Goal: Task Accomplishment & Management: Use online tool/utility

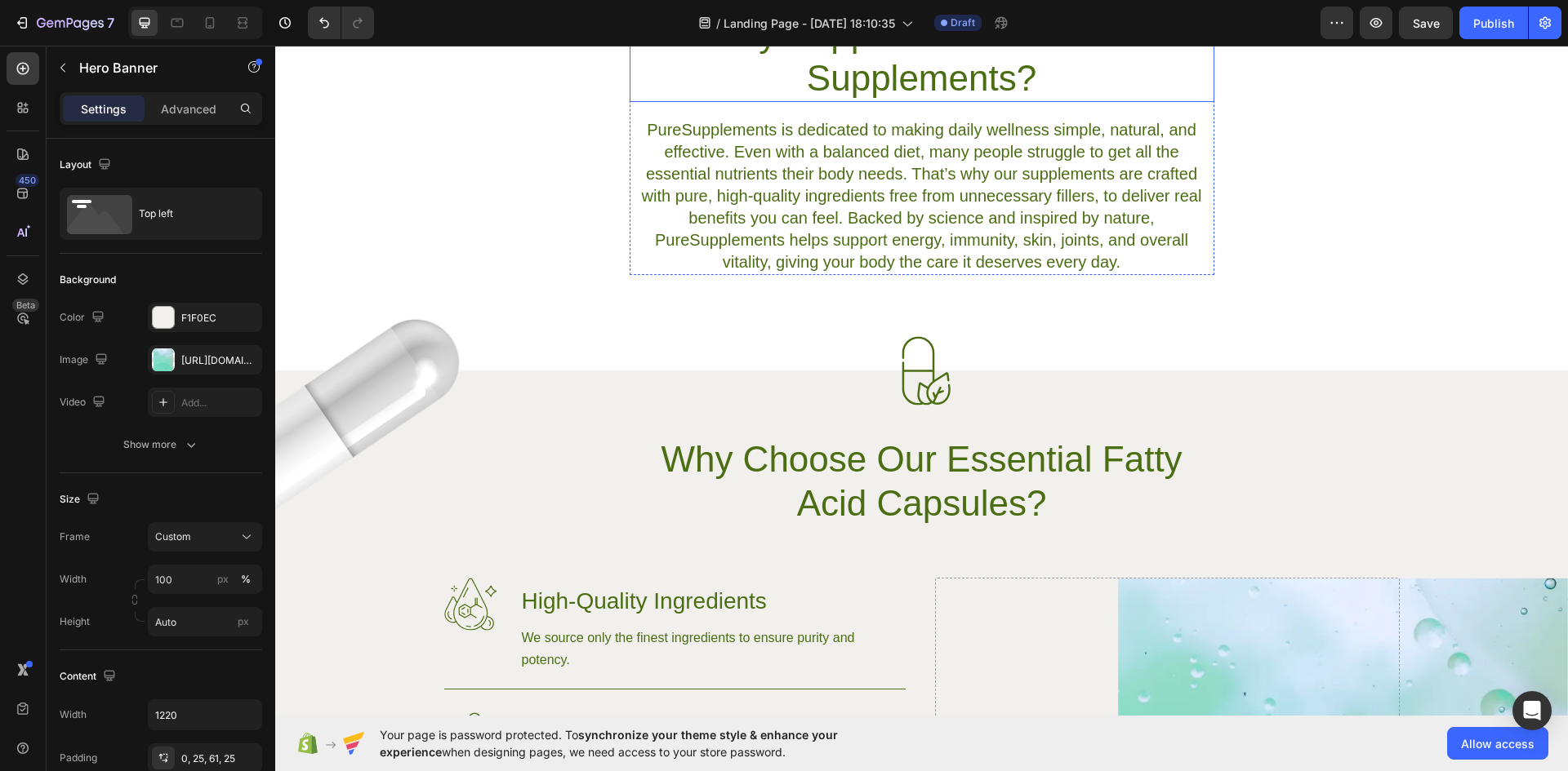
scroll to position [925, 0]
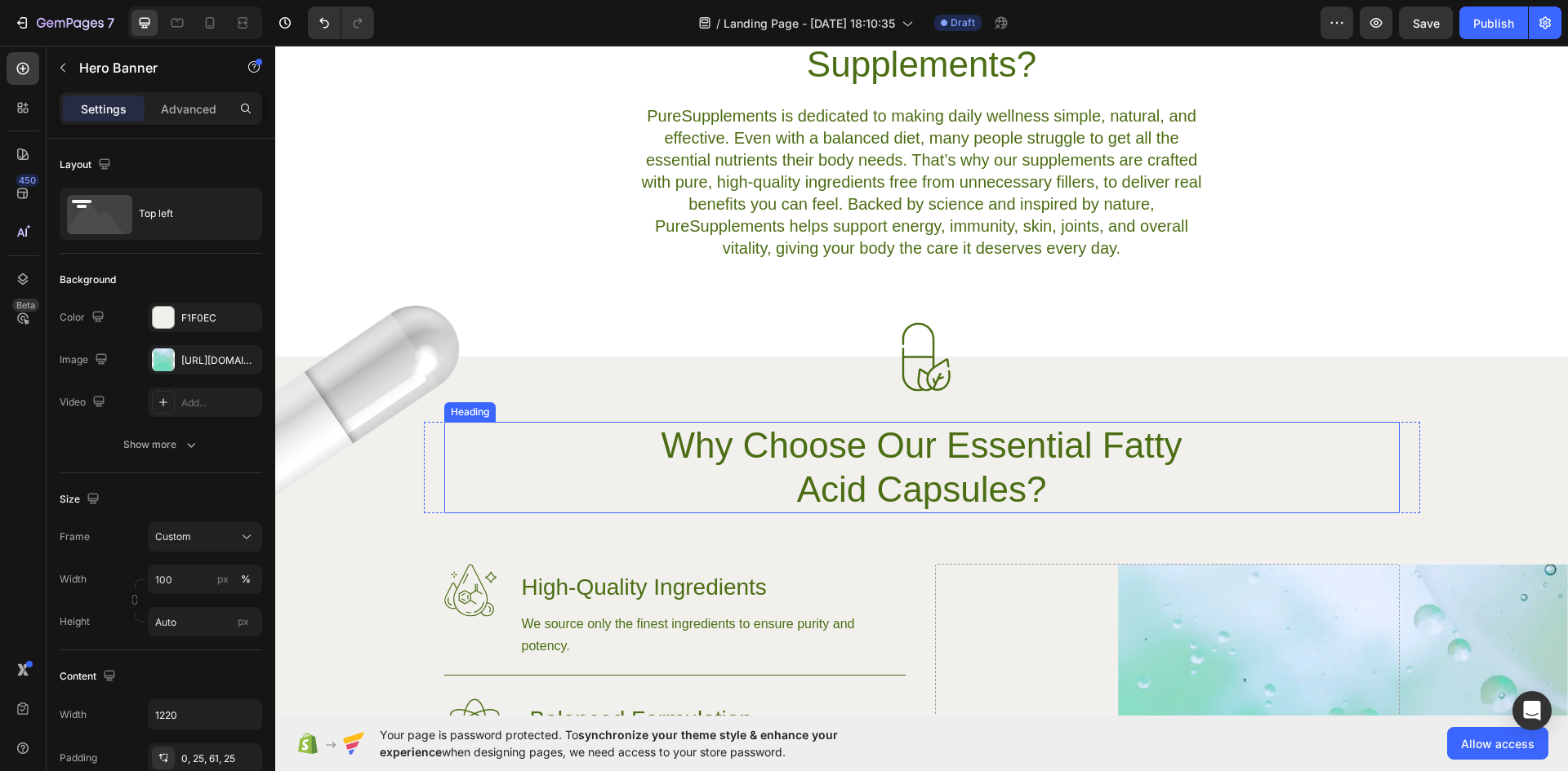
click at [852, 464] on h2 "Why Choose Our Essential Fatty Acid Capsules?" at bounding box center [922, 467] width 585 height 92
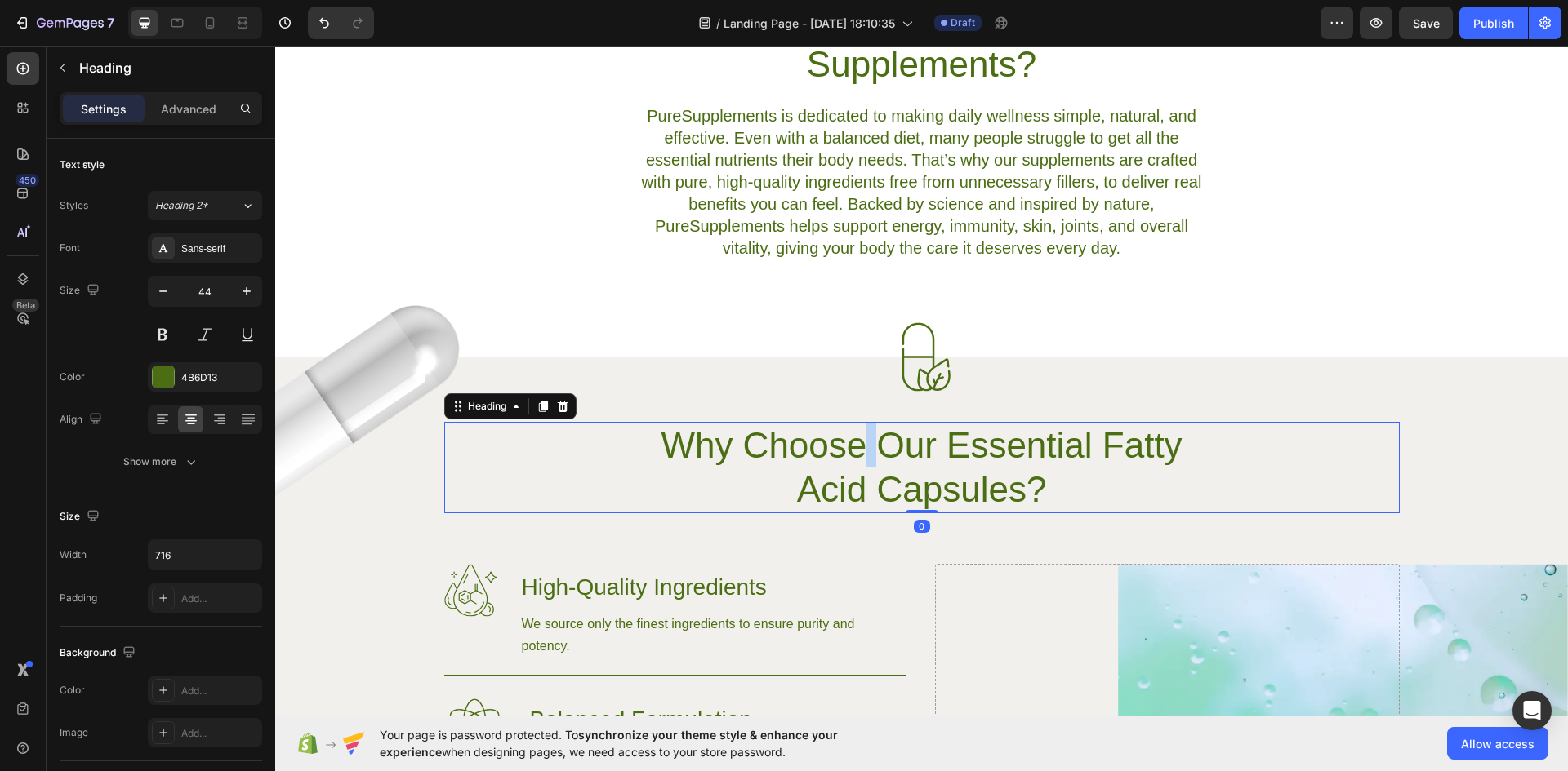
click at [852, 464] on h2 "Why Choose Our Essential Fatty Acid Capsules?" at bounding box center [922, 467] width 585 height 92
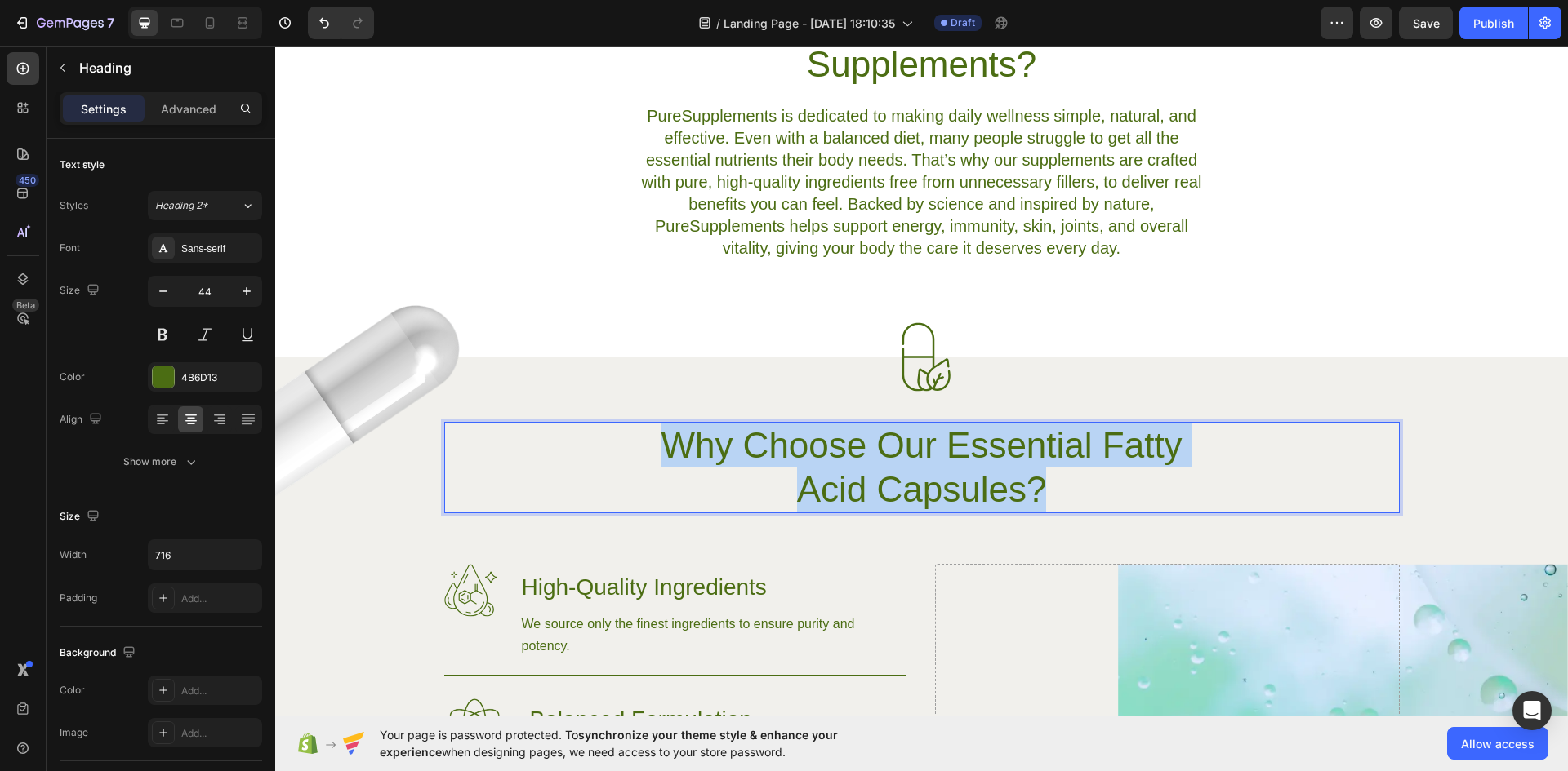
click at [852, 464] on p "Why Choose Our Essential Fatty Acid Capsules?" at bounding box center [923, 467] width 582 height 88
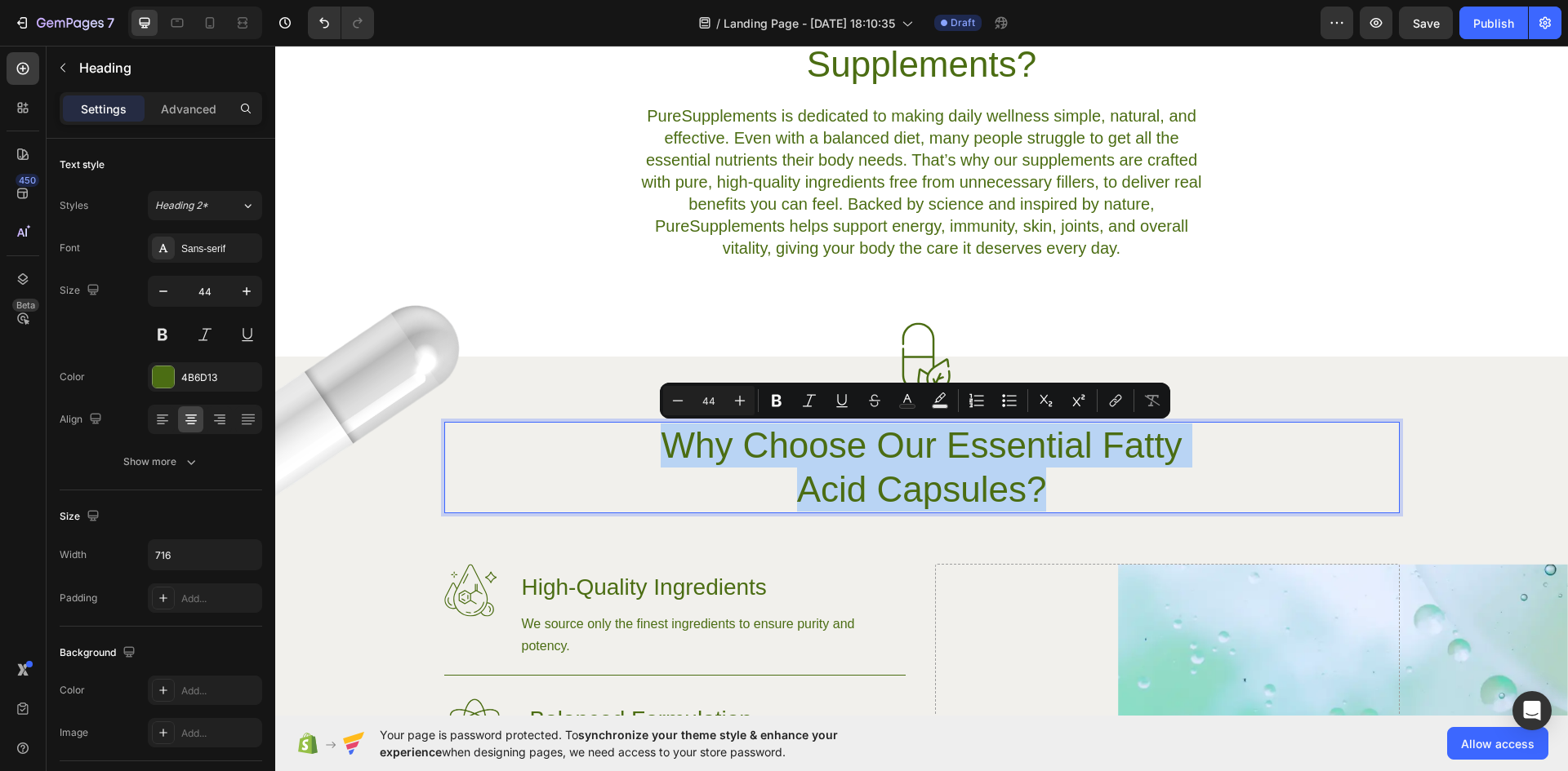
copy p "Why Choose Our Essential Fatty Acid Capsules?"
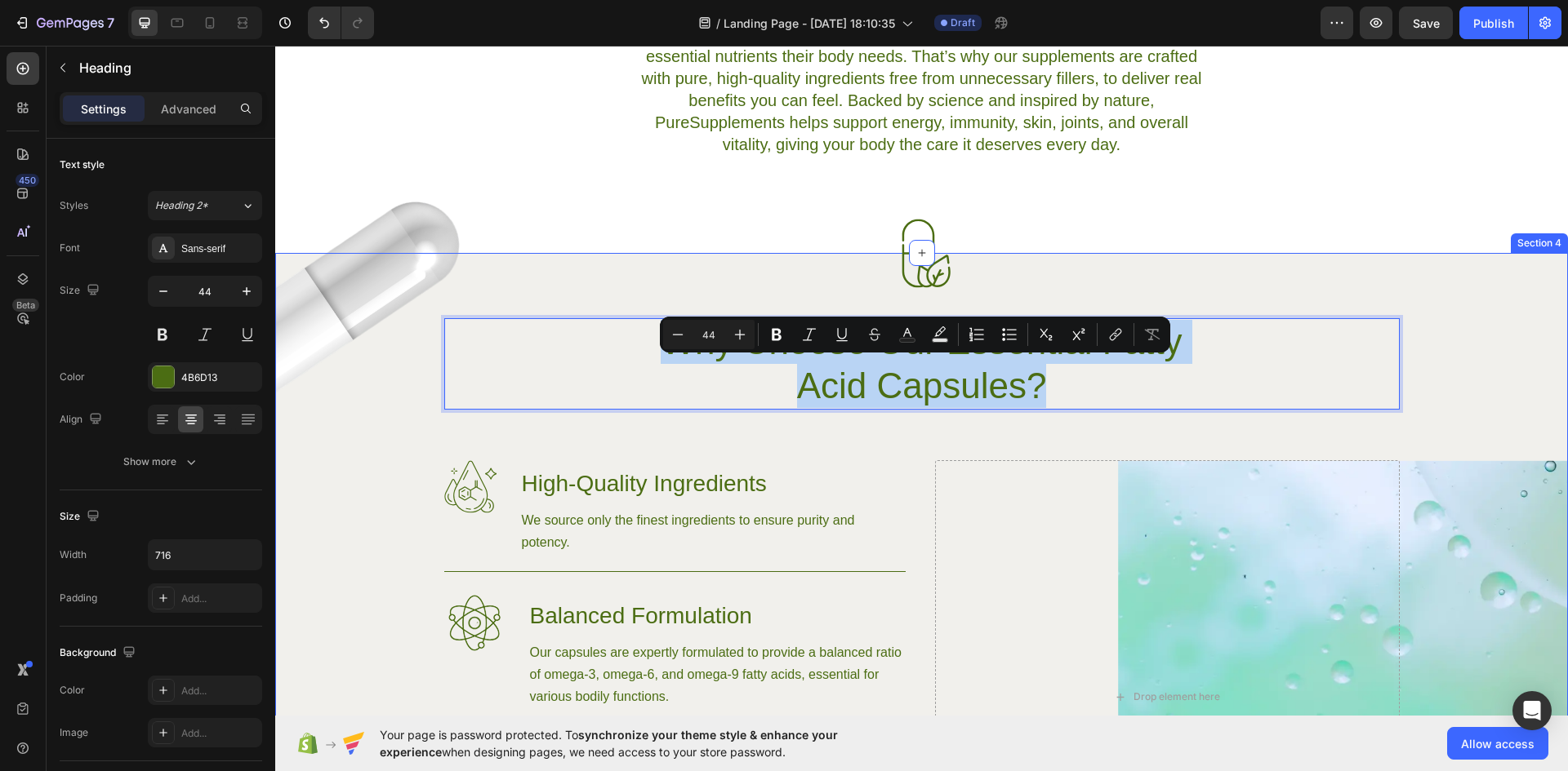
scroll to position [1035, 0]
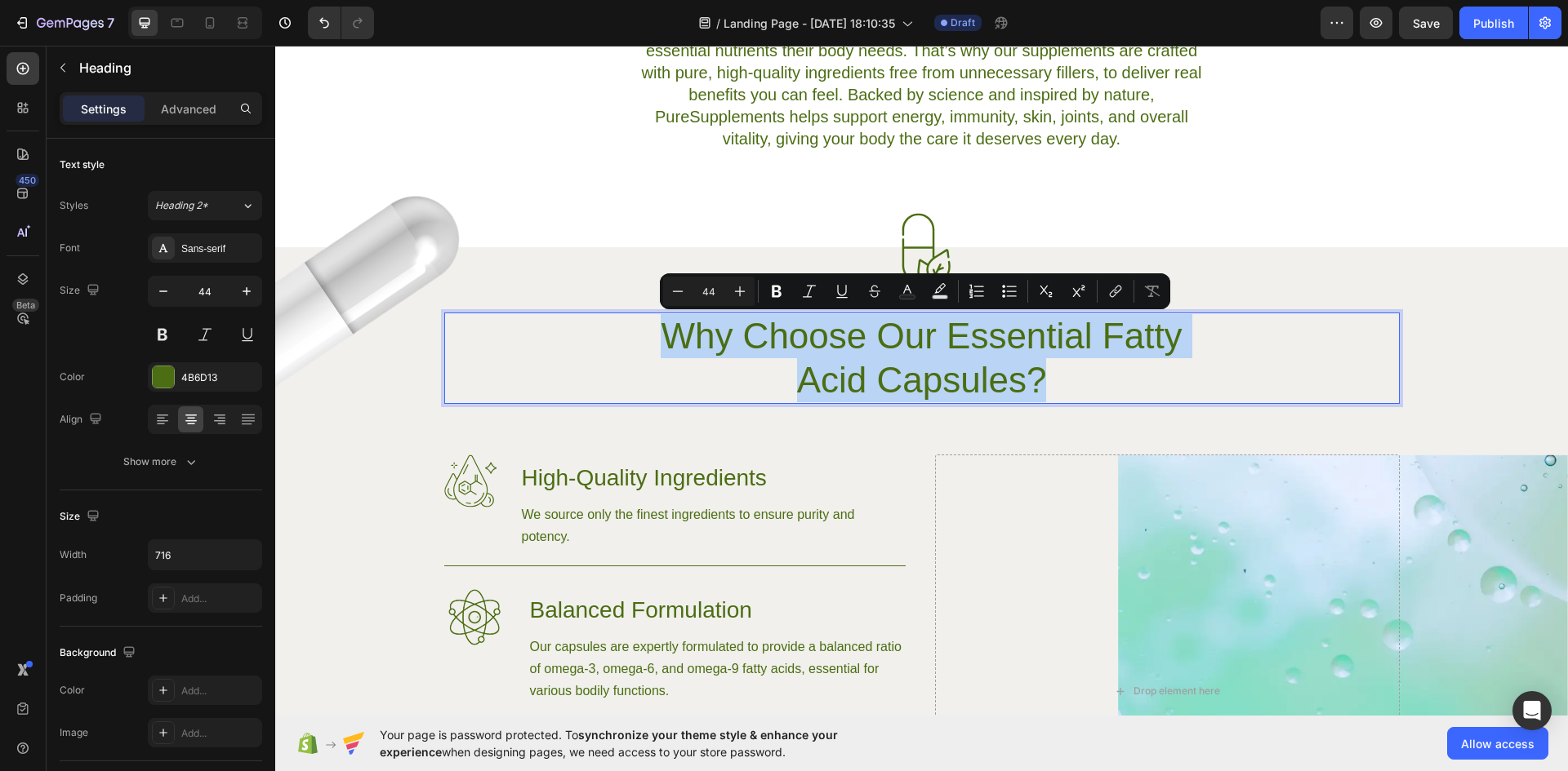
click at [1060, 372] on p "Why Choose Our Essential Fatty Acid Capsules?" at bounding box center [923, 358] width 582 height 88
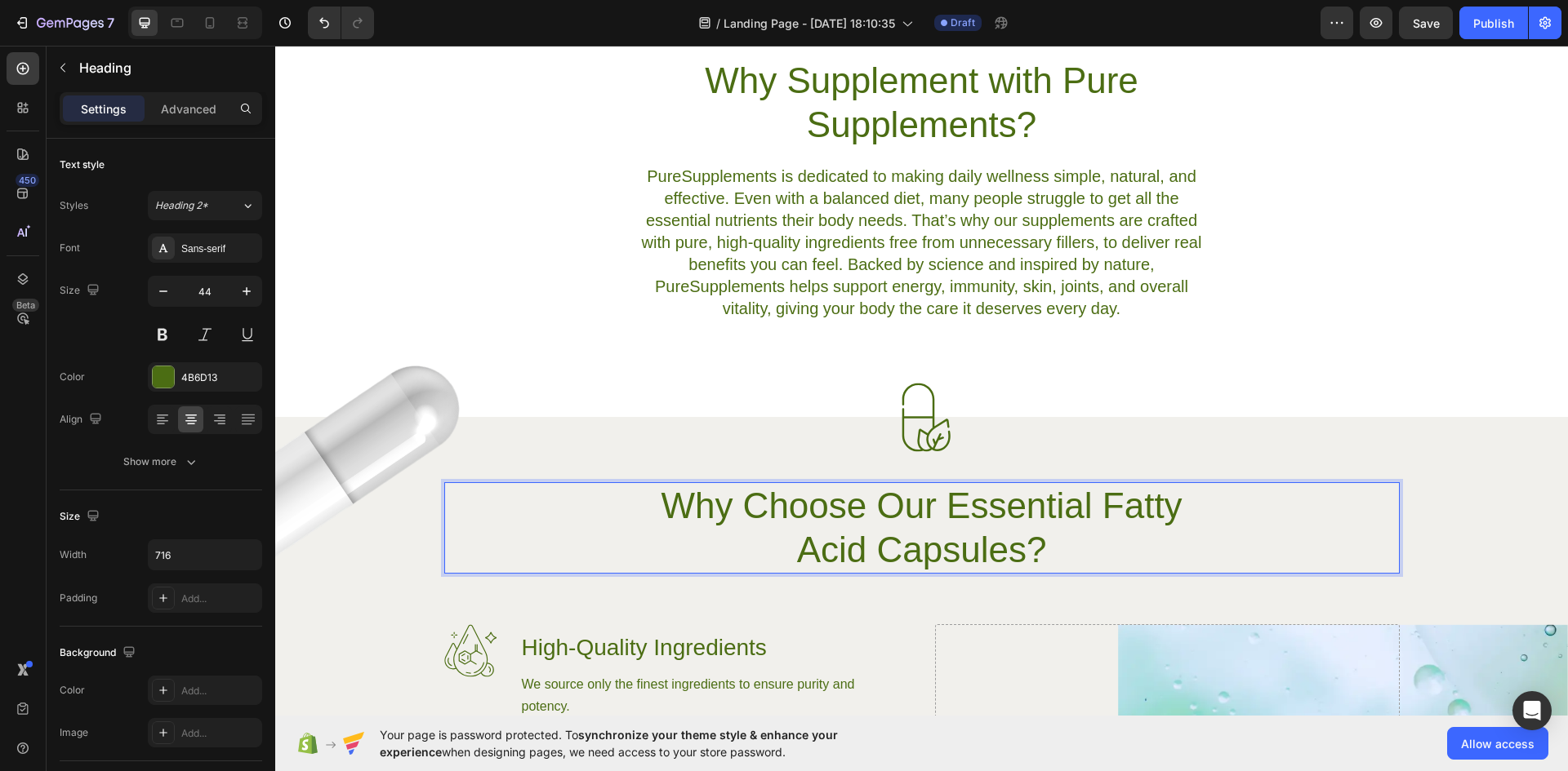
scroll to position [925, 0]
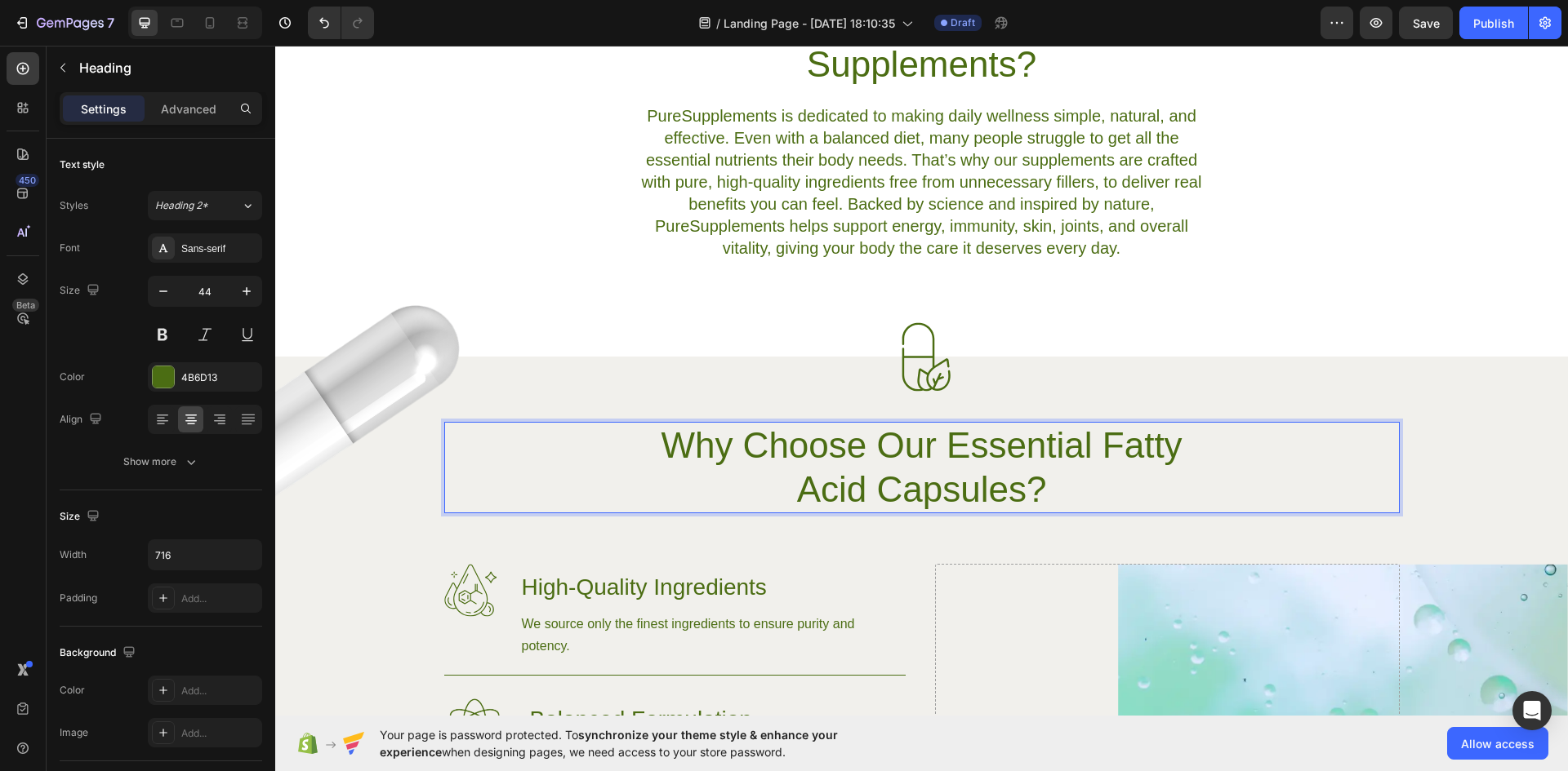
click at [971, 471] on p "Why Choose Our Essential Fatty Acid Capsules?" at bounding box center [923, 467] width 582 height 88
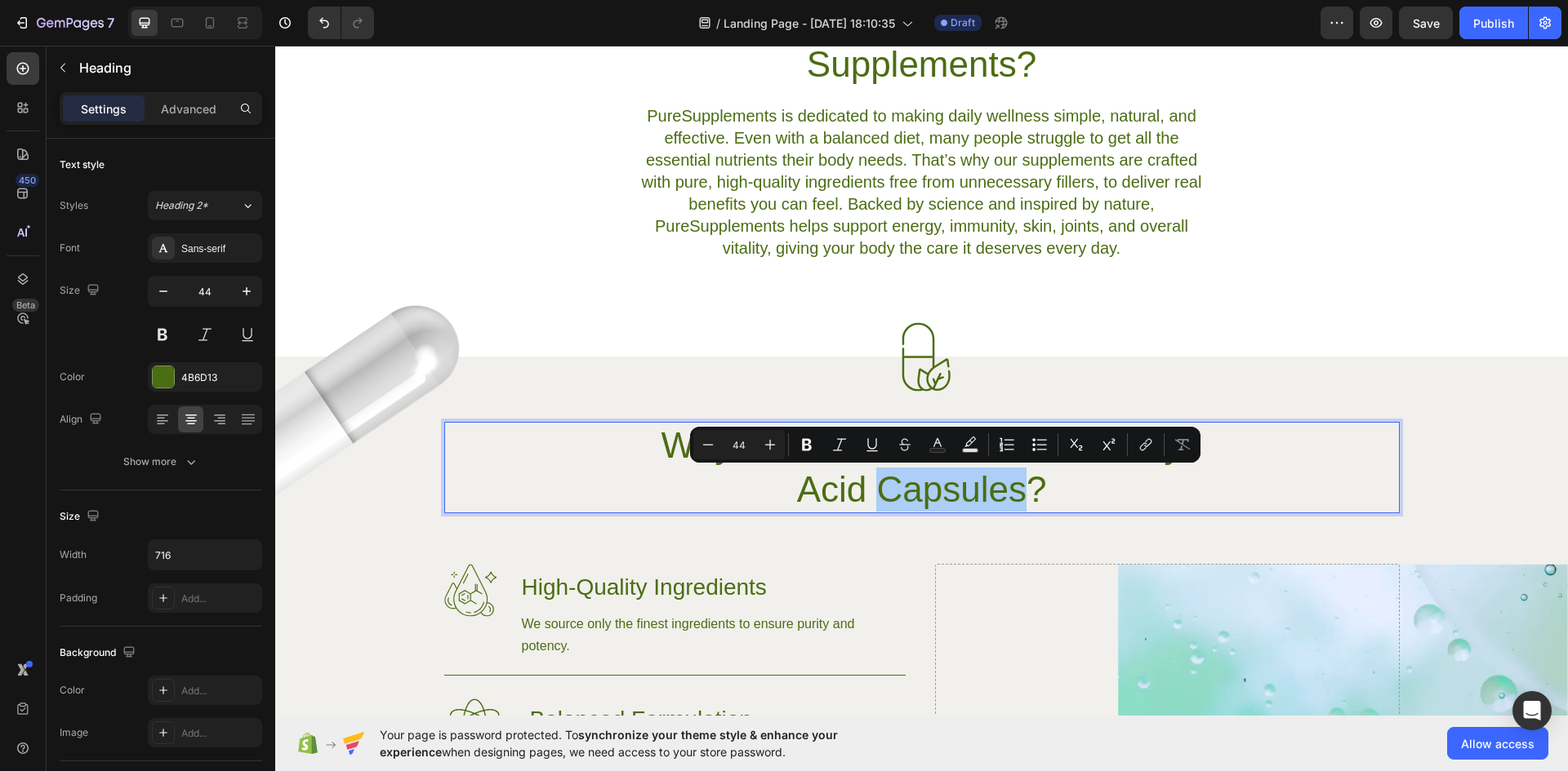
click at [942, 450] on rect "Editor contextual toolbar" at bounding box center [938, 451] width 16 height 4
type input "4B6D13"
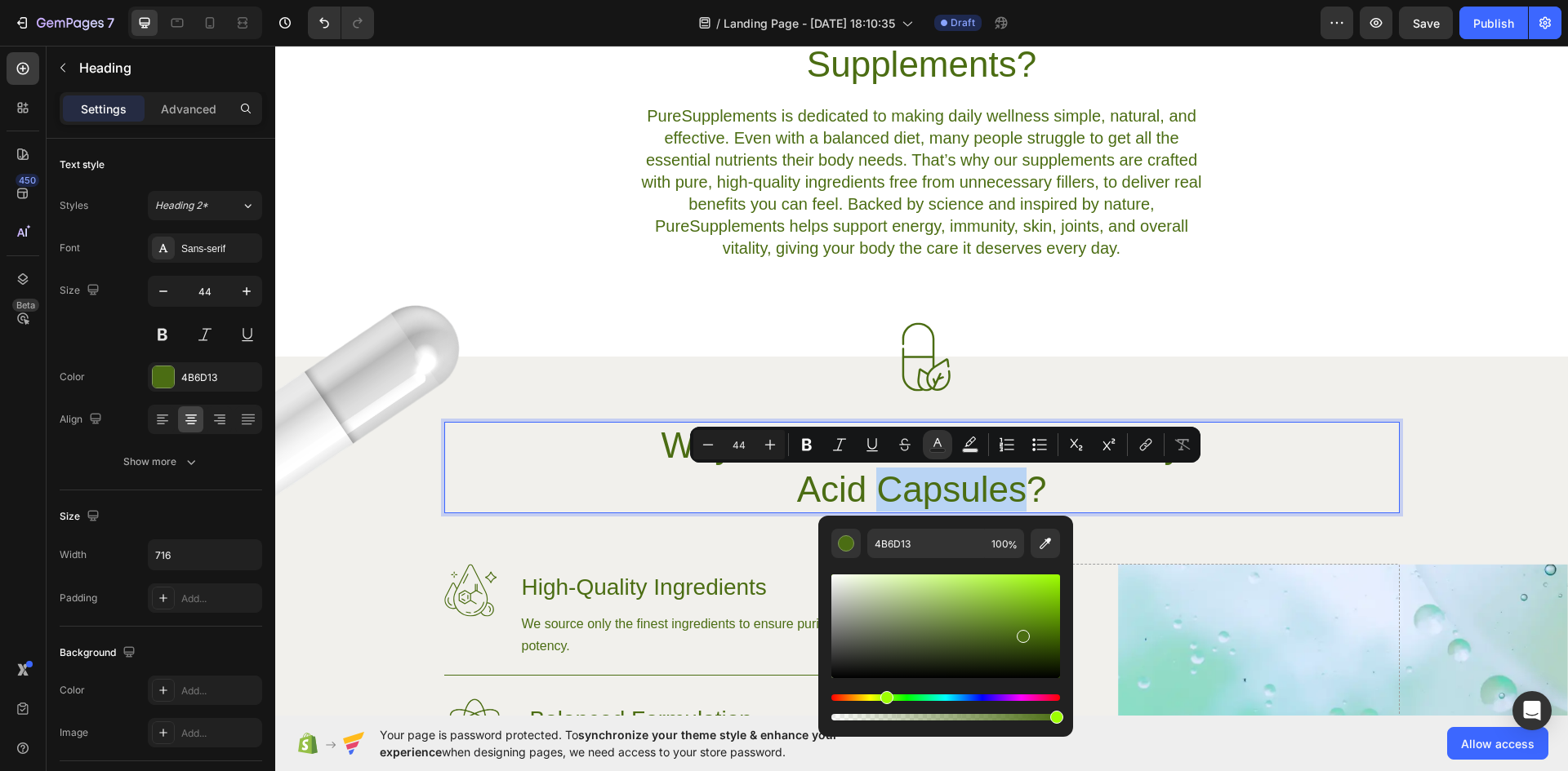
click at [1339, 475] on div "Why Choose Our Essential Fatty Acid Capsules?" at bounding box center [922, 467] width 956 height 92
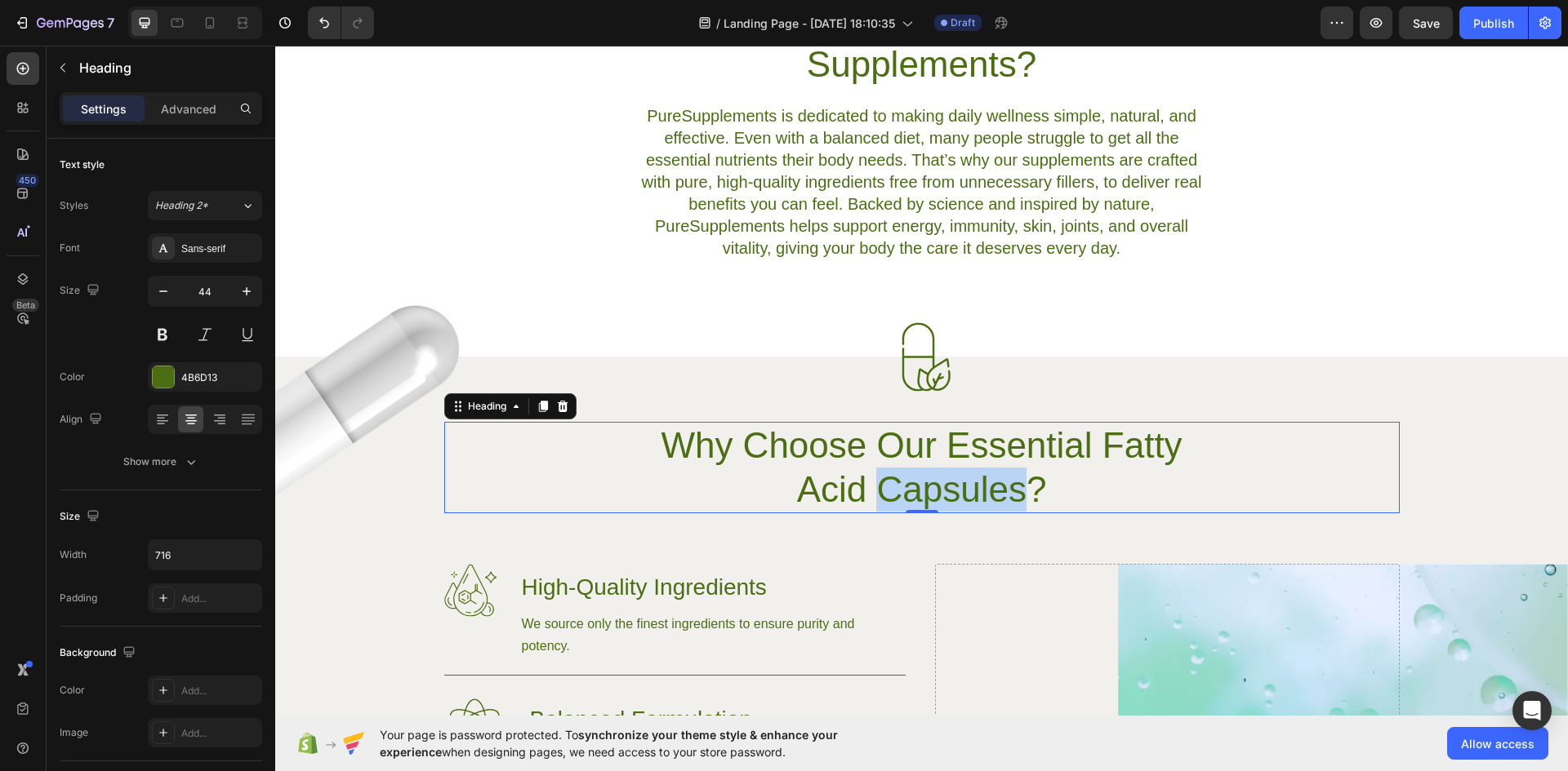
click at [1245, 462] on div "Why Choose Our Essential Fatty Acid Capsules?" at bounding box center [922, 467] width 956 height 92
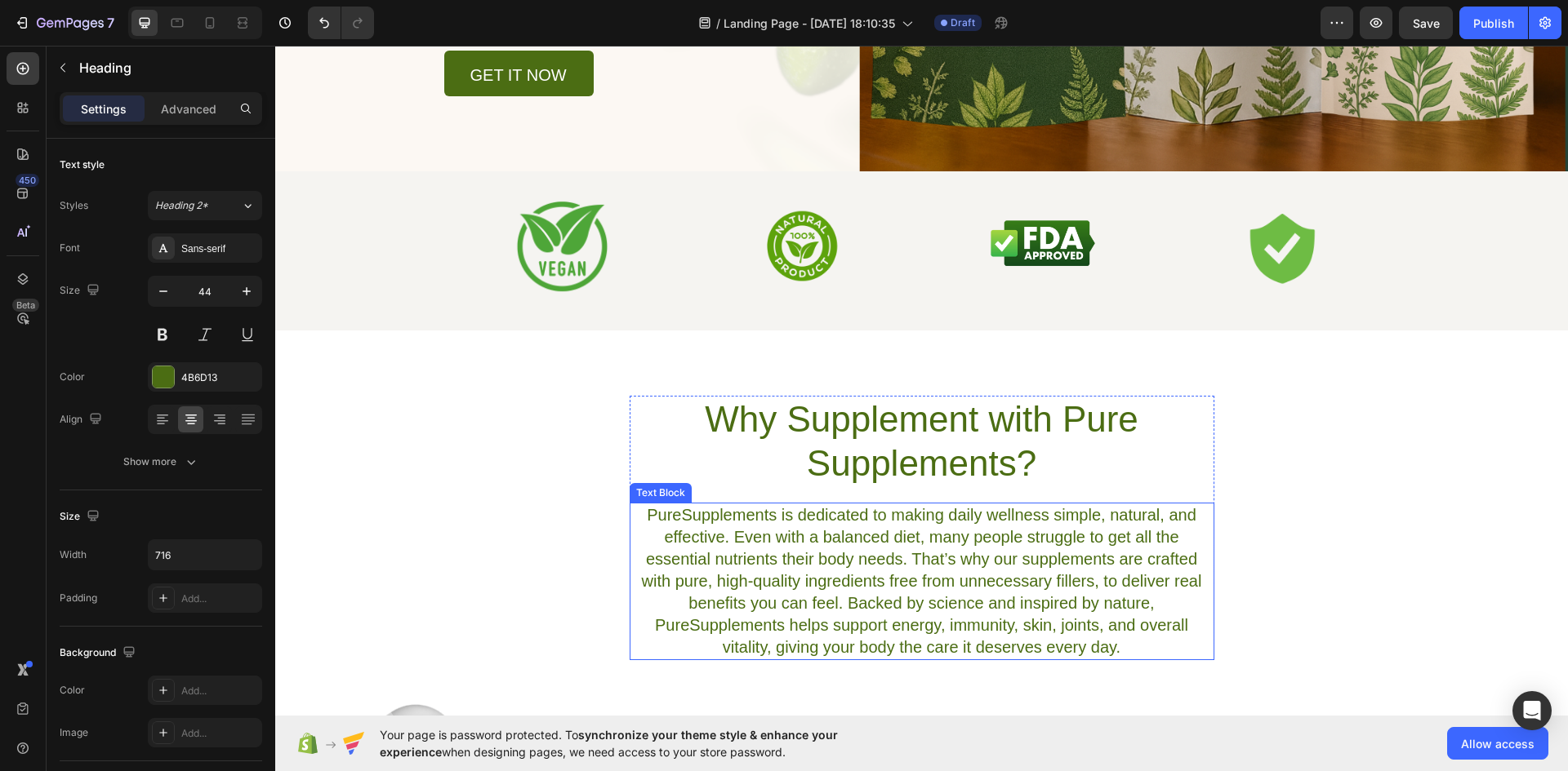
scroll to position [708, 0]
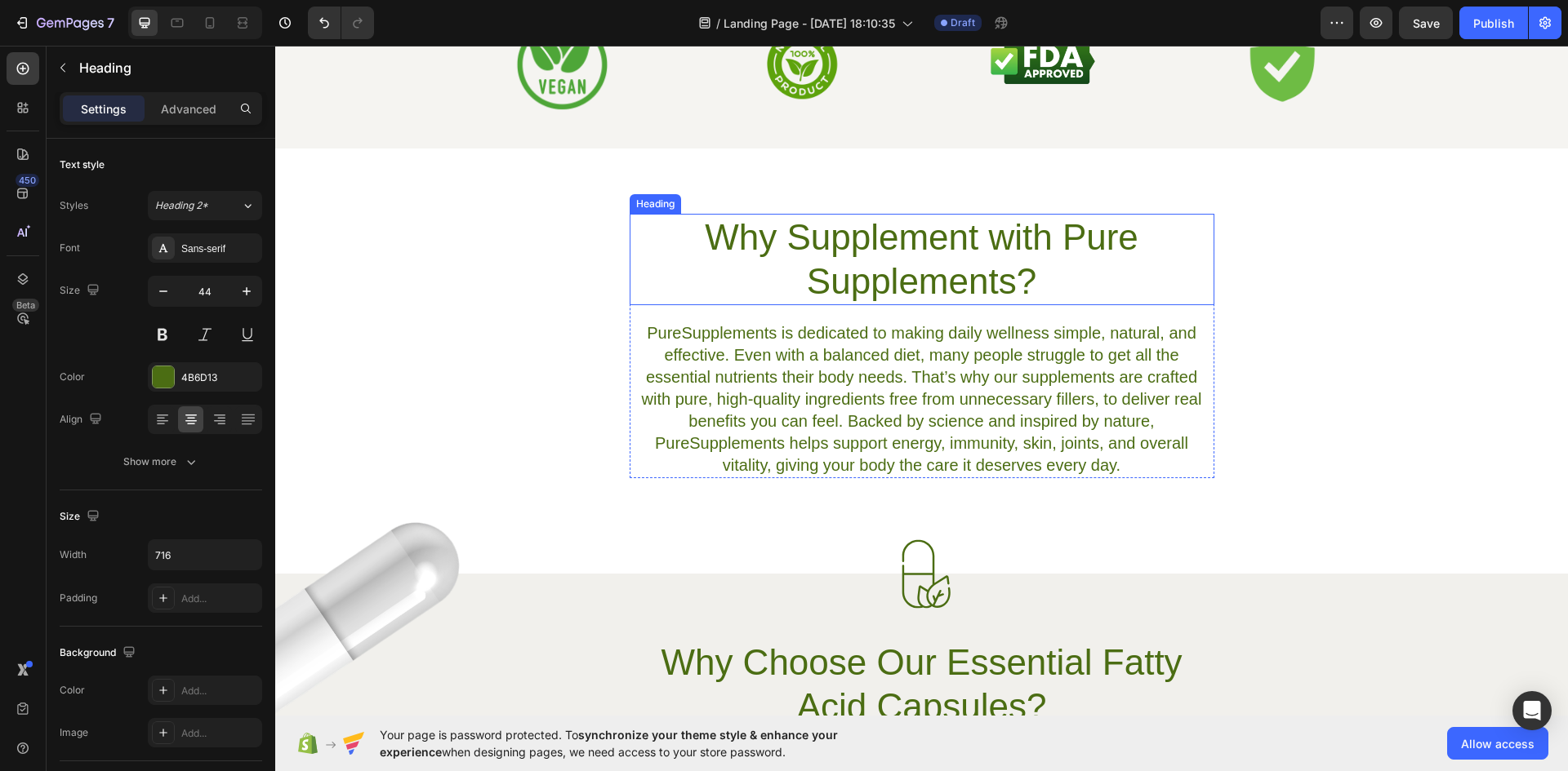
click at [1005, 238] on h2 "Why Supplement with Pure Supplements?" at bounding box center [922, 260] width 585 height 92
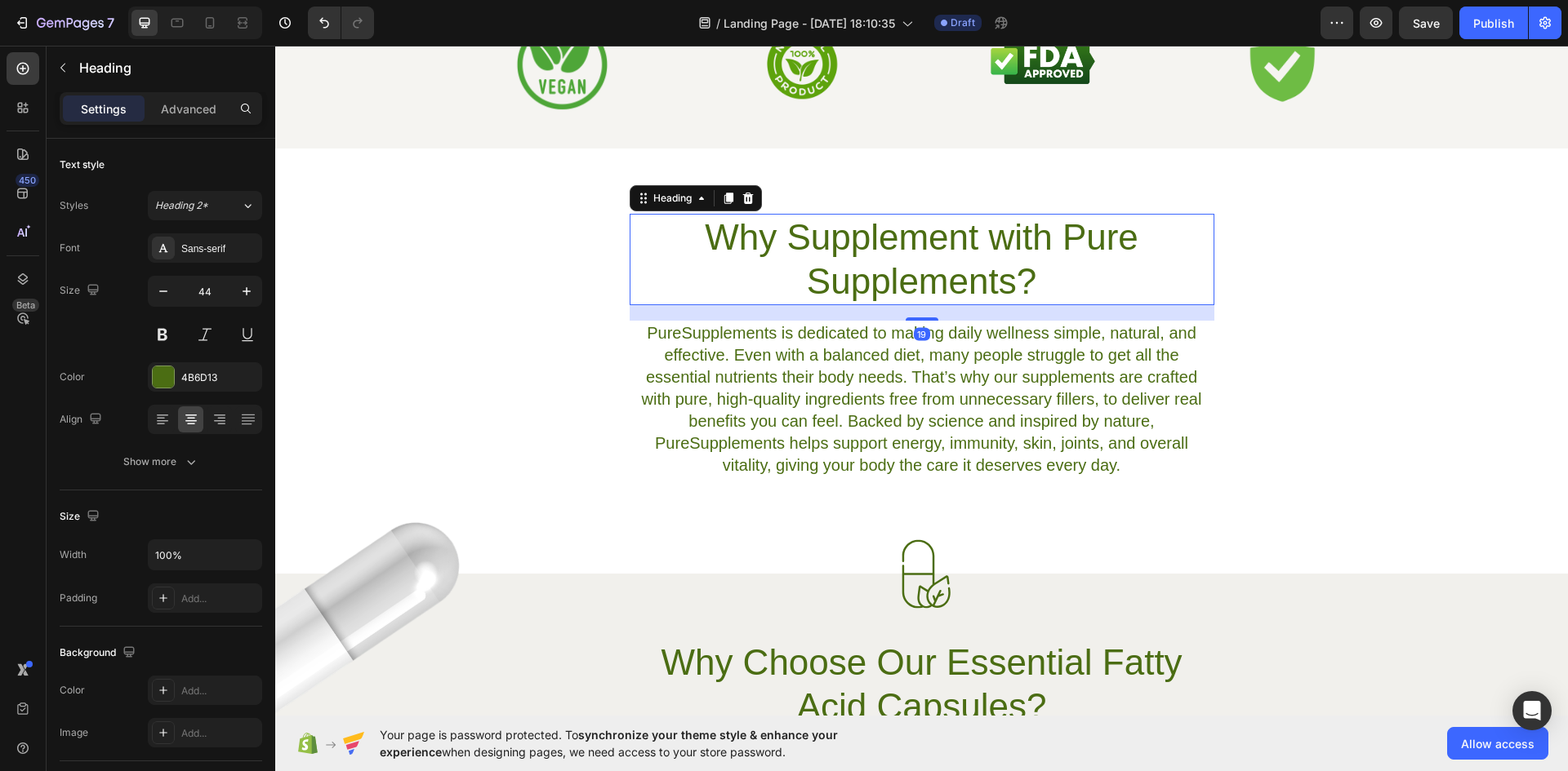
click at [1005, 238] on h2 "Why Supplement with Pure Supplements?" at bounding box center [922, 260] width 585 height 92
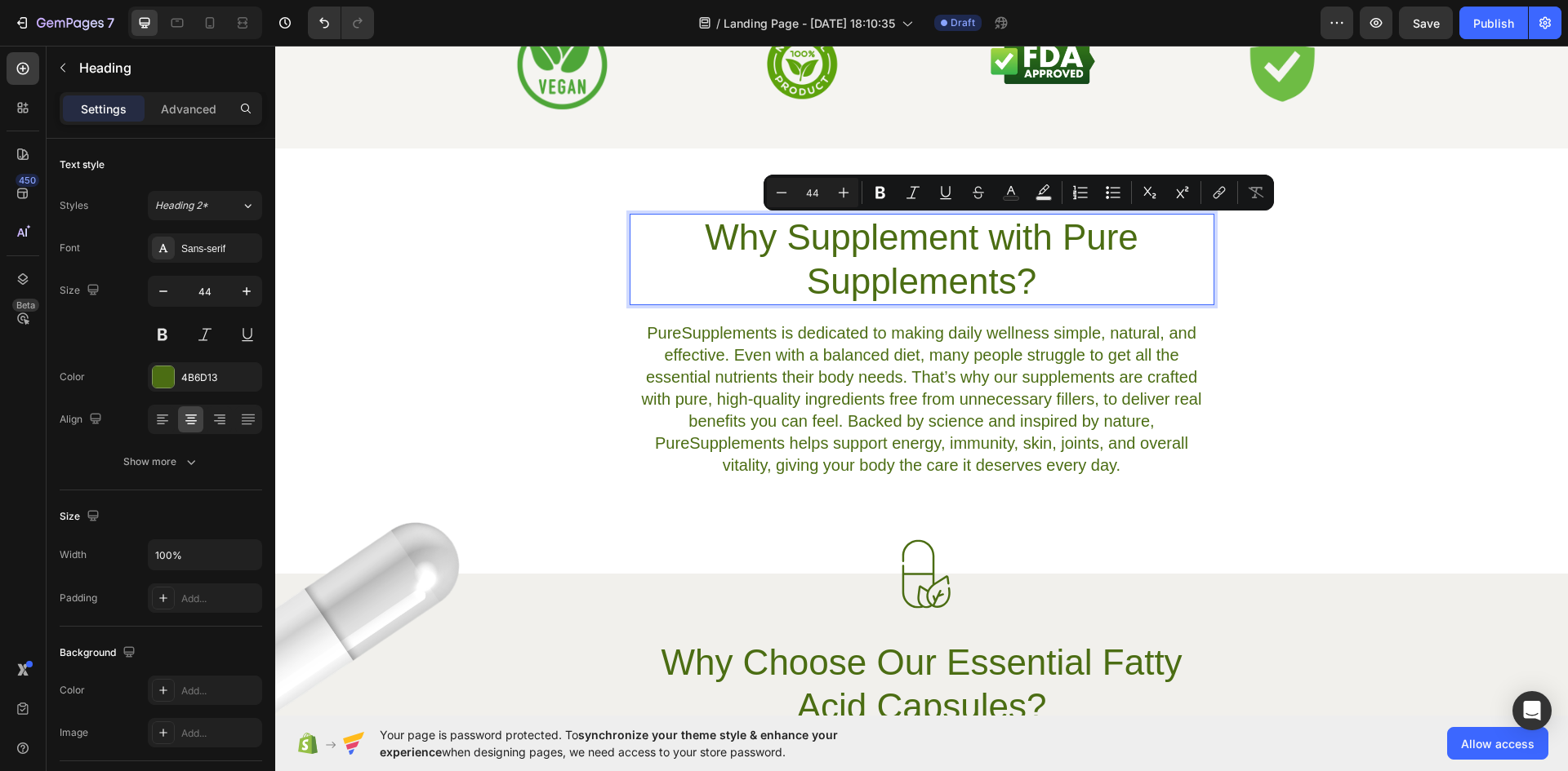
click at [986, 229] on p "Why Supplement with Pure Supplements?" at bounding box center [923, 260] width 582 height 88
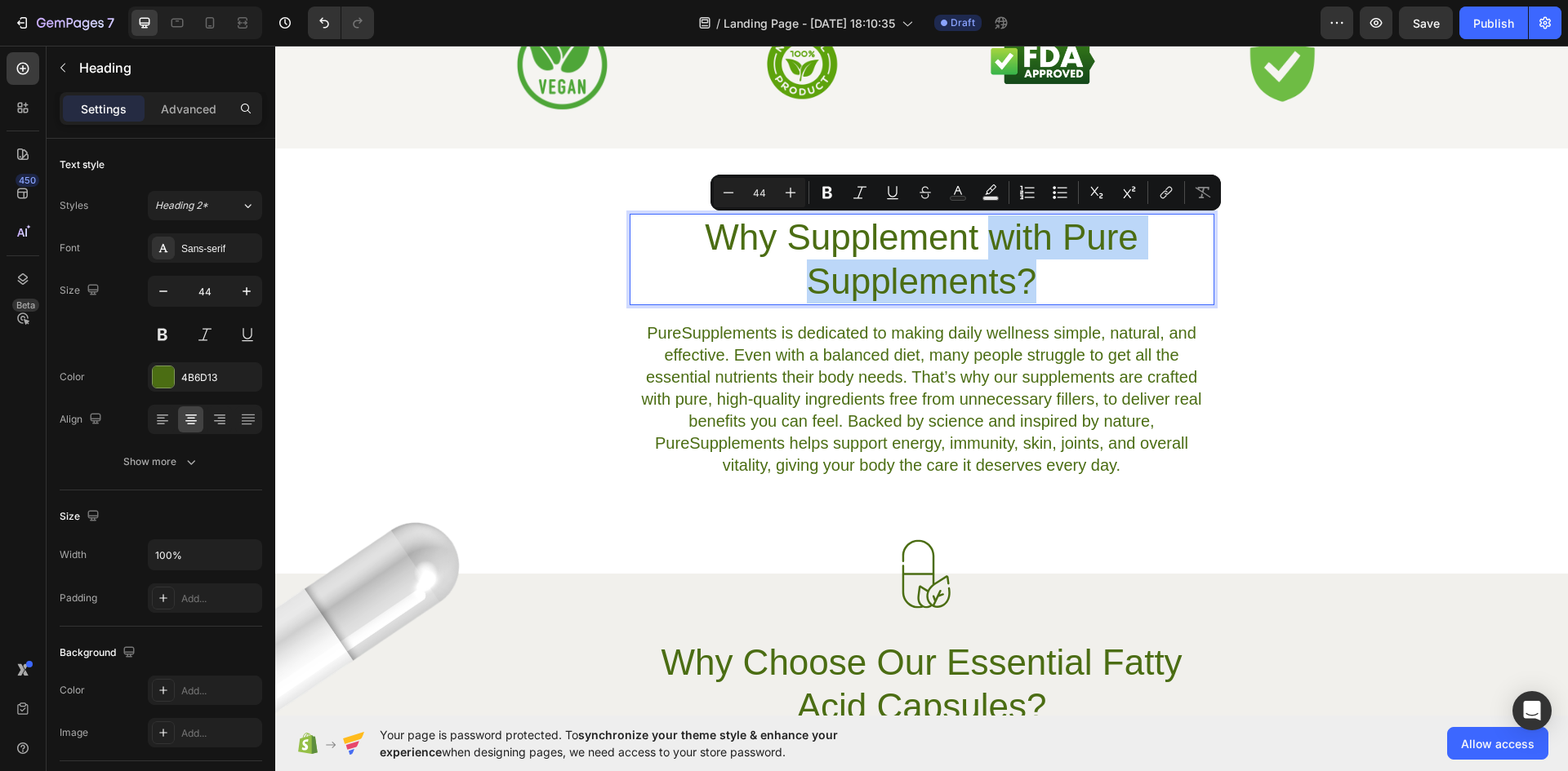
drag, startPoint x: 989, startPoint y: 232, endPoint x: 1061, endPoint y: 271, distance: 81.9
click at [1061, 271] on p "Why Supplement with Pure Supplements?" at bounding box center [923, 260] width 582 height 88
click at [1033, 245] on p "Why Supplement with Pure Supplements?" at bounding box center [923, 260] width 582 height 88
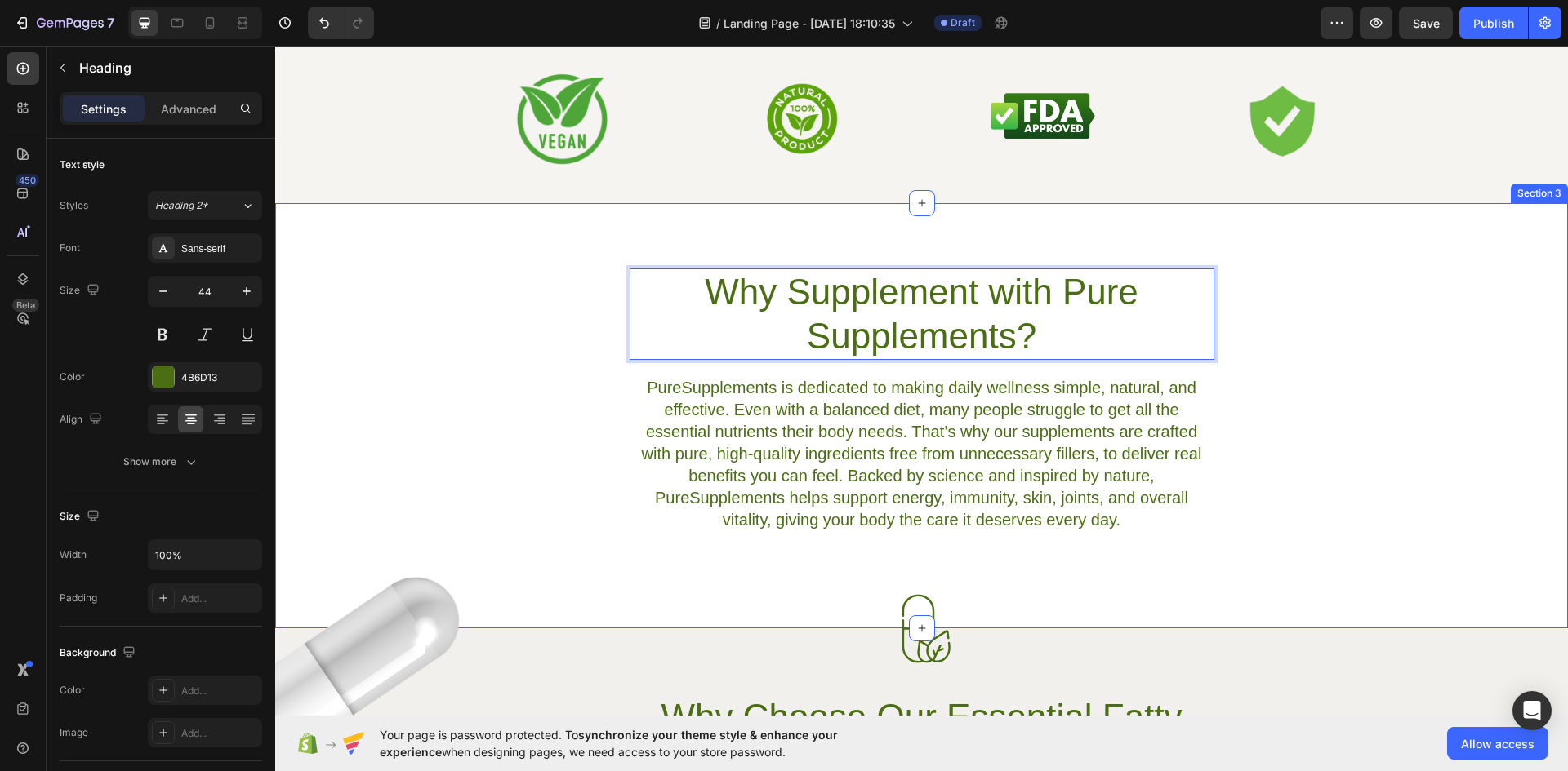
scroll to position [545, 0]
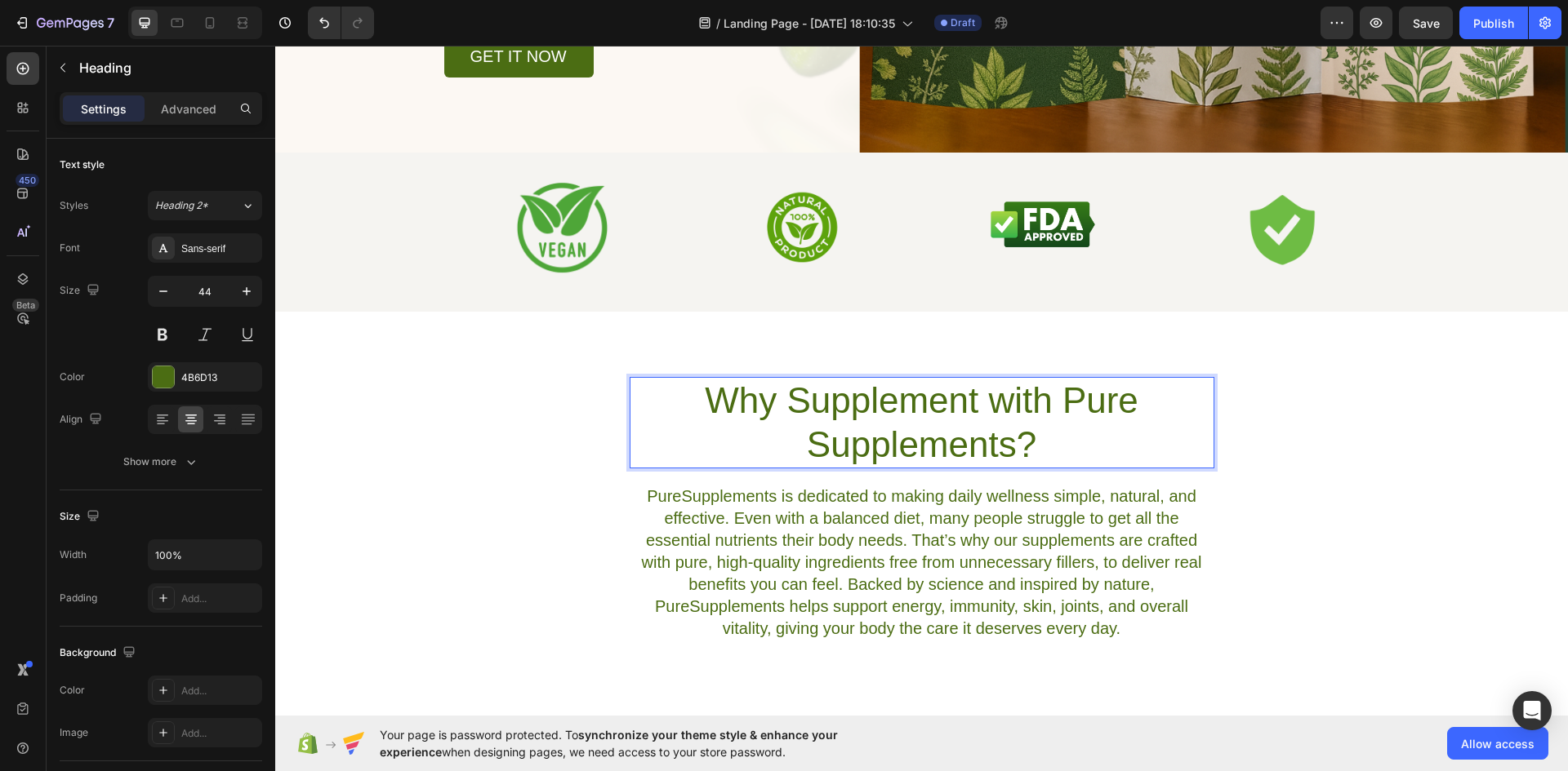
click at [1039, 402] on p "Why Supplement with Pure Supplements?" at bounding box center [923, 423] width 582 height 88
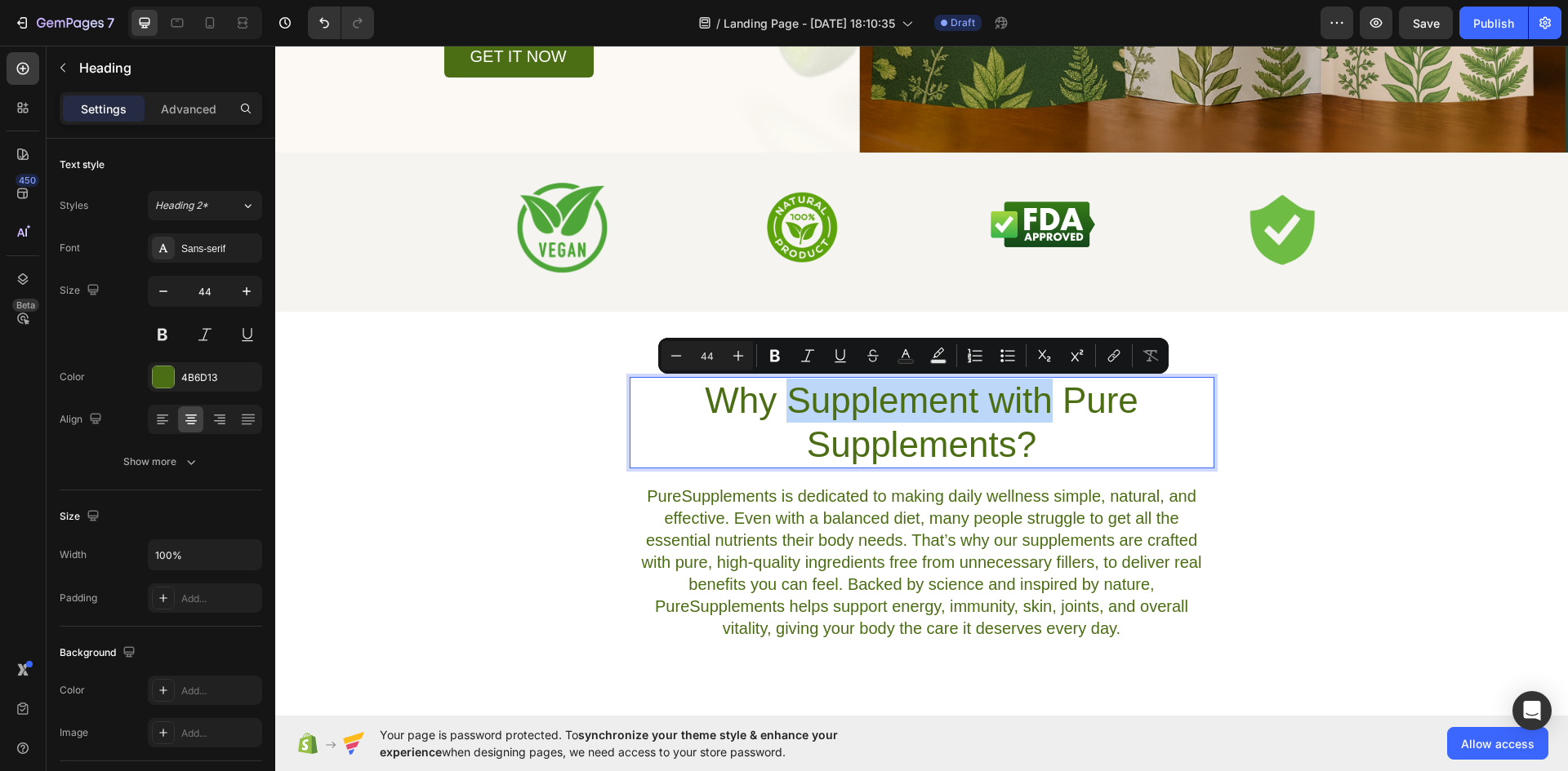
drag, startPoint x: 1051, startPoint y: 400, endPoint x: 786, endPoint y: 402, distance: 265.0
click at [786, 402] on p "Why Supplement with Pure Supplements?" at bounding box center [923, 423] width 582 height 88
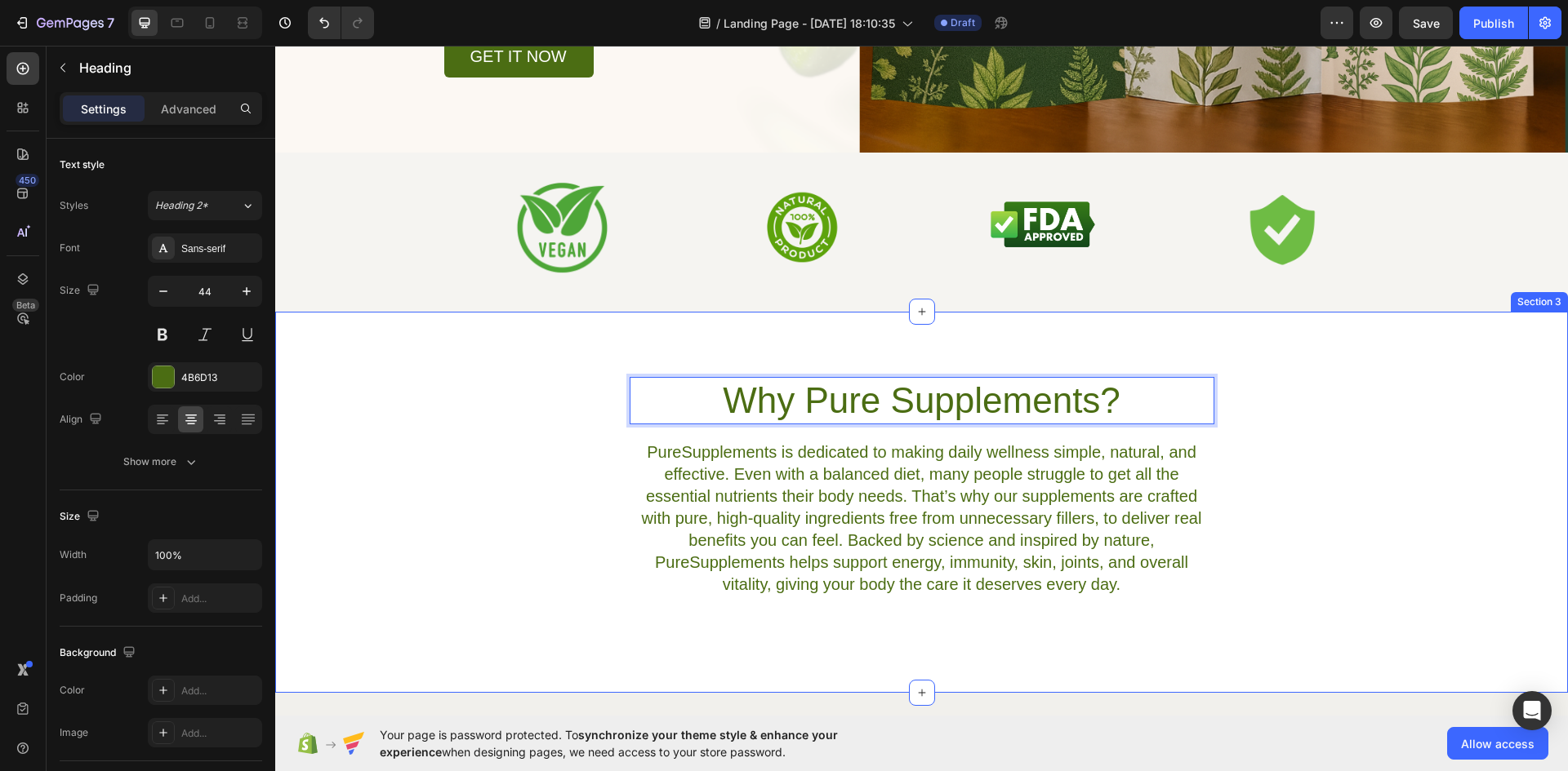
click at [1349, 478] on div "Why Pure Supplements? Heading 19 PureSupplements is dedicated to making daily w…" at bounding box center [922, 487] width 1293 height 221
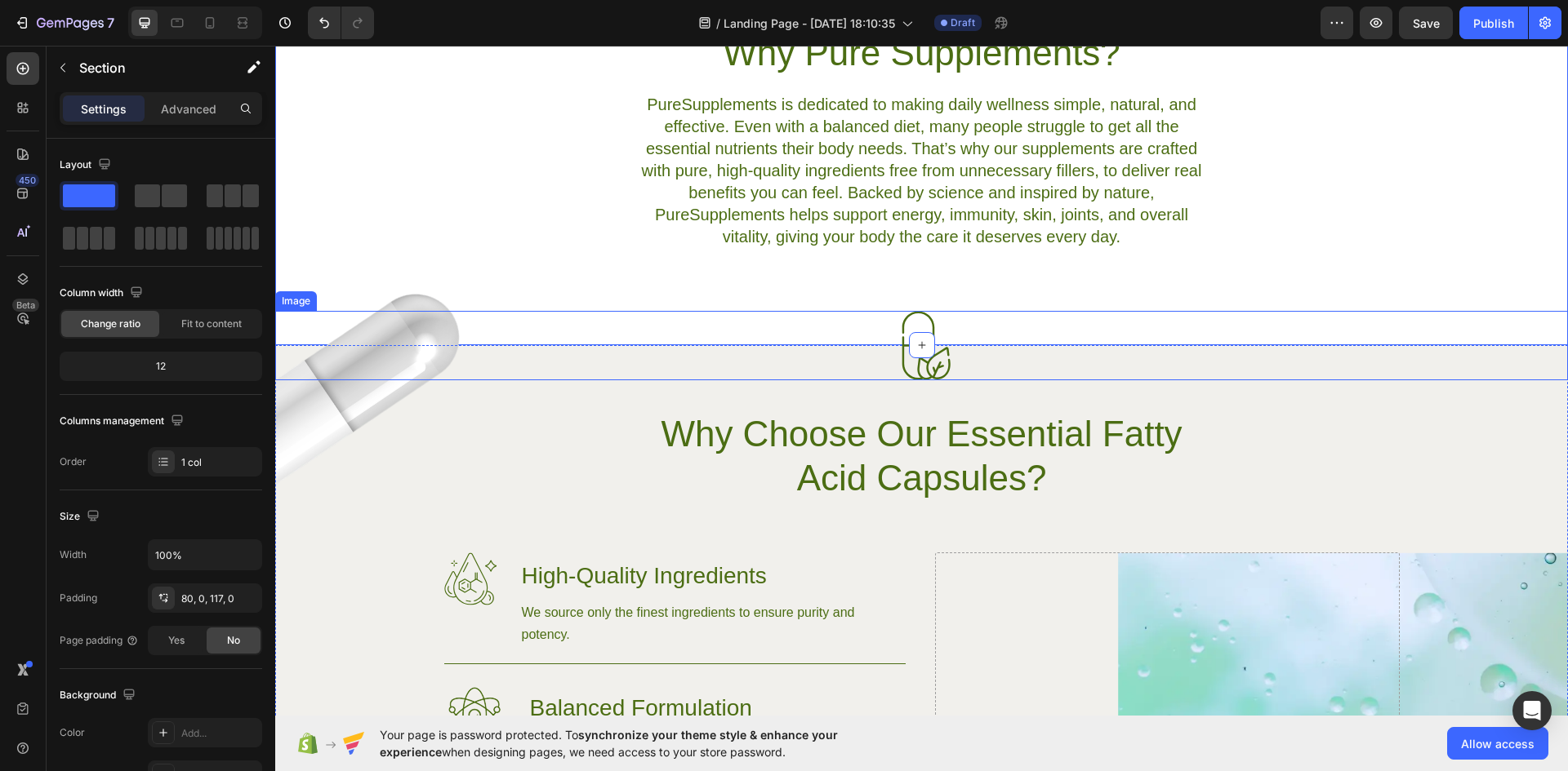
scroll to position [925, 0]
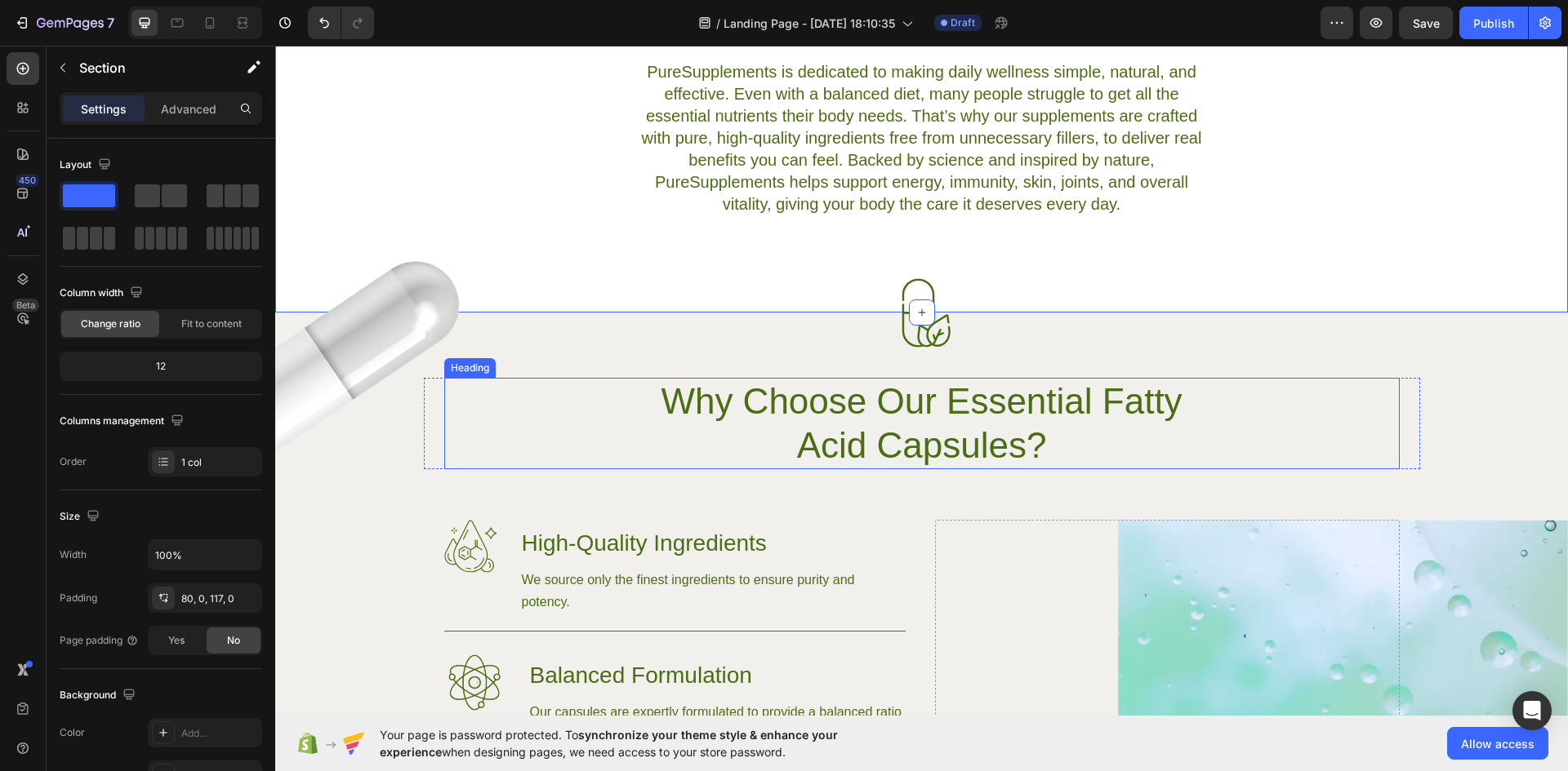
click at [959, 421] on h2 "Why Choose Our Essential Fatty Acid Capsules?" at bounding box center [922, 424] width 585 height 92
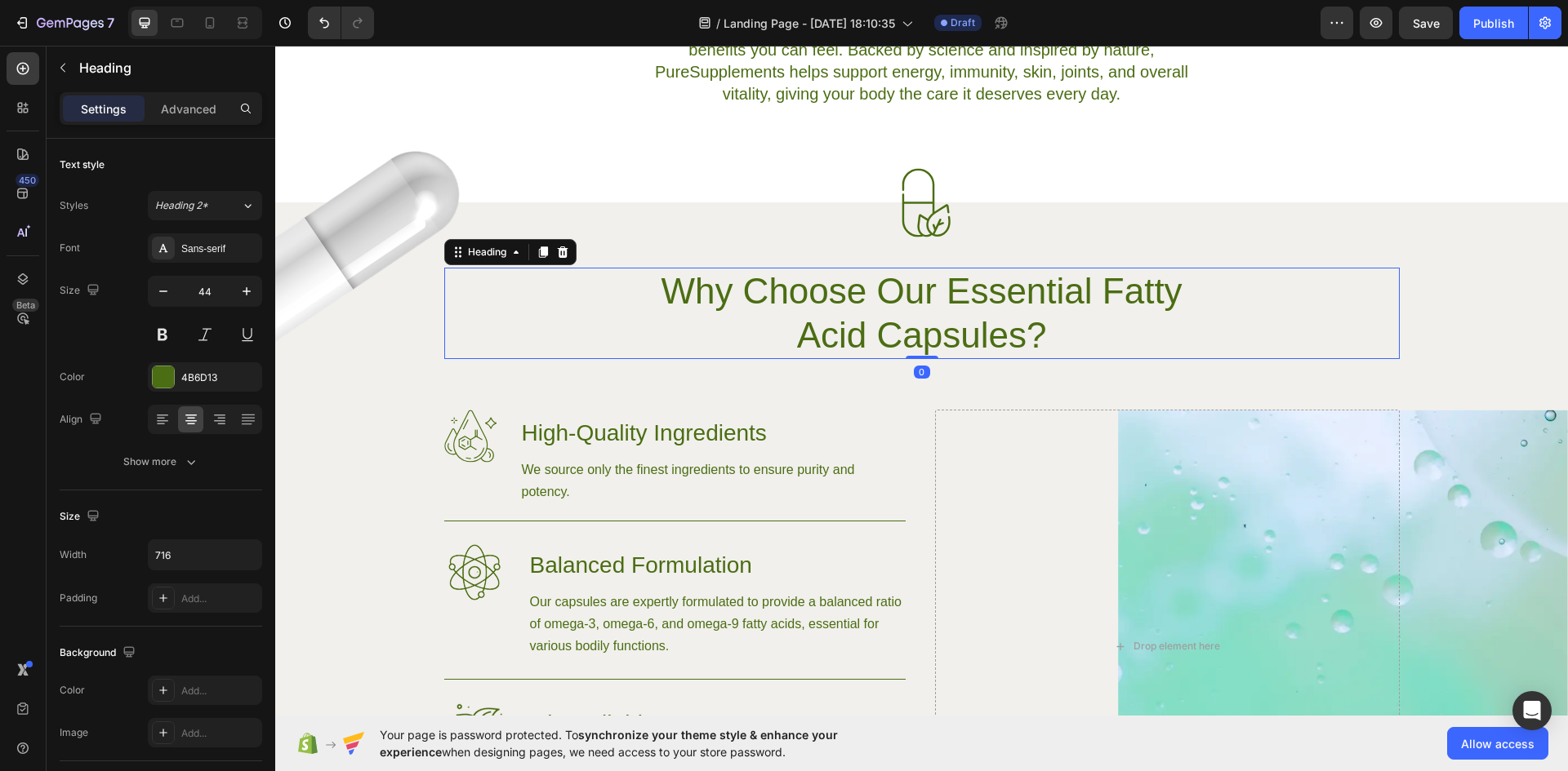
click at [929, 322] on h2 "Why Choose Our Essential Fatty Acid Capsules?" at bounding box center [922, 313] width 585 height 92
click at [929, 322] on p "Why Choose Our Essential Fatty Acid Capsules?" at bounding box center [923, 313] width 582 height 88
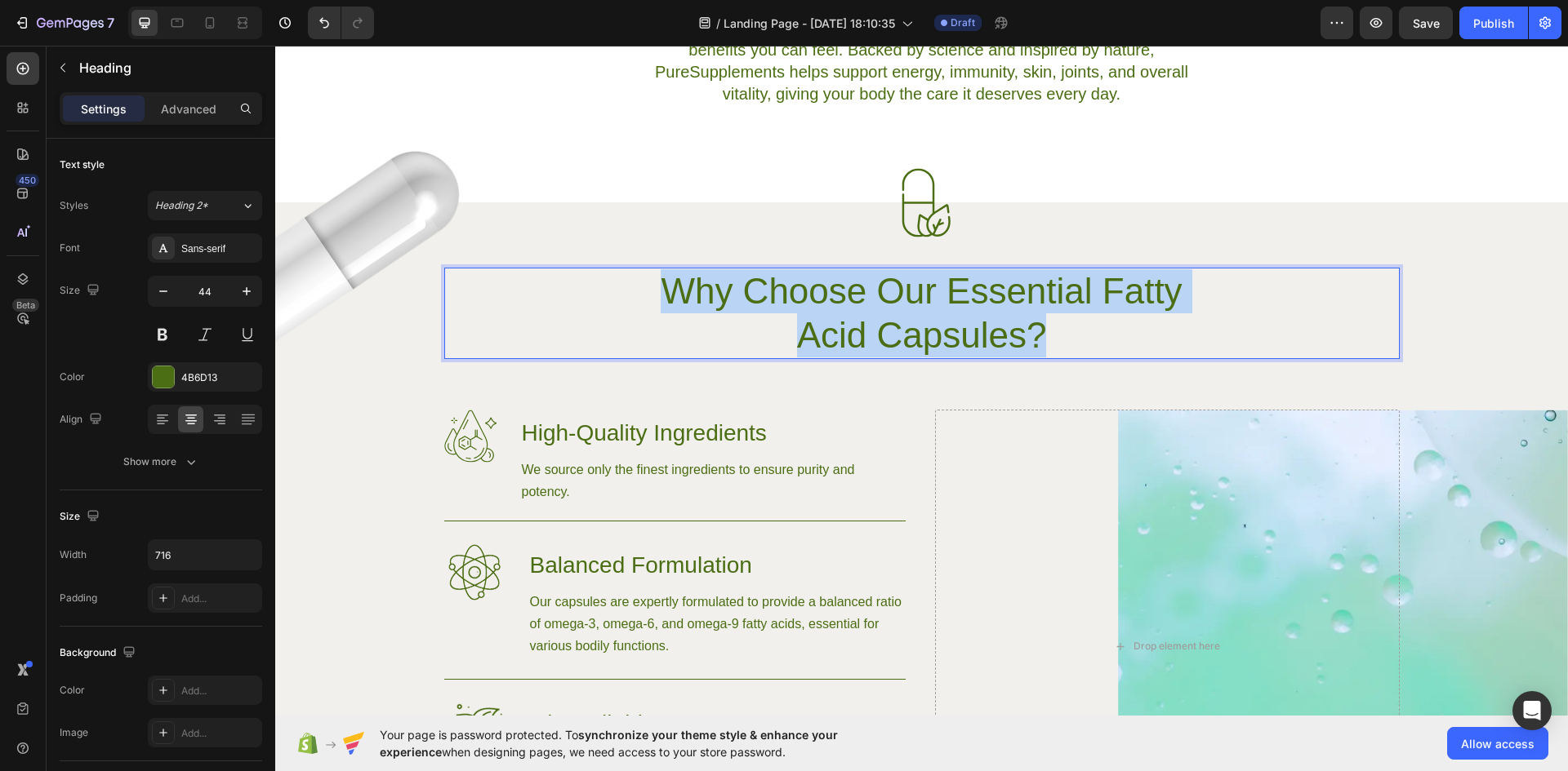
click at [929, 322] on p "Why Choose Our Essential Fatty Acid Capsules?" at bounding box center [923, 313] width 582 height 88
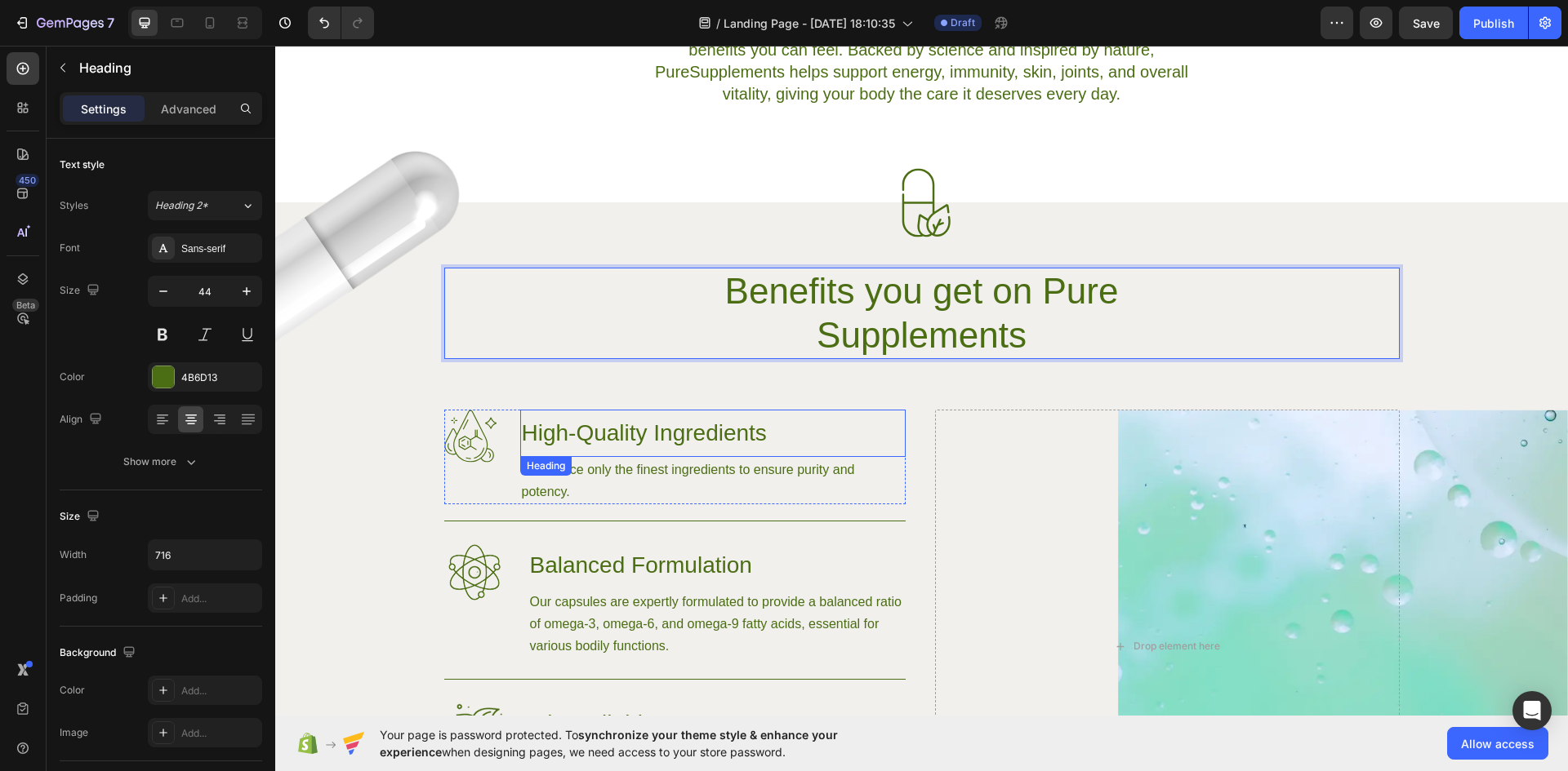
click at [649, 426] on h3 "High-Quality Ingredients" at bounding box center [713, 433] width 386 height 48
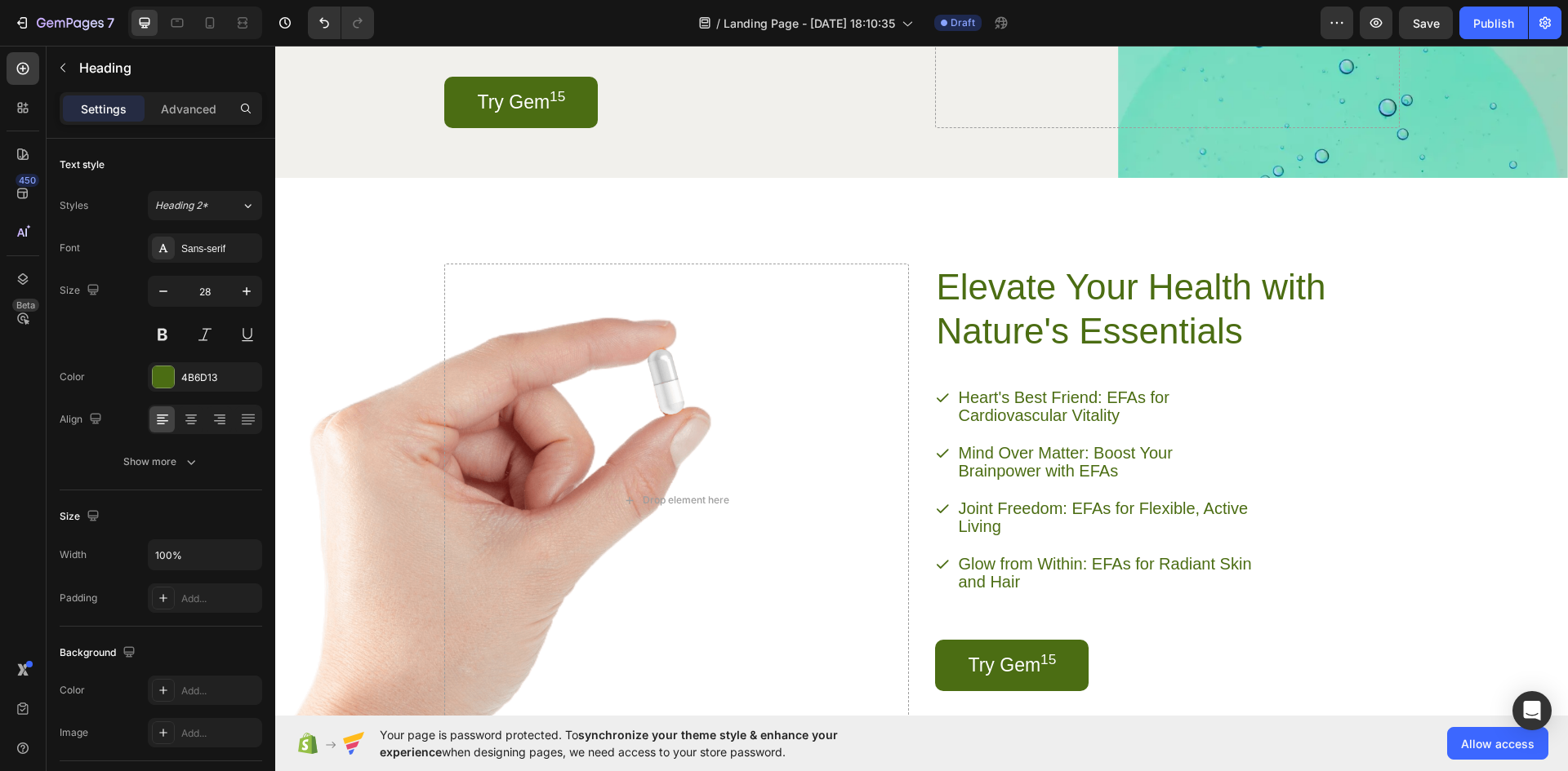
scroll to position [1796, 0]
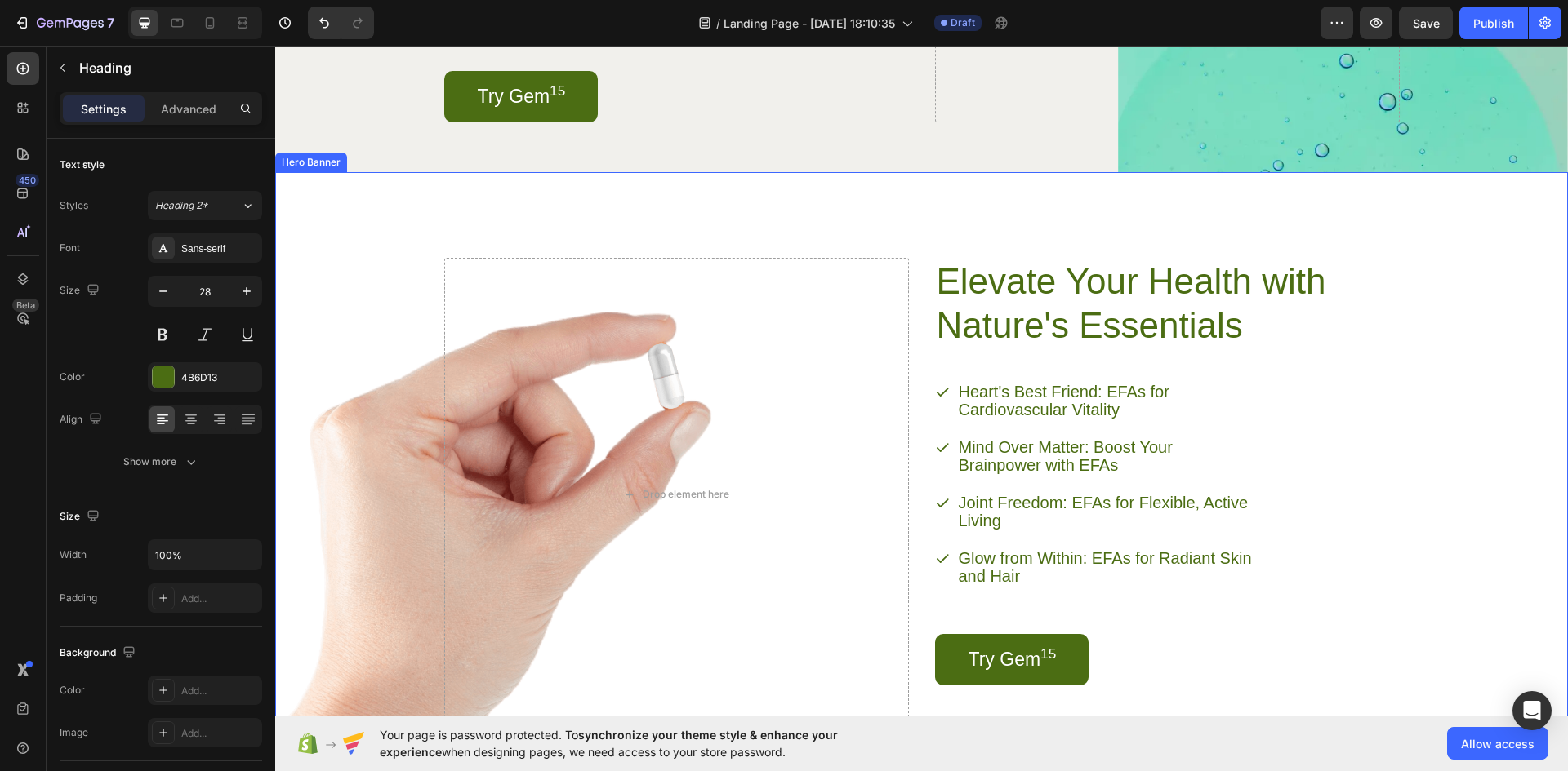
click at [379, 431] on div "Background Image" at bounding box center [922, 482] width 1293 height 621
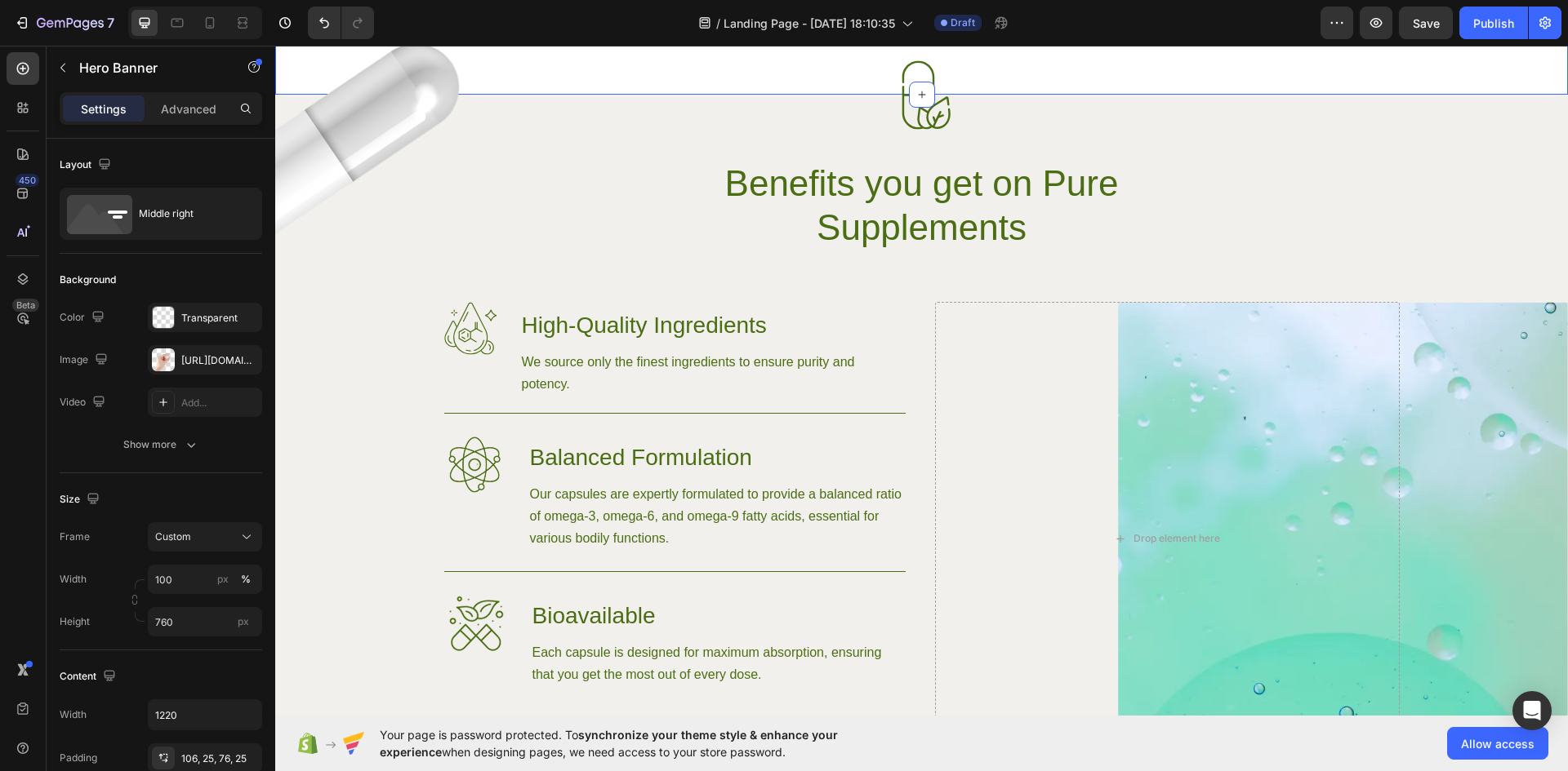
scroll to position [1197, 0]
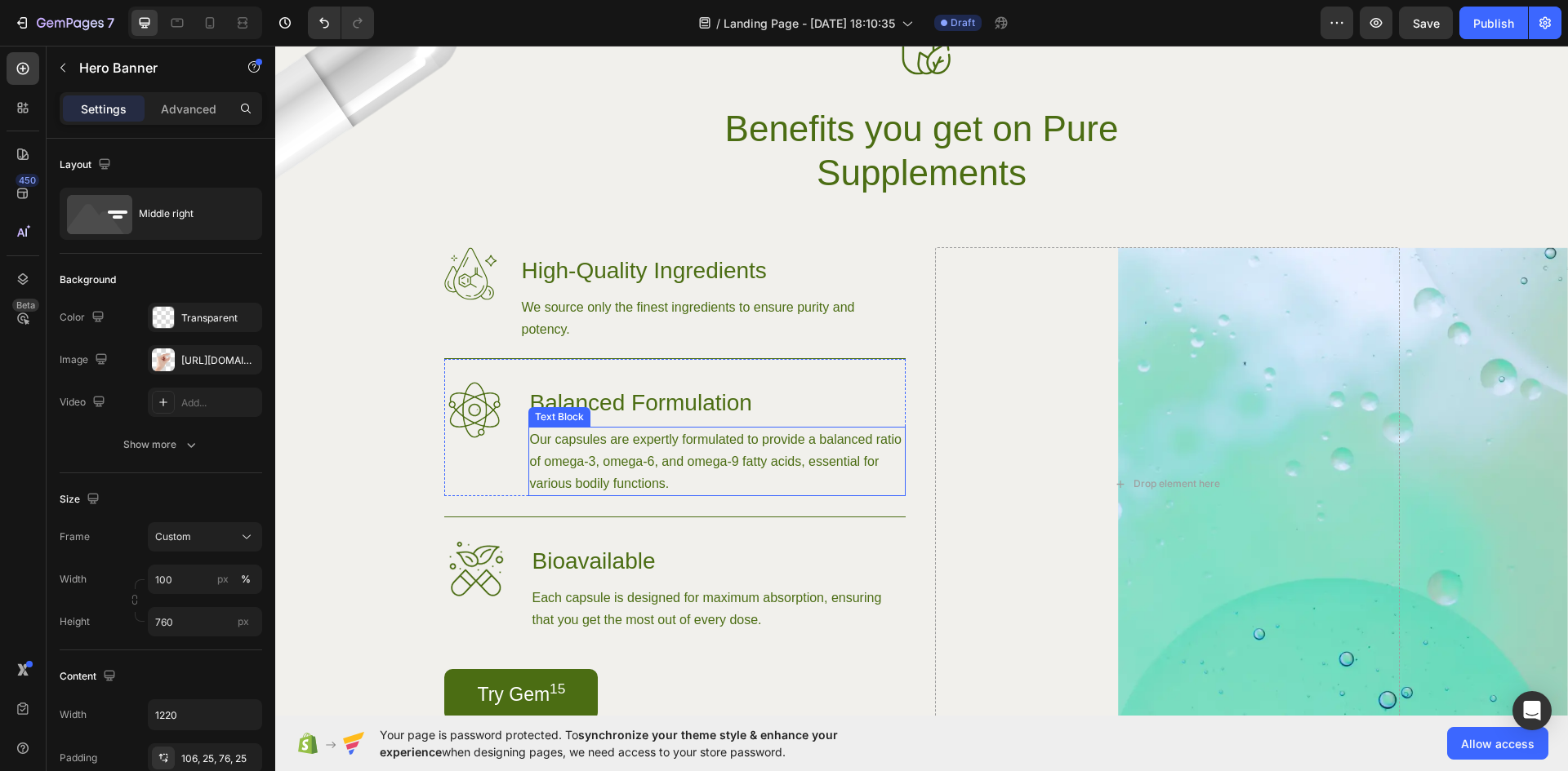
click at [678, 451] on p "Our capsules are expertly formulated to provide a balanced ratio of omega-3, om…" at bounding box center [717, 462] width 374 height 66
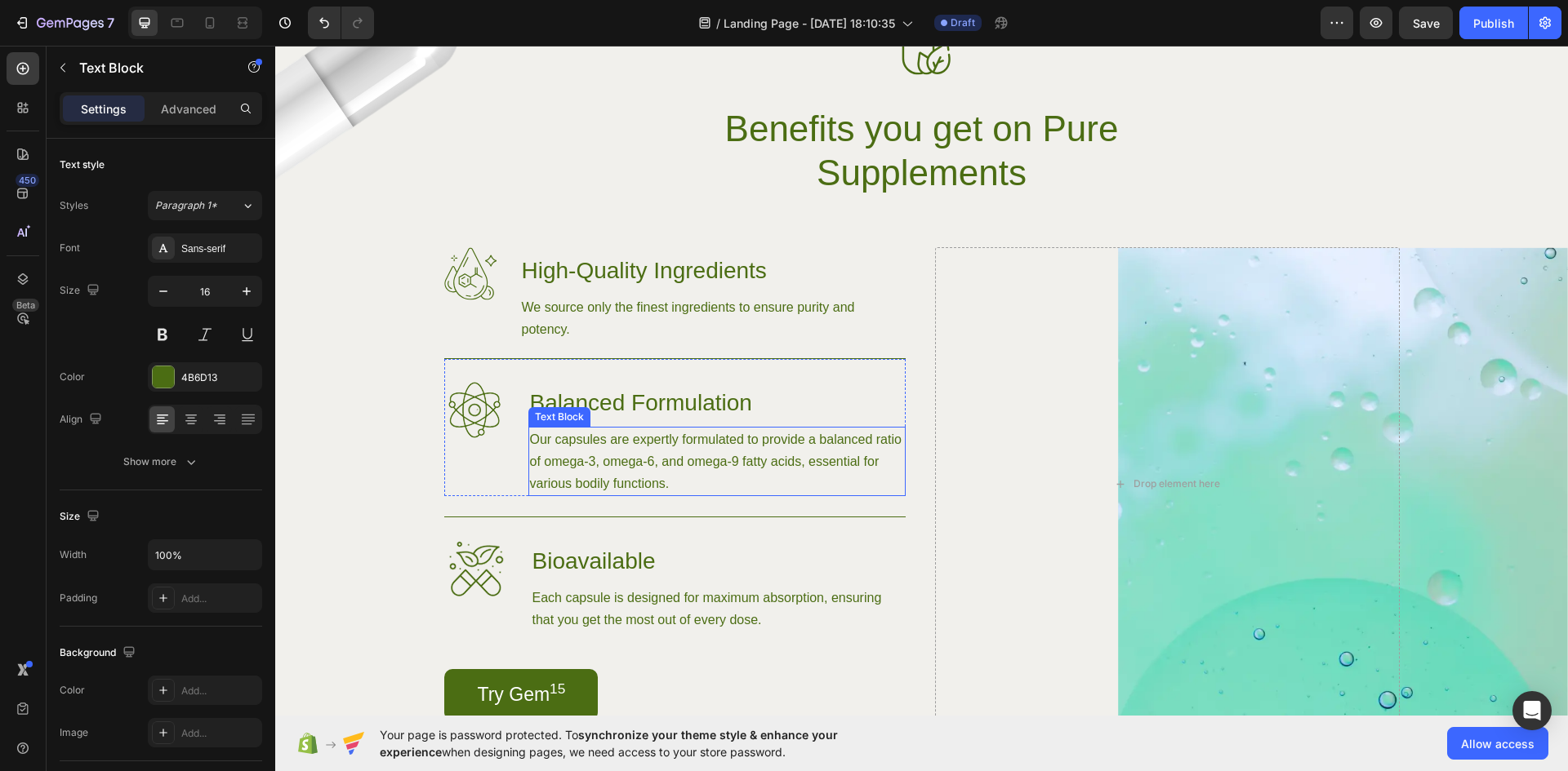
click at [678, 451] on p "Our capsules are expertly formulated to provide a balanced ratio of omega-3, om…" at bounding box center [717, 462] width 374 height 66
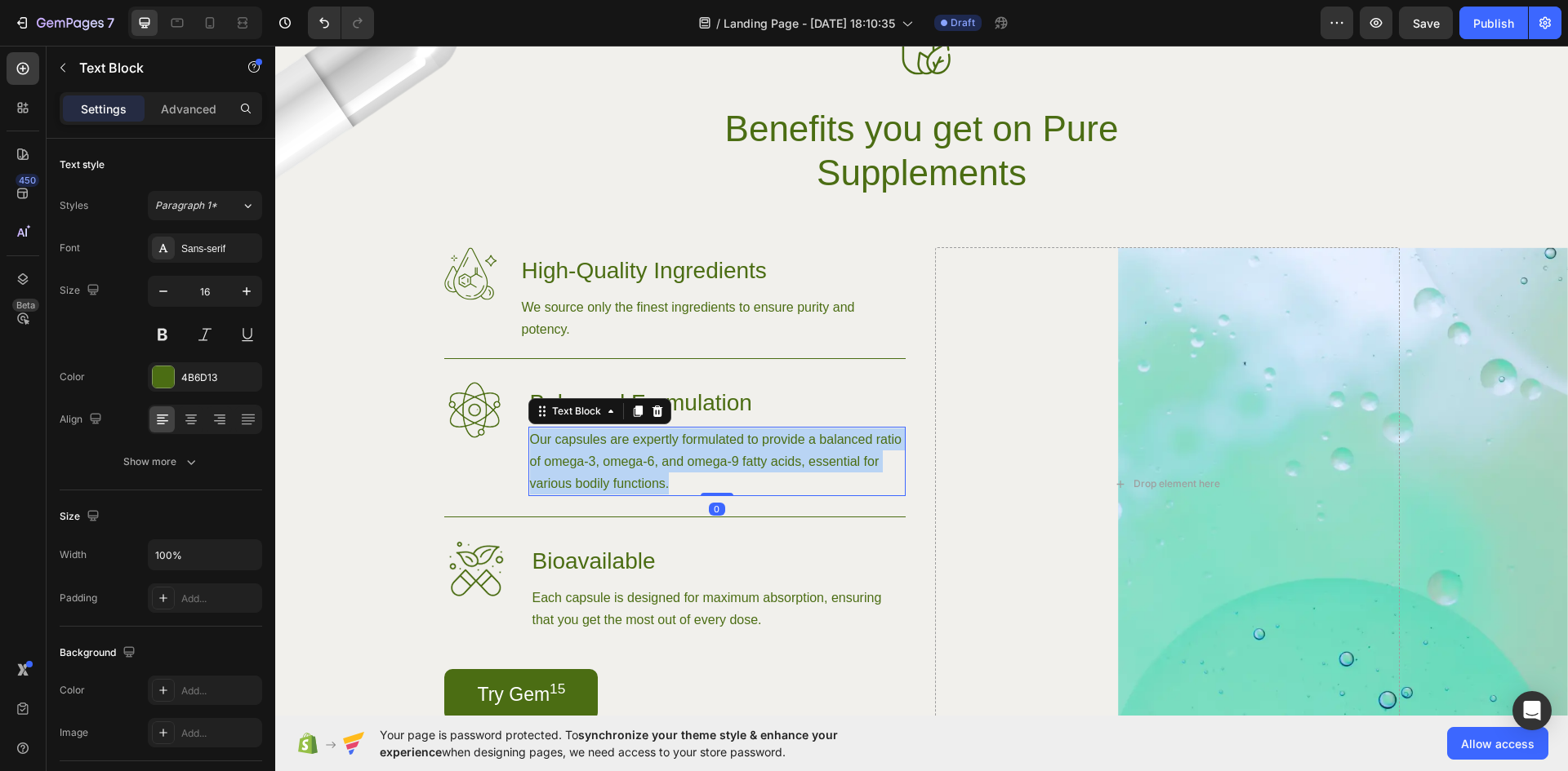
click at [678, 451] on p "Our capsules are expertly formulated to provide a balanced ratio of omega-3, om…" at bounding box center [717, 462] width 374 height 66
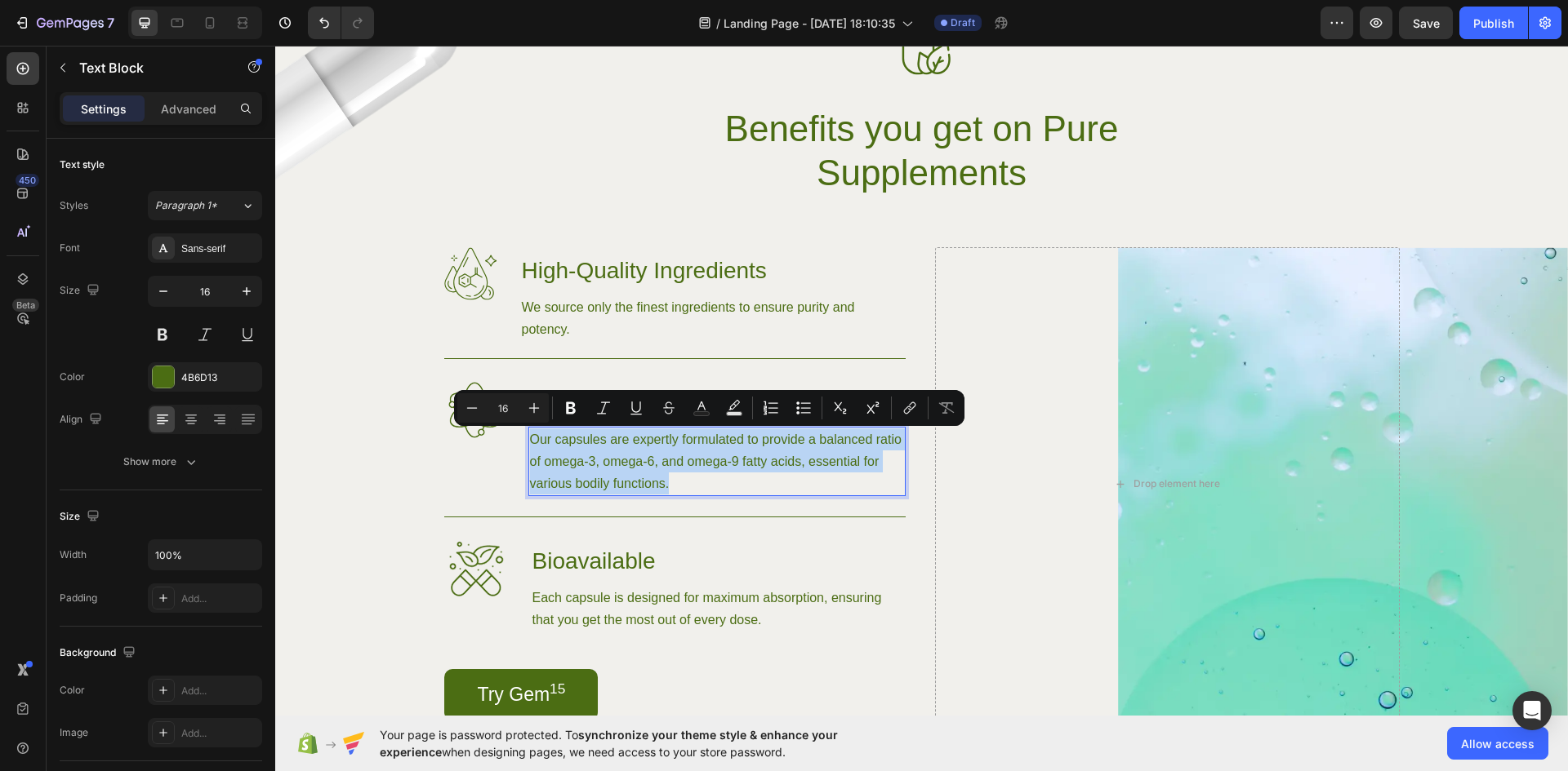
copy p "Our capsules are expertly formulated to provide a balanced ratio of omega-3, om…"
click at [651, 259] on h3 "High-Quality Ingredients" at bounding box center [713, 270] width 386 height 48
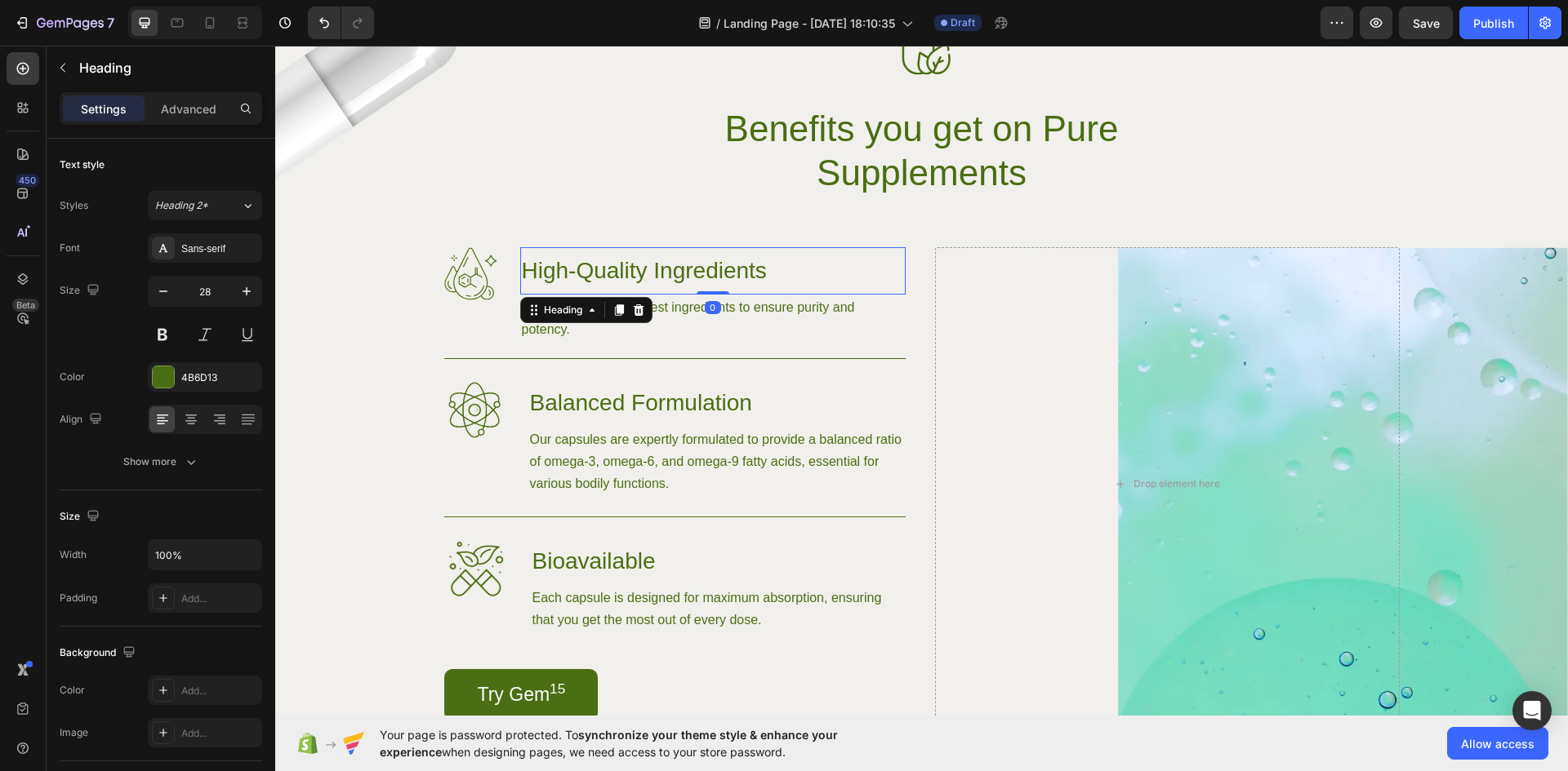
click at [650, 259] on h3 "High-Quality Ingredients" at bounding box center [713, 270] width 386 height 48
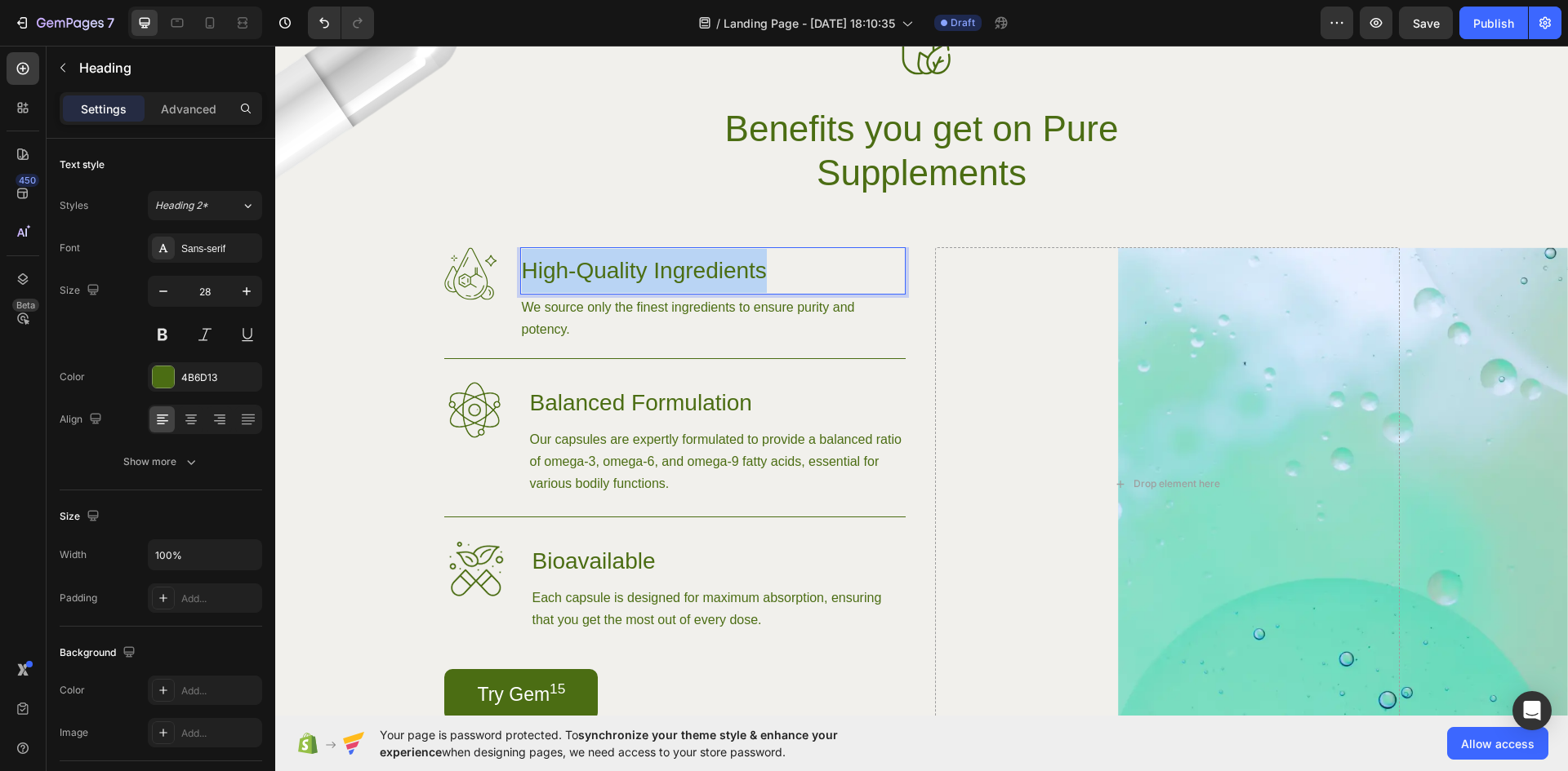
click at [650, 259] on p "High-Quality Ingredients" at bounding box center [712, 270] width 382 height 44
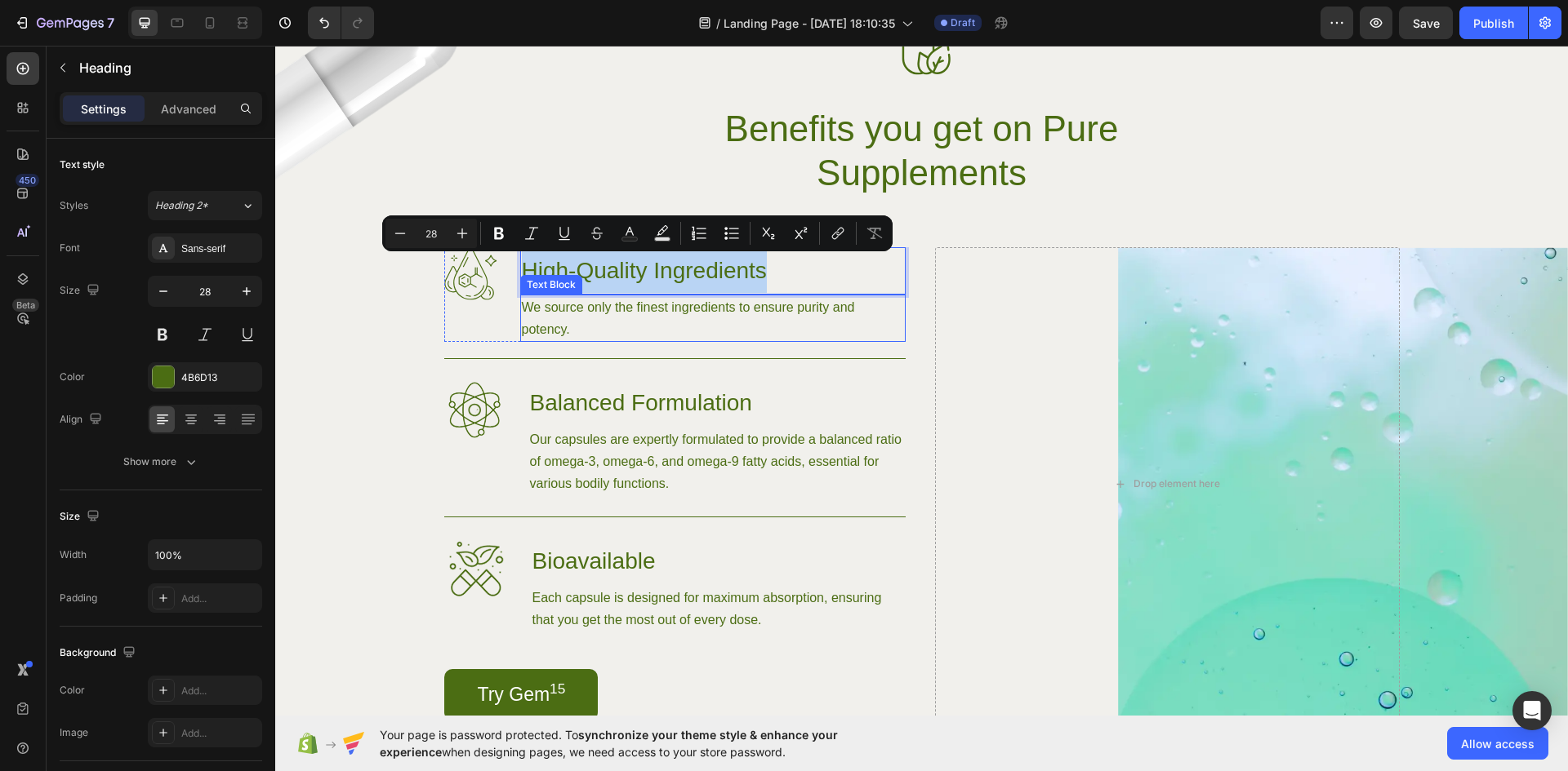
click at [616, 312] on p "We source only the finest ingredients to ensure purity and potency." at bounding box center [712, 318] width 382 height 44
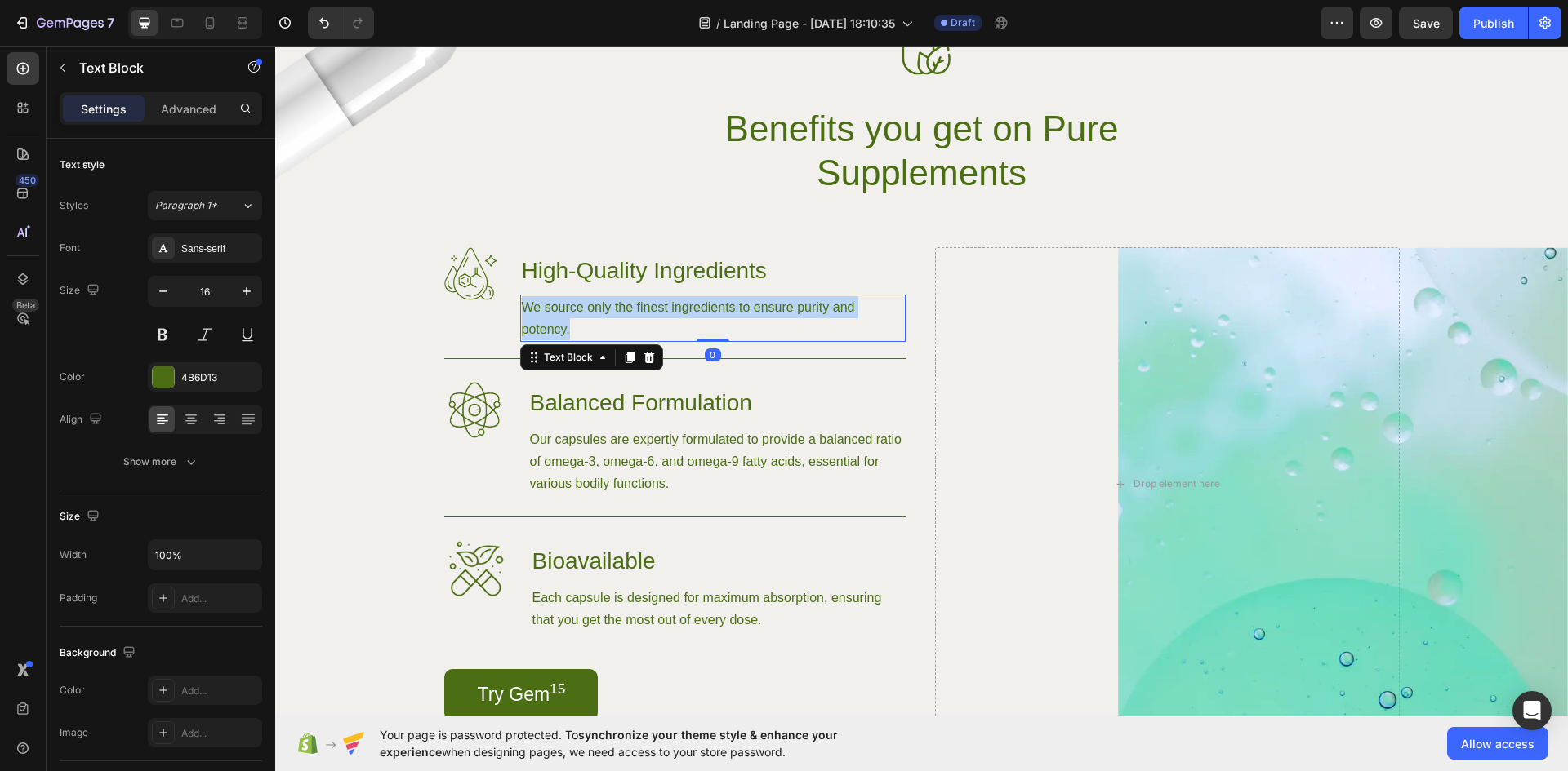
click at [616, 312] on p "We source only the finest ingredients to ensure purity and potency." at bounding box center [712, 318] width 382 height 44
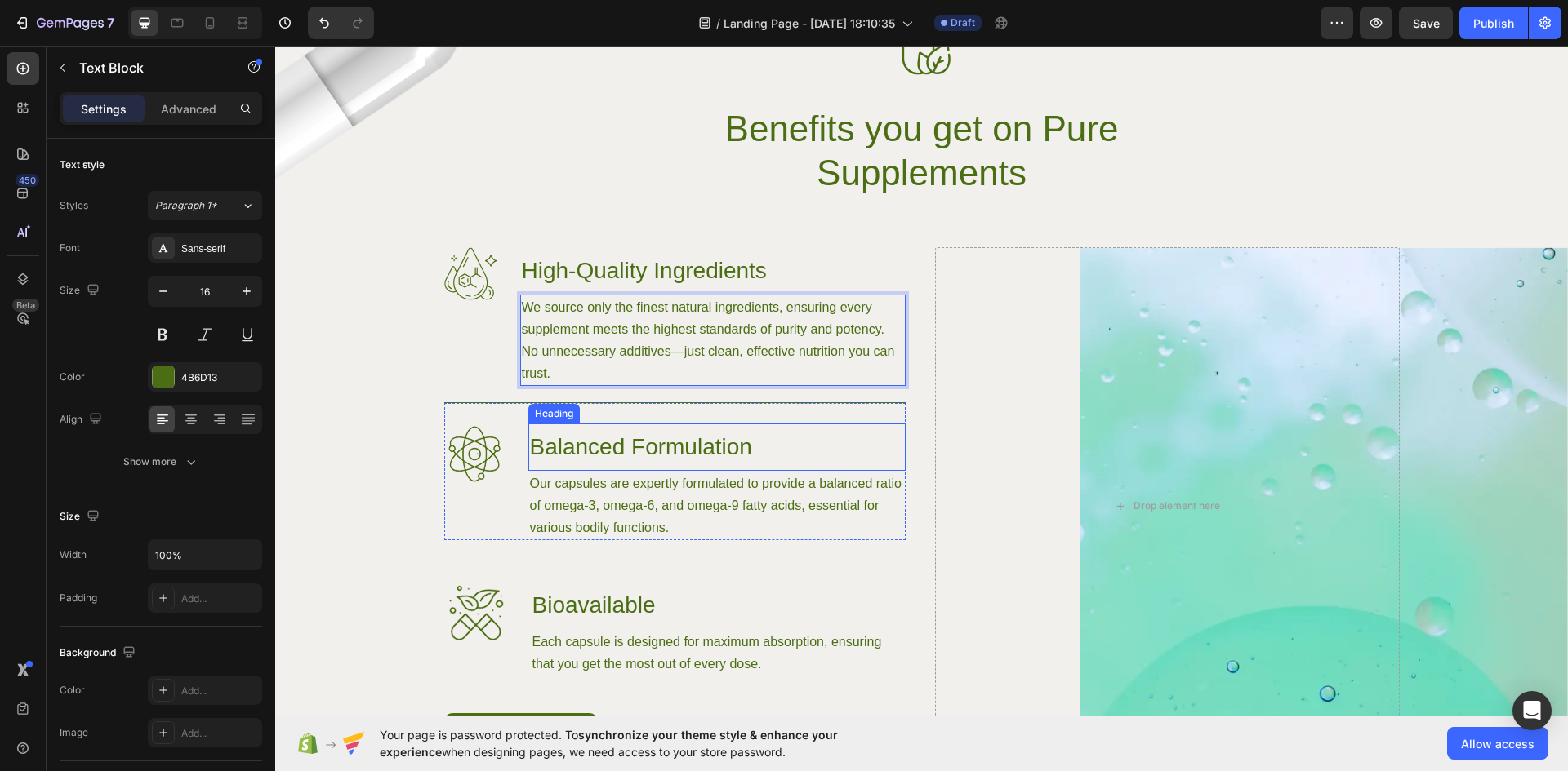
click at [613, 441] on h3 "Balanced Formulation" at bounding box center [717, 447] width 377 height 48
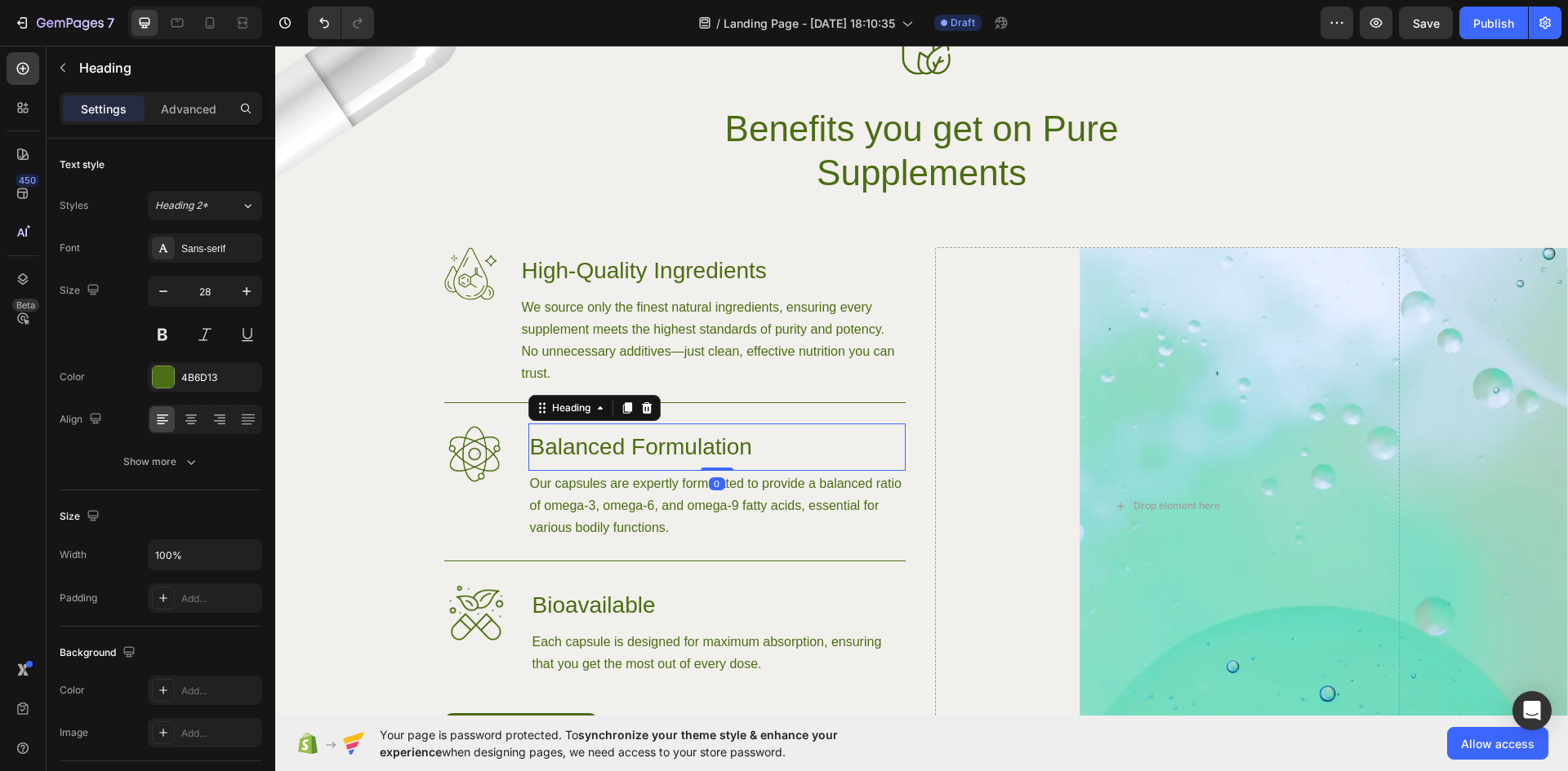
click at [614, 440] on h3 "Balanced Formulation" at bounding box center [717, 447] width 377 height 48
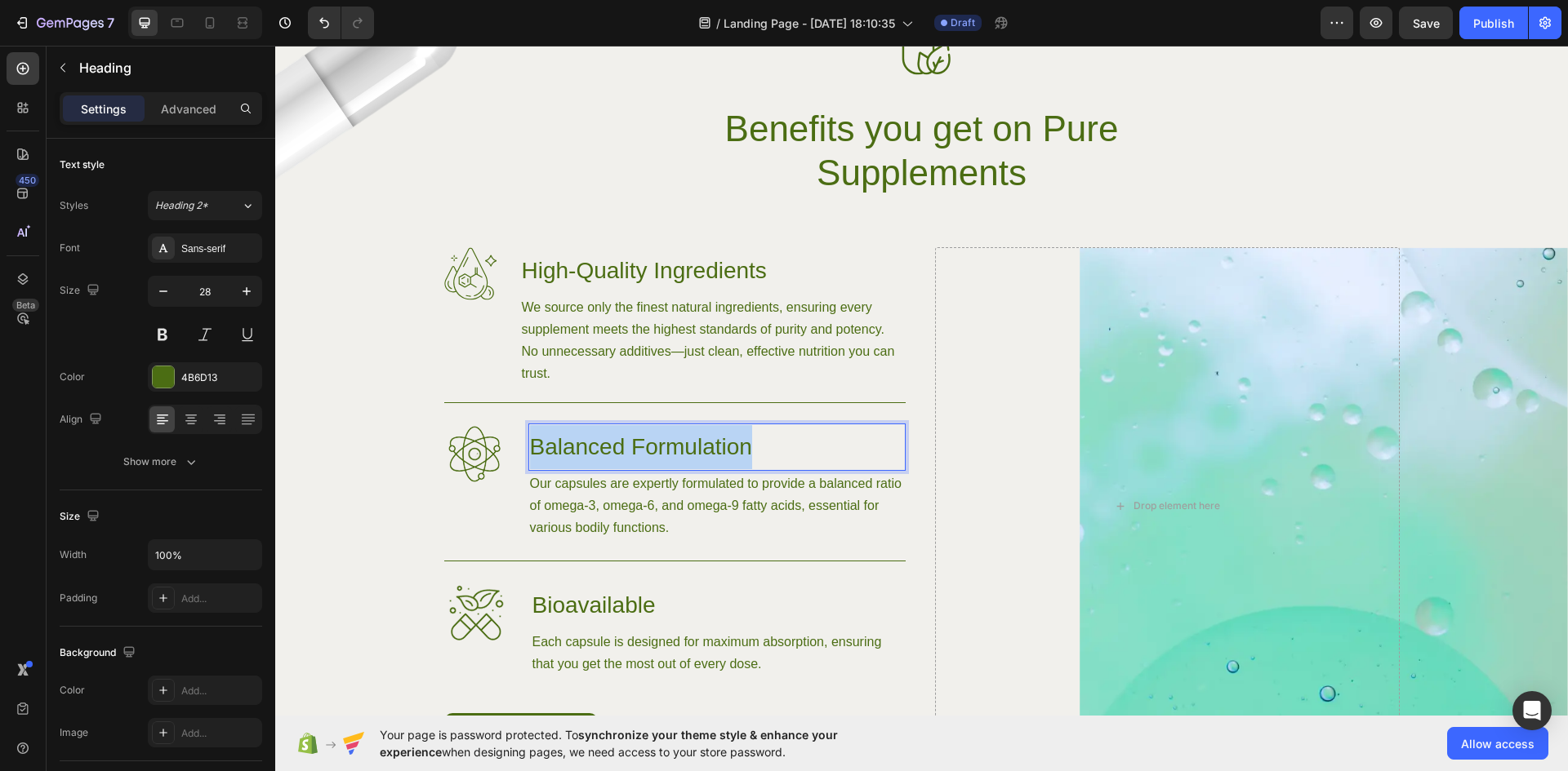
click at [614, 440] on p "Balanced Formulation" at bounding box center [717, 447] width 374 height 44
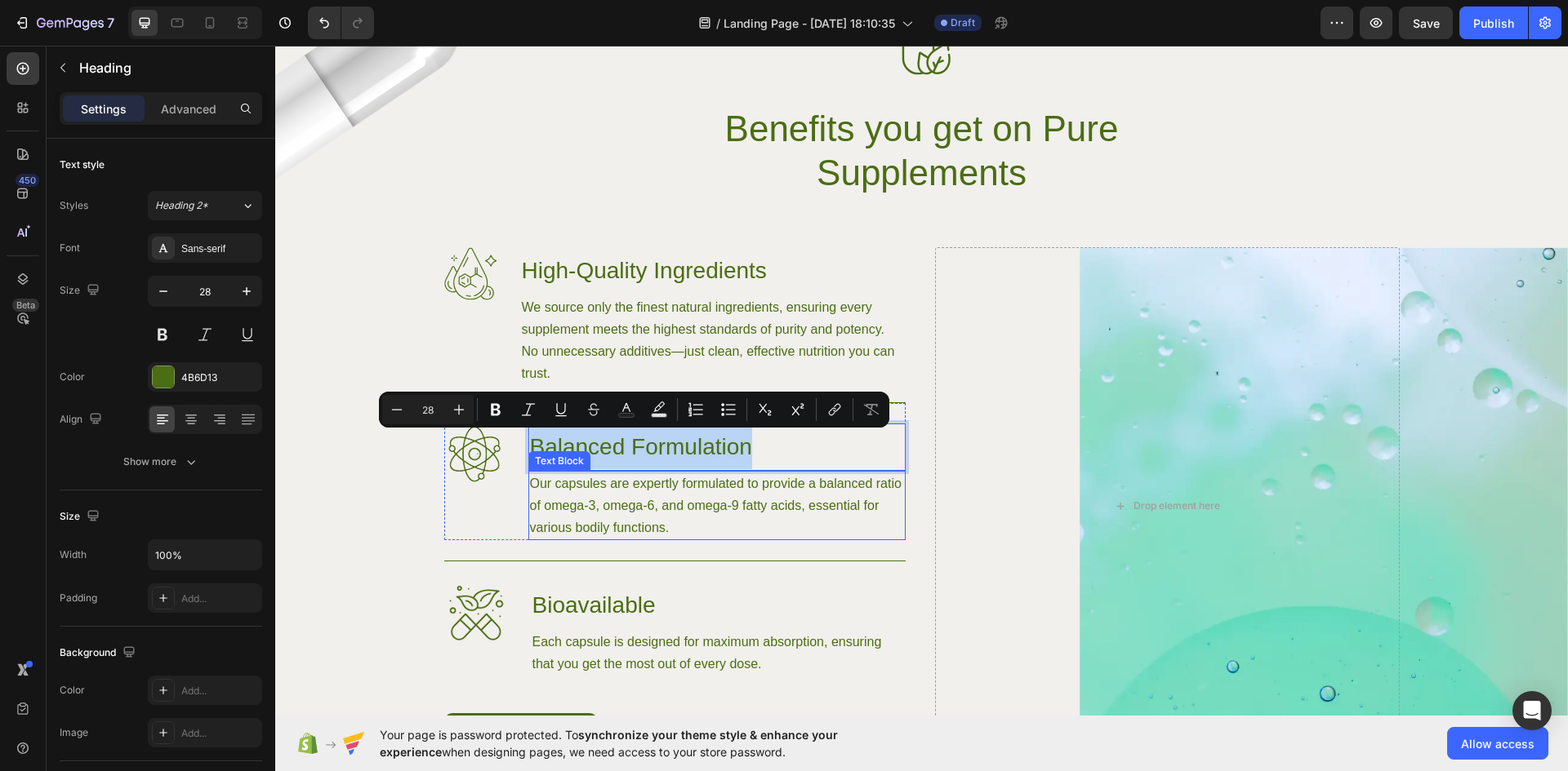
click at [645, 507] on p "Our capsules are expertly formulated to provide a balanced ratio of omega-3, om…" at bounding box center [717, 506] width 374 height 66
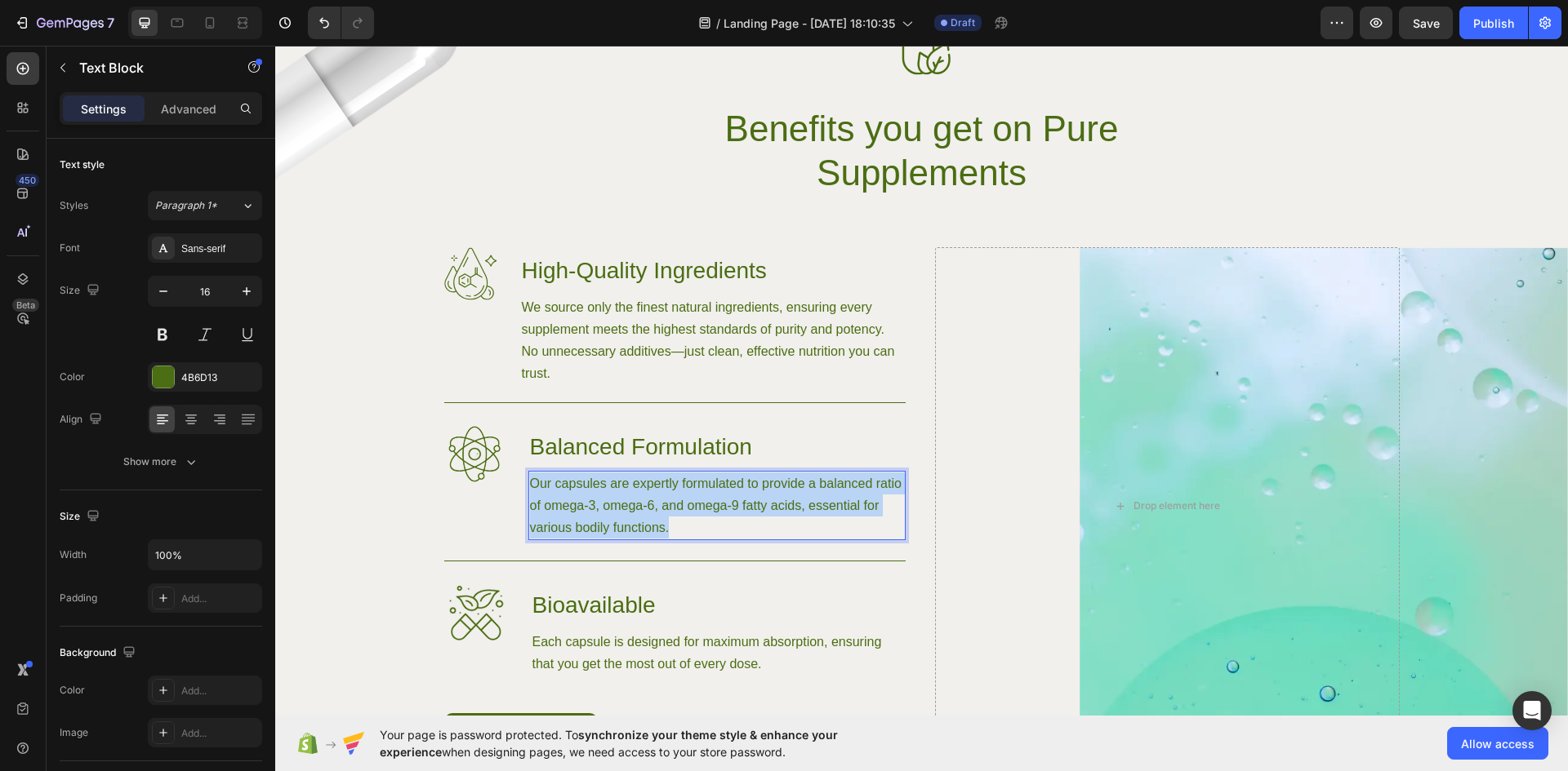
click at [645, 507] on p "Our capsules are expertly formulated to provide a balanced ratio of omega-3, om…" at bounding box center [717, 506] width 374 height 66
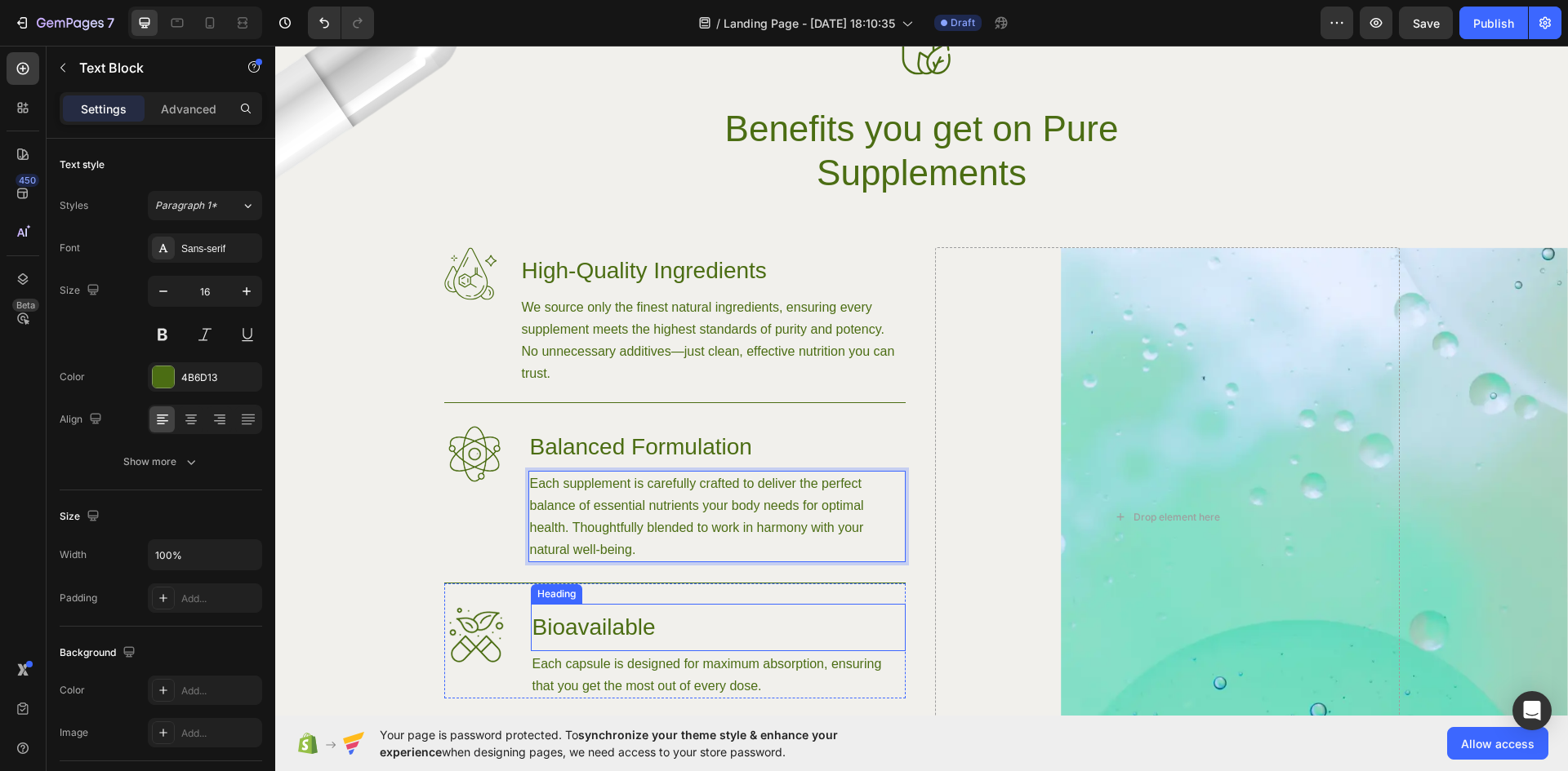
click at [612, 634] on h3 "Bioavailable" at bounding box center [719, 628] width 375 height 48
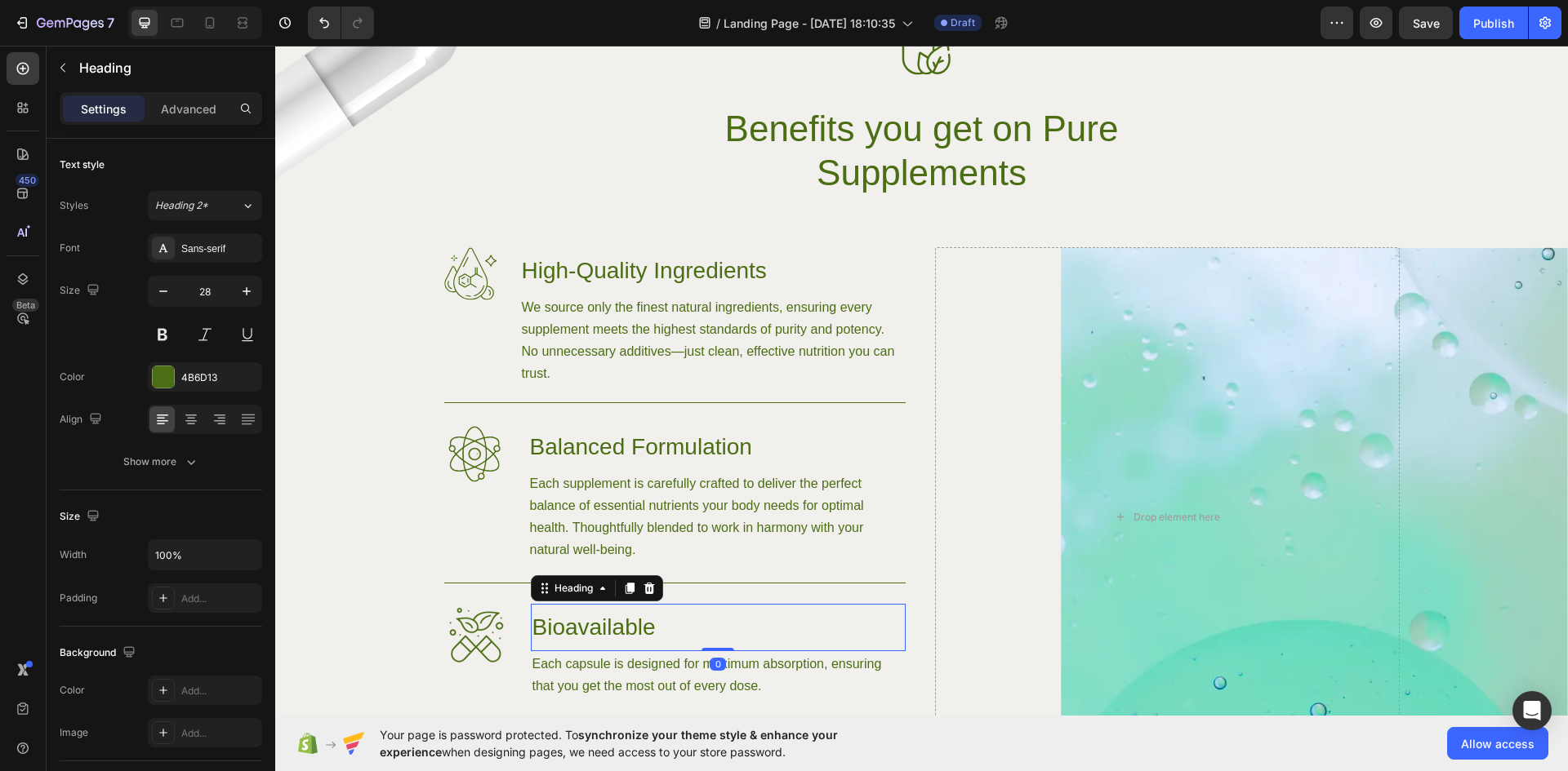
click at [612, 634] on h3 "Bioavailable" at bounding box center [719, 628] width 375 height 48
click at [612, 634] on p "Bioavailable" at bounding box center [718, 628] width 372 height 44
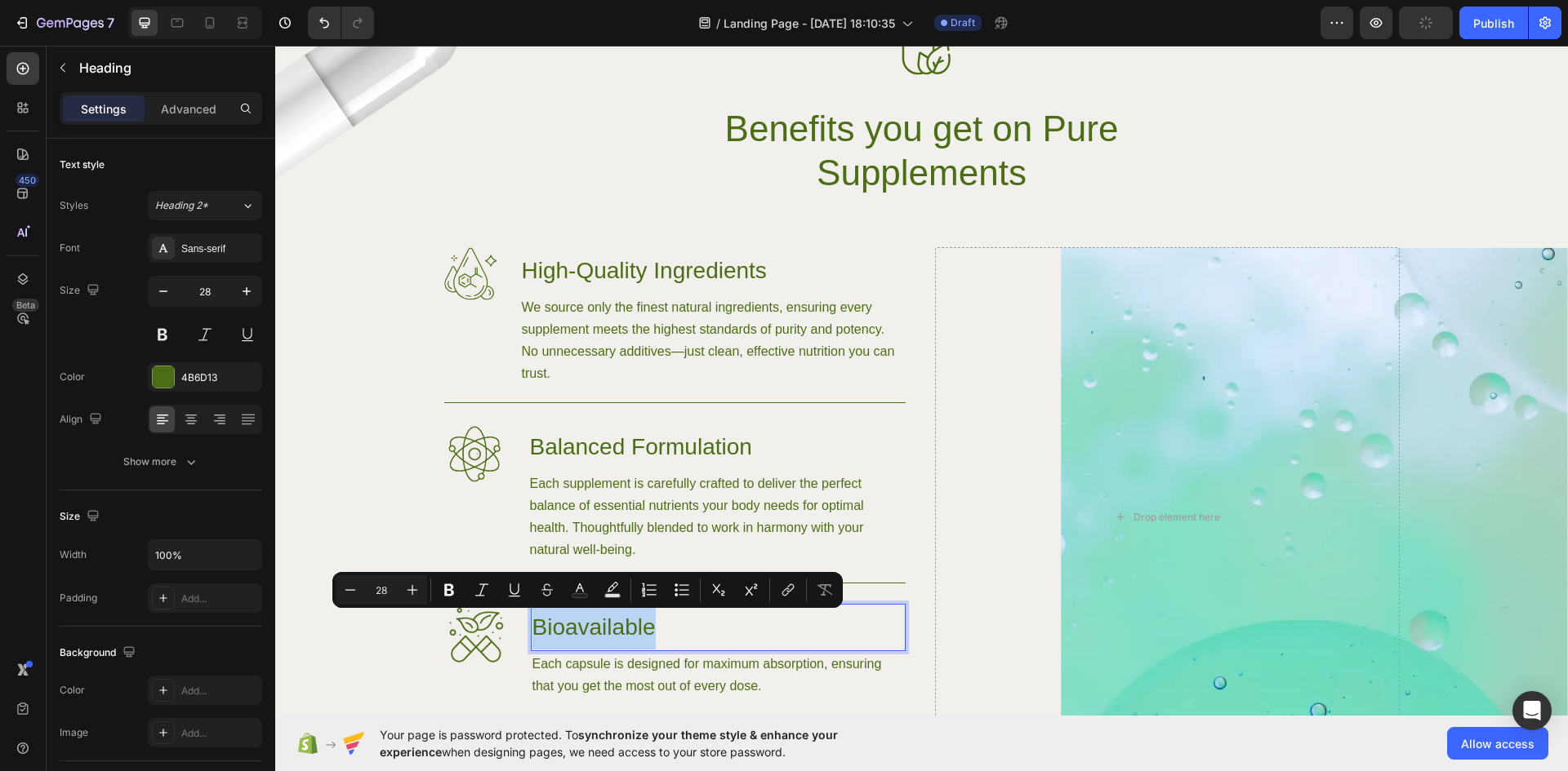
click at [655, 676] on p "Each capsule is designed for maximum absorption, ensuring that you get the most…" at bounding box center [718, 674] width 372 height 44
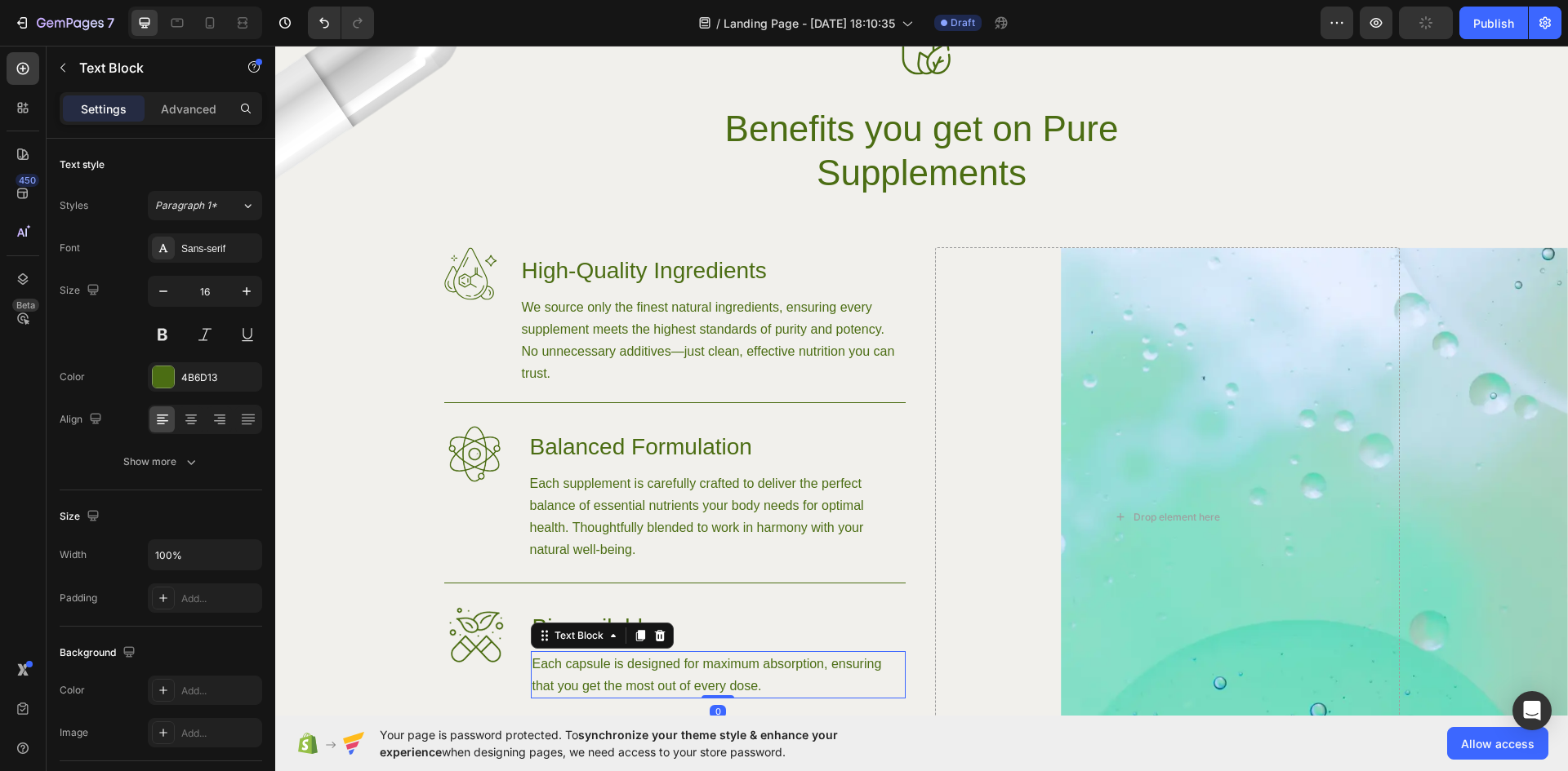
click at [655, 676] on p "Each capsule is designed for maximum absorption, ensuring that you get the most…" at bounding box center [718, 674] width 372 height 44
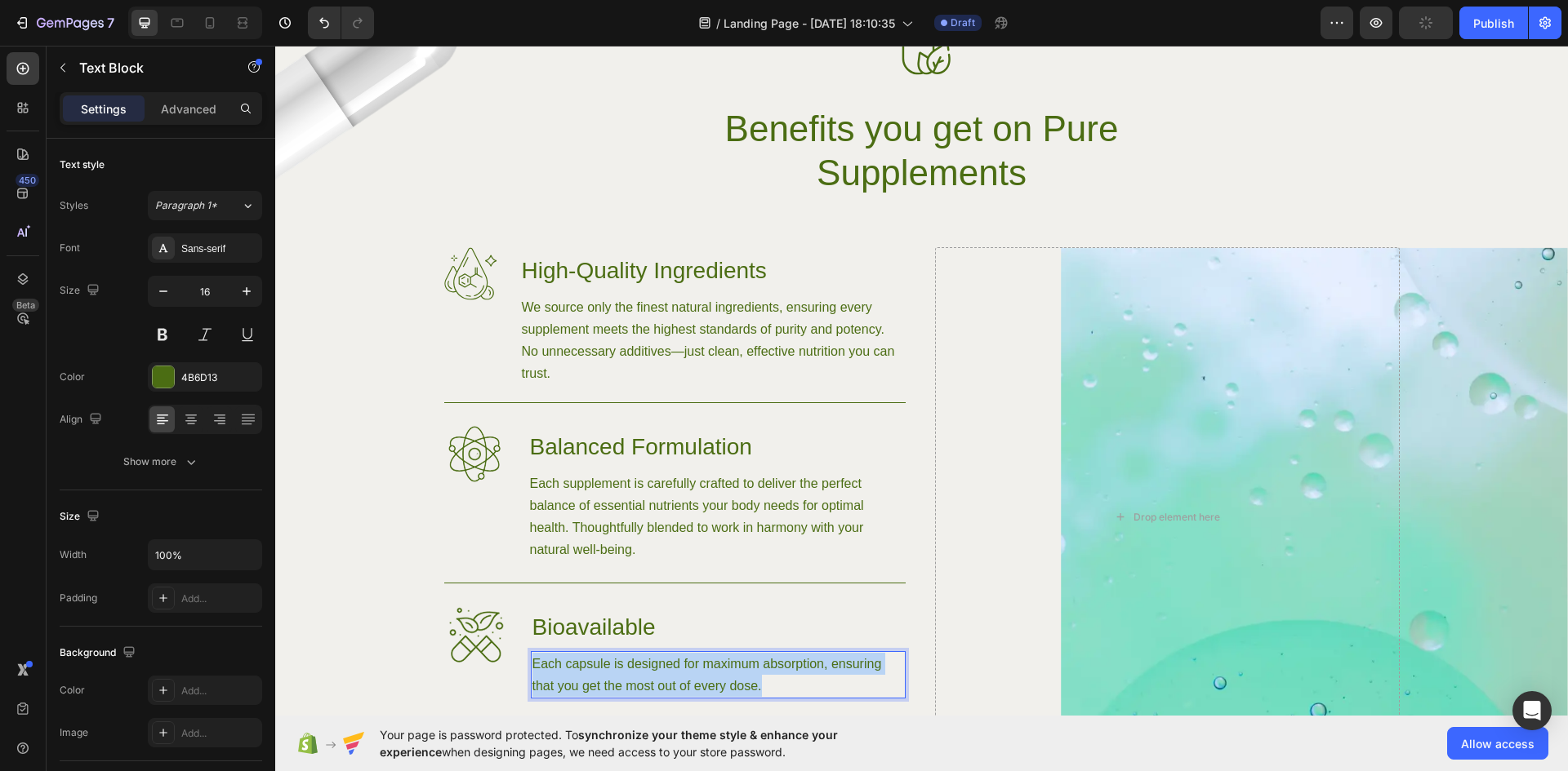
click at [655, 676] on p "Each capsule is designed for maximum absorption, ensuring that you get the most…" at bounding box center [718, 674] width 372 height 44
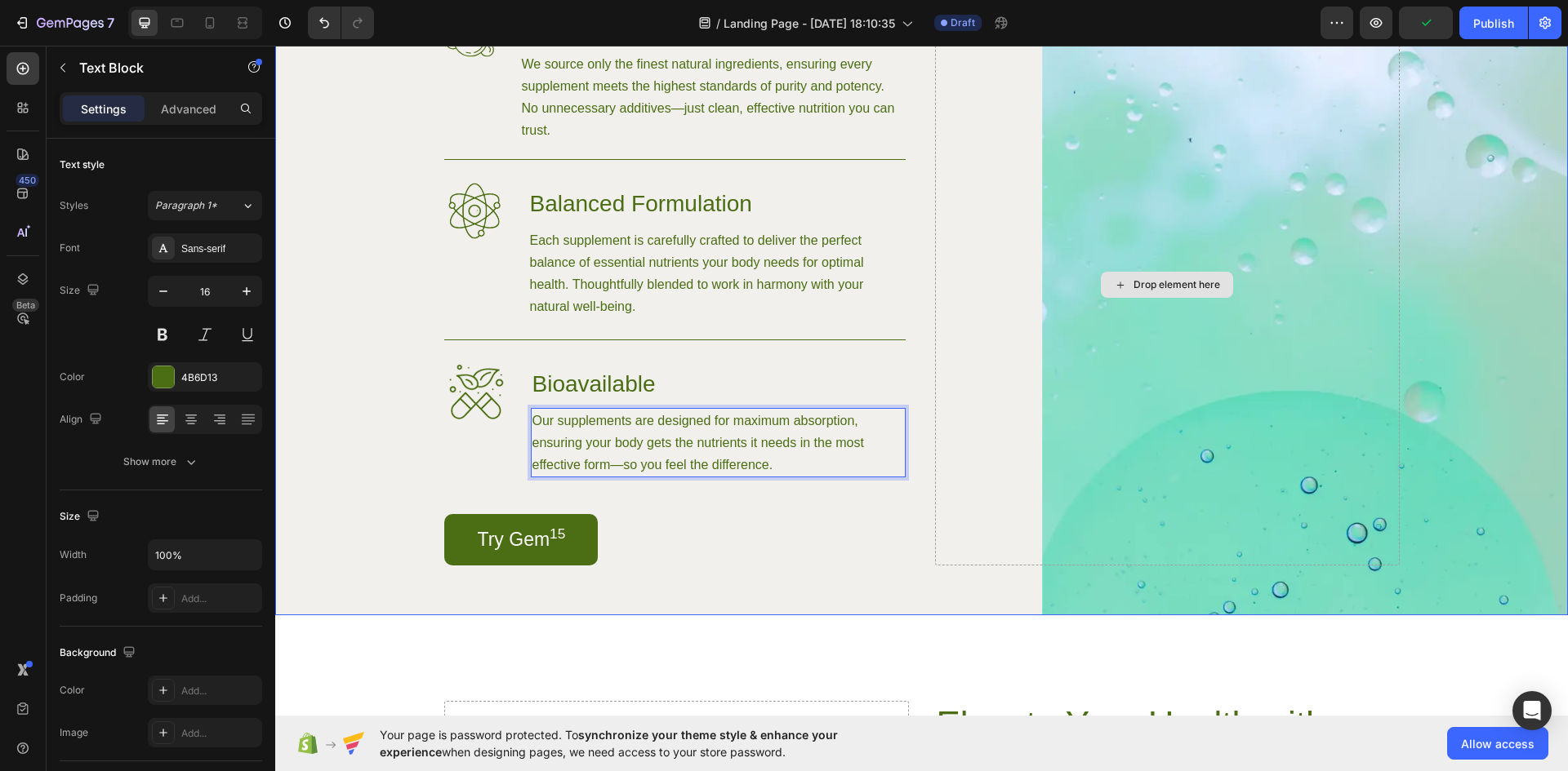
scroll to position [1321, 0]
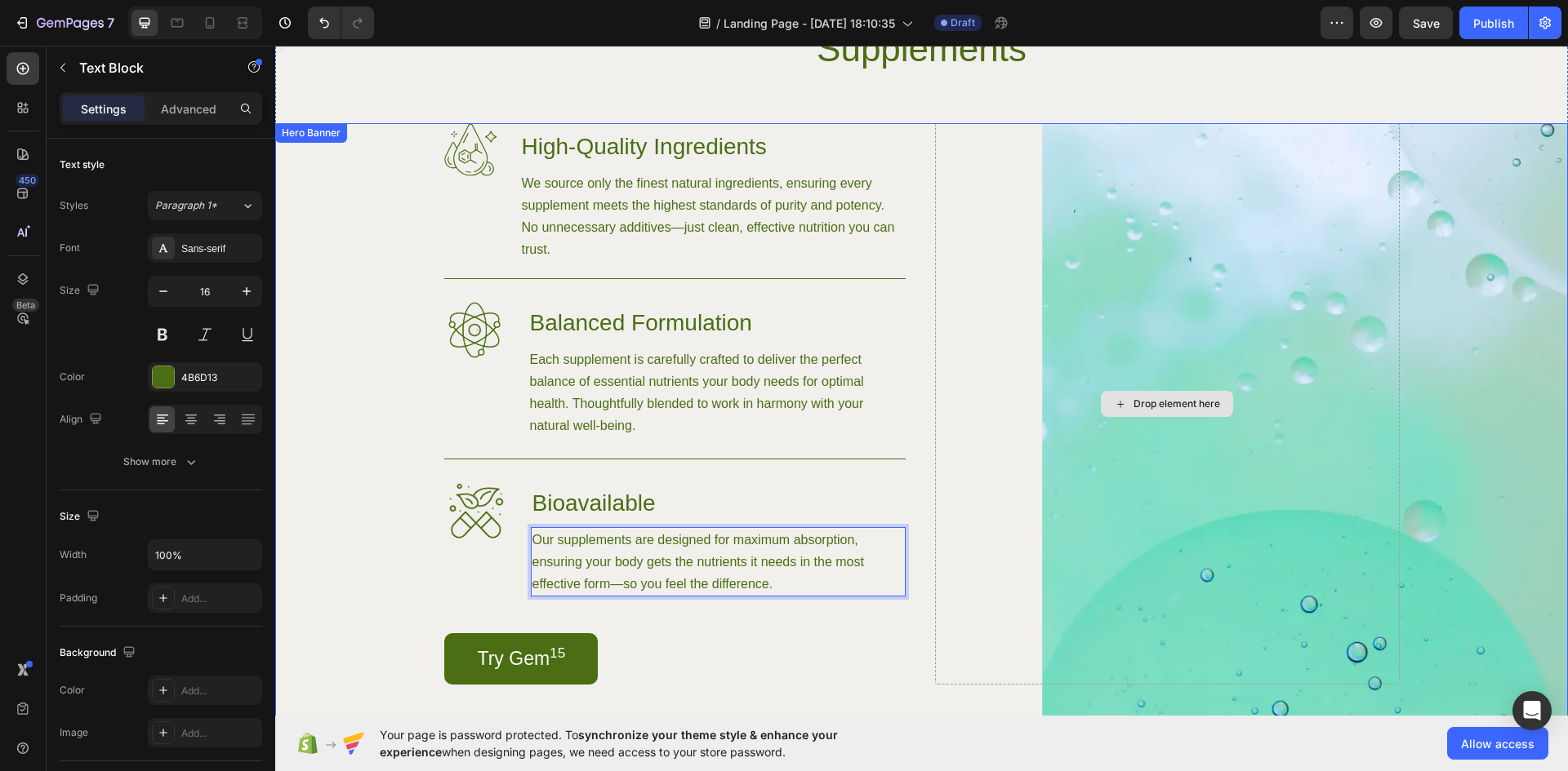
click at [1106, 211] on div "Drop element here" at bounding box center [1168, 403] width 465 height 561
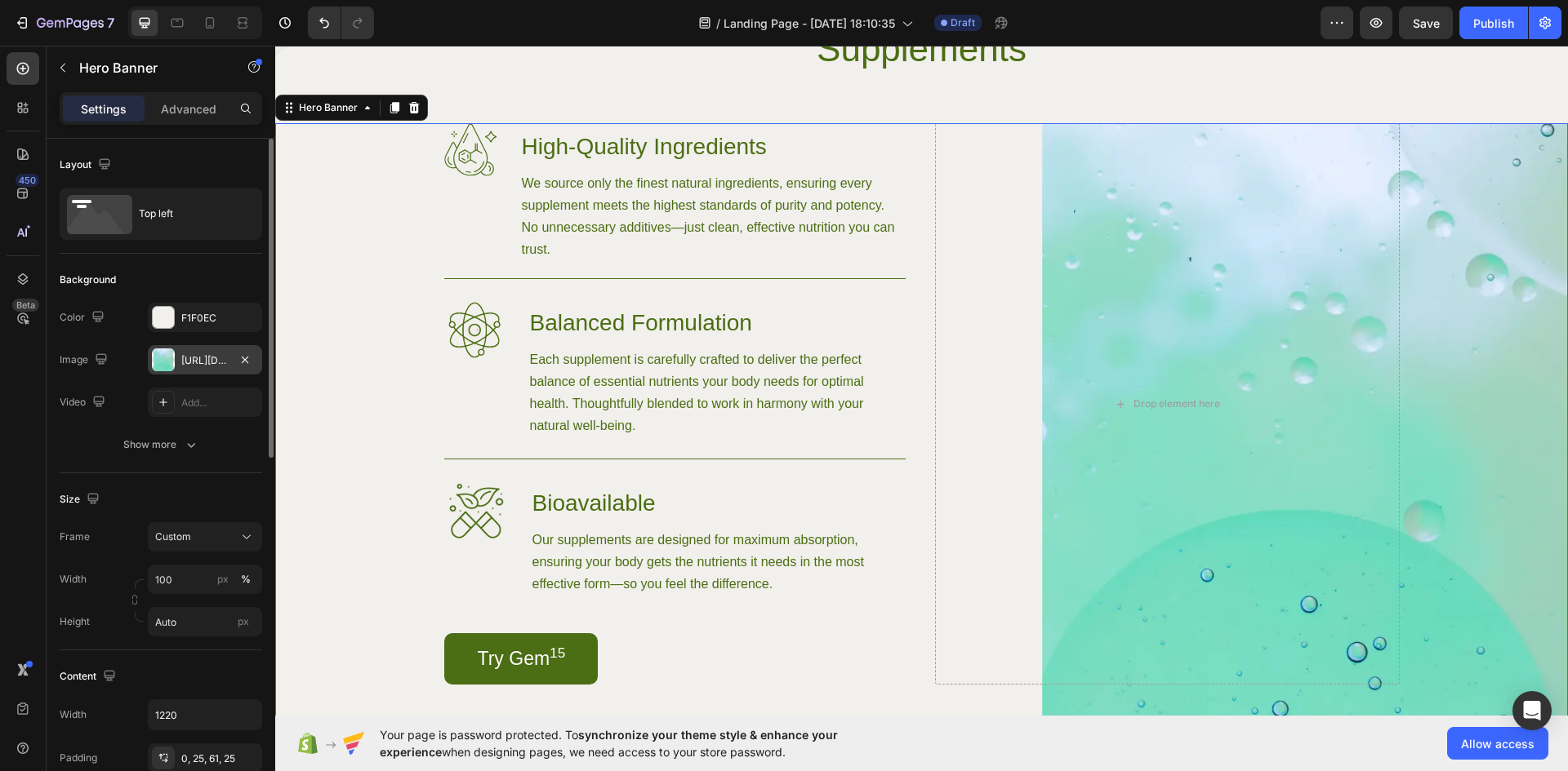
click at [215, 357] on div "https://cdn.shopify.com/s/files/1/0719/6868/6248/files/gempages_581764726669706…" at bounding box center [205, 360] width 48 height 15
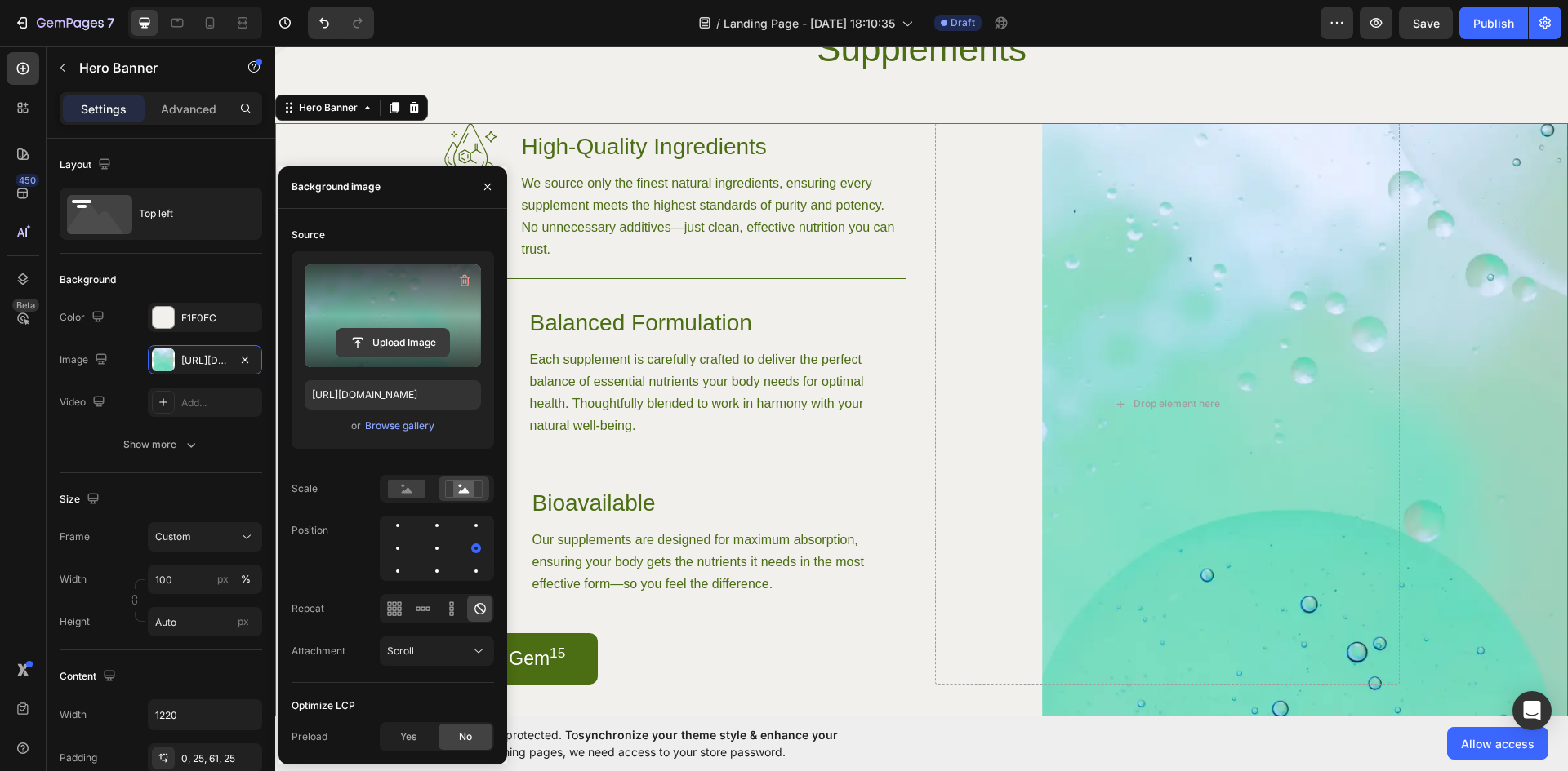
click at [409, 334] on input "file" at bounding box center [392, 343] width 112 height 27
click at [407, 340] on input "file" at bounding box center [392, 343] width 112 height 27
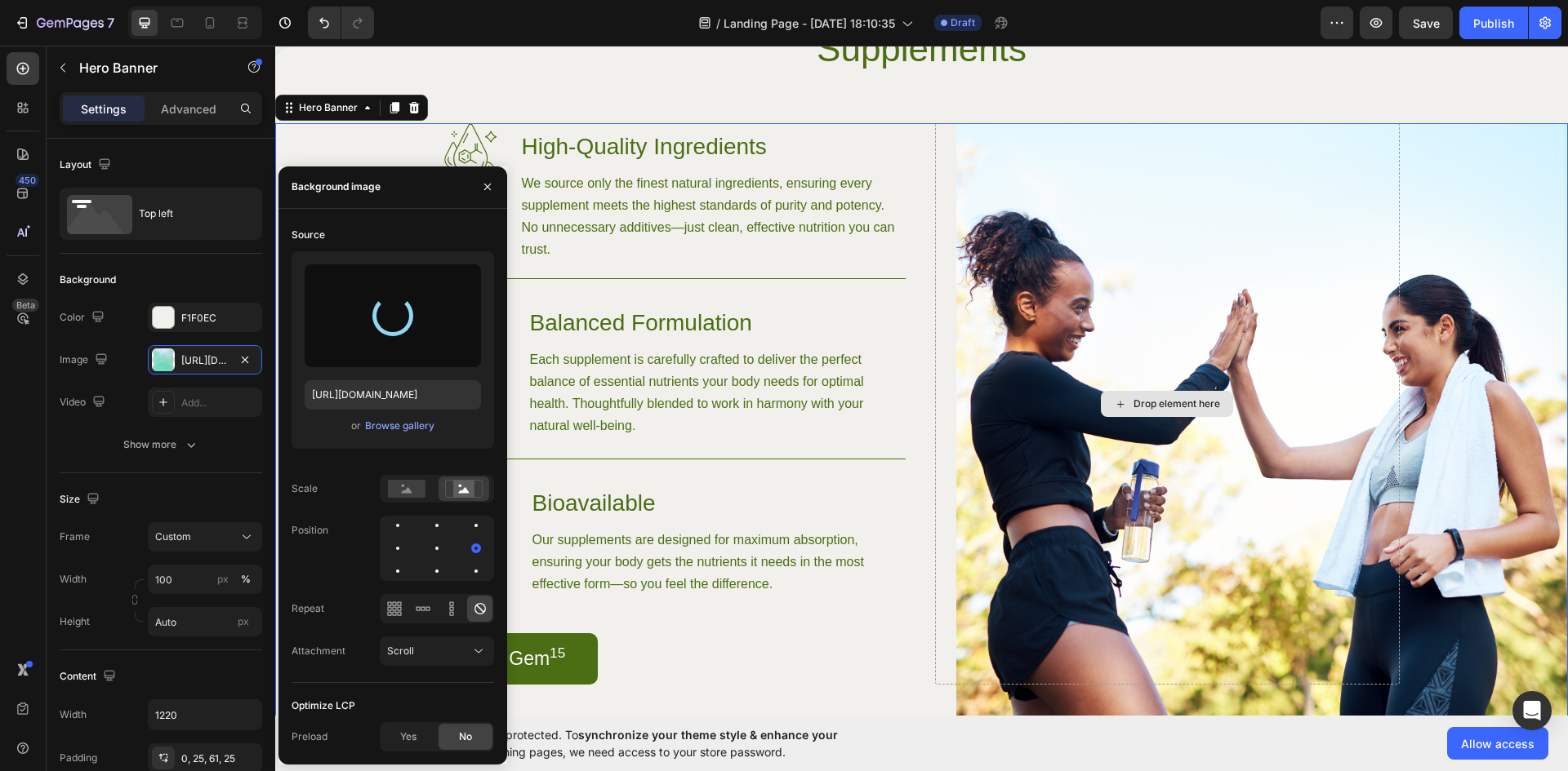
type input "[URL][DOMAIN_NAME]"
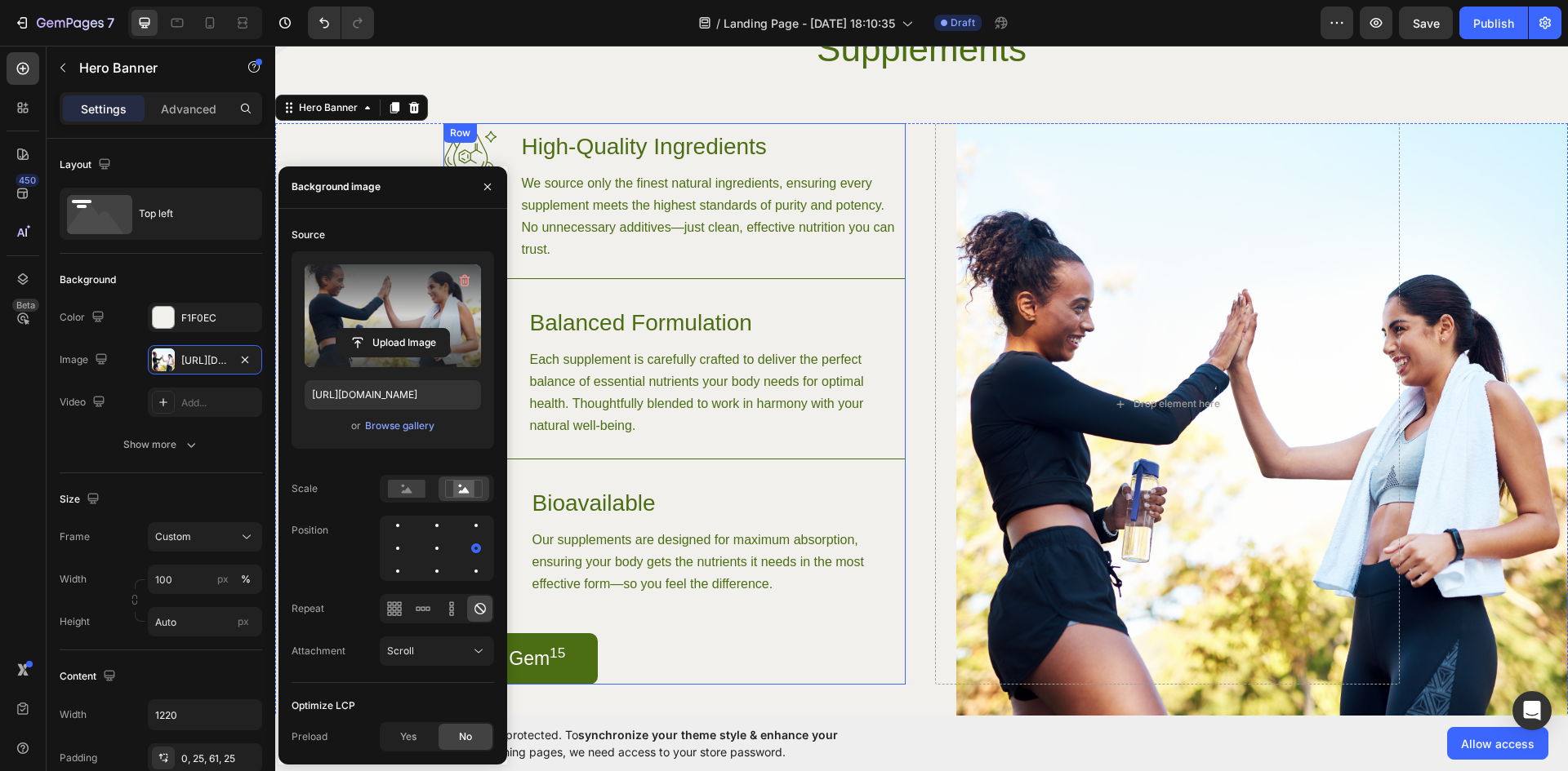
scroll to position [1430, 0]
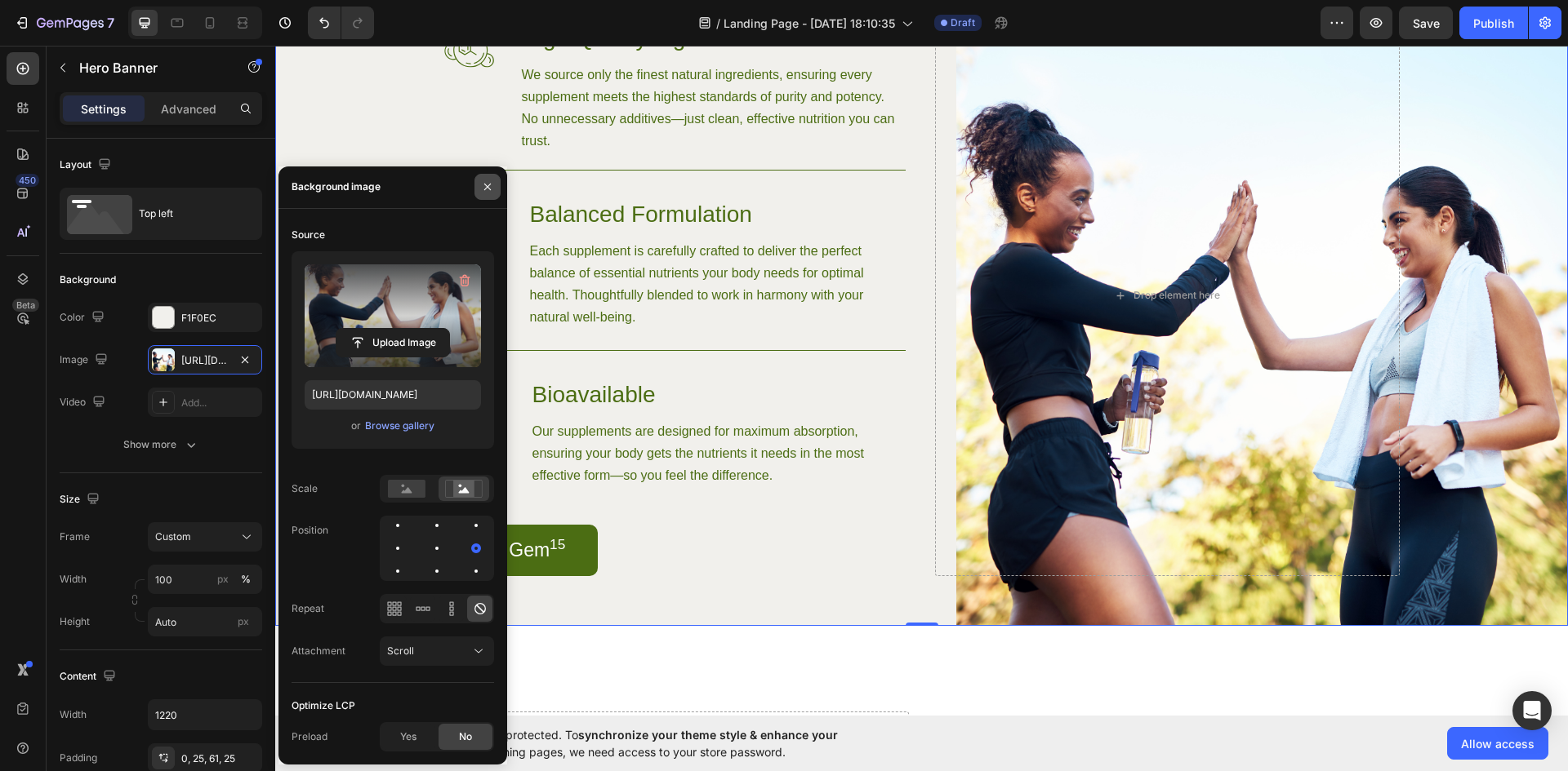
click at [483, 184] on icon "button" at bounding box center [487, 186] width 13 height 13
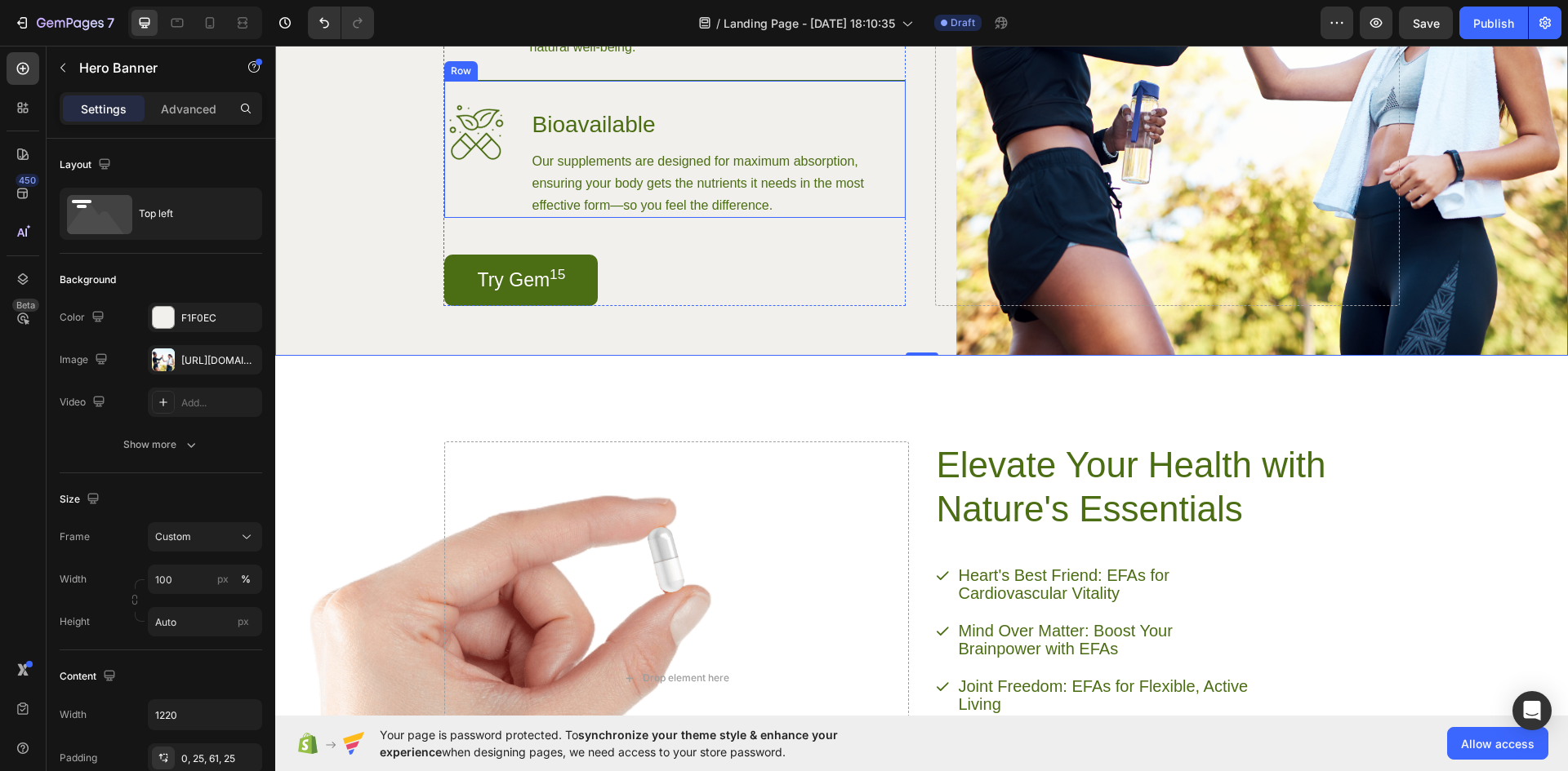
scroll to position [1703, 0]
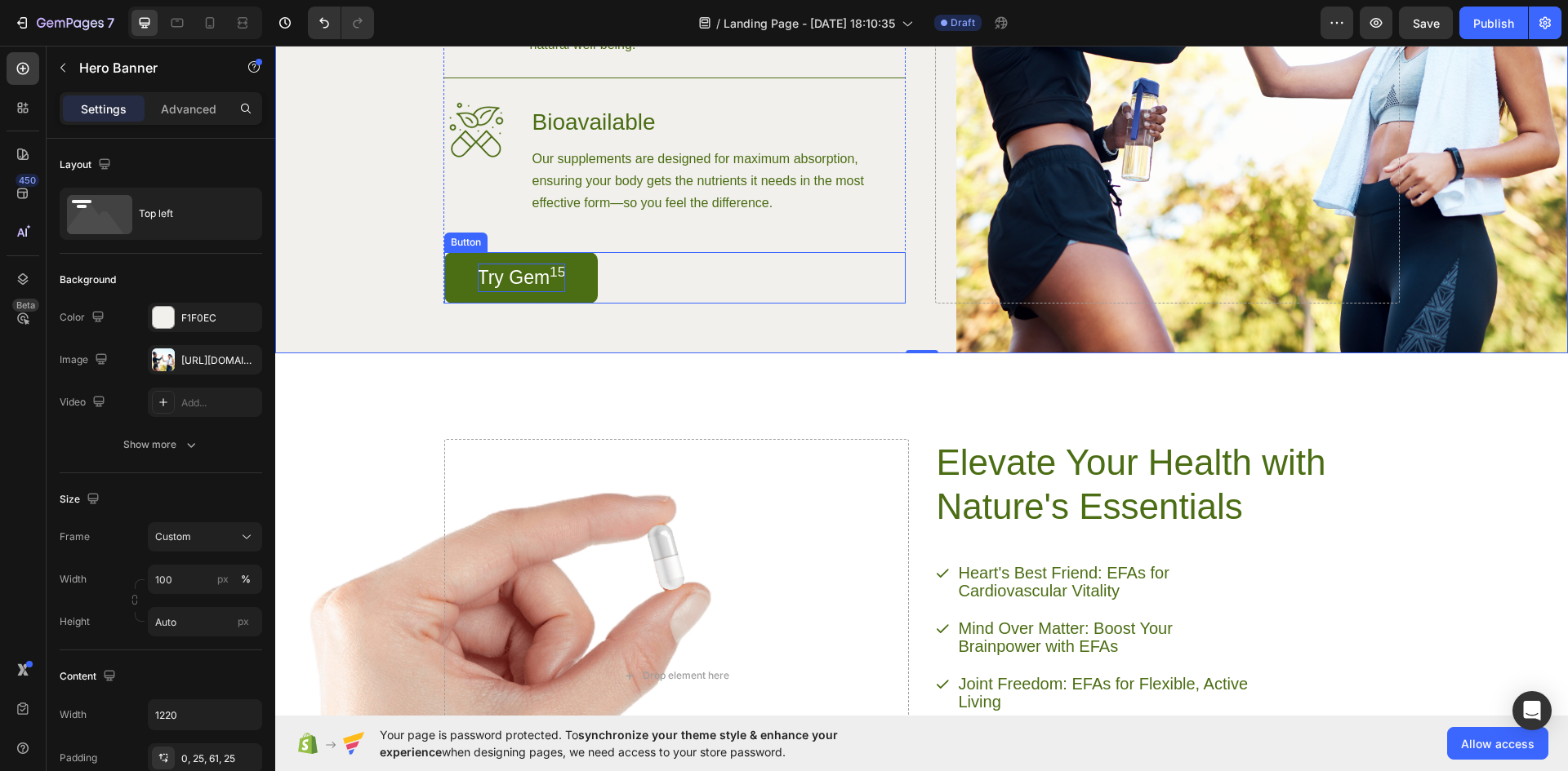
click at [500, 276] on p "Try Gem 15" at bounding box center [521, 277] width 88 height 28
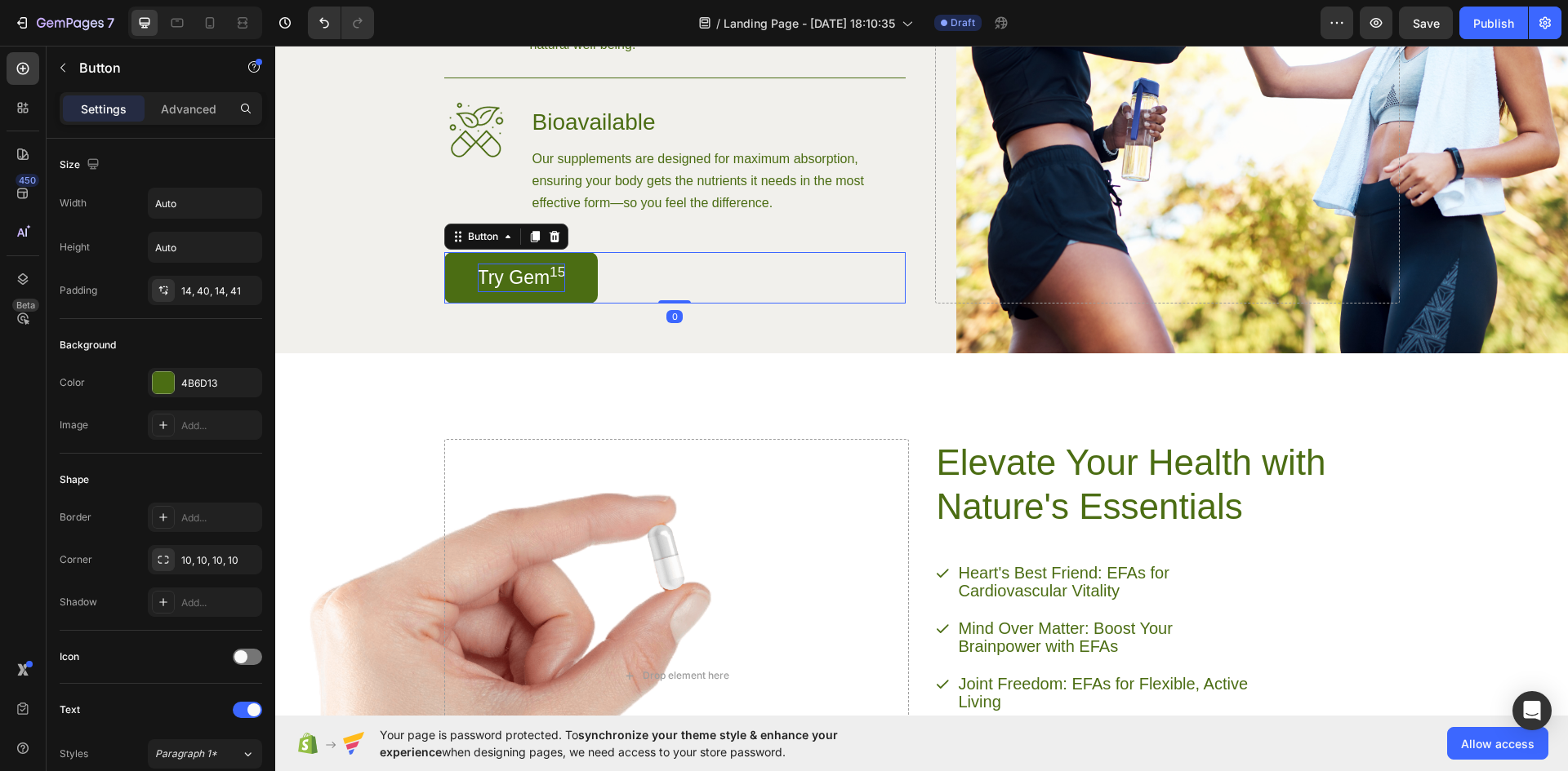
click at [527, 279] on p "Try Gem 15" at bounding box center [521, 277] width 88 height 28
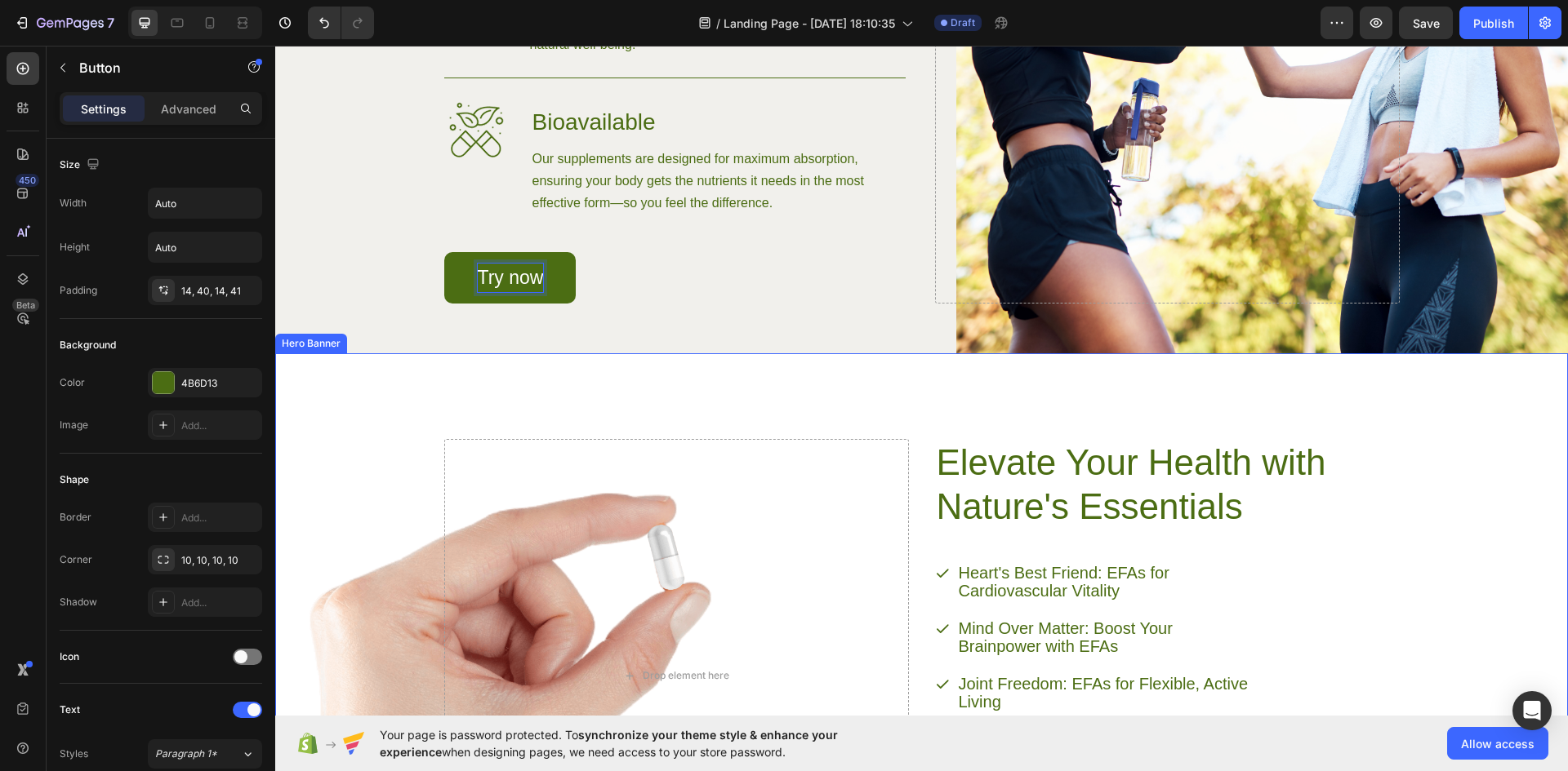
click at [369, 416] on div "Background Image" at bounding box center [922, 664] width 1293 height 621
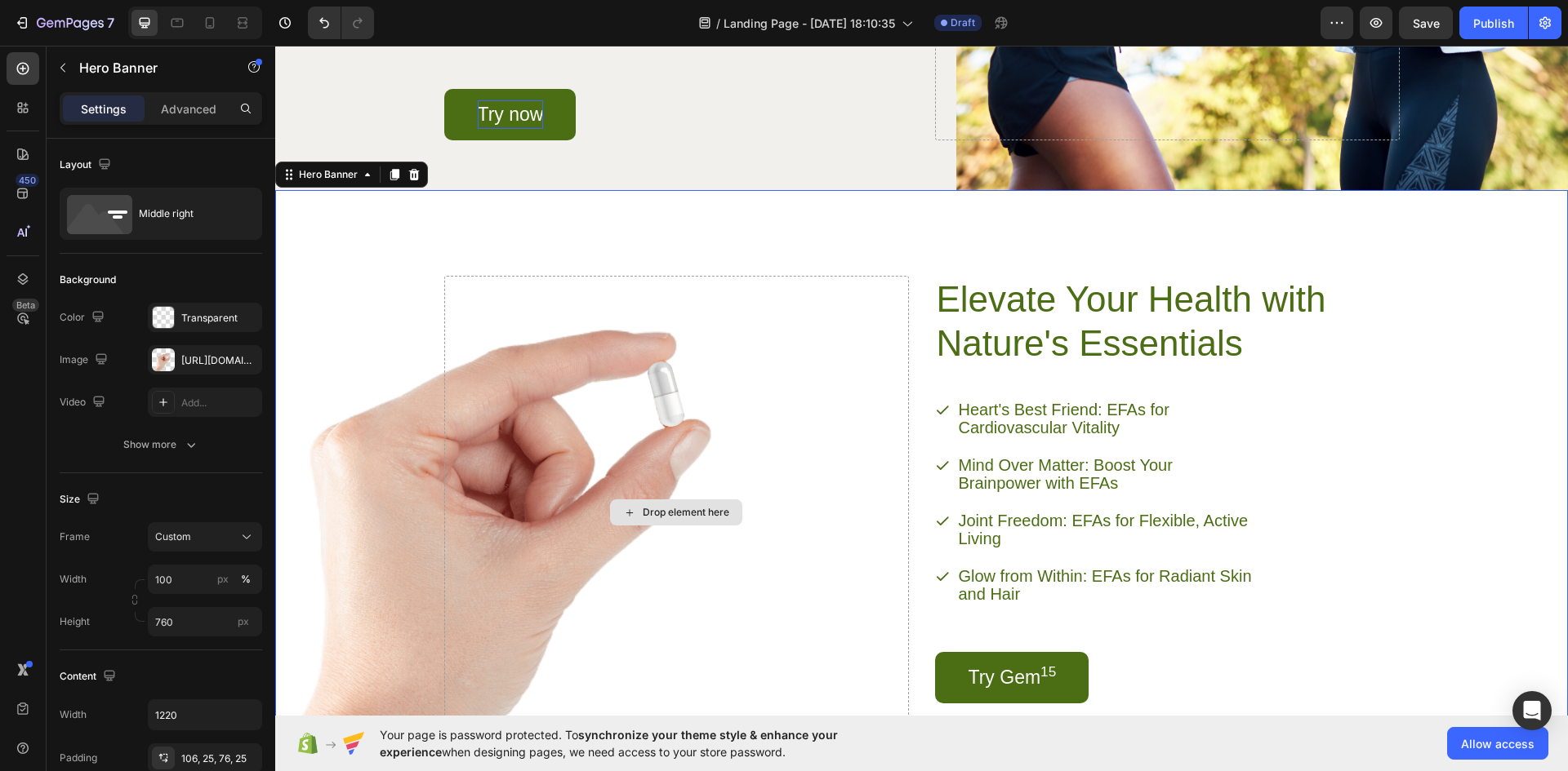
scroll to position [1920, 0]
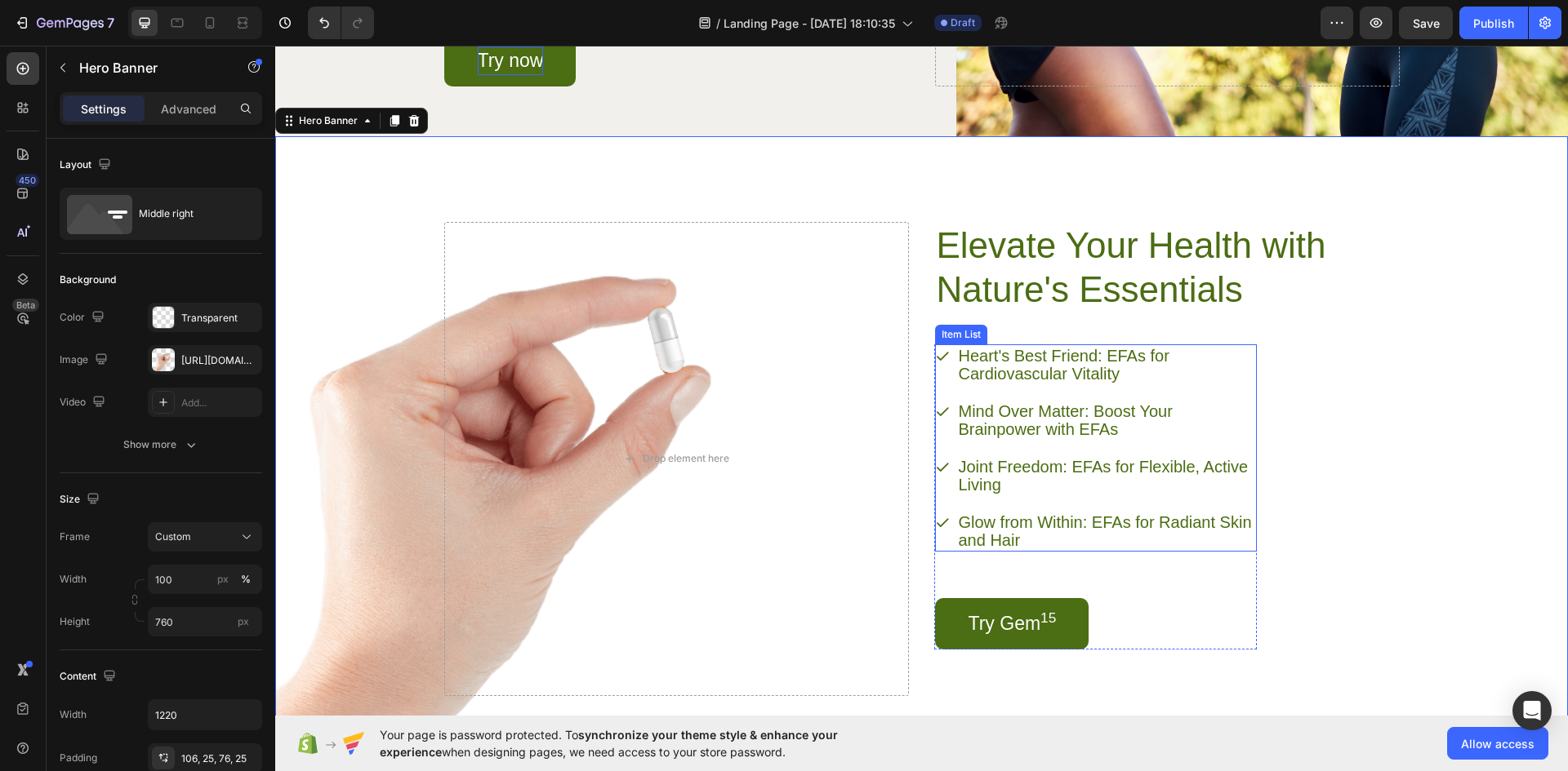
click at [1059, 362] on p "Heart's Best Friend: EFAs for Cardiovascular Vitality" at bounding box center [1106, 364] width 296 height 36
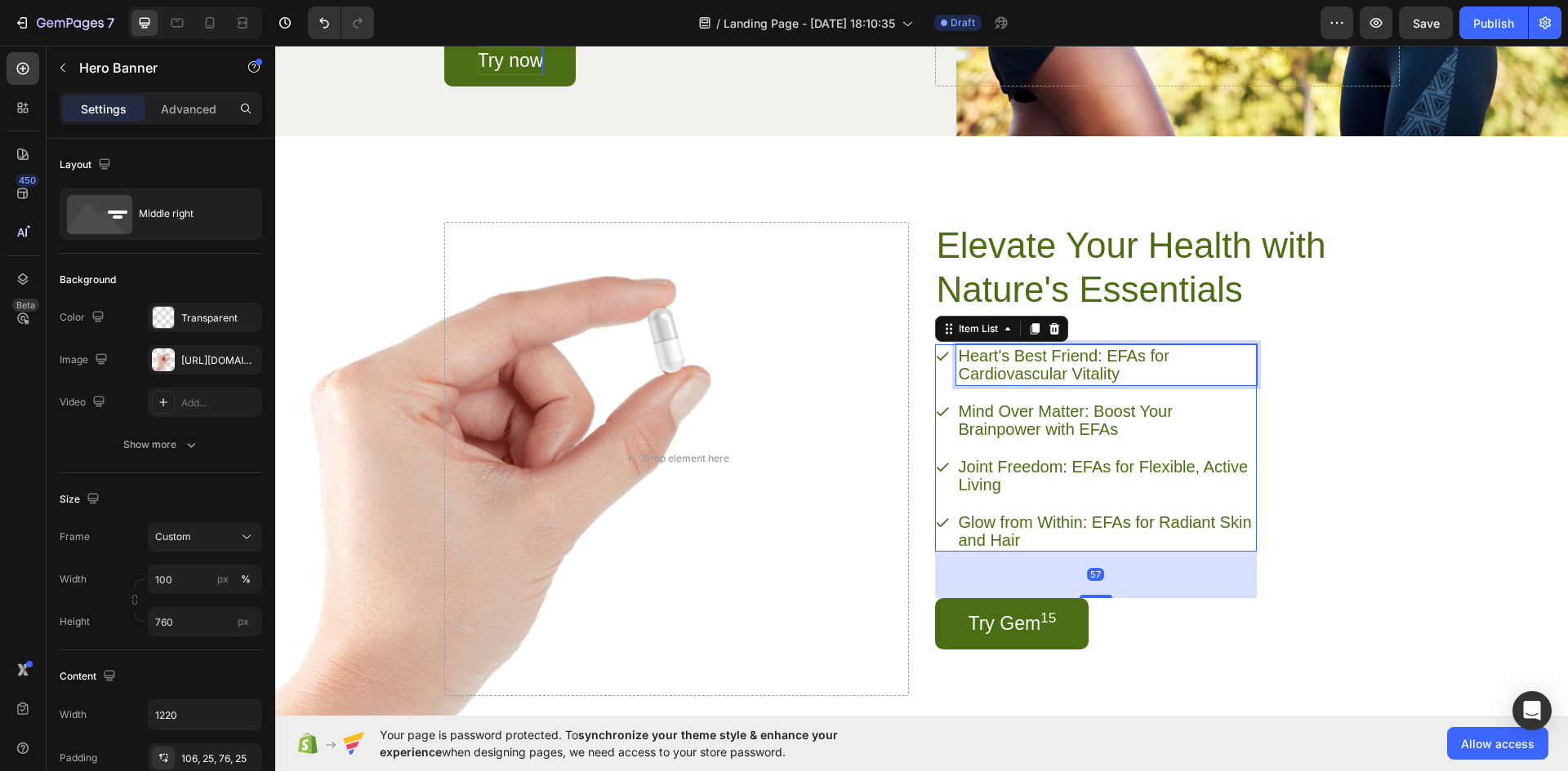
click at [1059, 362] on p "Heart's Best Friend: EFAs for Cardiovascular Vitality" at bounding box center [1106, 364] width 296 height 36
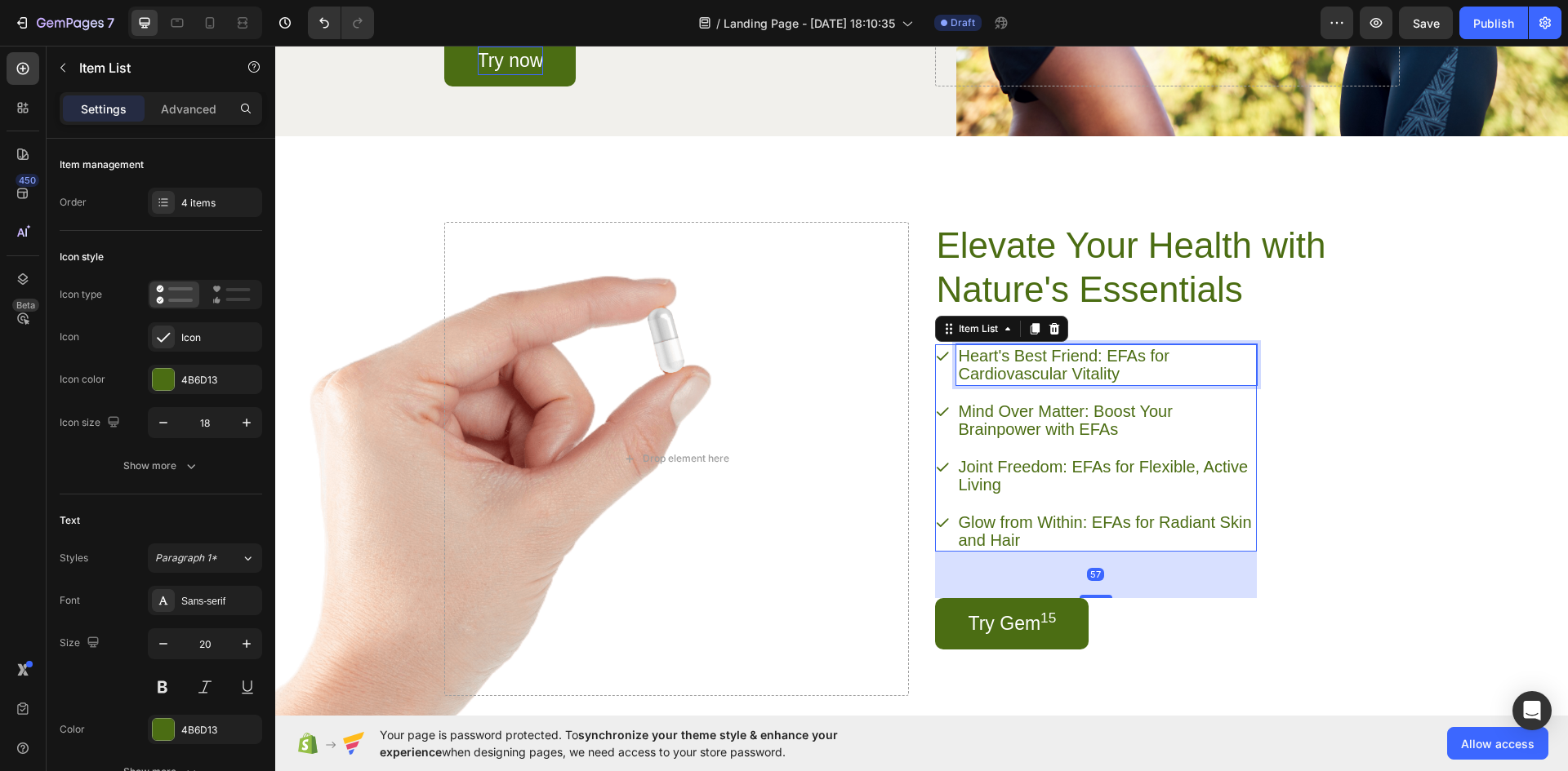
click at [1059, 362] on p "Heart's Best Friend: EFAs for Cardiovascular Vitality" at bounding box center [1106, 364] width 296 height 36
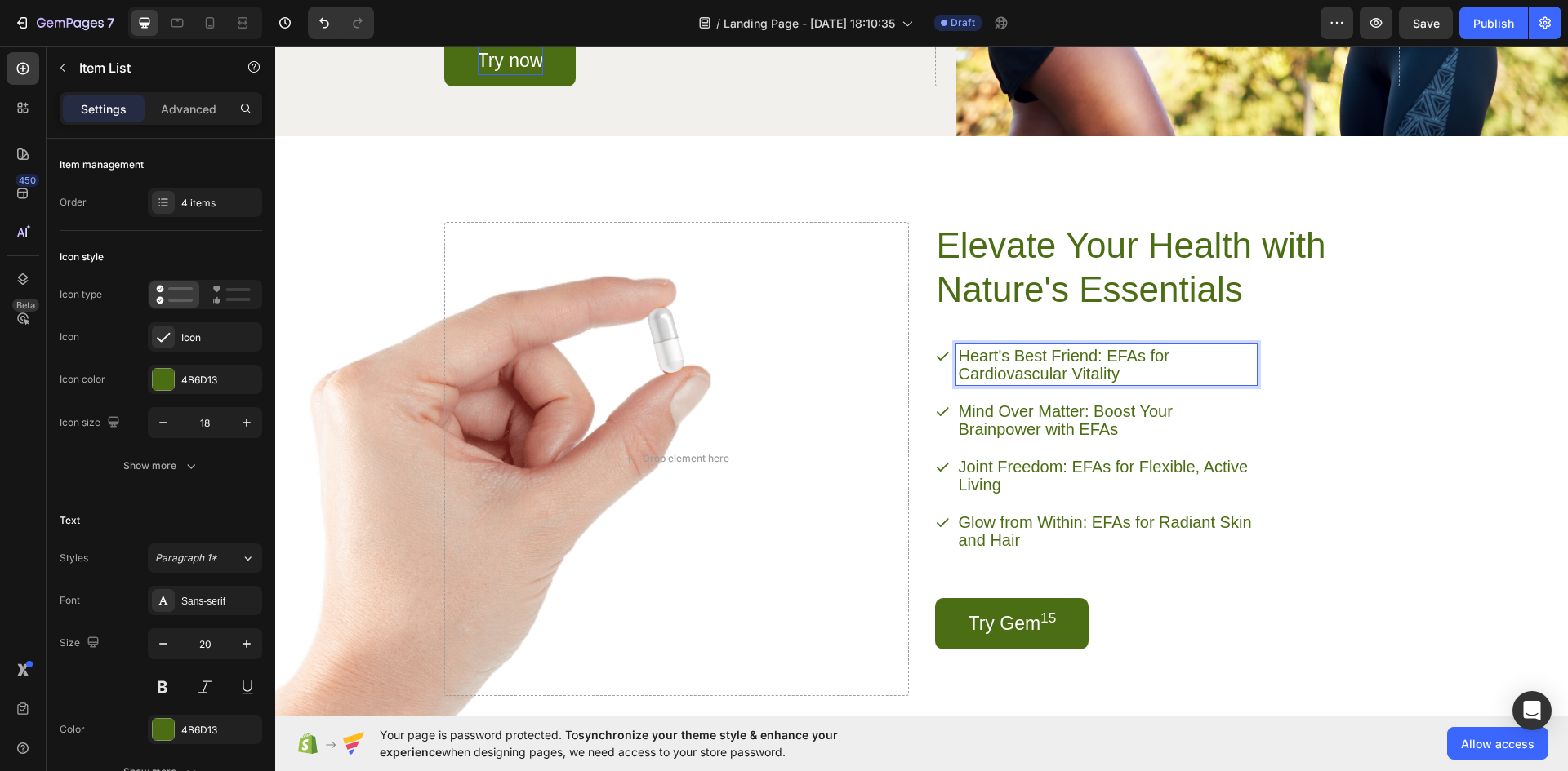
scroll to position [1929, 0]
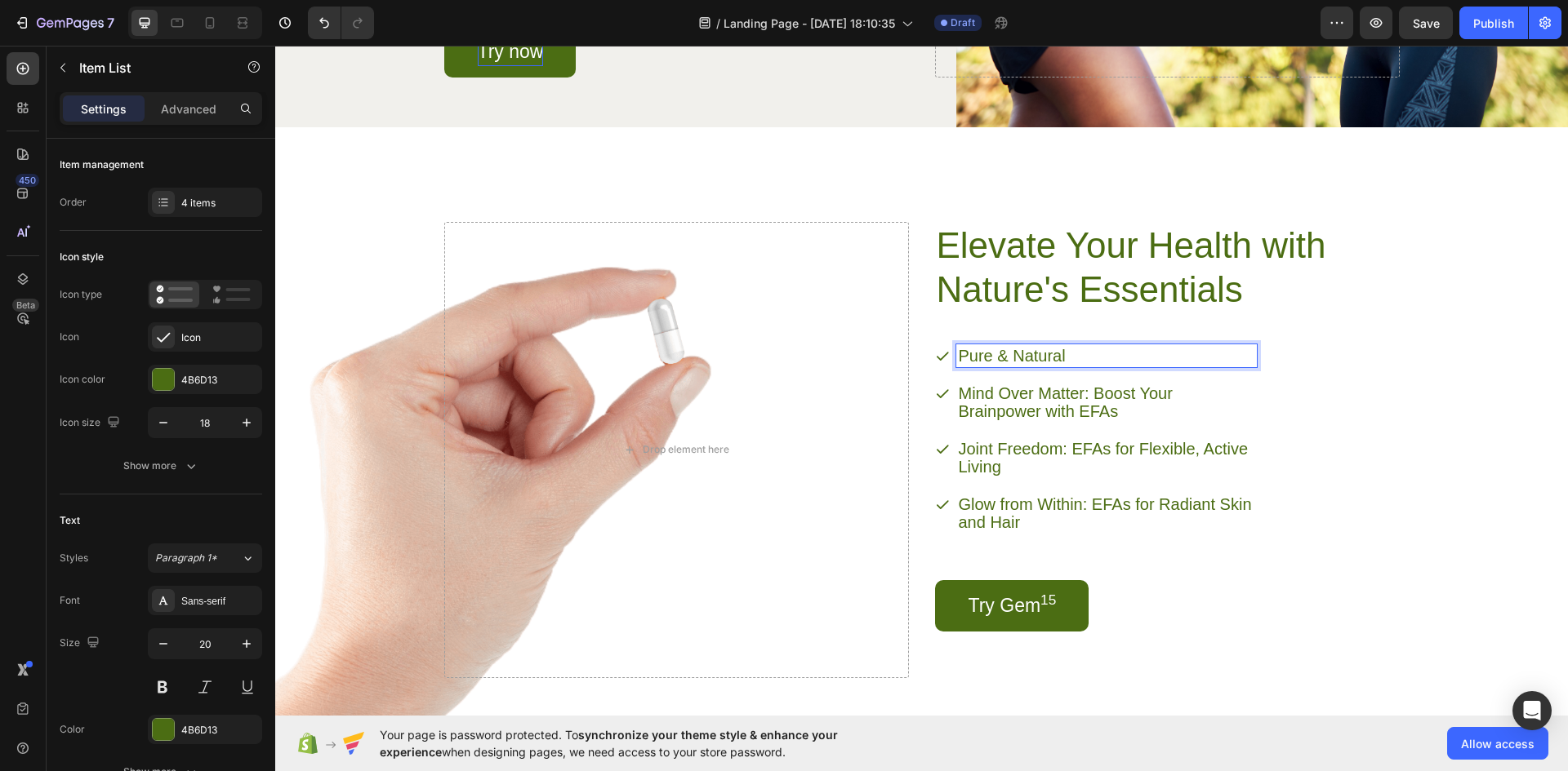
click at [1004, 411] on p "Mind Over Matter: Boost Your Brainpower with EFAs" at bounding box center [1106, 402] width 296 height 36
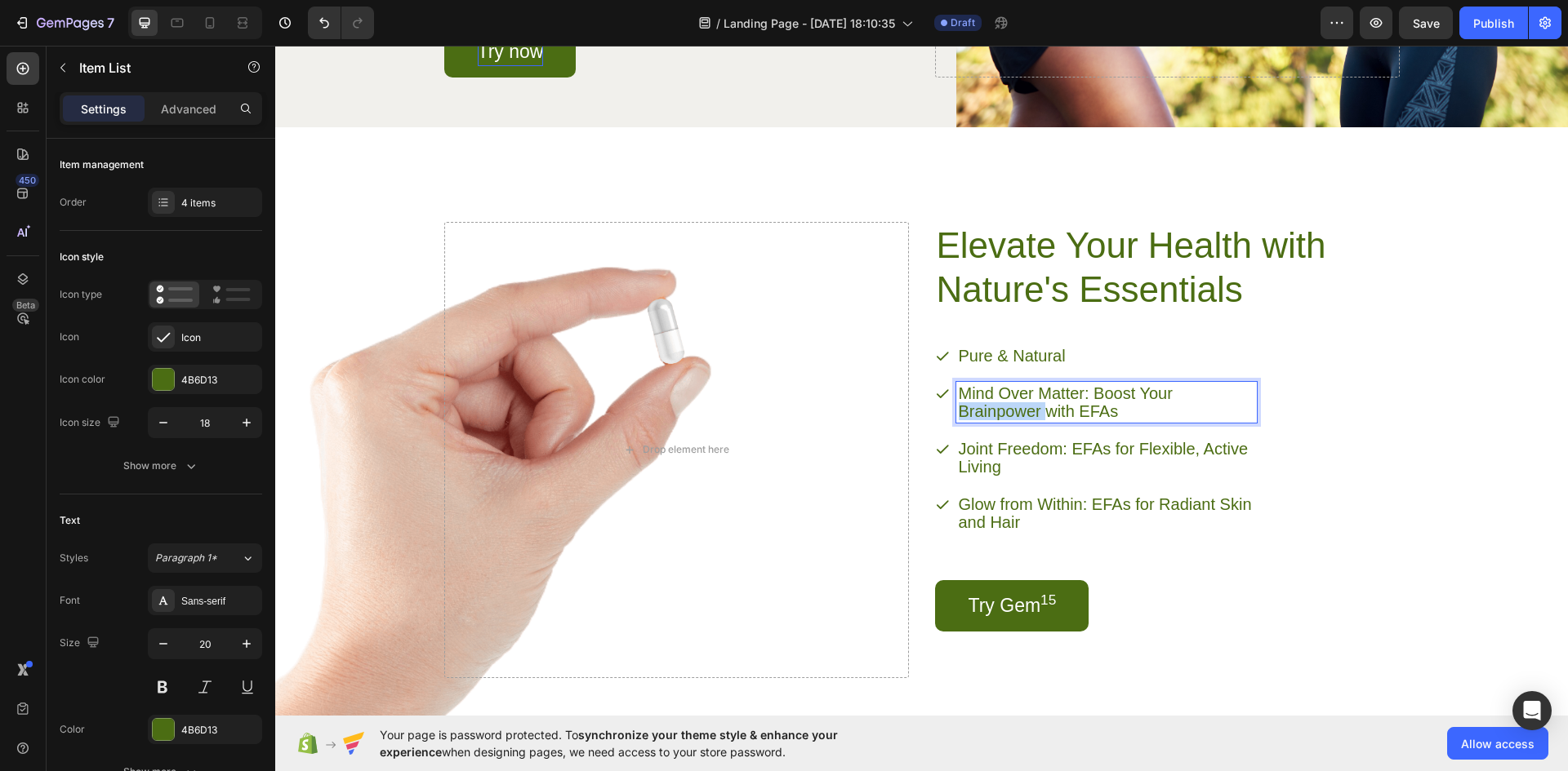
click at [1004, 411] on p "Mind Over Matter: Boost Your Brainpower with EFAs" at bounding box center [1106, 402] width 296 height 36
click at [976, 385] on p "✅ Scientifically Supported" at bounding box center [1106, 402] width 296 height 36
click at [963, 386] on icon "Scientifically Supported" at bounding box center [1048, 393] width 170 height 18
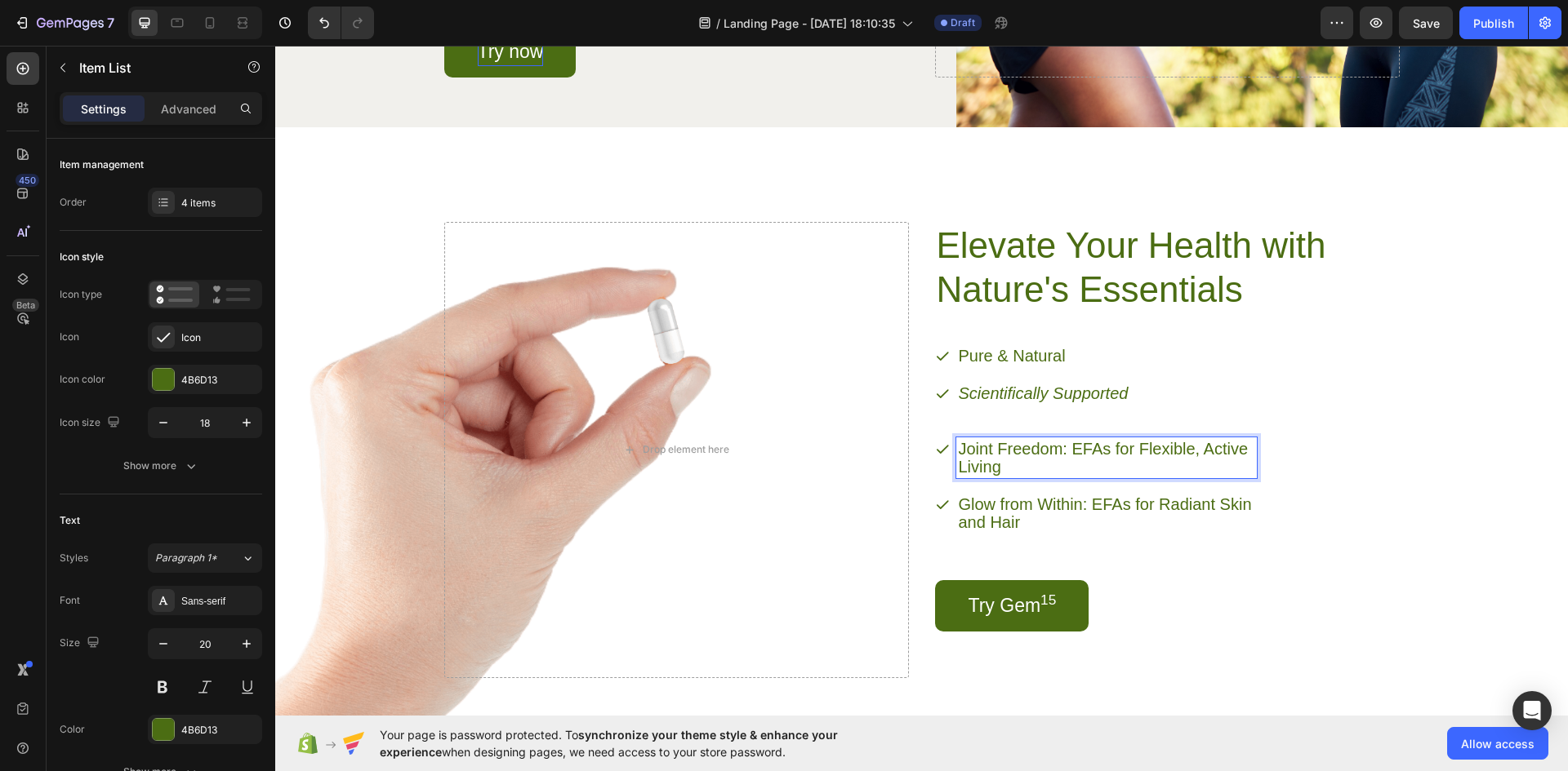
click at [1051, 457] on p "Joint Freedom: EFAs for Flexible, Active Living" at bounding box center [1106, 458] width 296 height 36
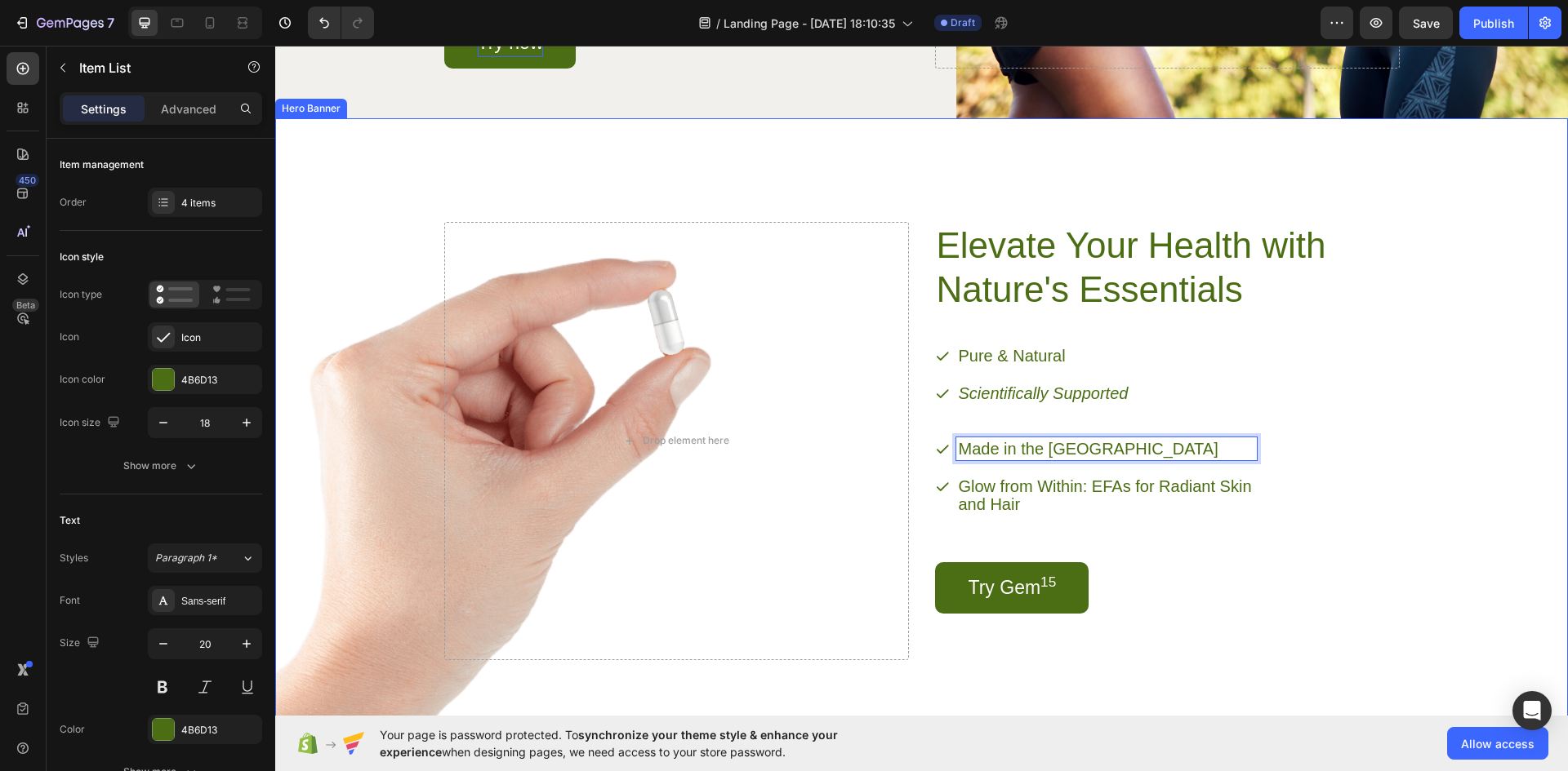
click at [1462, 426] on div "Background Image" at bounding box center [922, 428] width 1293 height 621
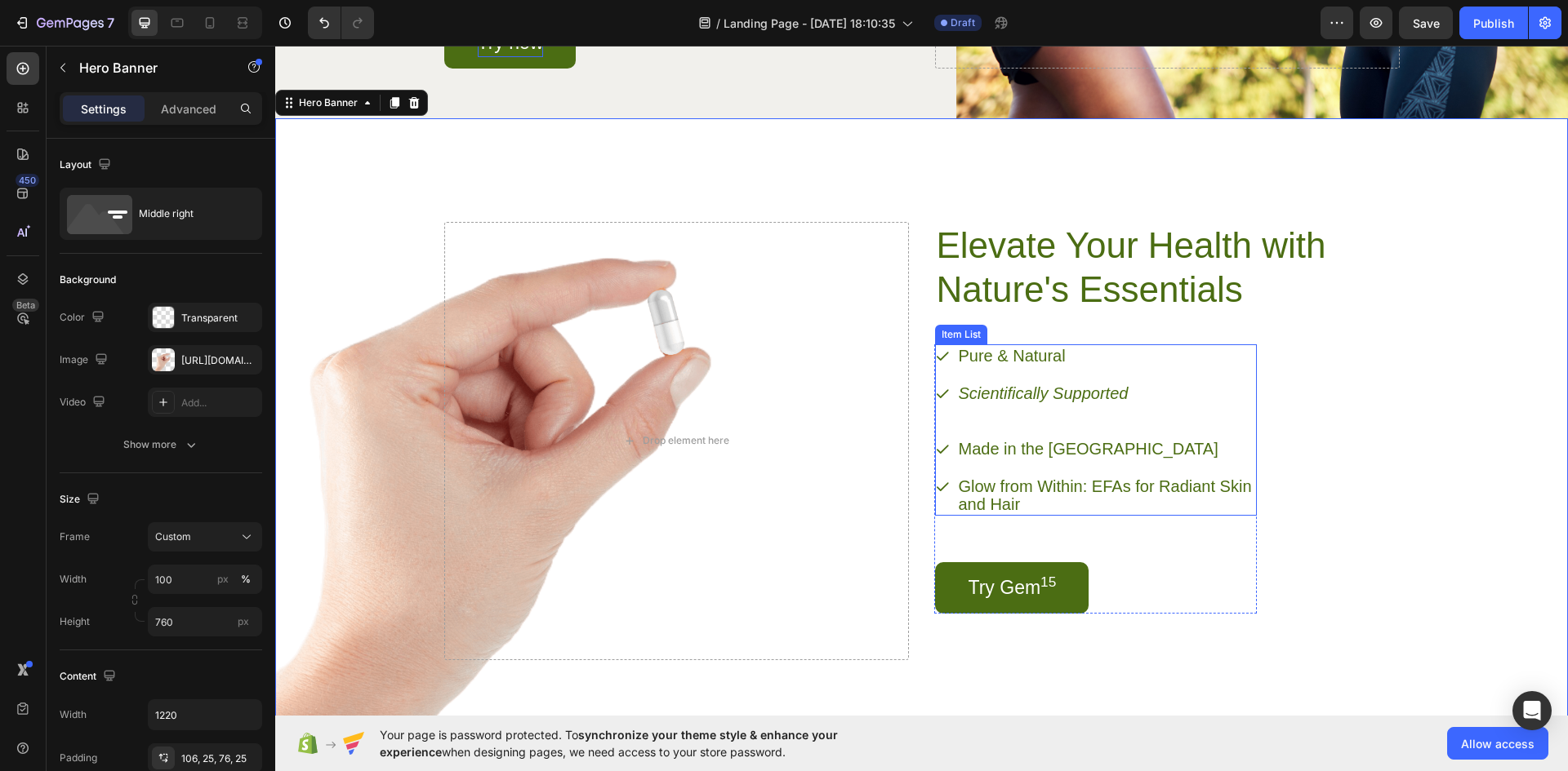
click at [941, 417] on div "Scientifically Supported" at bounding box center [1096, 402] width 322 height 41
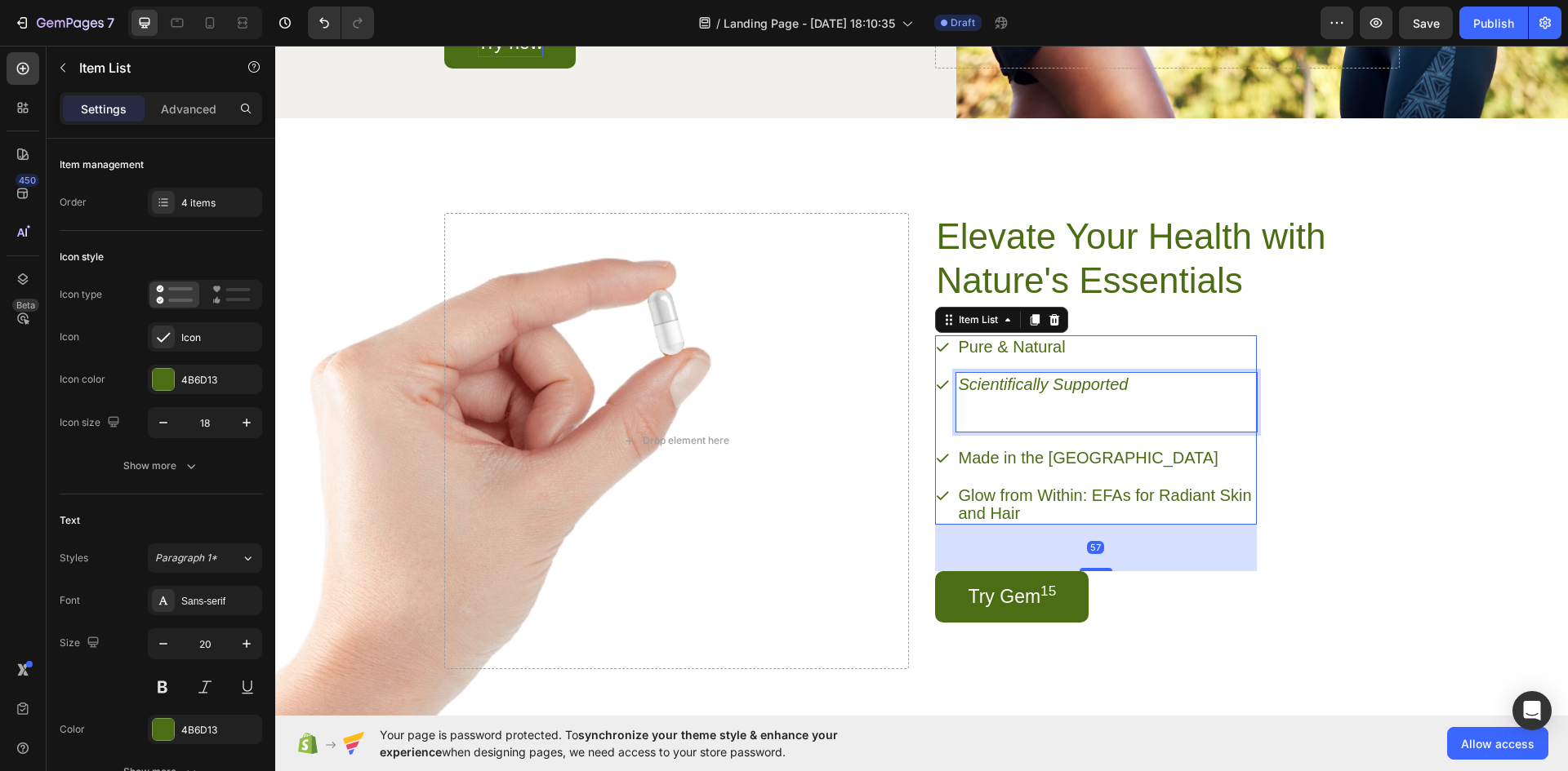
click at [961, 419] on p "Scientifically Supported" at bounding box center [1106, 402] width 296 height 54
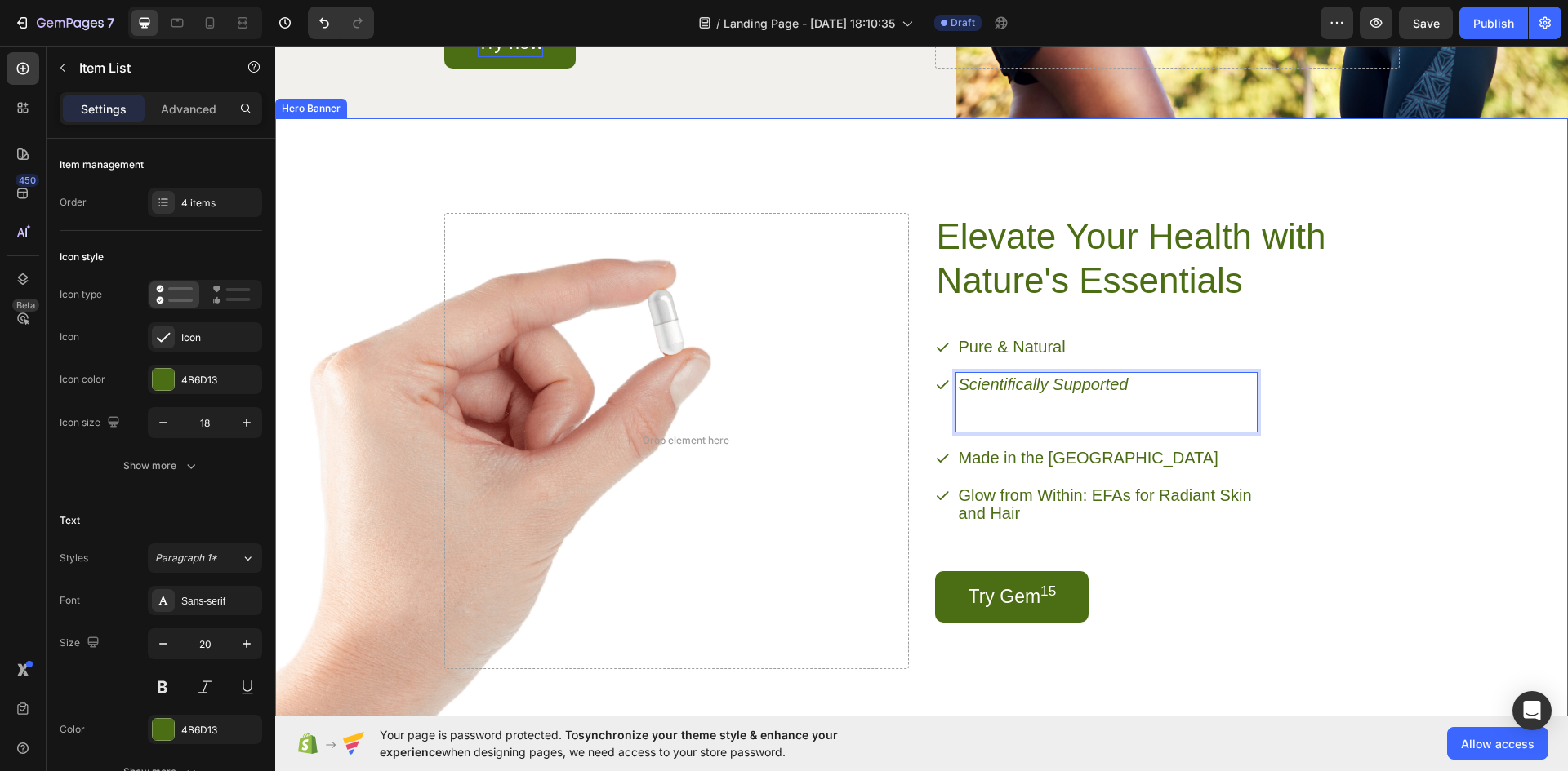
click at [935, 440] on div "Pure & Natural Scientifically Supported Made in the UK Glow from Within: EFAs f…" at bounding box center [1096, 430] width 322 height 189
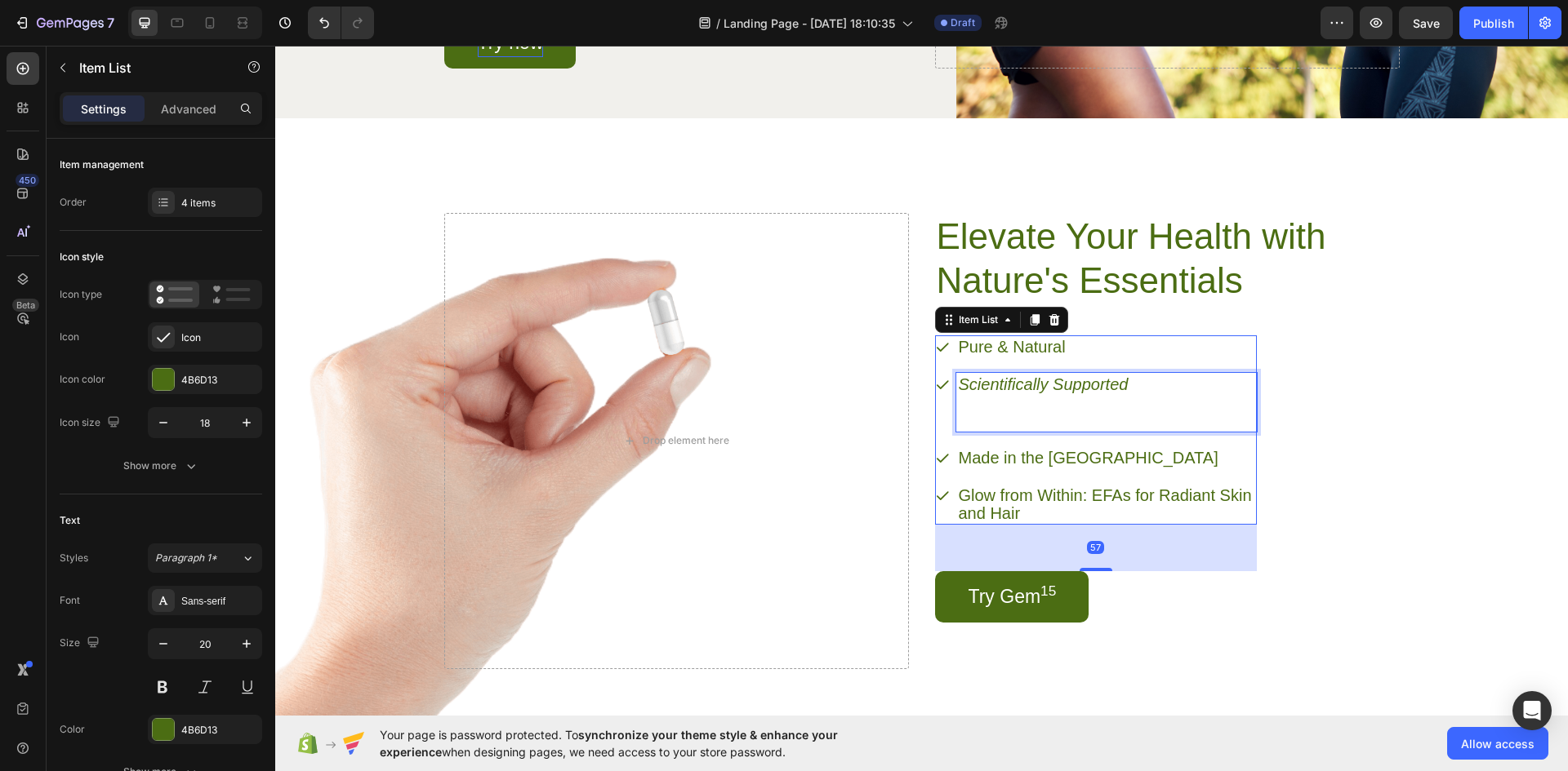
click at [980, 428] on p "Scientifically Supported" at bounding box center [1106, 402] width 296 height 54
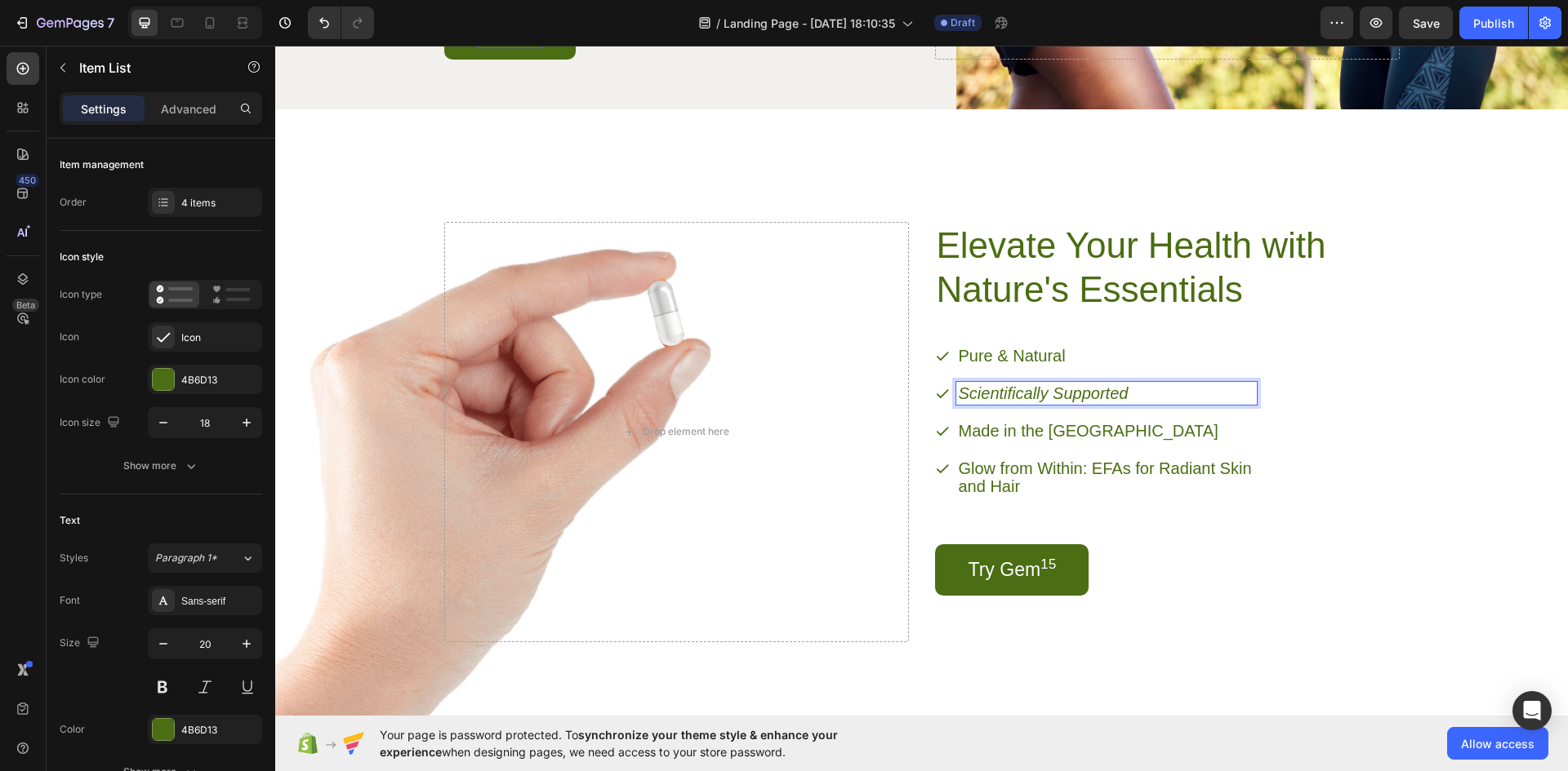
scroll to position [1956, 0]
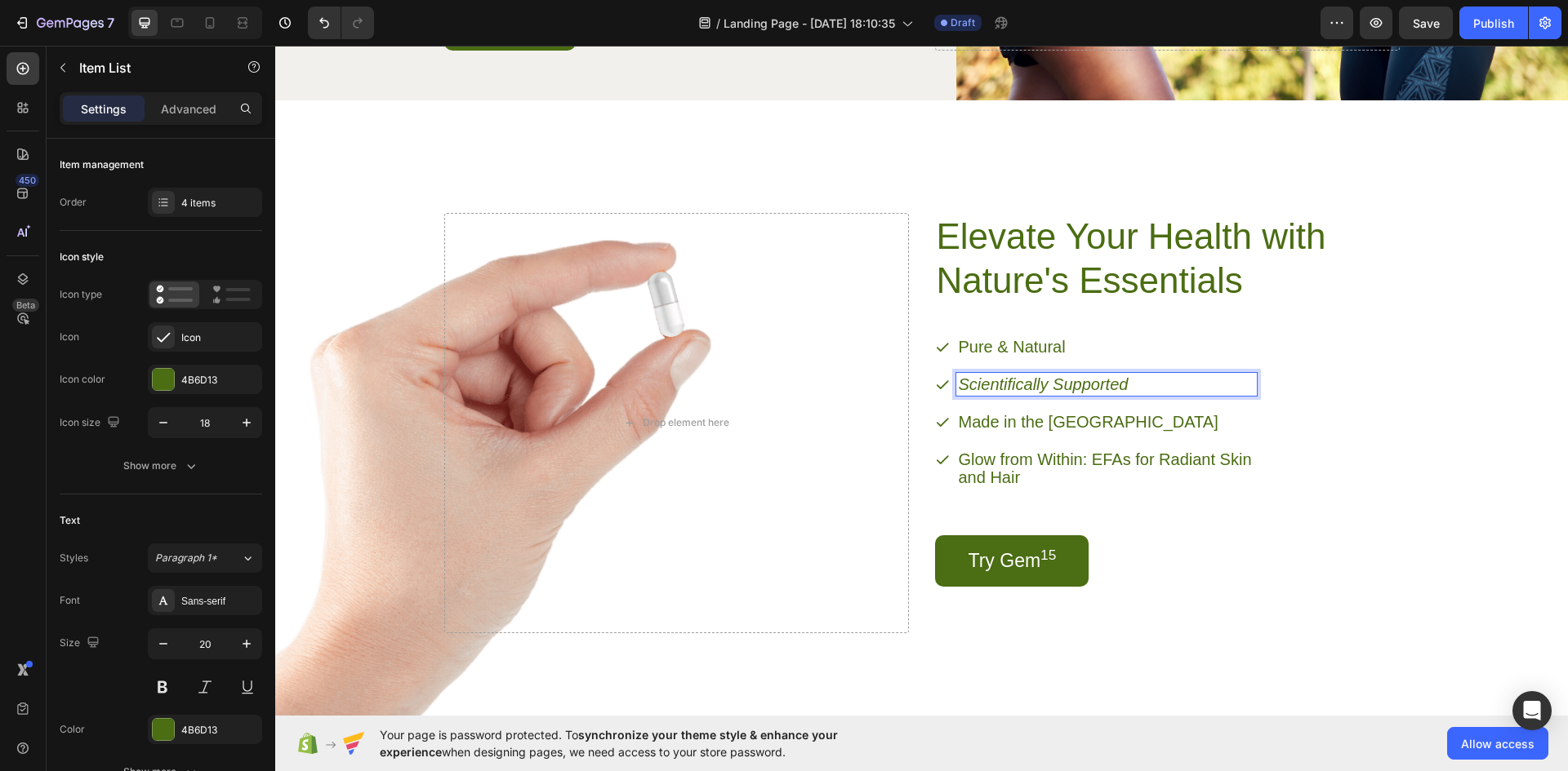
click at [1385, 413] on div "Elevate Your Health with Nature's Essentials Heading Pure & Natural Scientifica…" at bounding box center [1168, 423] width 465 height 421
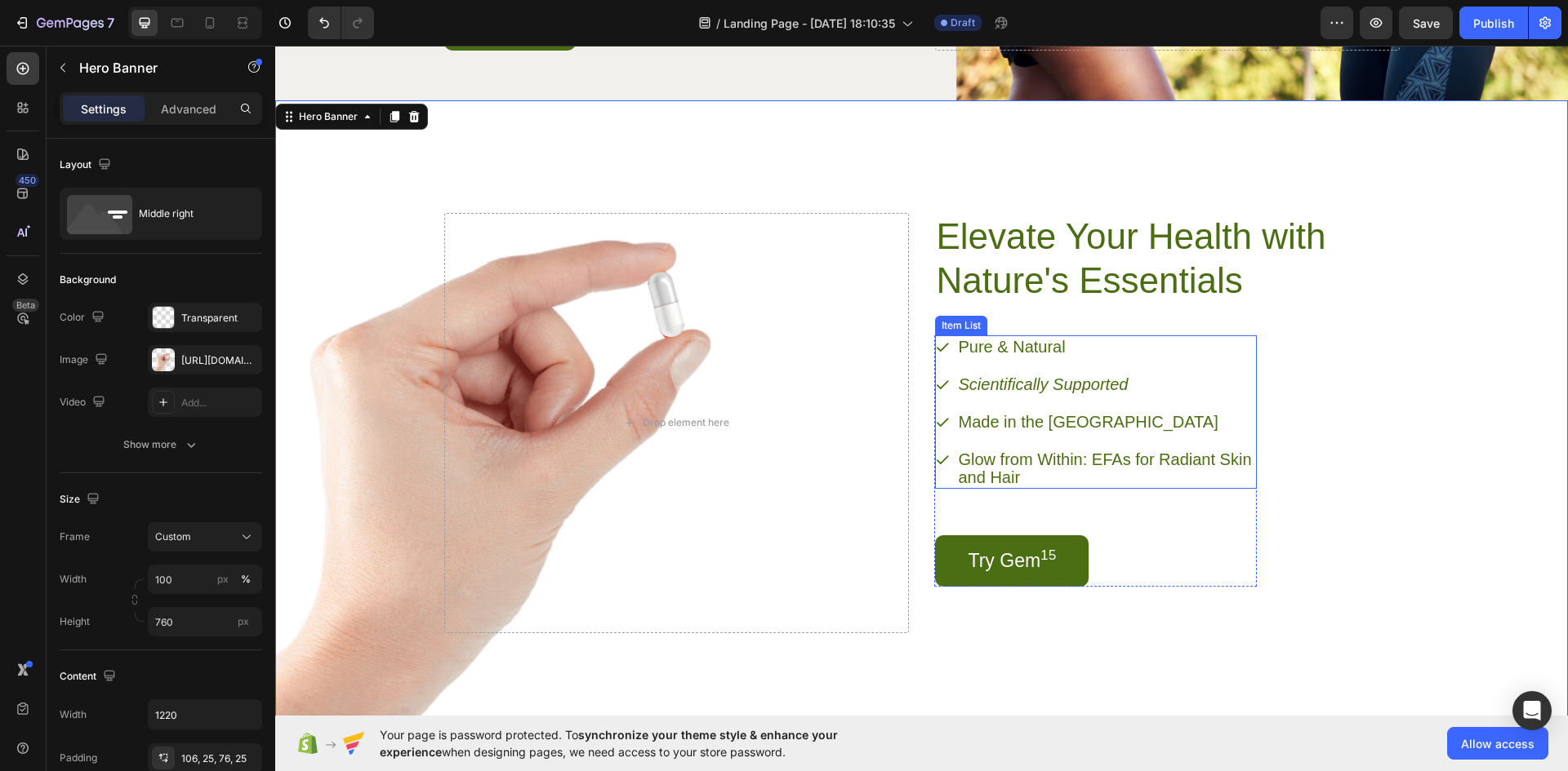
click at [1013, 462] on p "Glow from Within: EFAs for Radiant Skin and Hair" at bounding box center [1106, 468] width 296 height 36
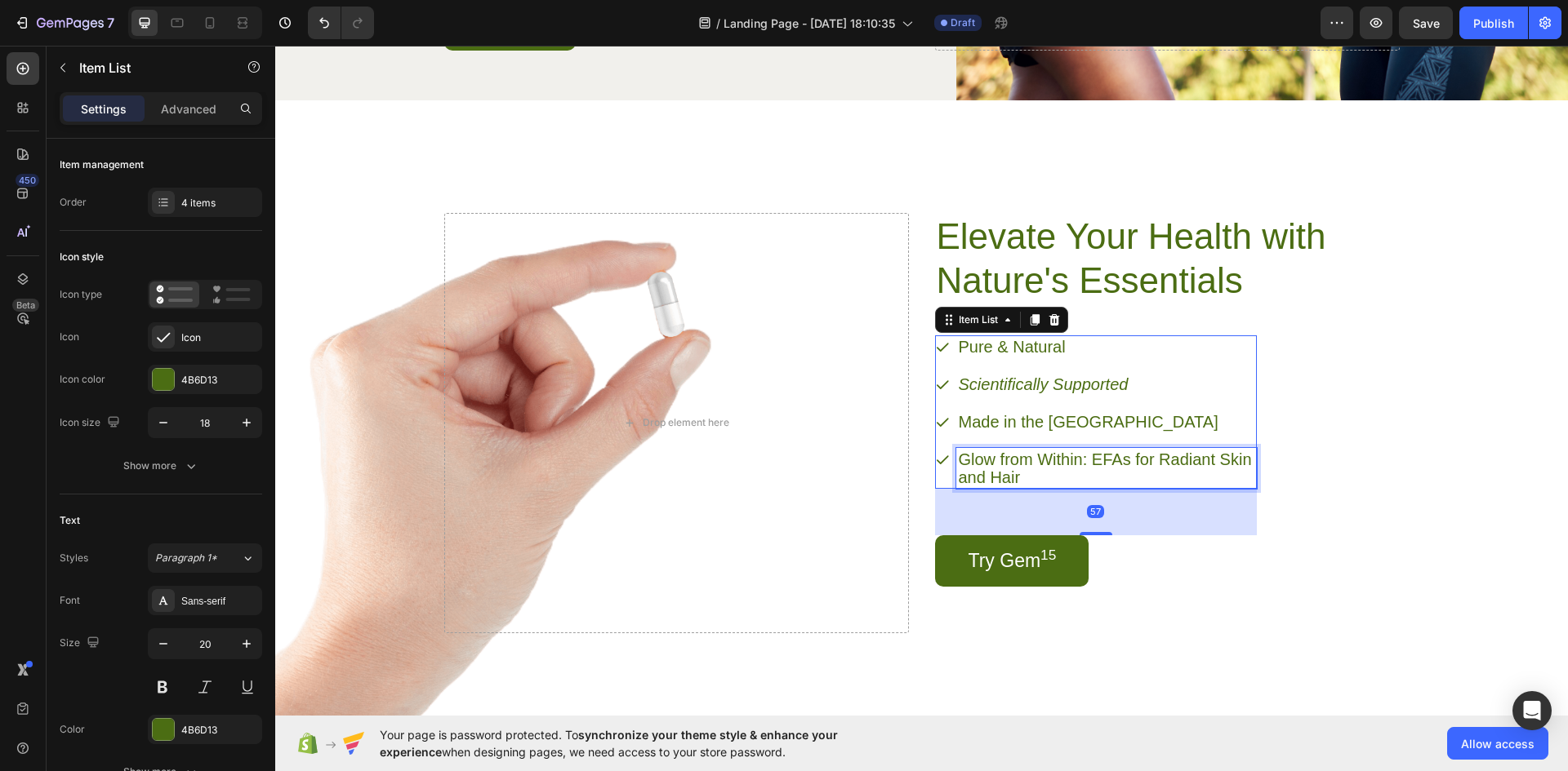
click at [1013, 462] on p "Glow from Within: EFAs for Radiant Skin and Hair" at bounding box center [1106, 468] width 296 height 36
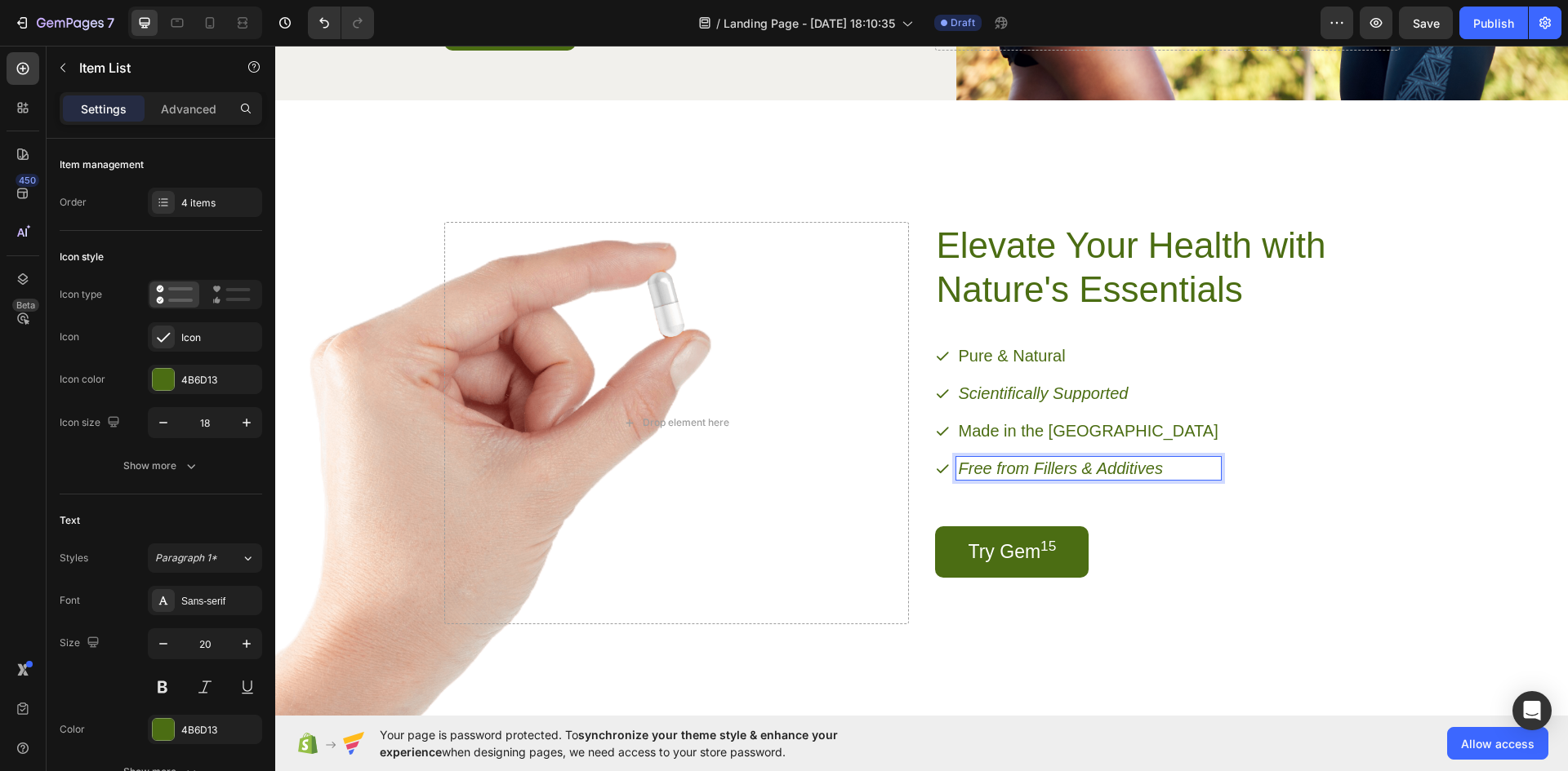
scroll to position [1965, 0]
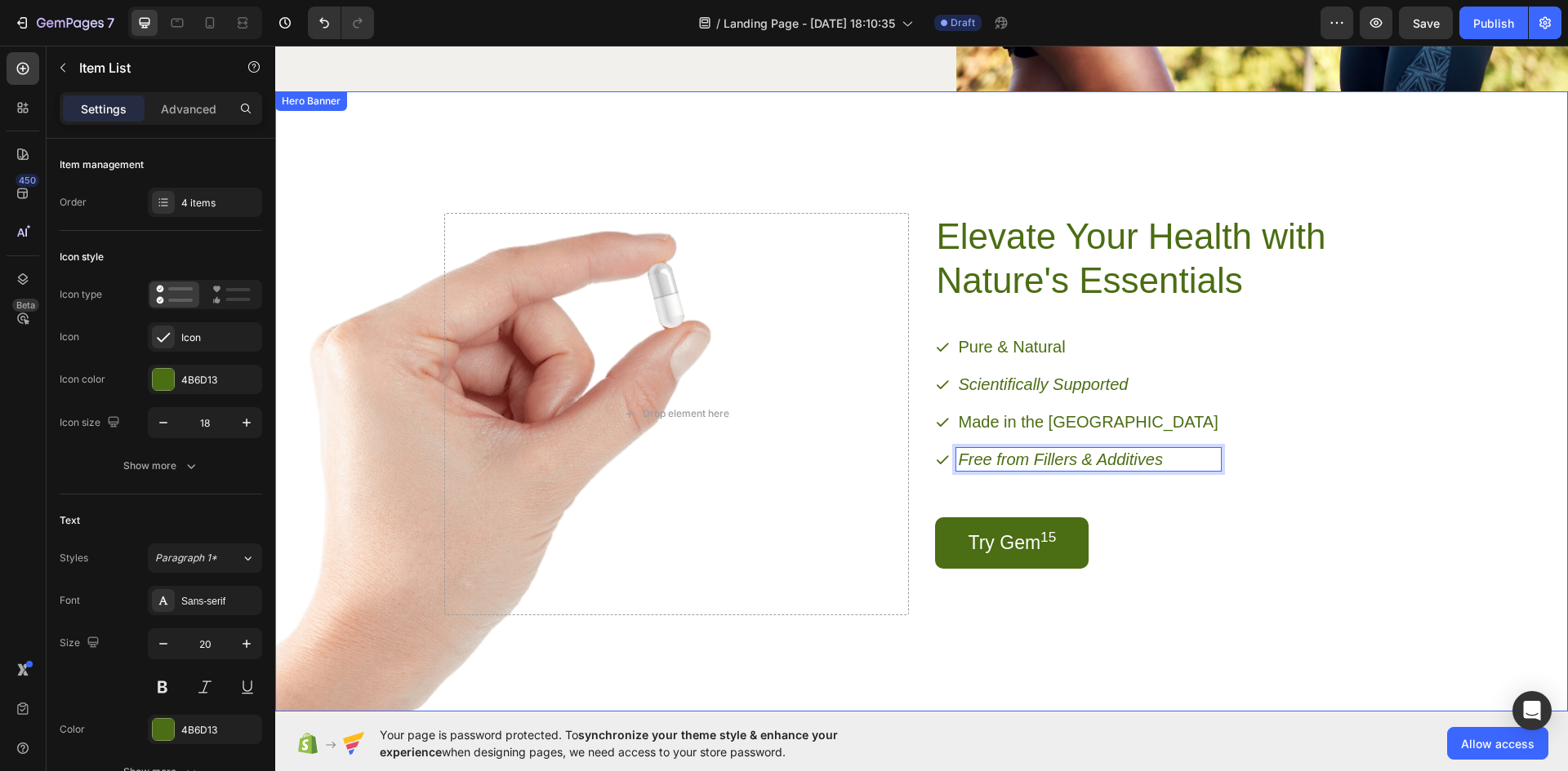
click at [1323, 443] on div "Elevate Your Health with Nature's Essentials Heading Pure & Natural Scientifica…" at bounding box center [1168, 414] width 465 height 402
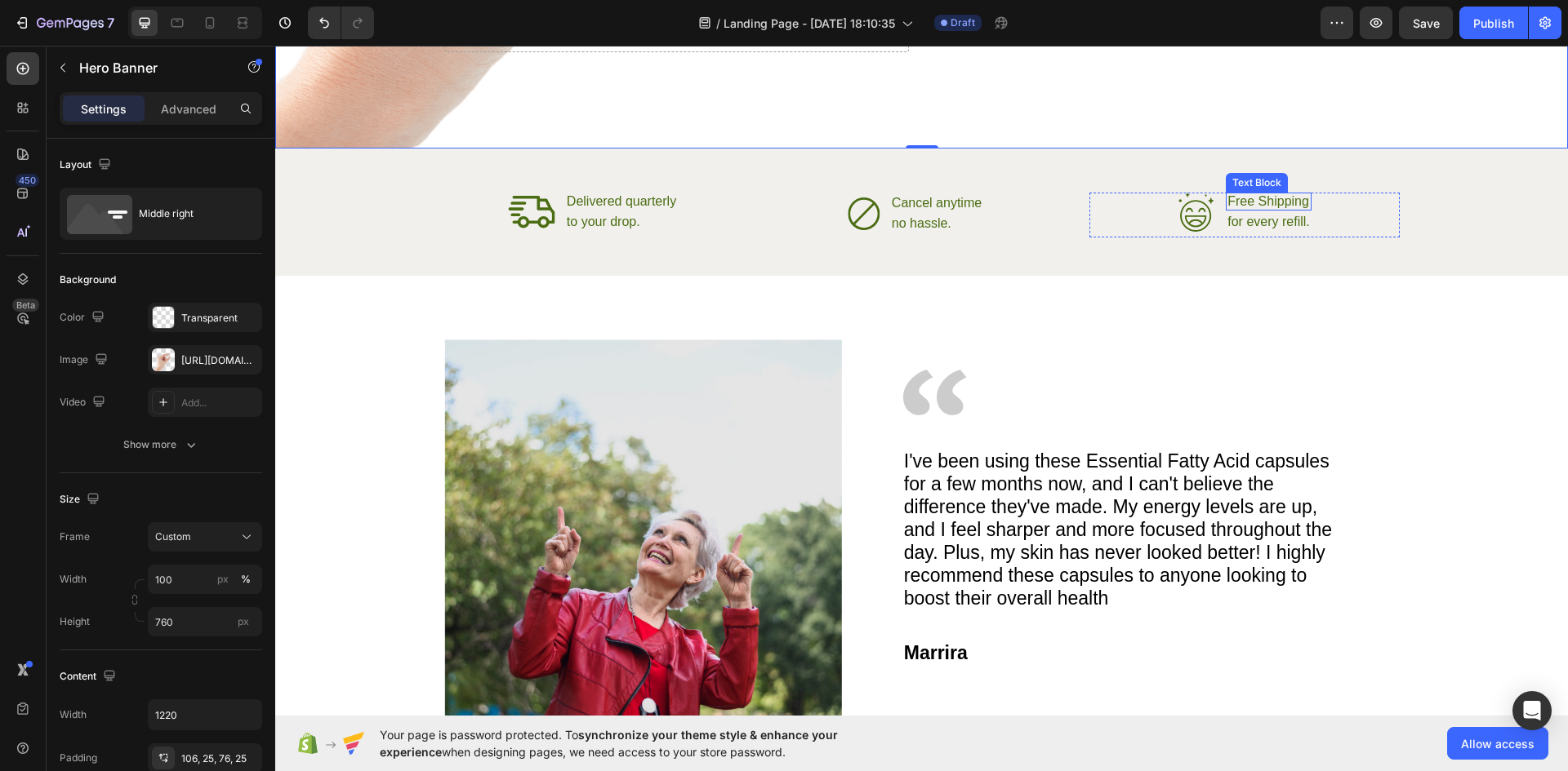
scroll to position [2617, 0]
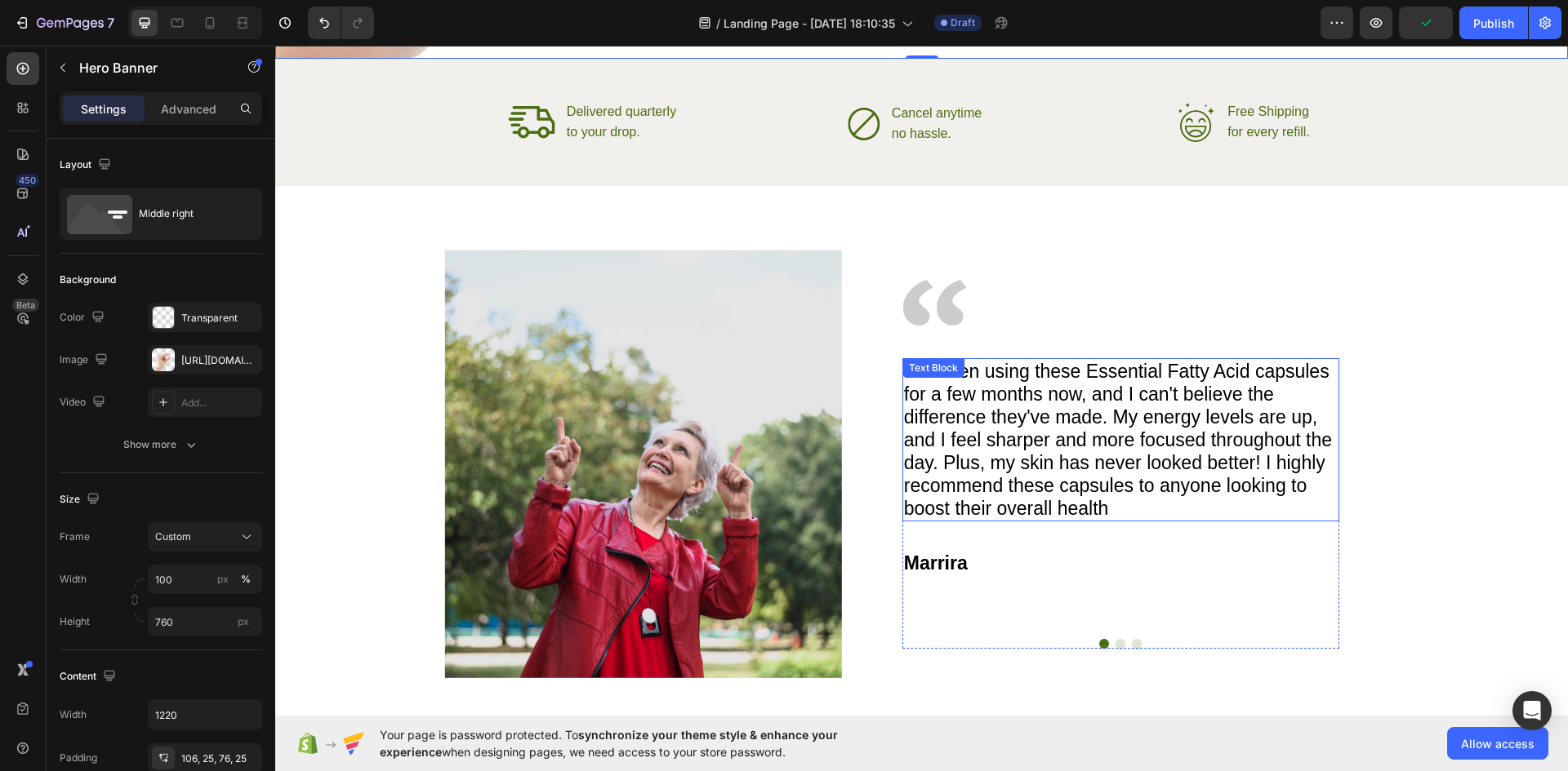
click at [1110, 458] on p "I've been using these Essential Fatty Acid capsules for a few months now, and I…" at bounding box center [1121, 440] width 433 height 160
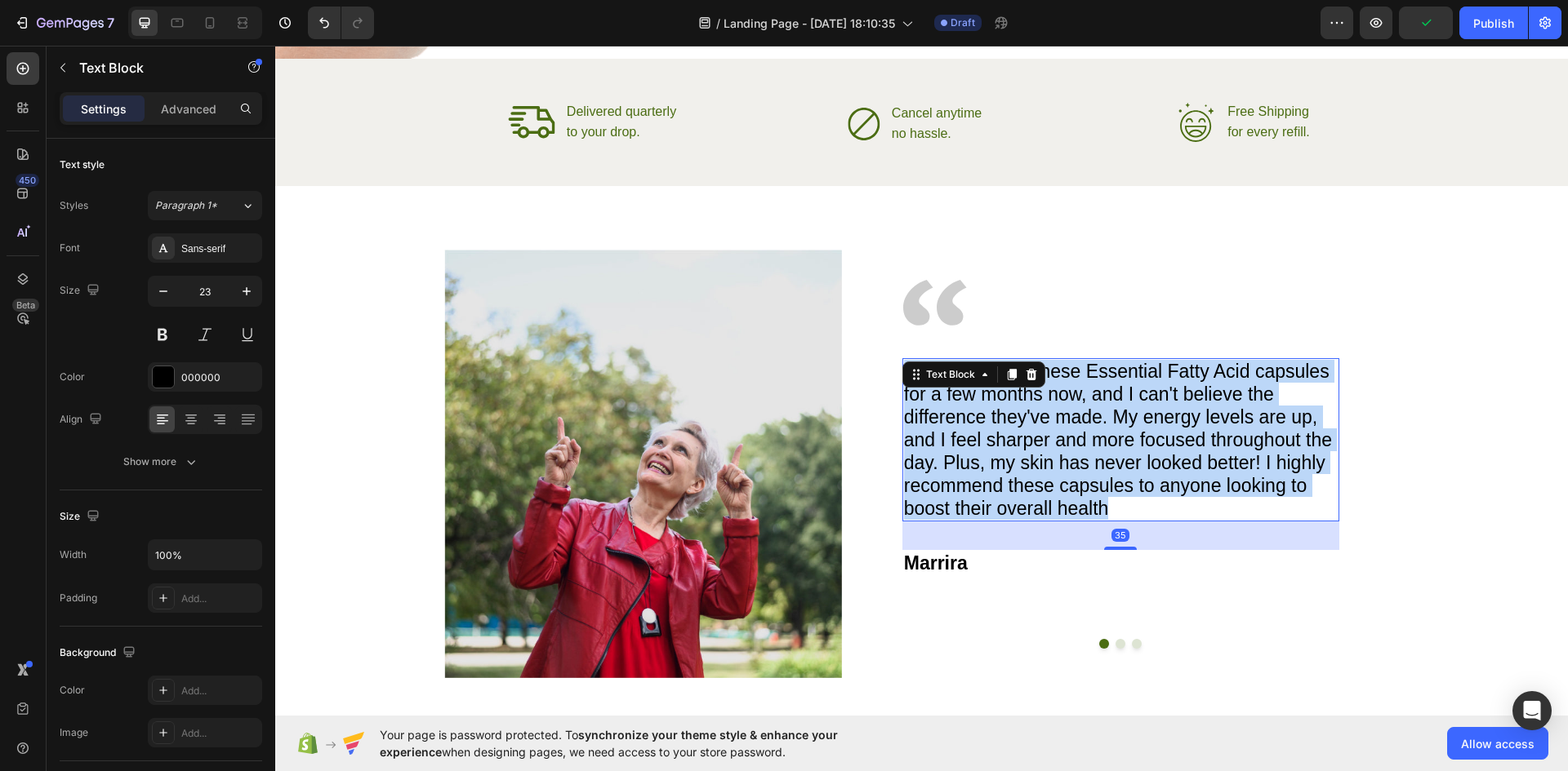
click at [1110, 458] on p "I've been using these Essential Fatty Acid capsules for a few months now, and I…" at bounding box center [1121, 440] width 433 height 160
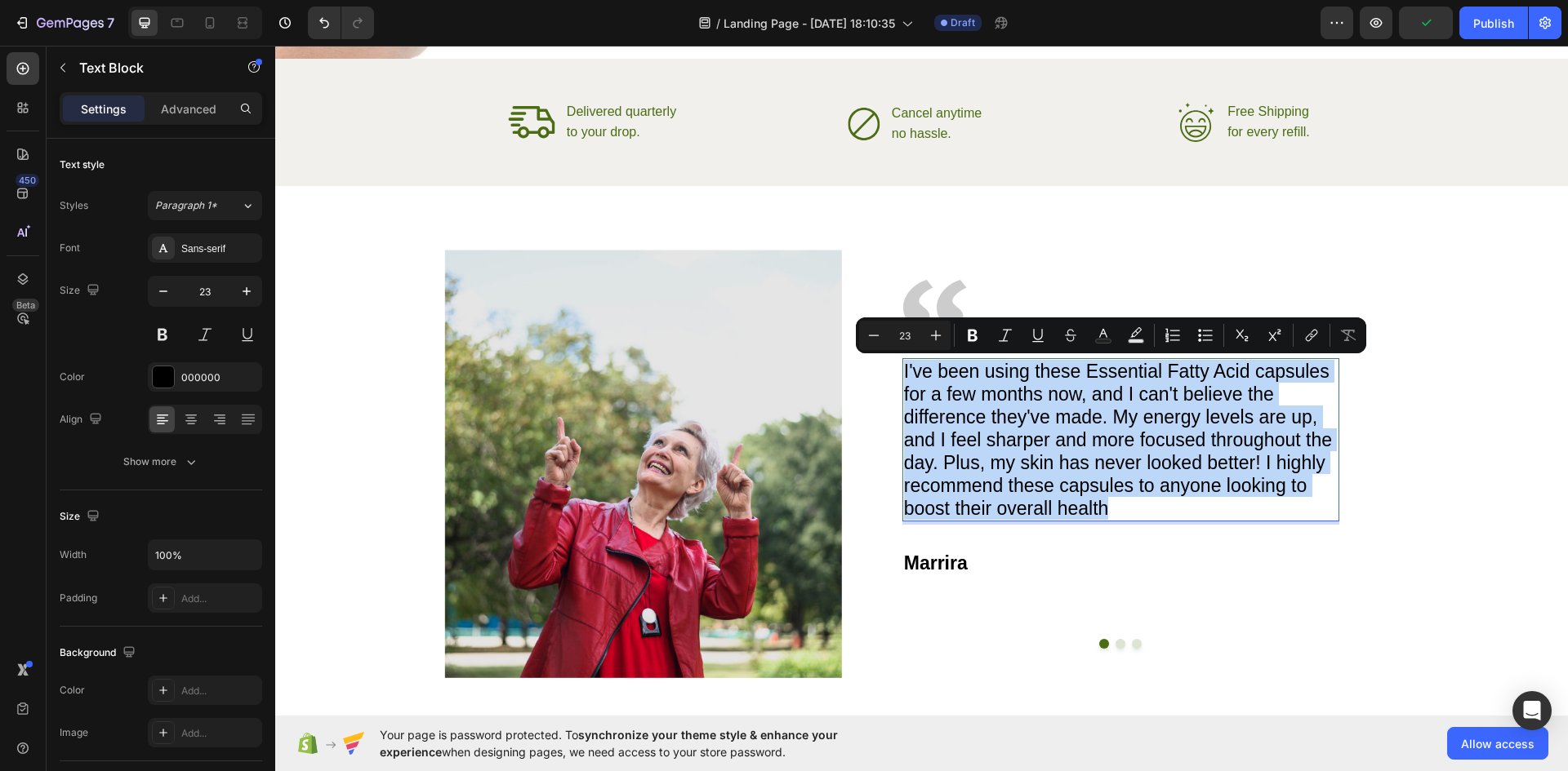
copy p "I've been using these Essential Fatty Acid capsules for a few months now, and I…"
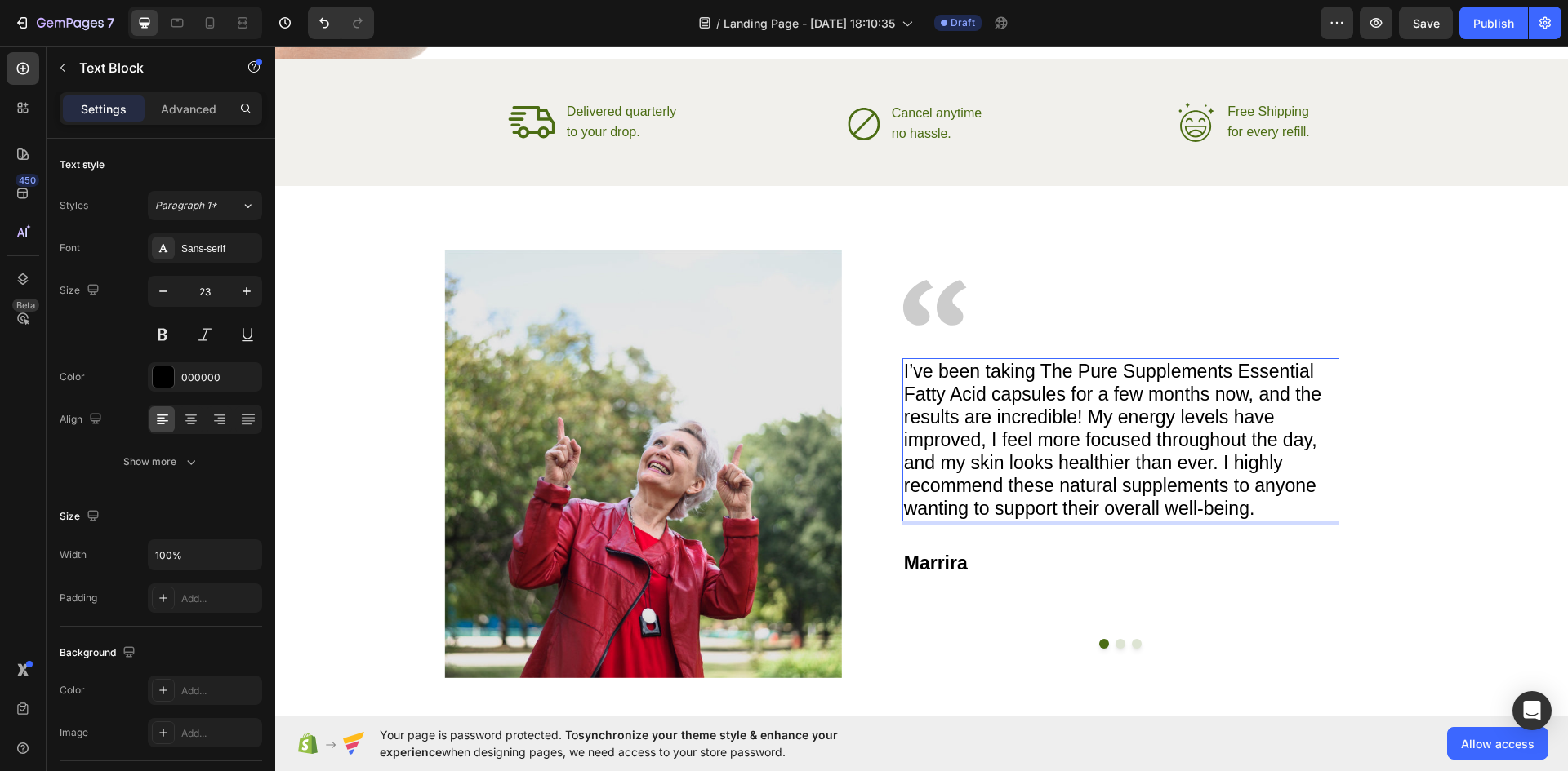
click at [1233, 366] on p "I’ve been taking The Pure Supplements Essential Fatty Acid capsules for a few m…" at bounding box center [1121, 440] width 433 height 160
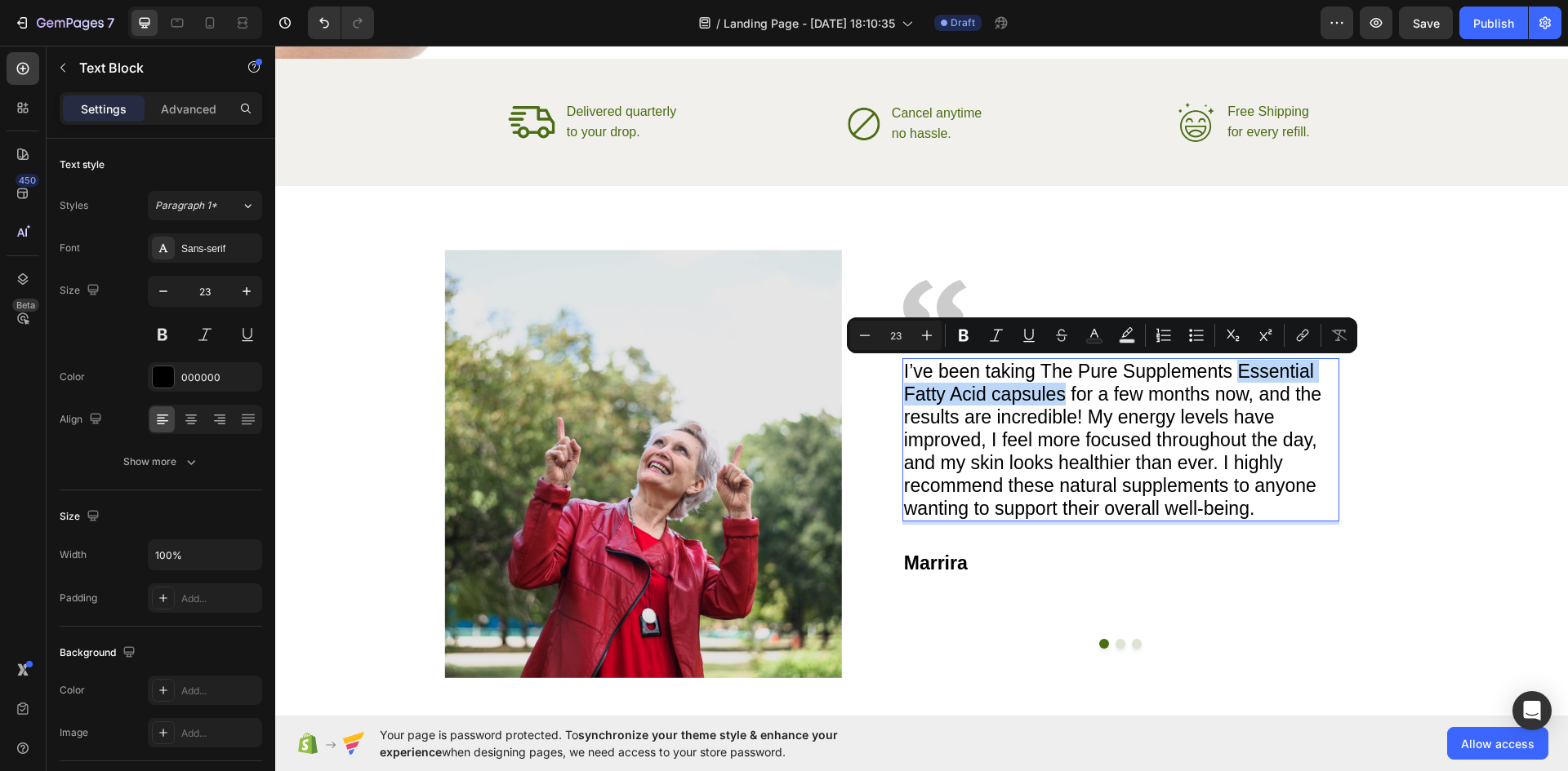
drag, startPoint x: 1317, startPoint y: 366, endPoint x: 1061, endPoint y: 398, distance: 258.0
click at [1061, 398] on p "I’ve been taking The Pure Supplements Essential Fatty Acid capsules for a few m…" at bounding box center [1121, 440] width 433 height 160
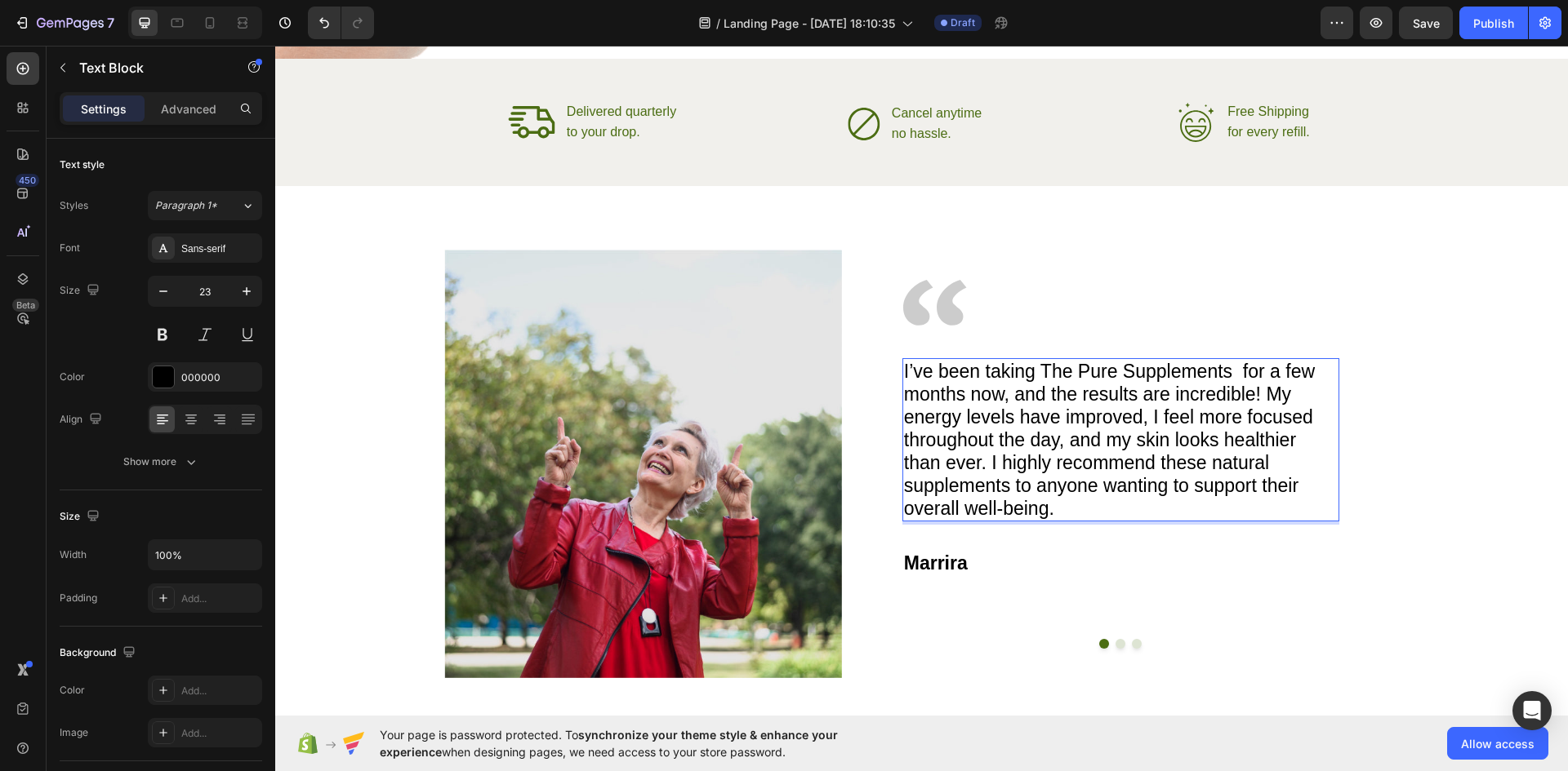
click at [1104, 422] on p "I’ve been taking The Pure Supplements for a few months now, and the results are…" at bounding box center [1121, 440] width 433 height 160
click at [1225, 434] on p "I’ve been taking The Pure Supplements for a few months now, and the results are…" at bounding box center [1121, 440] width 433 height 160
drag, startPoint x: 1268, startPoint y: 460, endPoint x: 1025, endPoint y: 470, distance: 243.2
click at [1267, 460] on p "I’ve been taking The Pure Supplements for a few months now, and the results are…" at bounding box center [1121, 440] width 433 height 160
click at [1066, 467] on p "I’ve been taking The Pure Supplements for a few months now, and the results are…" at bounding box center [1121, 440] width 433 height 160
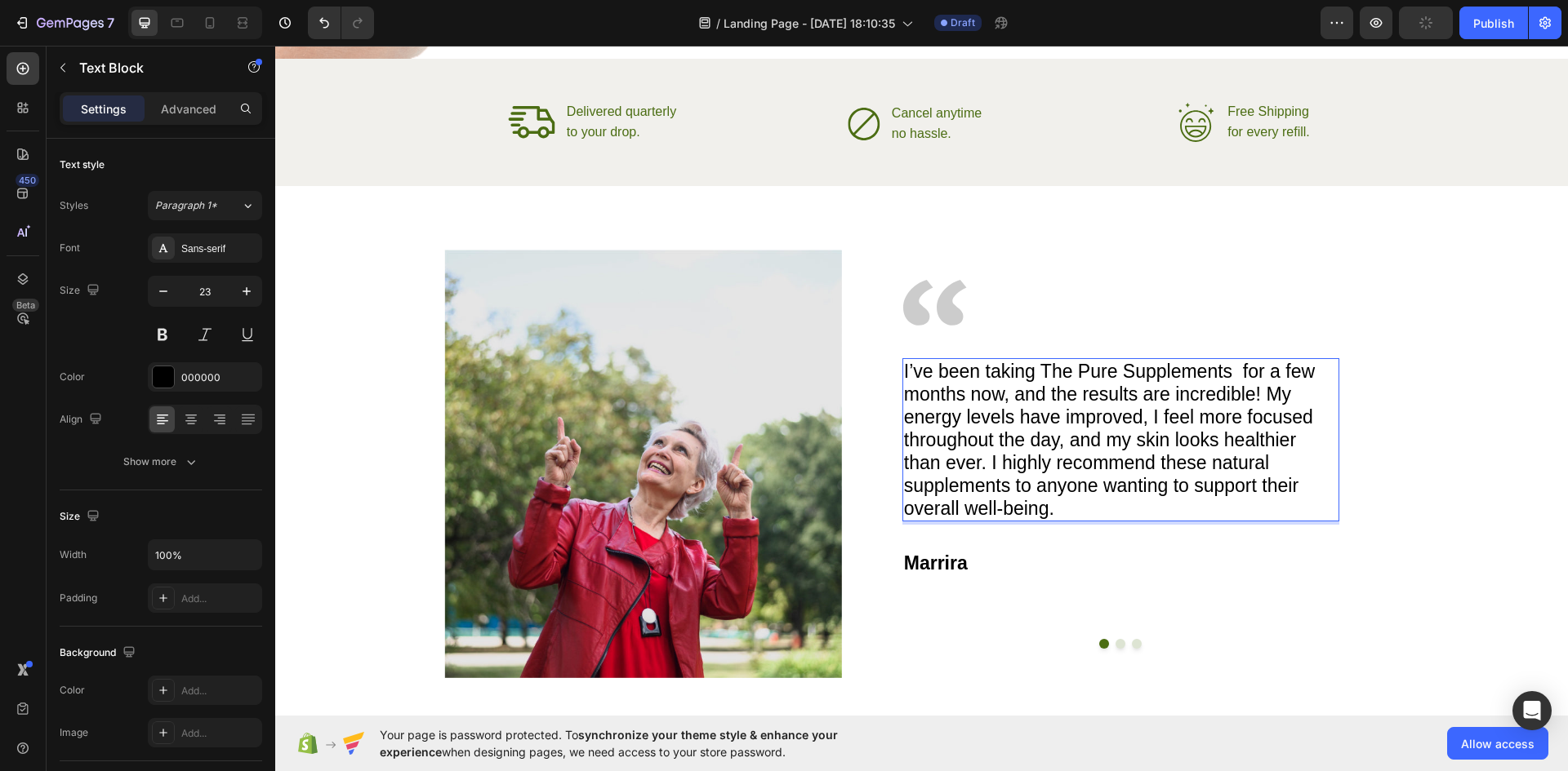
click at [1061, 500] on p "I’ve been taking The Pure Supplements for a few months now, and the results are…" at bounding box center [1121, 440] width 433 height 160
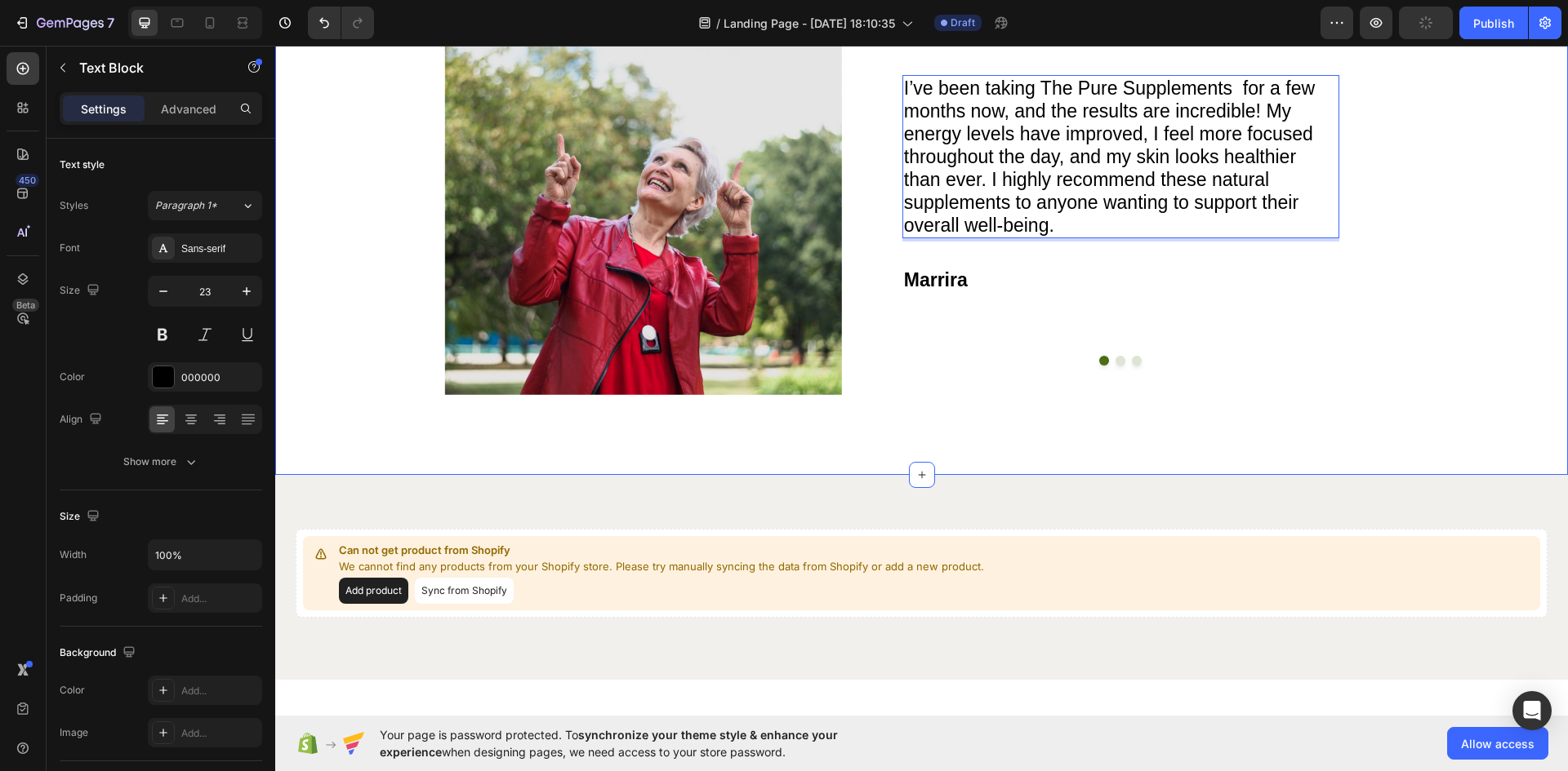
scroll to position [2891, 0]
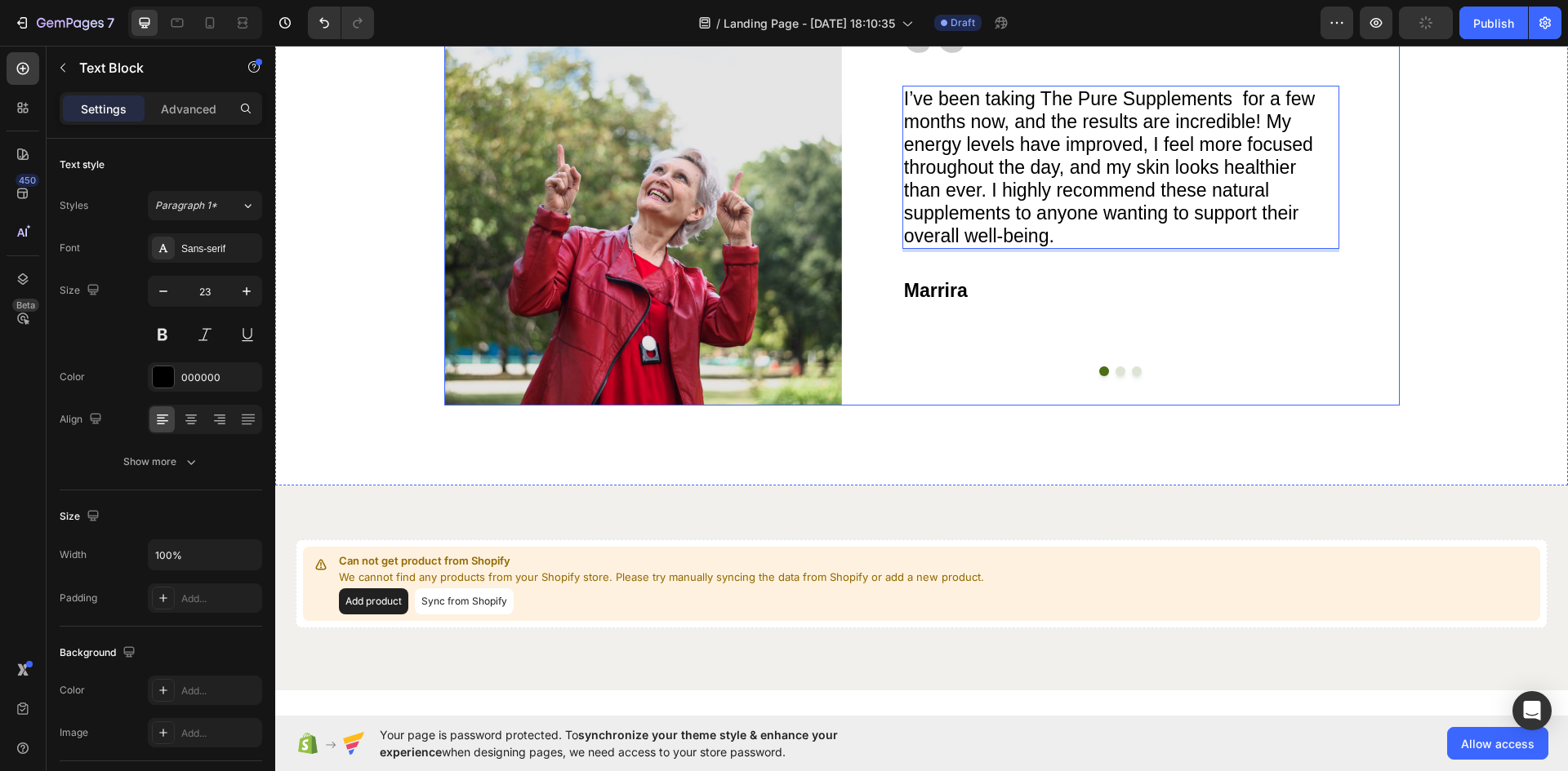
click at [1118, 377] on div "Image I’ve been taking The Pure Supplements for a few months now, and the resul…" at bounding box center [1120, 191] width 557 height 428
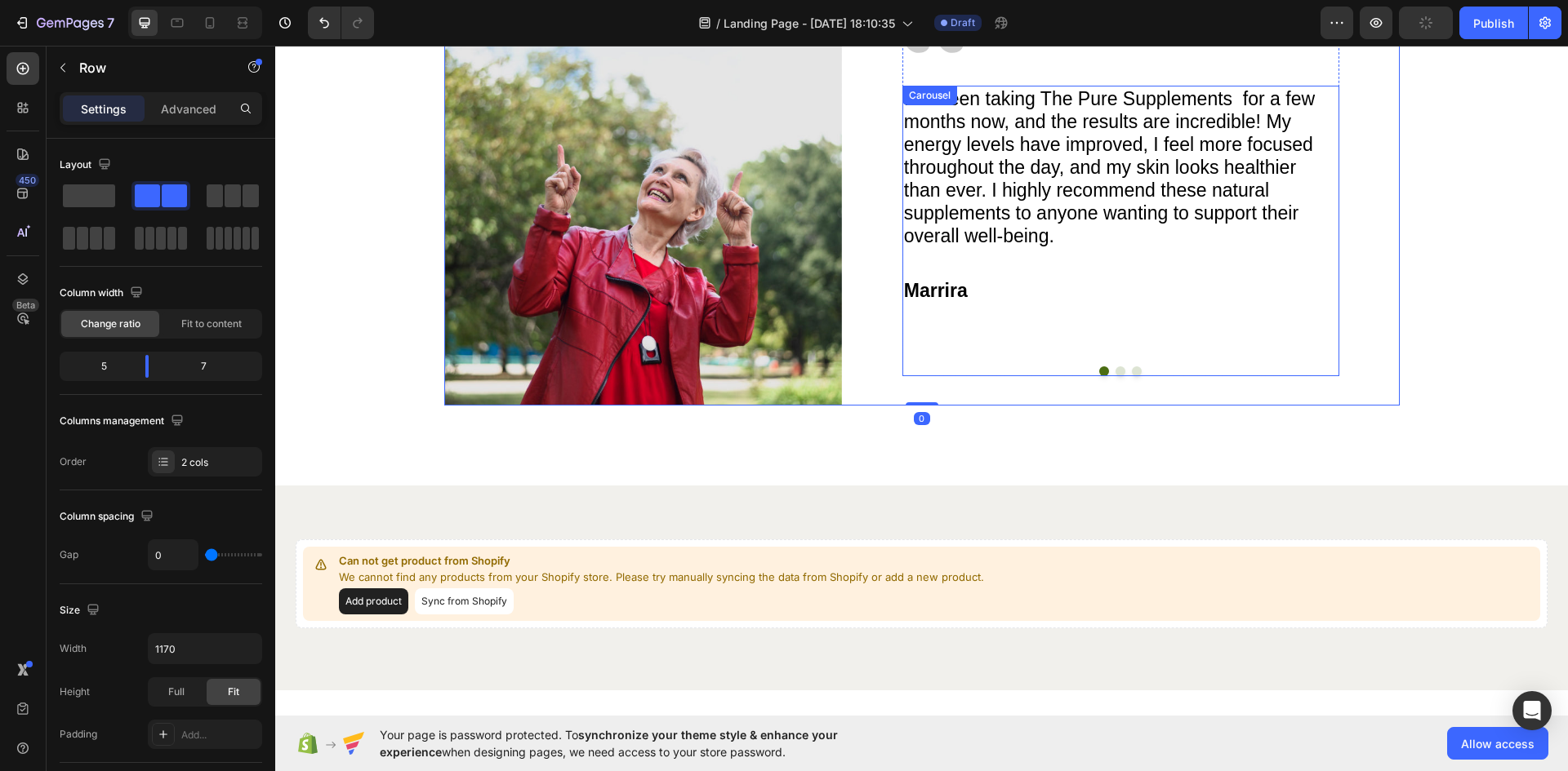
click at [1116, 371] on button "Dot" at bounding box center [1121, 372] width 10 height 10
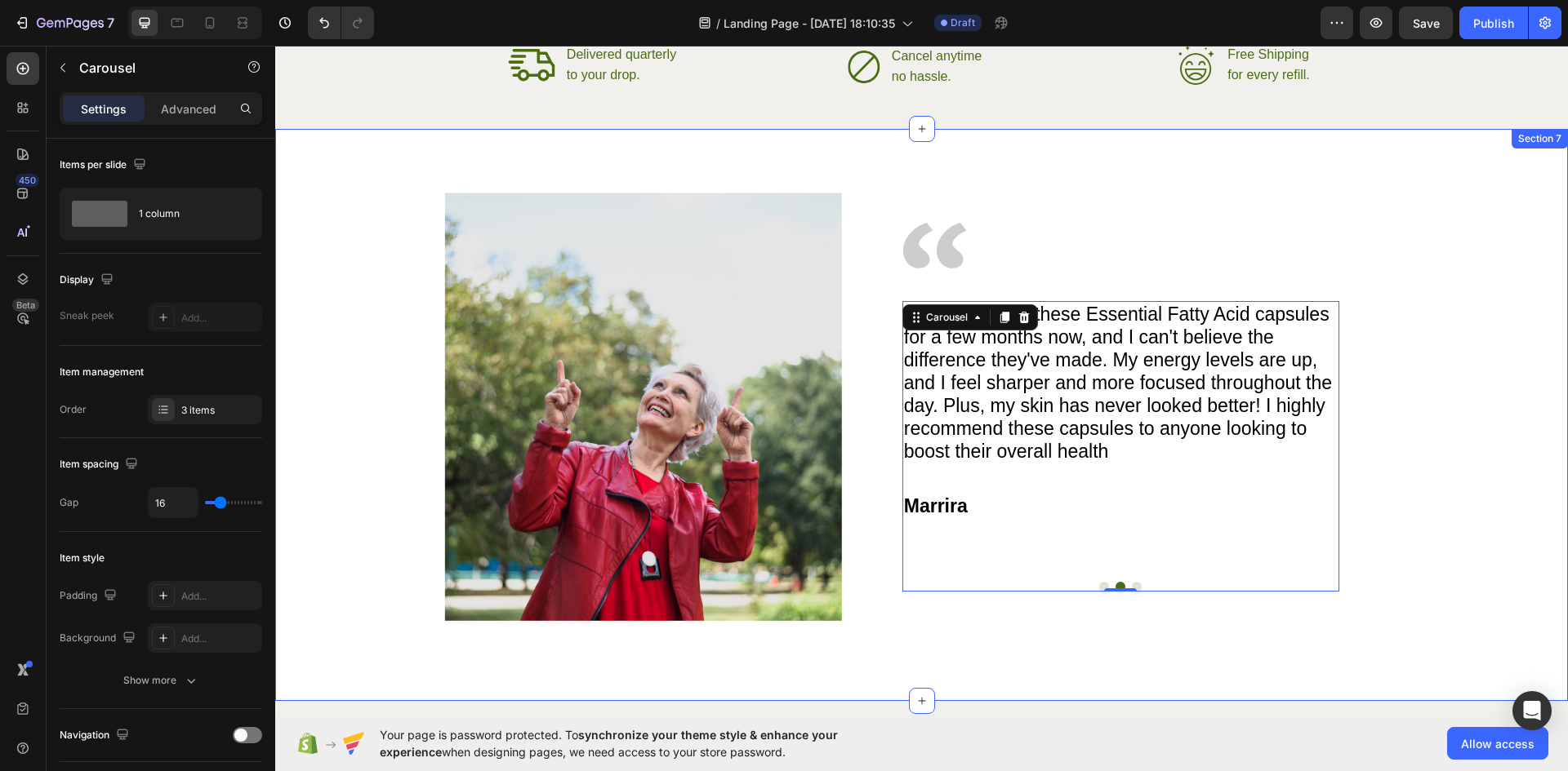
scroll to position [2673, 0]
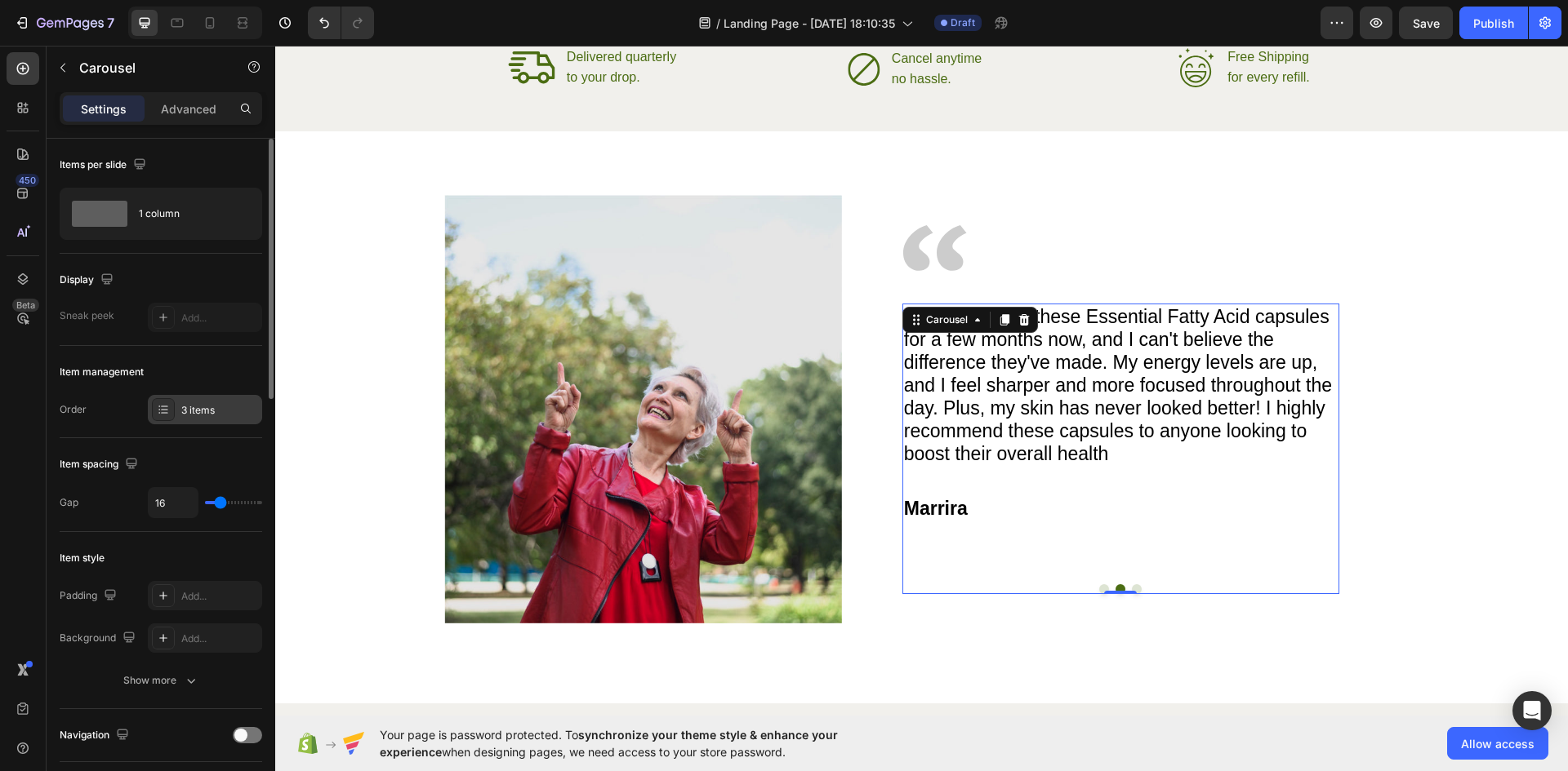
click at [206, 417] on div "3 items" at bounding box center [220, 410] width 77 height 15
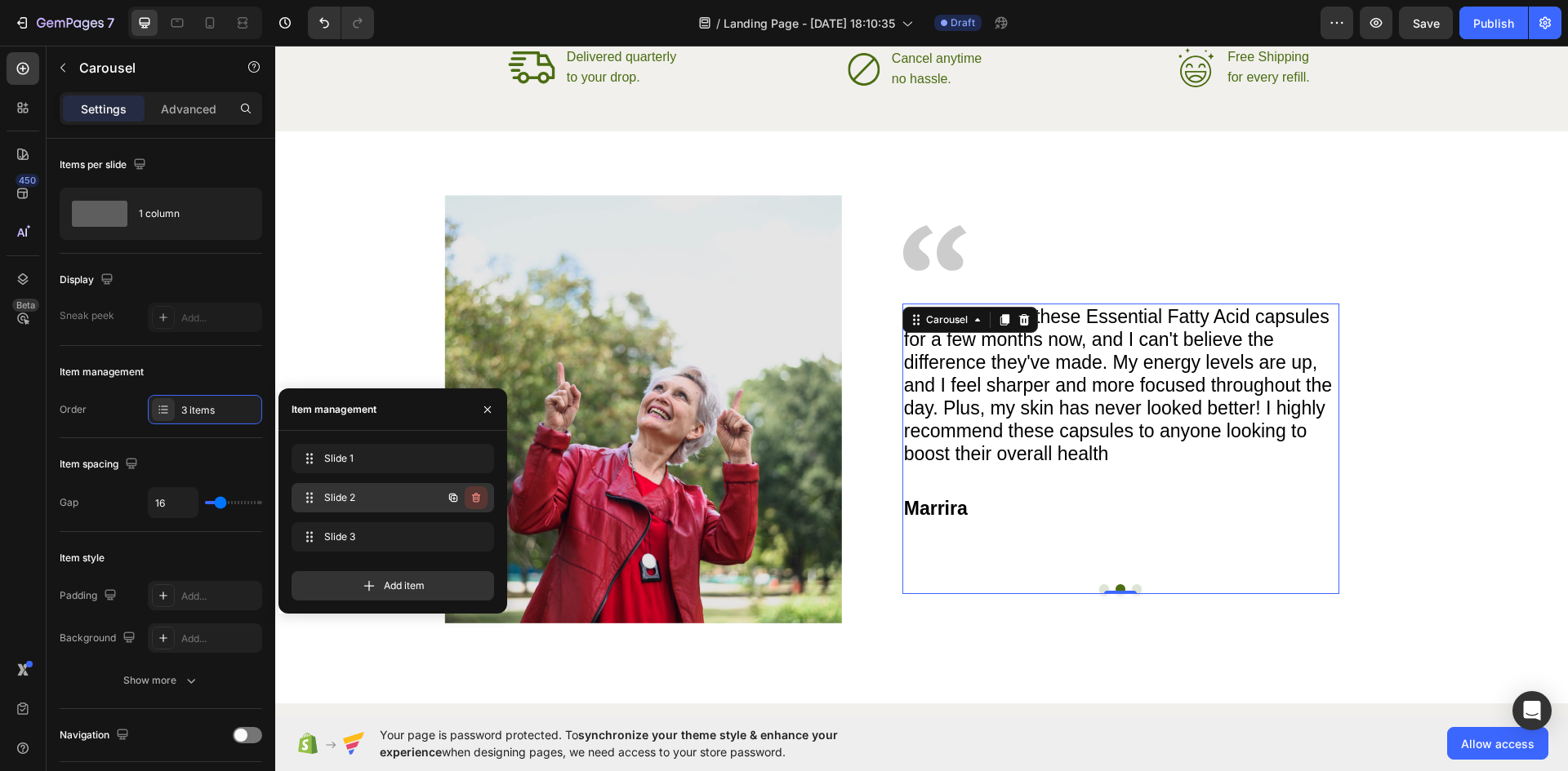
click at [479, 498] on icon "button" at bounding box center [475, 498] width 8 height 10
click at [469, 494] on div "Delete" at bounding box center [465, 498] width 30 height 15
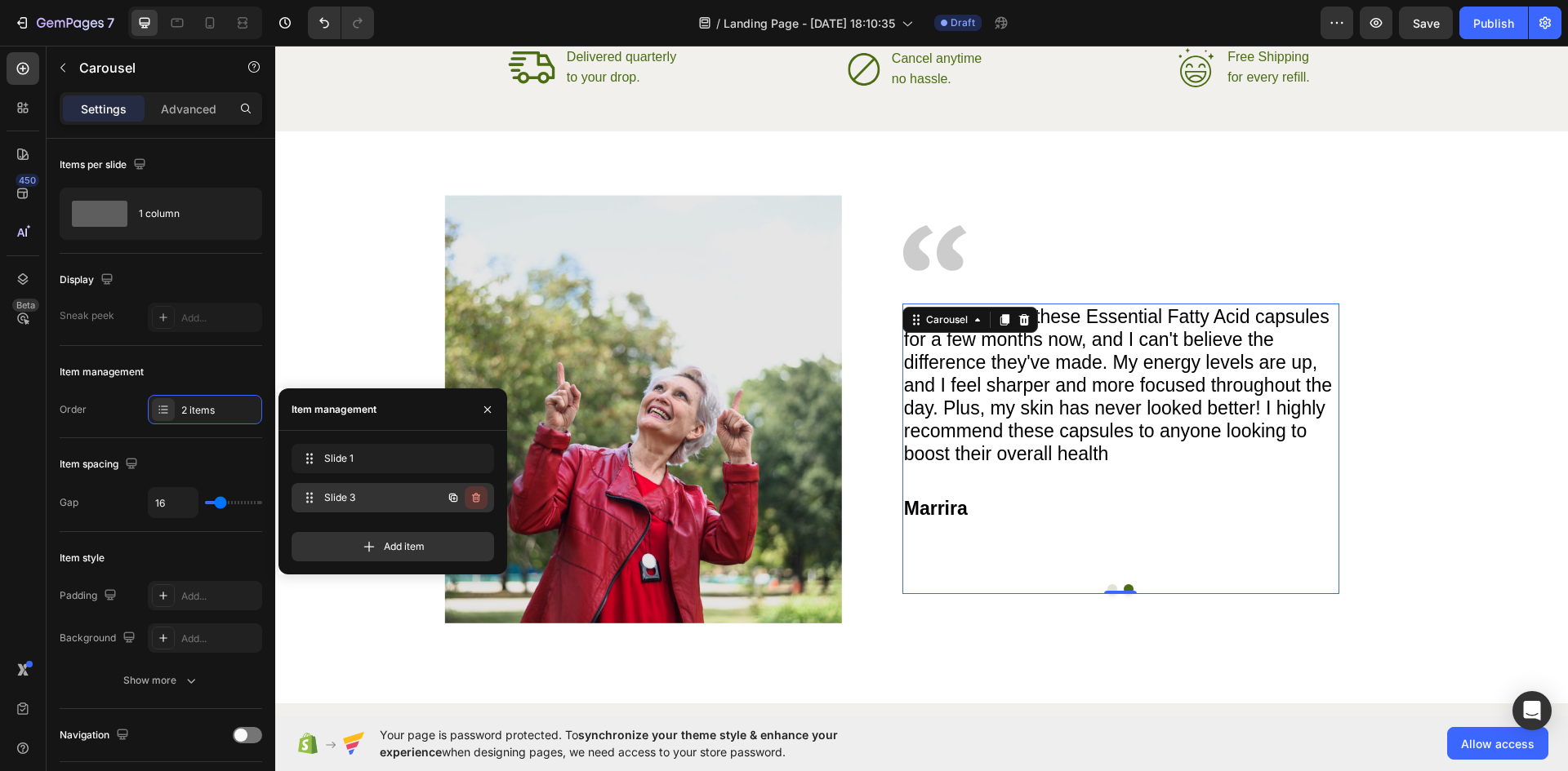
click at [475, 497] on icon "button" at bounding box center [475, 498] width 13 height 13
click at [475, 497] on div "Delete" at bounding box center [465, 498] width 30 height 15
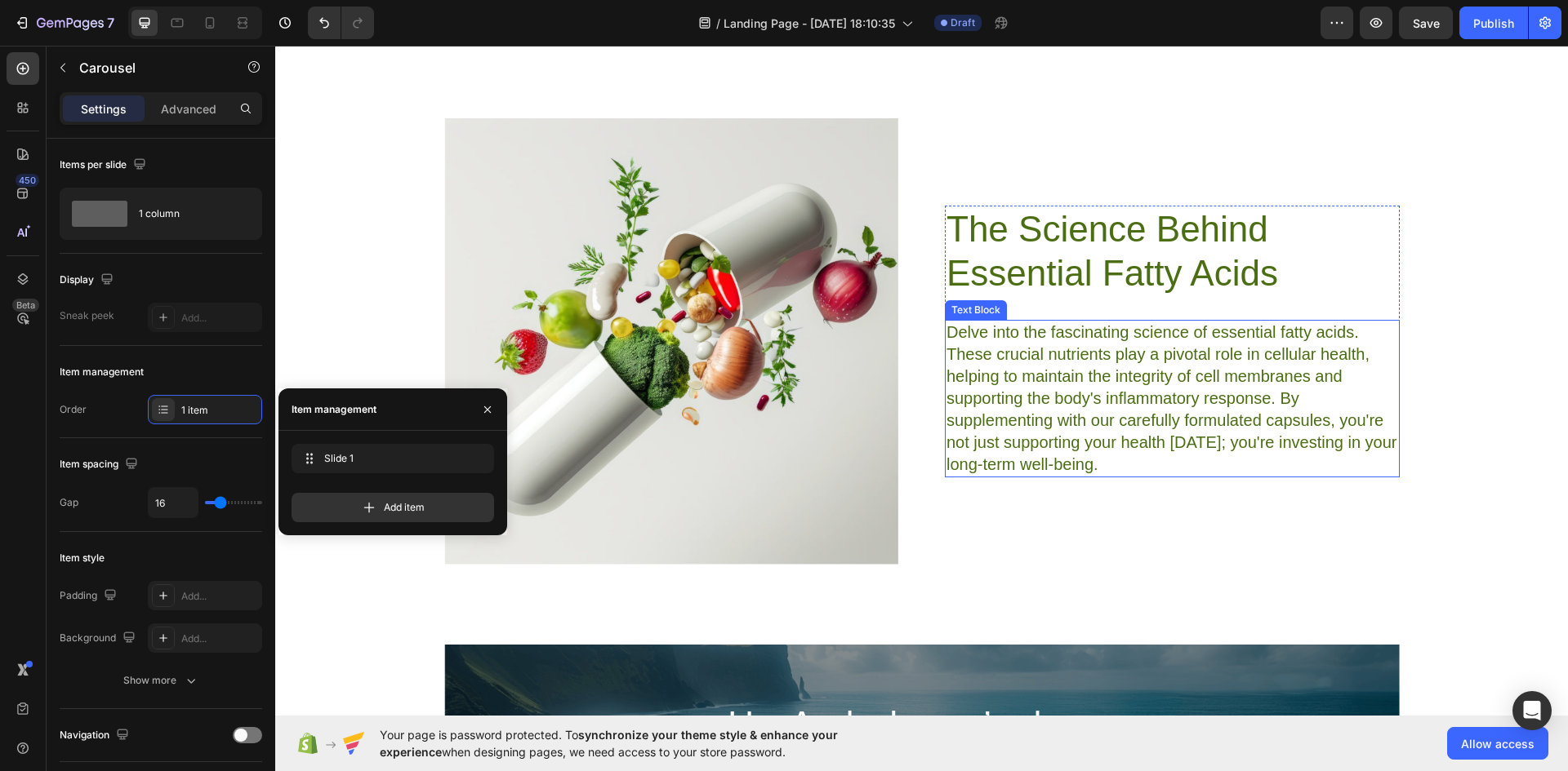
scroll to position [3544, 0]
click at [1201, 280] on h2 "The Science Behind Essential Fatty Acids" at bounding box center [1173, 251] width 455 height 92
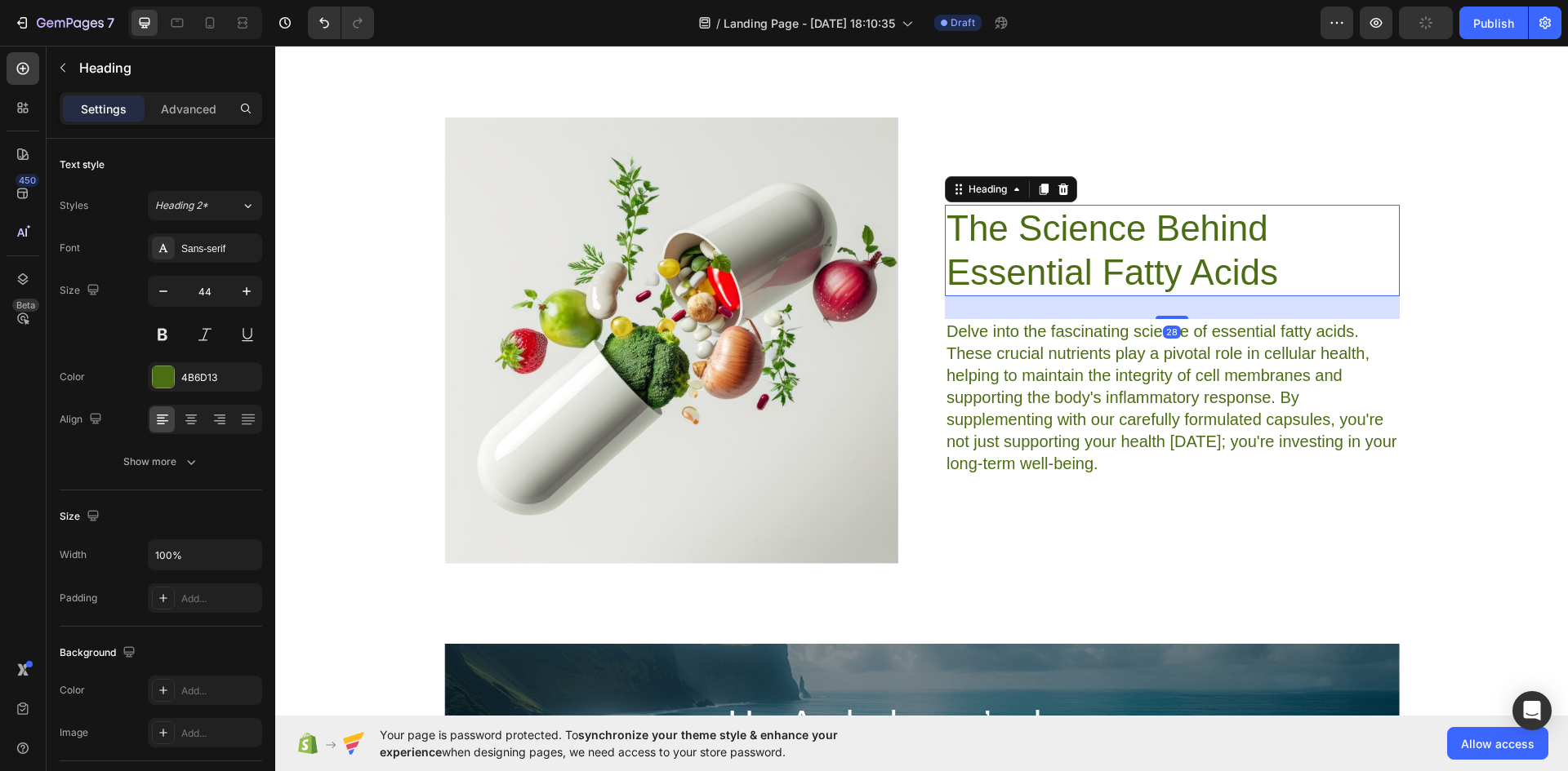
click at [1099, 271] on h2 "The Science Behind Essential Fatty Acids" at bounding box center [1173, 251] width 455 height 92
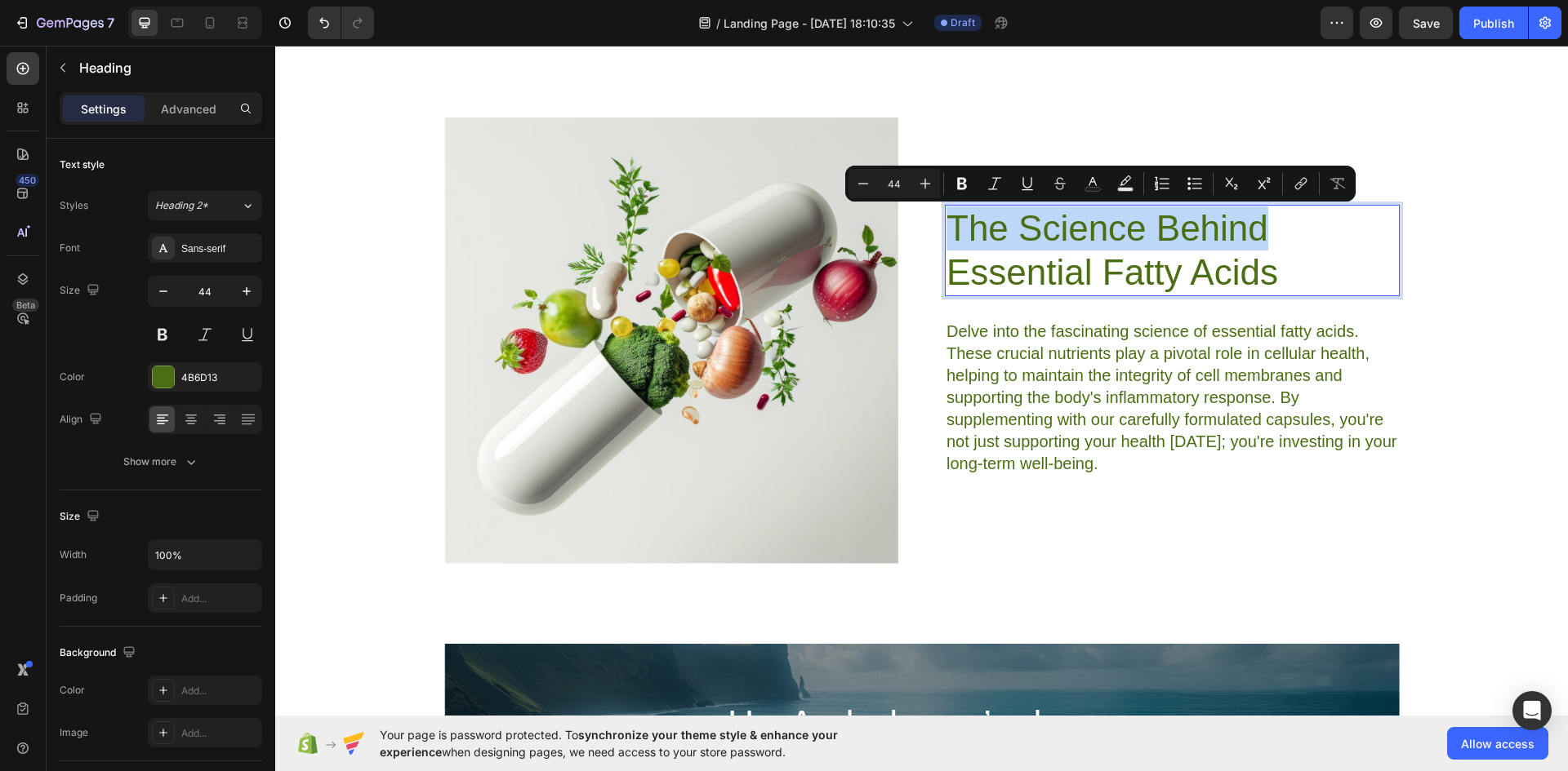
drag, startPoint x: 951, startPoint y: 223, endPoint x: 1309, endPoint y: 217, distance: 358.1
click at [1309, 217] on p "The Science Behind Essential Fatty Acids" at bounding box center [1172, 251] width 452 height 88
copy p "The Science Behind"
click at [1065, 383] on p "Delve into the fascinating science of essential fatty acids. These crucial nutr…" at bounding box center [1172, 398] width 452 height 154
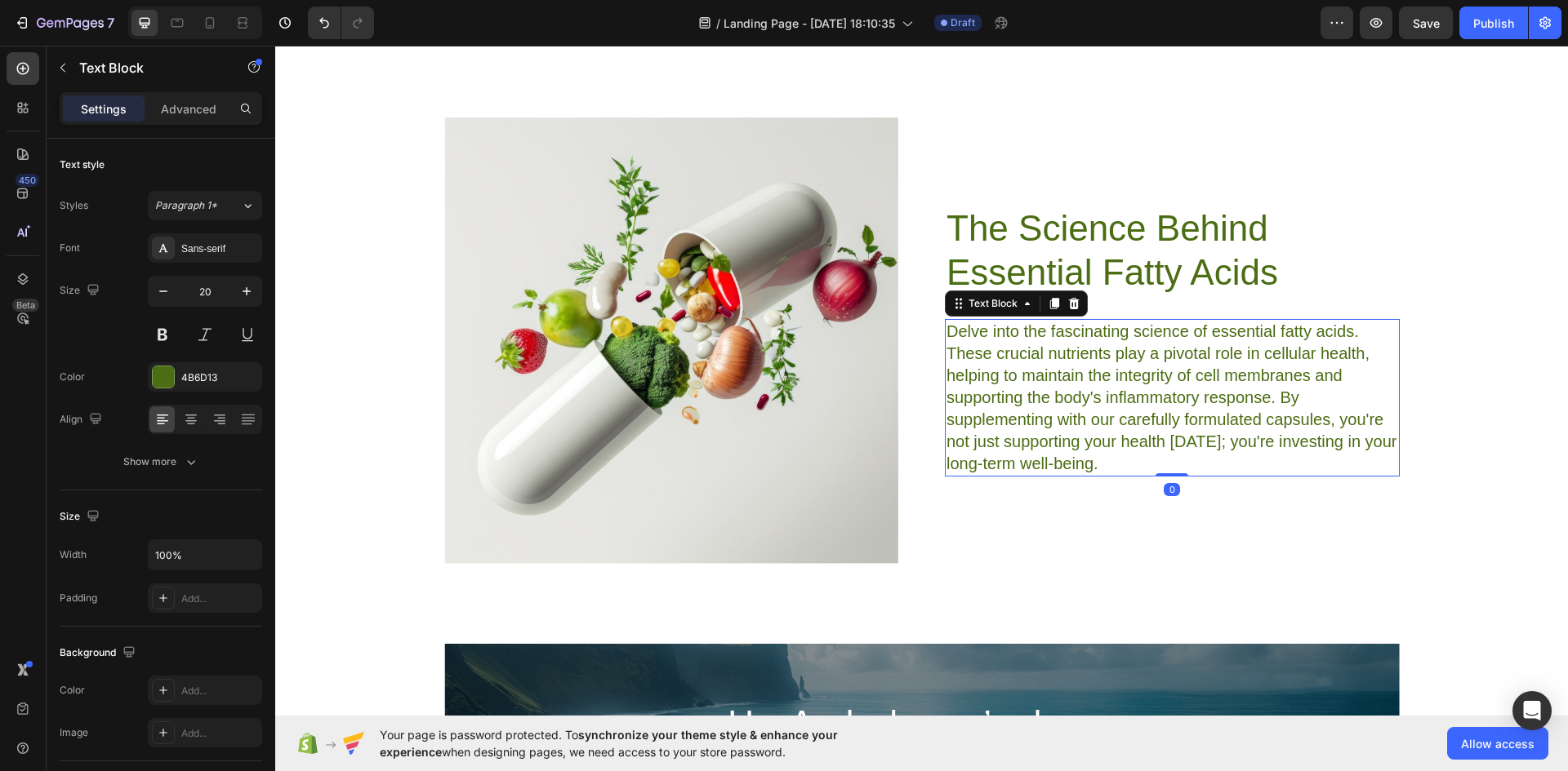
click at [1065, 383] on p "Delve into the fascinating science of essential fatty acids. These crucial nutr…" at bounding box center [1172, 398] width 452 height 154
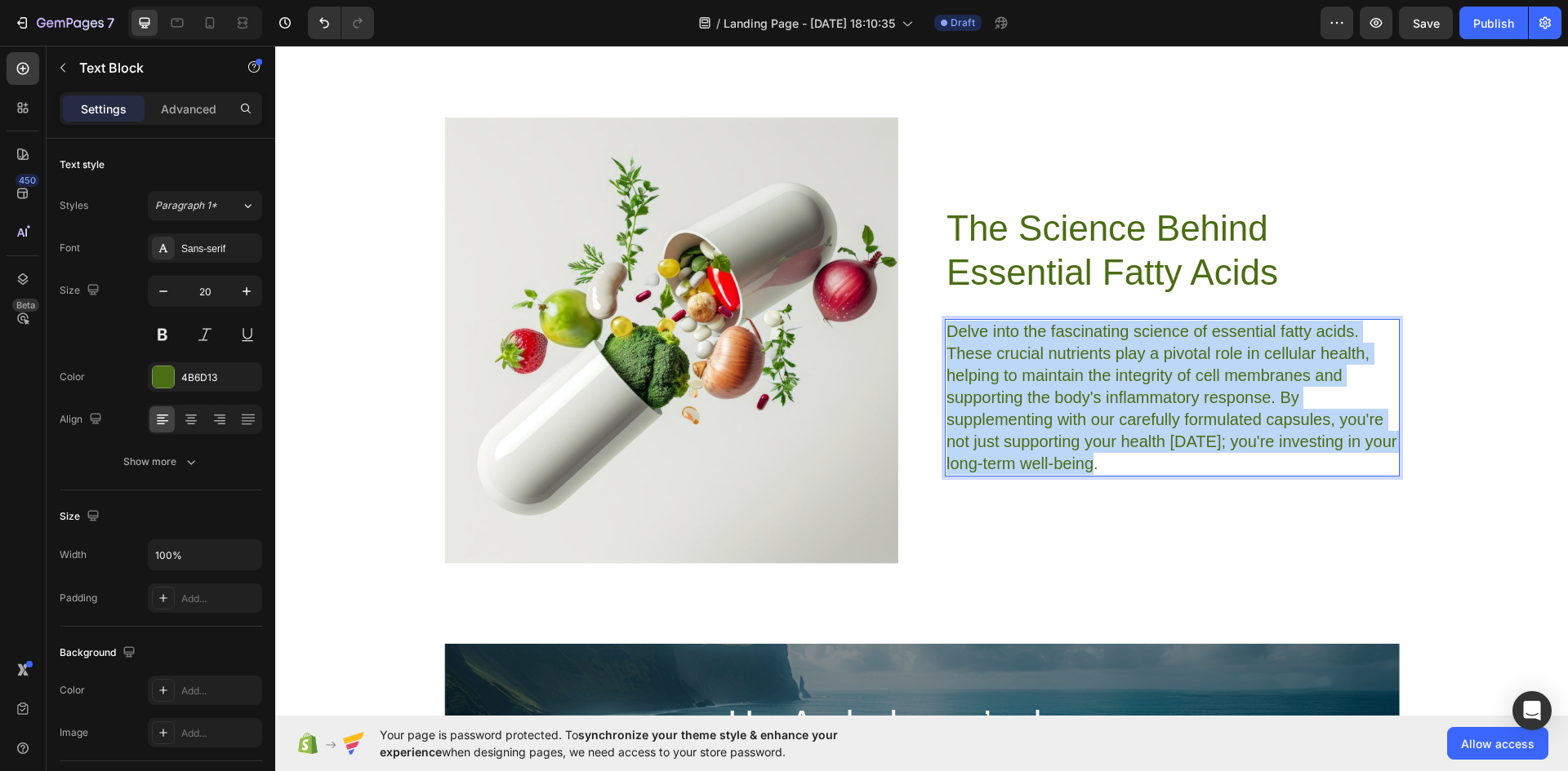
click at [1065, 383] on p "Delve into the fascinating science of essential fatty acids. These crucial nutr…" at bounding box center [1172, 398] width 452 height 154
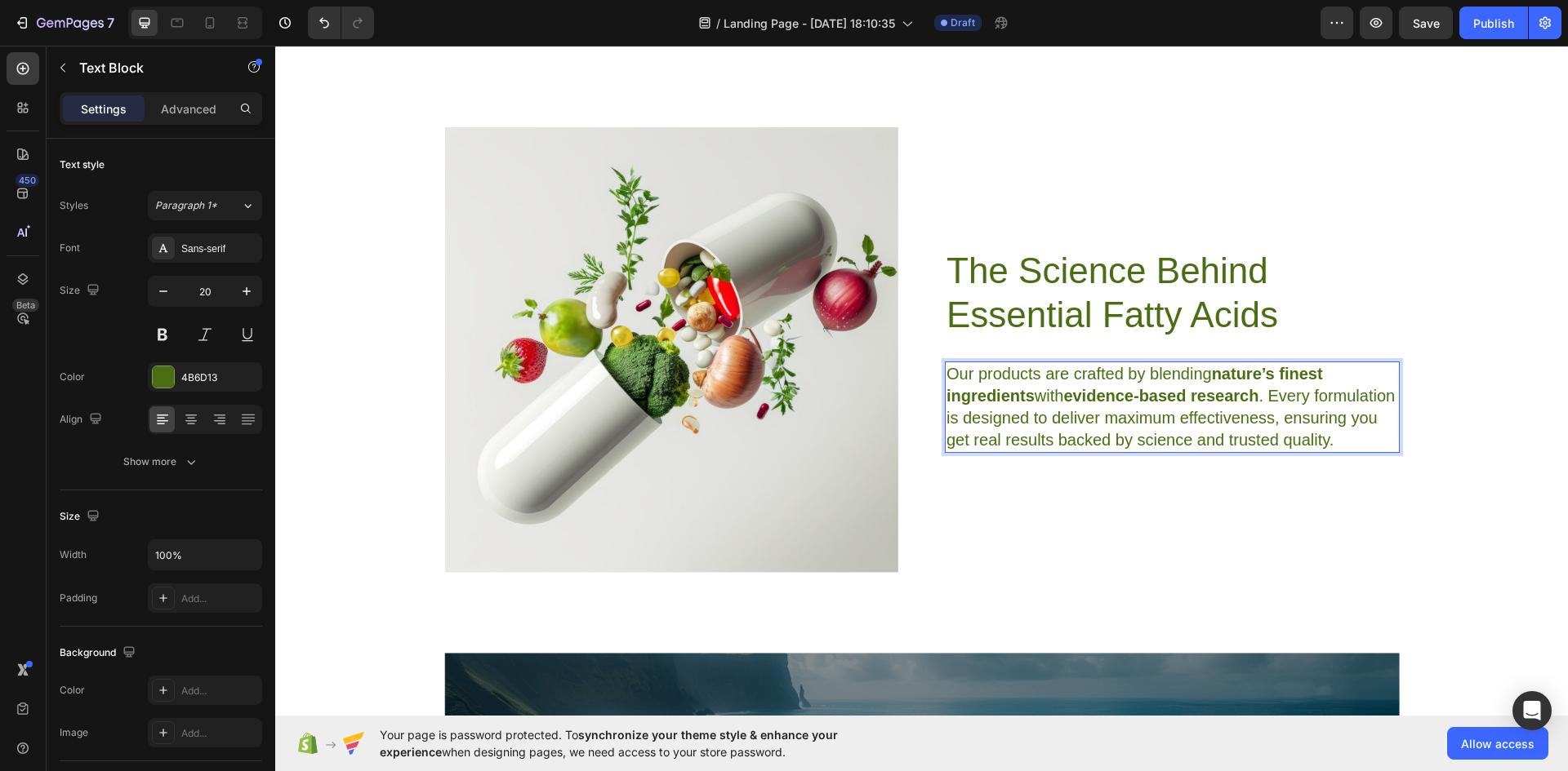
scroll to position [3511, 0]
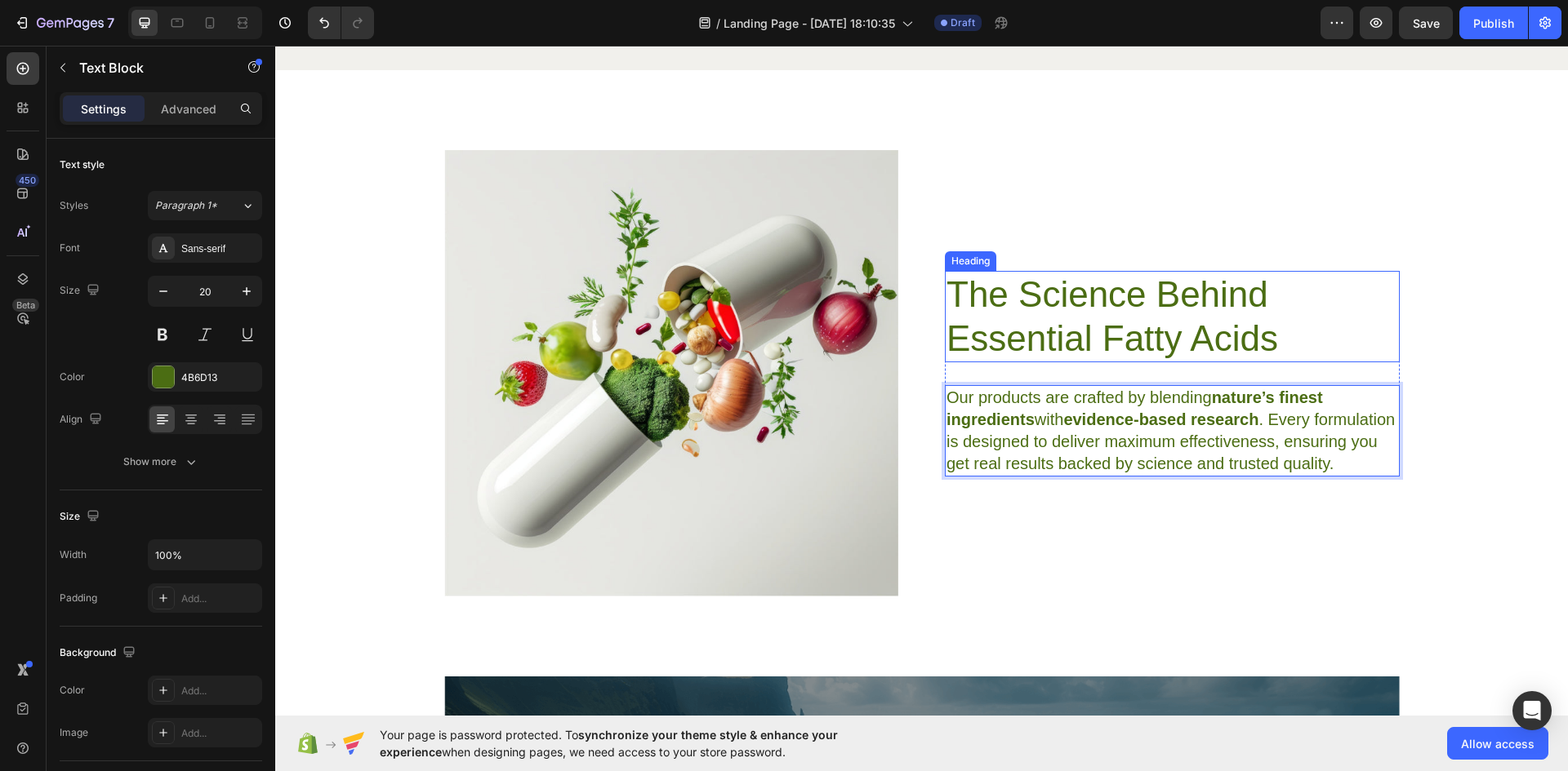
click at [1149, 297] on p "The Science Behind Essential Fatty Acids" at bounding box center [1172, 316] width 452 height 88
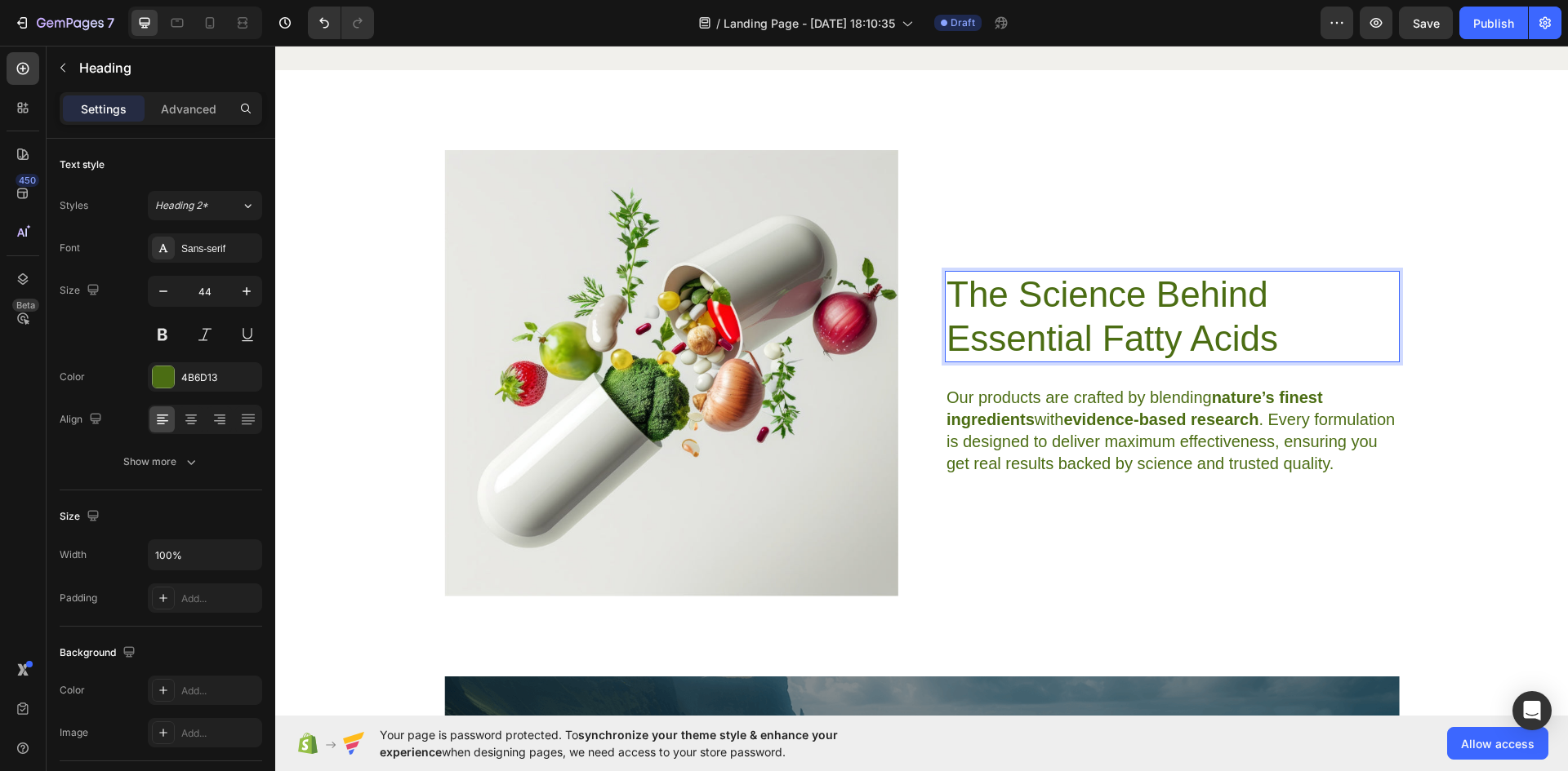
click at [1154, 281] on p "The Science Behind Essential Fatty Acids" at bounding box center [1172, 316] width 452 height 88
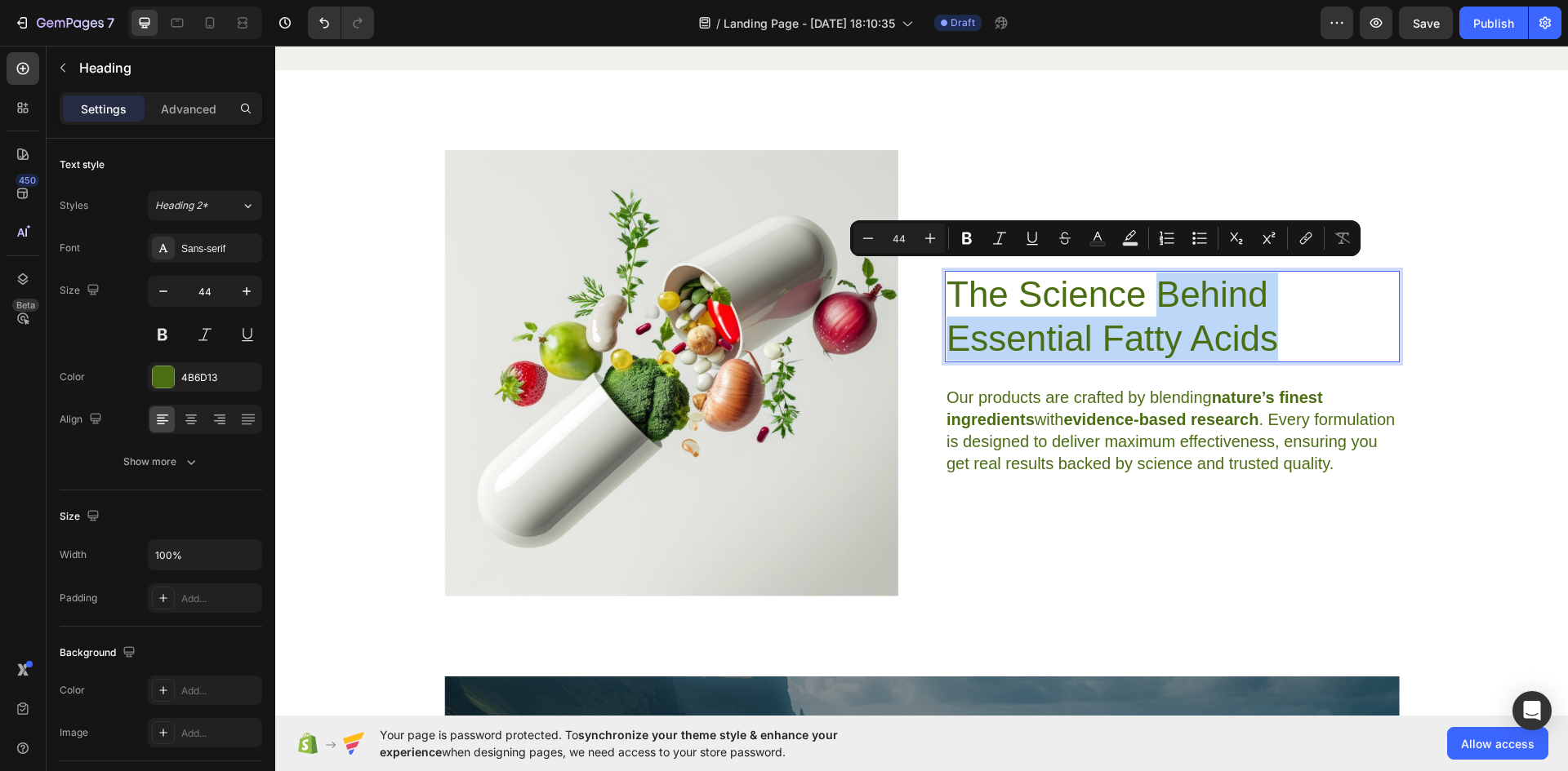
drag, startPoint x: 1154, startPoint y: 280, endPoint x: 1265, endPoint y: 307, distance: 114.2
click at [1265, 307] on p "The Science Behind Essential Fatty Acids" at bounding box center [1172, 316] width 452 height 88
click at [1085, 317] on p "The Science Behind Essential Fatty Acids" at bounding box center [1172, 316] width 452 height 88
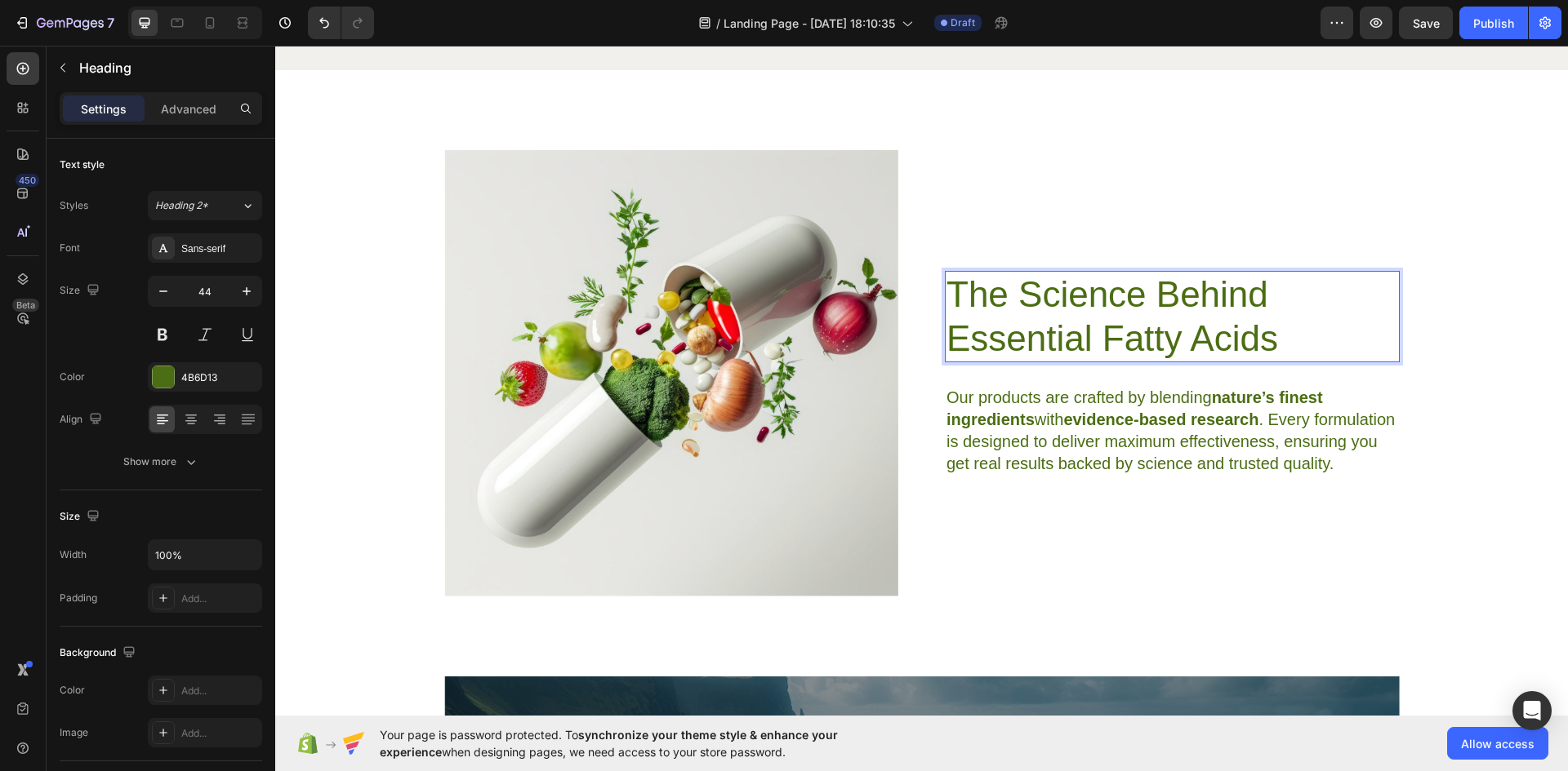
click at [1257, 322] on p "The Science Behind Essential Fatty Acids" at bounding box center [1172, 316] width 452 height 88
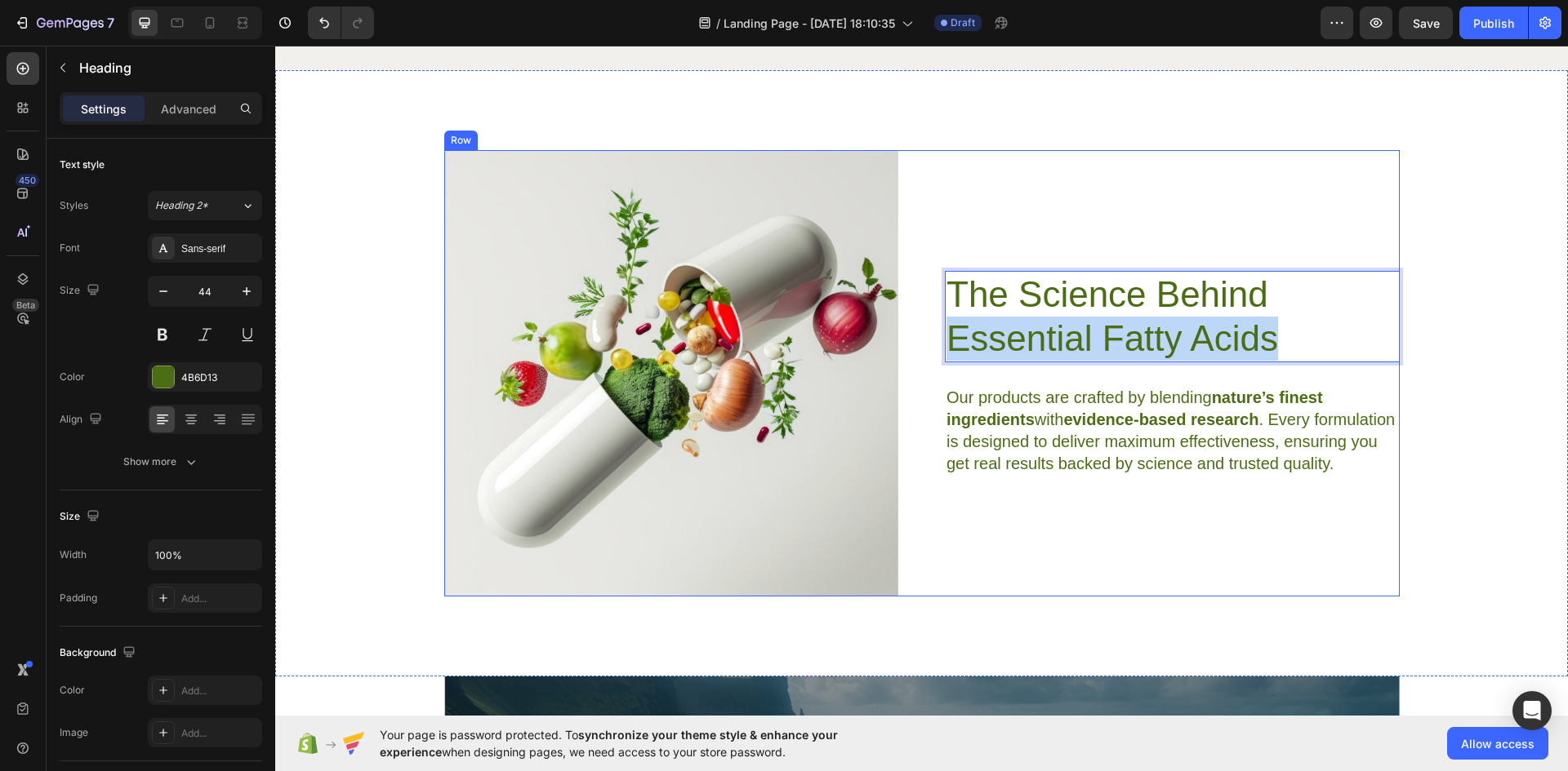
drag, startPoint x: 1297, startPoint y: 322, endPoint x: 937, endPoint y: 324, distance: 360.0
click at [937, 324] on div "Image The Science Behind Essential Fatty Acids Heading 28 Our products are craf…" at bounding box center [922, 374] width 956 height 447
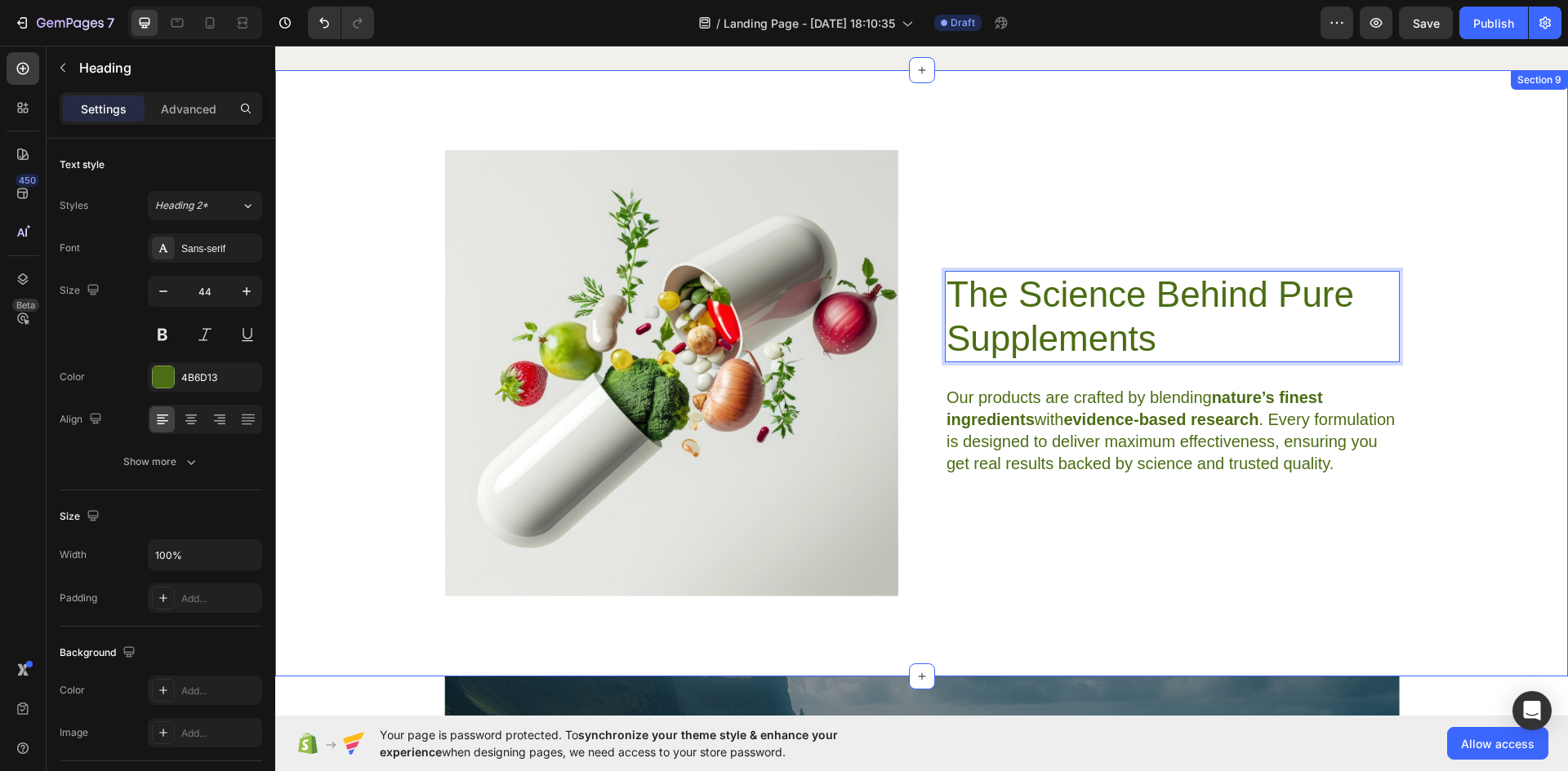
click at [1491, 536] on div "Image The Science Behind Pure Supplements Heading 28 Our products are crafted b…" at bounding box center [922, 374] width 1252 height 447
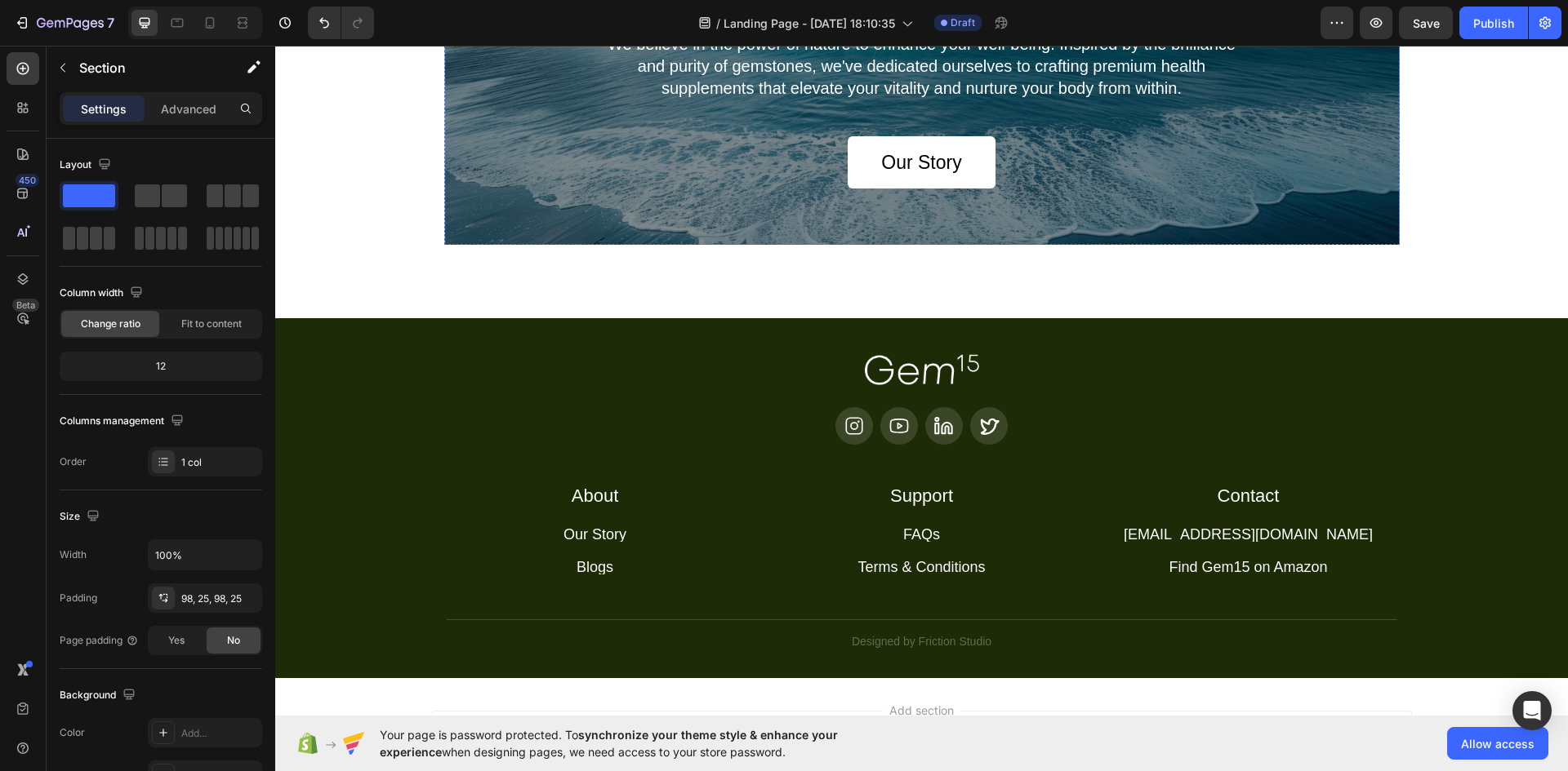
scroll to position [4219, 0]
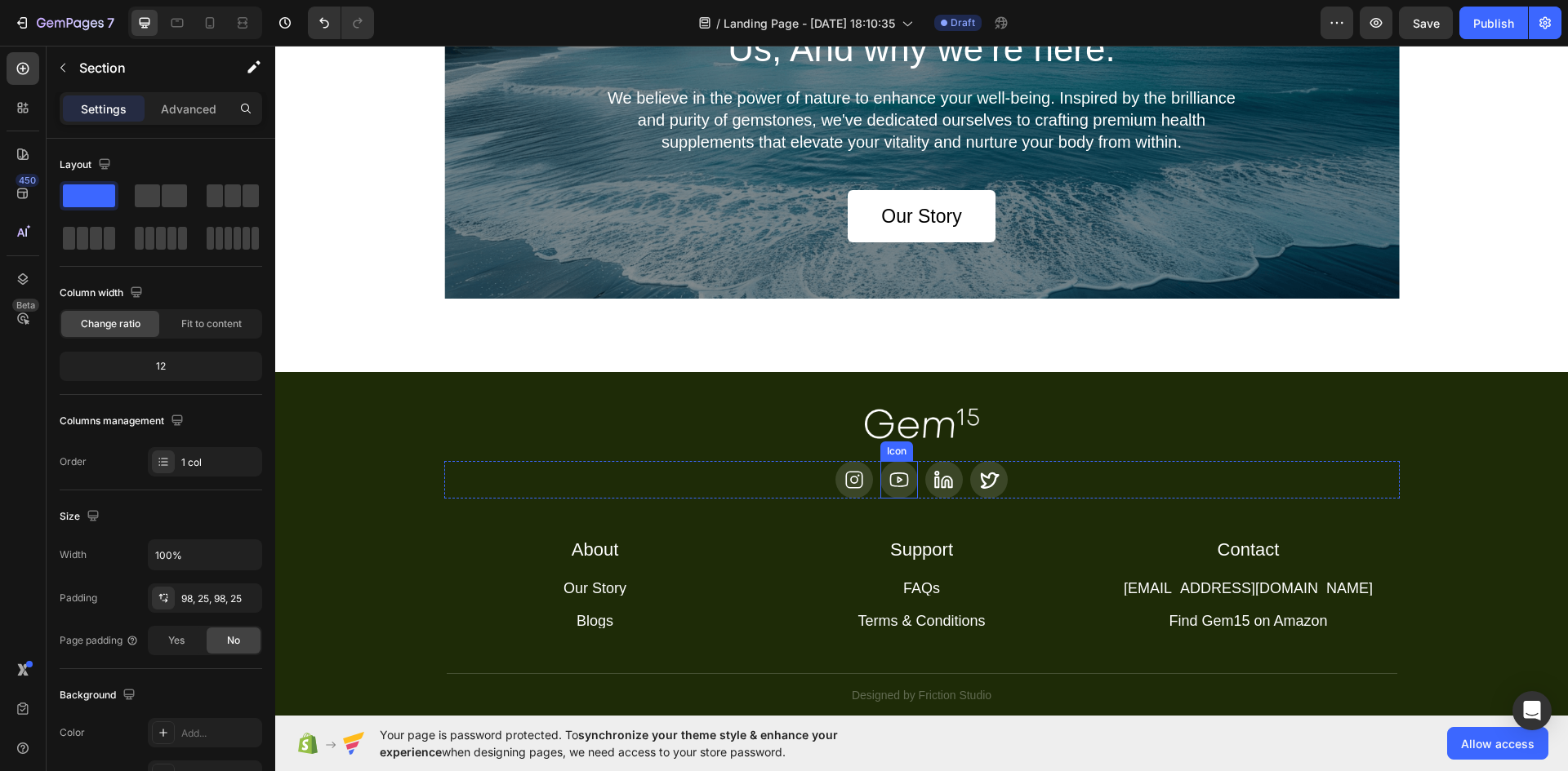
click at [903, 410] on img at bounding box center [922, 424] width 114 height 31
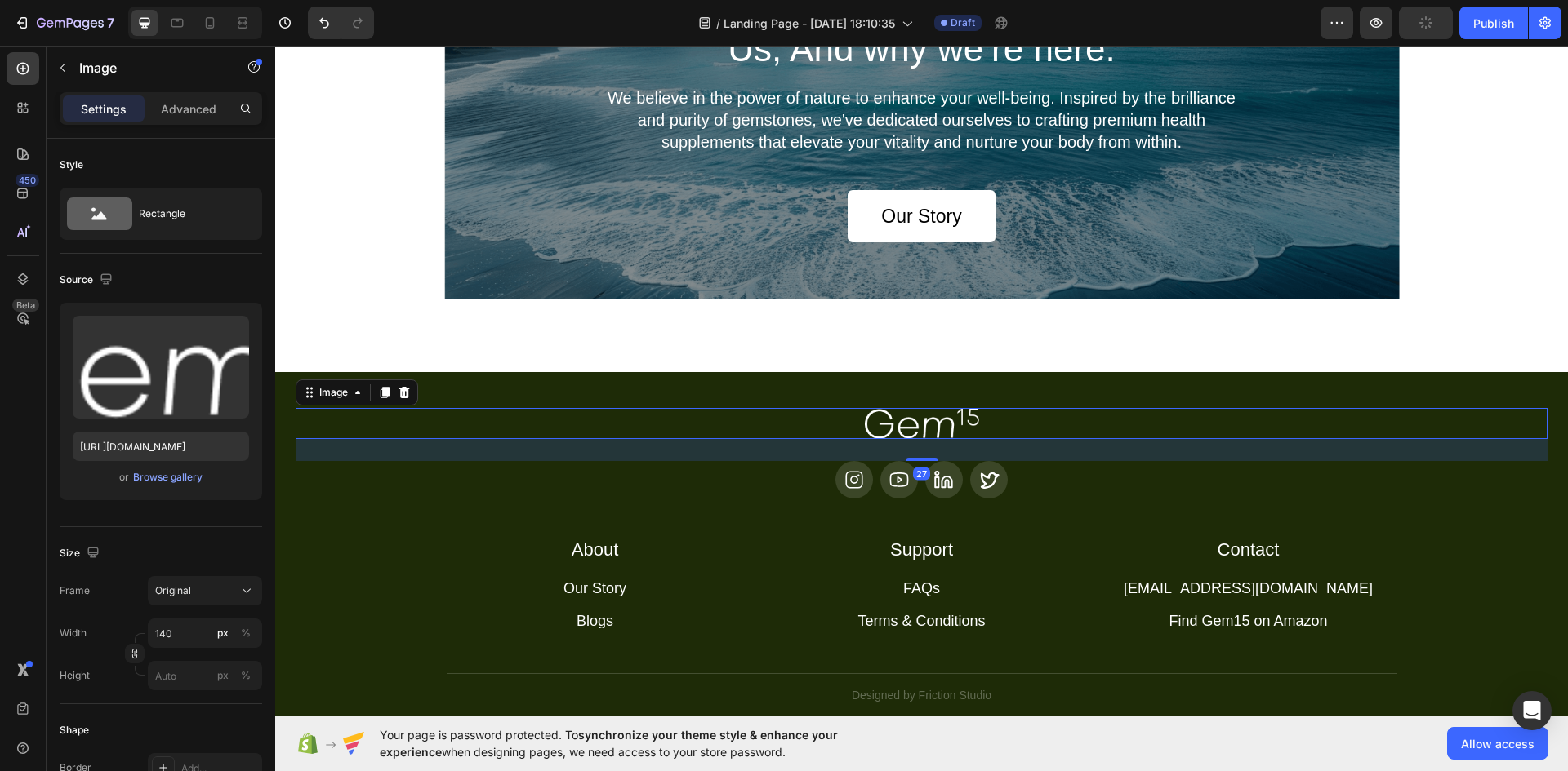
click at [876, 431] on img at bounding box center [922, 424] width 114 height 31
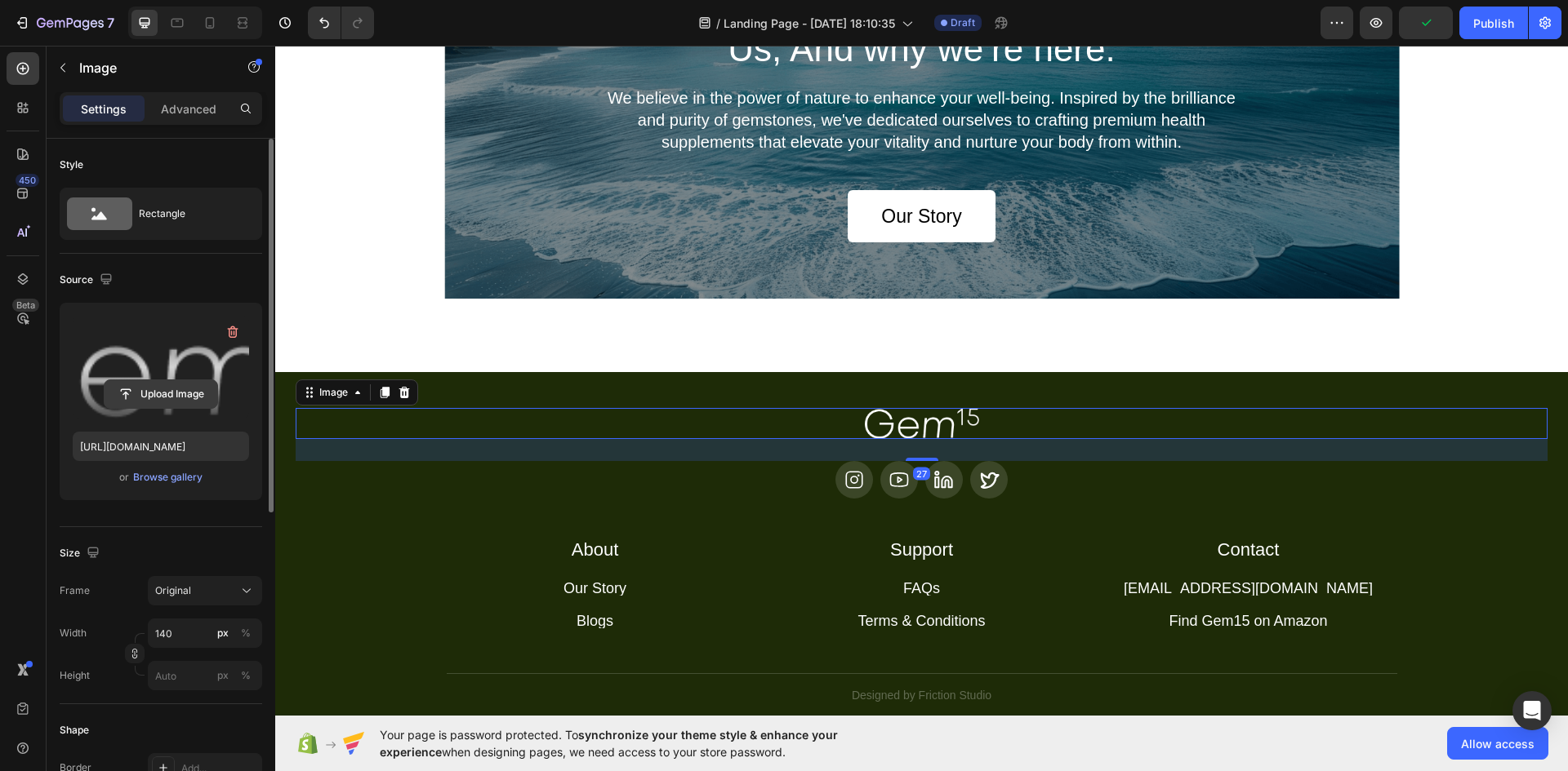
click at [167, 392] on input "file" at bounding box center [160, 394] width 112 height 27
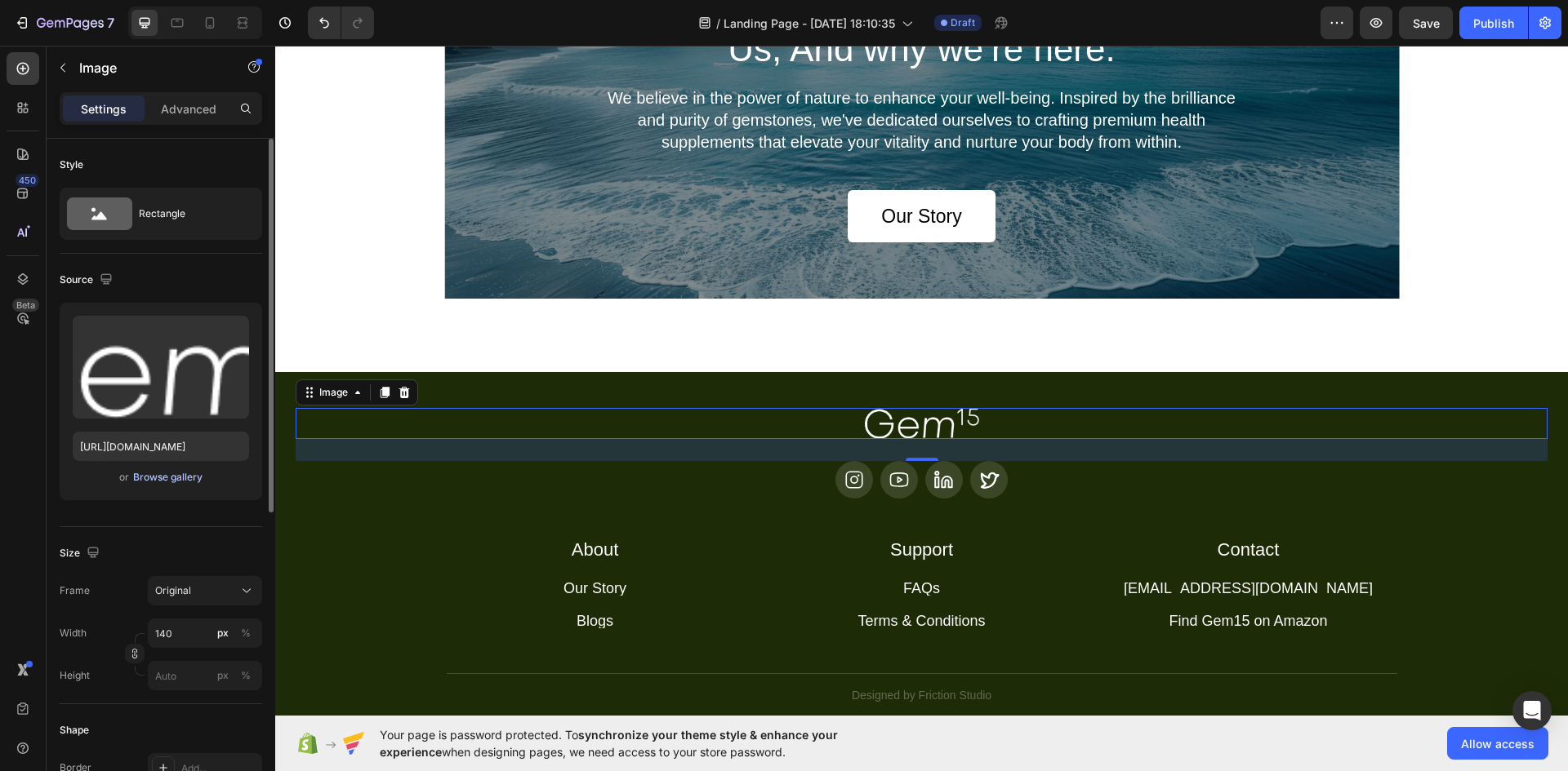
click at [167, 481] on div "Browse gallery" at bounding box center [167, 477] width 69 height 15
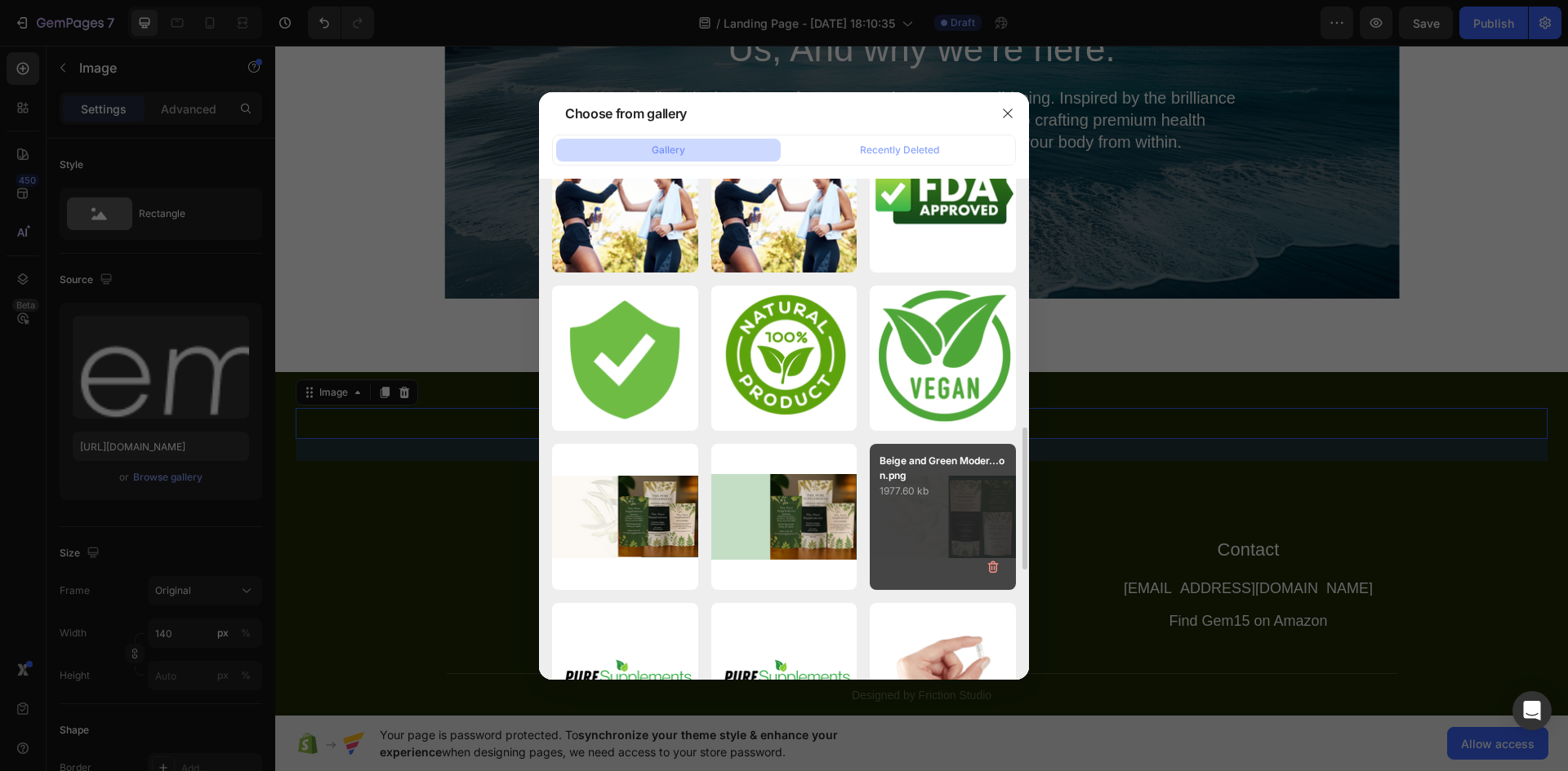
scroll to position [547, 0]
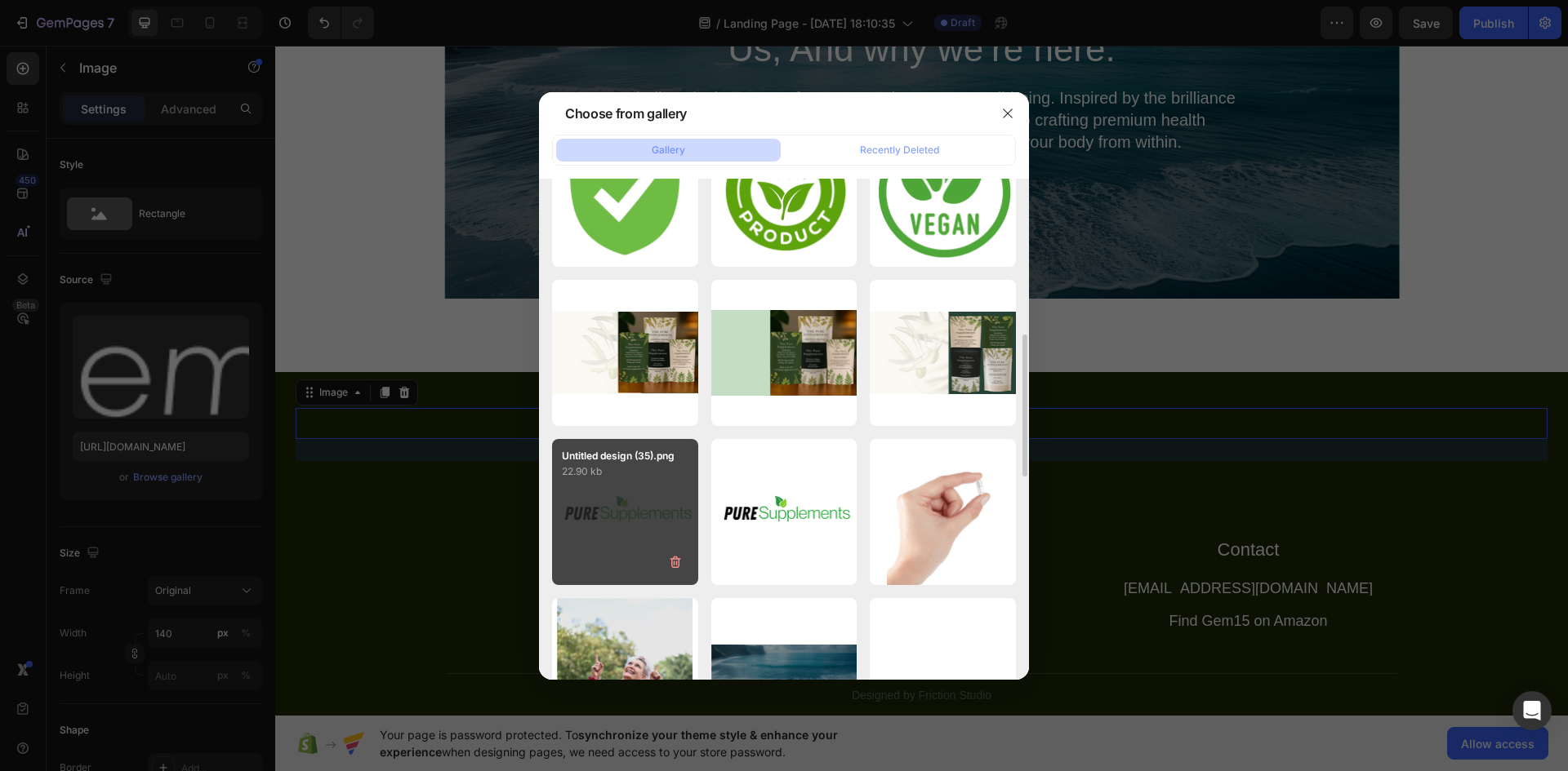
click at [651, 496] on div "Untitled design (35).png 22.90 kb" at bounding box center [625, 512] width 146 height 146
type input "[URL][DOMAIN_NAME]"
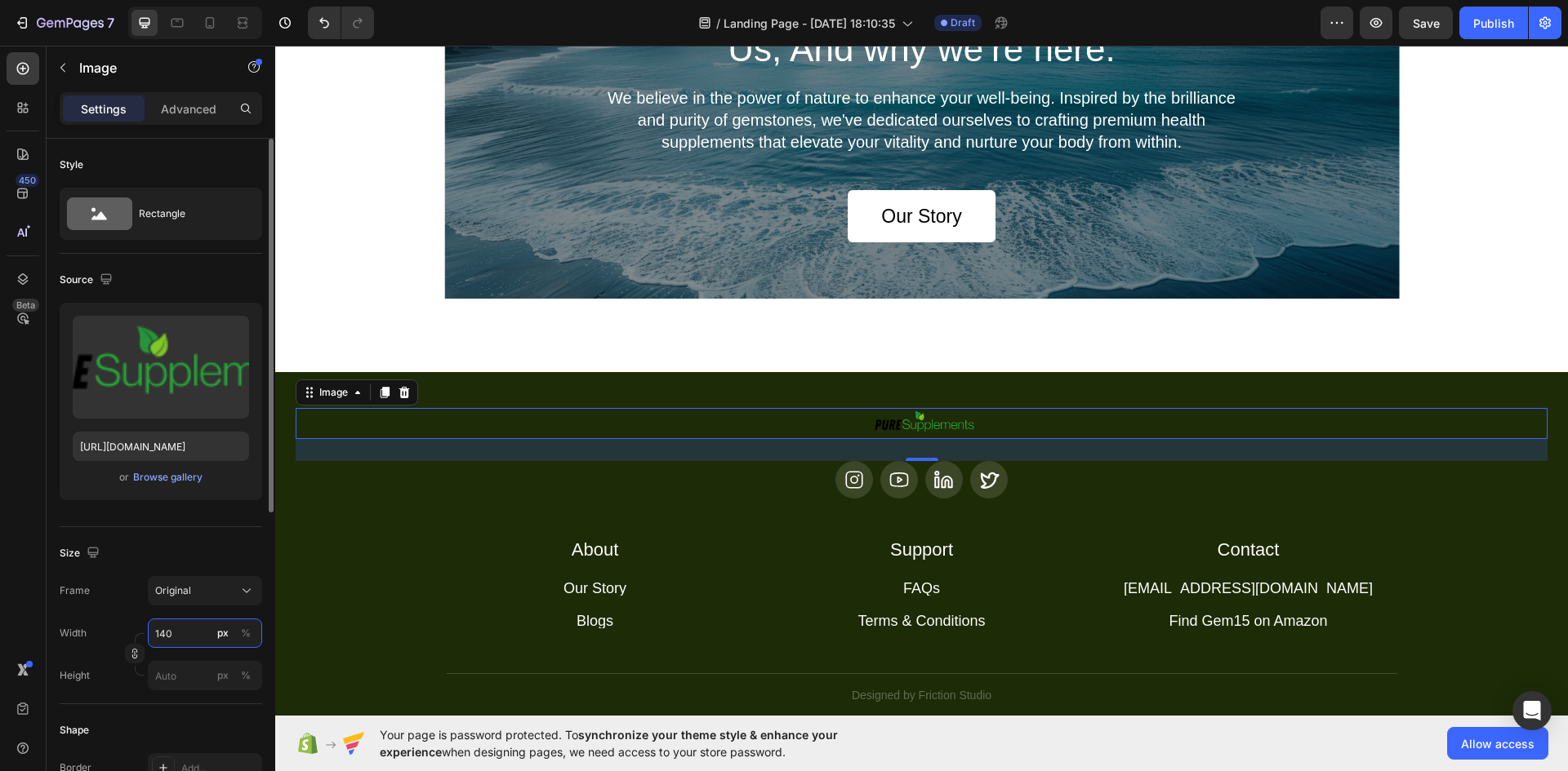
click at [184, 636] on input "140" at bounding box center [204, 633] width 114 height 29
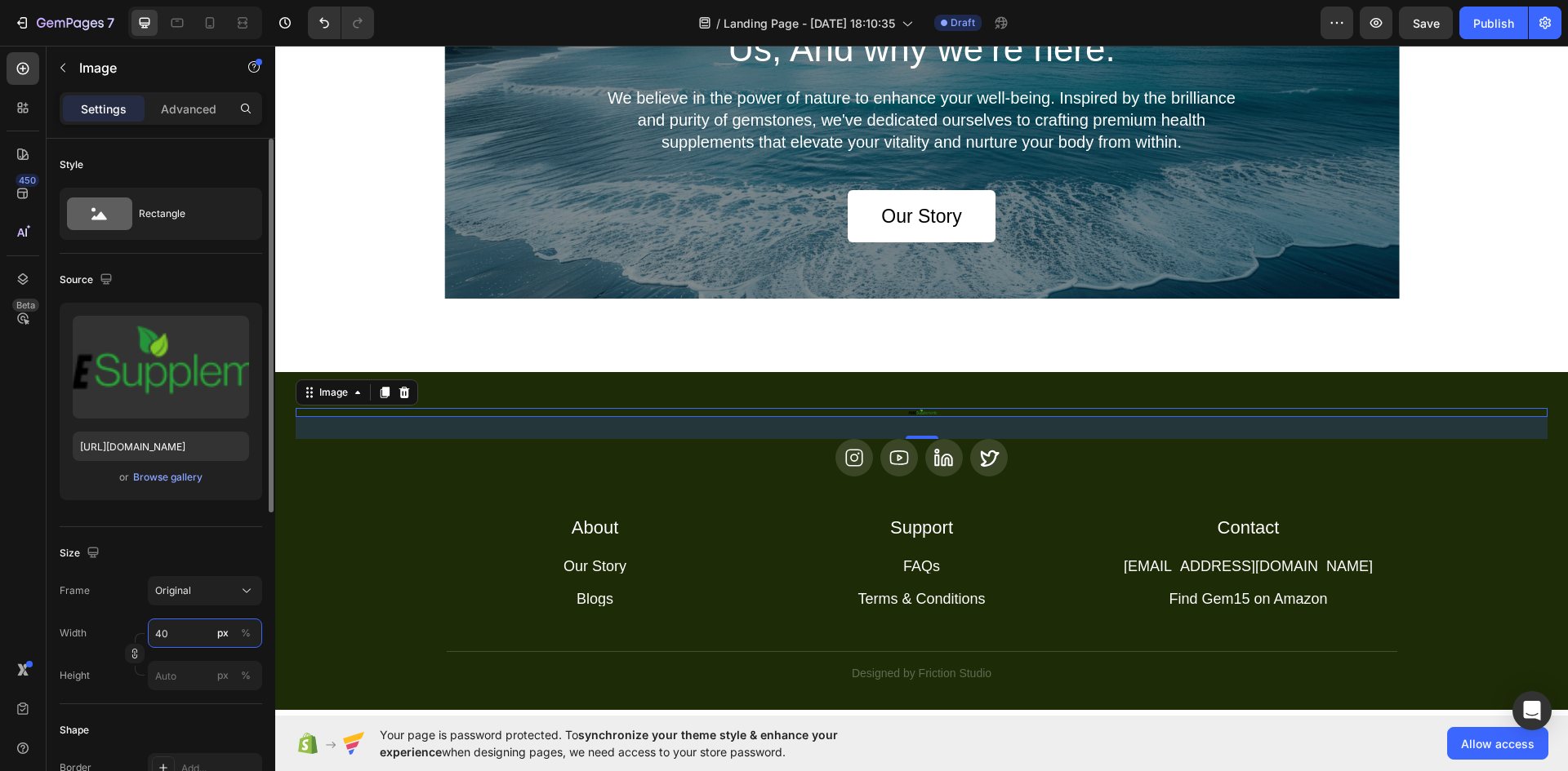
type input "400"
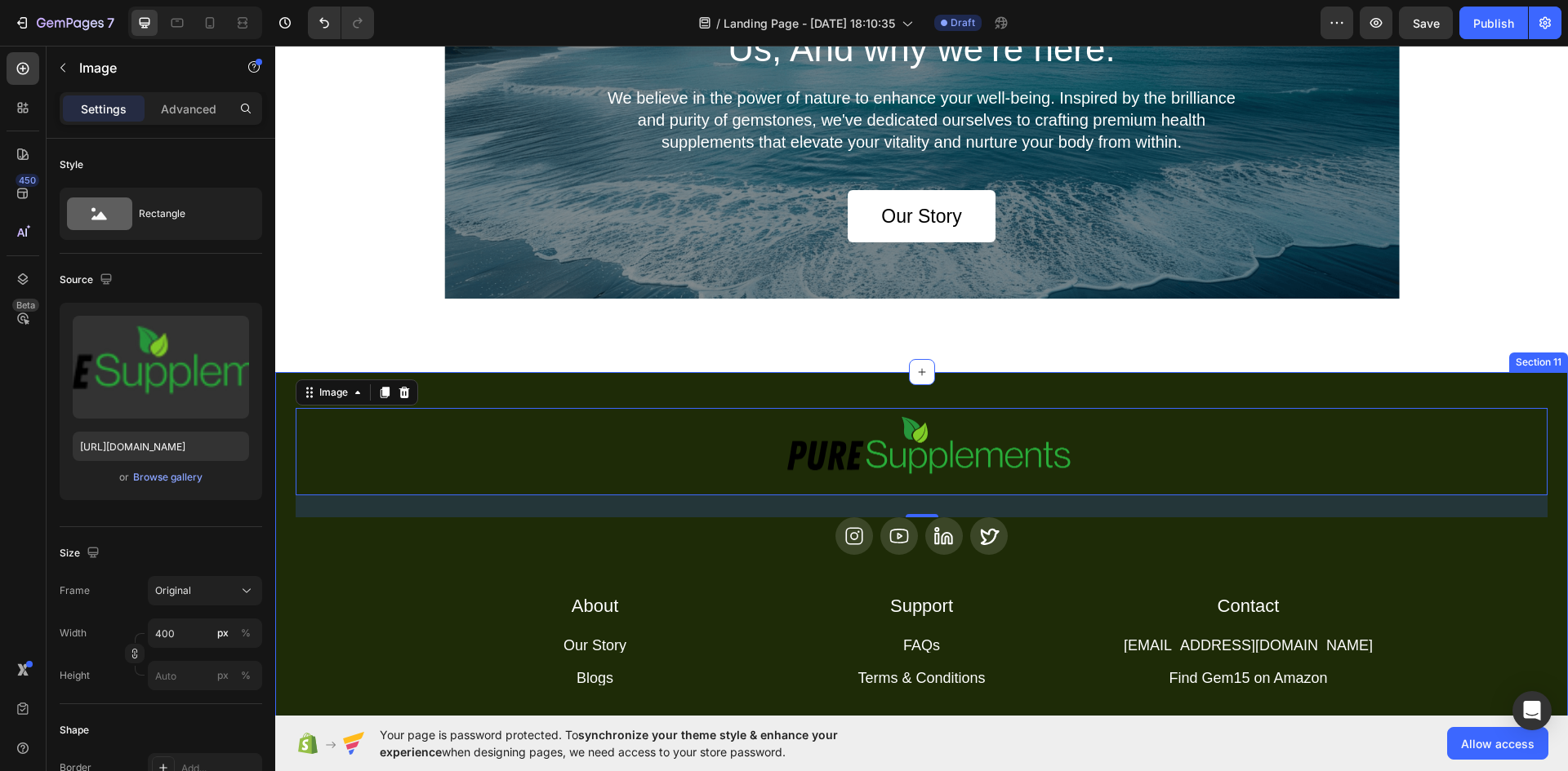
drag, startPoint x: 1206, startPoint y: 576, endPoint x: 1171, endPoint y: 560, distance: 38.5
click at [1206, 576] on div "Image 27 Icon Icon Icon Icon Row About Accordion Support Accordion Contact Acco…" at bounding box center [922, 585] width 1252 height 353
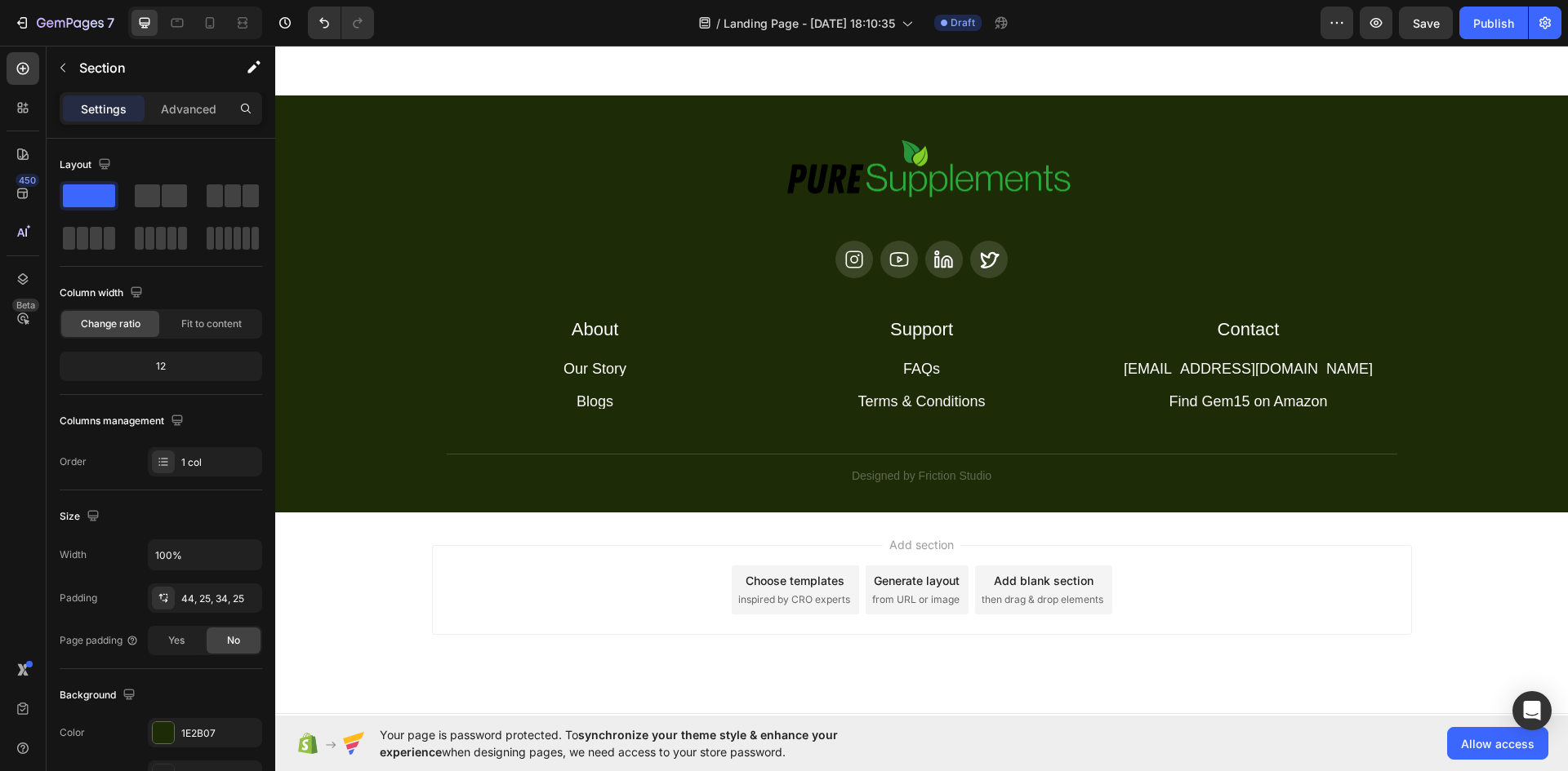
scroll to position [4419, 0]
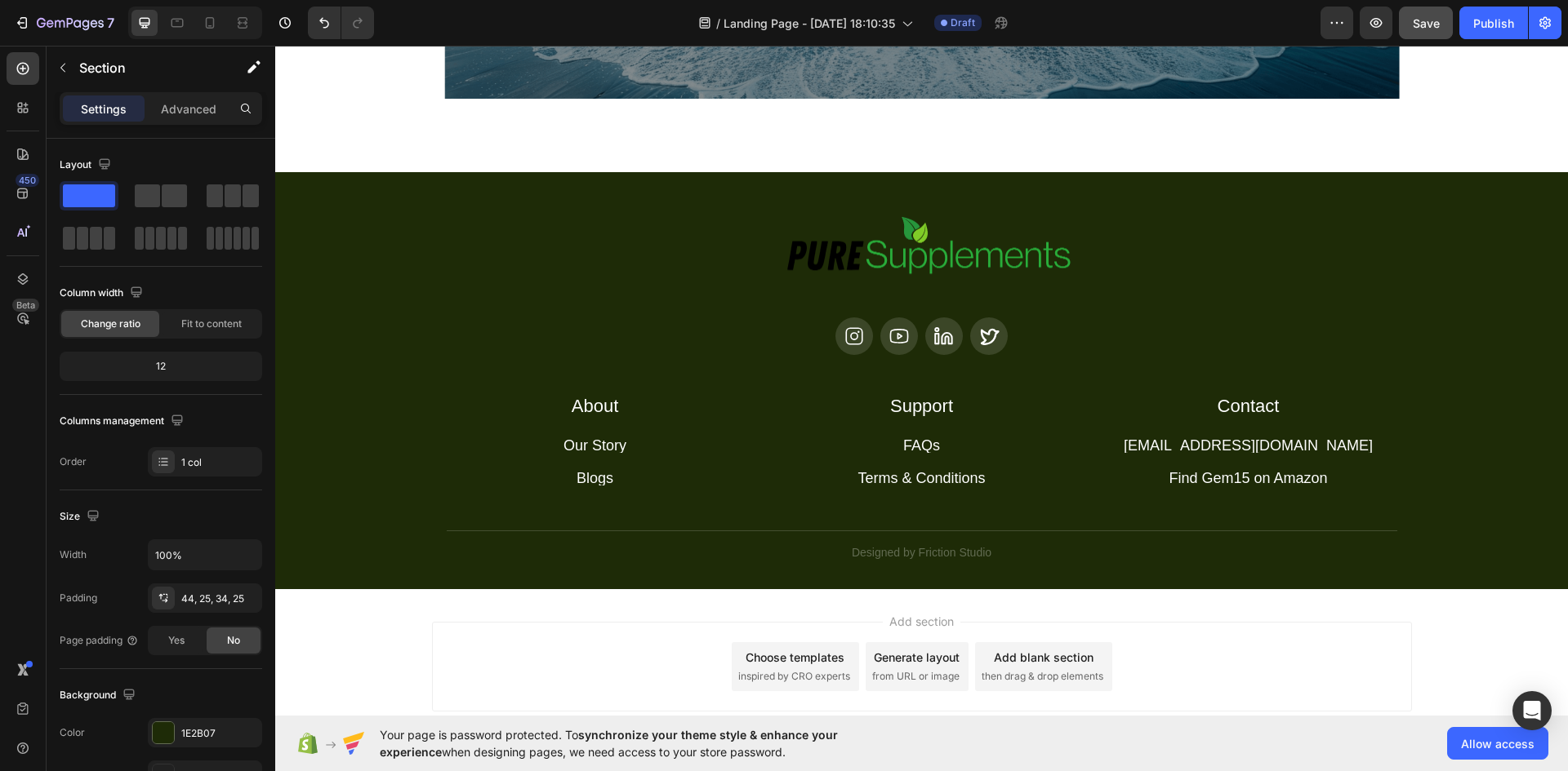
drag, startPoint x: 1420, startPoint y: 23, endPoint x: 1424, endPoint y: 14, distance: 9.8
click at [1420, 23] on span "Save" at bounding box center [1426, 23] width 27 height 14
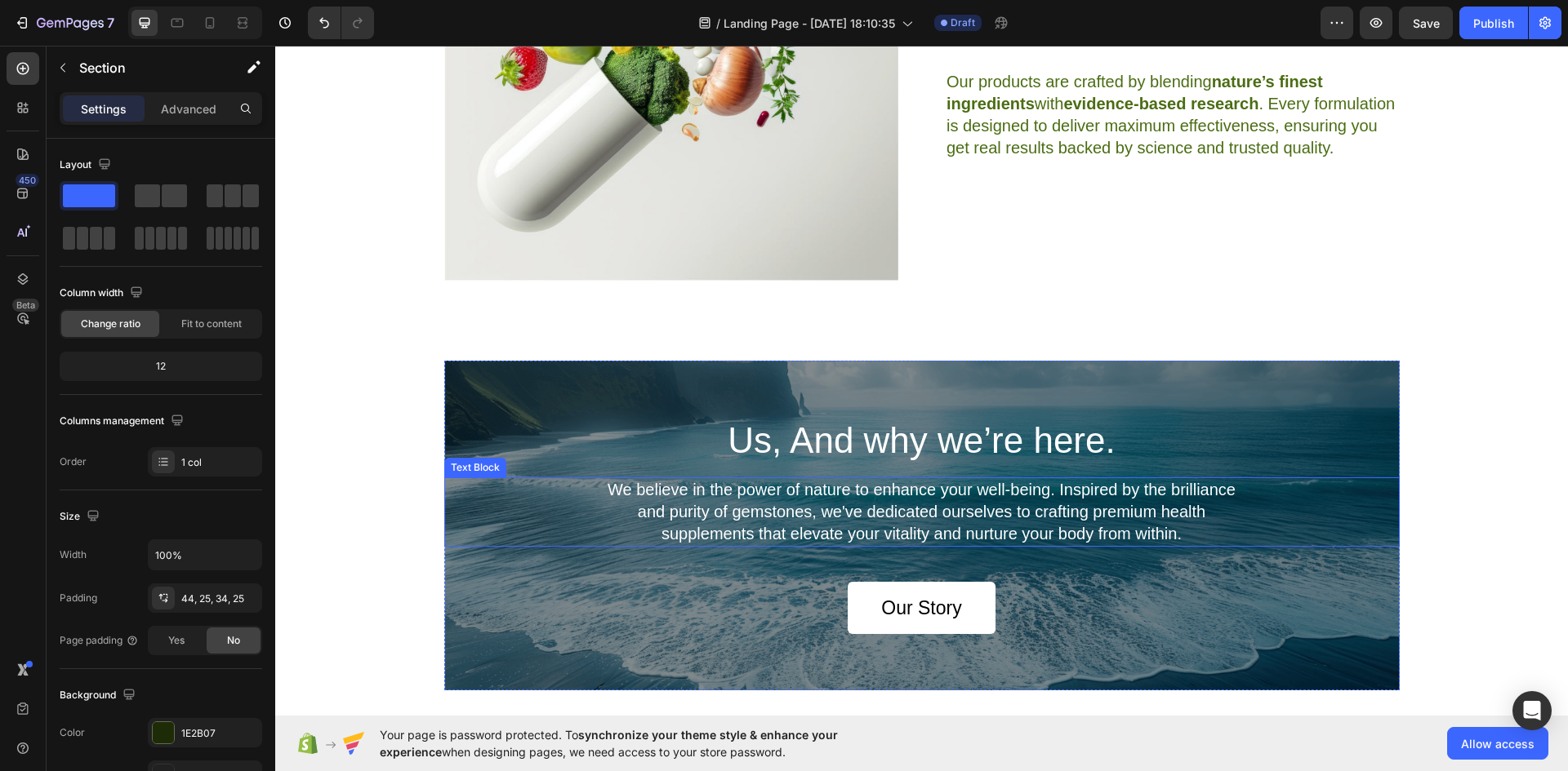
scroll to position [3929, 0]
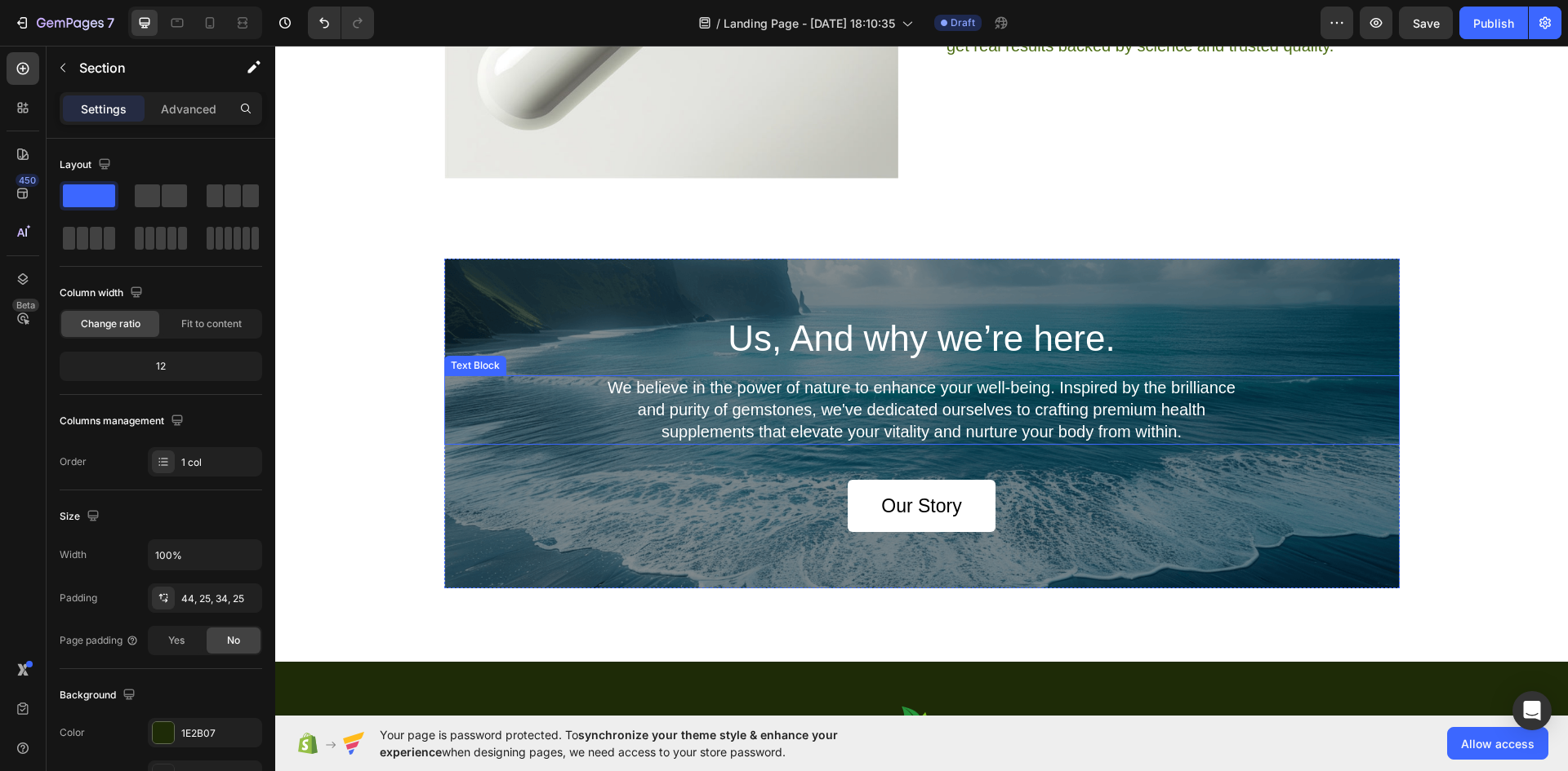
click at [837, 422] on p "We believe in the power of nature to enhance your well-being. Inspired by the b…" at bounding box center [921, 410] width 659 height 66
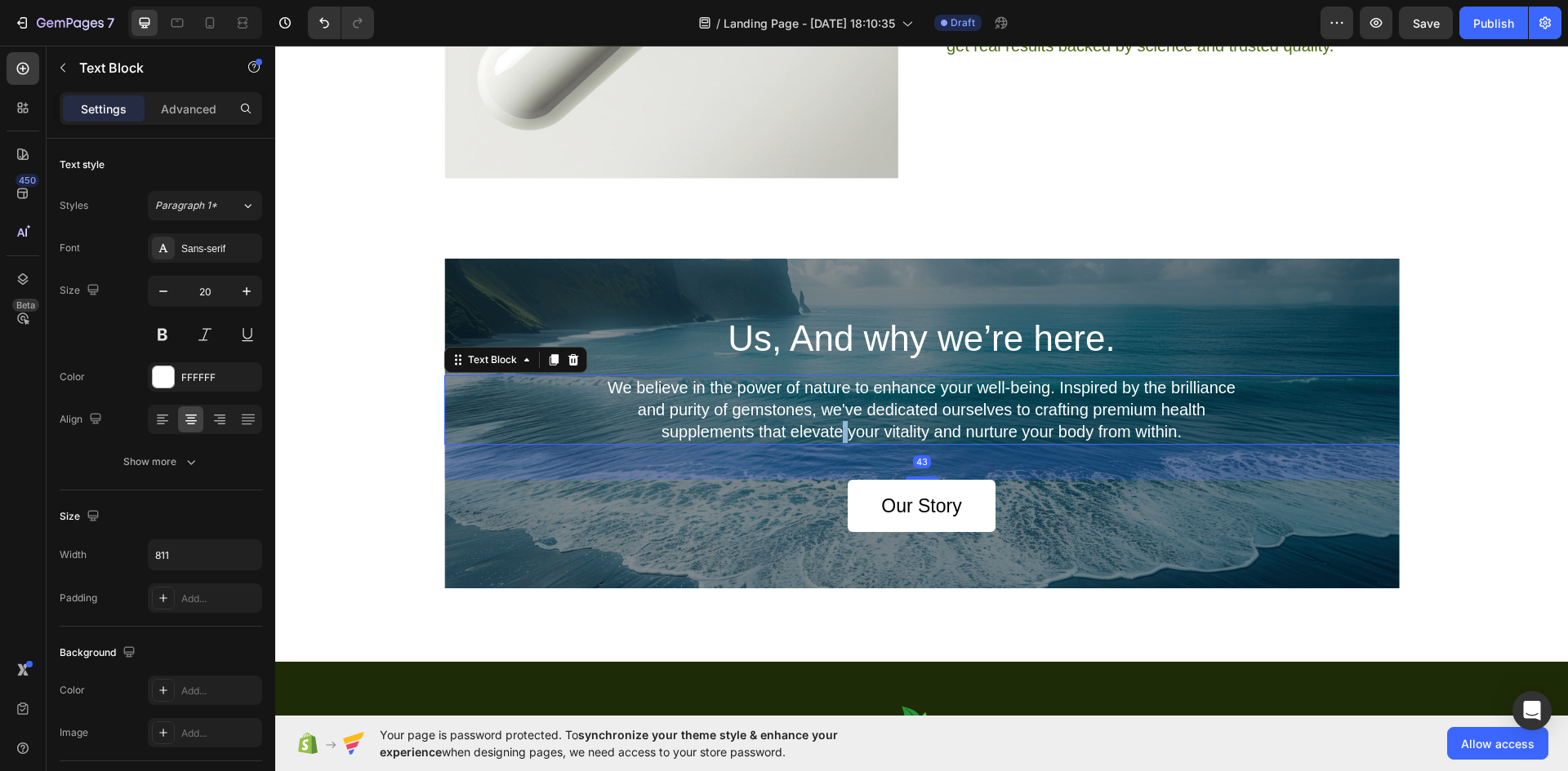
click at [837, 422] on p "We believe in the power of nature to enhance your well-being. Inspired by the b…" at bounding box center [921, 410] width 659 height 66
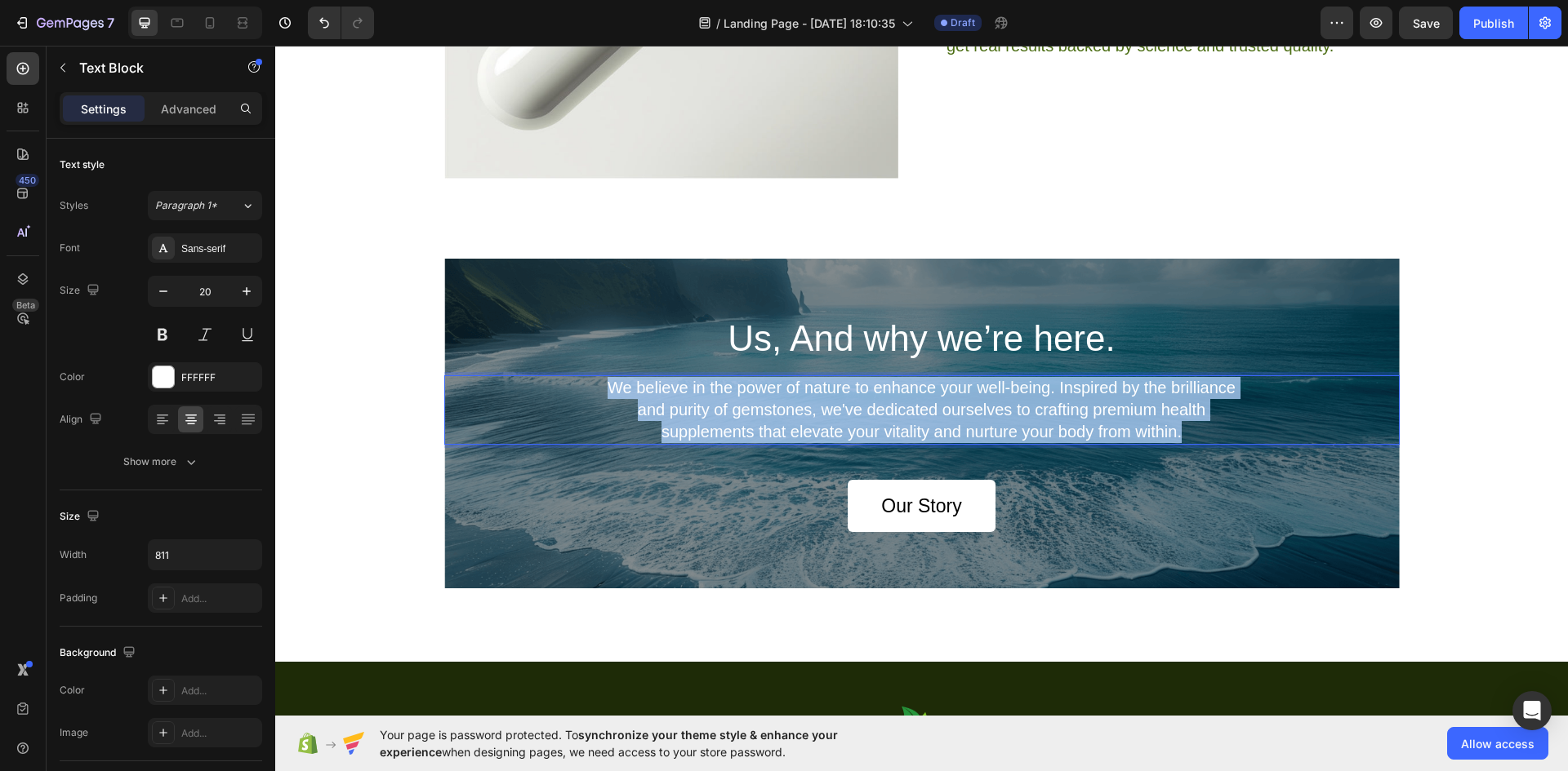
click at [837, 422] on p "We believe in the power of nature to enhance your well-being. Inspired by the b…" at bounding box center [921, 410] width 659 height 66
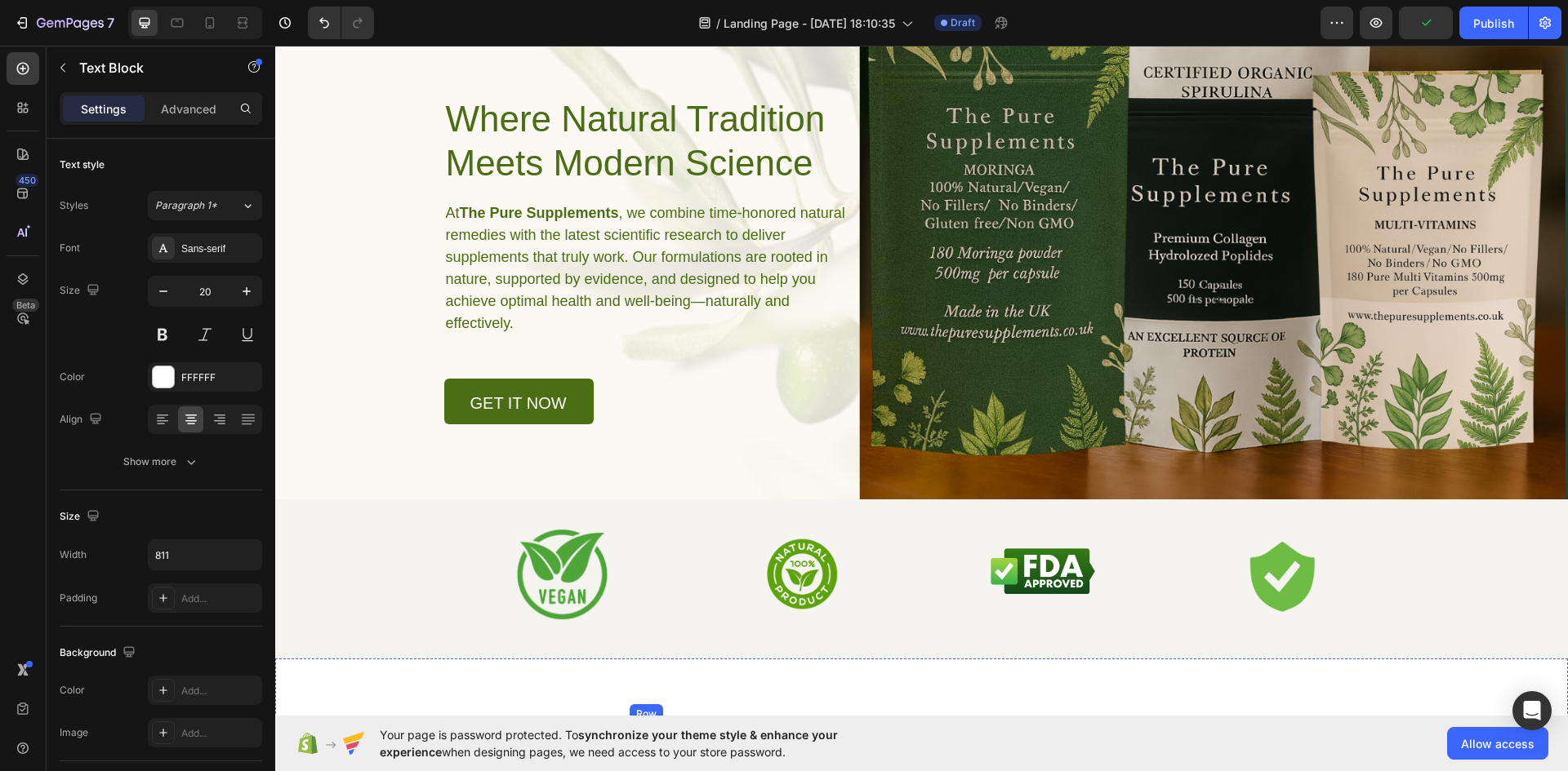
scroll to position [0, 0]
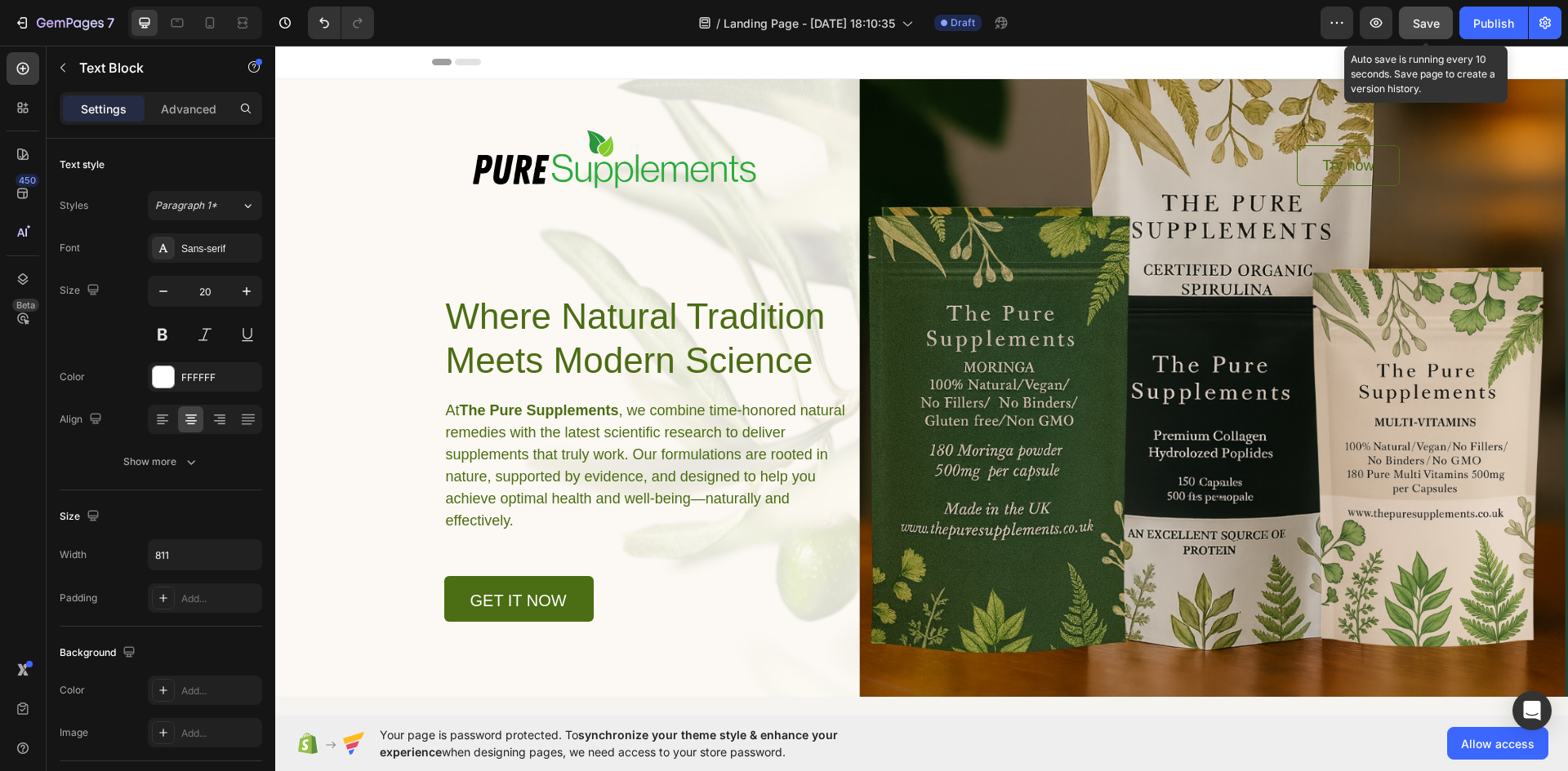
click at [1420, 8] on button "Save" at bounding box center [1425, 22] width 54 height 32
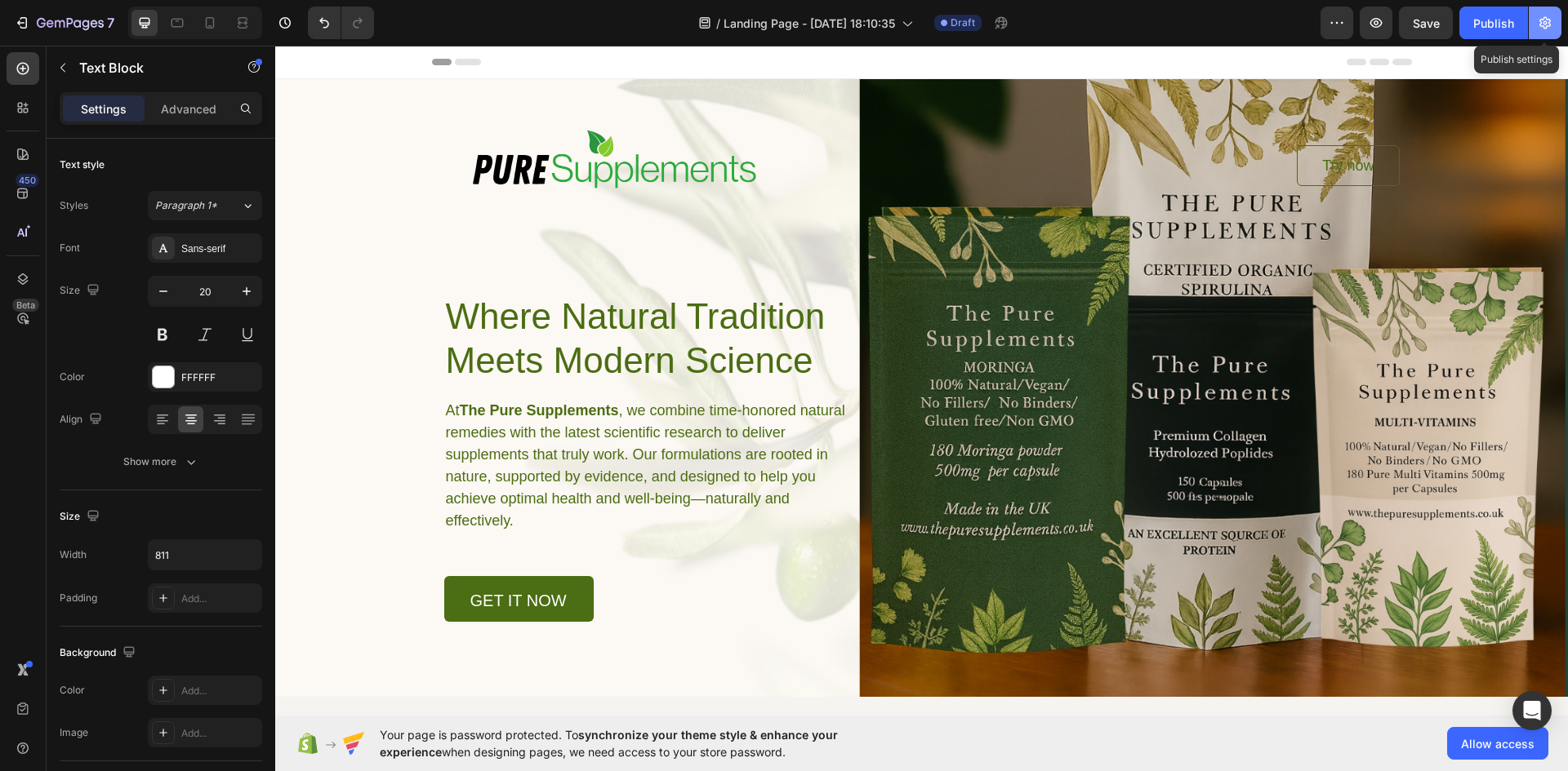
click at [1544, 22] on icon "button" at bounding box center [1545, 22] width 17 height 17
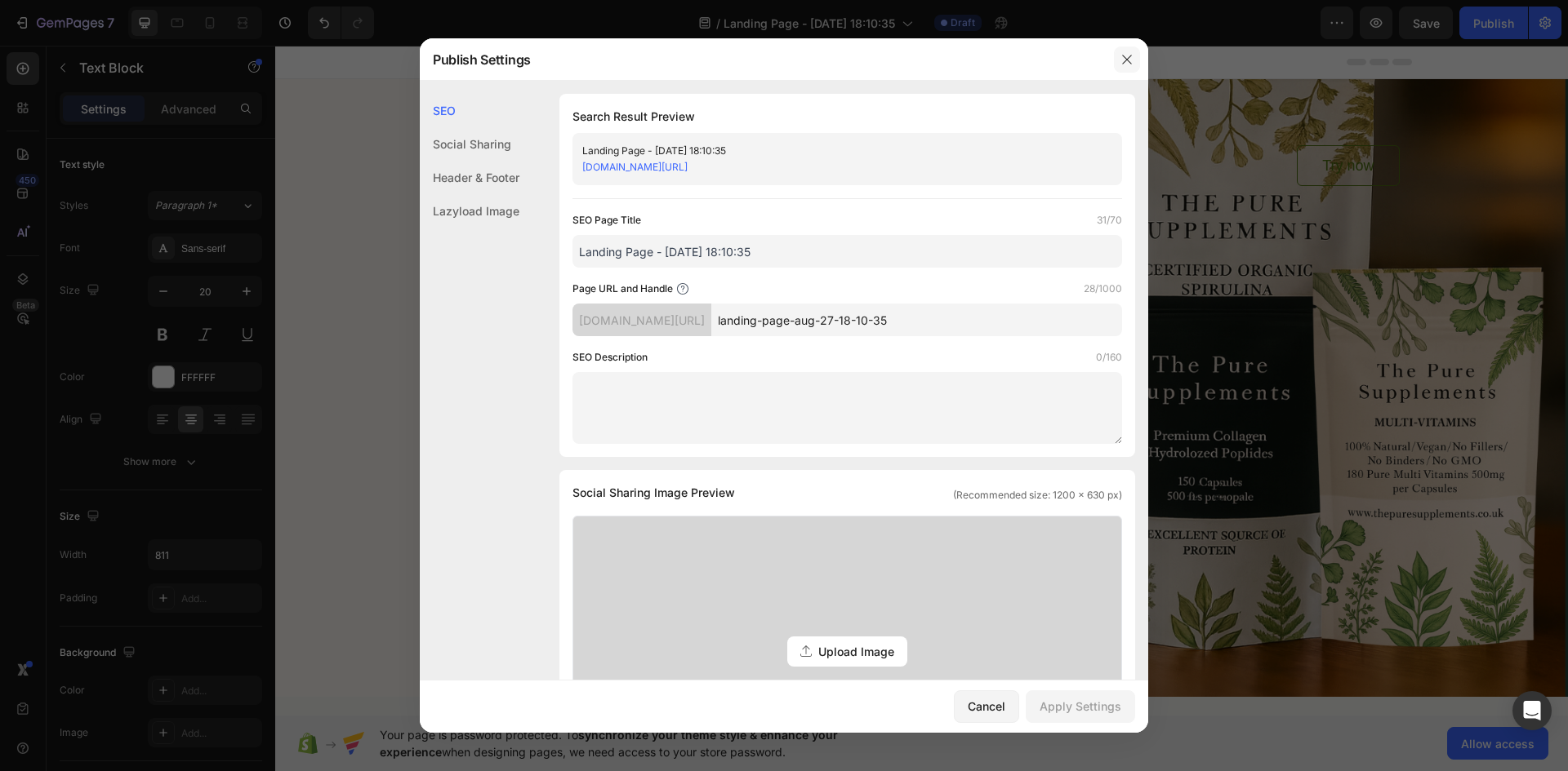
click at [1131, 60] on icon "button" at bounding box center [1127, 59] width 13 height 13
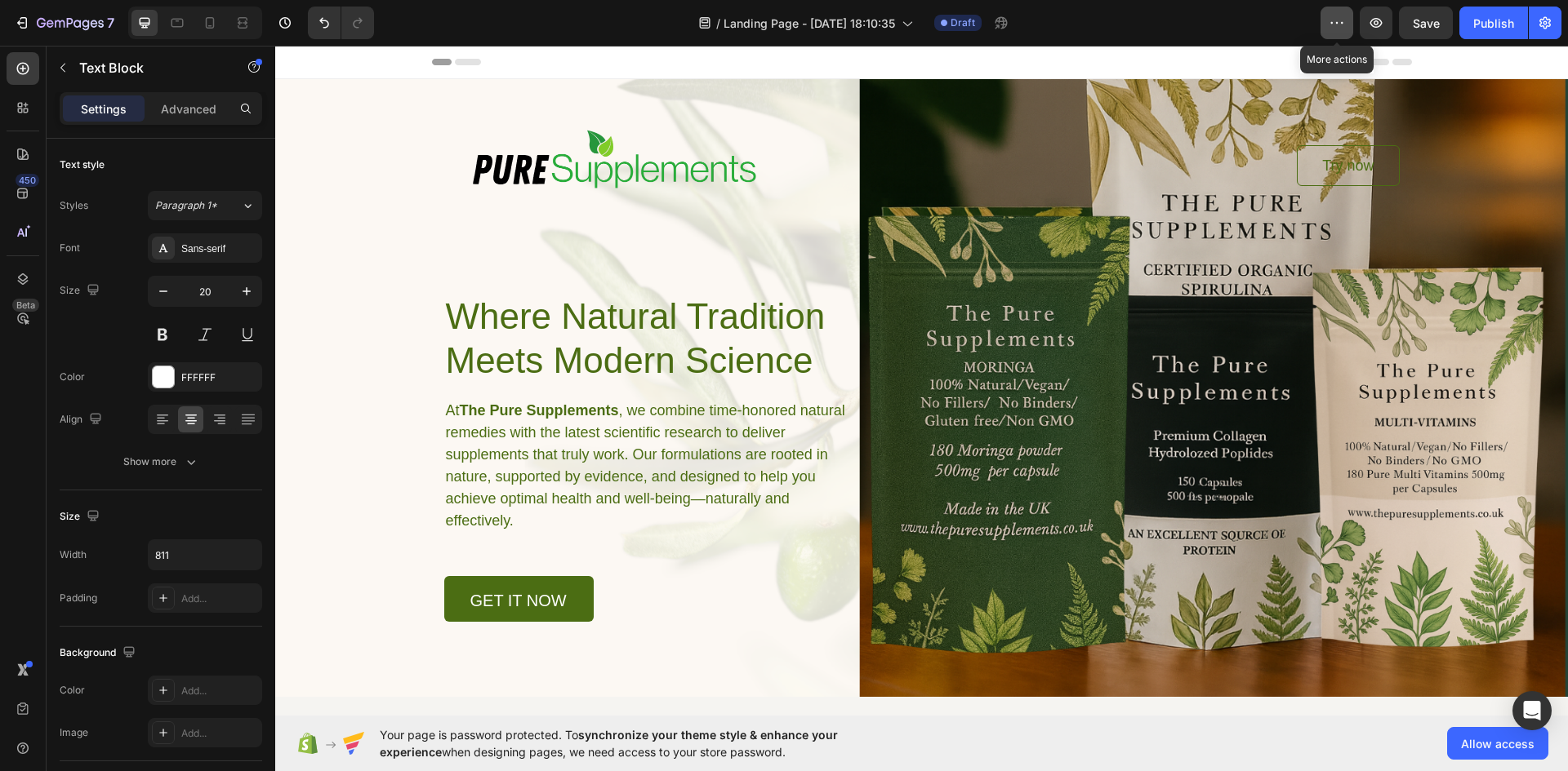
click at [1340, 16] on icon "button" at bounding box center [1337, 22] width 17 height 17
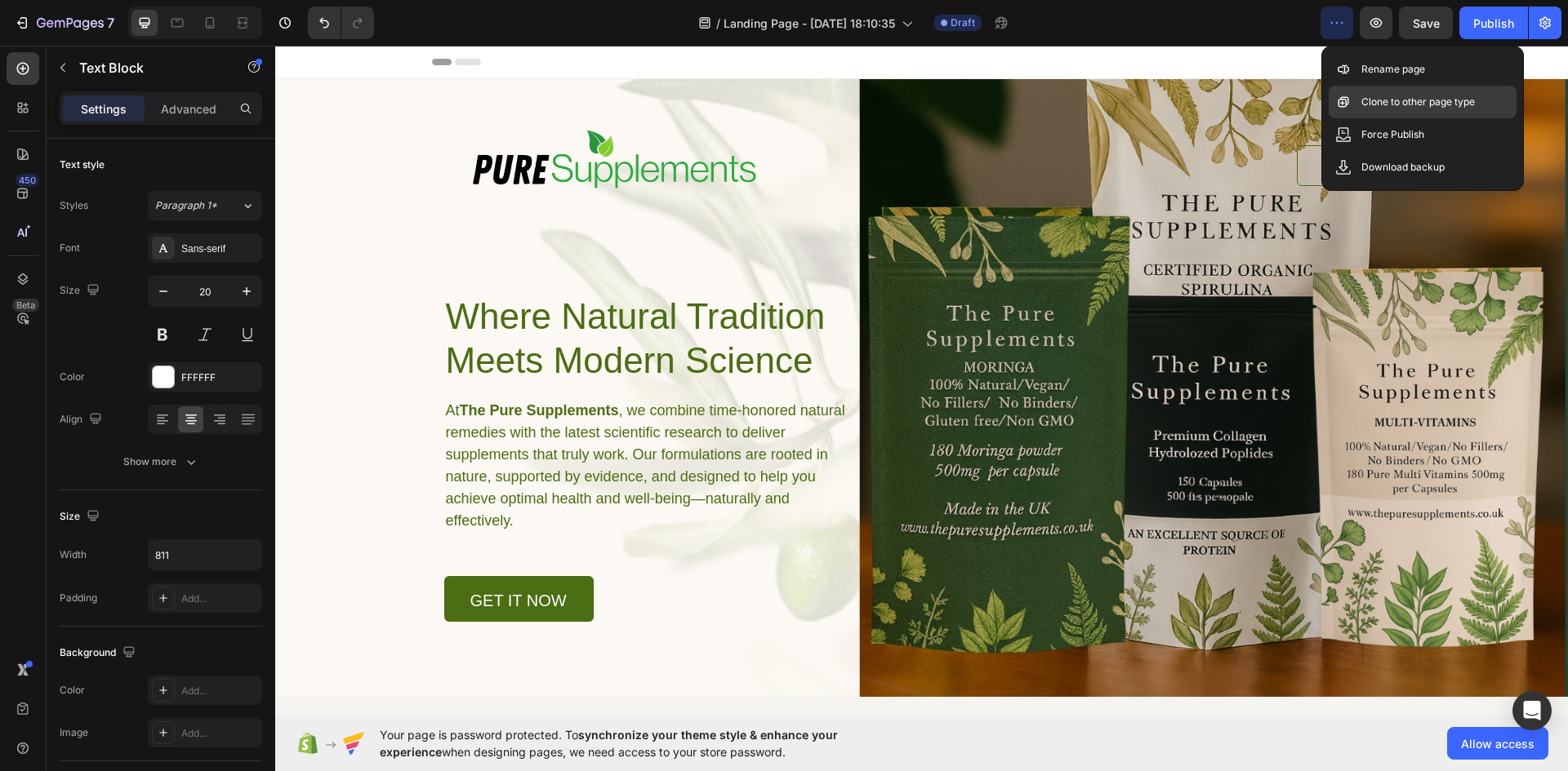
click at [1379, 109] on p "Clone to other page type" at bounding box center [1418, 101] width 113 height 17
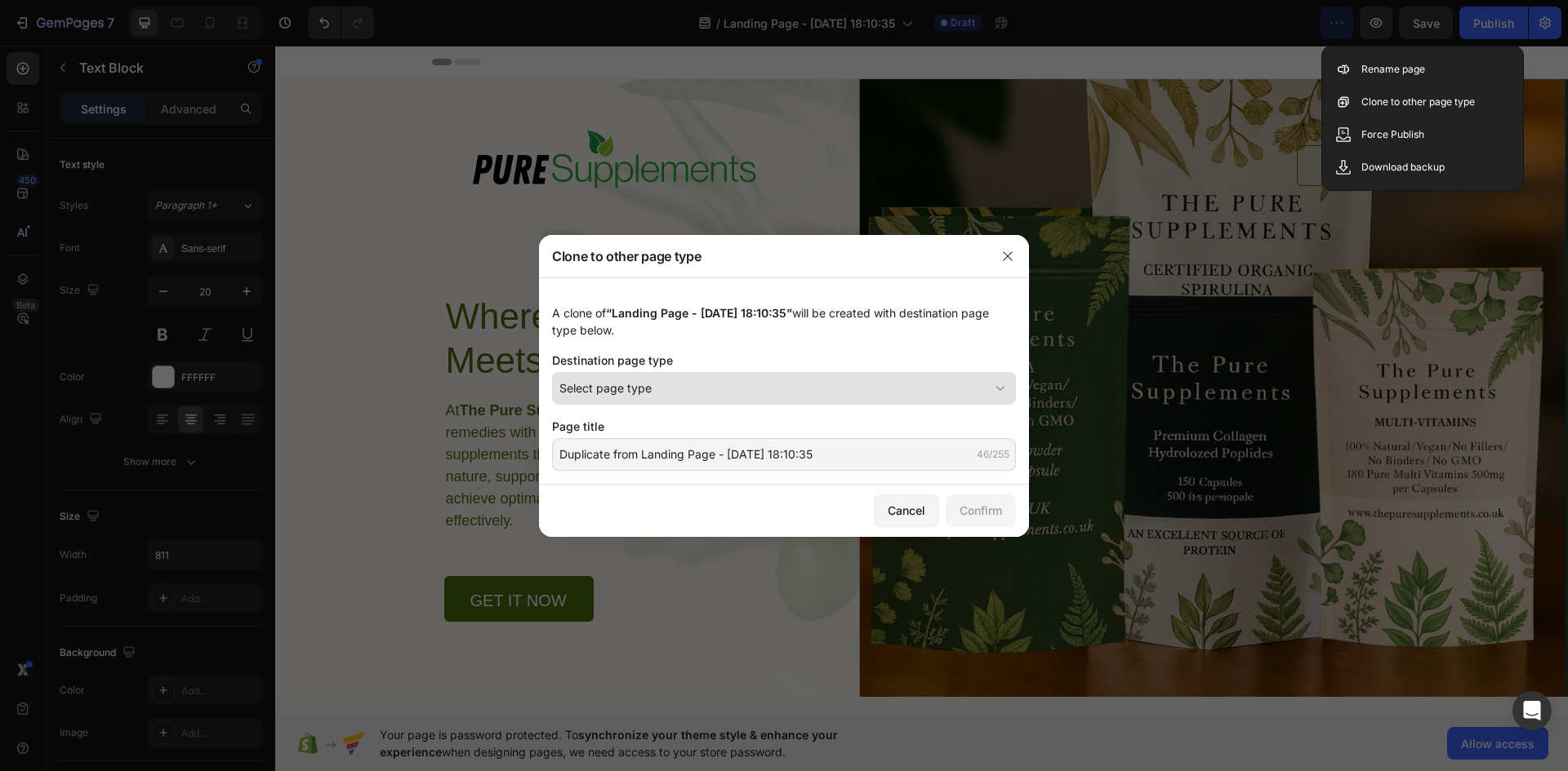
click at [757, 382] on div "Select page type" at bounding box center [774, 388] width 430 height 18
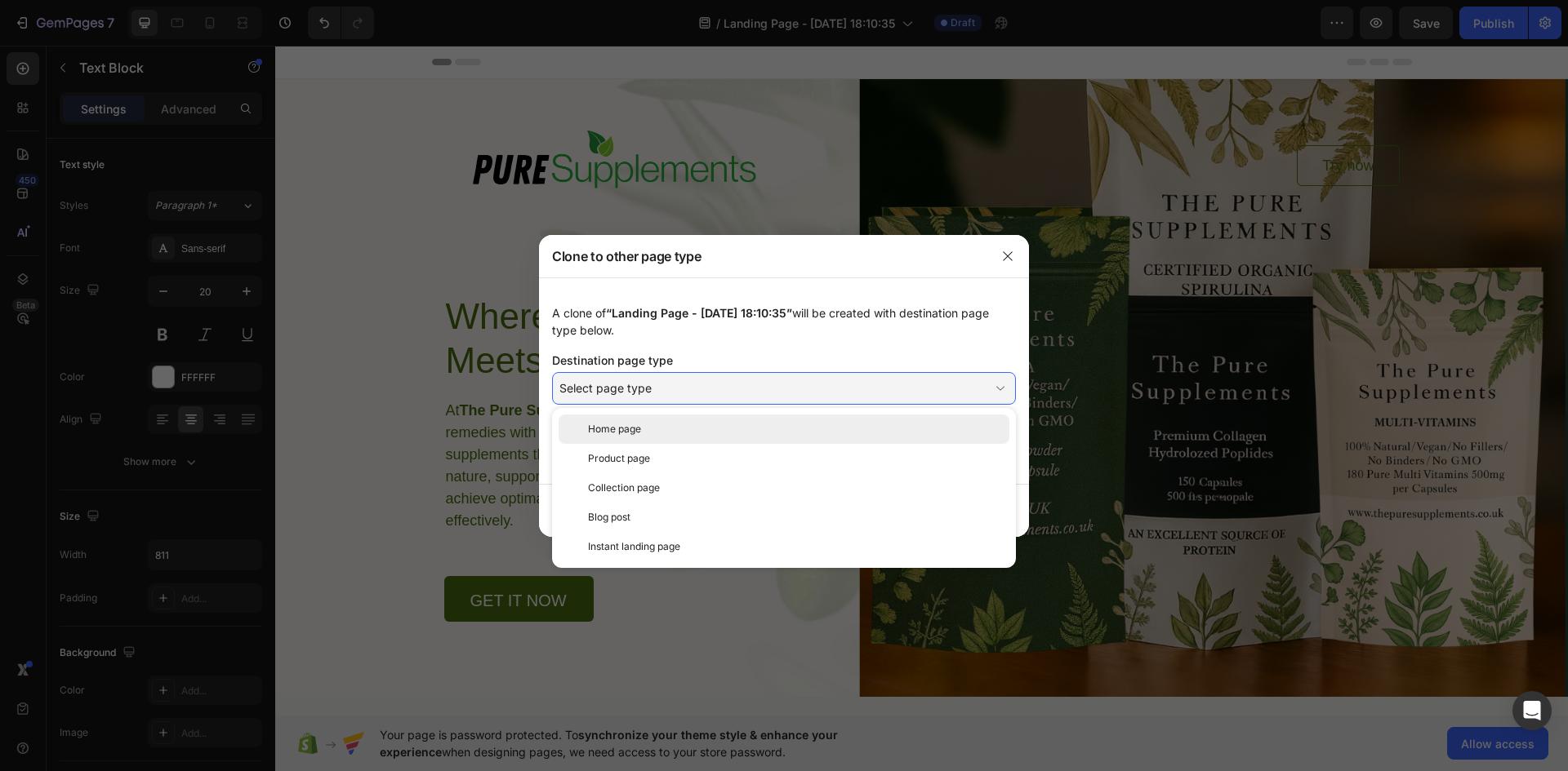
click at [679, 430] on div "Home page" at bounding box center [795, 428] width 415 height 15
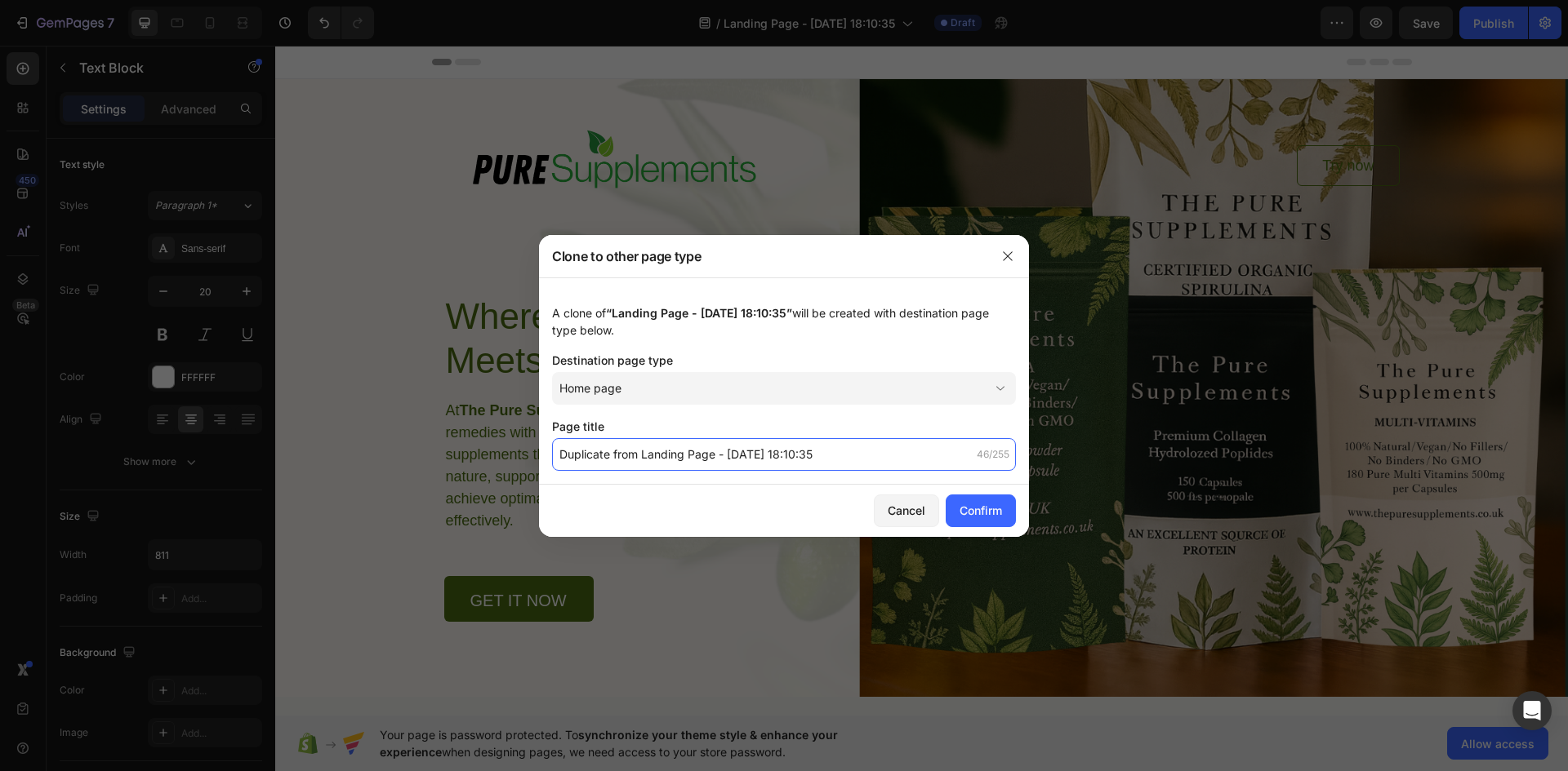
click at [766, 450] on input "Duplicate from Landing Page - Aug 27, 18:10:35" at bounding box center [783, 454] width 464 height 32
type input "Home"
click at [993, 504] on div "Confirm" at bounding box center [980, 510] width 42 height 18
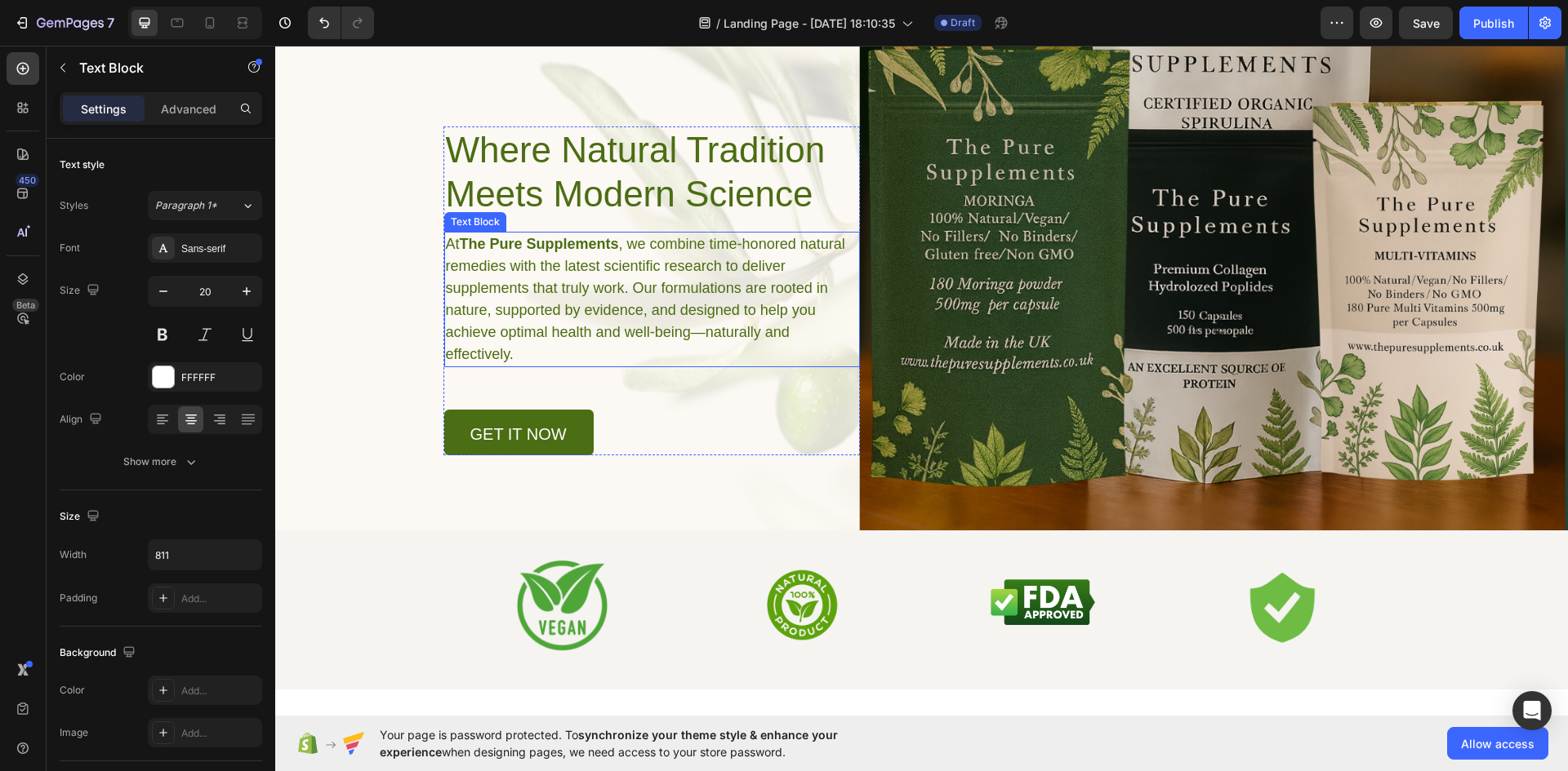
scroll to position [382, 0]
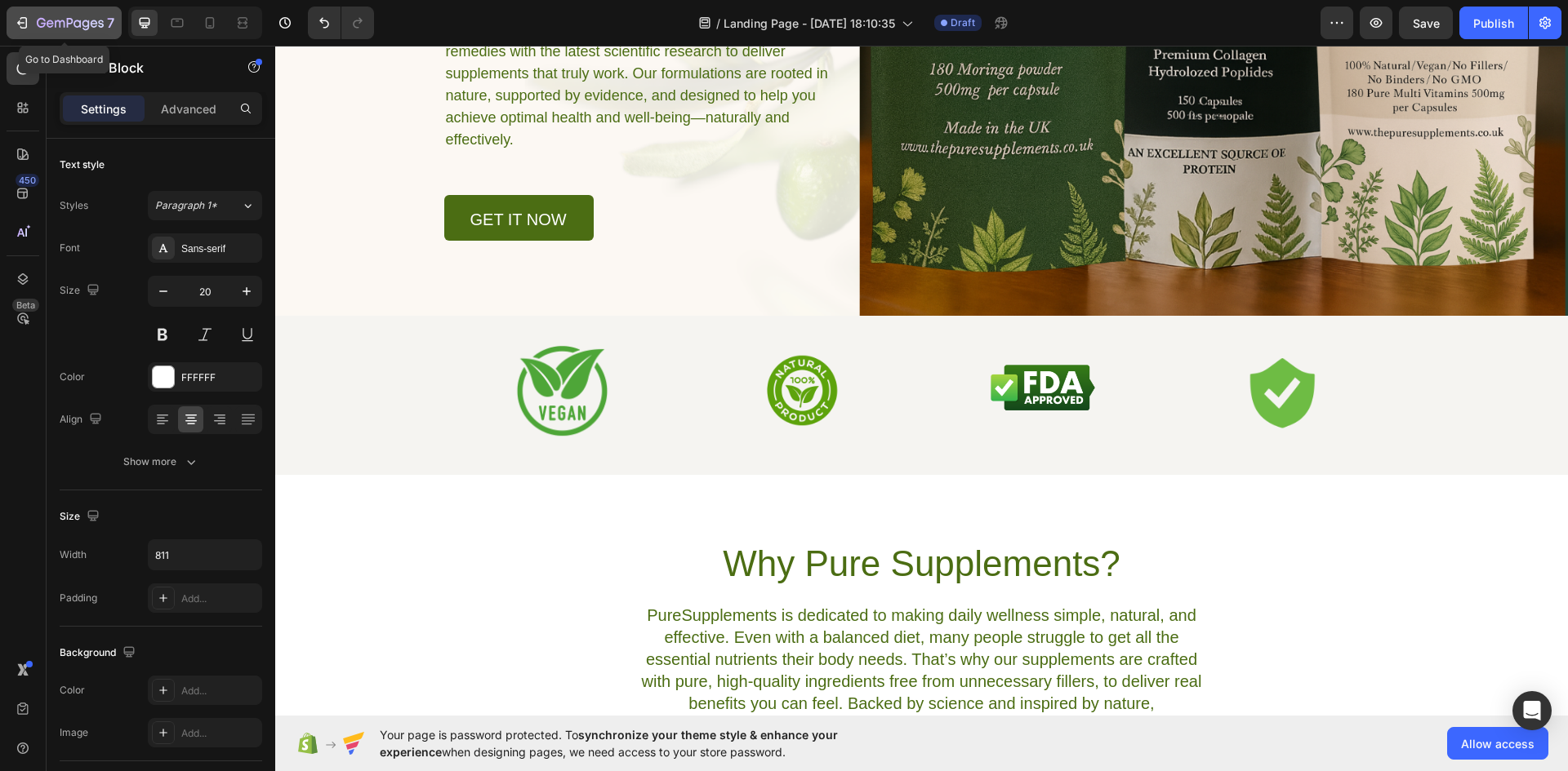
click at [37, 18] on icon "button" at bounding box center [70, 24] width 67 height 14
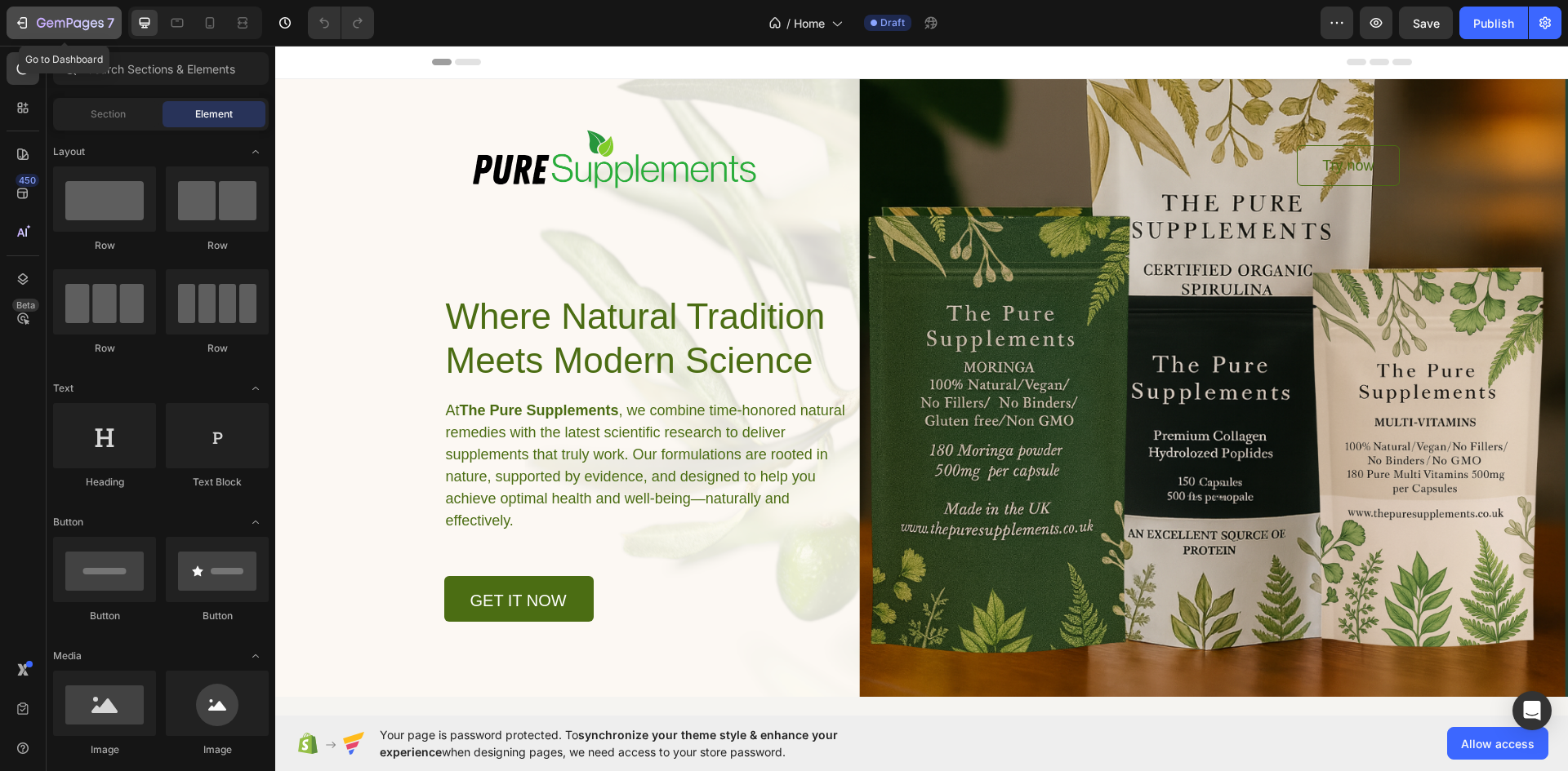
click at [39, 20] on icon "button" at bounding box center [70, 24] width 67 height 14
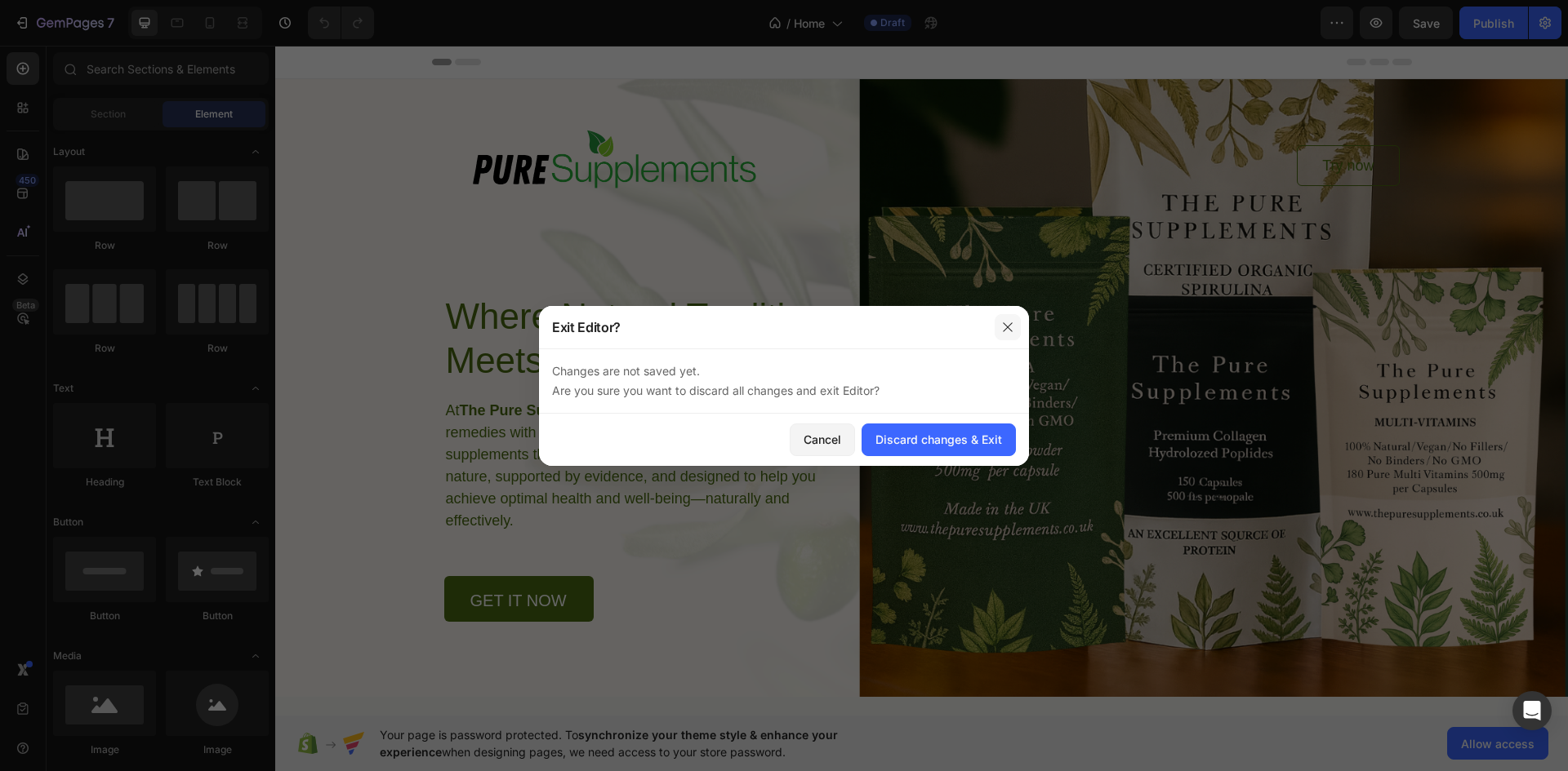
click at [1006, 321] on icon "button" at bounding box center [1007, 327] width 13 height 13
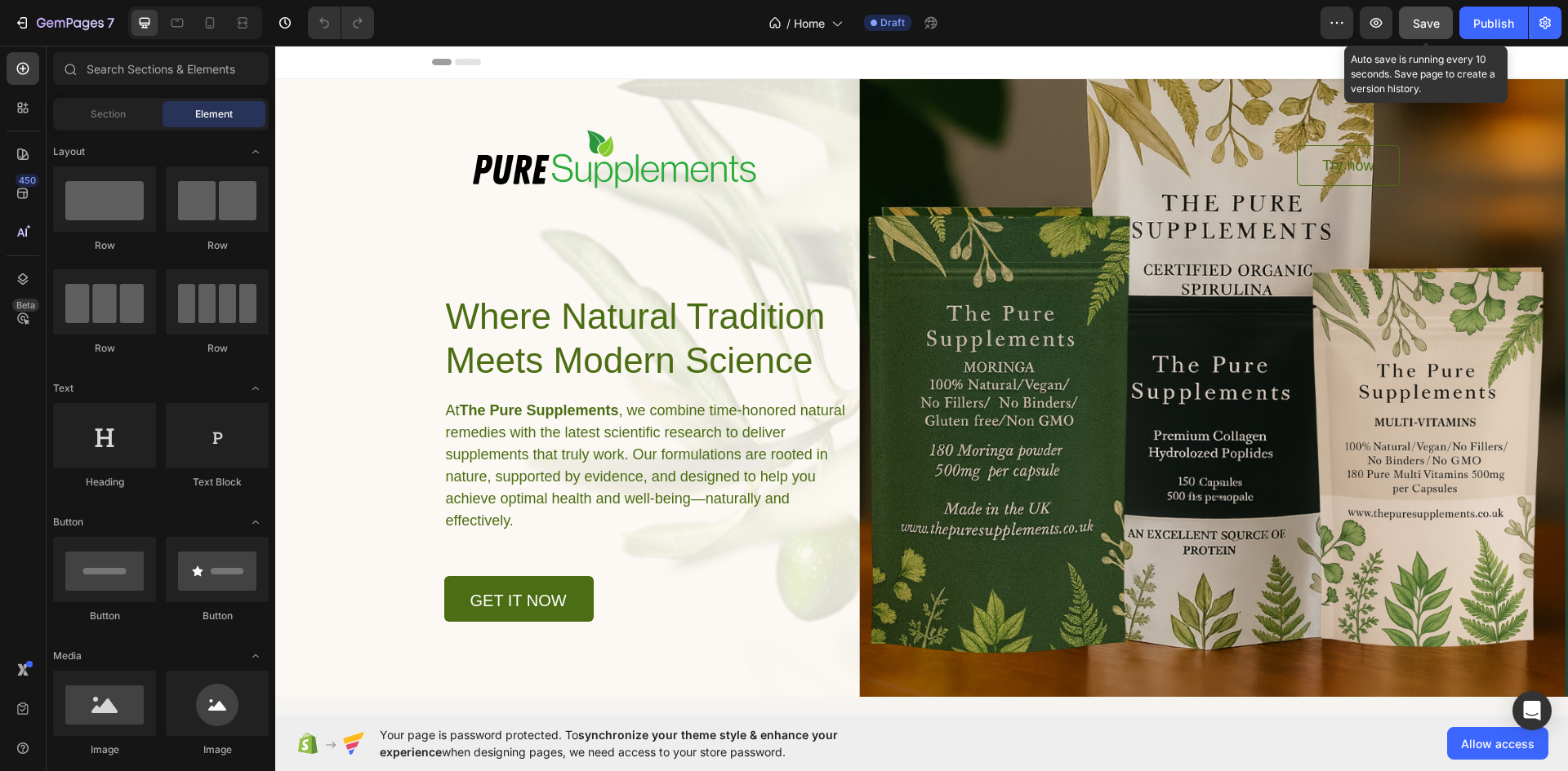
click at [1430, 25] on span "Save" at bounding box center [1426, 23] width 27 height 14
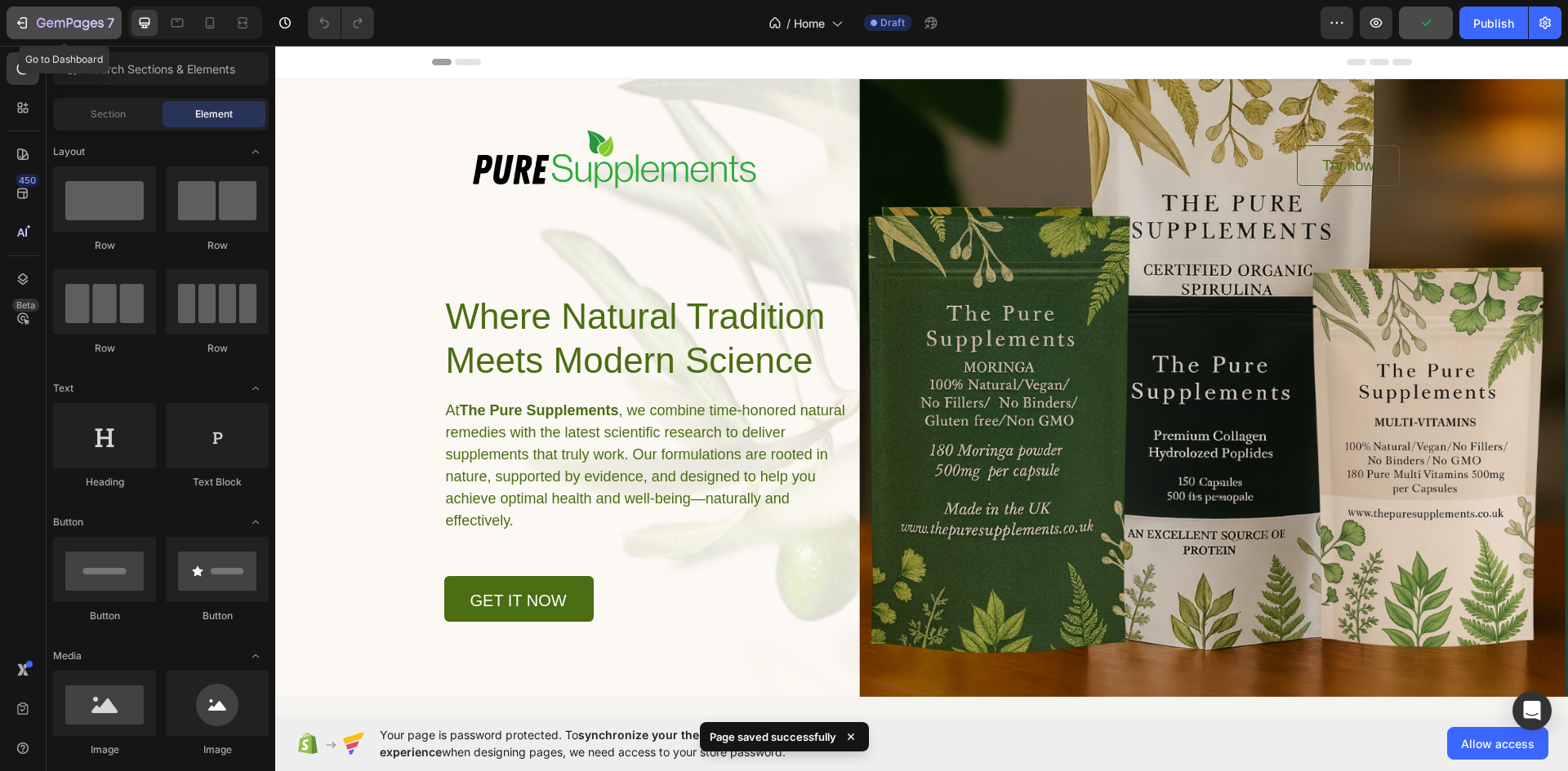
click at [104, 19] on div "7" at bounding box center [75, 22] width 77 height 20
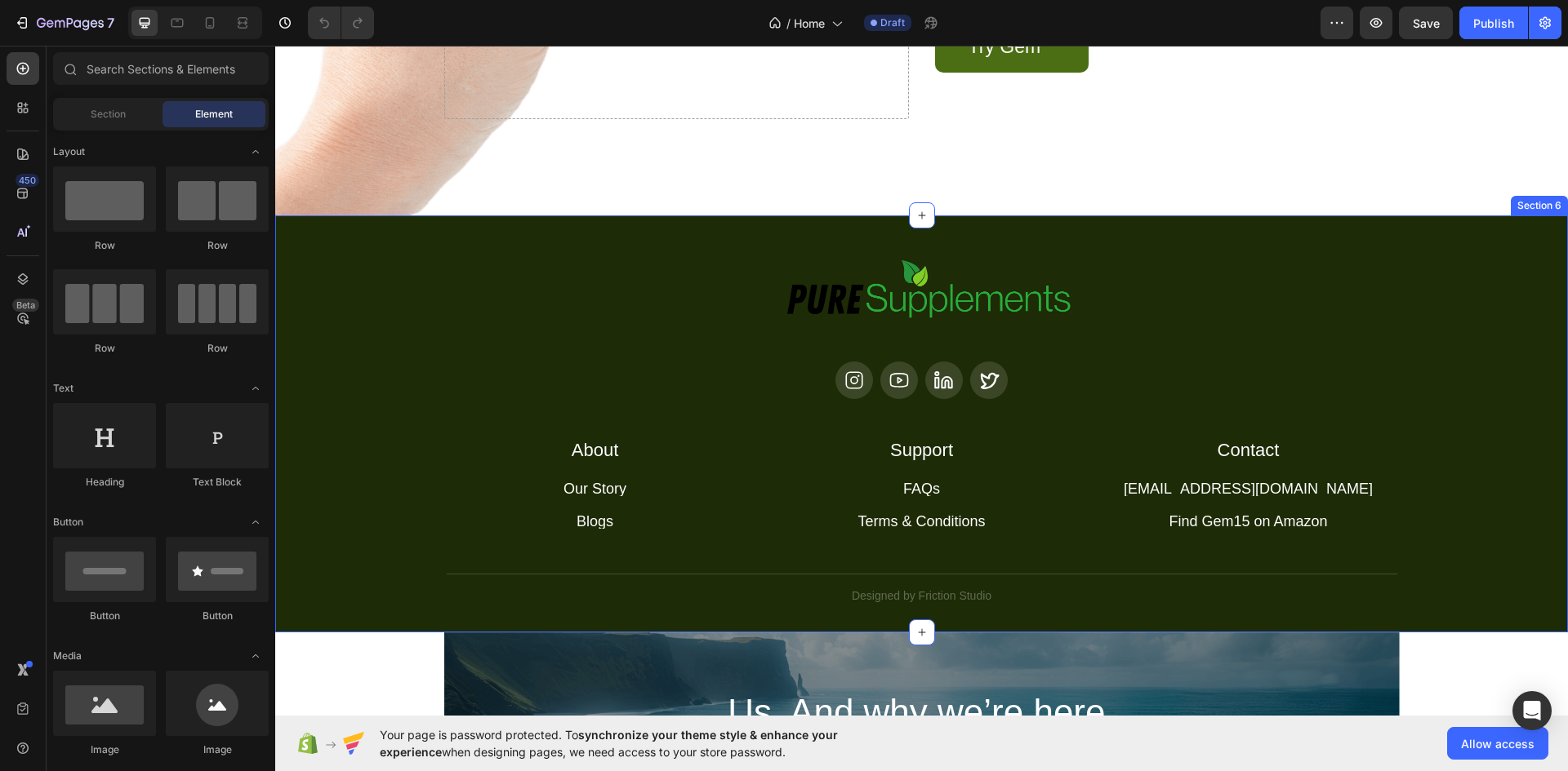
scroll to position [2503, 0]
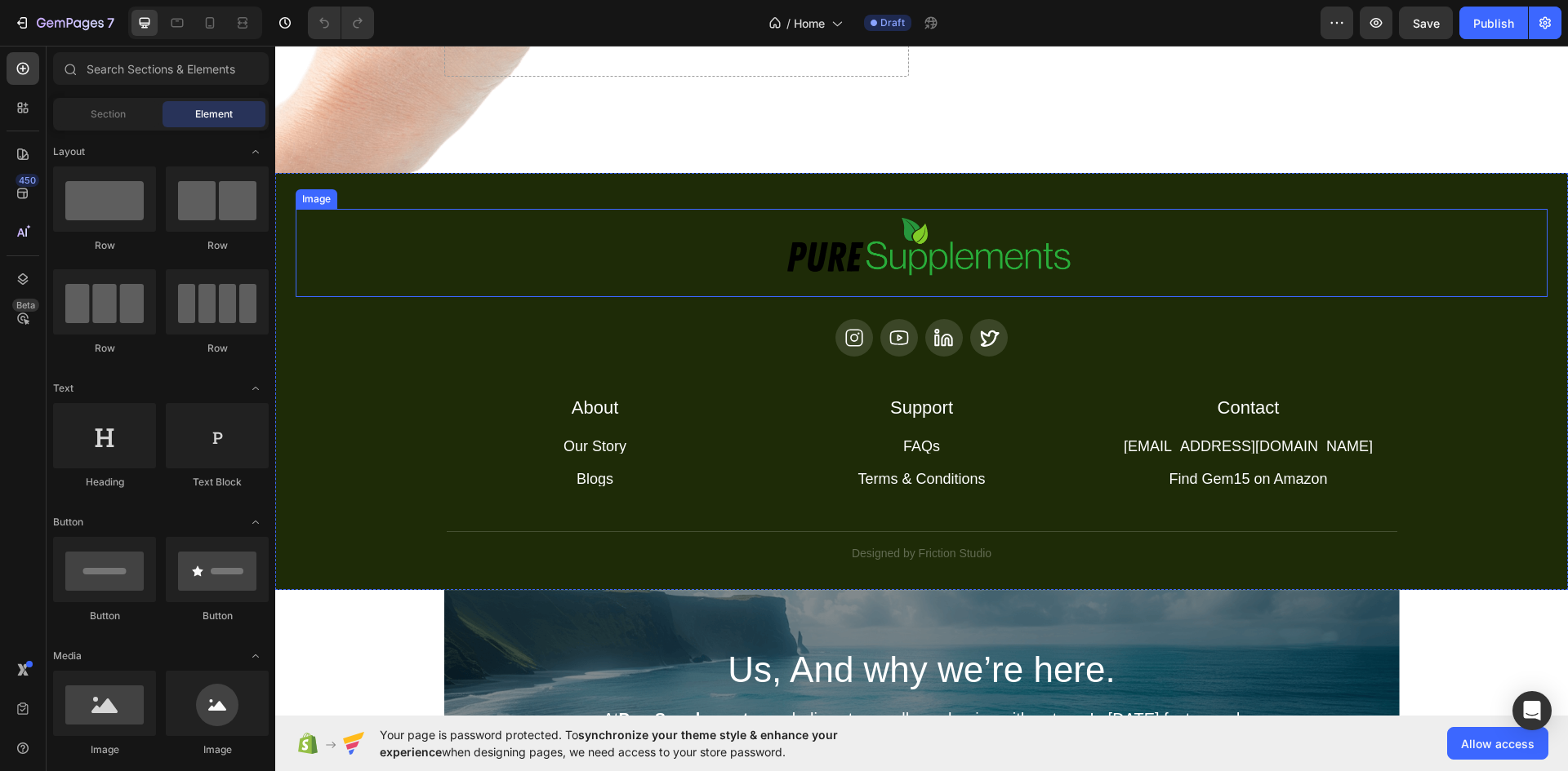
click at [388, 243] on div at bounding box center [922, 253] width 1252 height 88
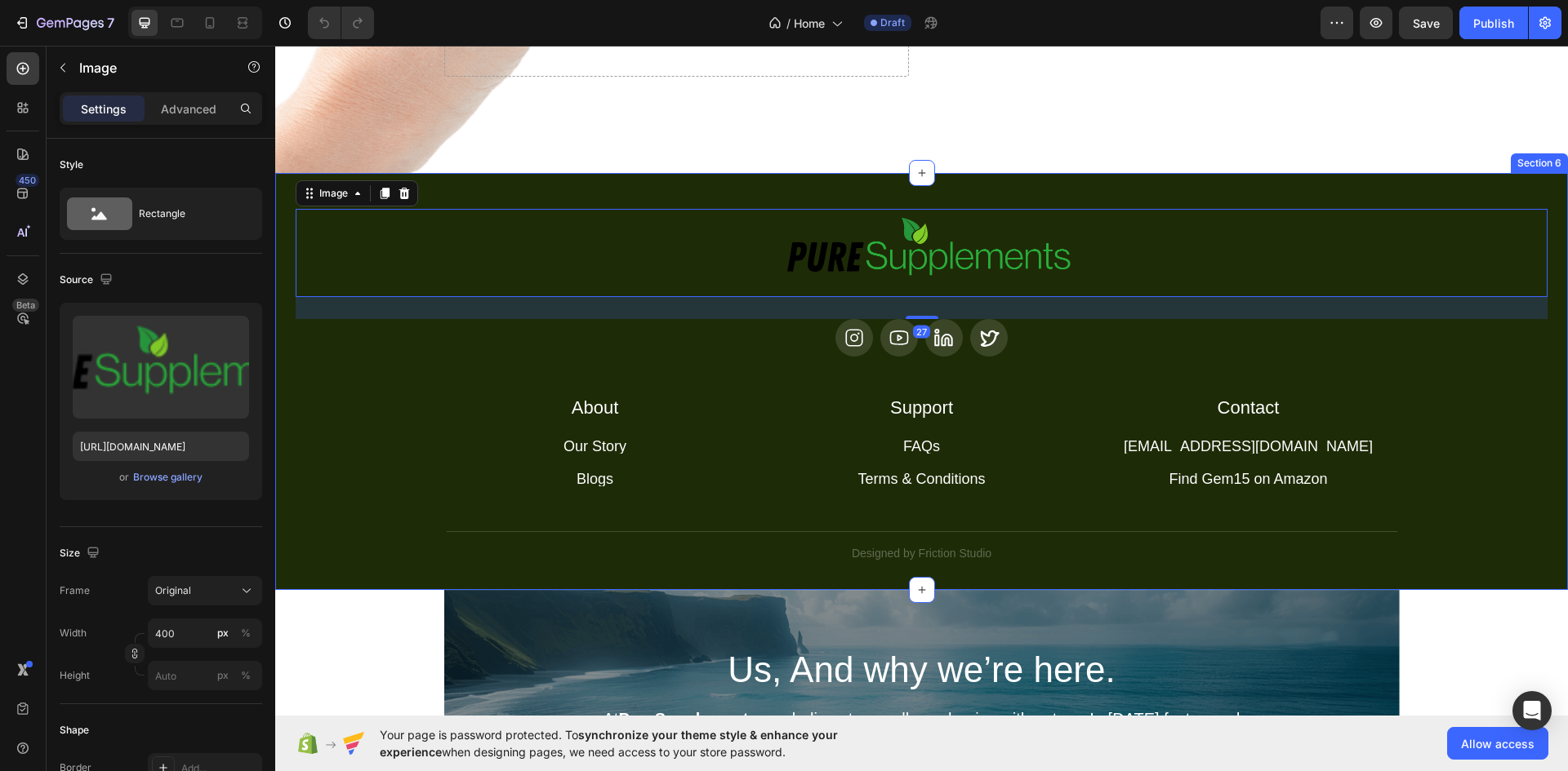
click at [282, 185] on div "Image 27 Icon Icon Icon Icon Row About Accordion Support Accordion Contact Acco…" at bounding box center [922, 381] width 1293 height 417
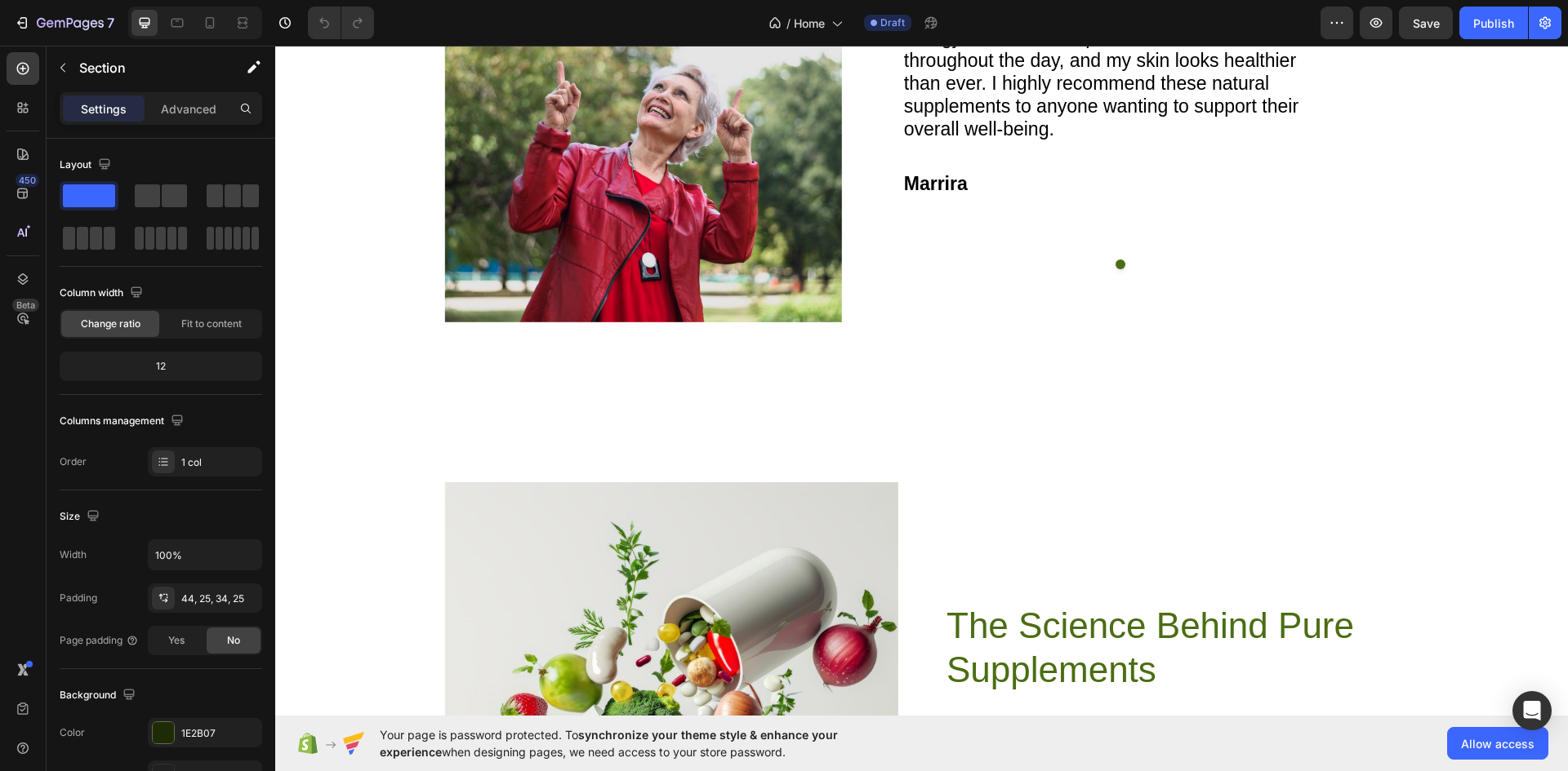
scroll to position [4217, 0]
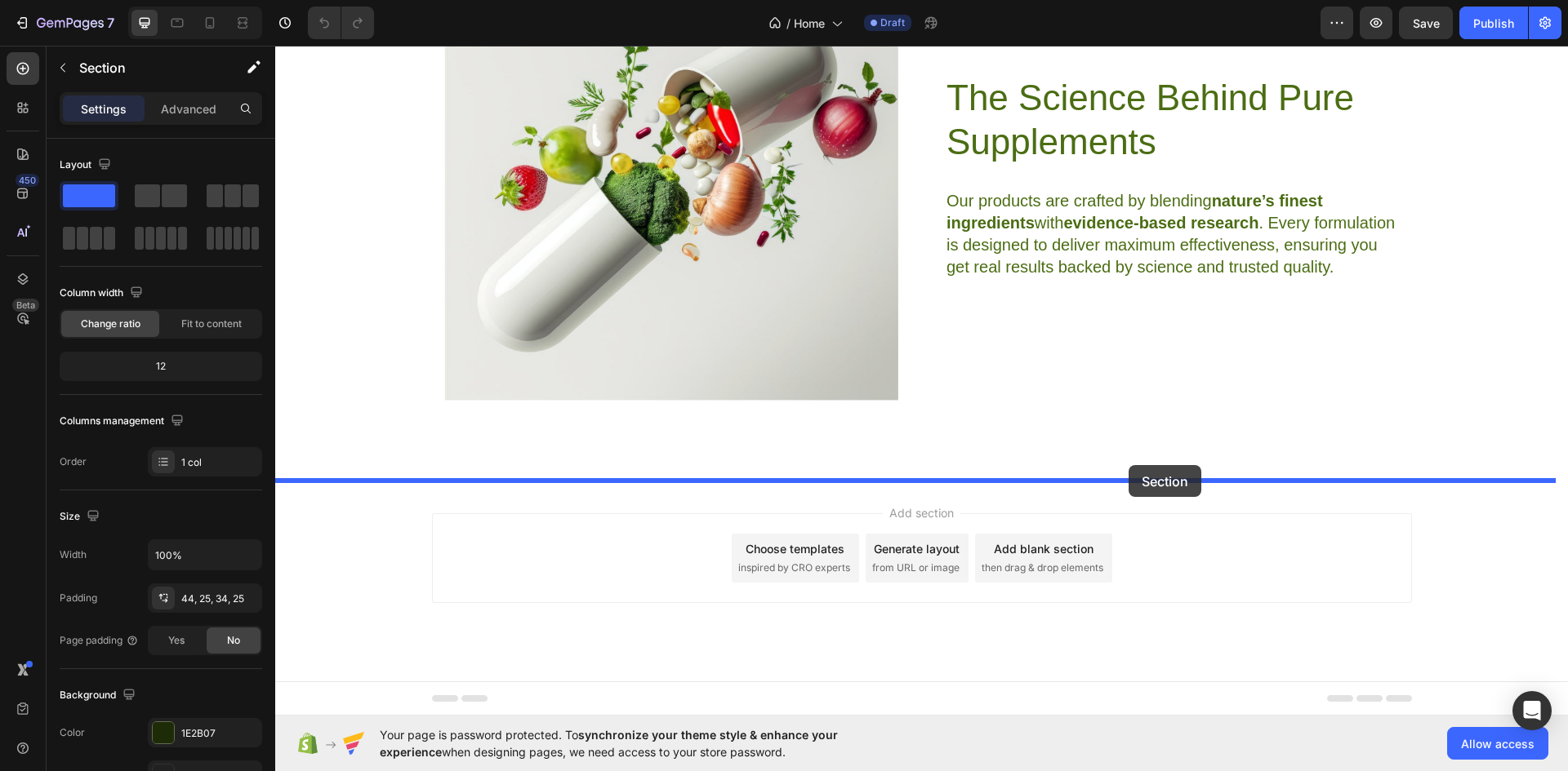
drag, startPoint x: 1232, startPoint y: 157, endPoint x: 1129, endPoint y: 466, distance: 325.7
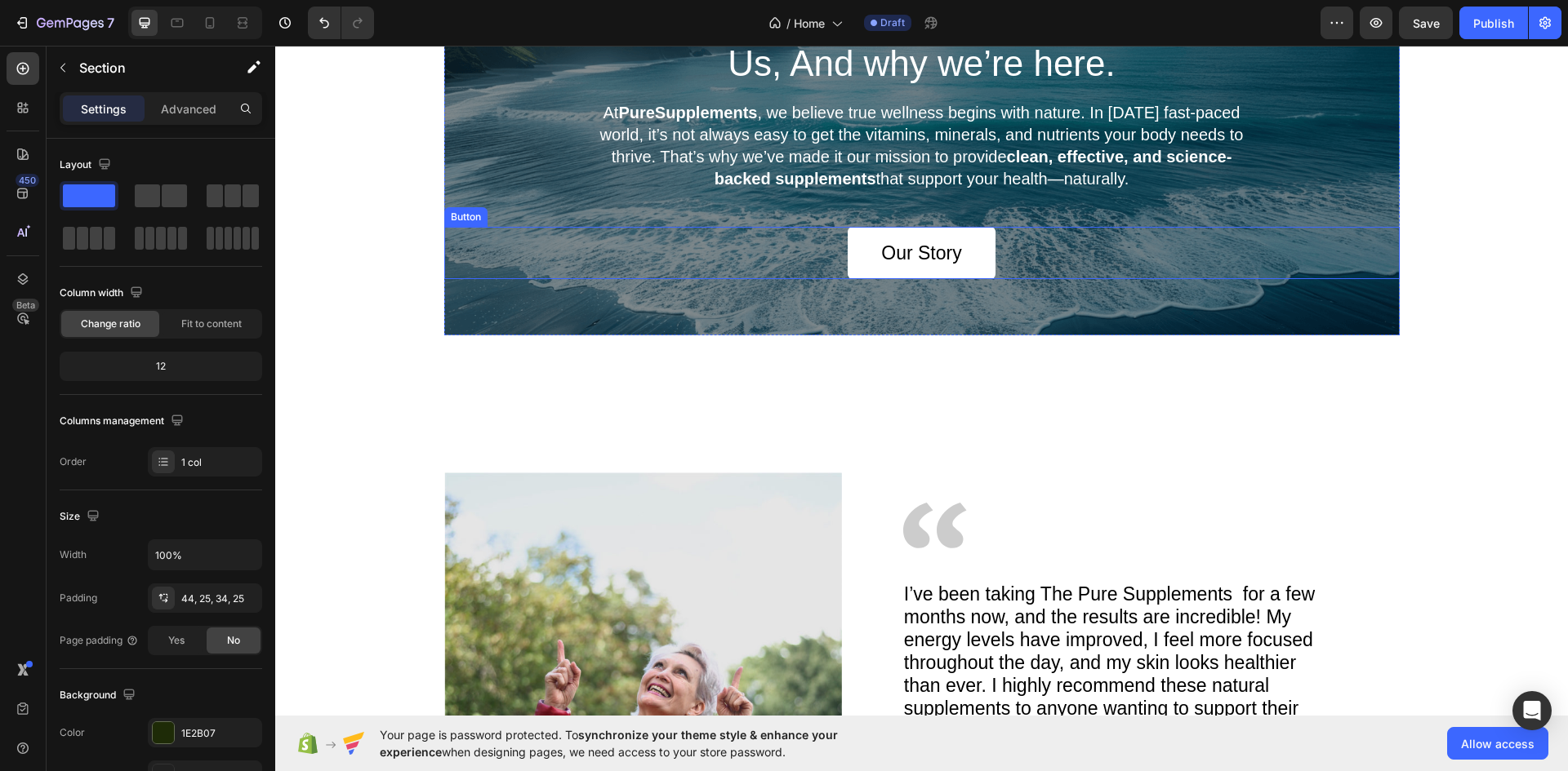
scroll to position [2711, 0]
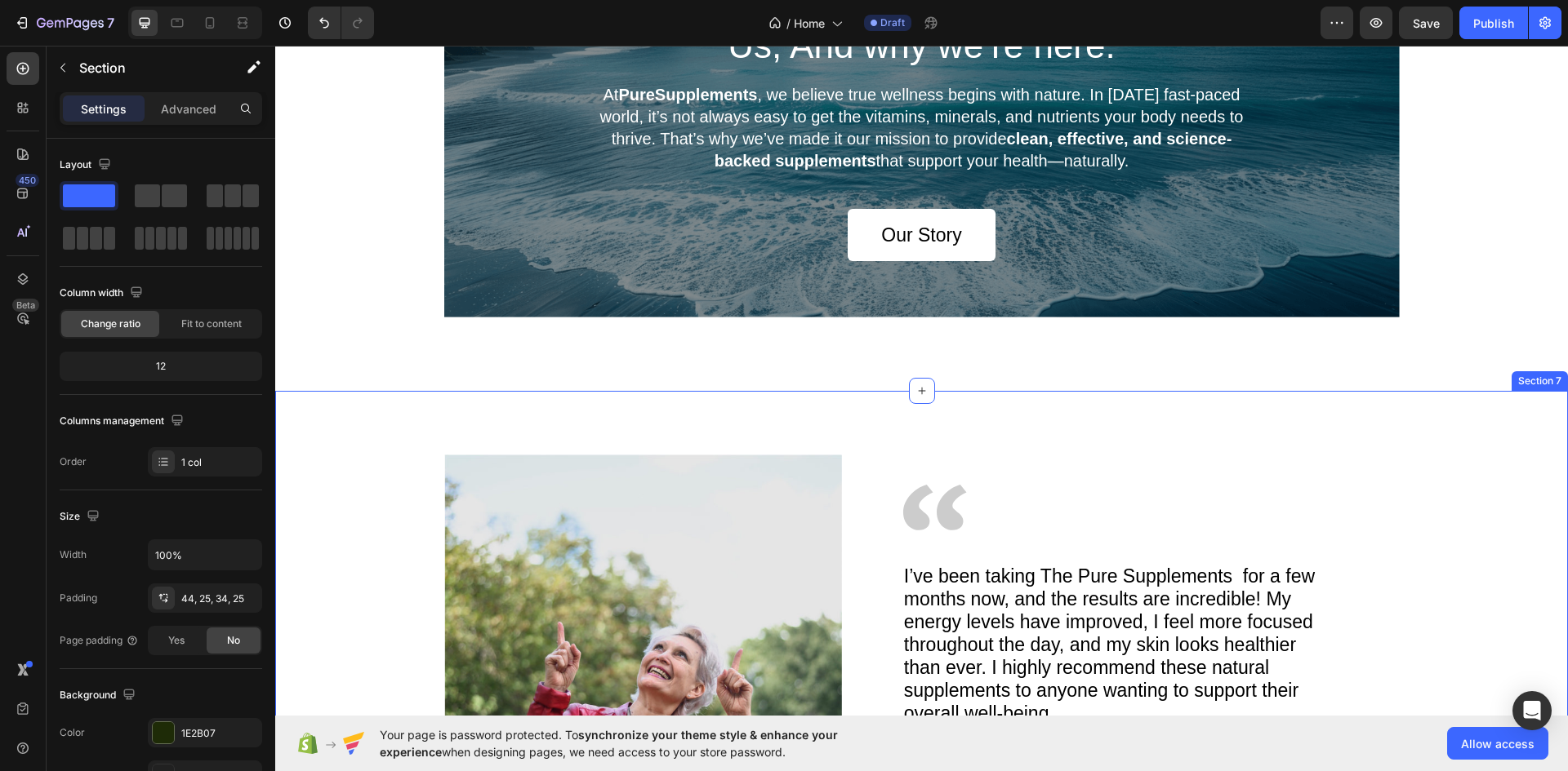
click at [387, 473] on div "Image Image I’ve been taking The Pure Supplements for a few months now, and the…" at bounding box center [922, 669] width 1252 height 428
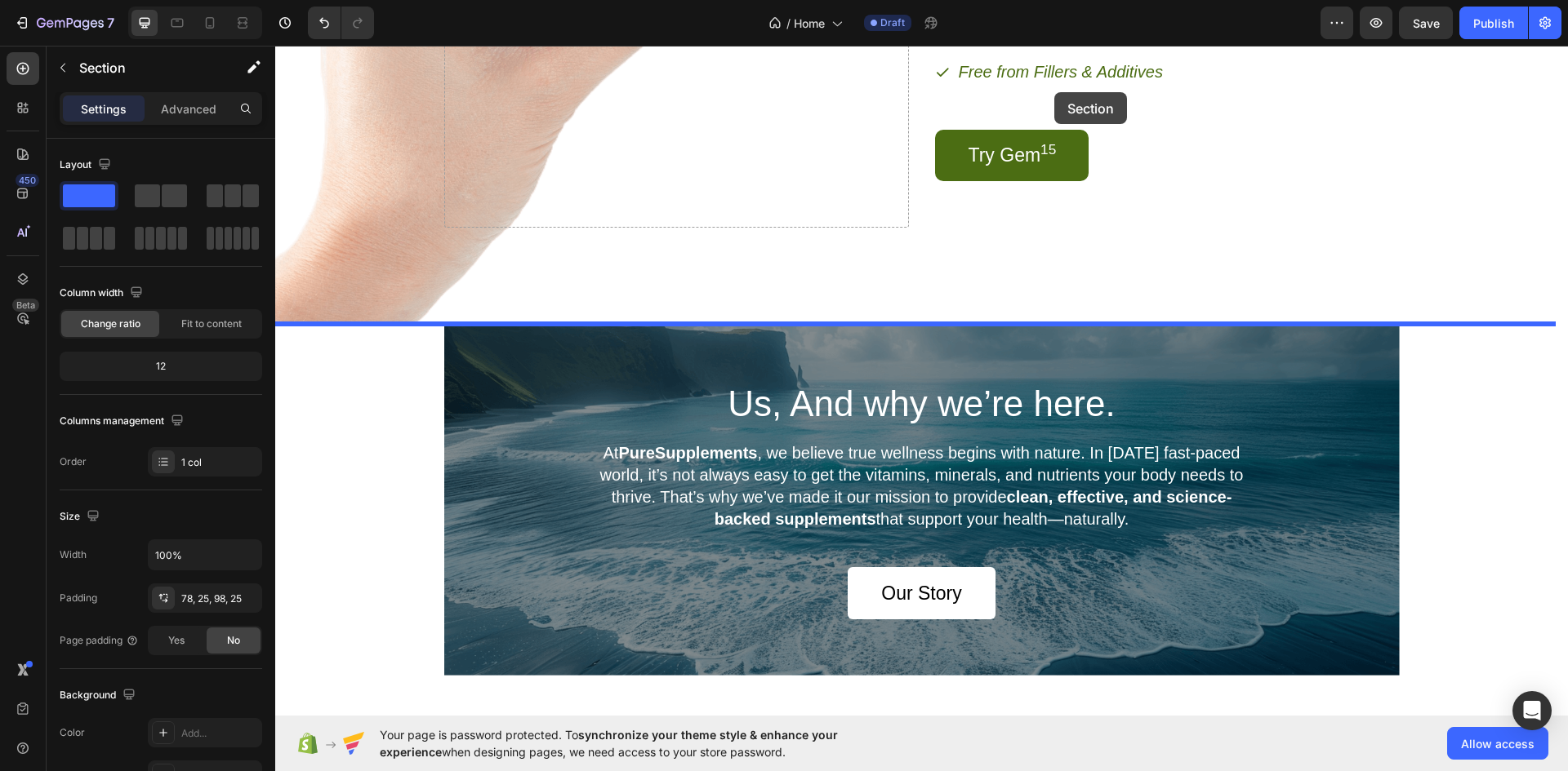
scroll to position [2307, 0]
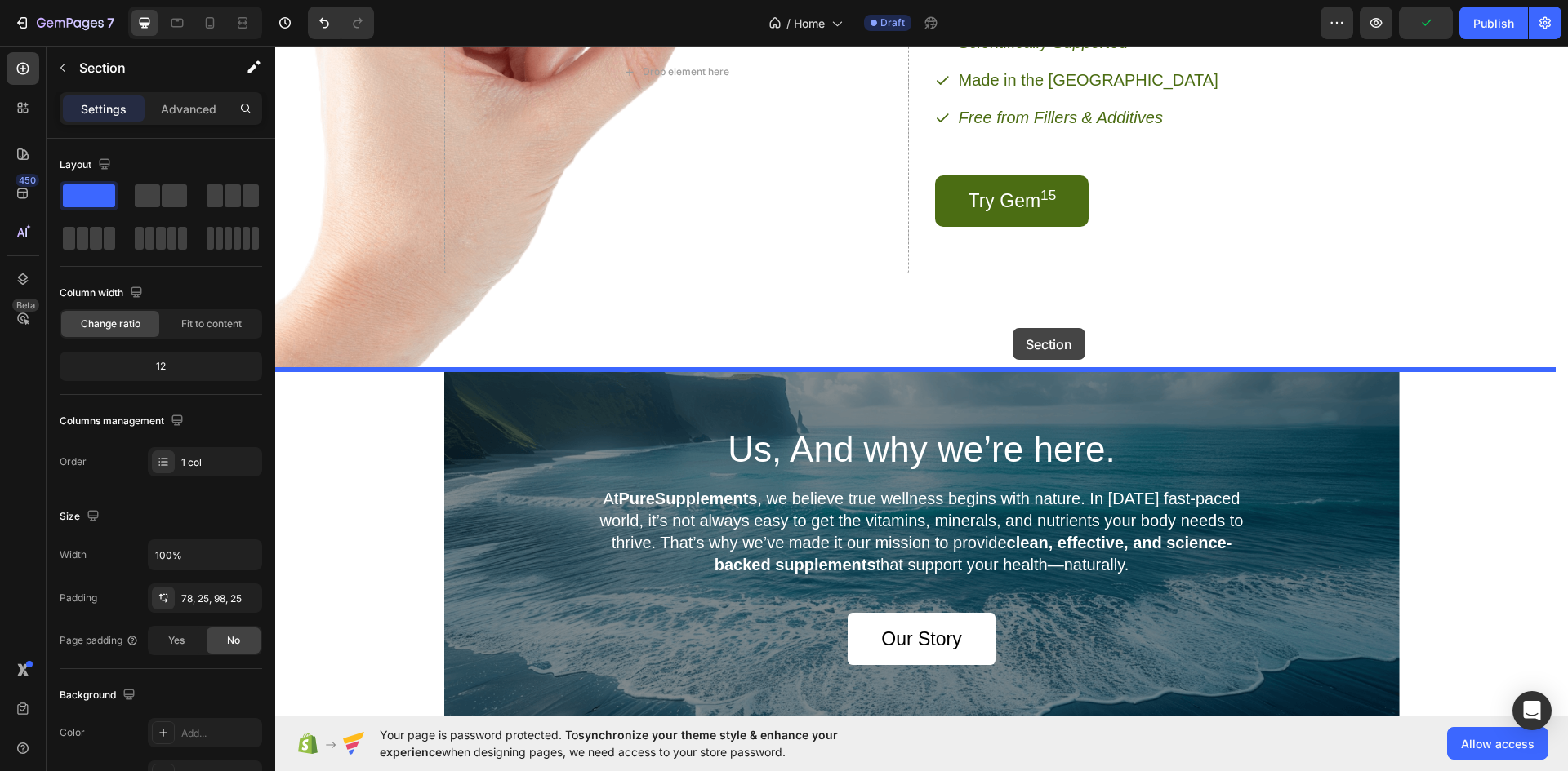
drag, startPoint x: 1233, startPoint y: 377, endPoint x: 1012, endPoint y: 328, distance: 226.4
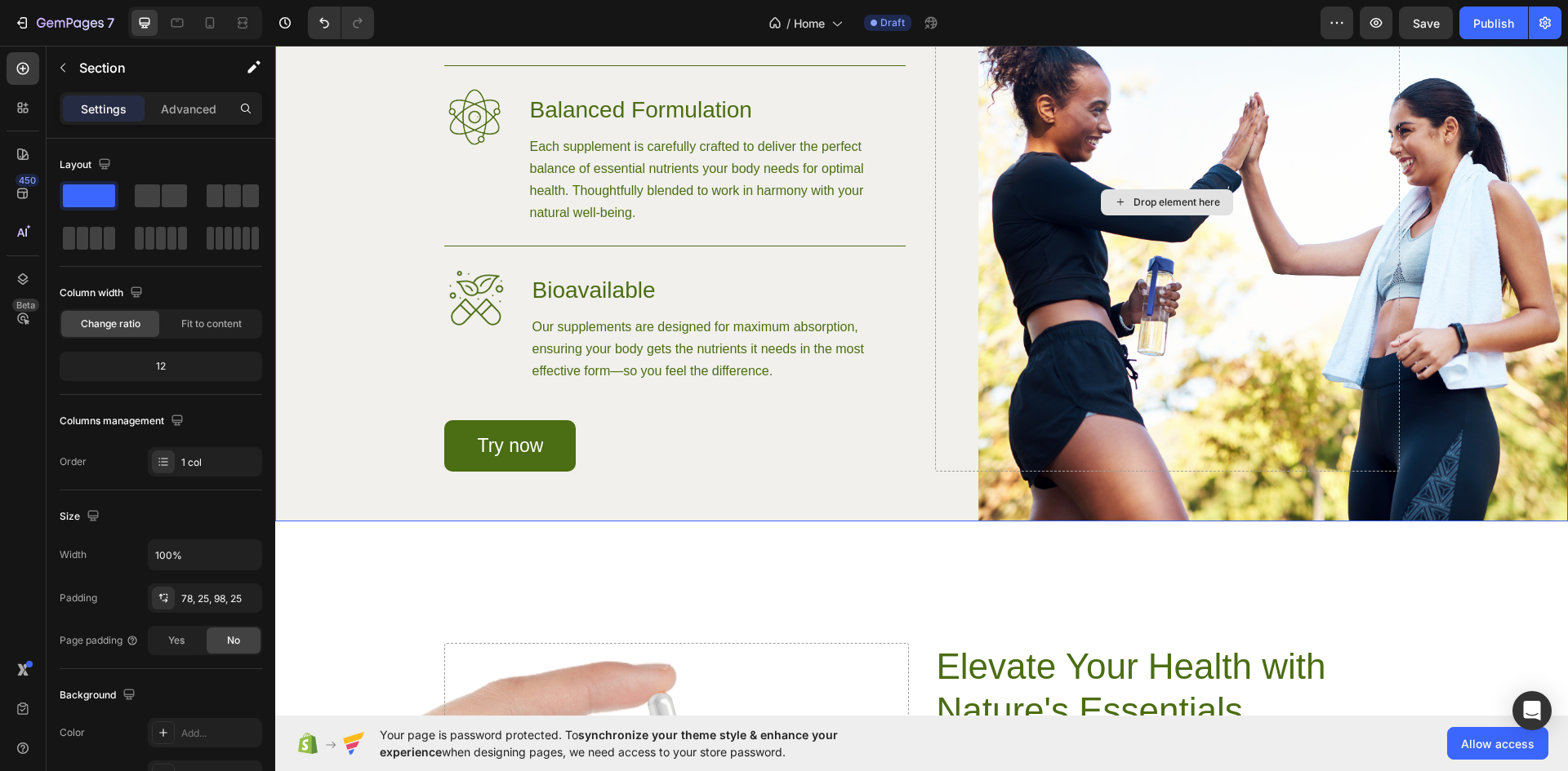
scroll to position [1490, 0]
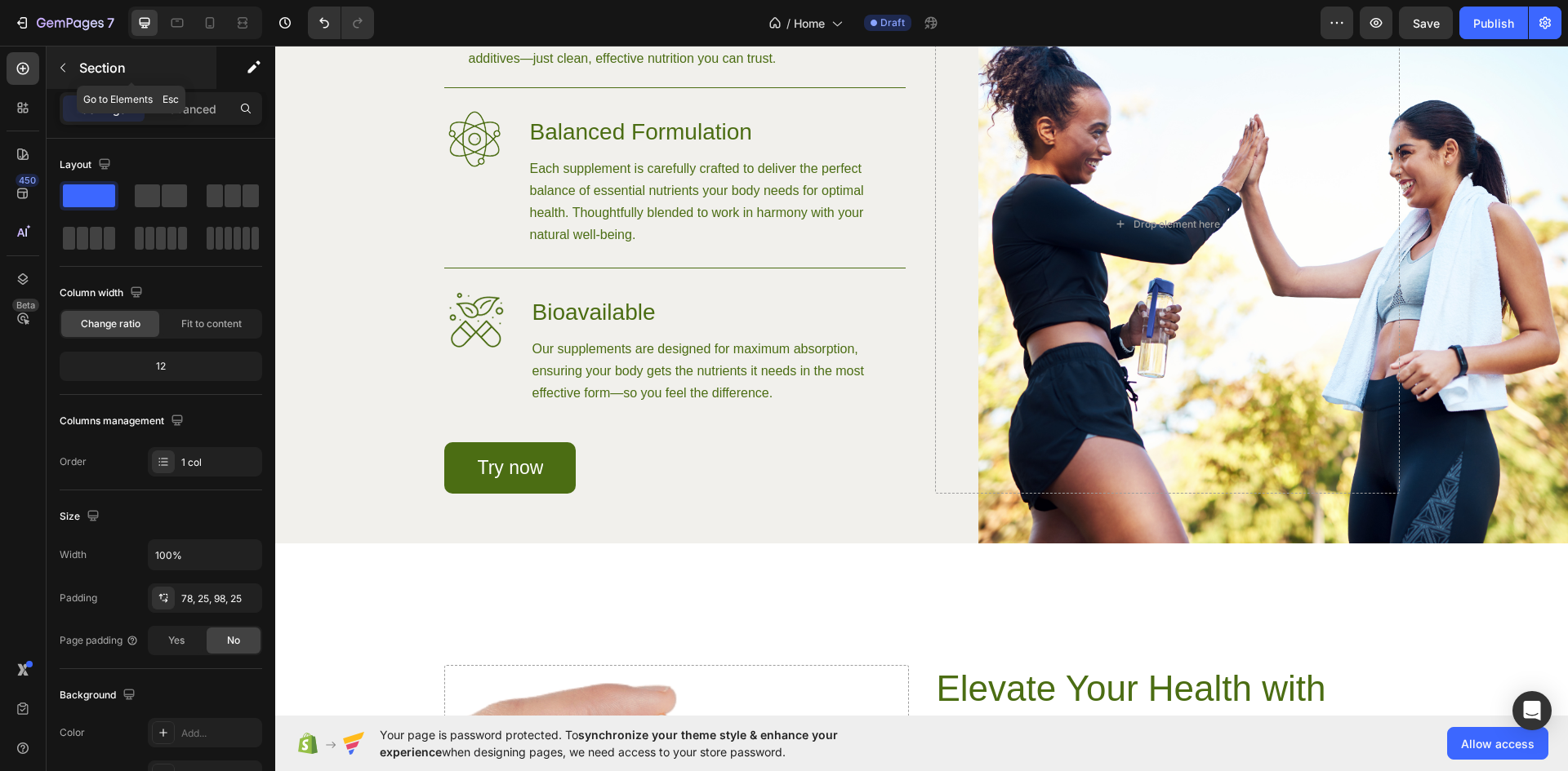
click at [62, 66] on icon "button" at bounding box center [62, 67] width 13 height 13
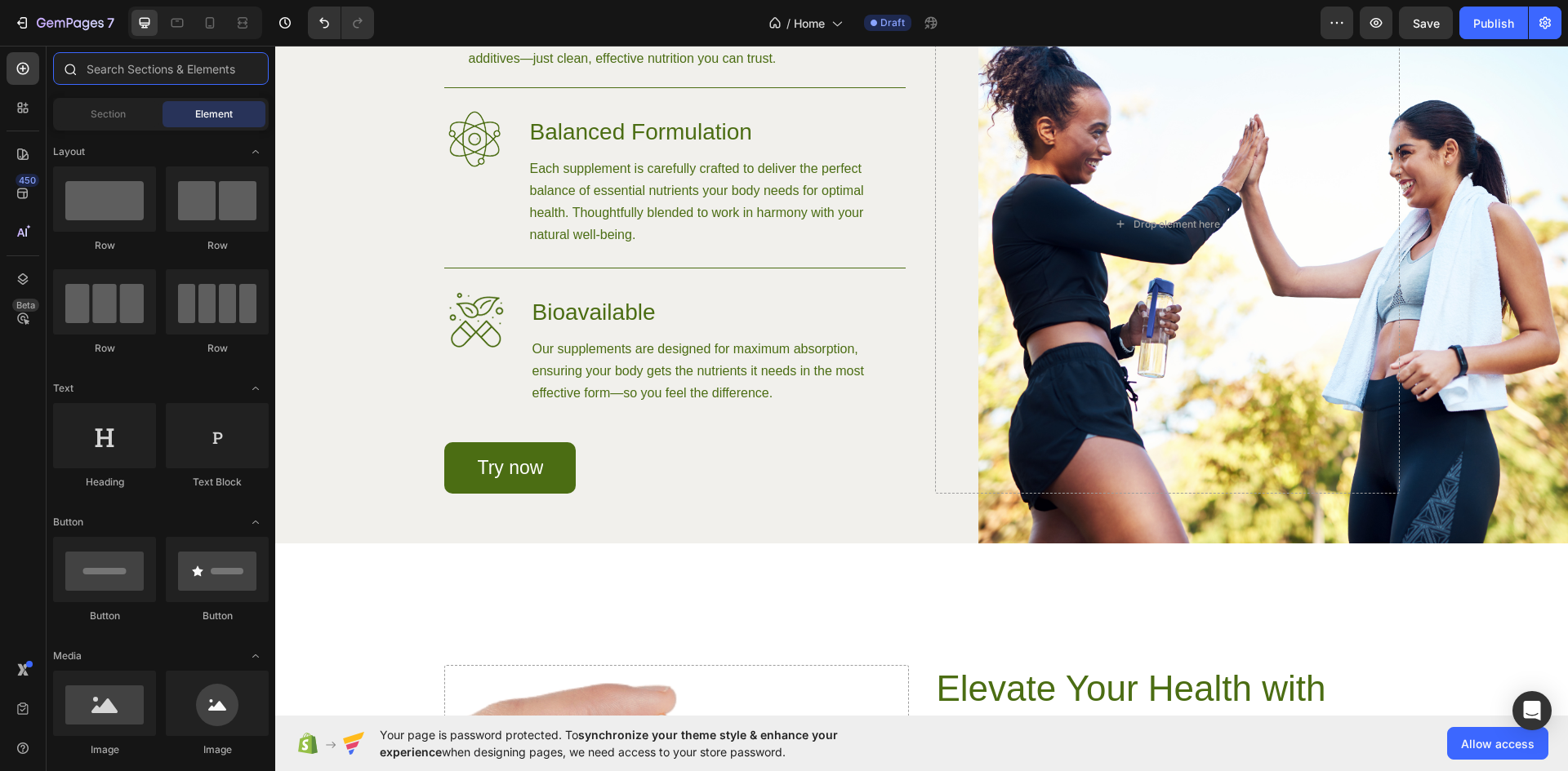
click at [119, 70] on input "text" at bounding box center [160, 68] width 216 height 32
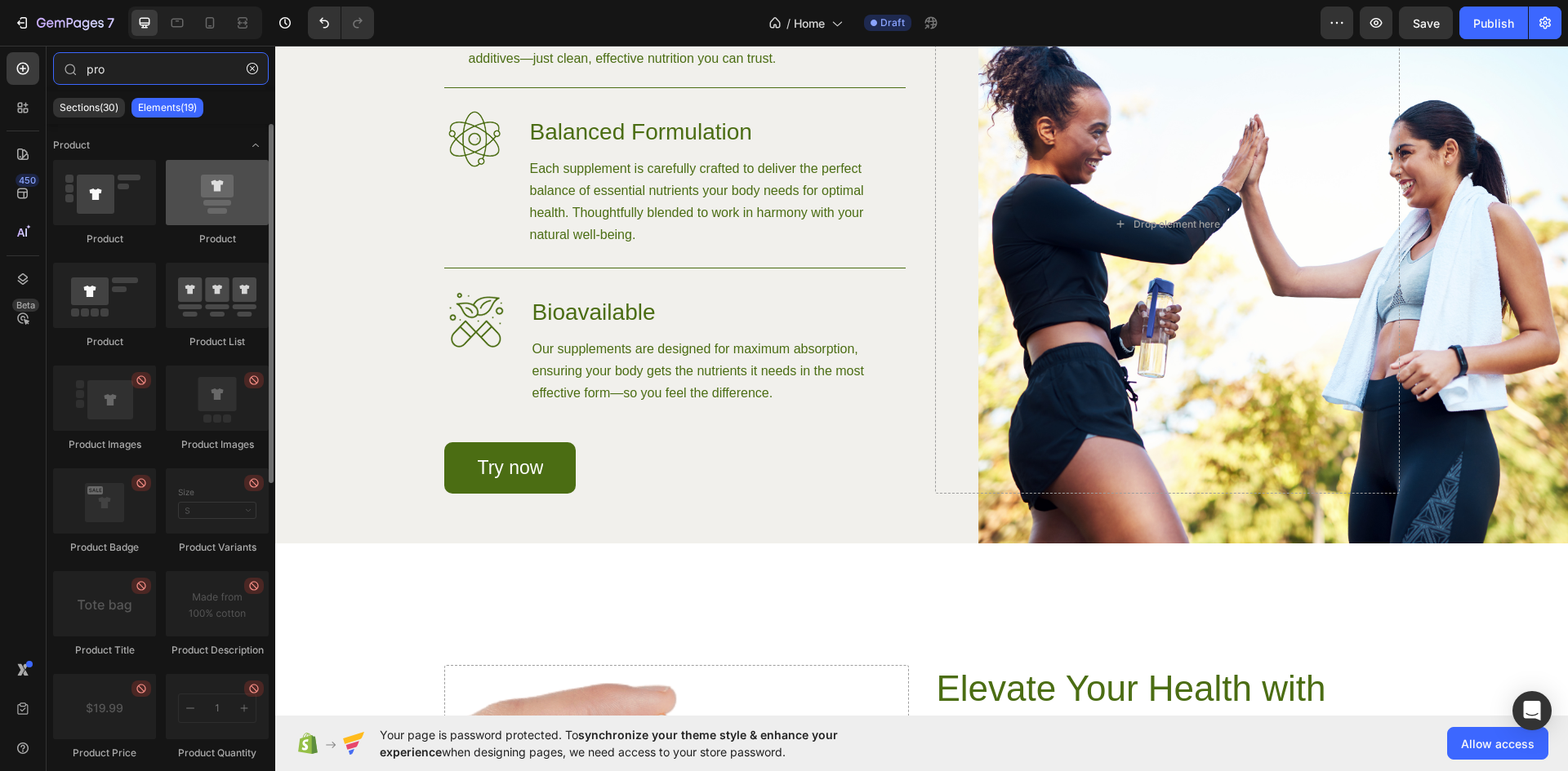
type input "pro"
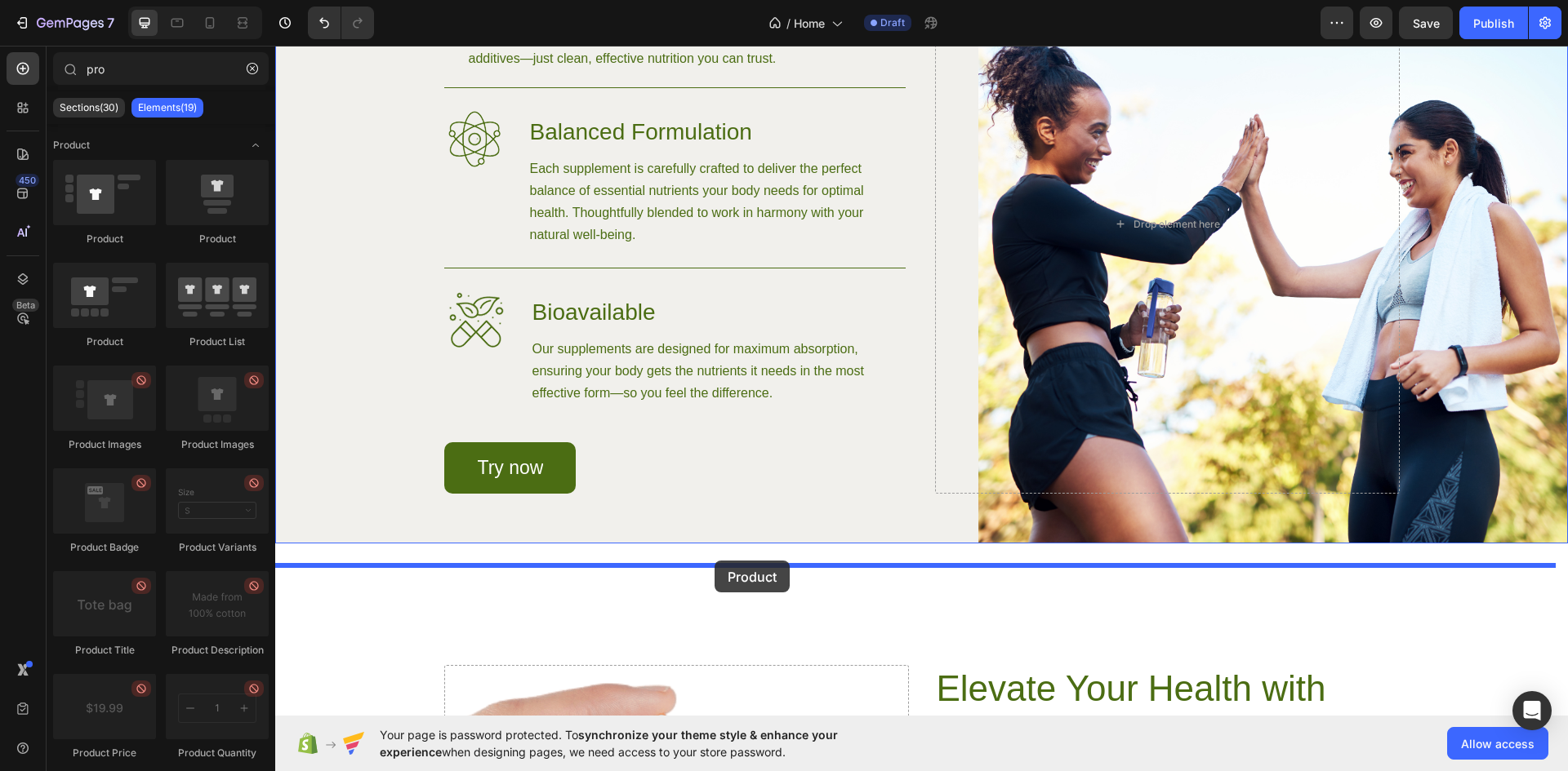
drag, startPoint x: 500, startPoint y: 250, endPoint x: 715, endPoint y: 561, distance: 378.1
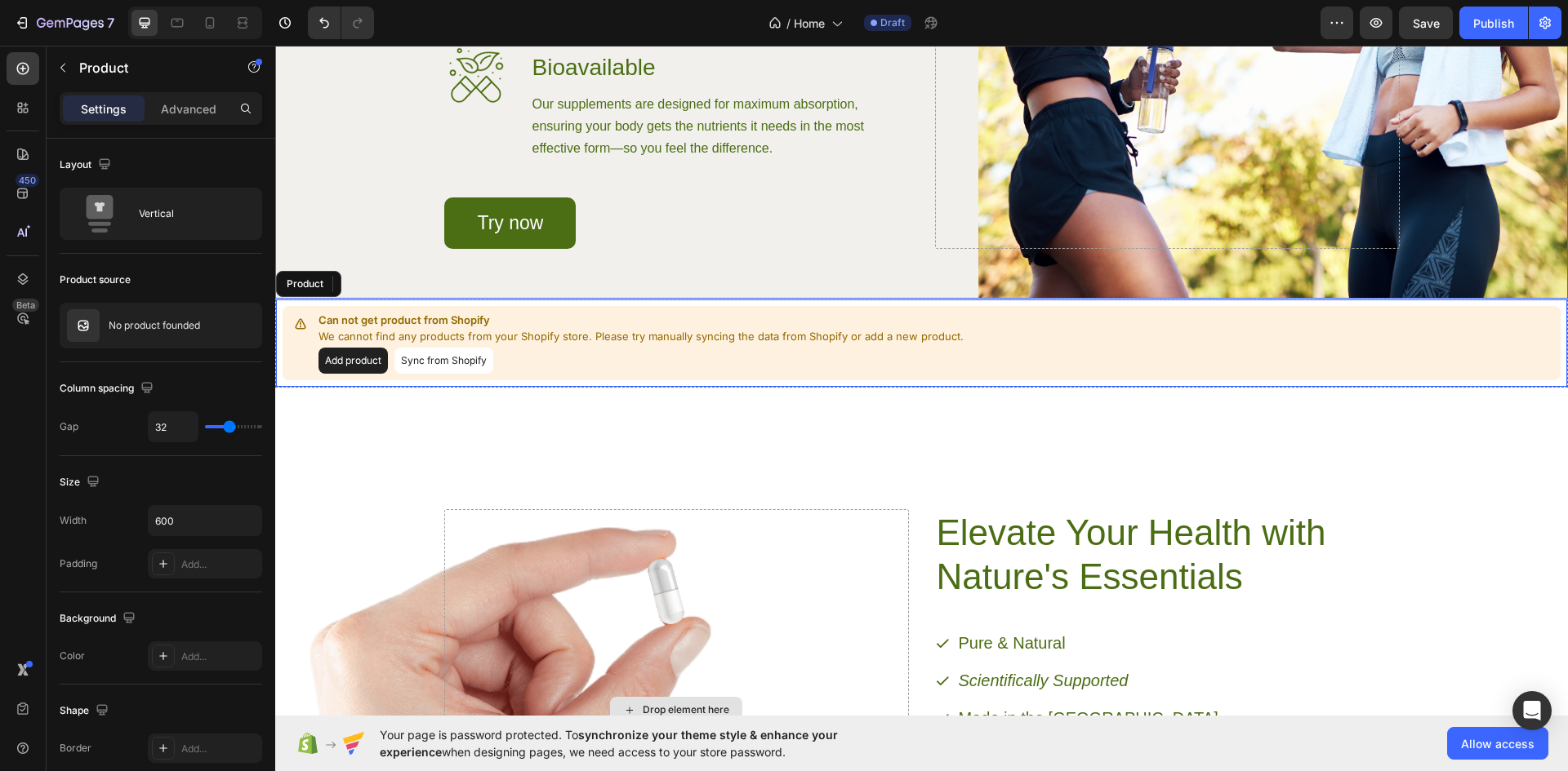
scroll to position [1764, 0]
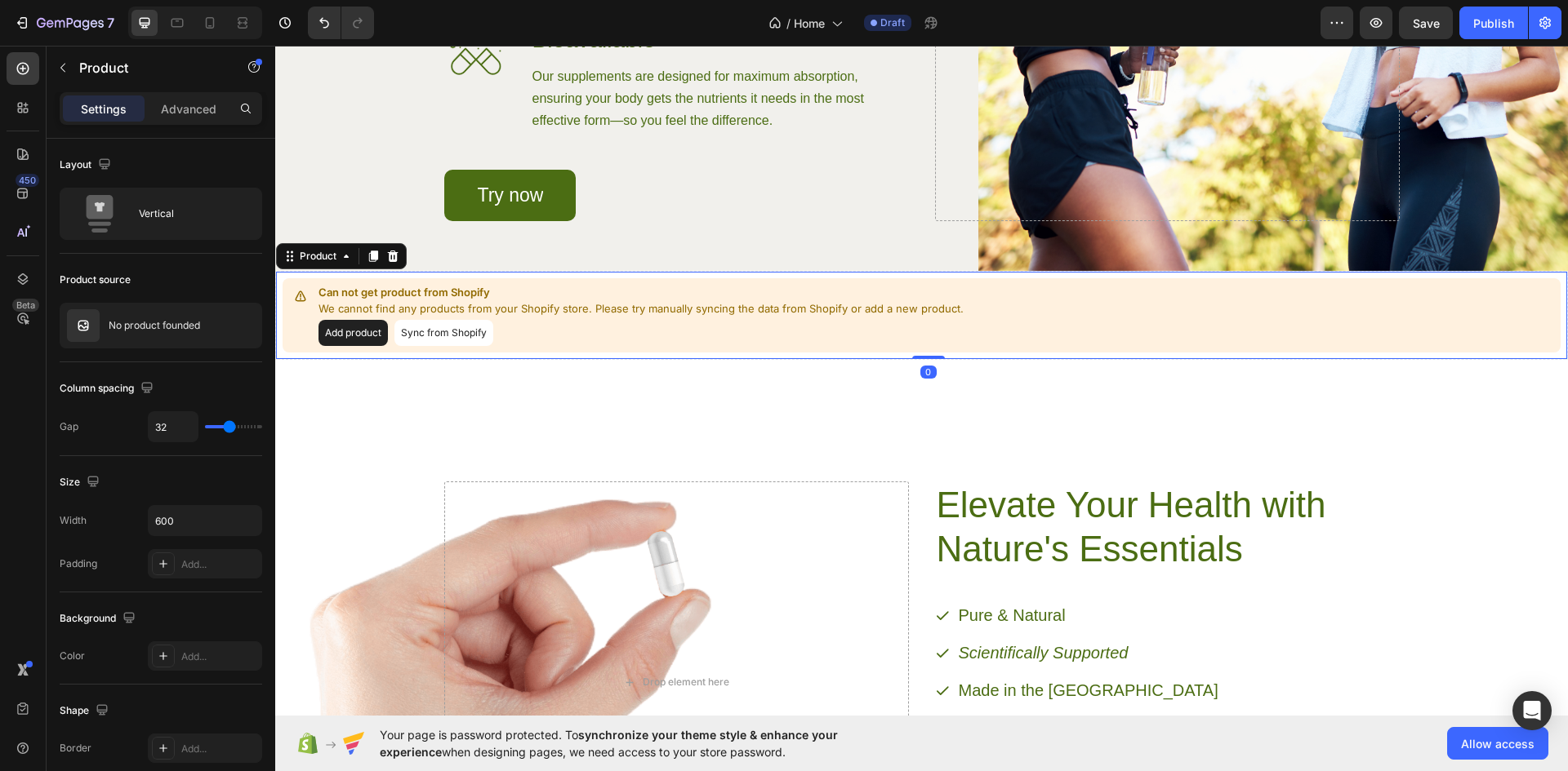
click at [351, 346] on button "Add product" at bounding box center [352, 333] width 69 height 26
click at [463, 346] on button "Sync from Shopify" at bounding box center [443, 333] width 99 height 26
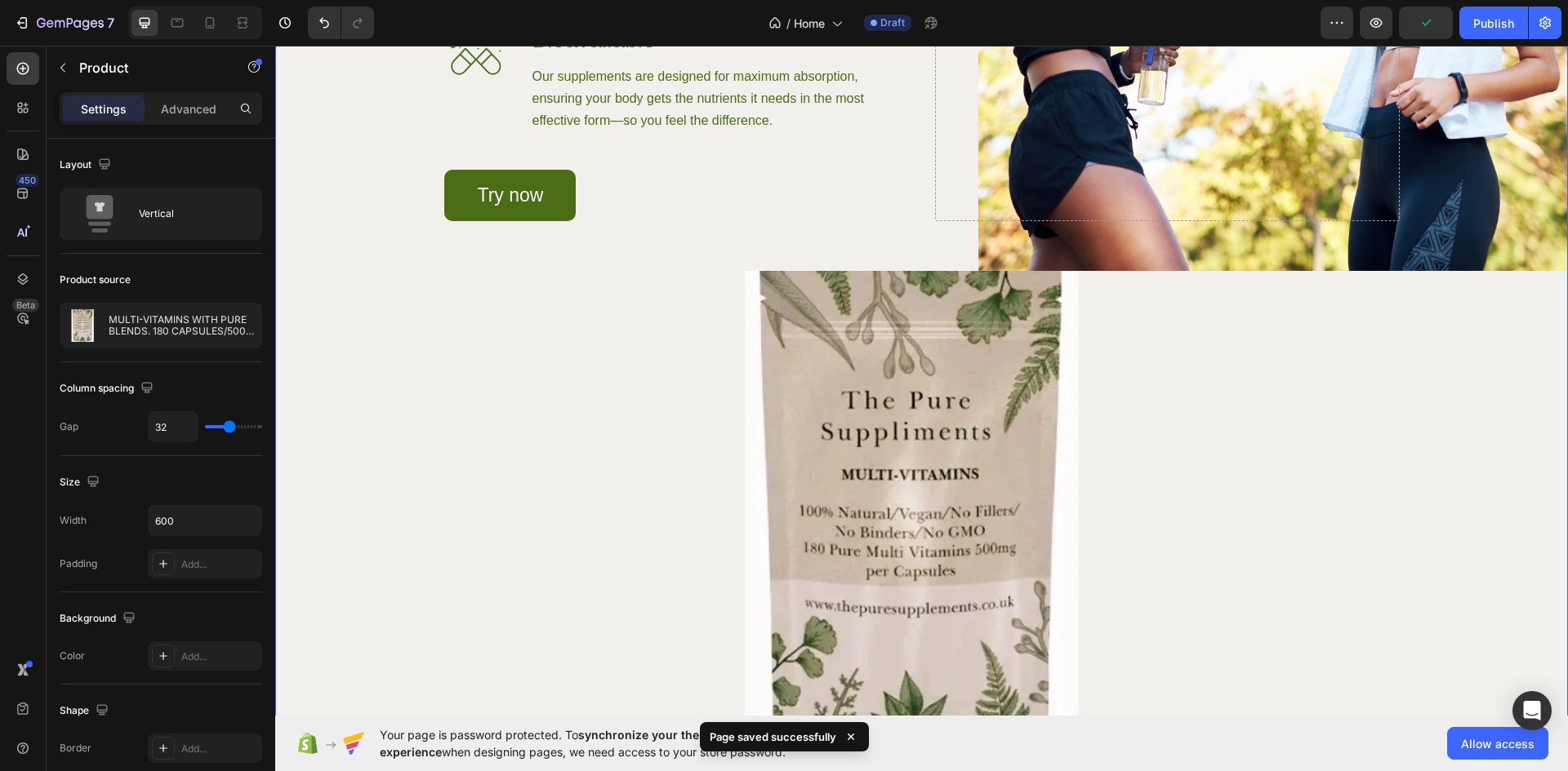
scroll to position [1872, 0]
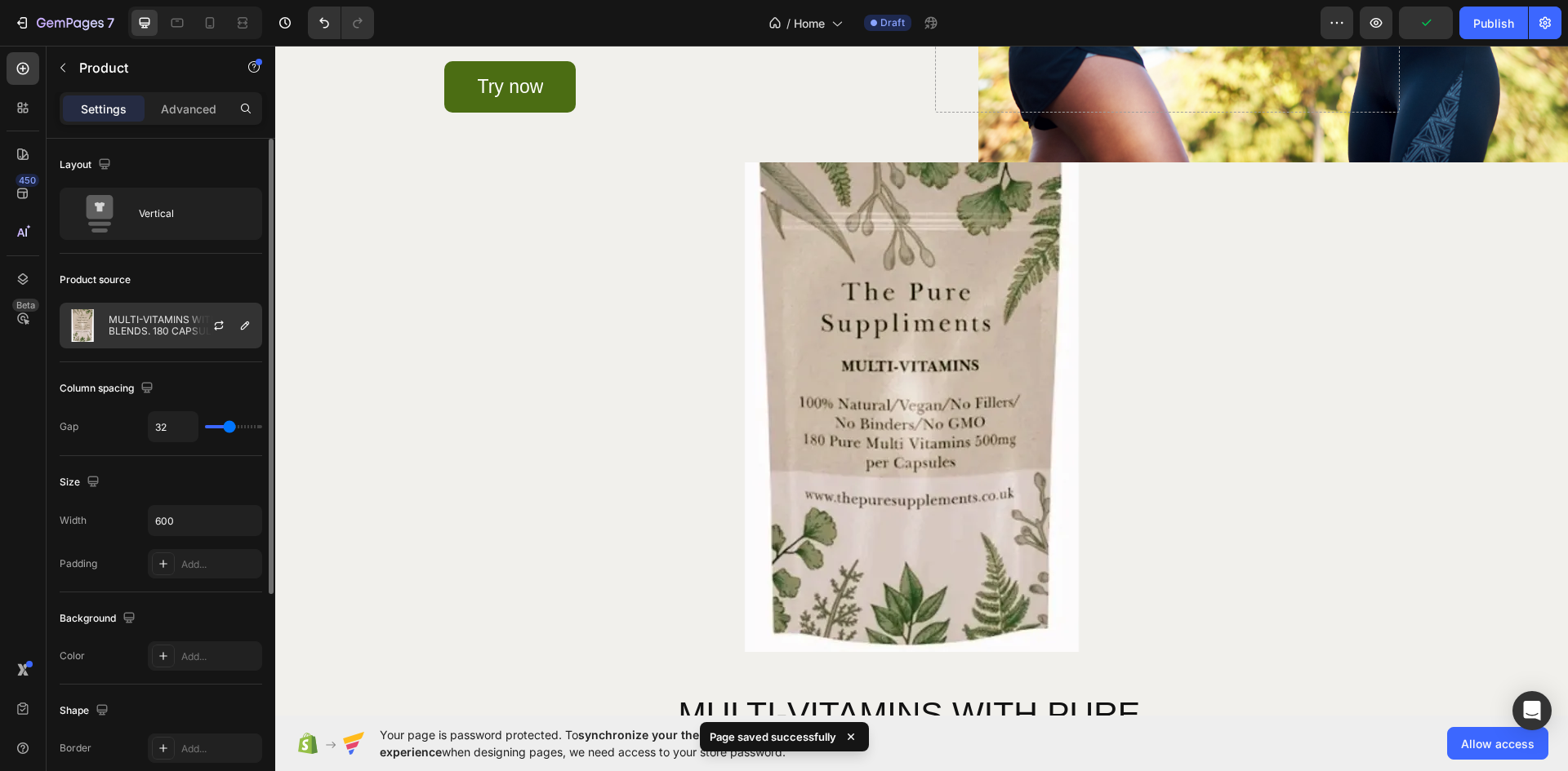
click at [200, 314] on div at bounding box center [226, 325] width 72 height 44
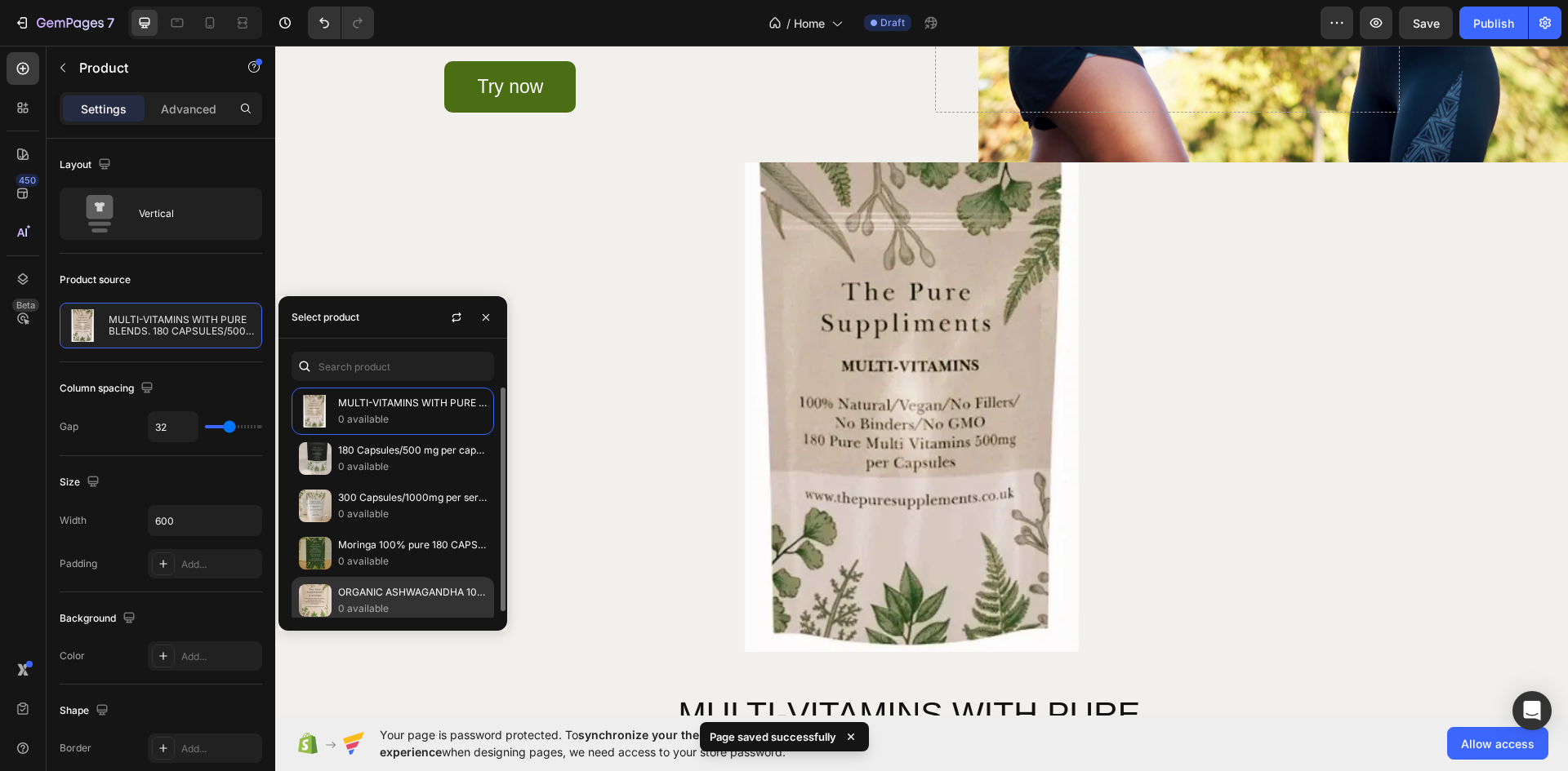
click at [374, 588] on p "ORGANIC ASHWAGANDHA 100% NATURAL 180 CAPSULES/500 mg per capsule 3 Months Supply" at bounding box center [412, 592] width 148 height 17
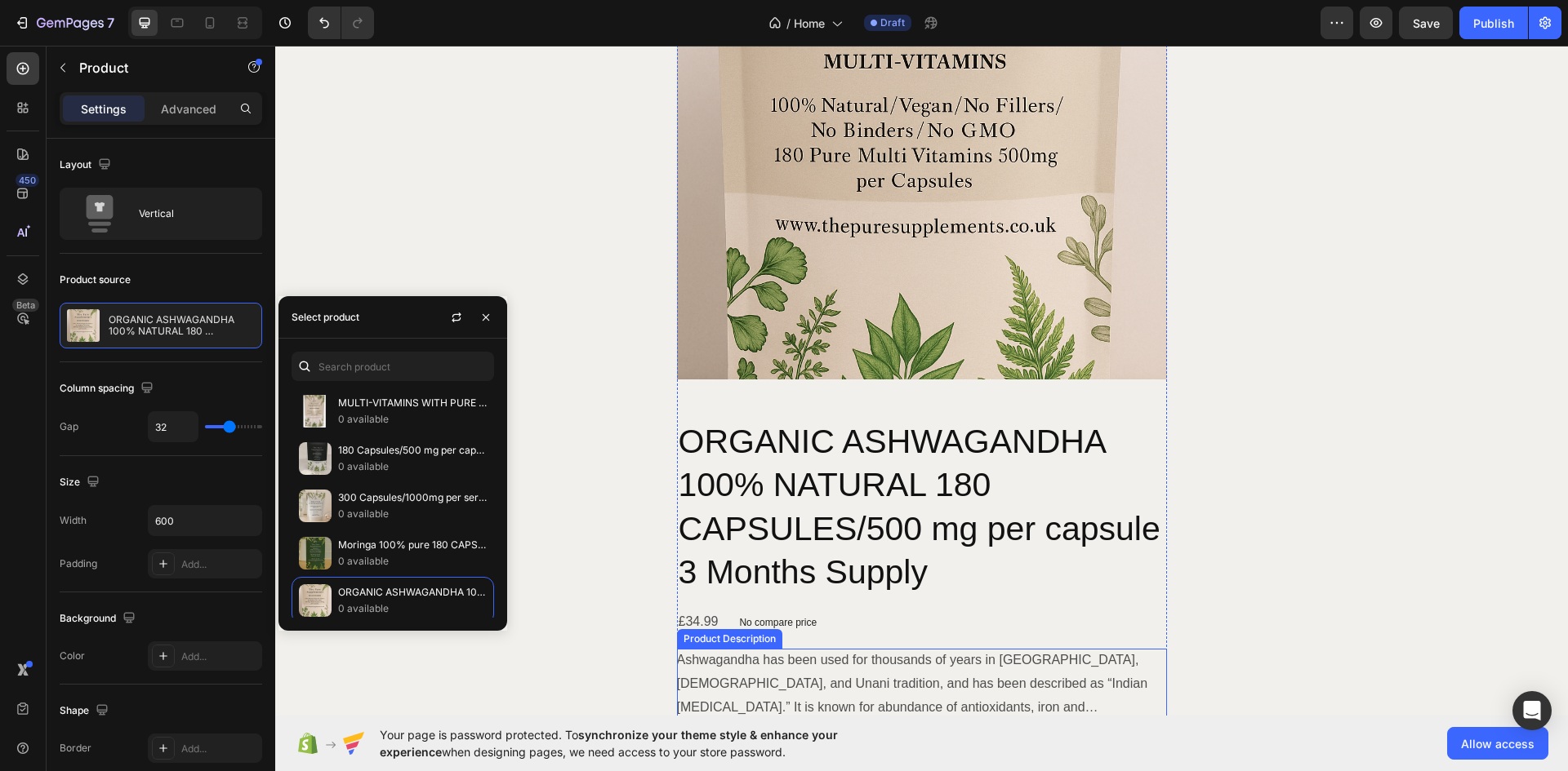
scroll to position [2143, 0]
click at [591, 248] on div "Image Image Benefits you get on Pure Supplements Heading Row Image High-Quality…" at bounding box center [922, 97] width 1293 height 1877
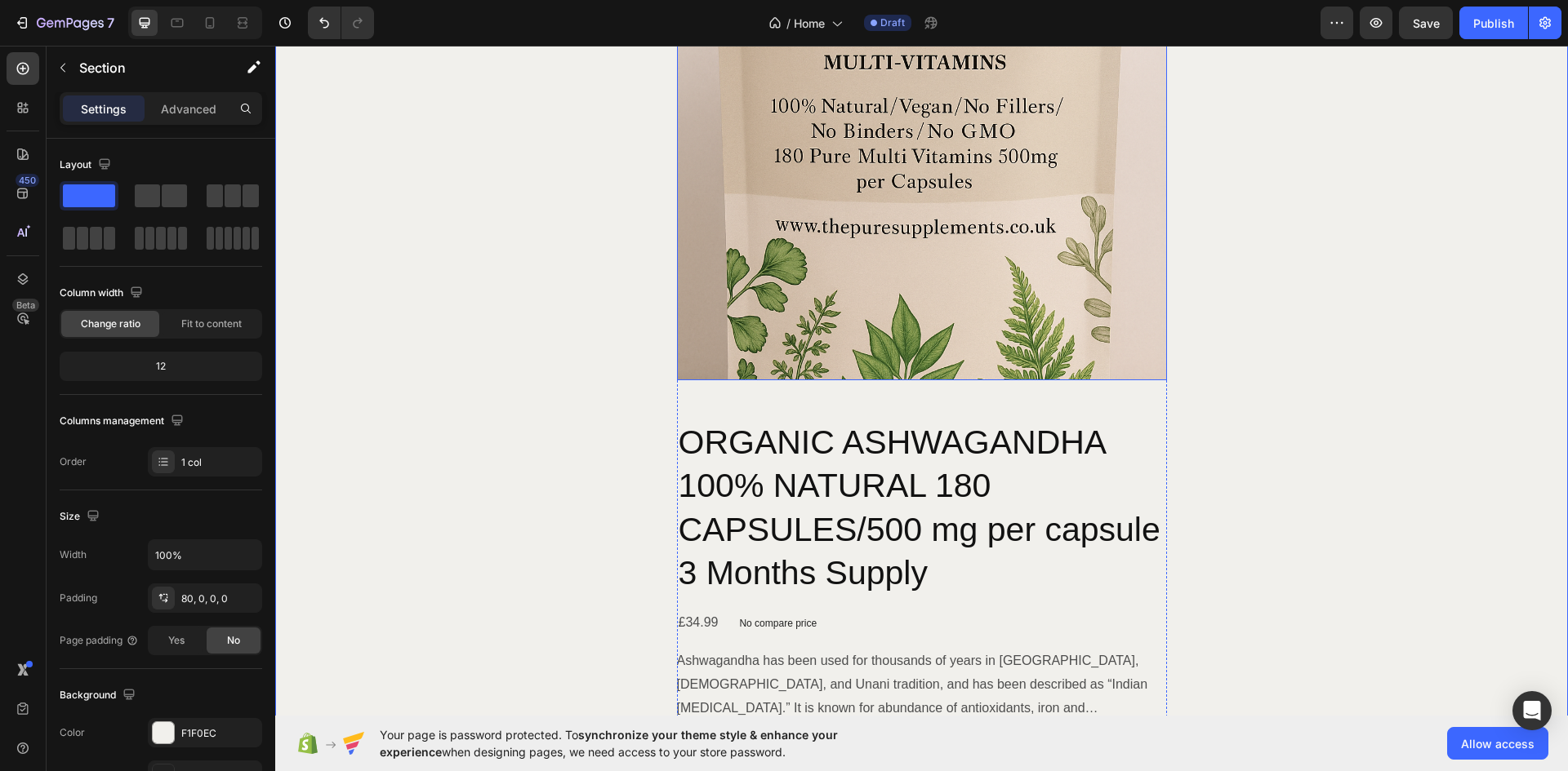
click at [841, 268] on img at bounding box center [922, 136] width 490 height 490
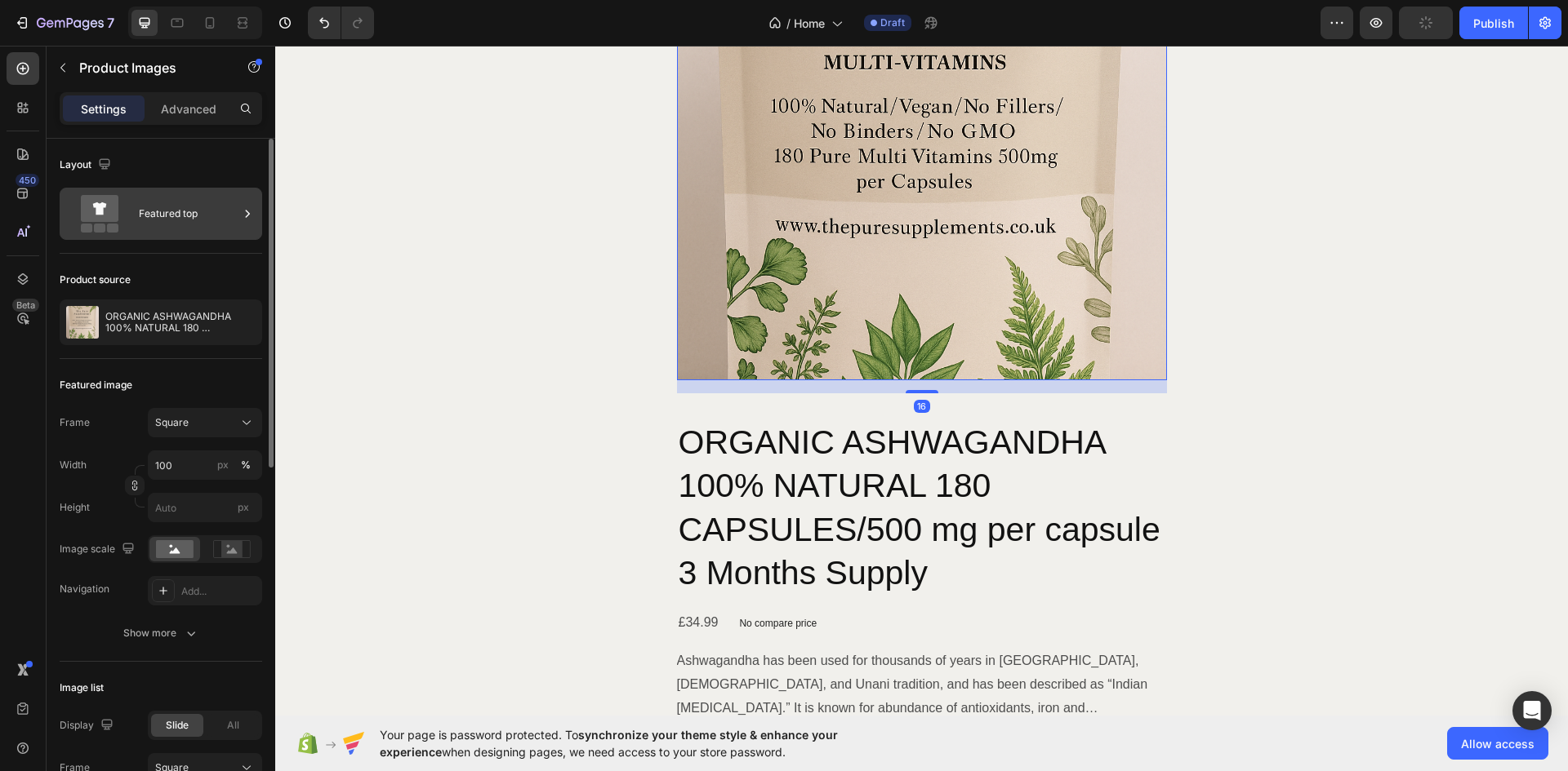
click at [240, 228] on div at bounding box center [247, 214] width 17 height 53
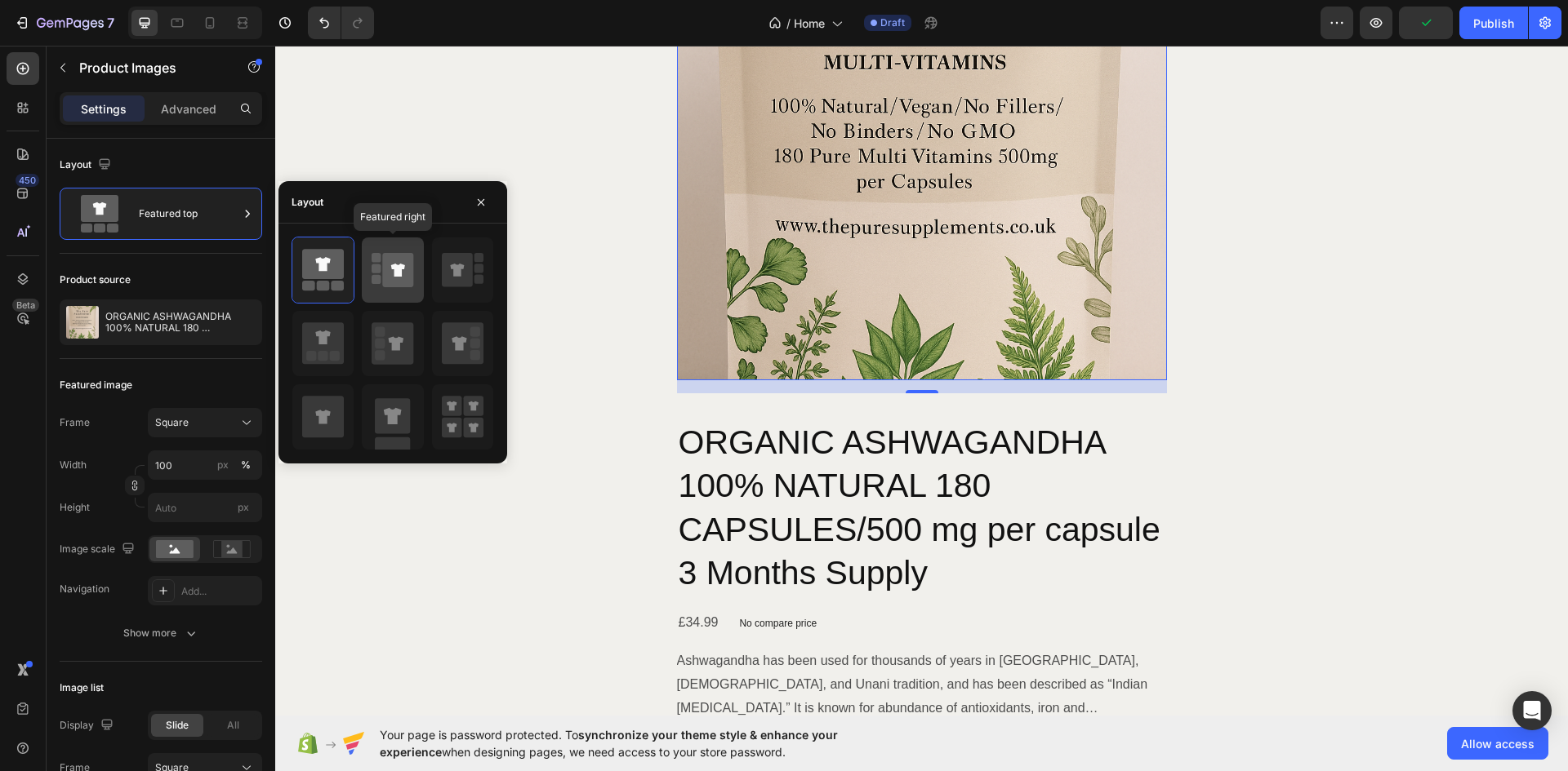
click at [370, 262] on div at bounding box center [392, 269] width 62 height 65
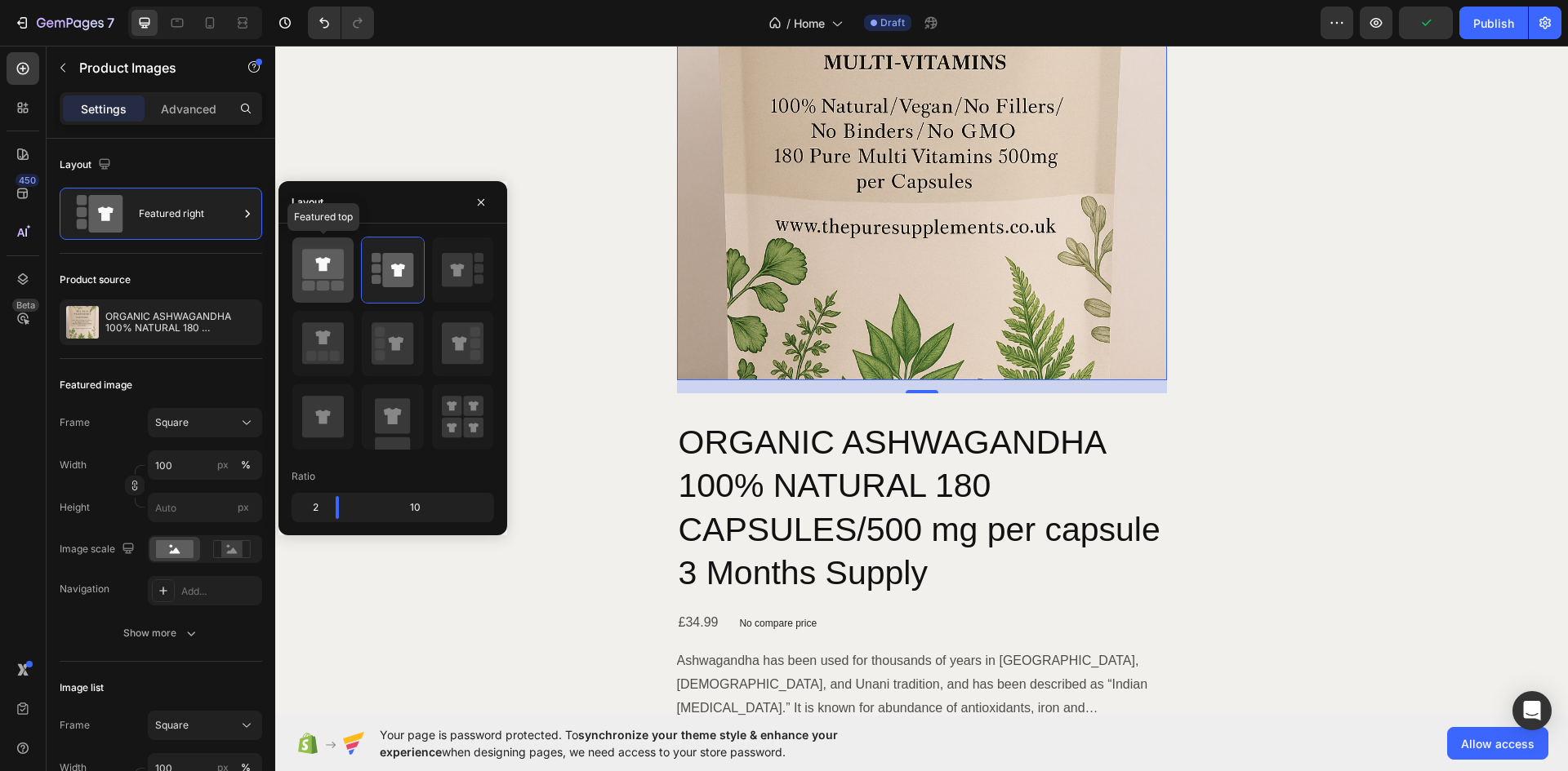
click at [311, 262] on icon at bounding box center [322, 264] width 42 height 30
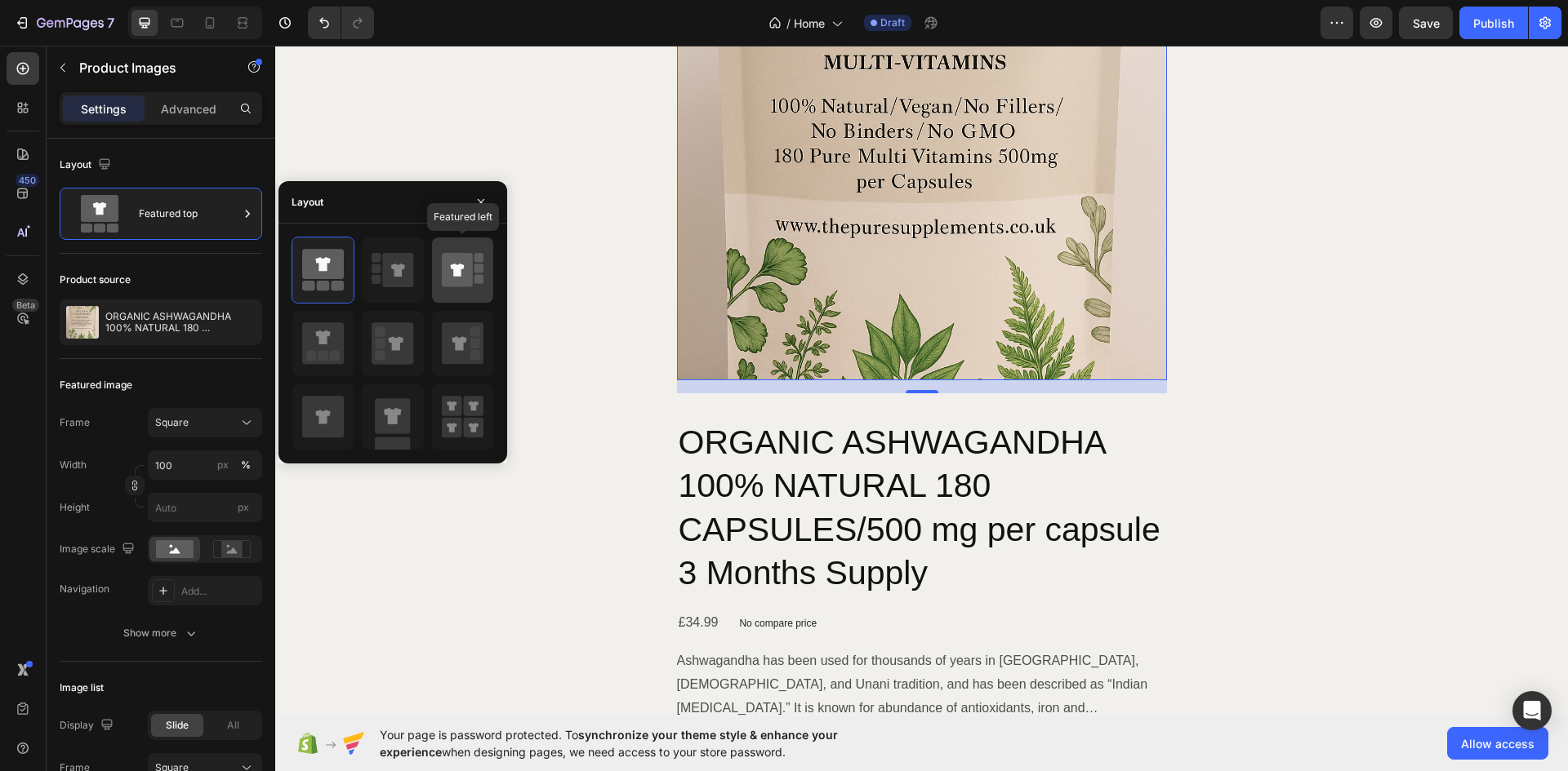
click at [471, 278] on icon at bounding box center [458, 269] width 31 height 34
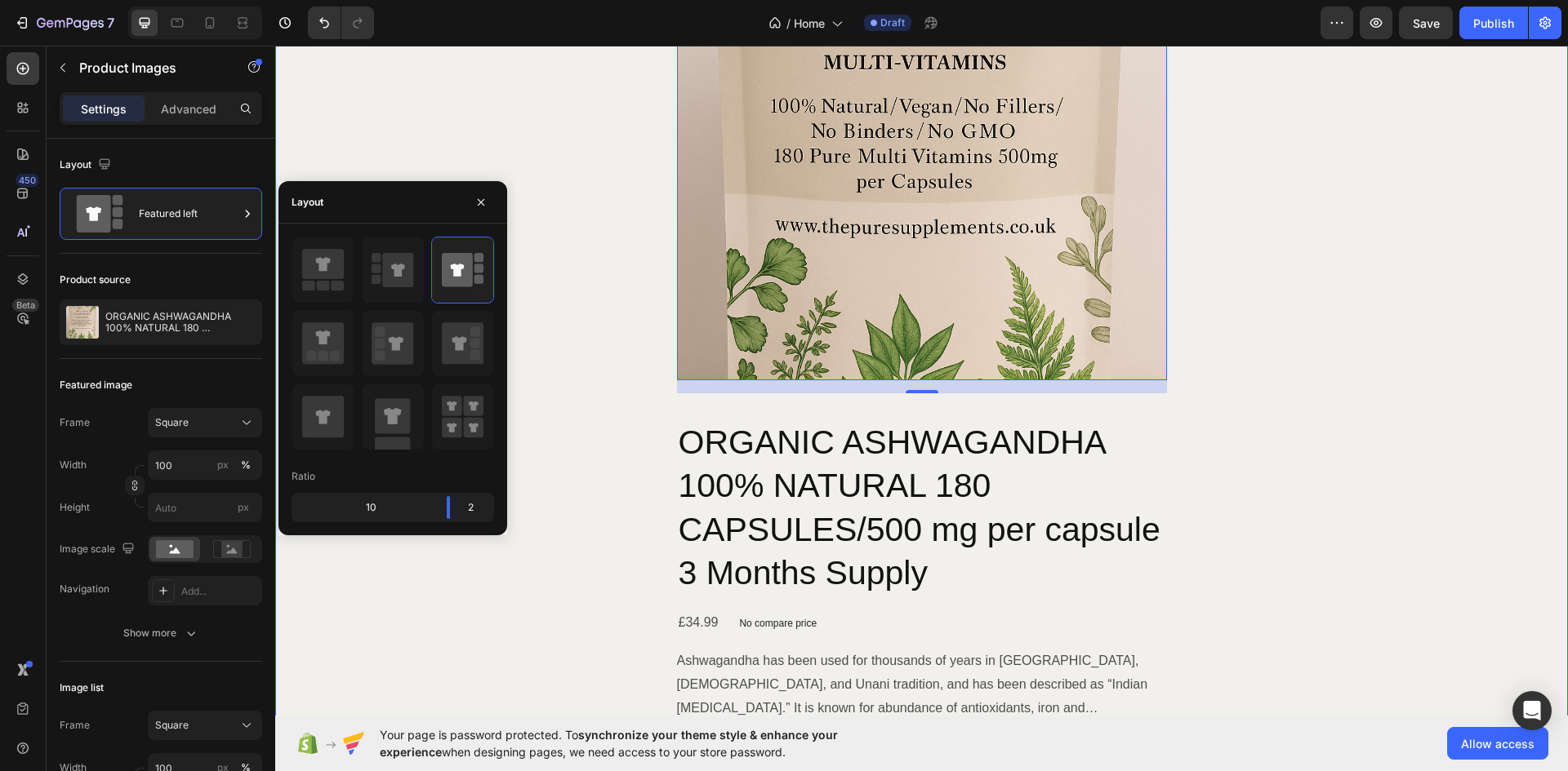
click at [372, 124] on div "Image Image Benefits you get on Pure Supplements Heading Row Image High-Quality…" at bounding box center [922, 97] width 1293 height 1877
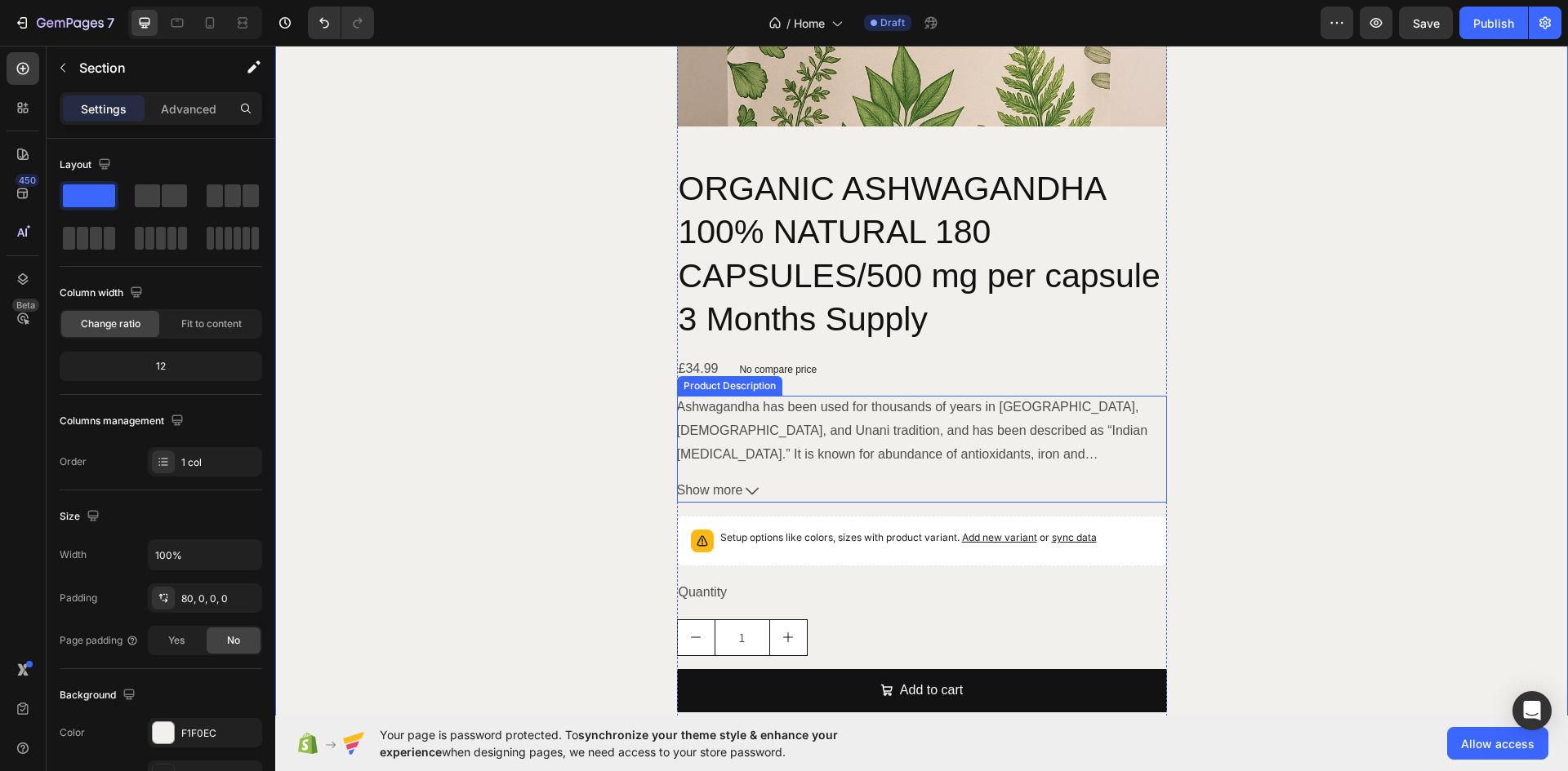
scroll to position [2416, 0]
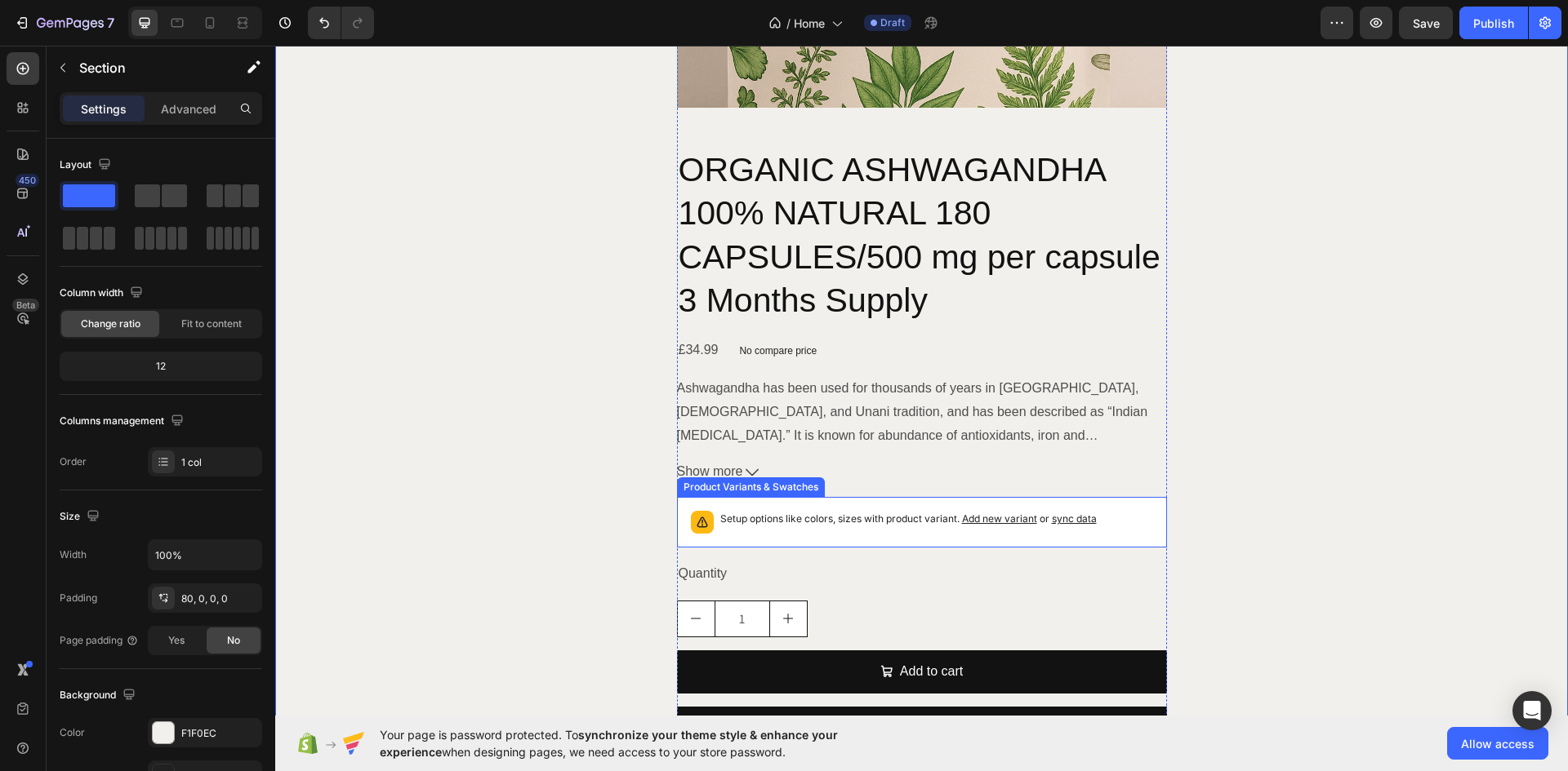
click at [1081, 582] on div "ORGANIC ASHWAGANDHA 100% NATURAL 180 CAPSULES/500 mg per capsule 3 Months Suppl…" at bounding box center [922, 456] width 490 height 617
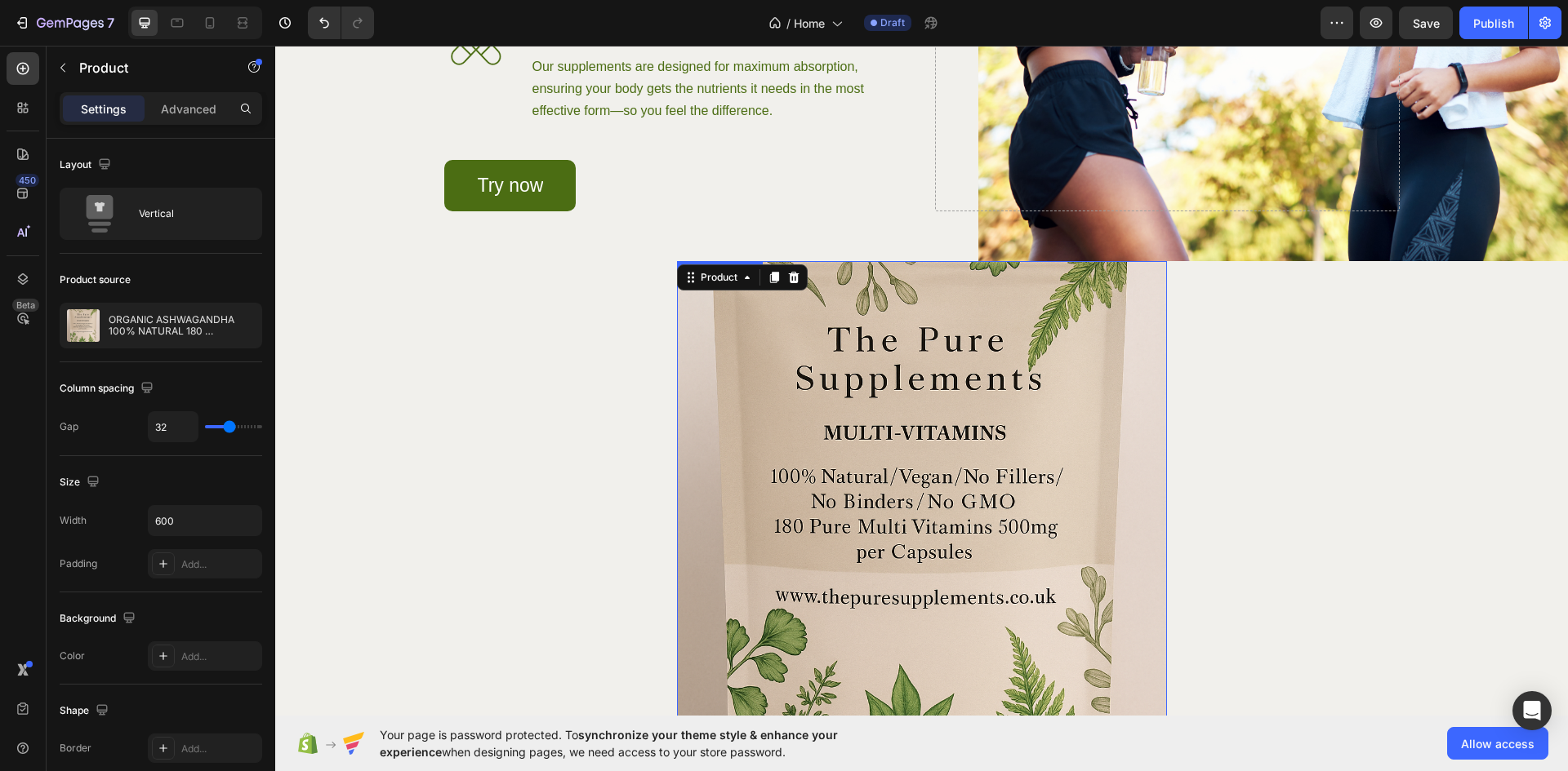
scroll to position [1764, 0]
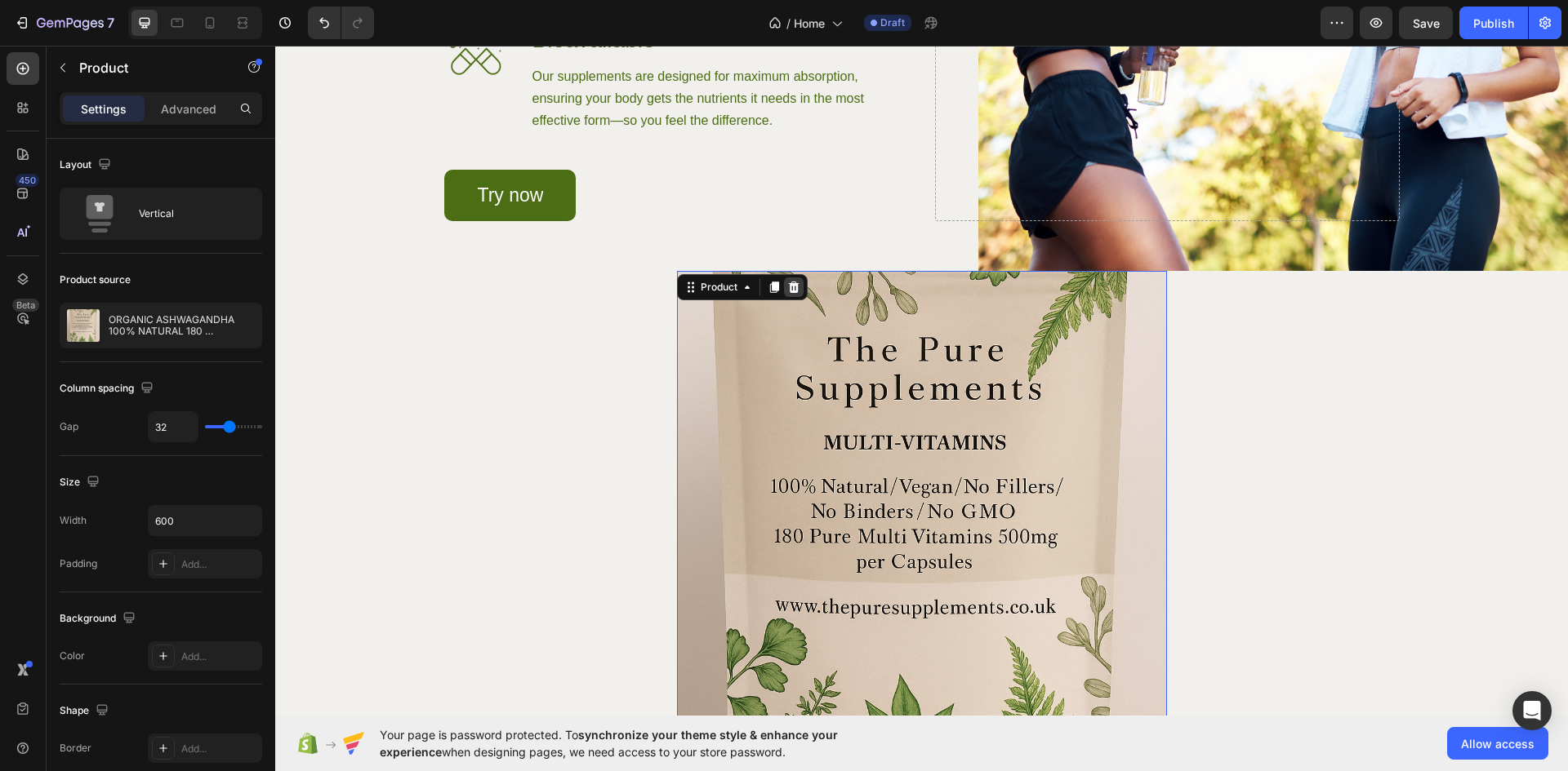
click at [796, 297] on div at bounding box center [794, 287] width 20 height 20
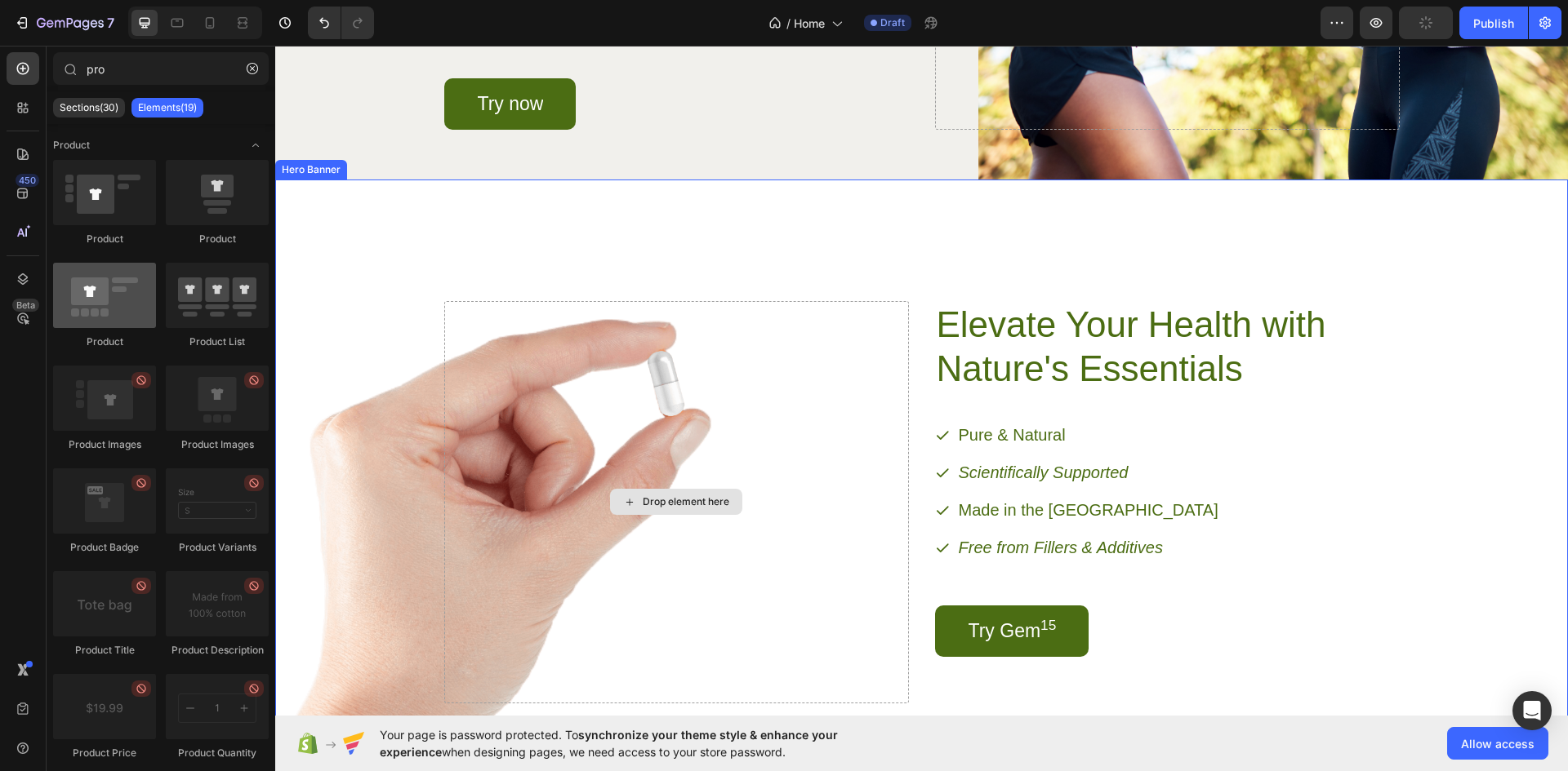
scroll to position [1817, 0]
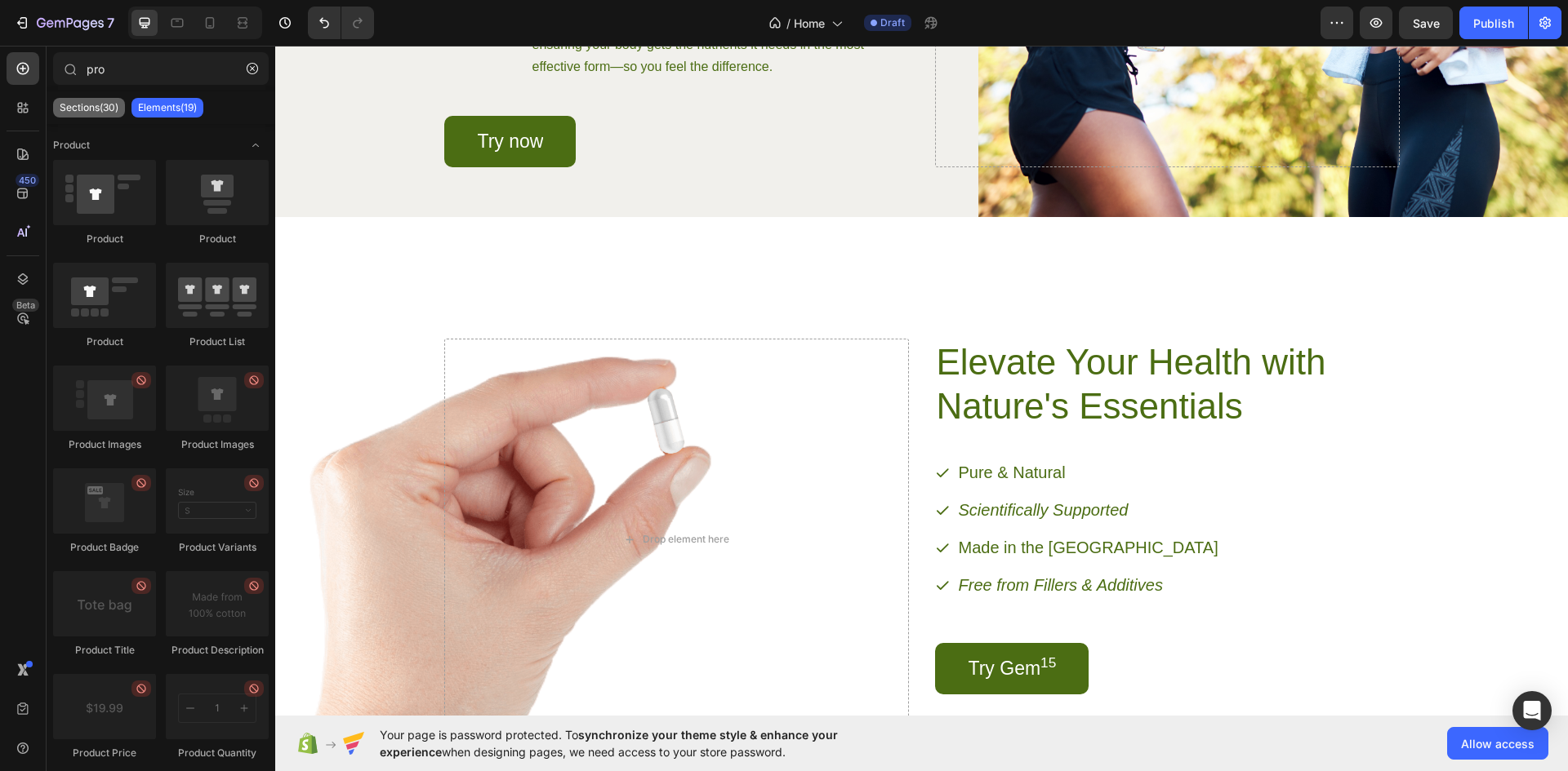
click at [104, 112] on p "Sections(30)" at bounding box center [89, 107] width 59 height 13
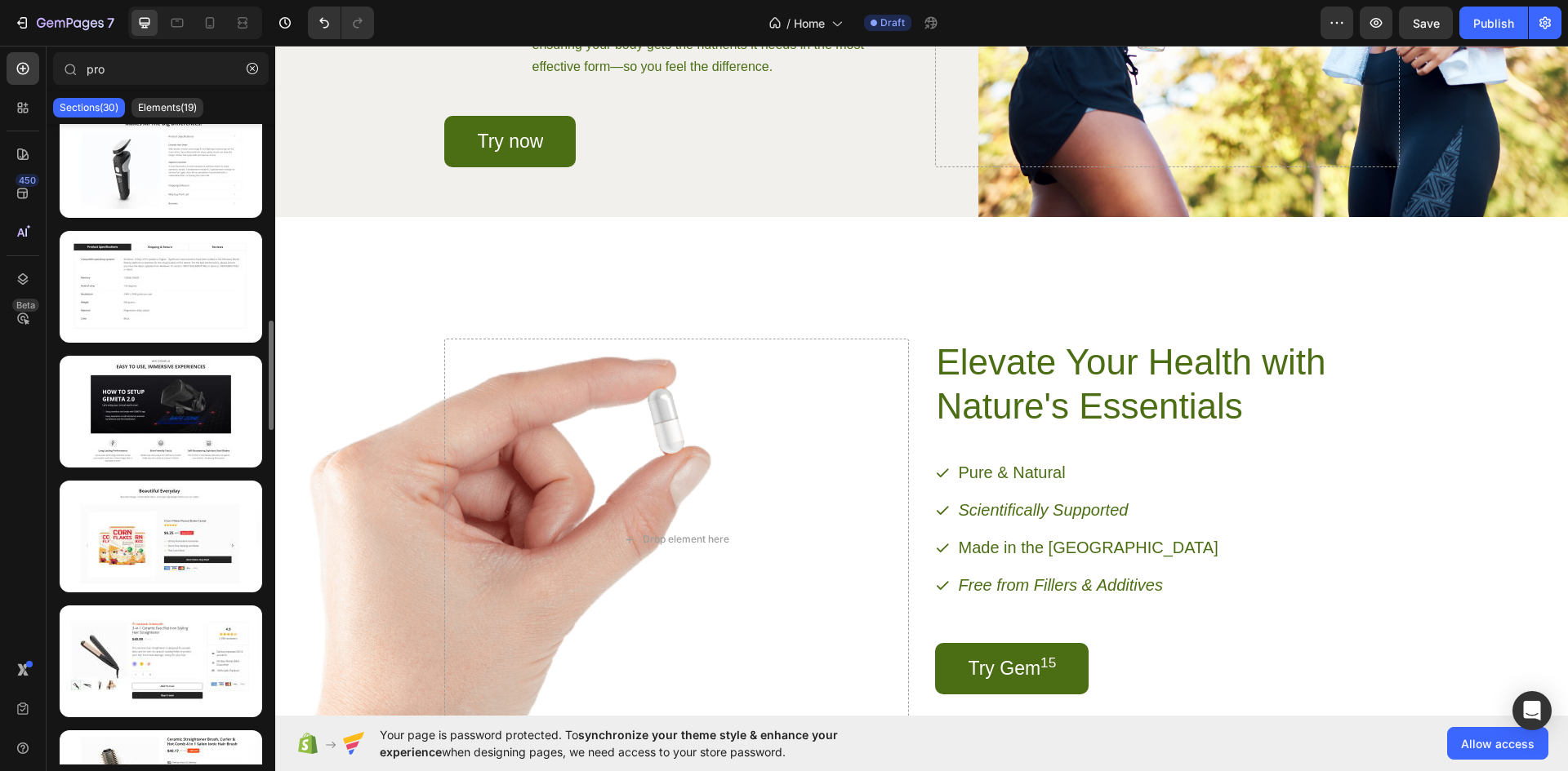
scroll to position [930, 0]
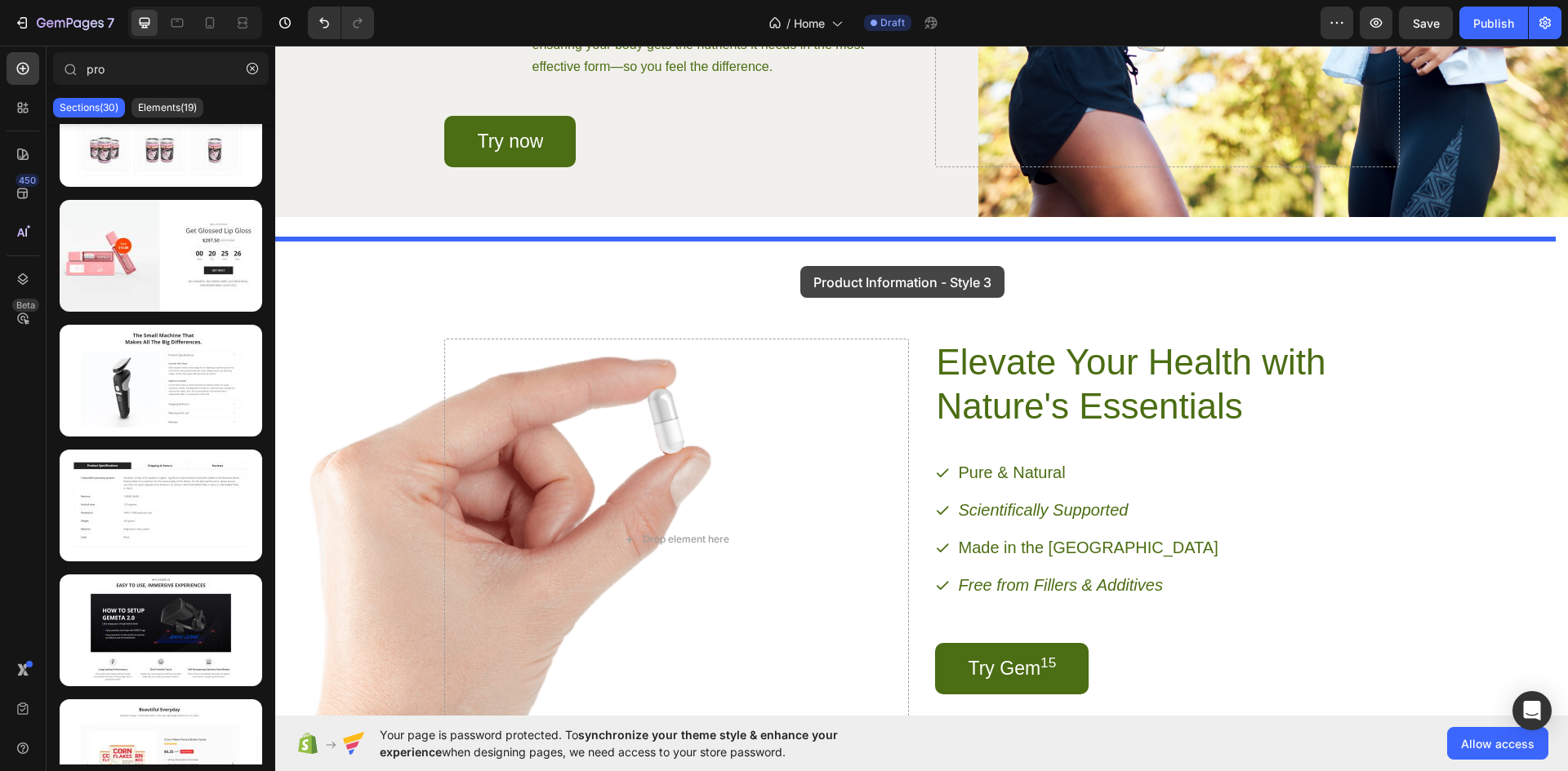
drag, startPoint x: 453, startPoint y: 422, endPoint x: 801, endPoint y: 266, distance: 381.4
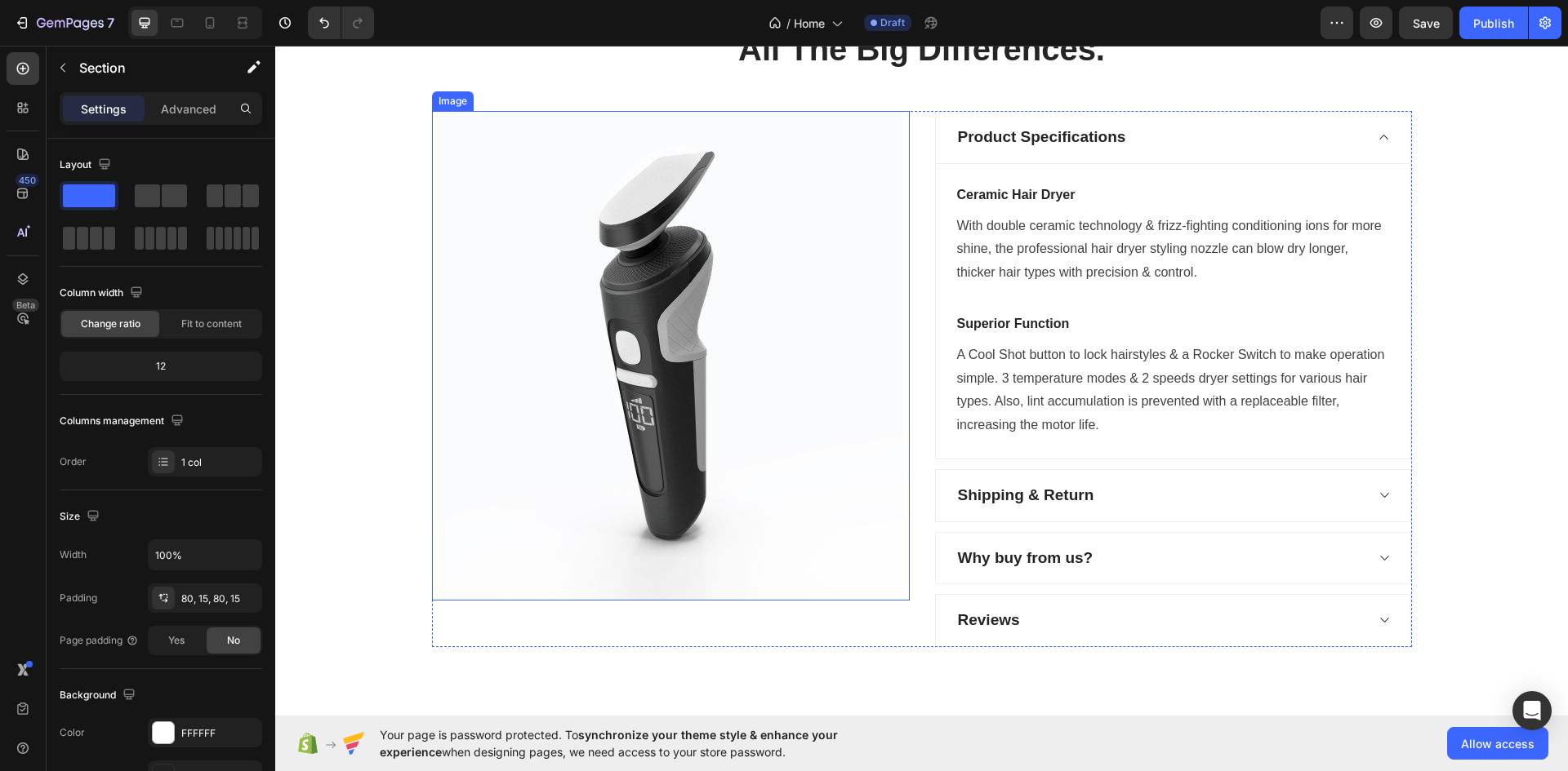
scroll to position [2143, 0]
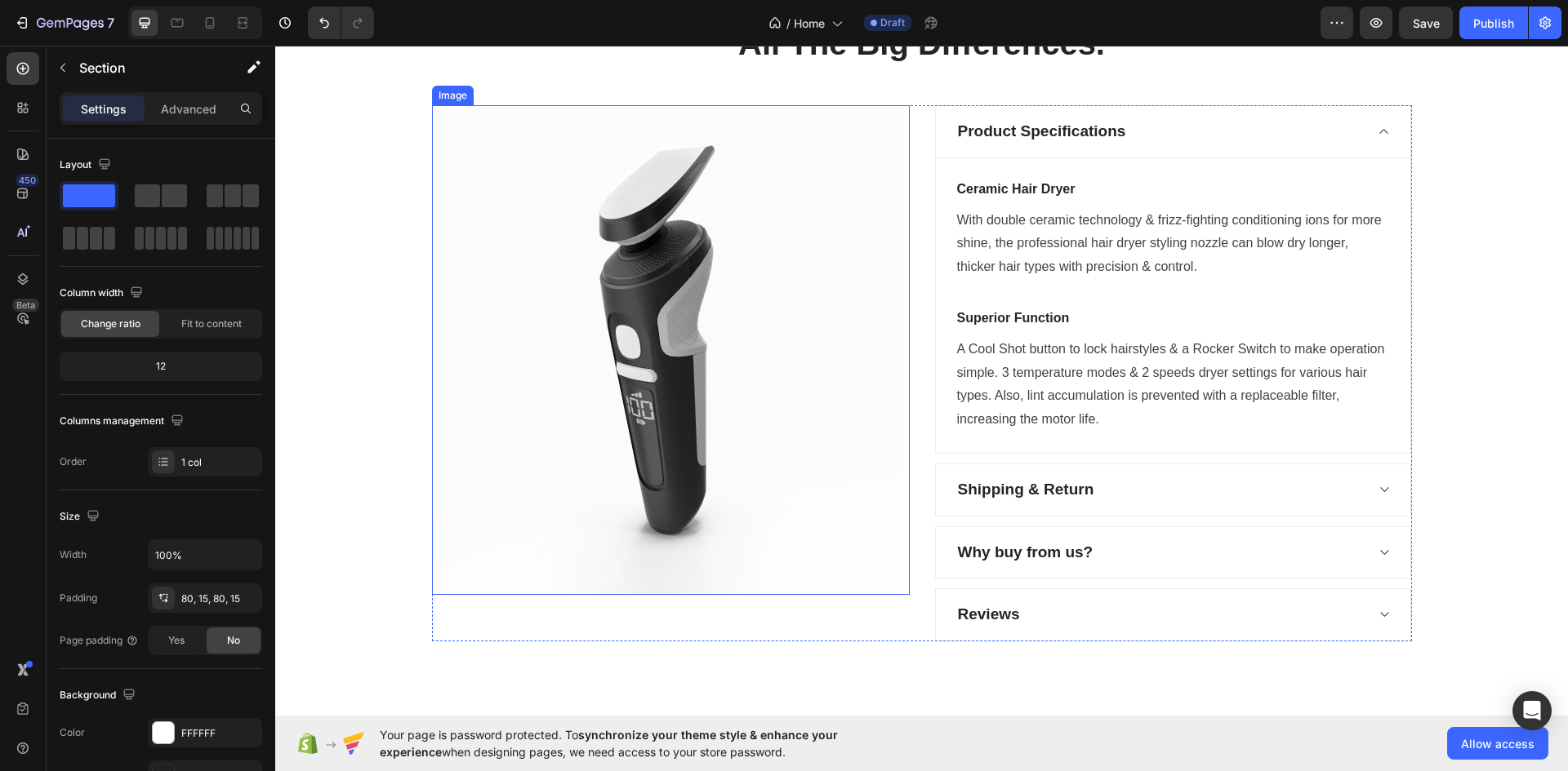
click at [639, 291] on img at bounding box center [670, 350] width 466 height 490
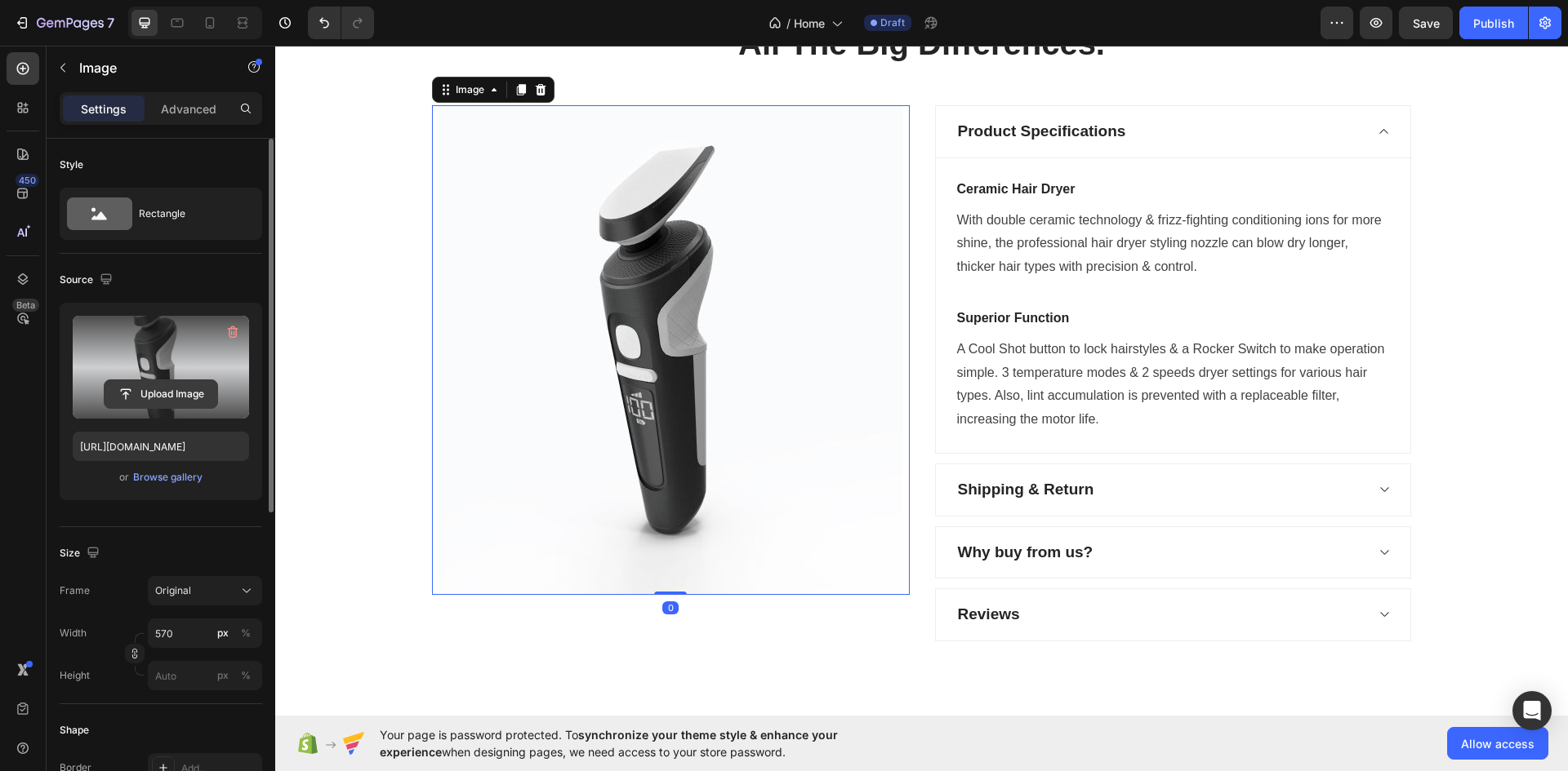
click at [172, 394] on input "file" at bounding box center [160, 394] width 112 height 27
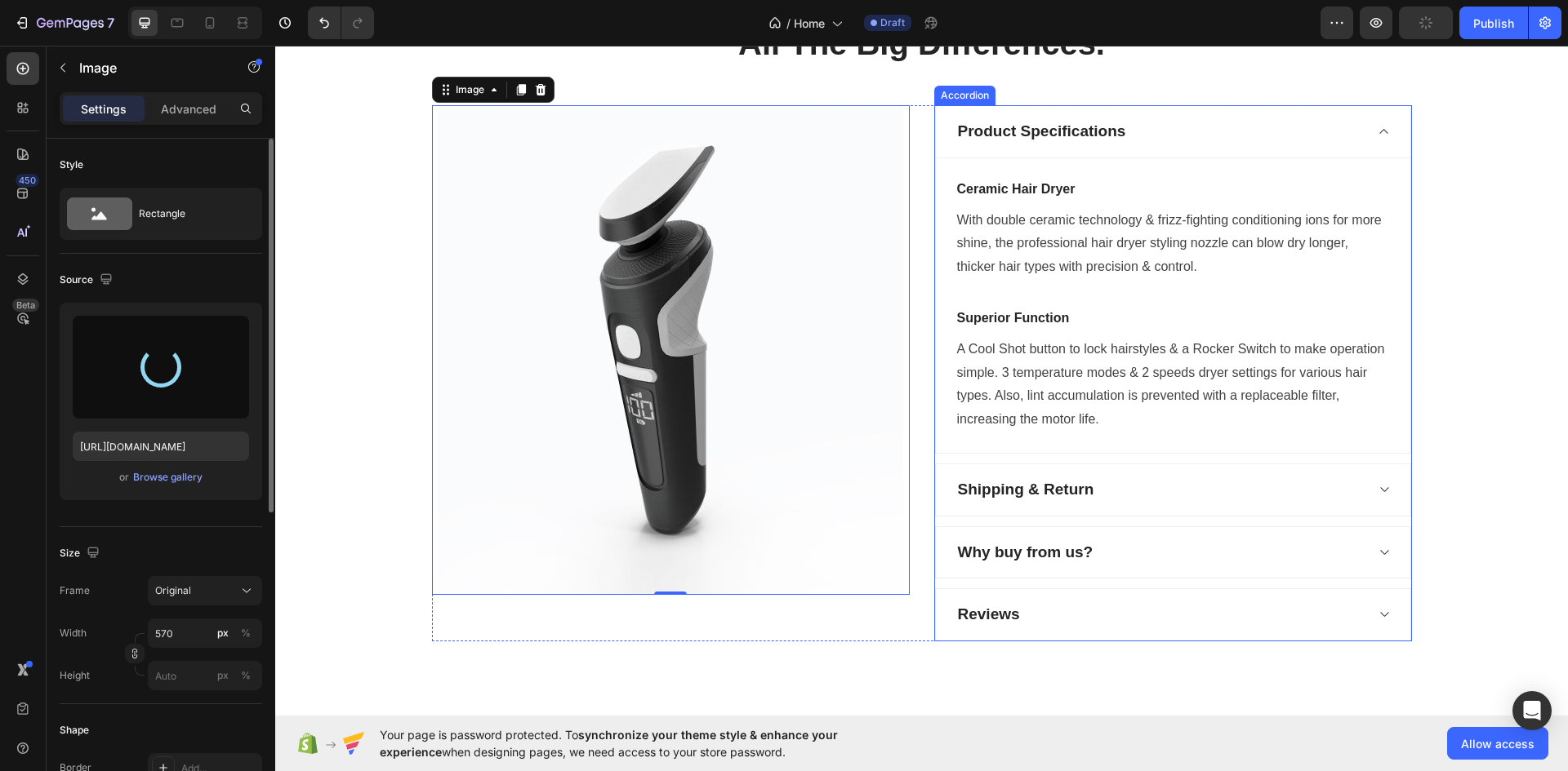
type input "[URL][DOMAIN_NAME]"
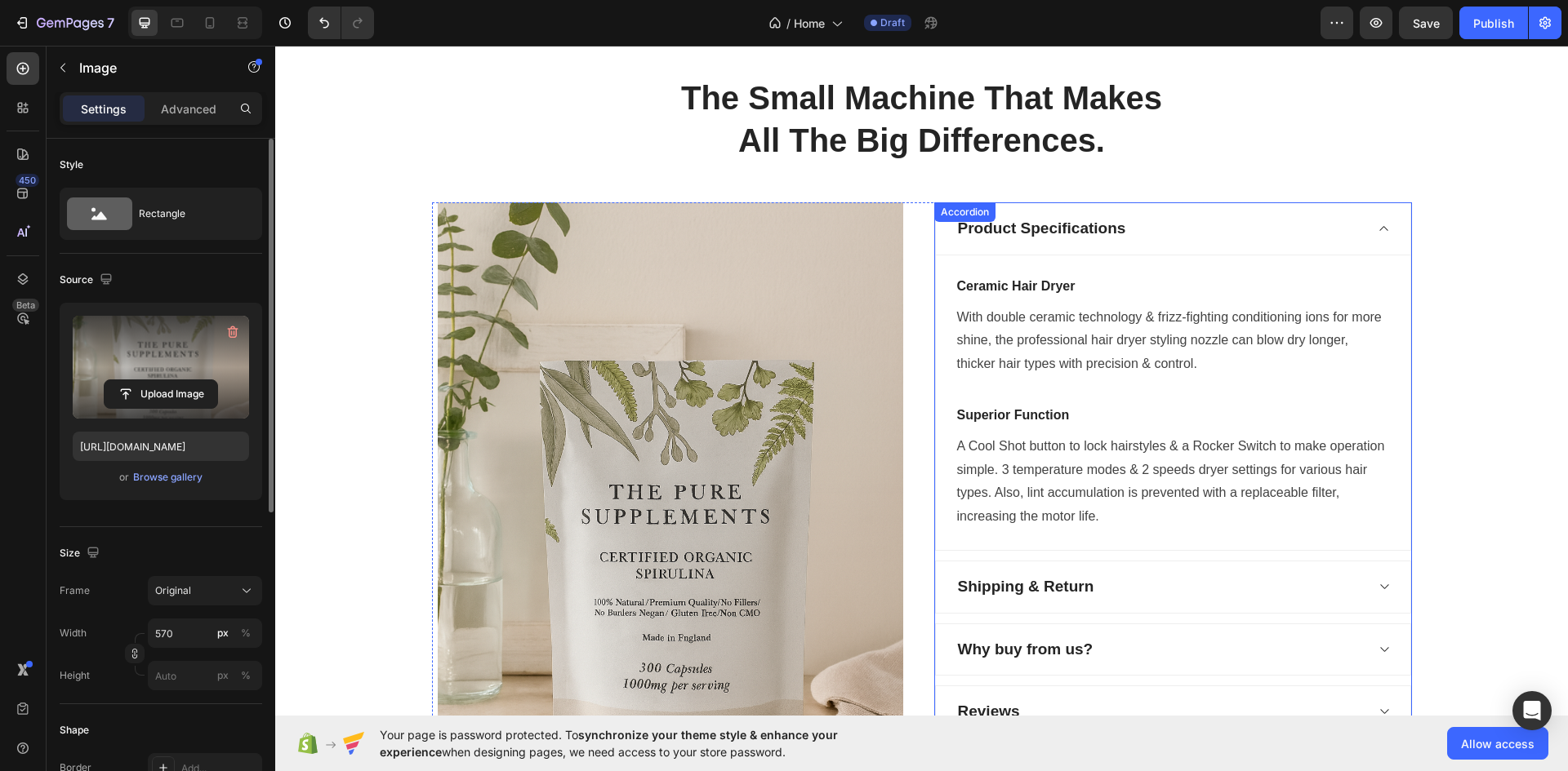
scroll to position [2035, 0]
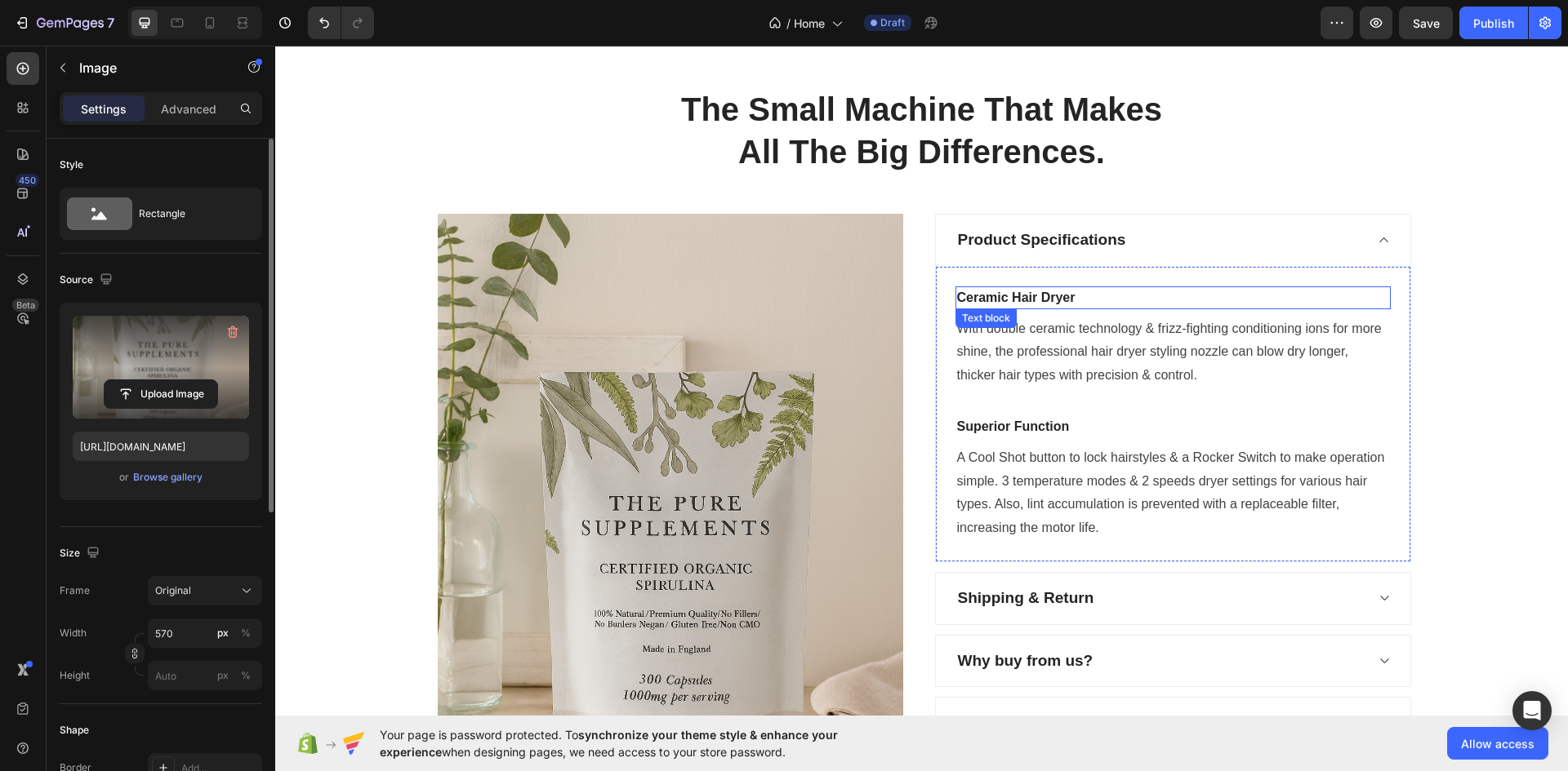
click at [1017, 298] on p "Ceramic Hair Dryer" at bounding box center [1173, 298] width 432 height 20
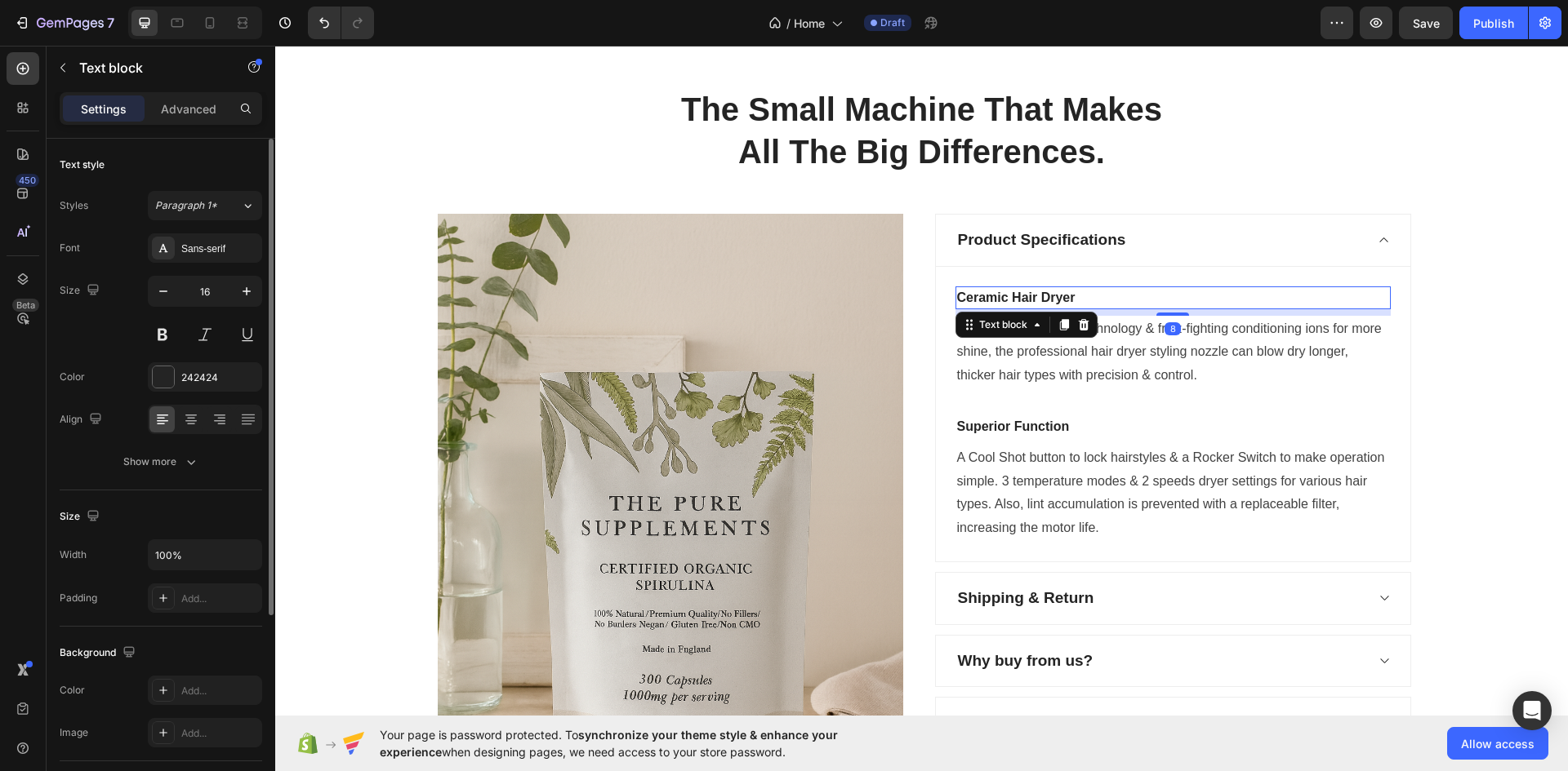
click at [1017, 298] on p "Ceramic Hair Dryer" at bounding box center [1173, 298] width 432 height 20
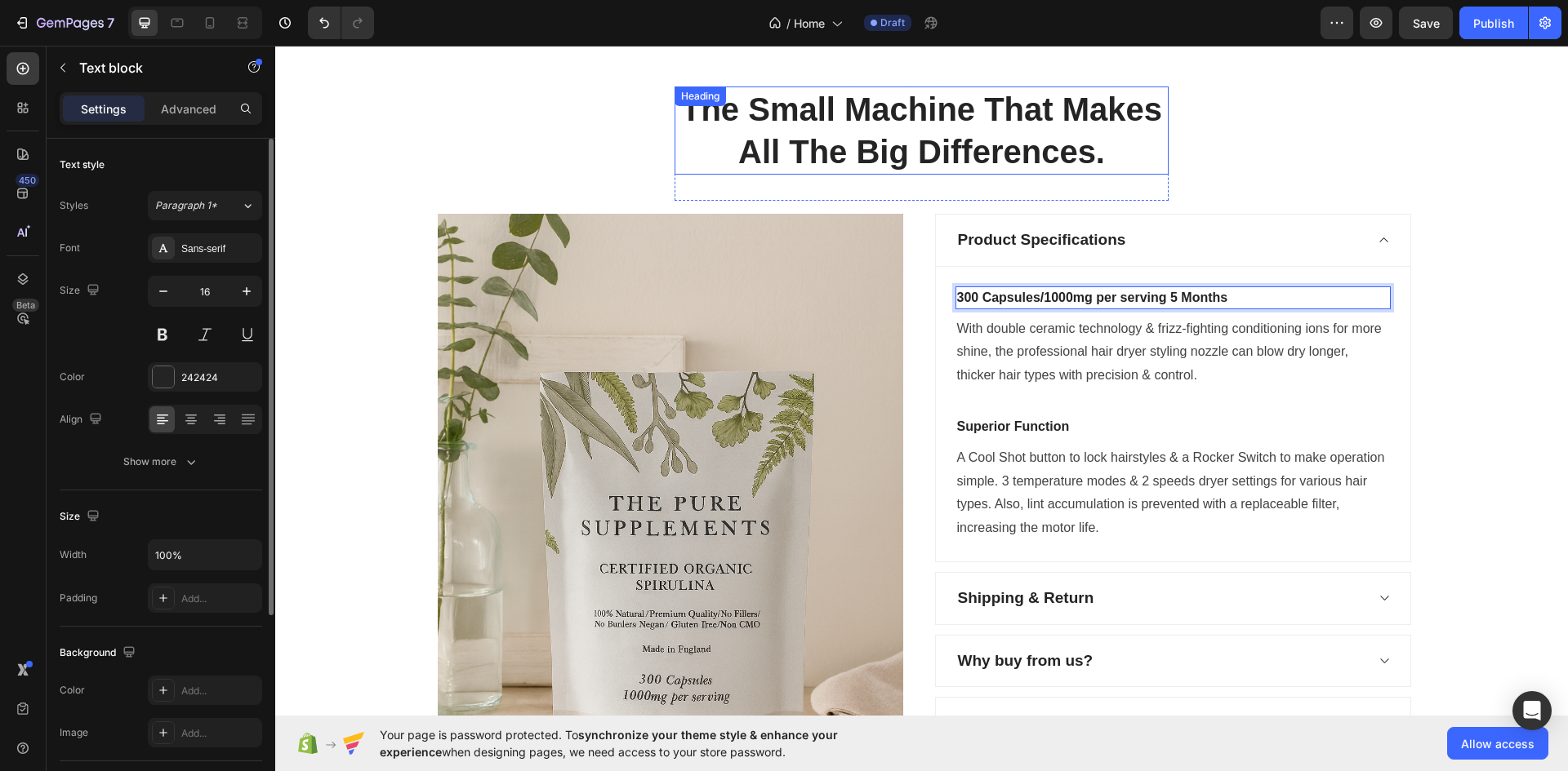
click at [910, 157] on p "The Small Machine That Makes All The Big Differences." at bounding box center [922, 130] width 491 height 85
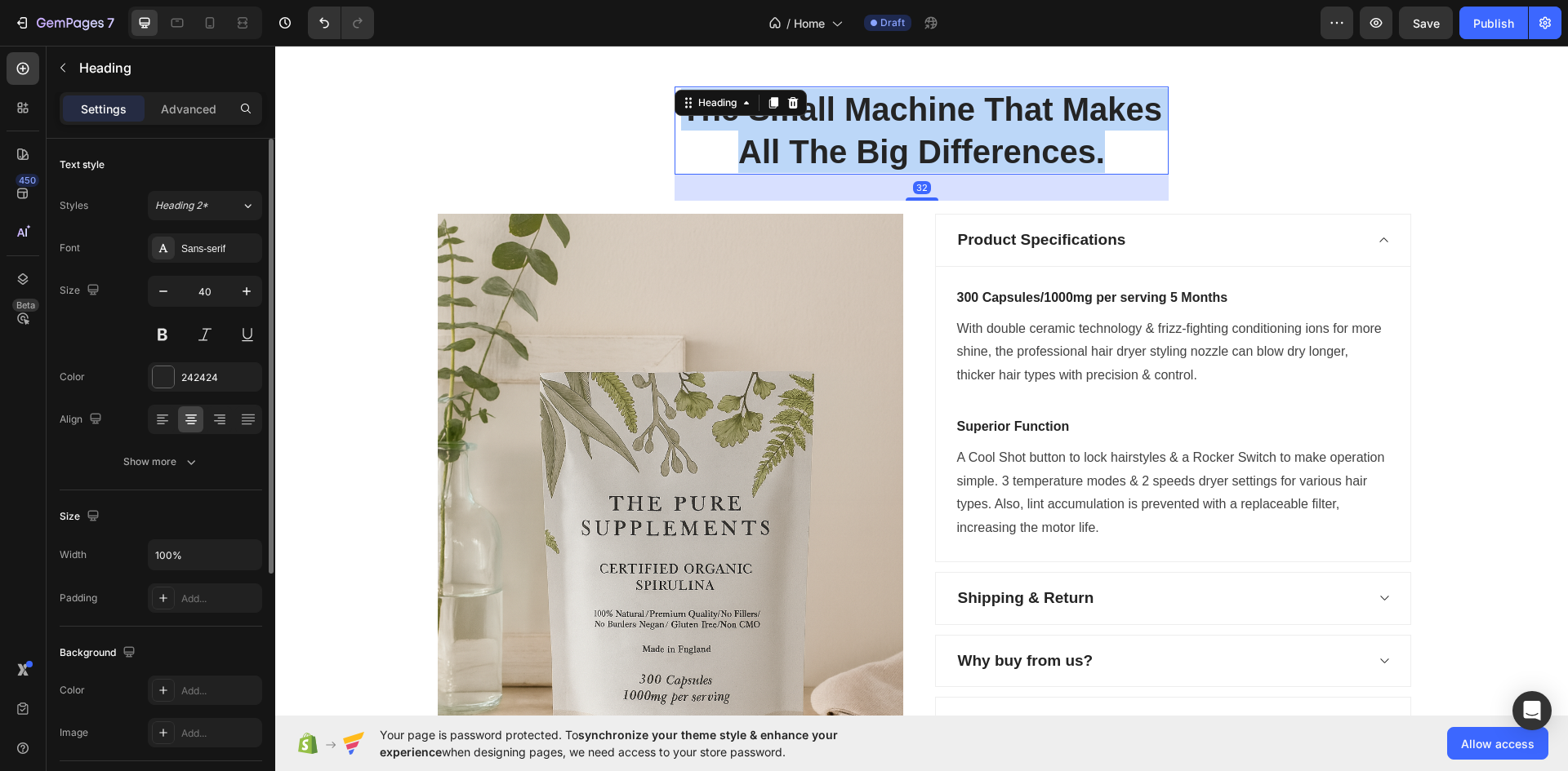
click at [910, 157] on p "The Small Machine That Makes All The Big Differences." at bounding box center [922, 130] width 491 height 85
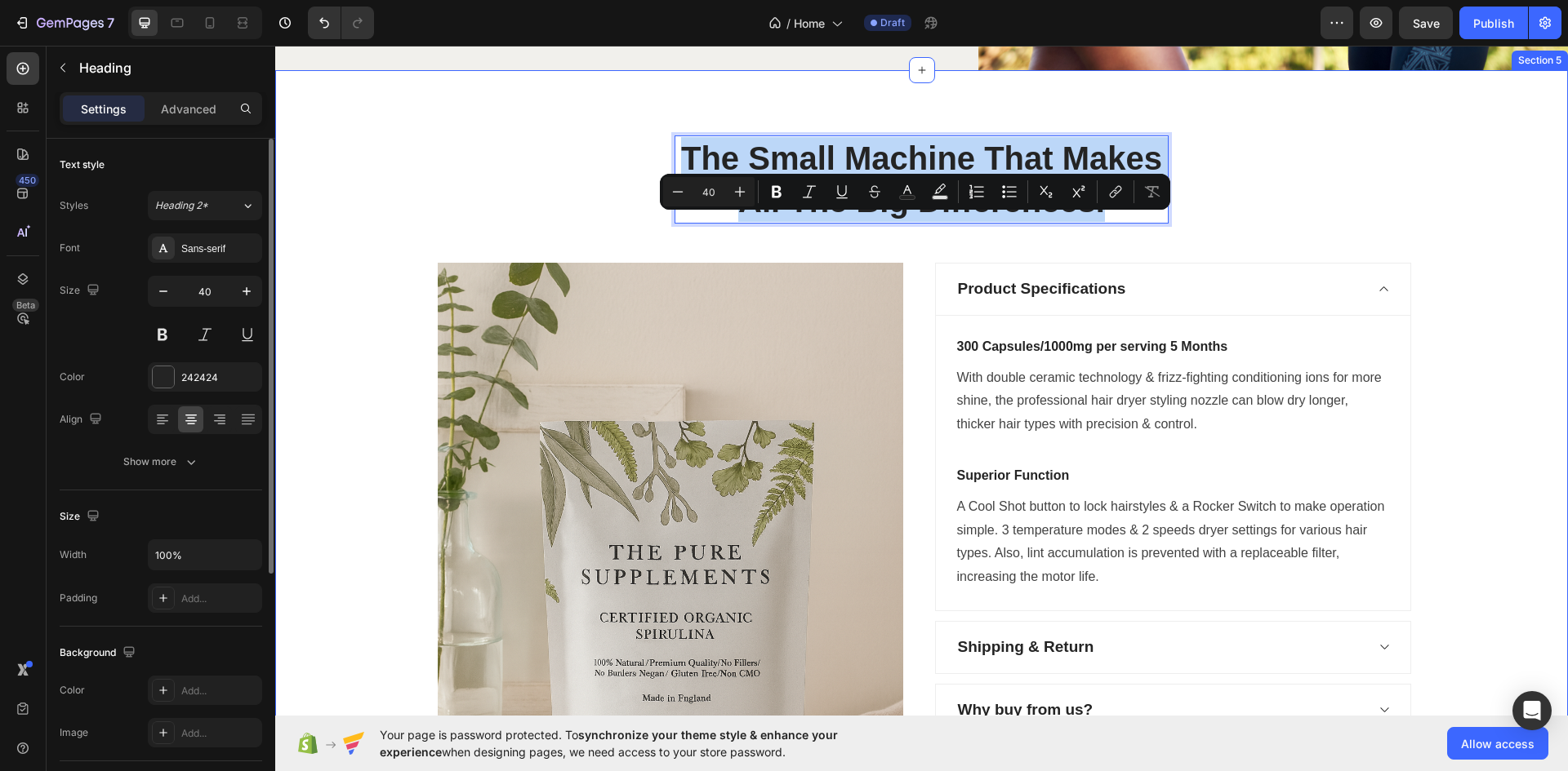
scroll to position [1872, 0]
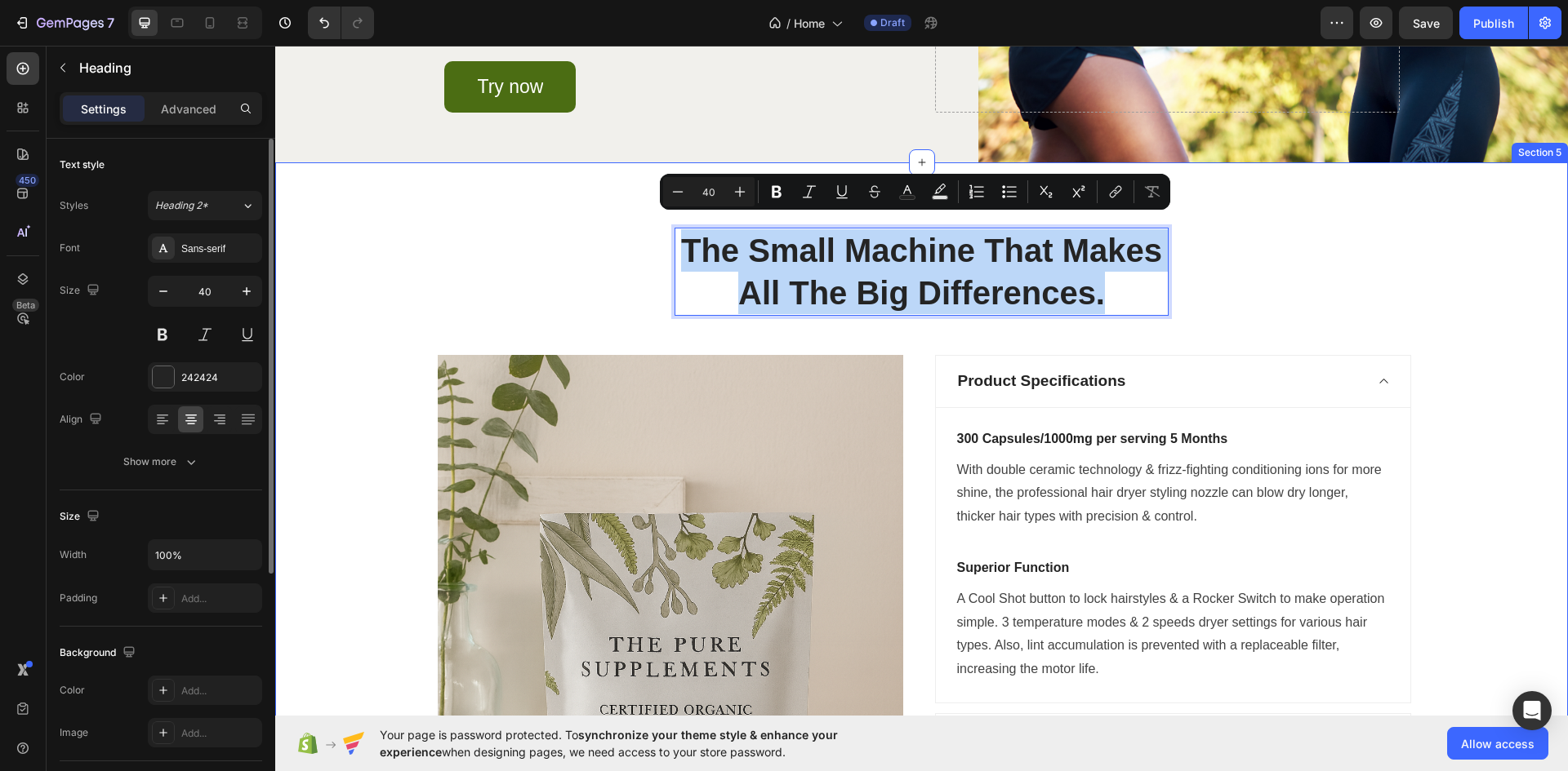
click at [1306, 246] on div "The Small Machine That Makes All The Big Differences. Heading 32 Row Image Prod…" at bounding box center [922, 639] width 1293 height 955
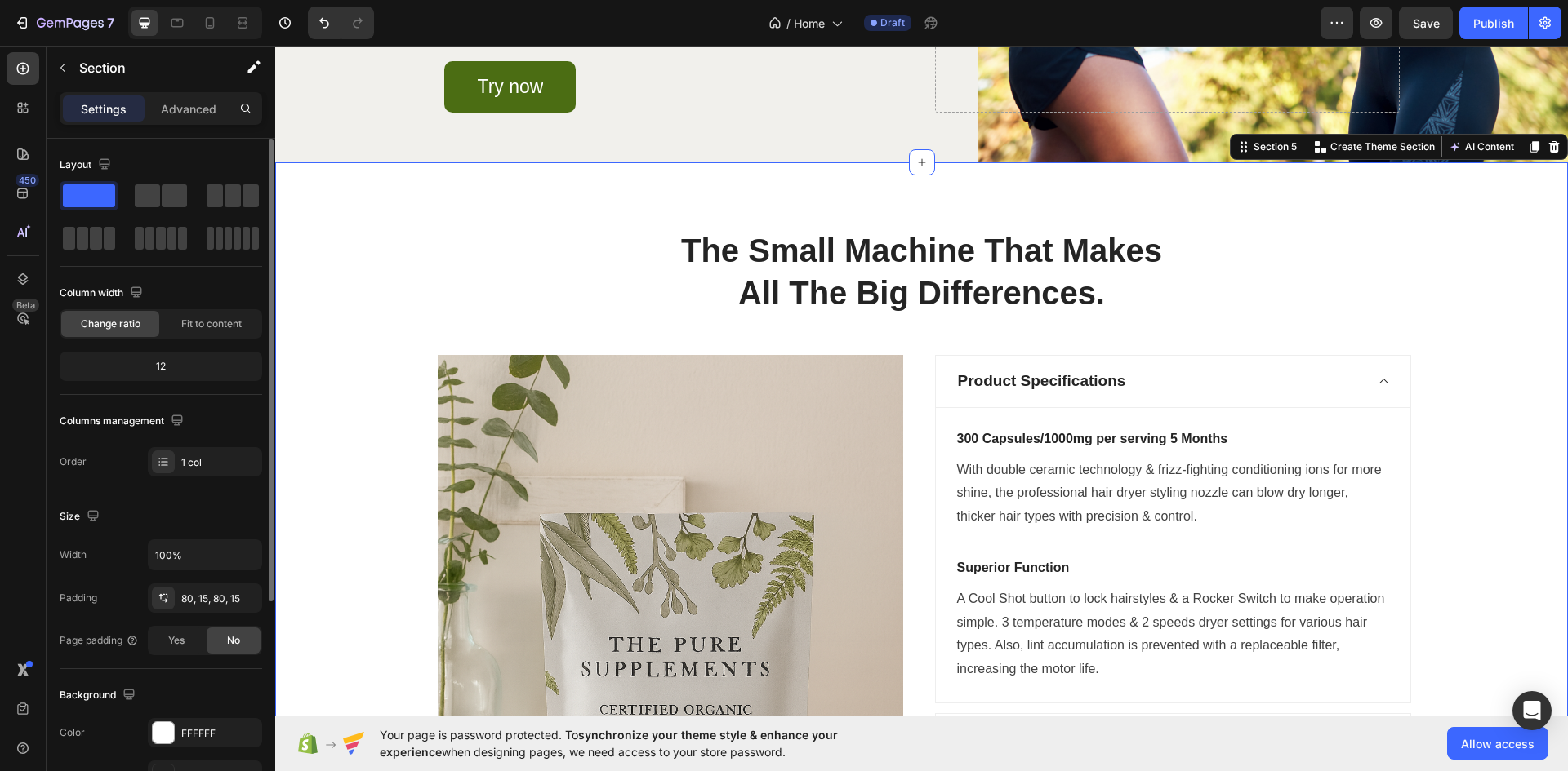
click at [1145, 314] on p "The Small Machine That Makes All The Big Differences." at bounding box center [922, 271] width 491 height 85
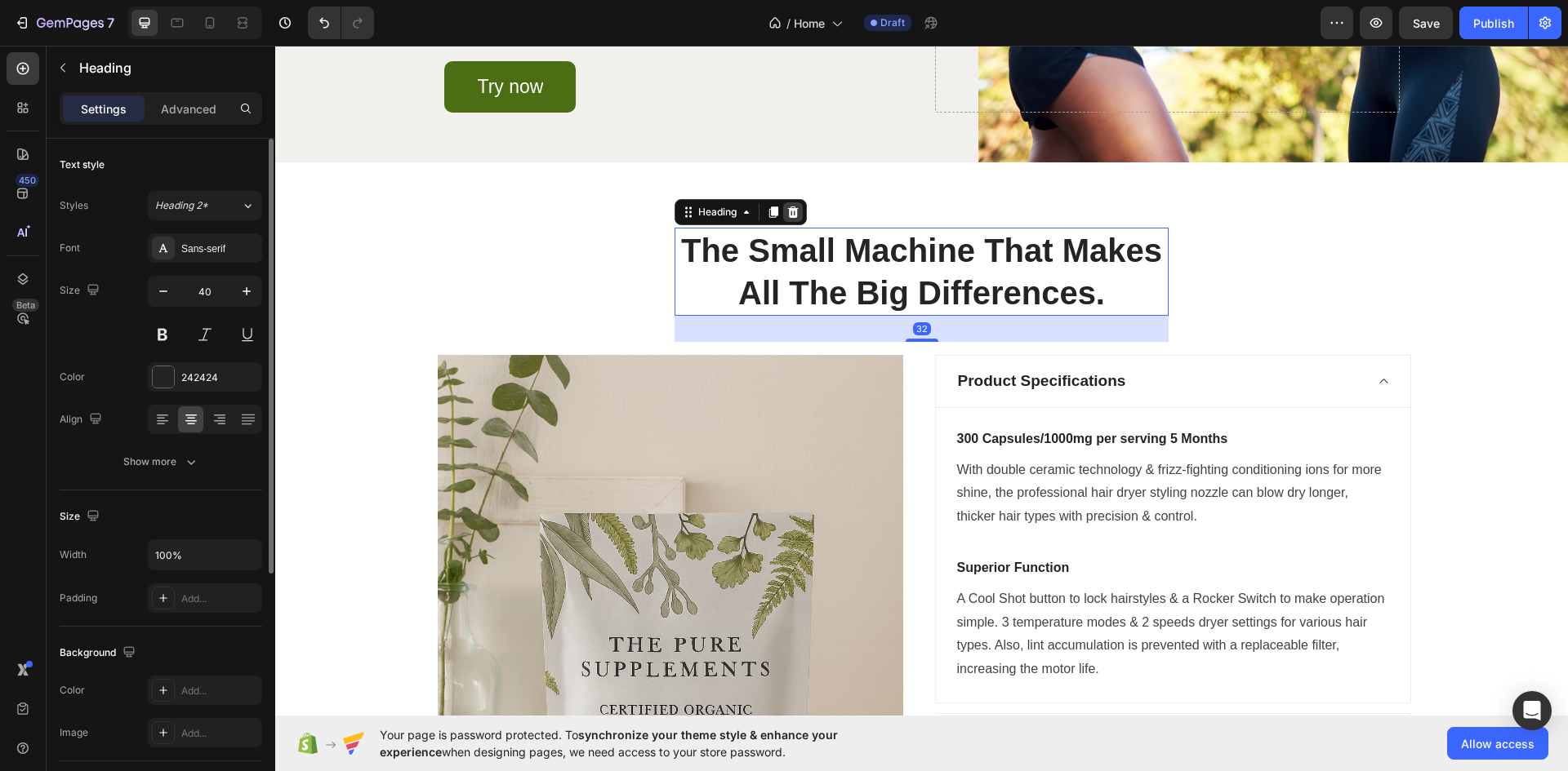
click at [788, 219] on icon at bounding box center [792, 212] width 13 height 13
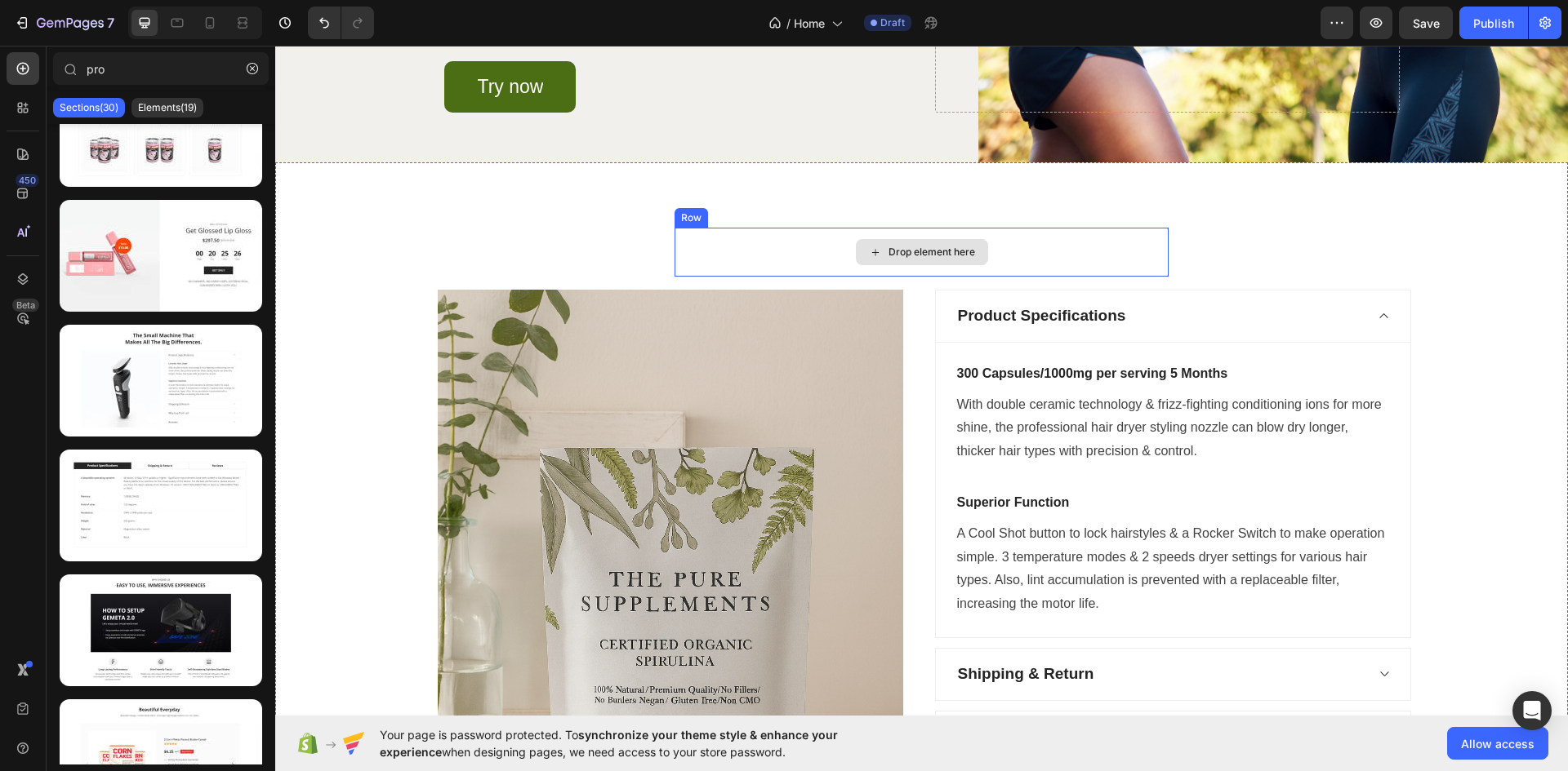
click at [1047, 257] on div "Drop element here" at bounding box center [922, 252] width 494 height 49
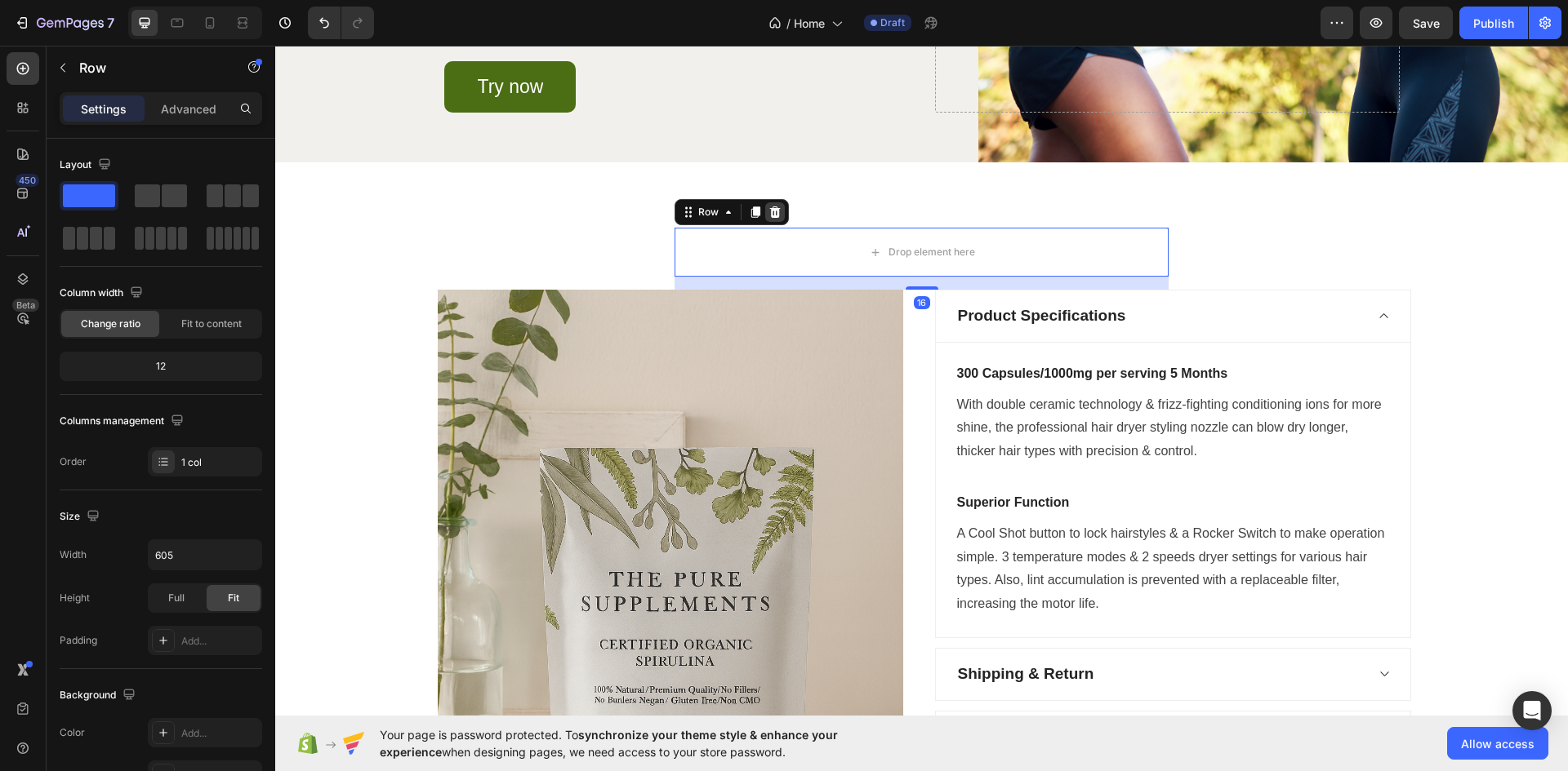
click at [770, 218] on icon at bounding box center [775, 213] width 11 height 12
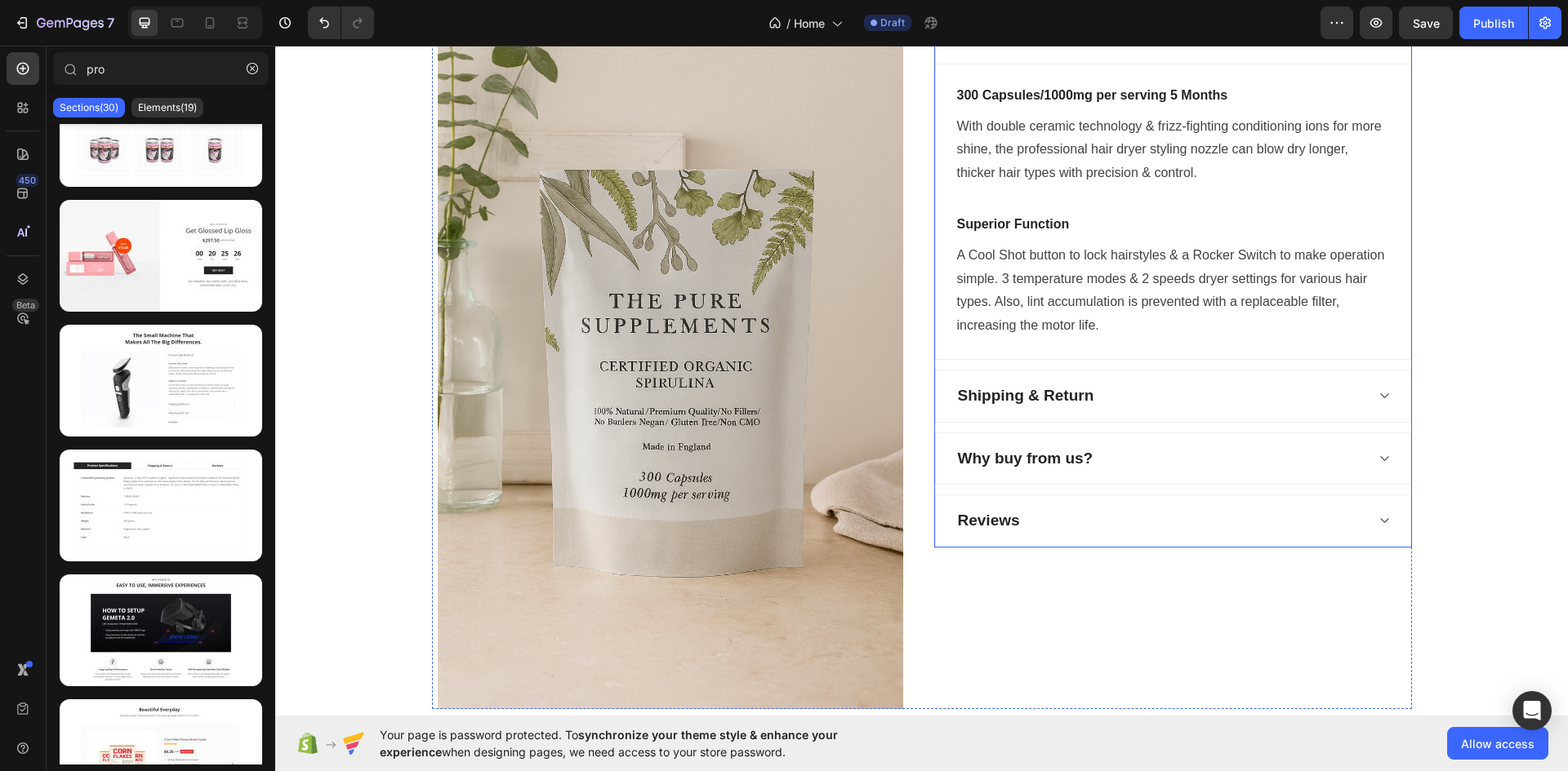
scroll to position [2090, 0]
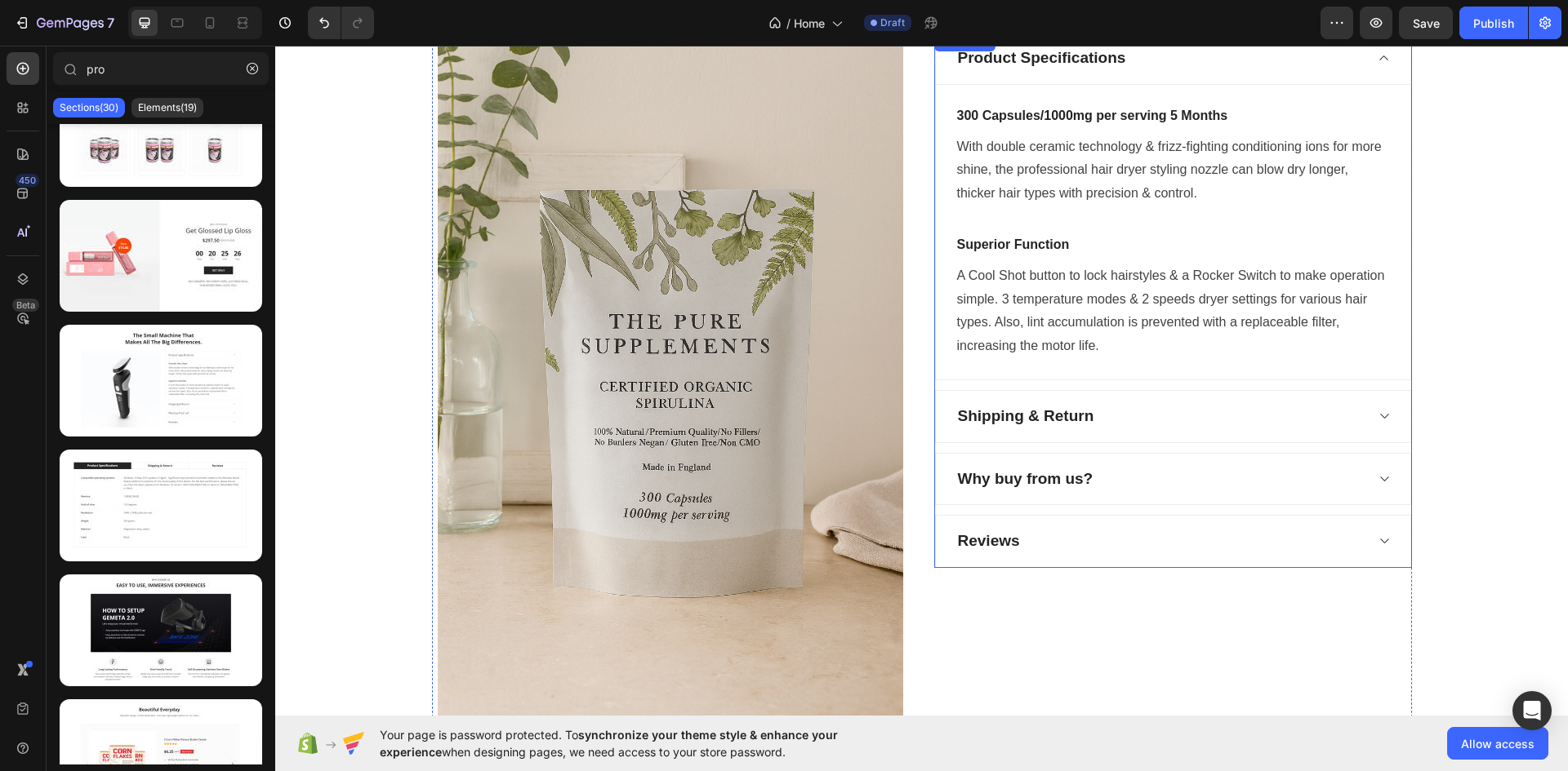
click at [1289, 427] on div "Shipping & Return" at bounding box center [1160, 416] width 409 height 28
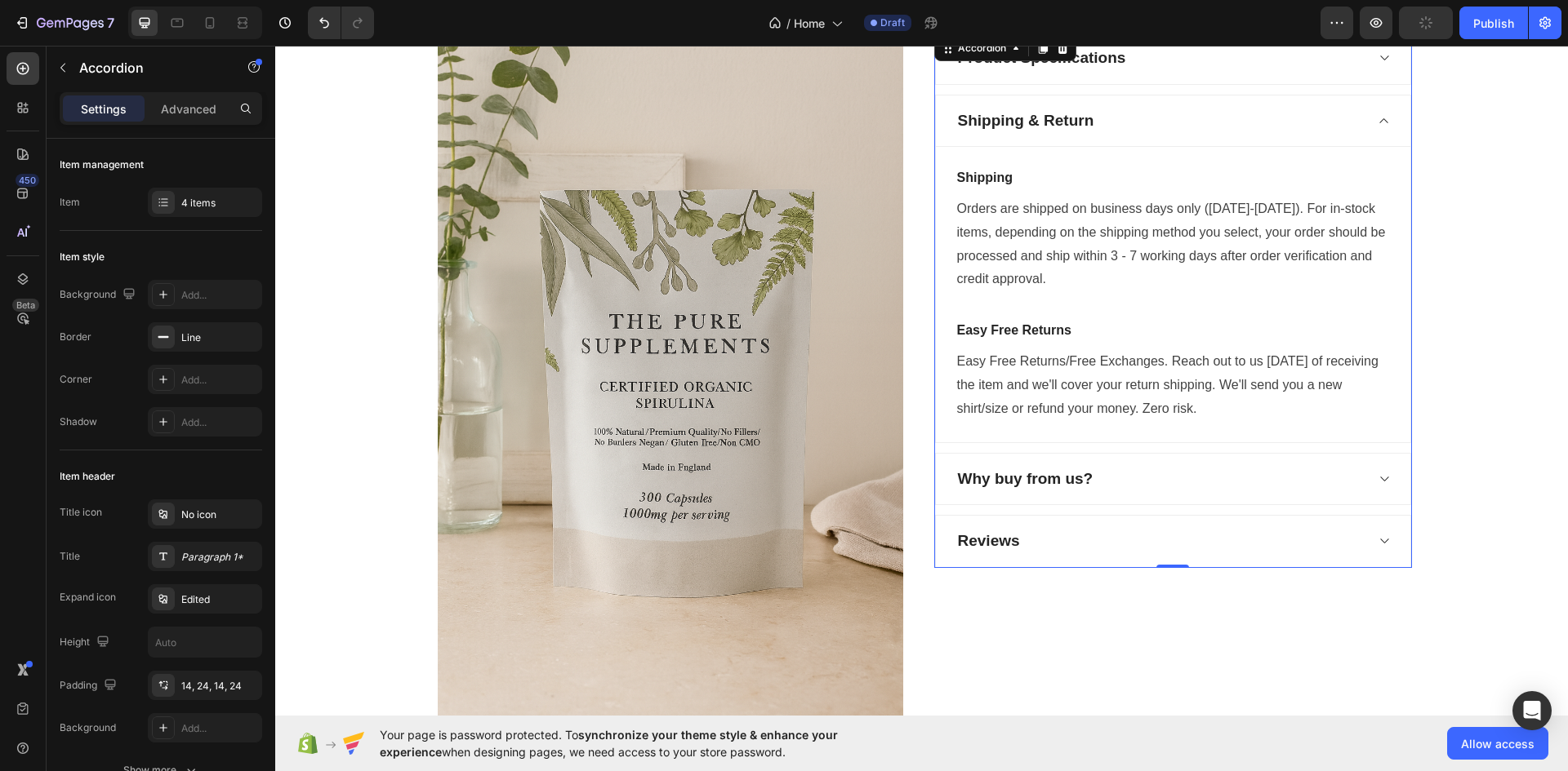
click at [1380, 122] on icon at bounding box center [1383, 120] width 13 height 13
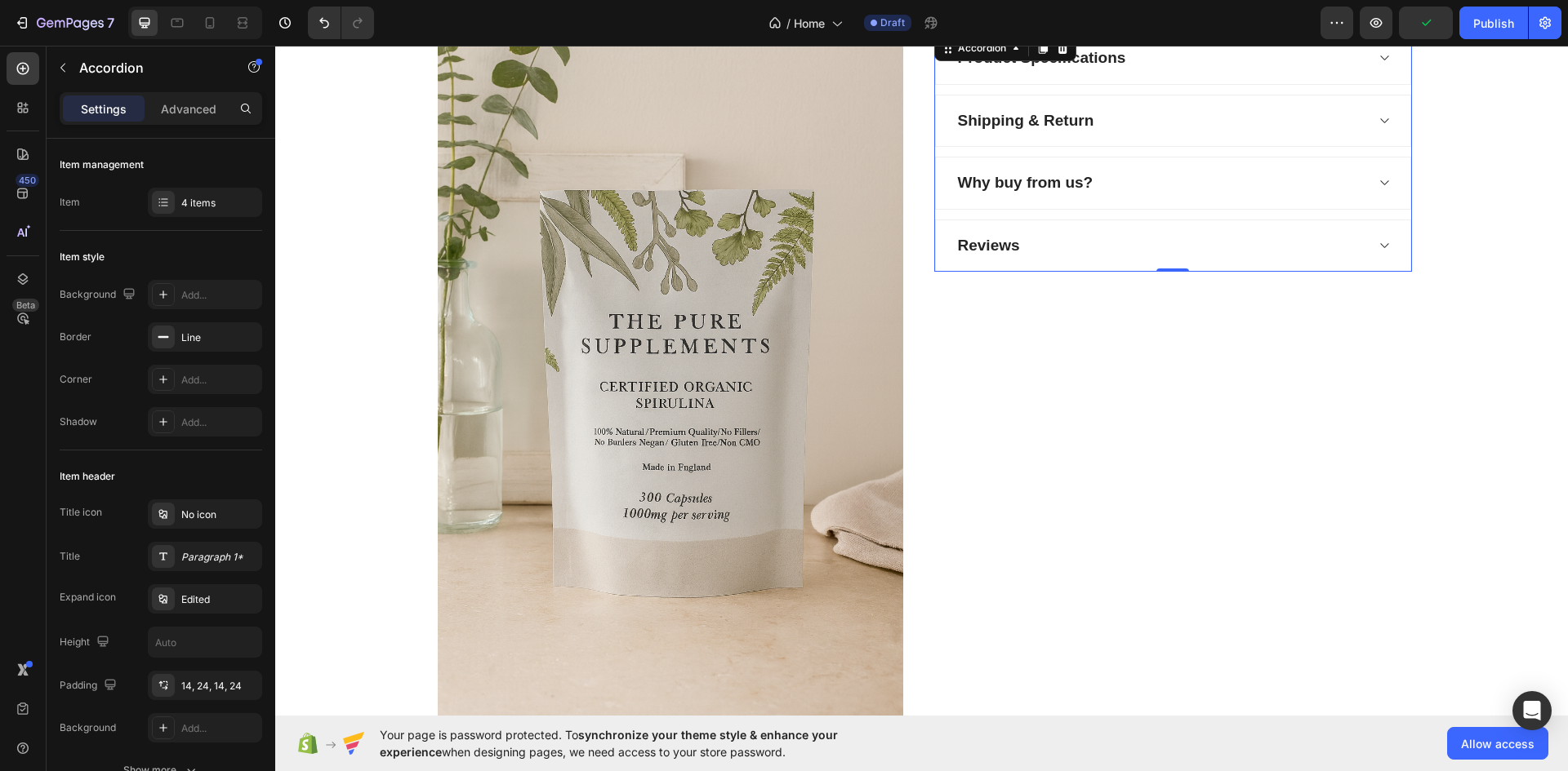
click at [1186, 183] on div "Why buy from us?" at bounding box center [1160, 183] width 409 height 28
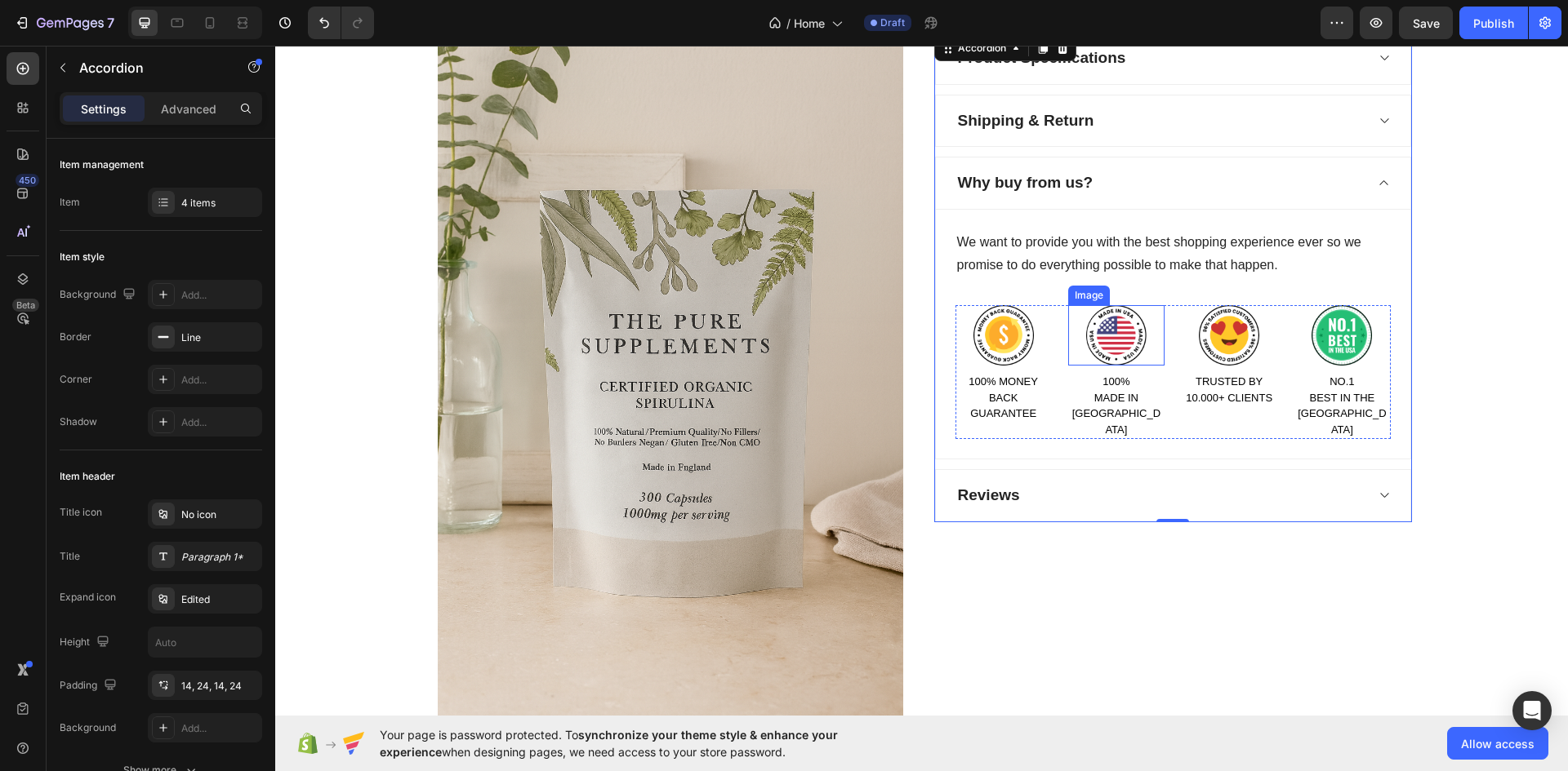
click at [1113, 341] on img at bounding box center [1116, 336] width 61 height 61
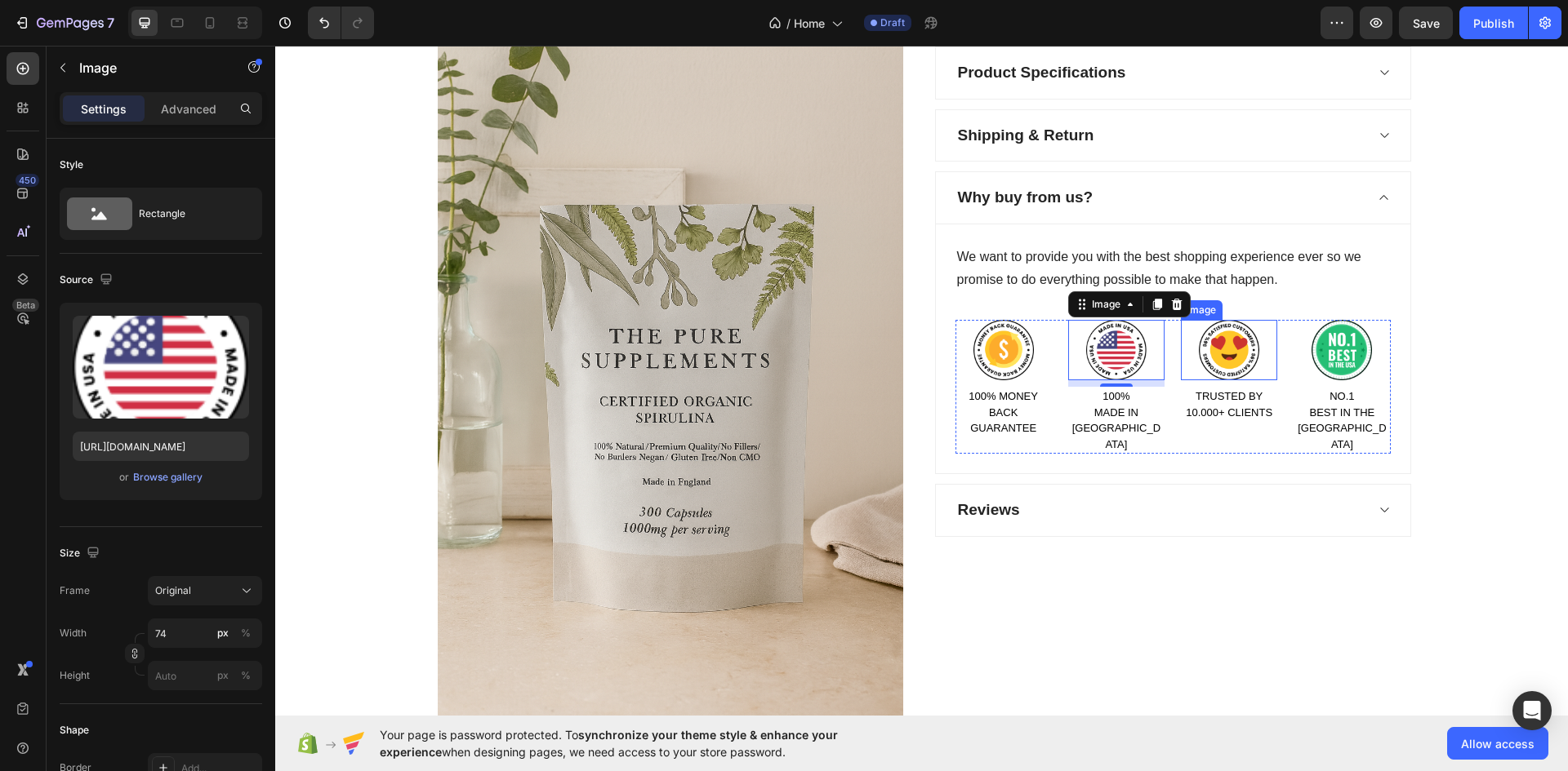
scroll to position [2035, 0]
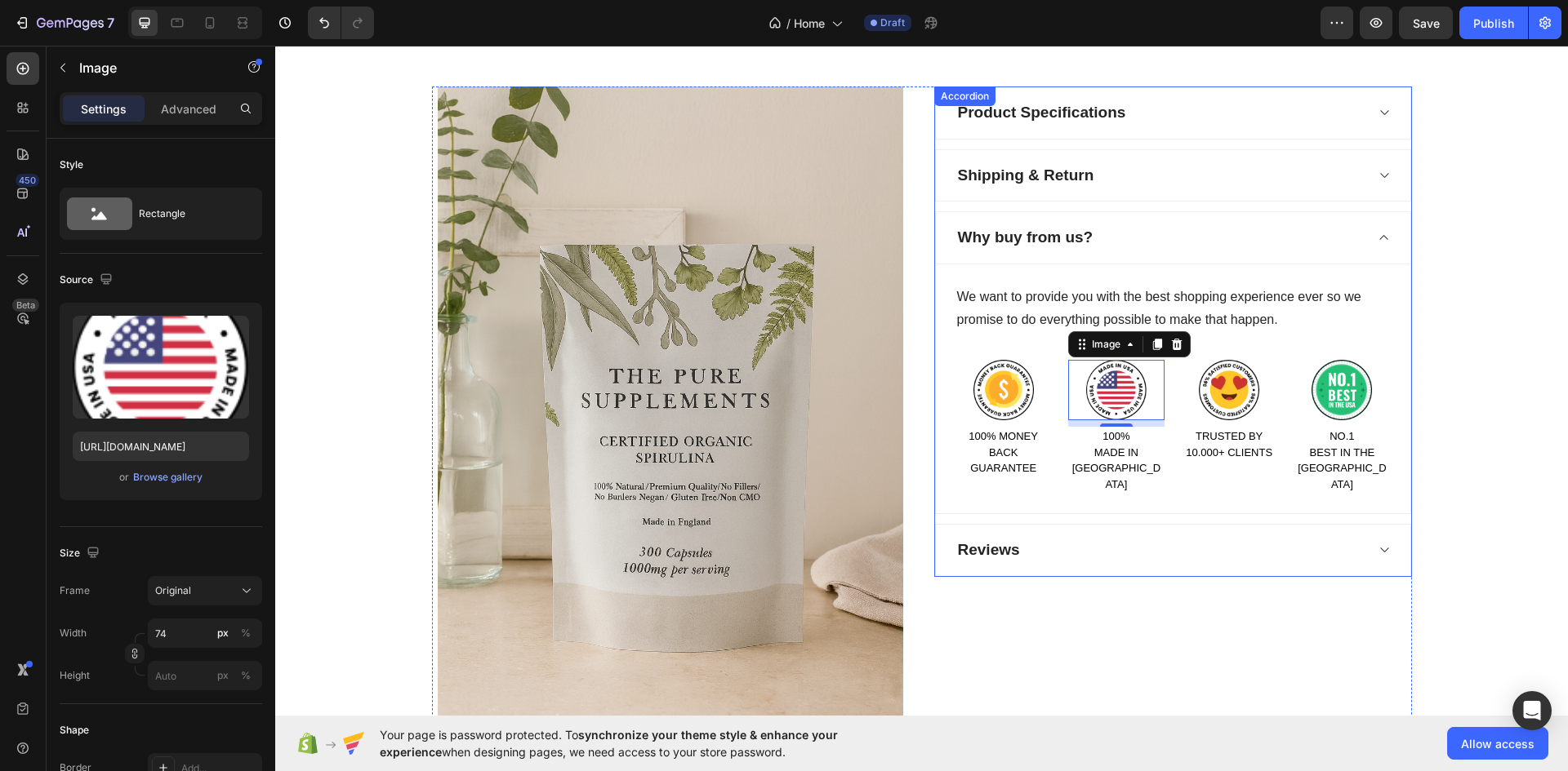
click at [1285, 246] on div "Why buy from us?" at bounding box center [1160, 237] width 409 height 28
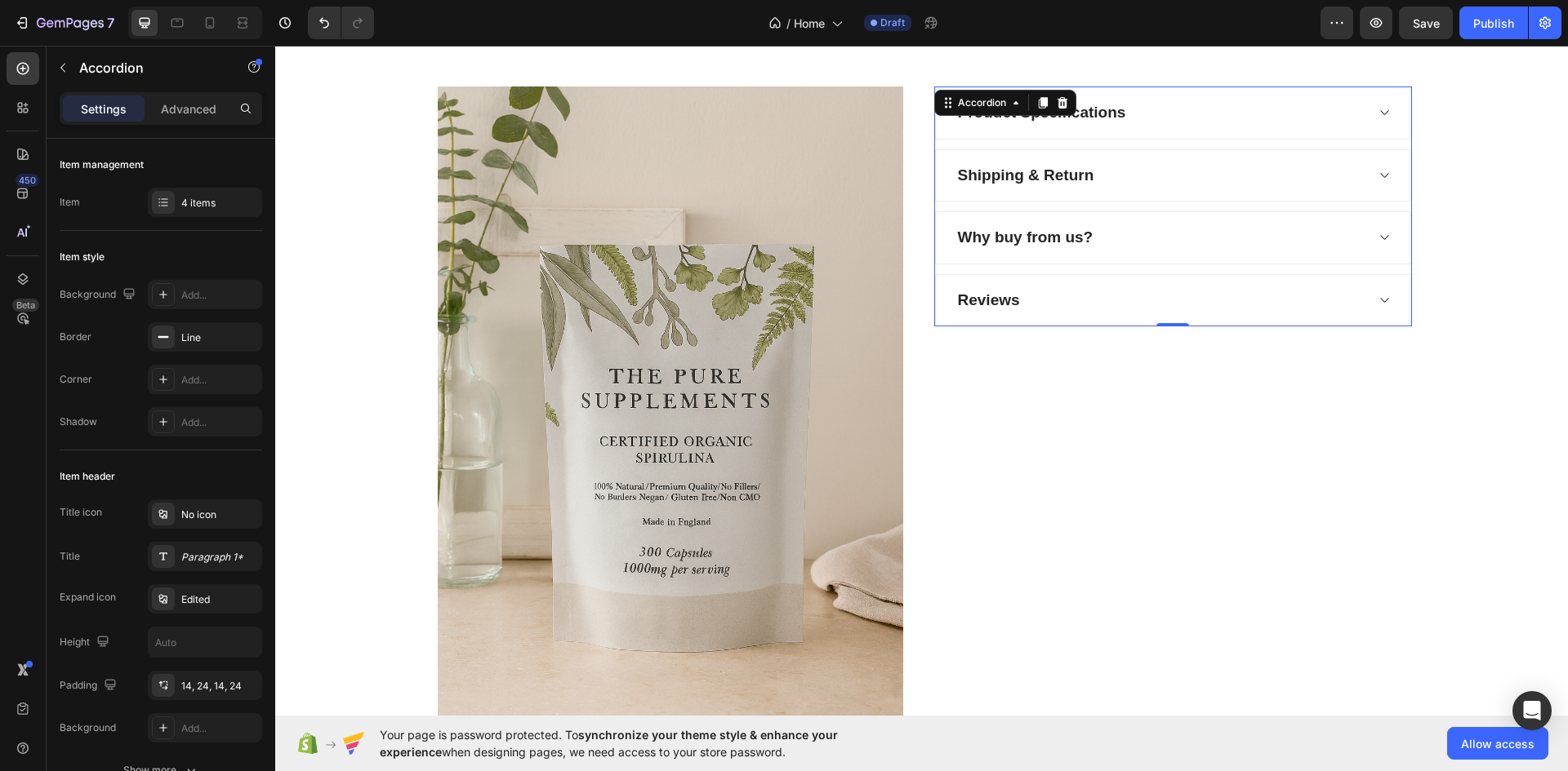
click at [1107, 303] on div "Reviews" at bounding box center [1160, 301] width 409 height 28
click at [1107, 302] on div "Reviews" at bounding box center [1160, 301] width 409 height 28
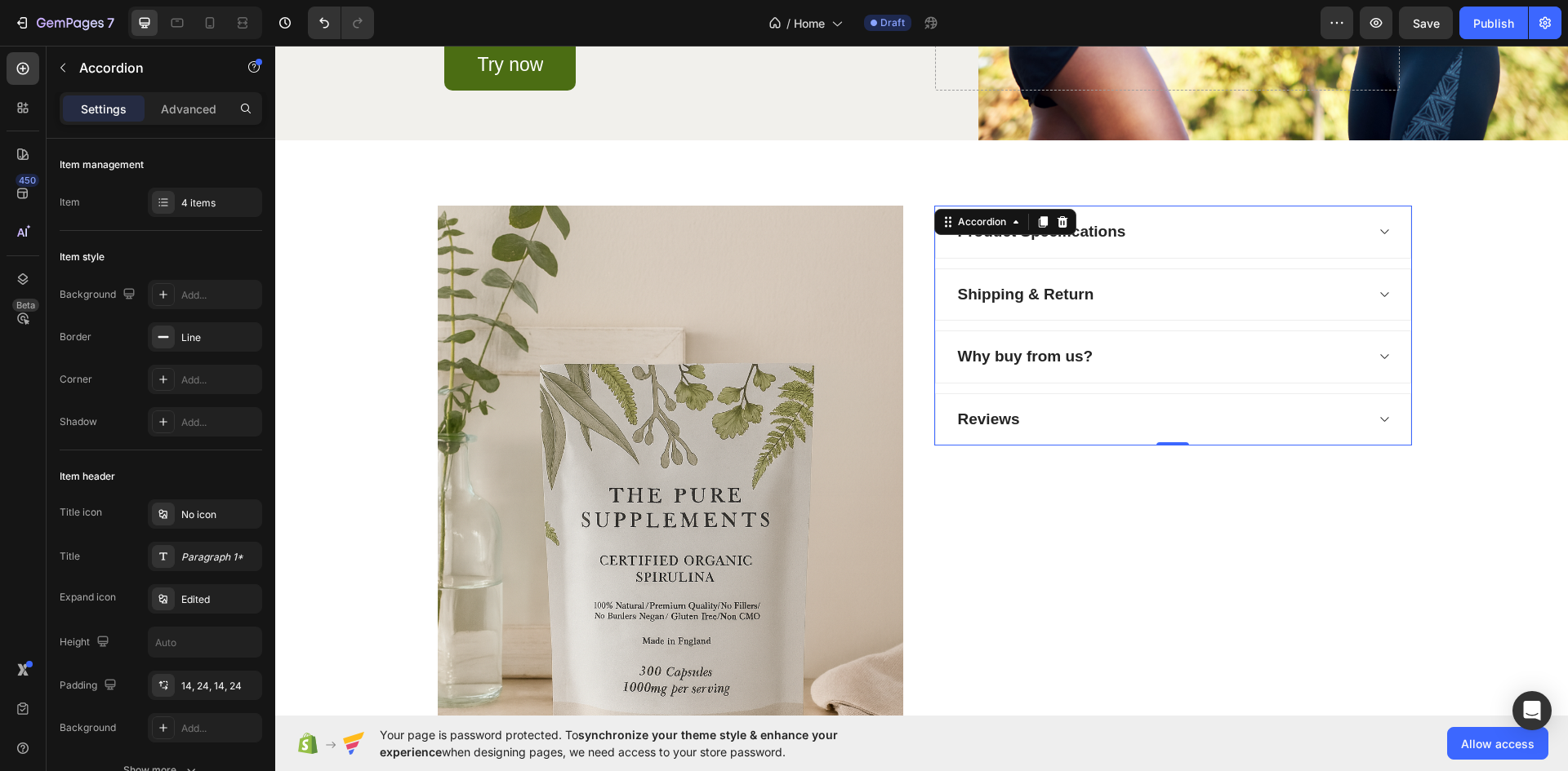
scroll to position [1872, 0]
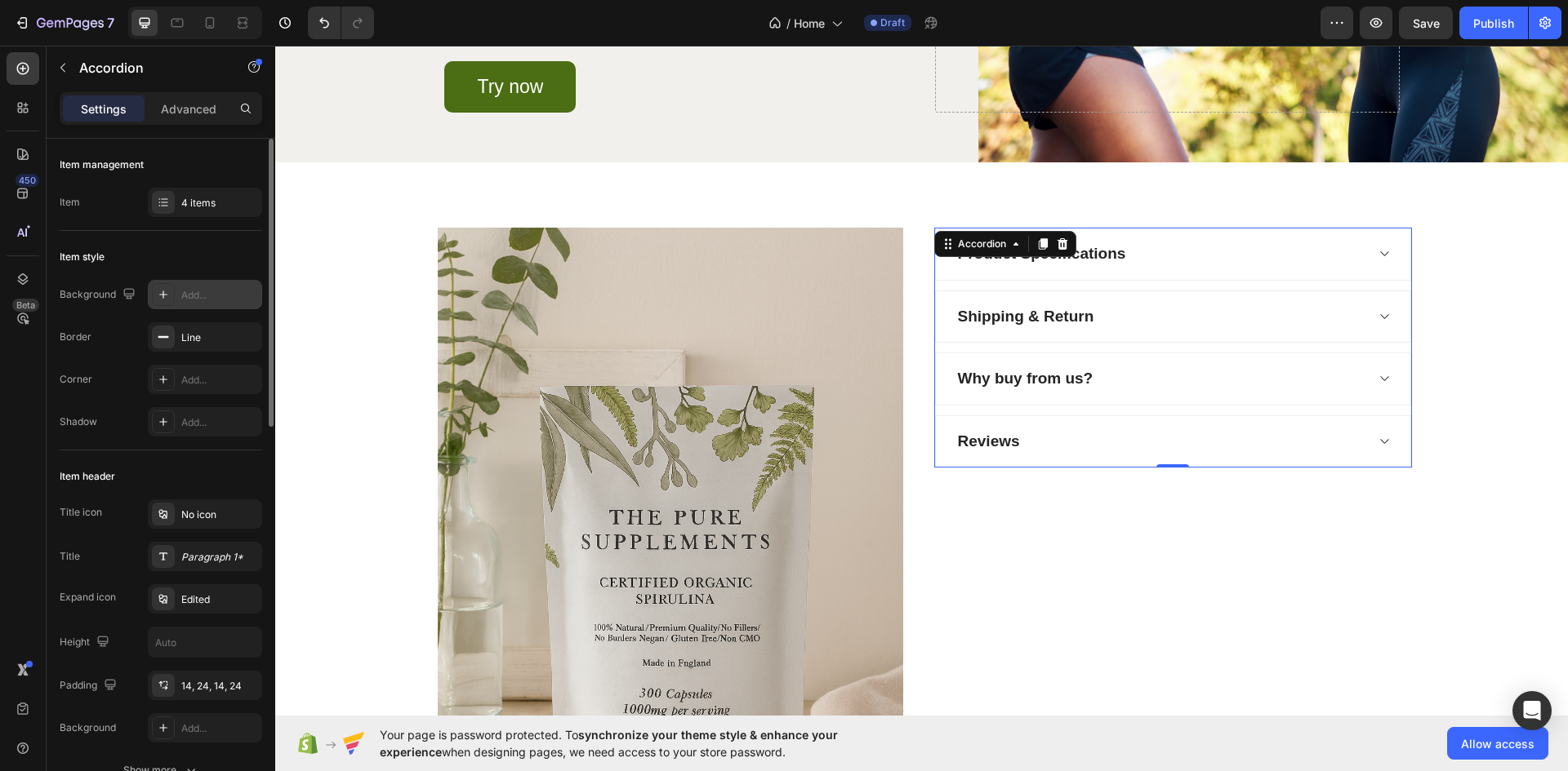
click at [180, 298] on div "Add..." at bounding box center [204, 295] width 114 height 29
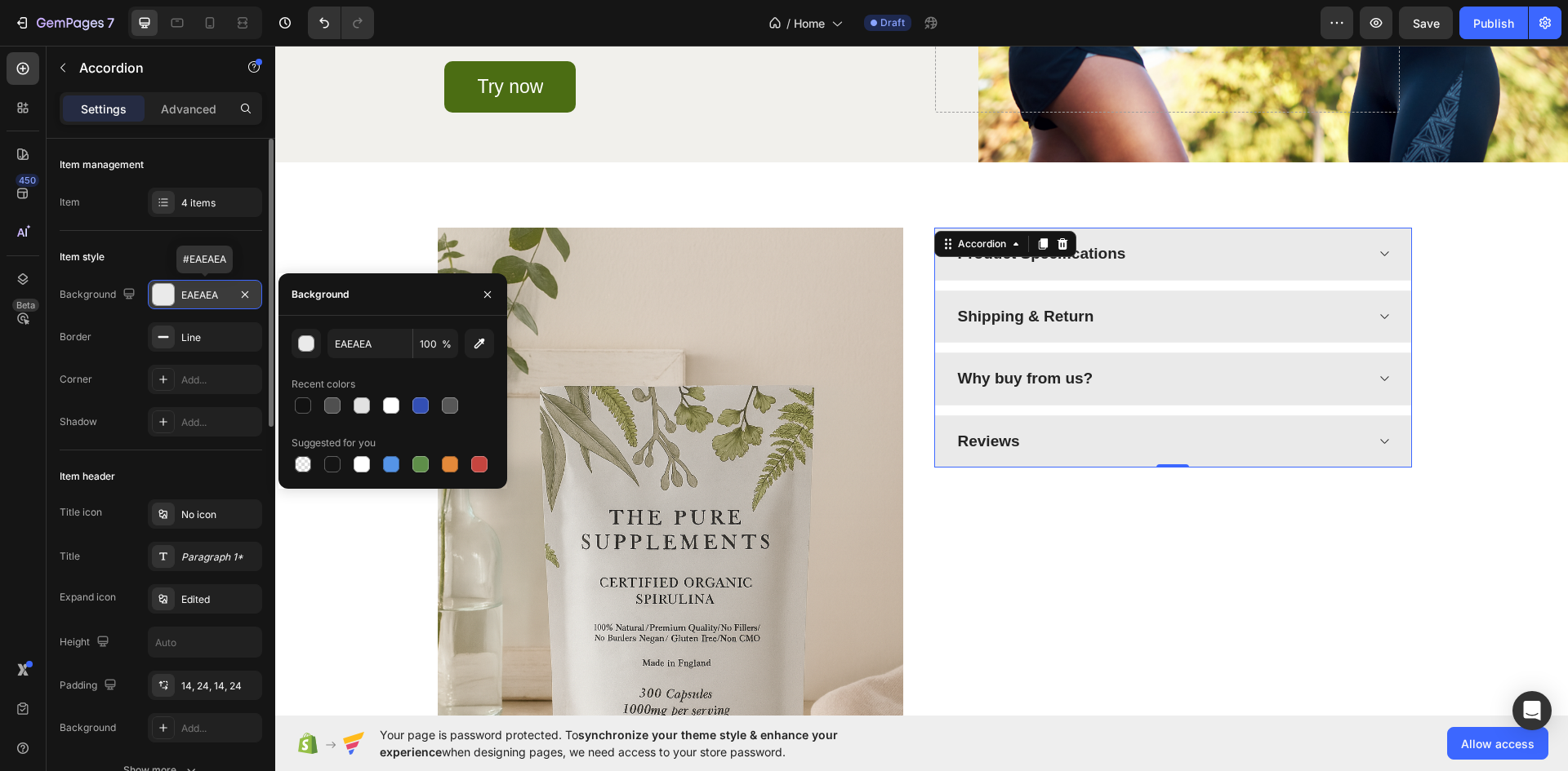
click at [183, 289] on div "EAEAEA" at bounding box center [205, 295] width 48 height 15
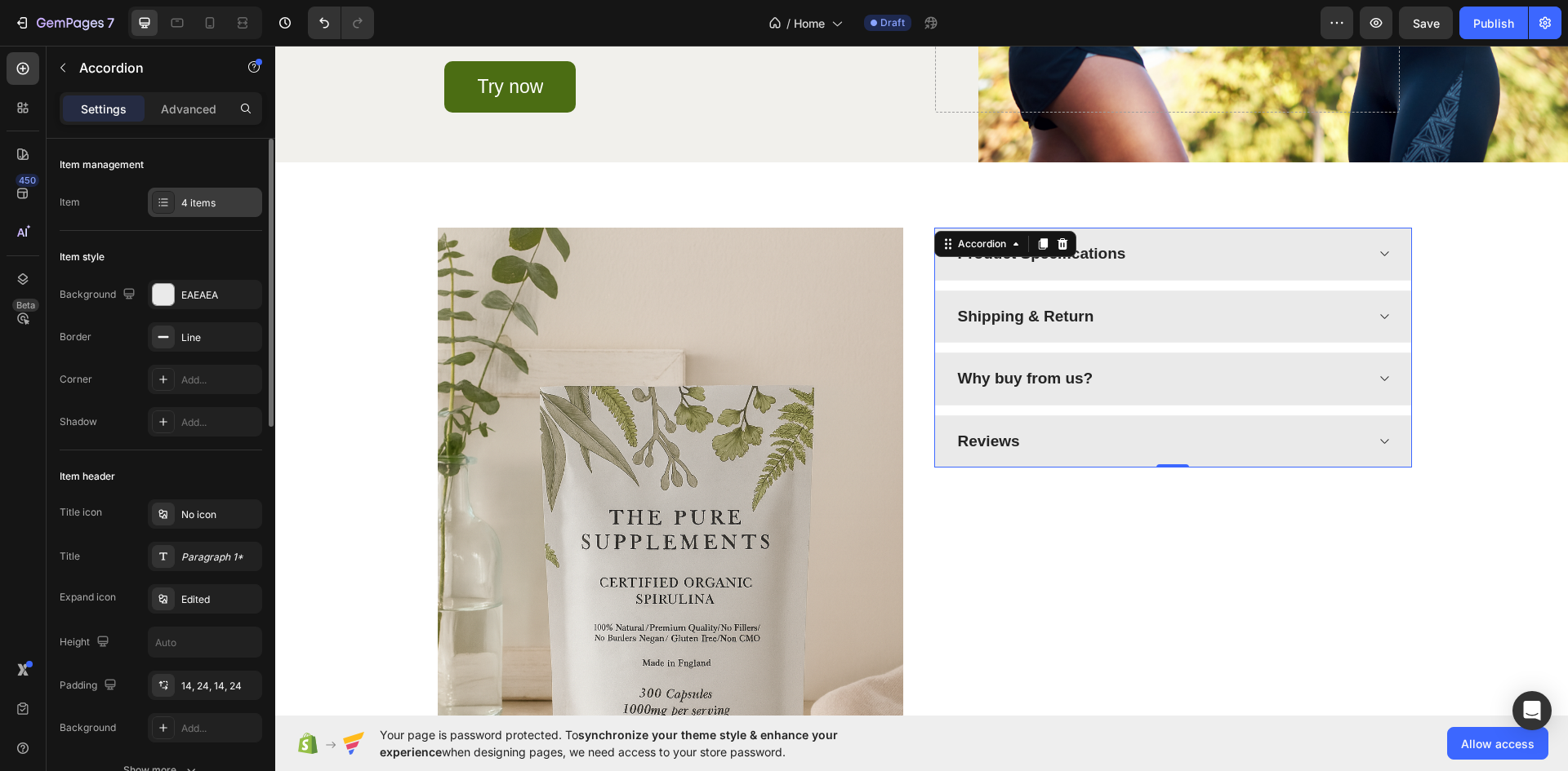
click at [198, 203] on div "4 items" at bounding box center [220, 203] width 77 height 15
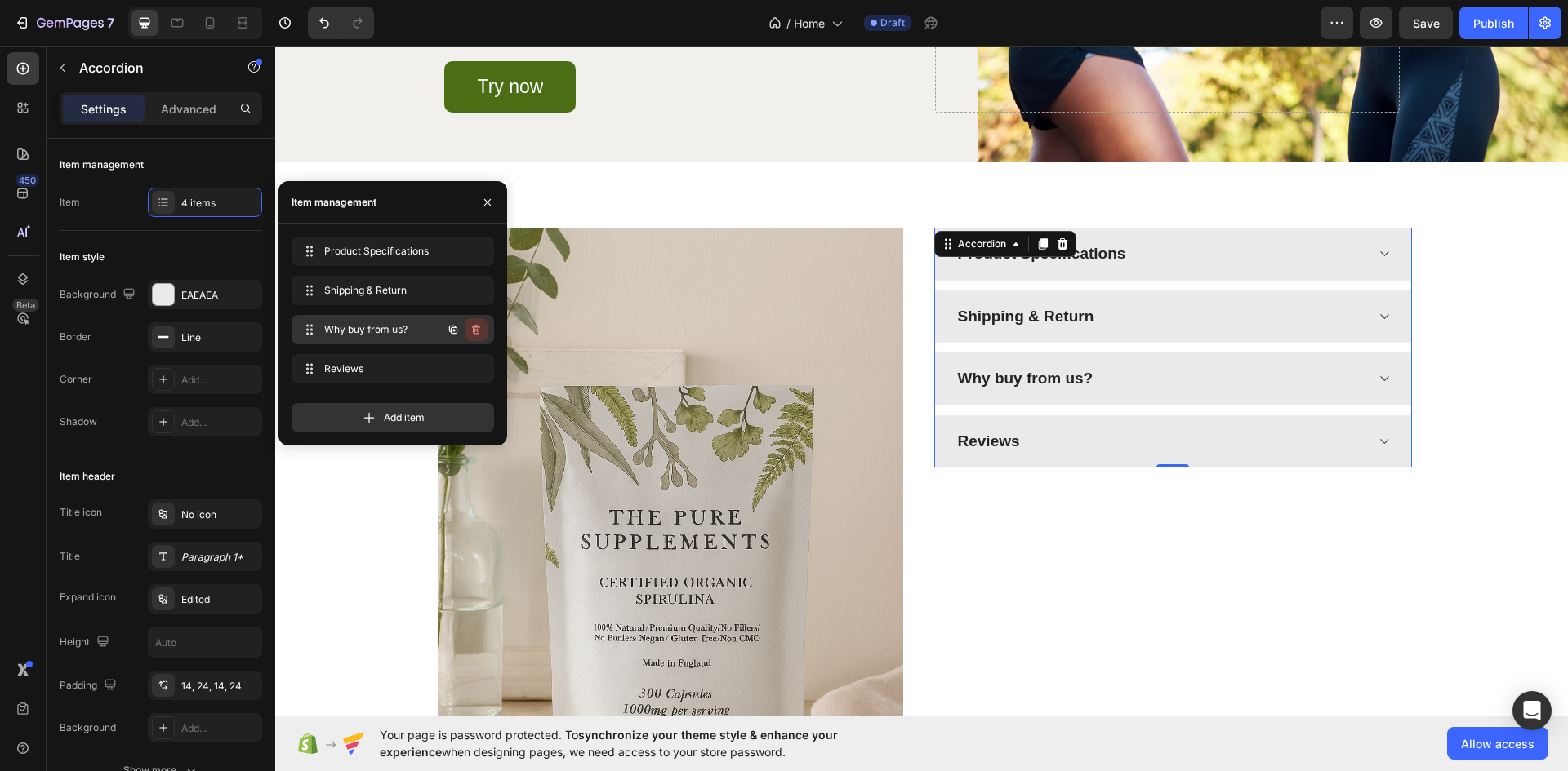
click at [477, 331] on icon "button" at bounding box center [475, 329] width 13 height 13
click at [464, 329] on div "Delete" at bounding box center [465, 329] width 30 height 15
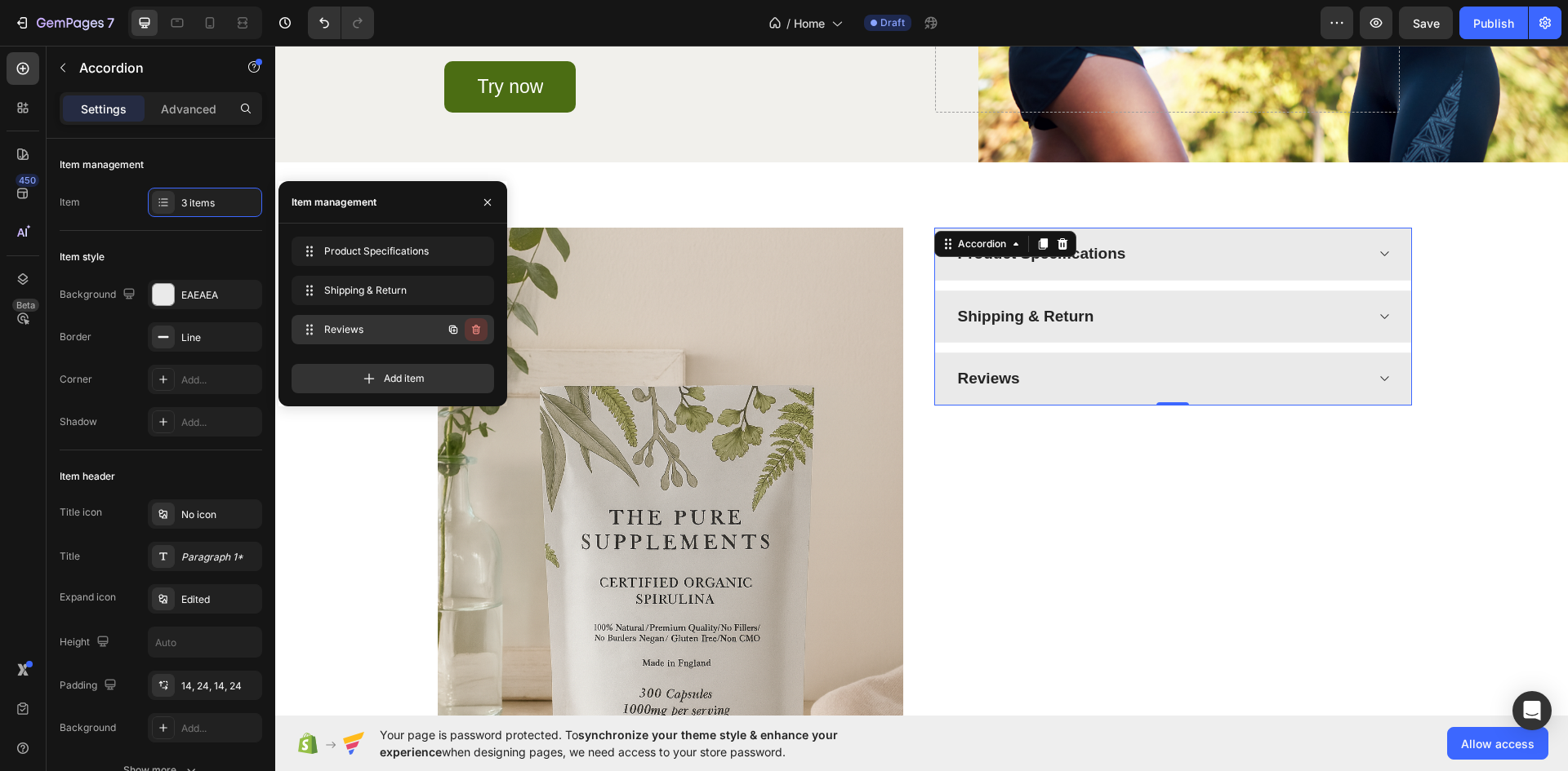
click at [473, 331] on icon "button" at bounding box center [475, 329] width 13 height 13
click at [467, 327] on div "Delete" at bounding box center [465, 329] width 30 height 15
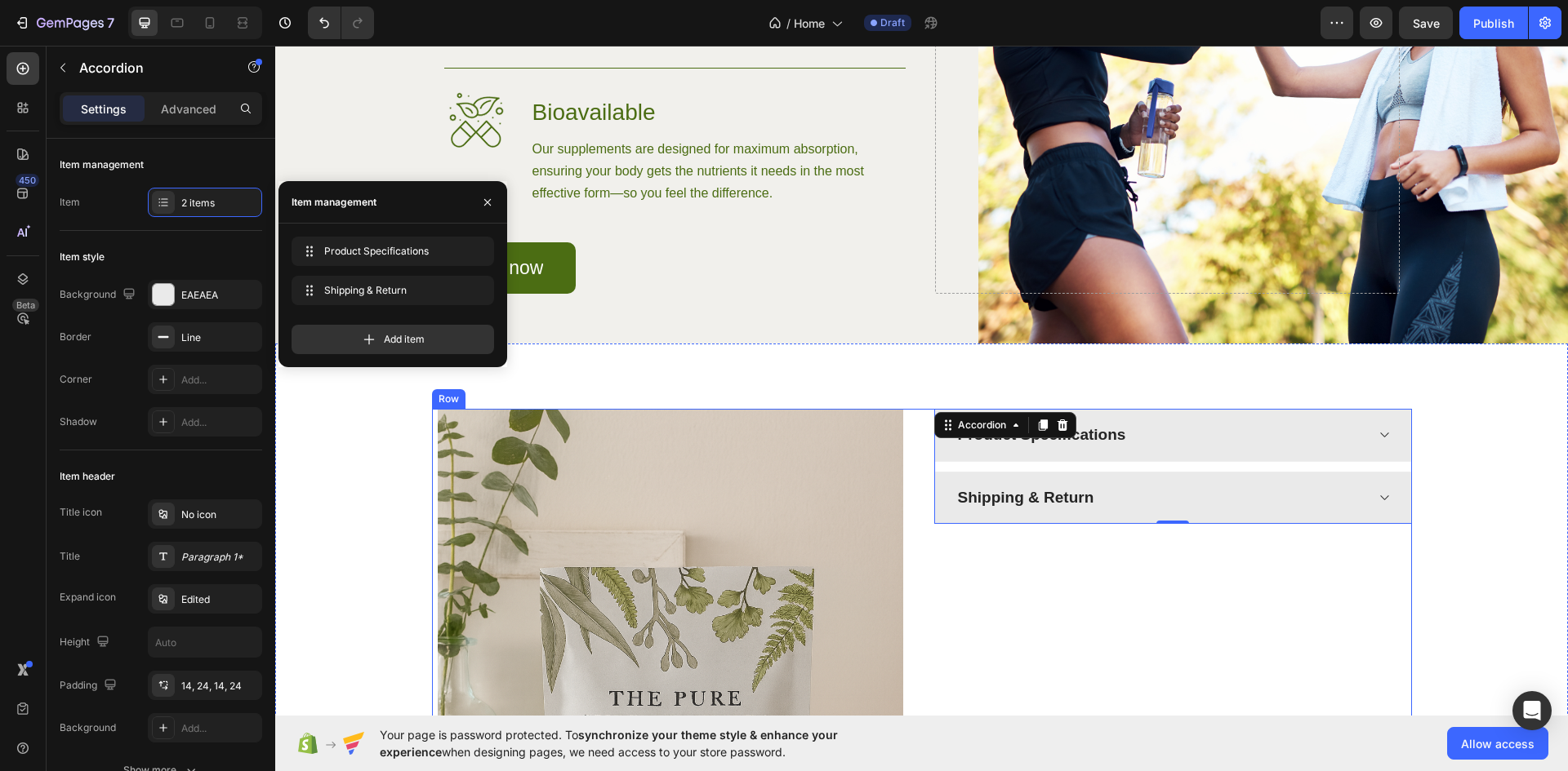
scroll to position [1654, 0]
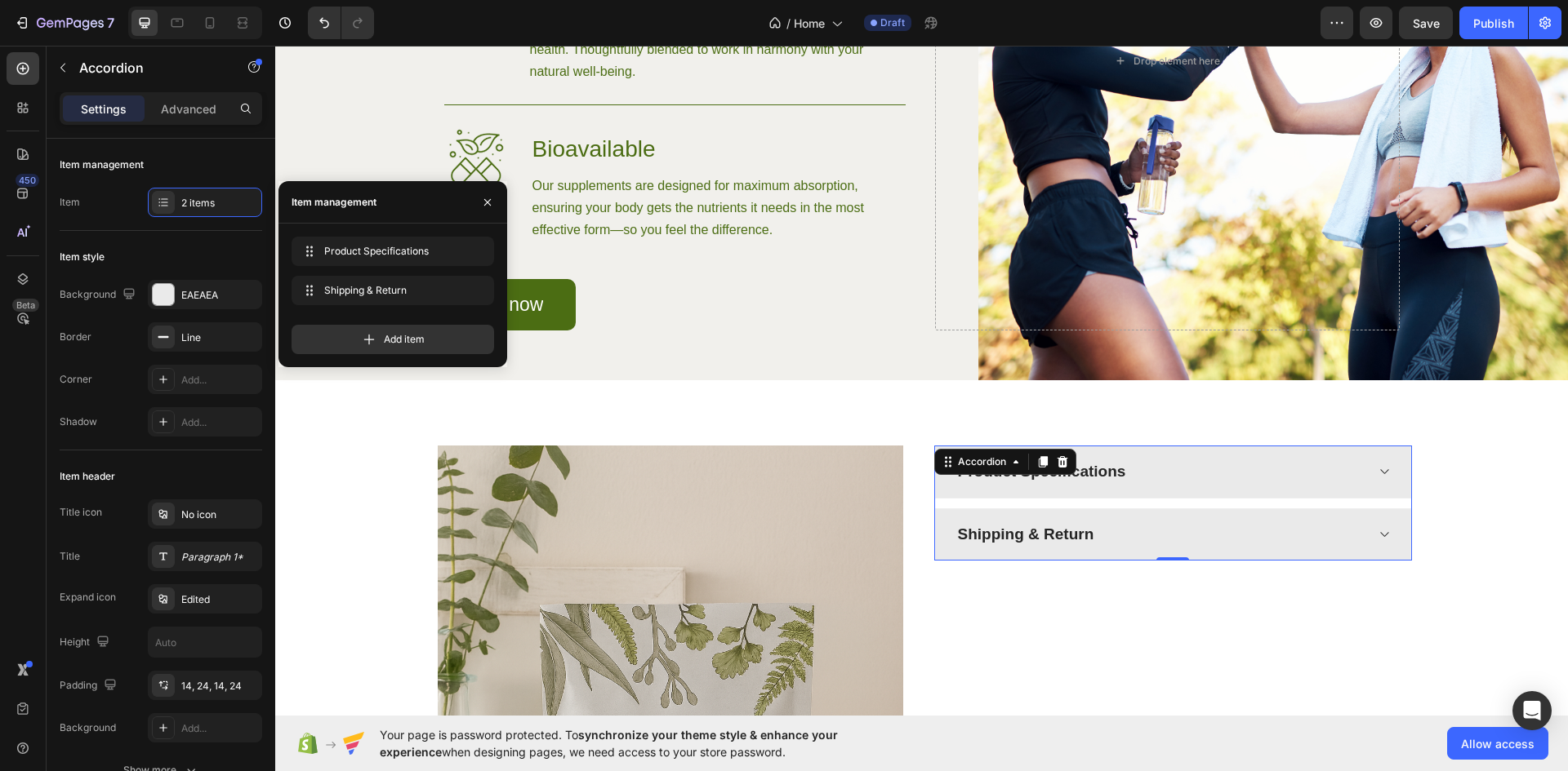
click at [1197, 487] on div "Product Specifications" at bounding box center [1160, 471] width 409 height 28
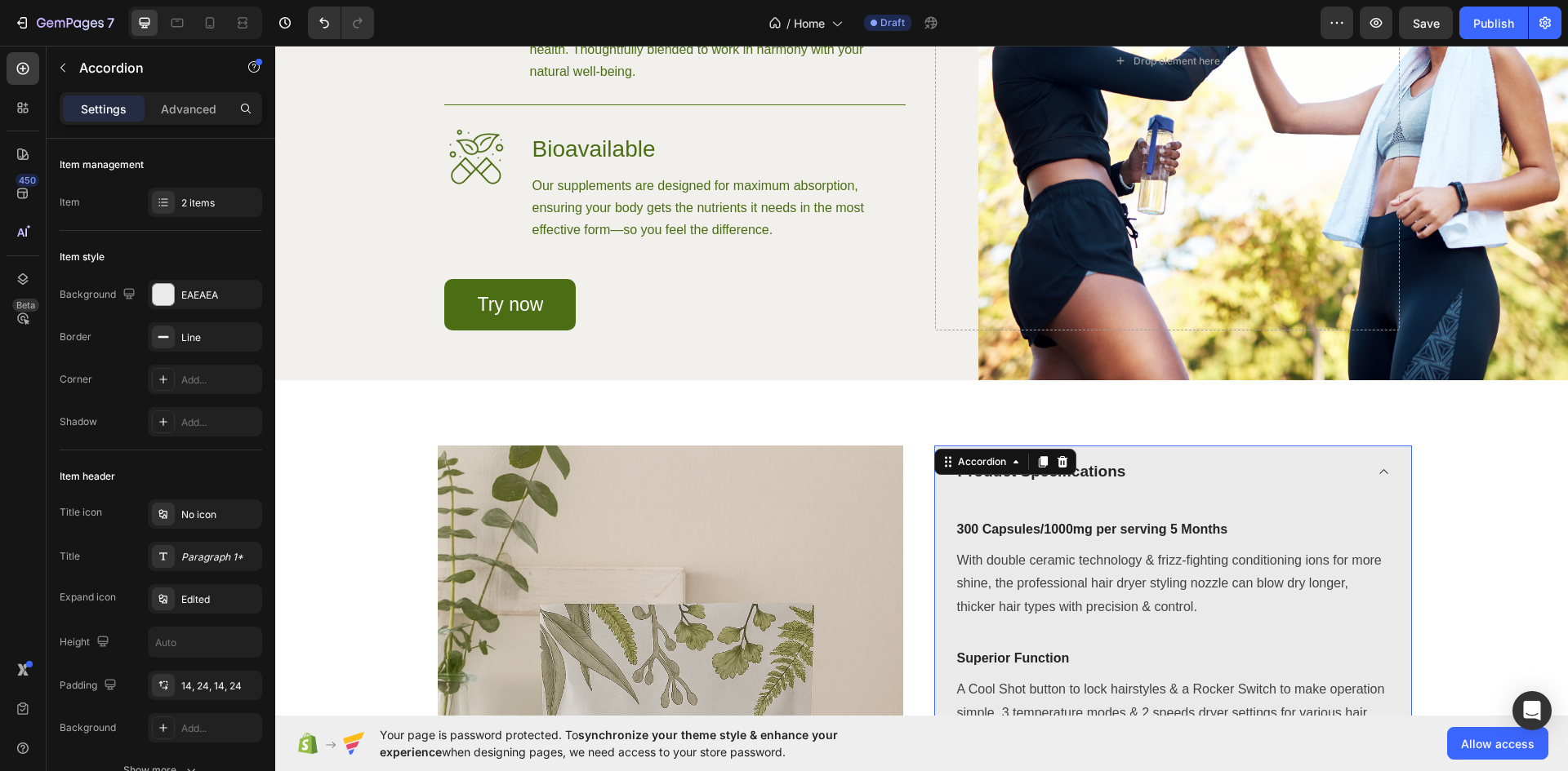
click at [1197, 487] on div "Product Specifications" at bounding box center [1160, 471] width 409 height 28
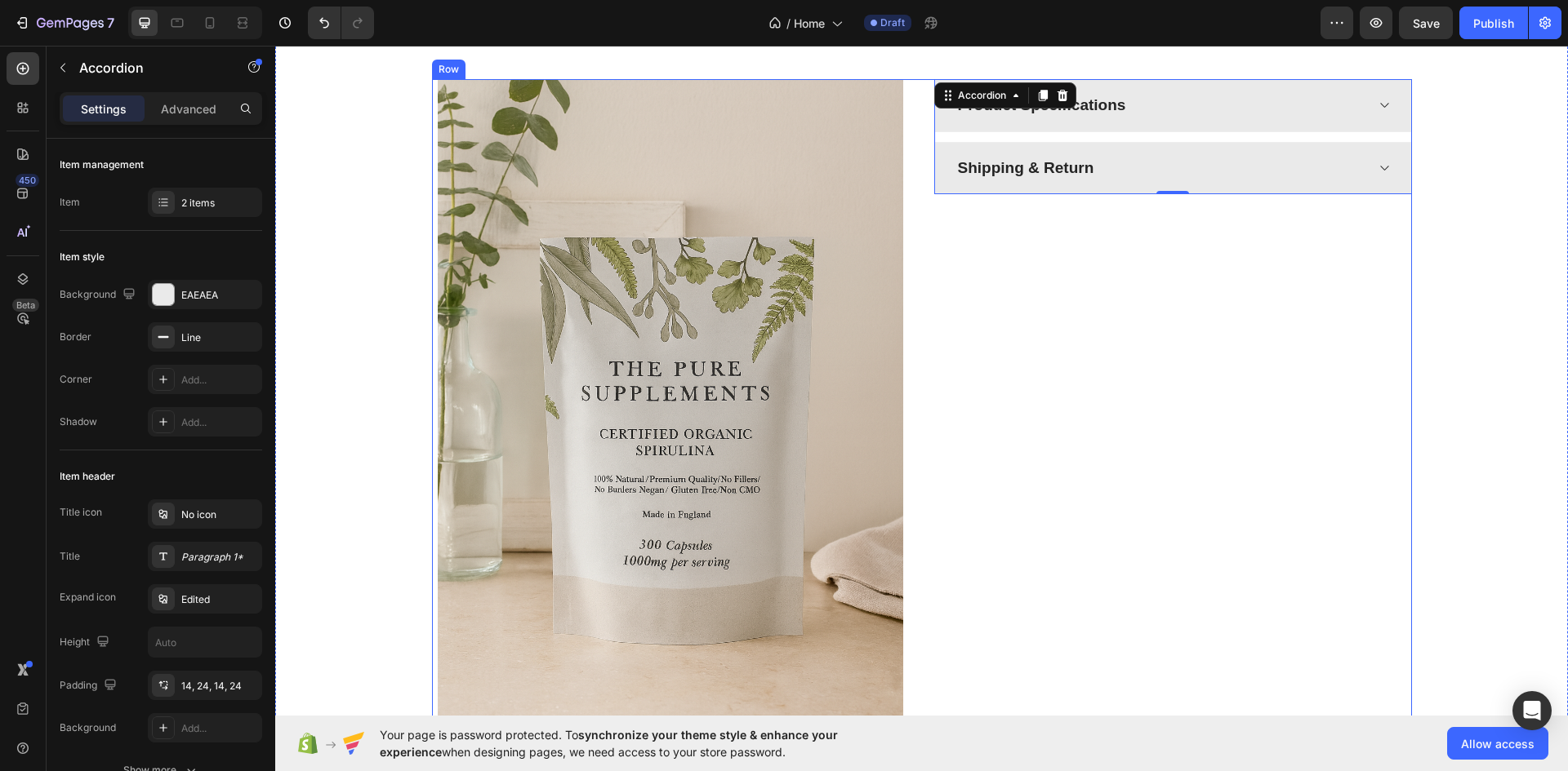
scroll to position [2035, 0]
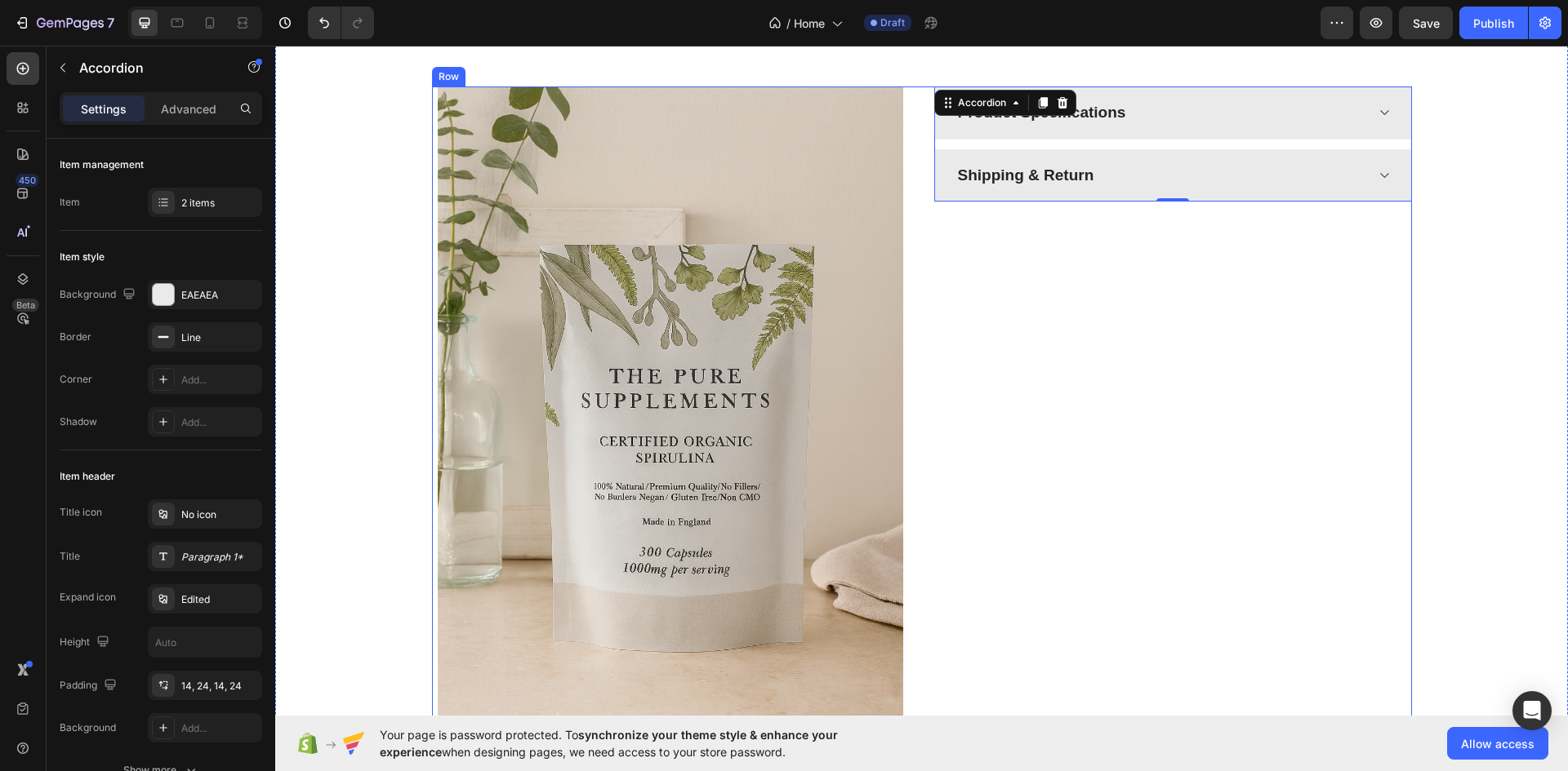
click at [1382, 467] on div "Product Specifications Shipping & Return Accordion 0" at bounding box center [1173, 435] width 477 height 698
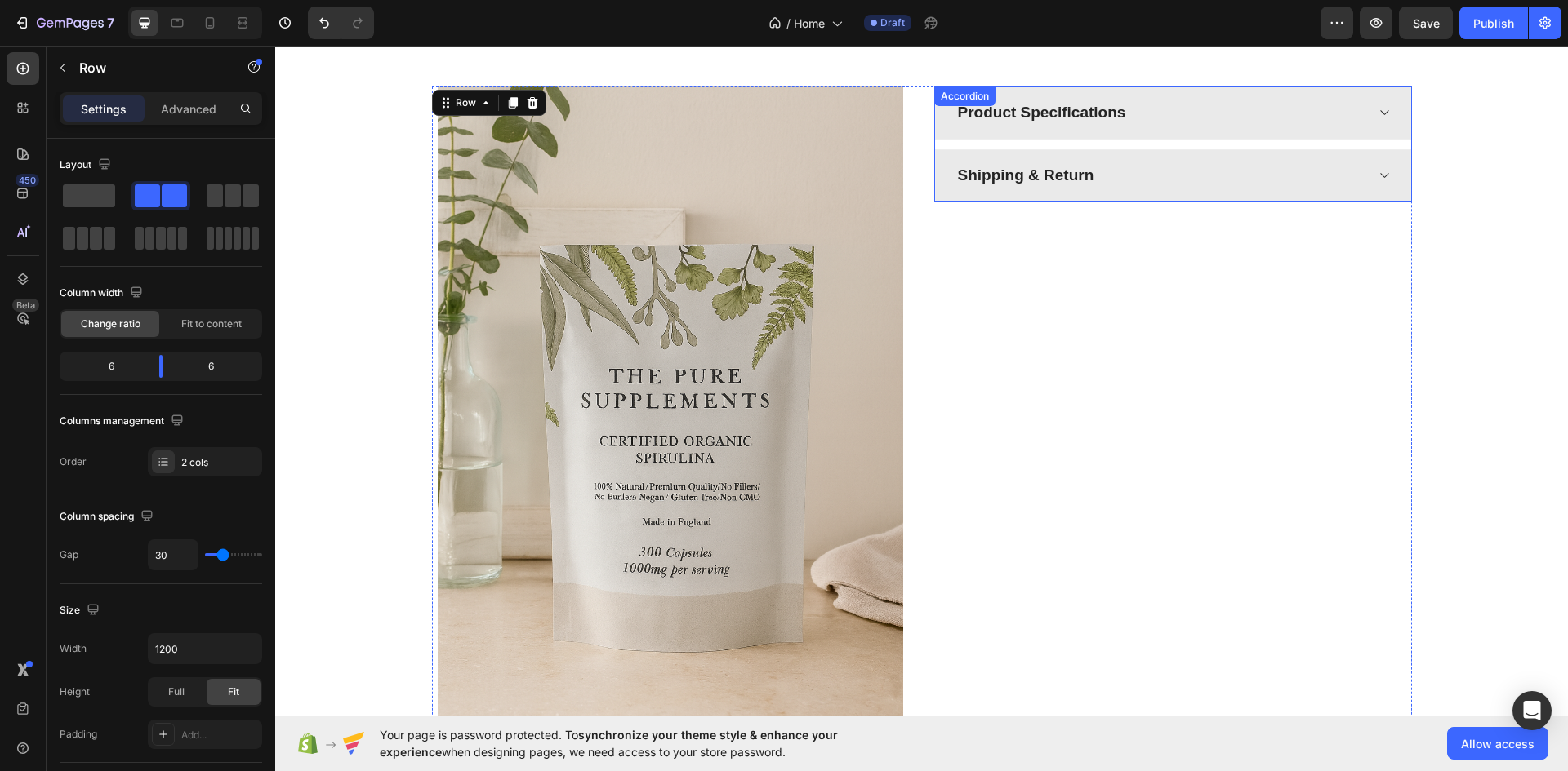
drag, startPoint x: 1258, startPoint y: 113, endPoint x: 1244, endPoint y: 115, distance: 14.1
click at [1256, 113] on div "Product Specifications" at bounding box center [1160, 112] width 409 height 28
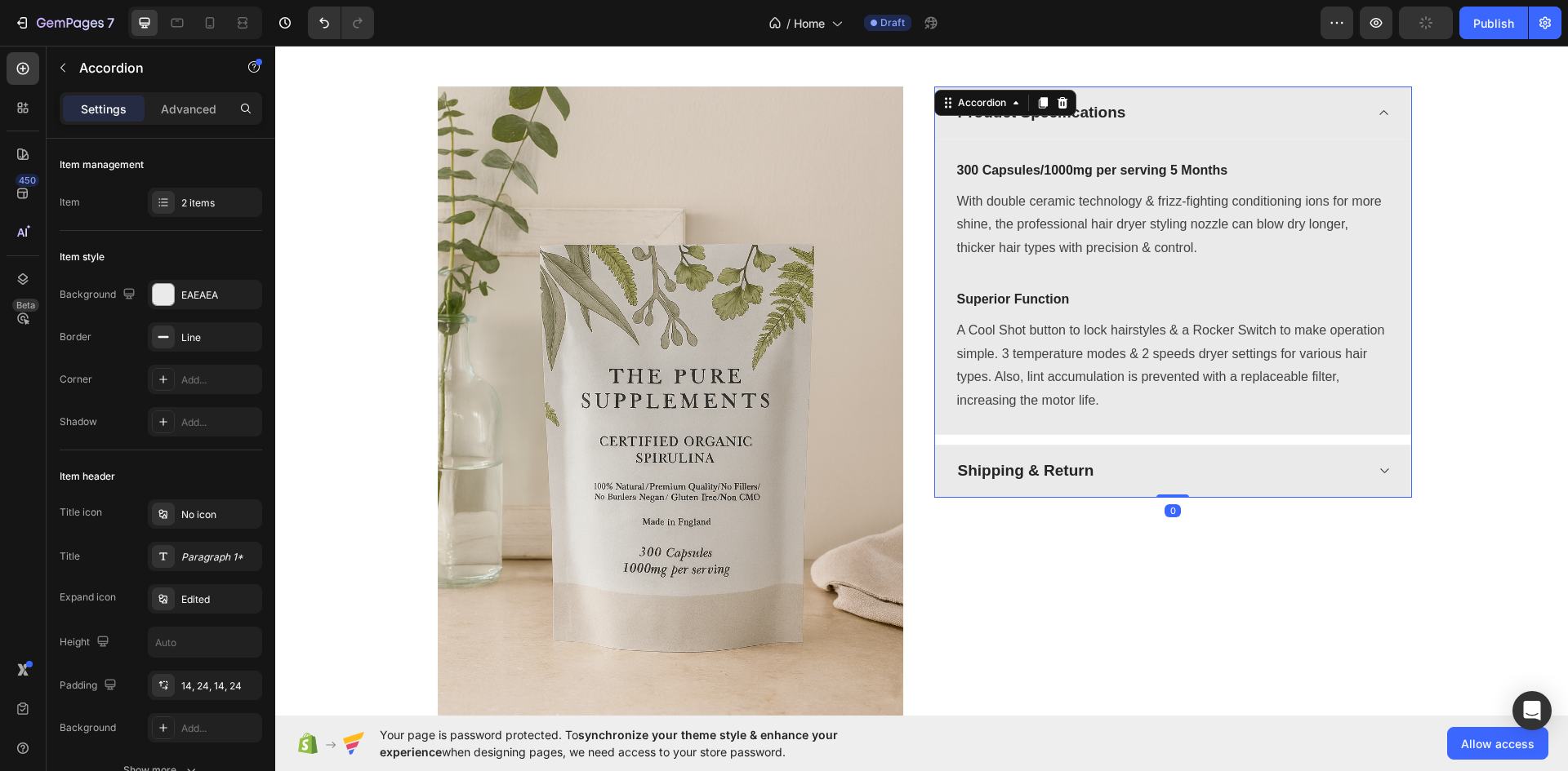
drag, startPoint x: 1107, startPoint y: 447, endPoint x: 1110, endPoint y: 457, distance: 10.4
click at [1107, 448] on div "Shipping & Return" at bounding box center [1174, 471] width 475 height 52
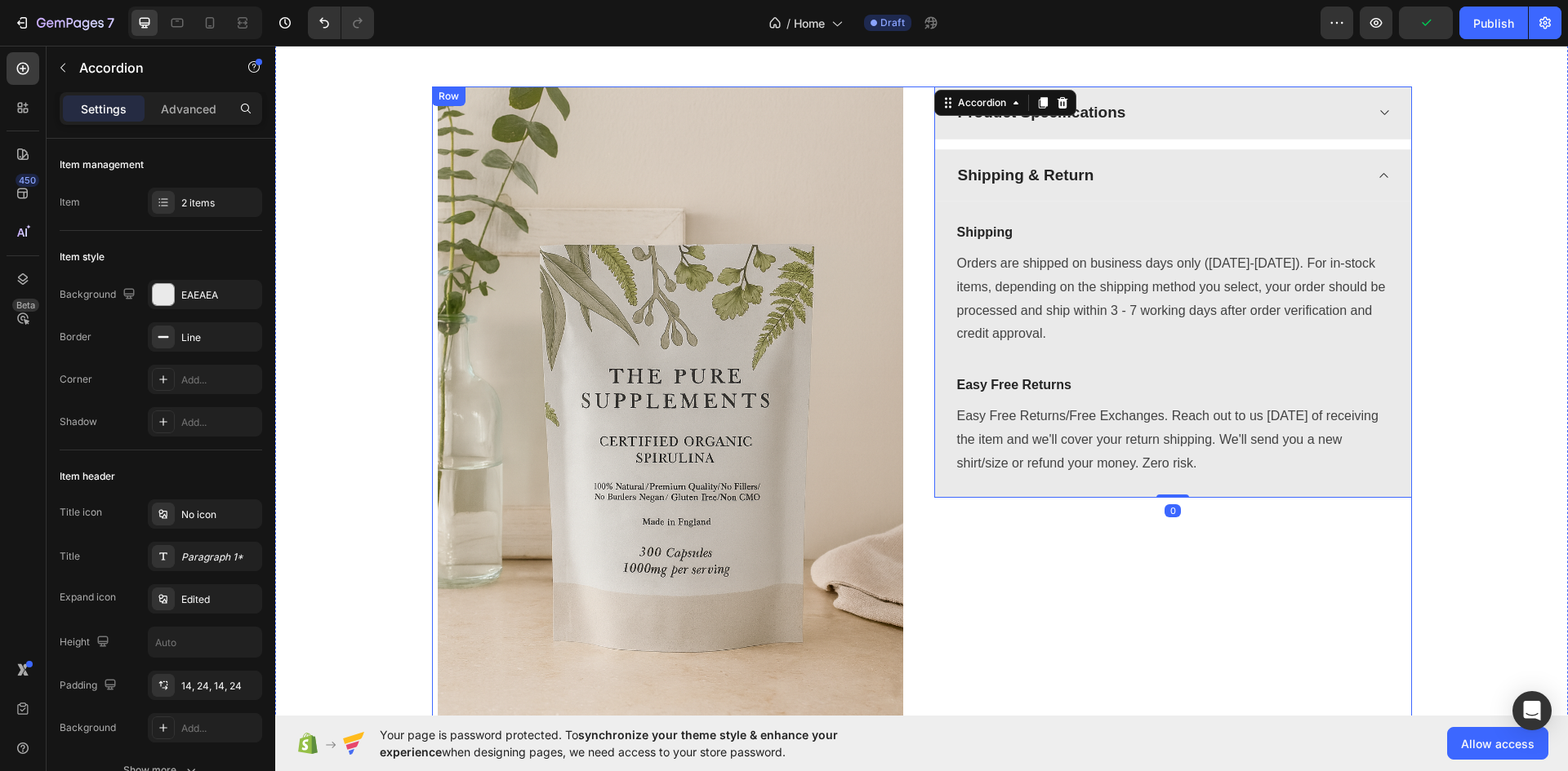
click at [1442, 565] on div "Image Product Specifications Shipping & Return Shipping Text block Orders are s…" at bounding box center [921, 435] width 1268 height 698
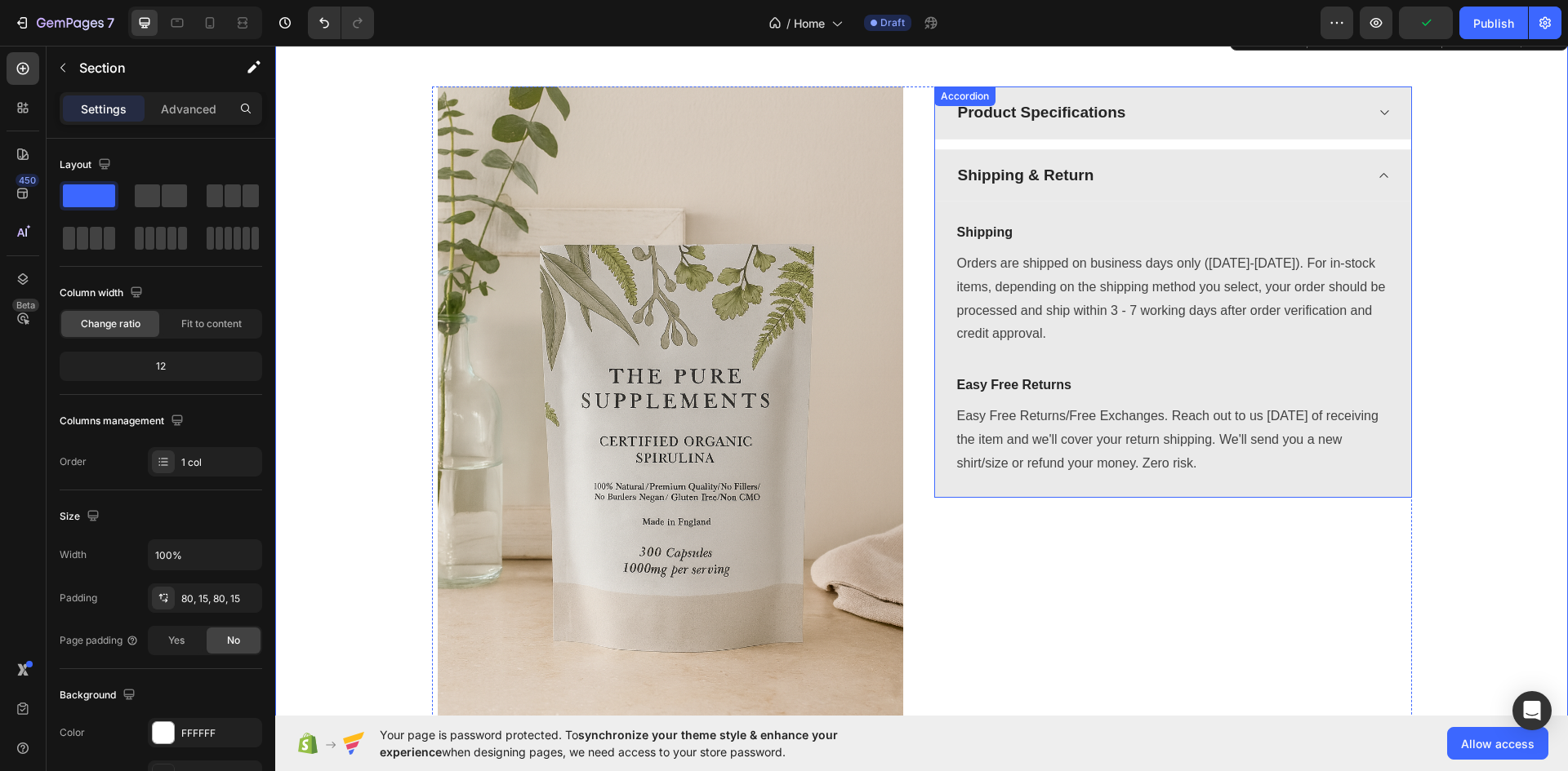
click at [1184, 132] on div "Product Specifications" at bounding box center [1174, 112] width 475 height 52
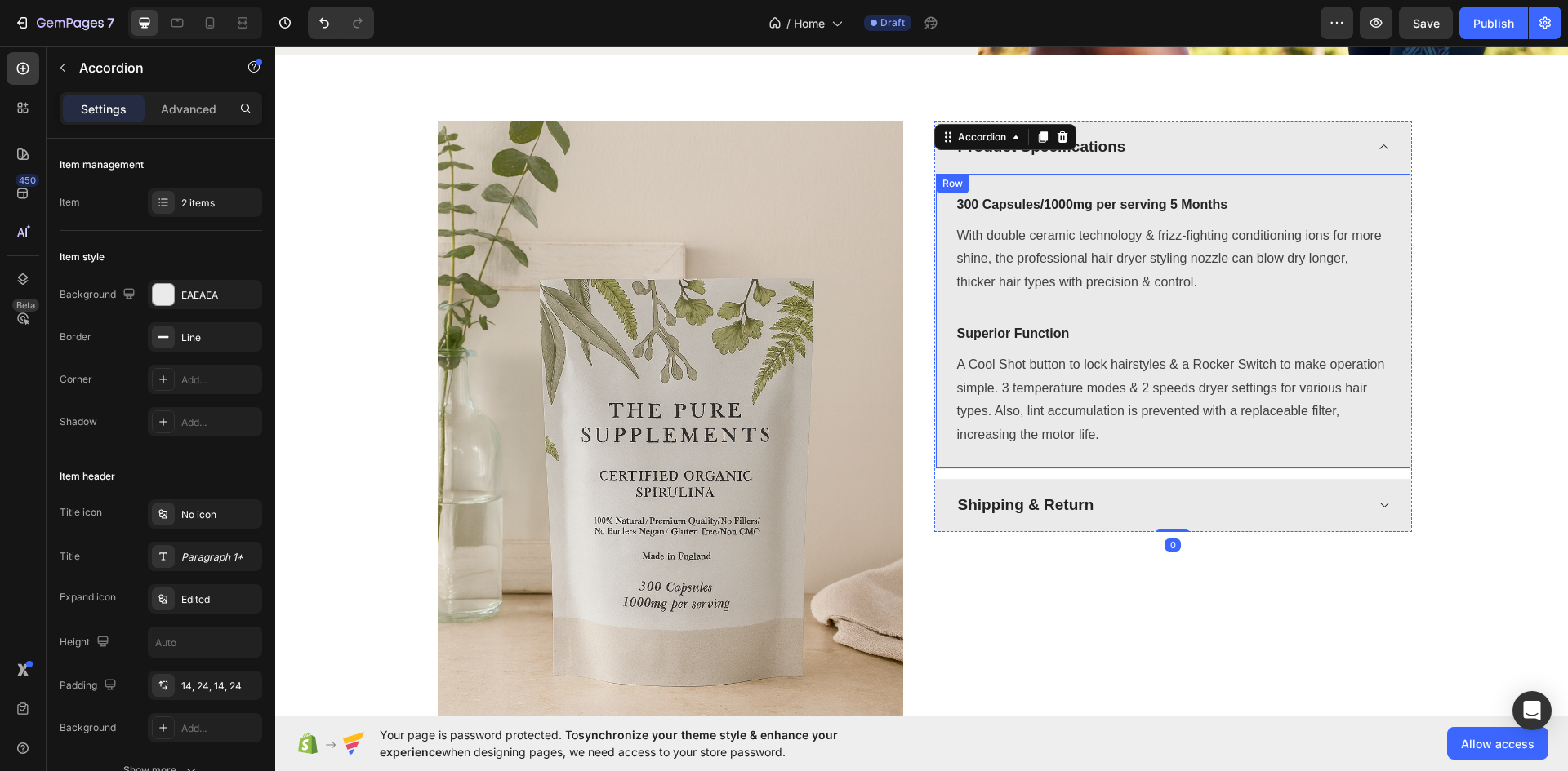
scroll to position [1817, 0]
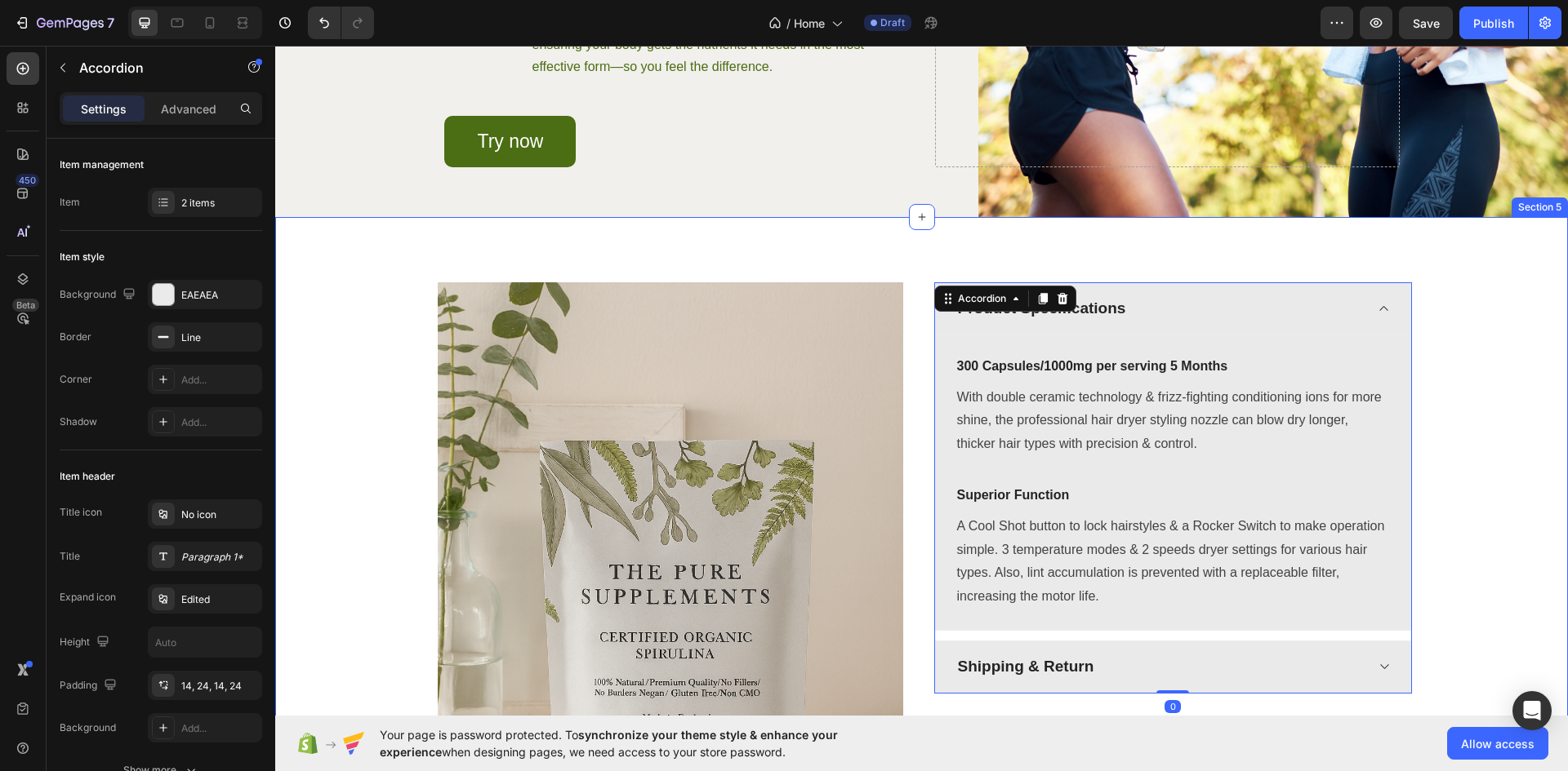
click at [1465, 478] on div "Image Product Specifications 300 Capsules/1000mg per serving 5 Months Text bloc…" at bounding box center [921, 630] width 1268 height 698
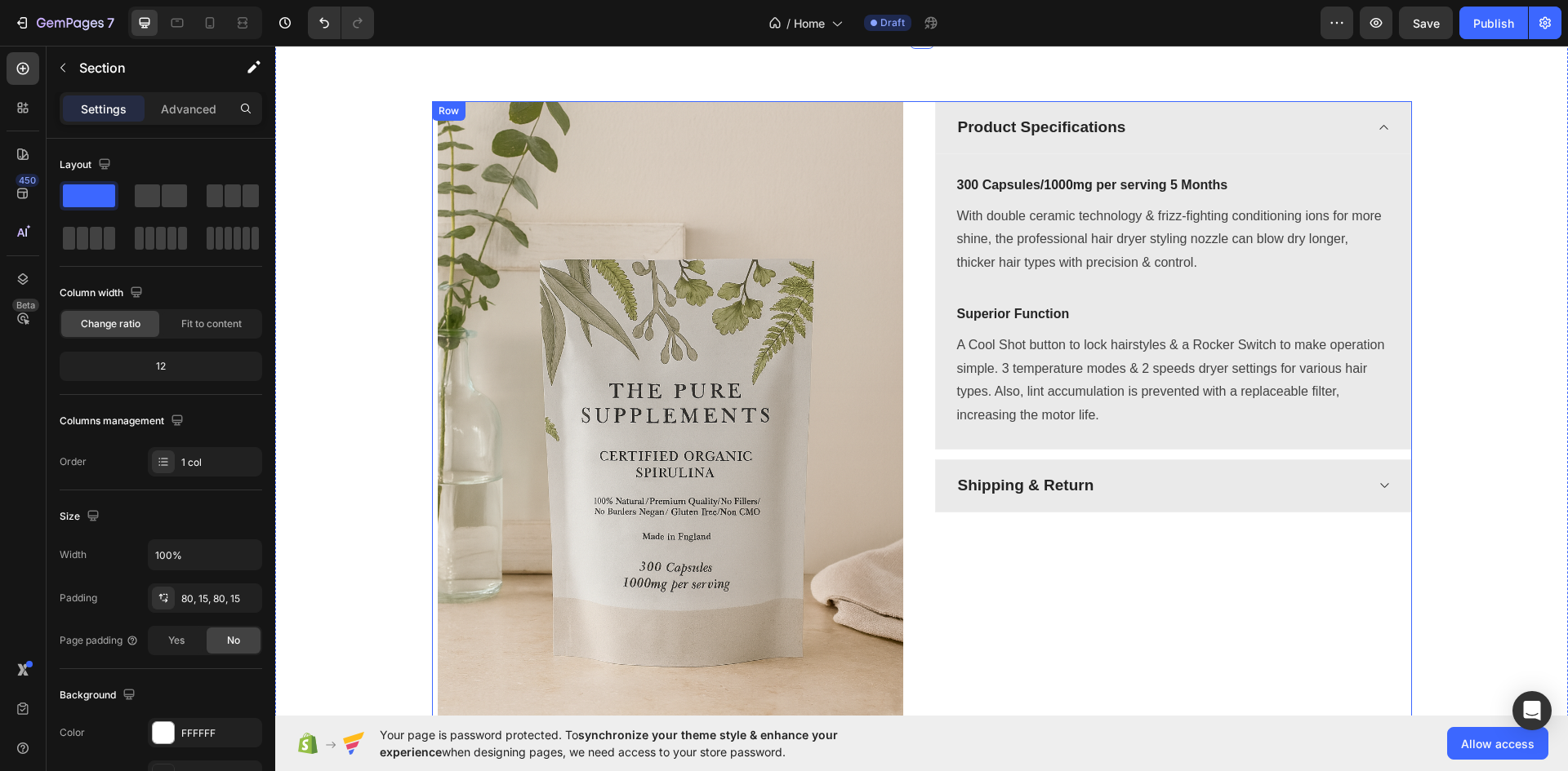
scroll to position [1872, 0]
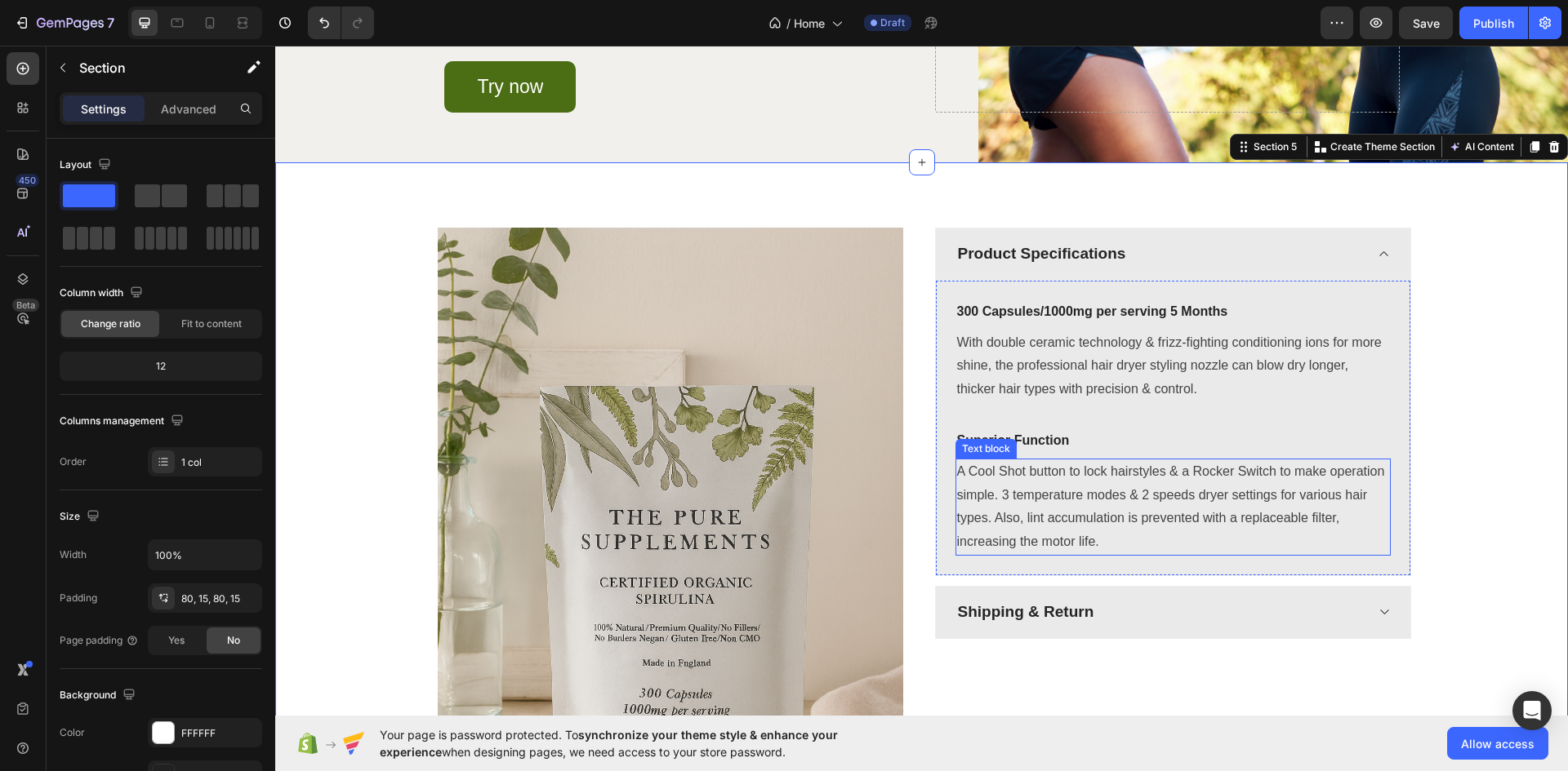
click at [1055, 507] on p "A Cool Shot button to lock hairstyles & a Rocker Switch to make operation simpl…" at bounding box center [1173, 507] width 432 height 94
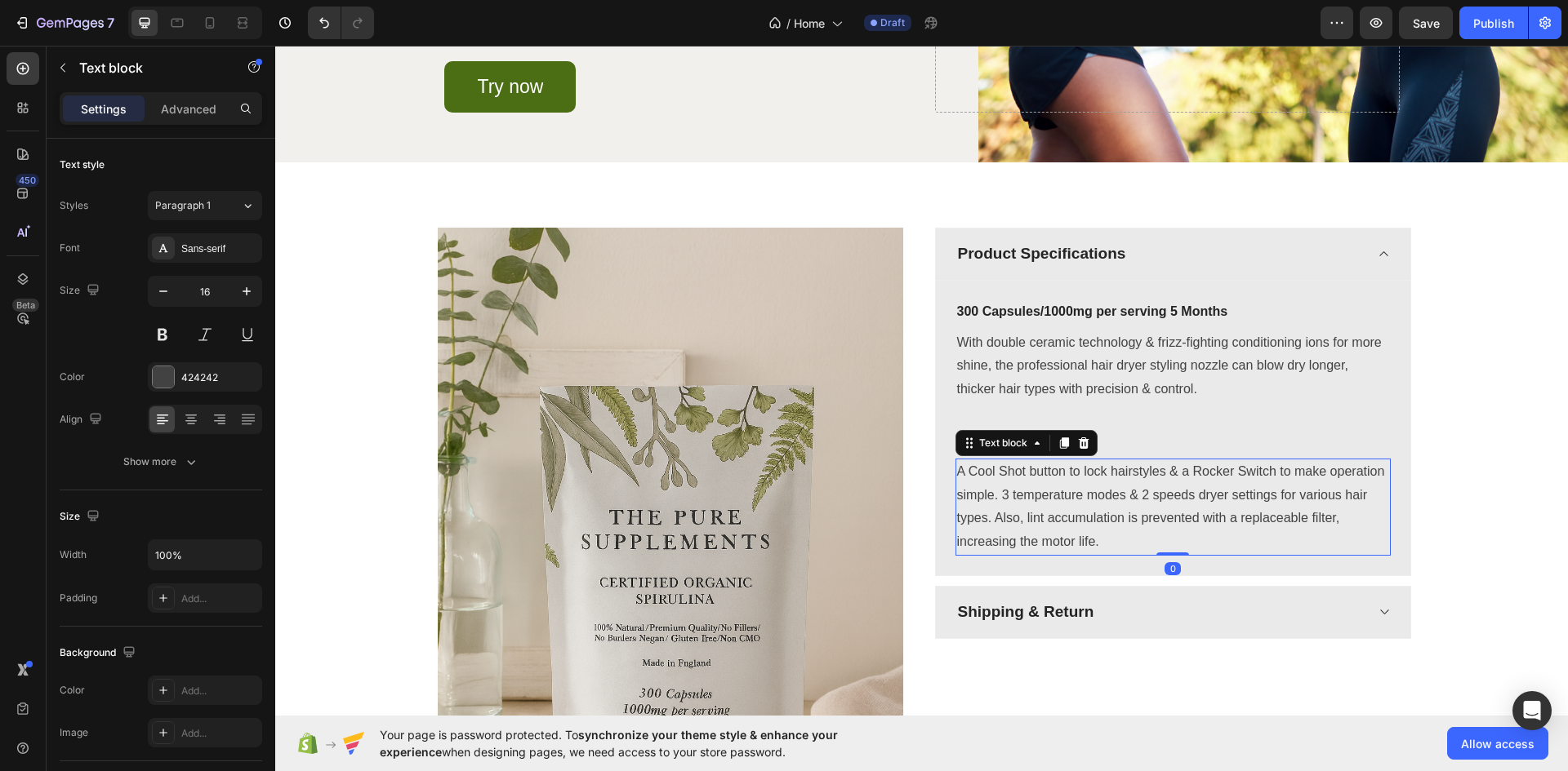
click at [1055, 507] on p "A Cool Shot button to lock hairstyles & a Rocker Switch to make operation simpl…" at bounding box center [1173, 507] width 432 height 94
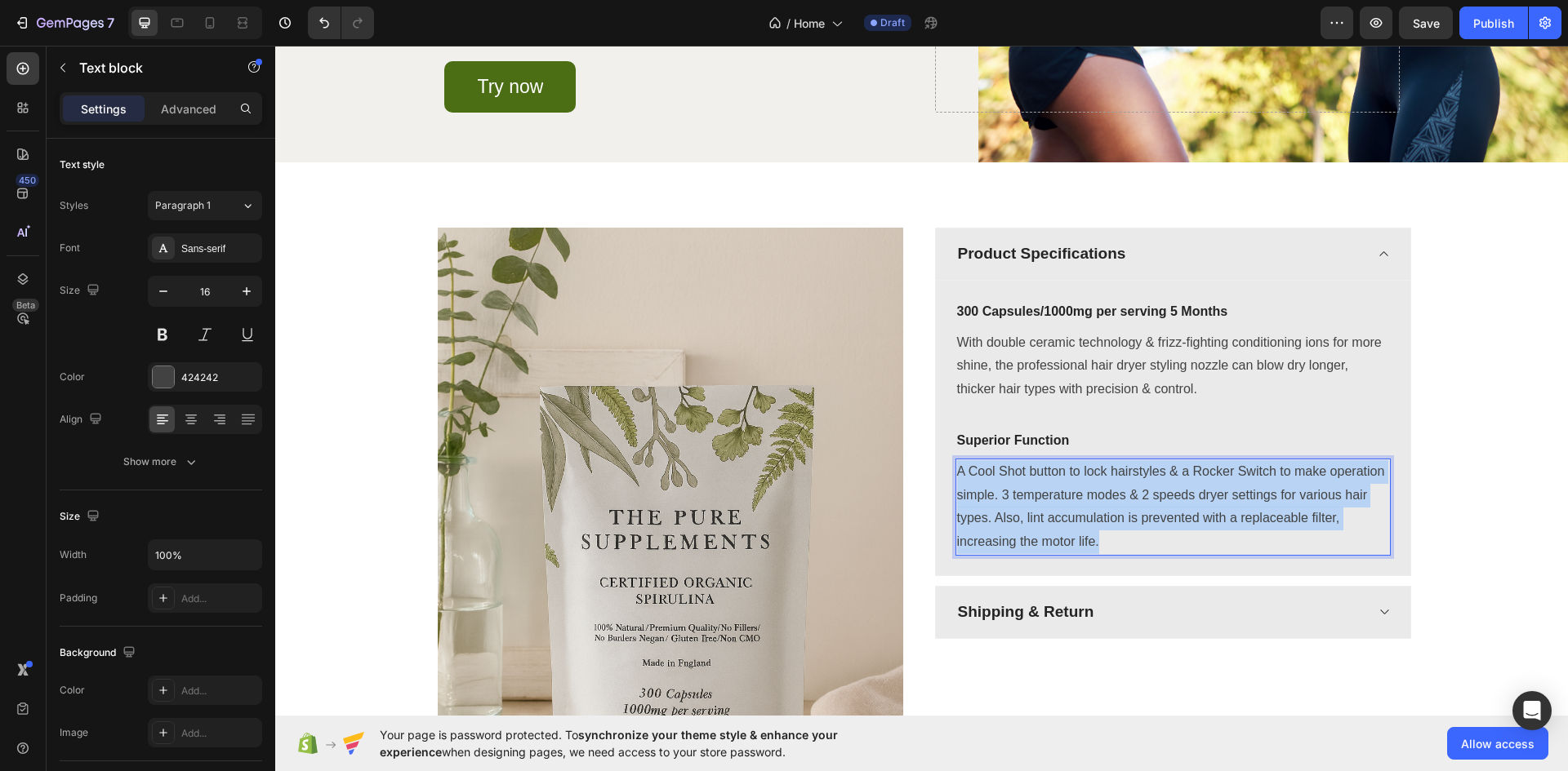
click at [1055, 507] on p "A Cool Shot button to lock hairstyles & a Rocker Switch to make operation simpl…" at bounding box center [1173, 507] width 432 height 94
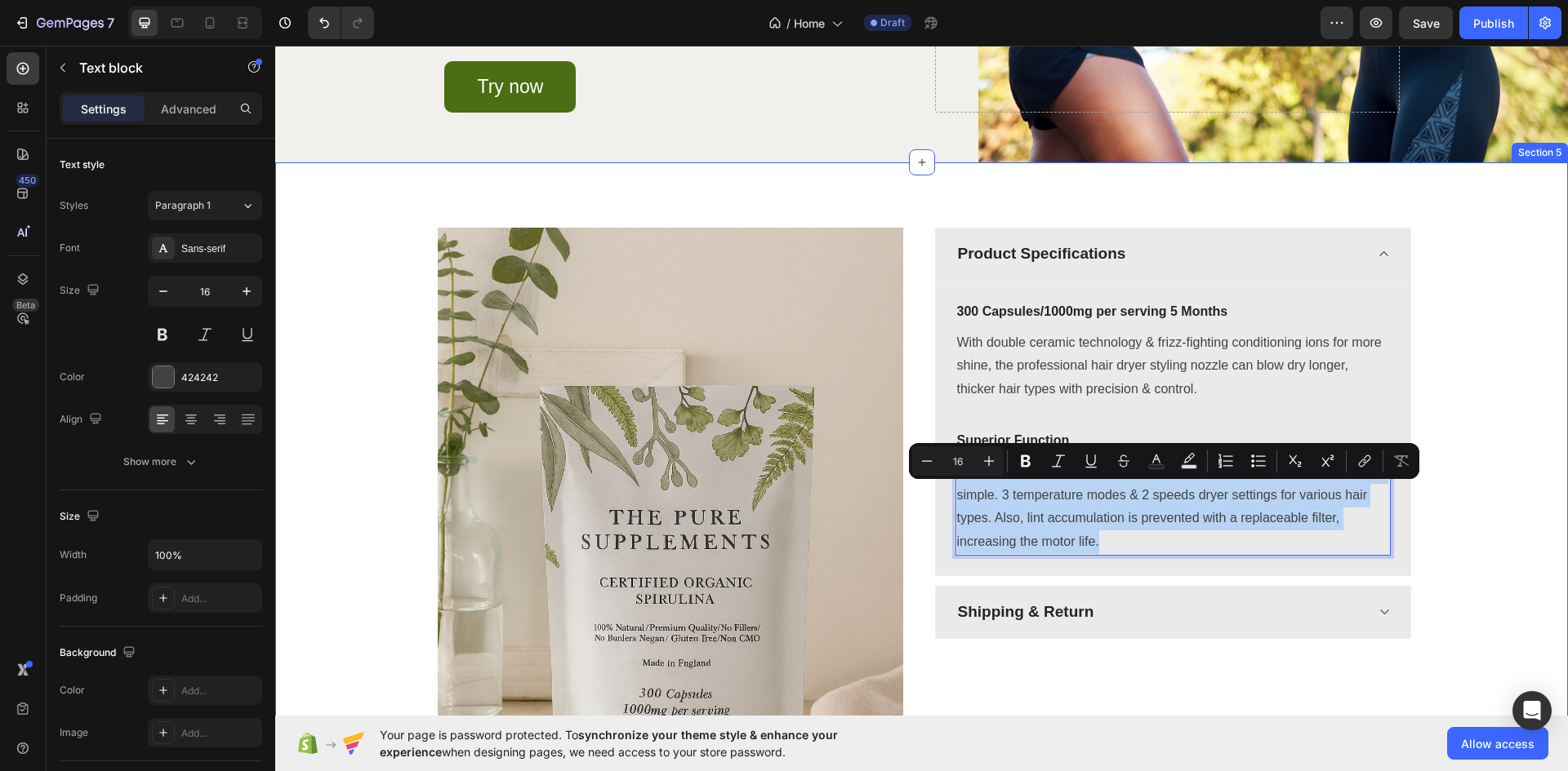
click at [1448, 488] on div "Image Product Specifications 300 Capsules/1000mg per serving 5 Months Text bloc…" at bounding box center [921, 576] width 1268 height 698
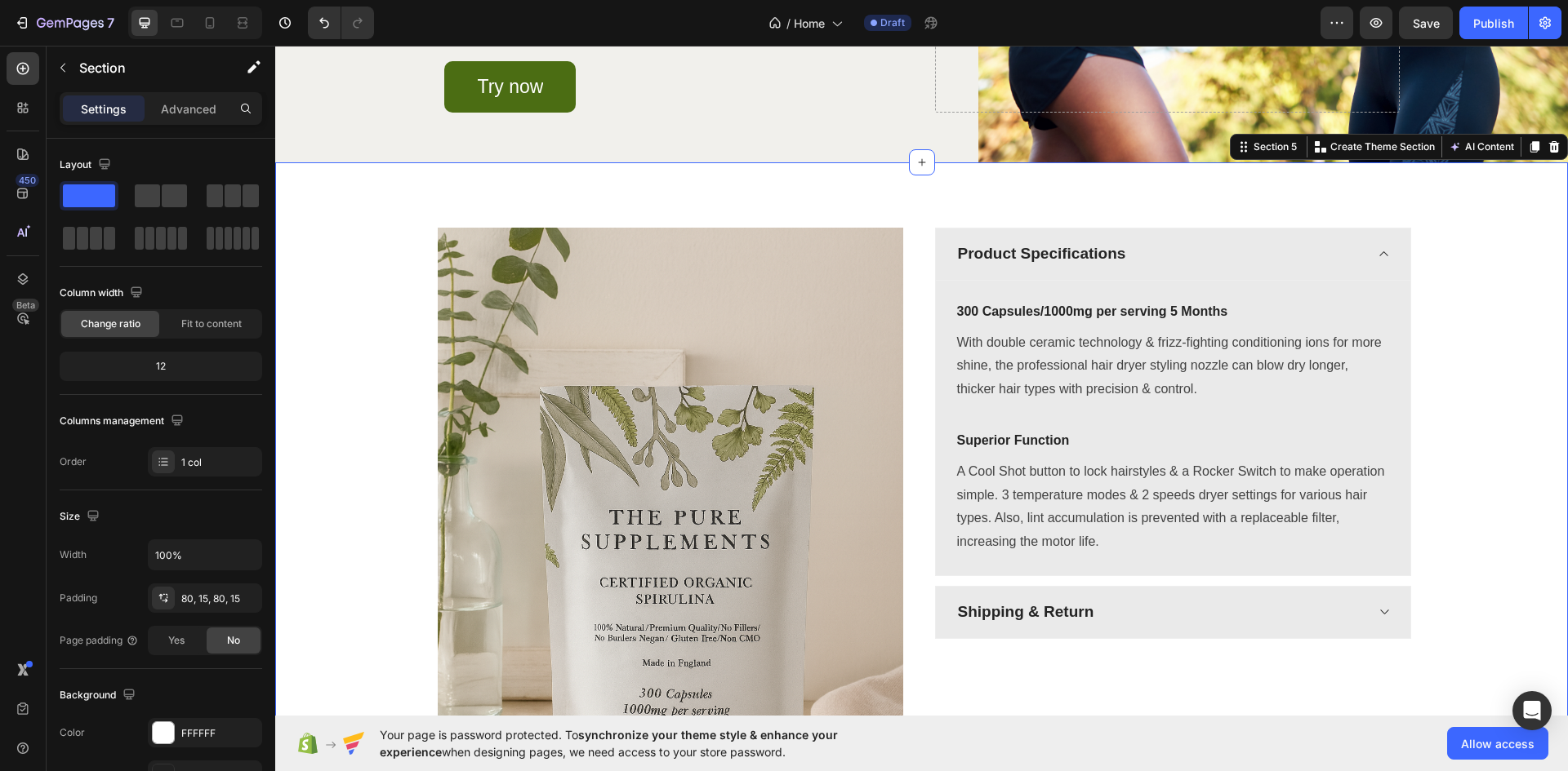
click at [378, 223] on div "Image Product Specifications 300 Capsules/1000mg per serving 5 Months Text bloc…" at bounding box center [922, 576] width 1293 height 829
click at [1545, 157] on div at bounding box center [1554, 147] width 20 height 20
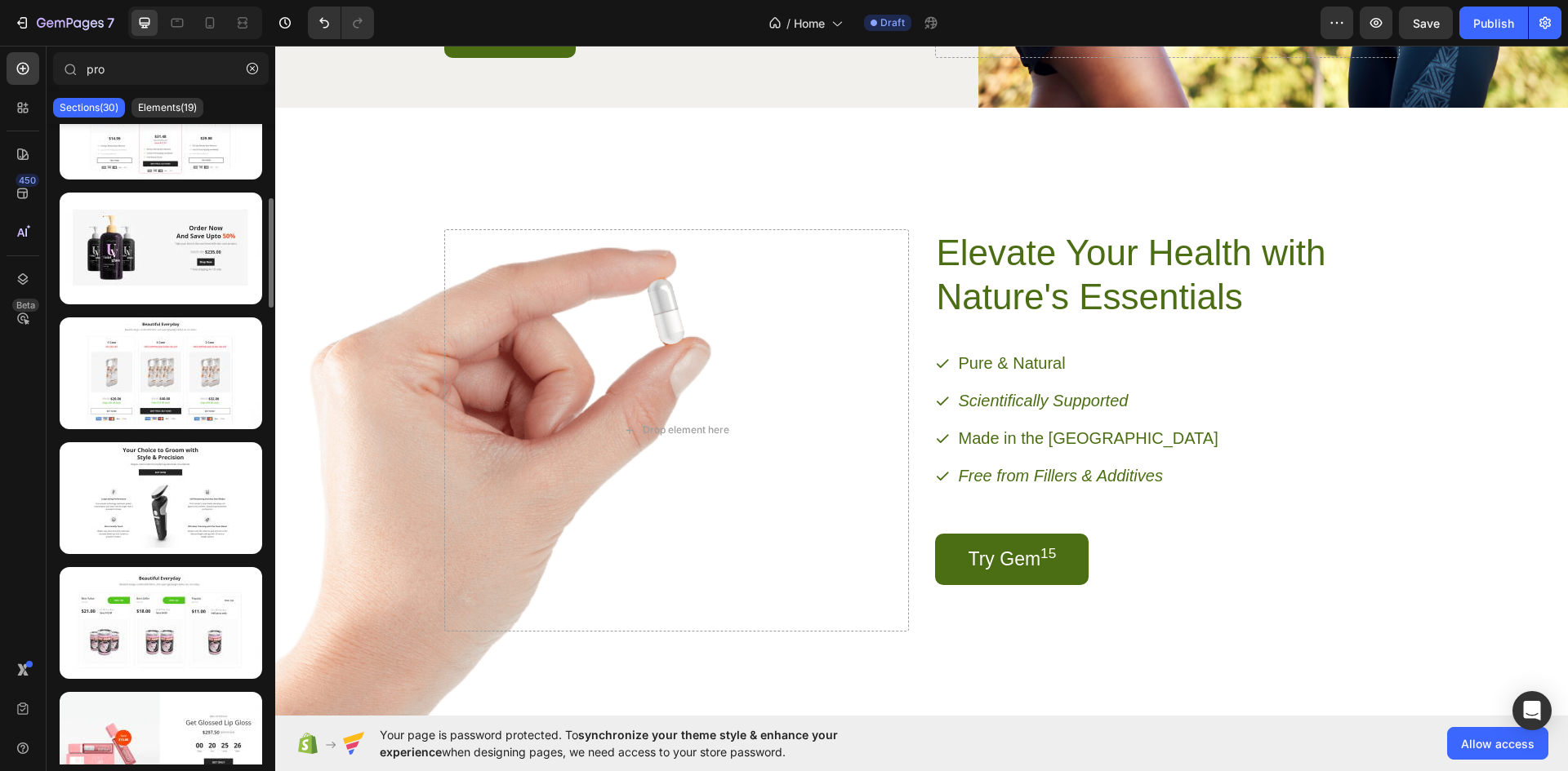
scroll to position [383, 0]
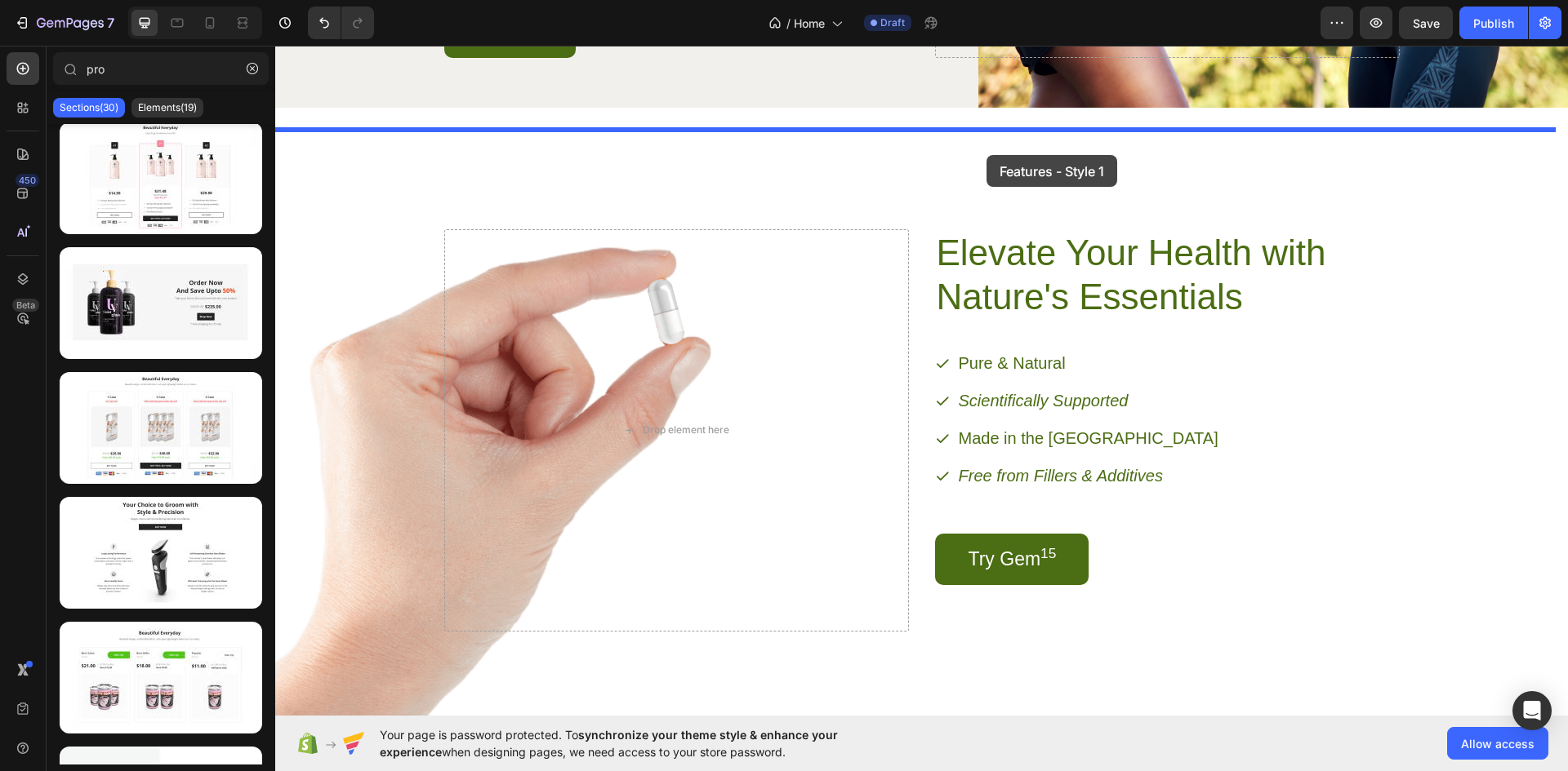
drag, startPoint x: 462, startPoint y: 600, endPoint x: 986, endPoint y: 155, distance: 687.5
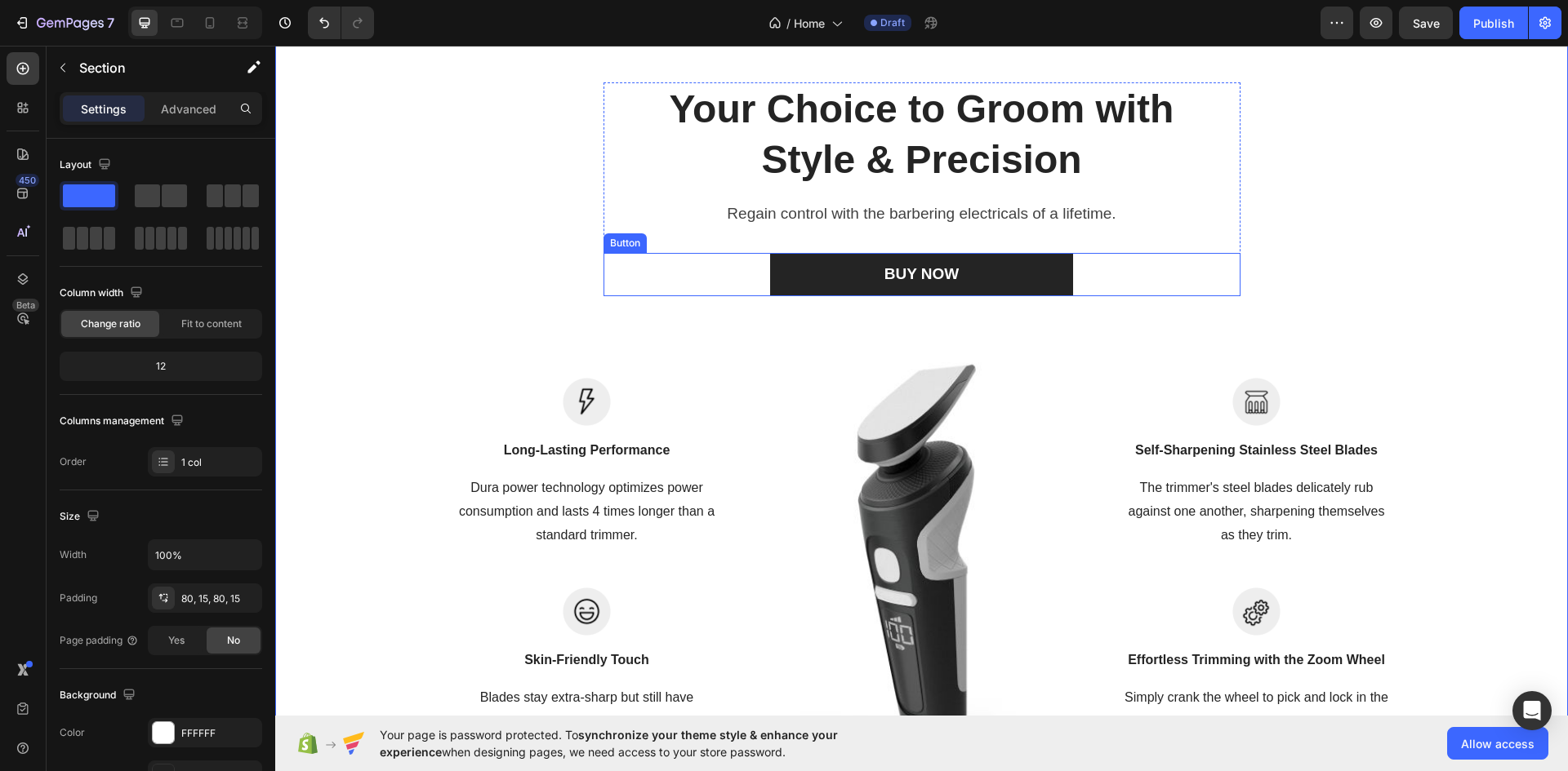
scroll to position [2035, 0]
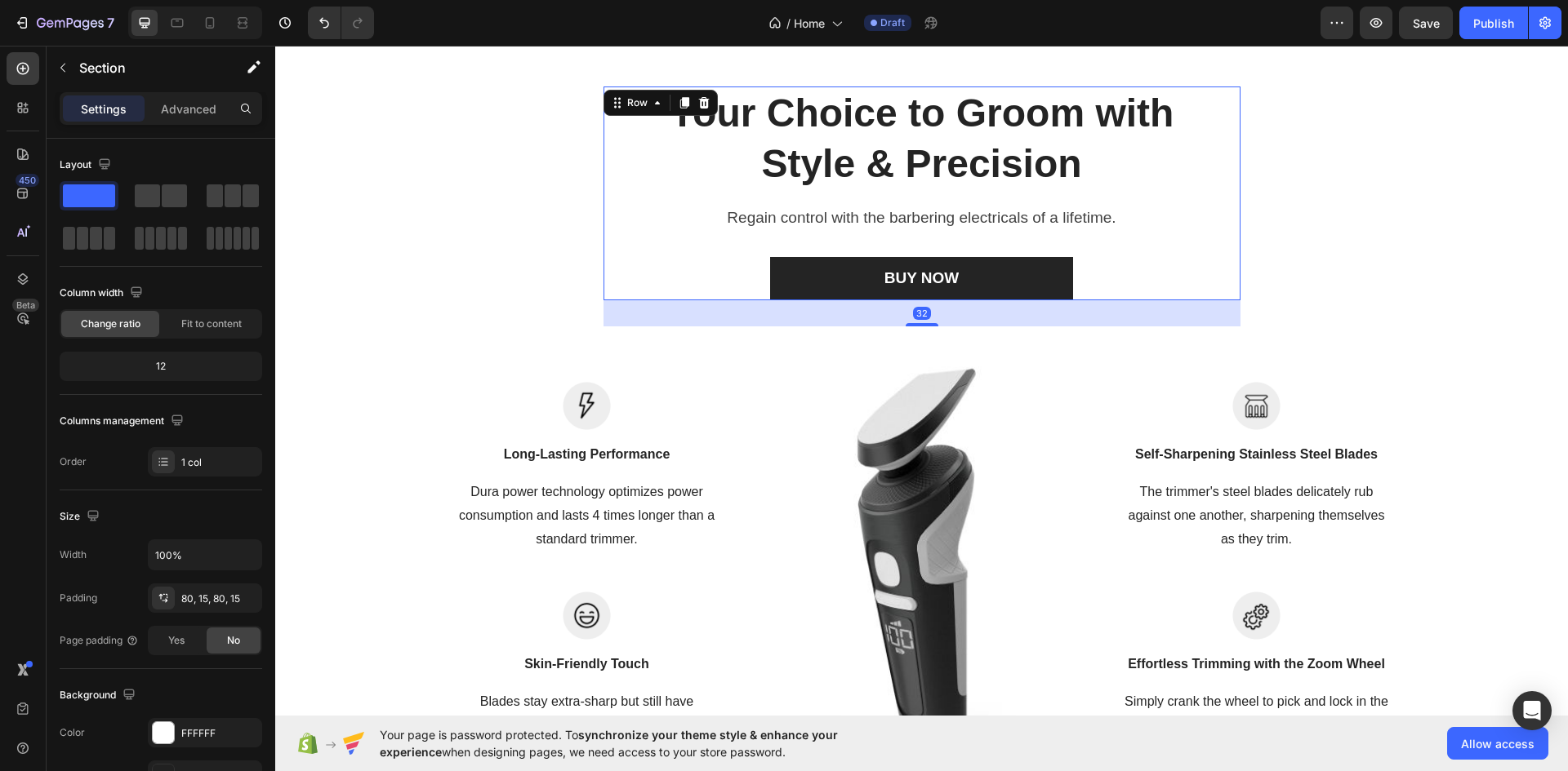
click at [1161, 252] on div "Your Choice to Groom with Style & Precision Heading Regain control with the bar…" at bounding box center [922, 193] width 637 height 214
click at [698, 106] on icon at bounding box center [703, 103] width 11 height 12
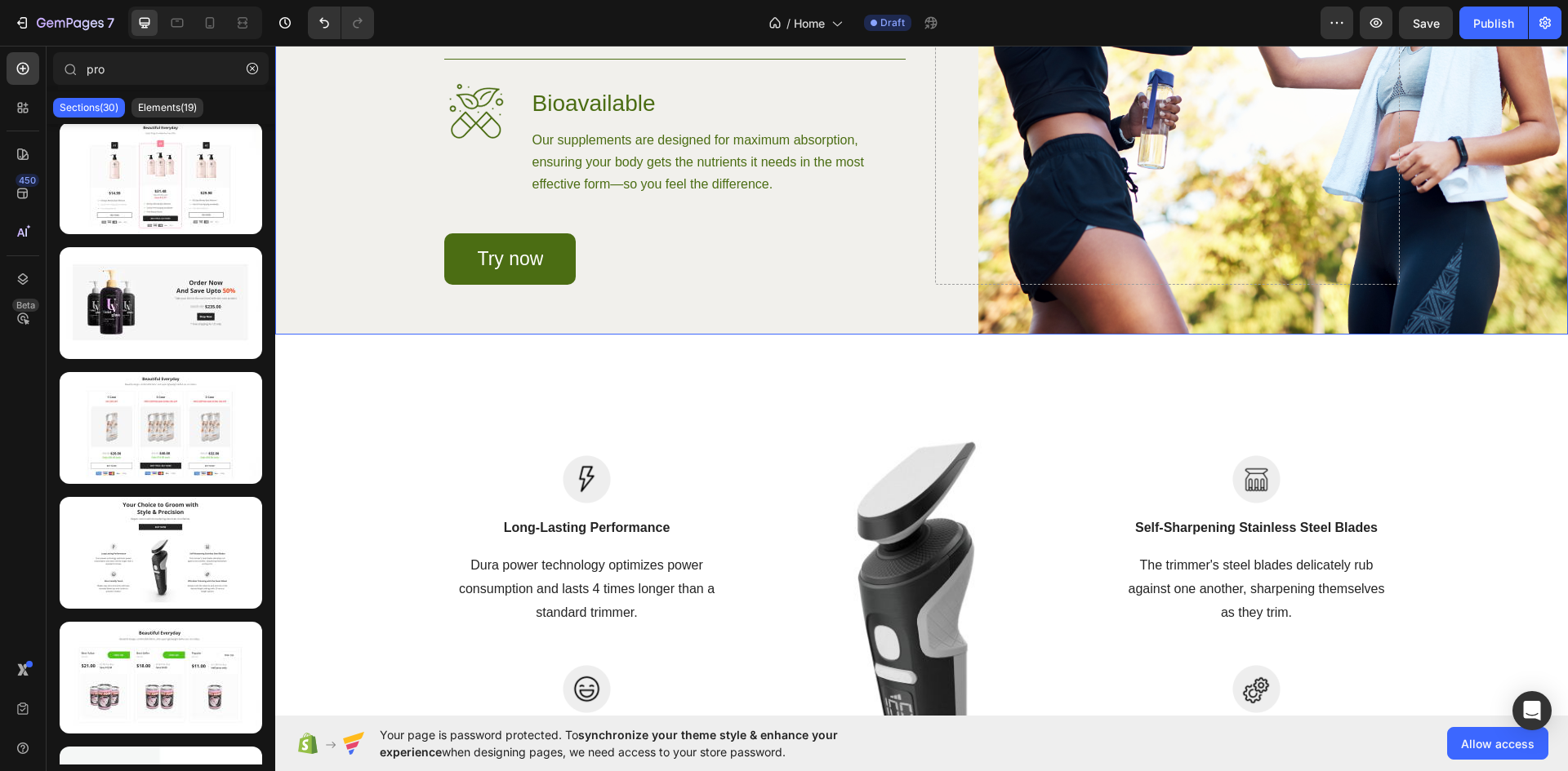
scroll to position [1849, 0]
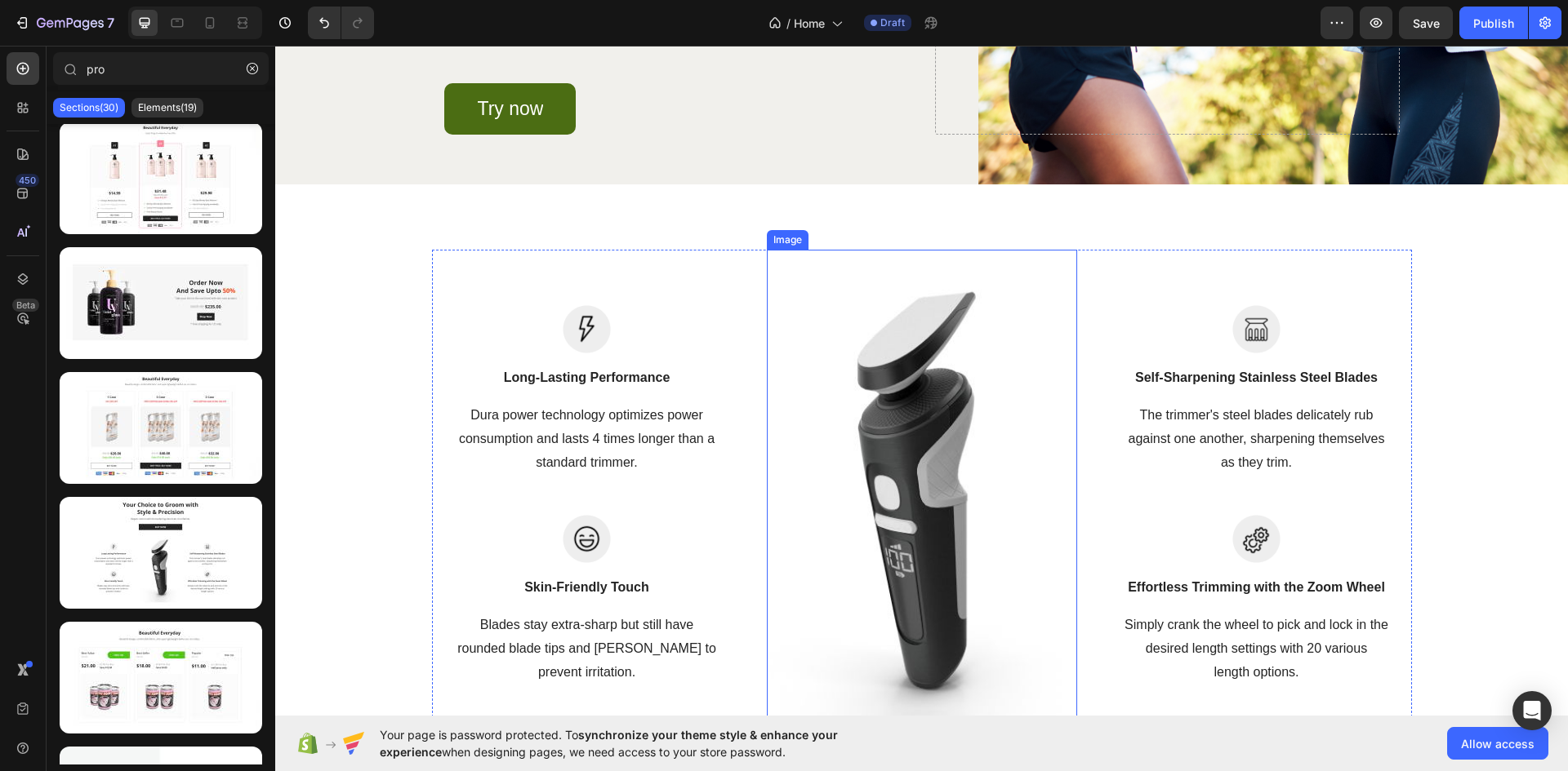
click at [911, 468] on img at bounding box center [922, 496] width 310 height 492
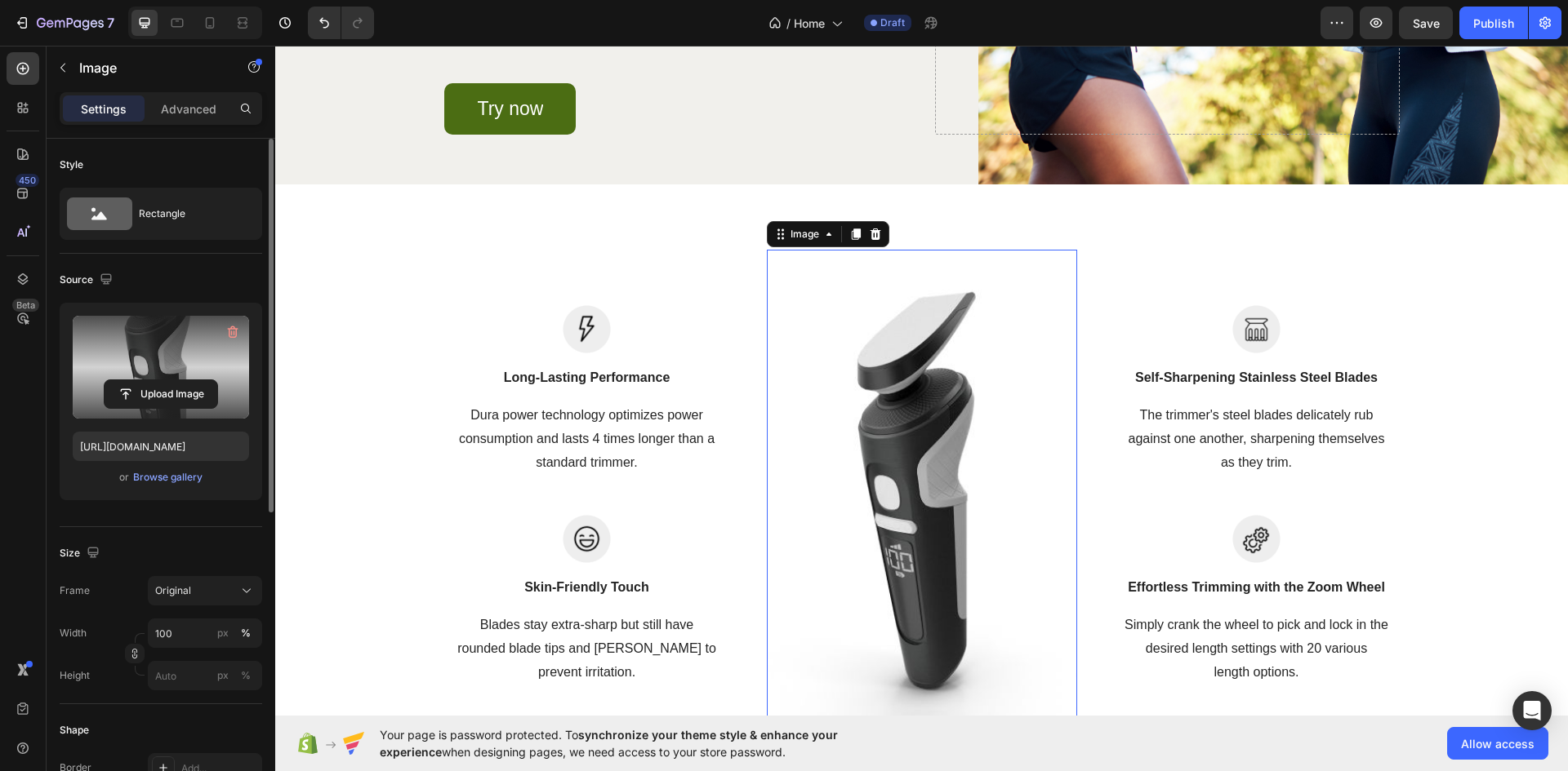
click at [178, 379] on label at bounding box center [160, 367] width 177 height 102
click at [178, 381] on input "file" at bounding box center [160, 394] width 112 height 27
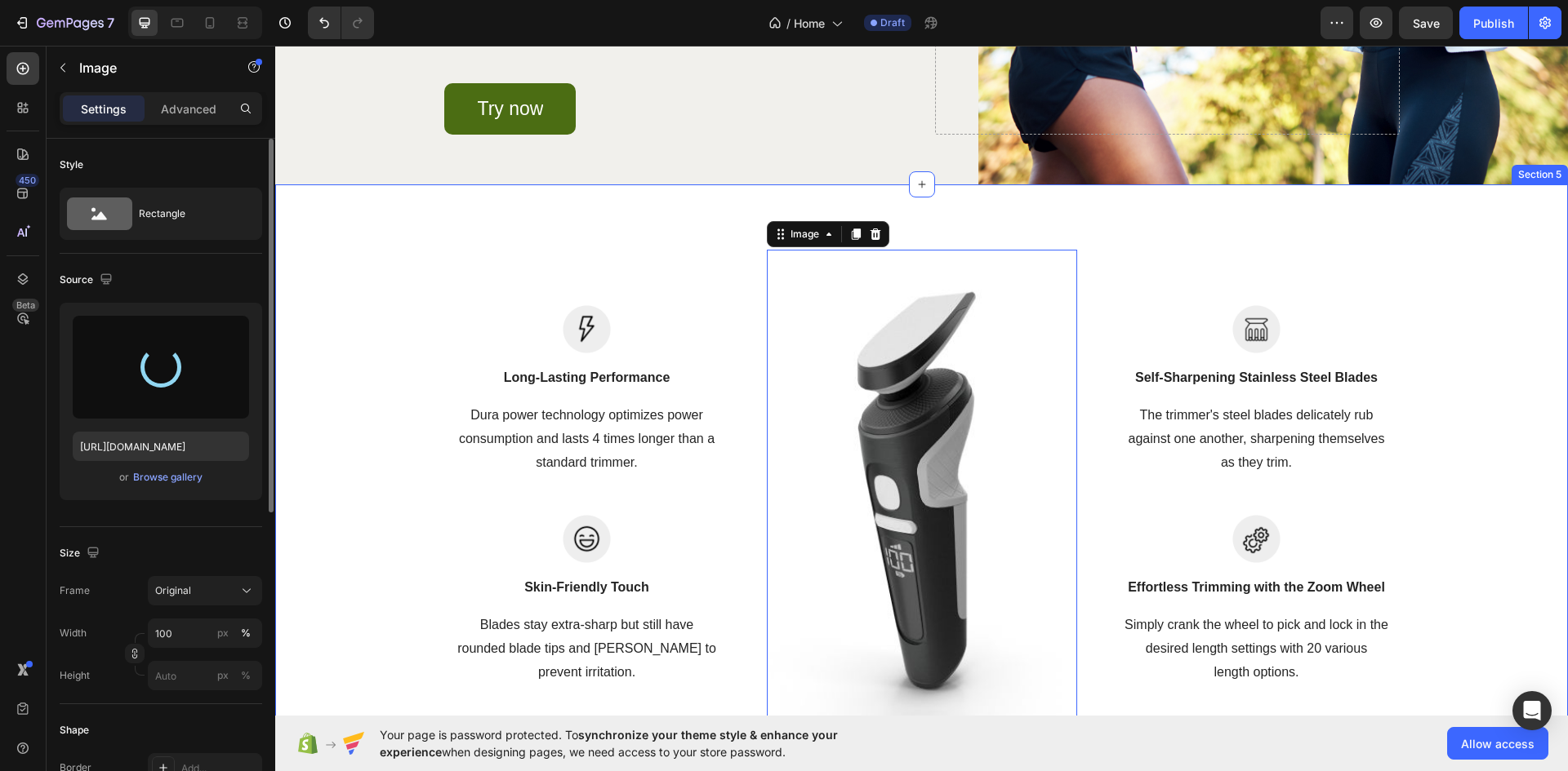
type input "[URL][DOMAIN_NAME]"
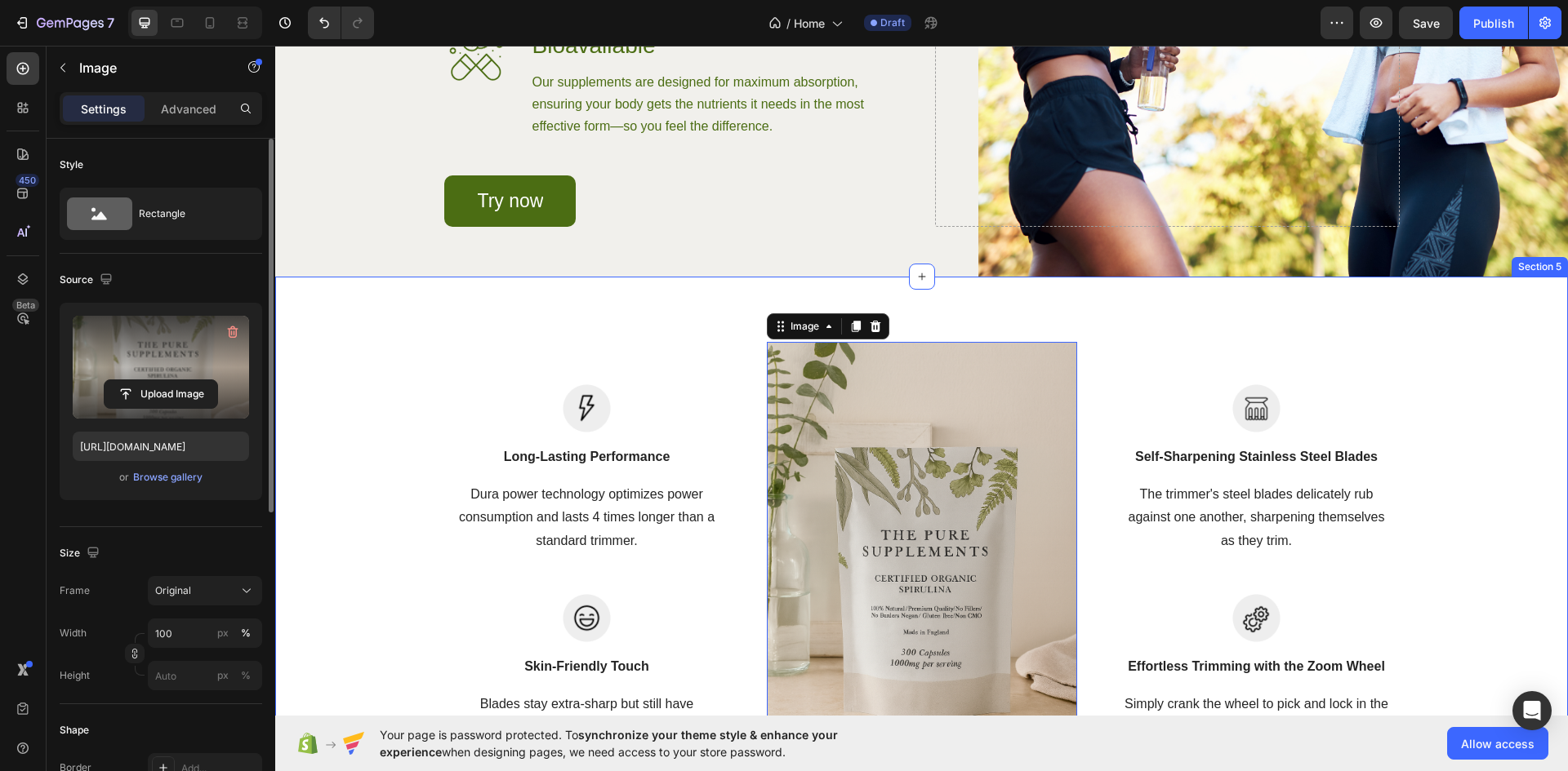
scroll to position [1904, 0]
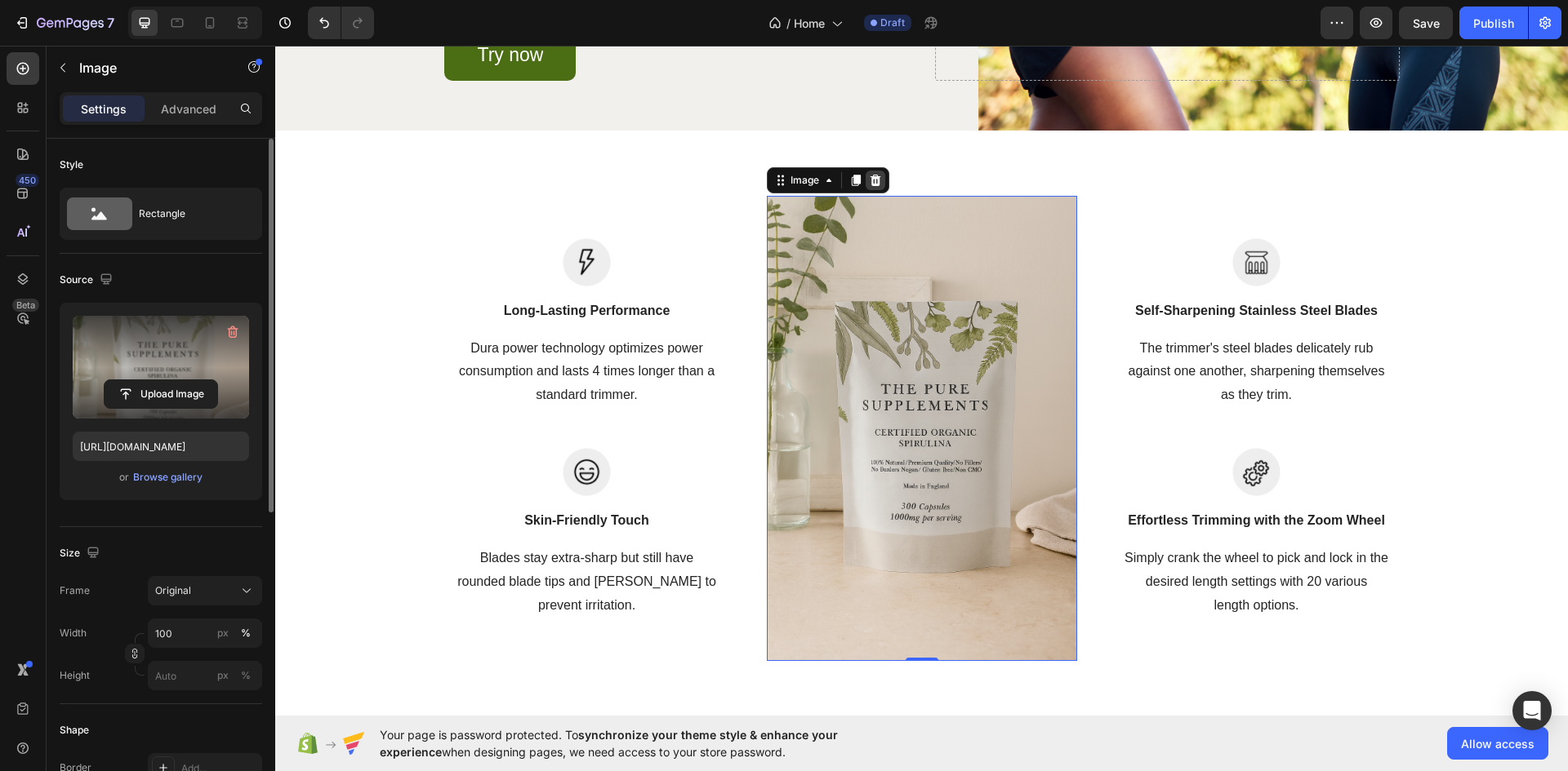
click at [869, 187] on icon at bounding box center [875, 180] width 13 height 13
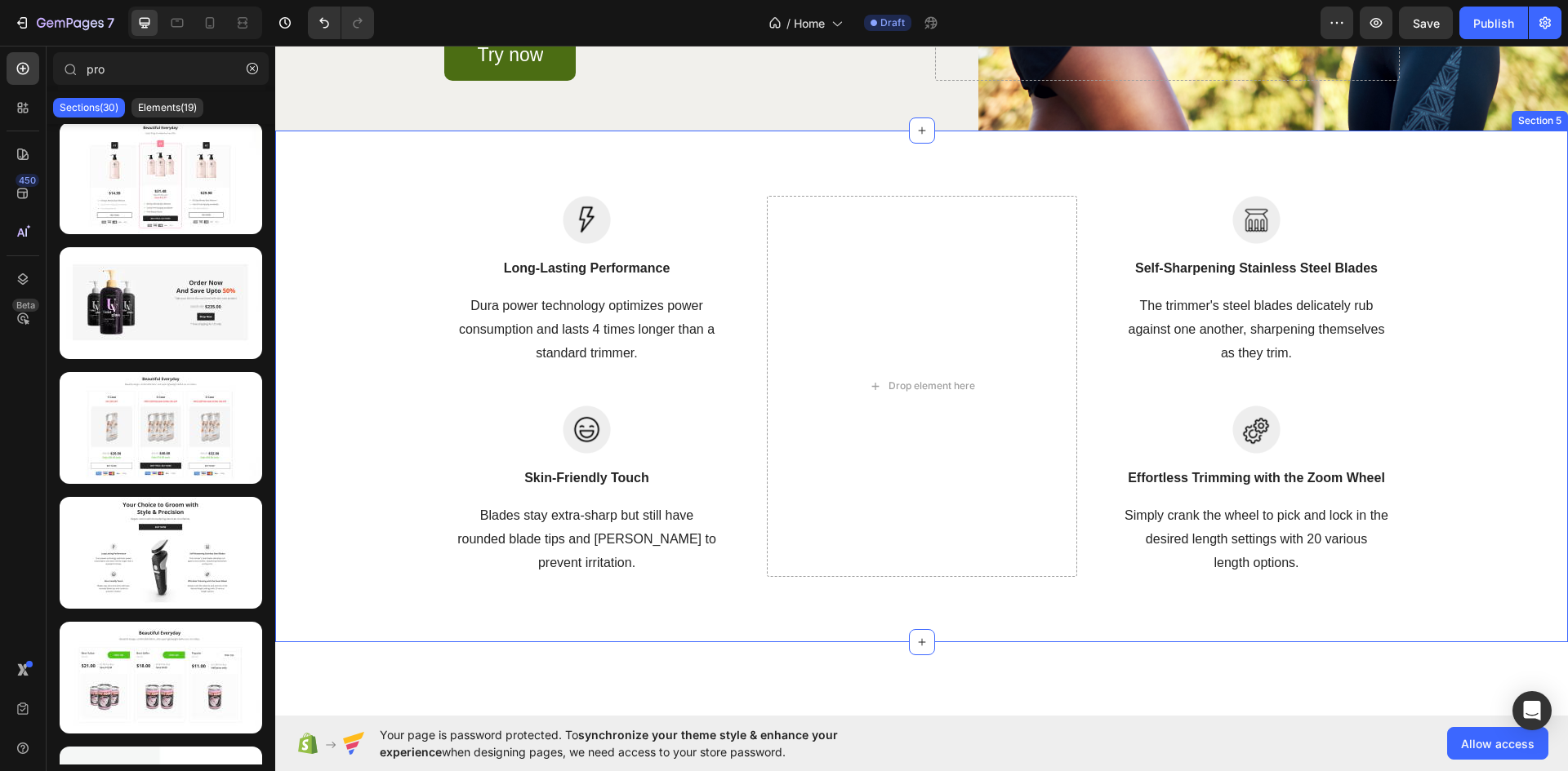
click at [920, 182] on div "Image Long-Lasting Performance Text block Dura power technology optimizes power…" at bounding box center [922, 386] width 1293 height 511
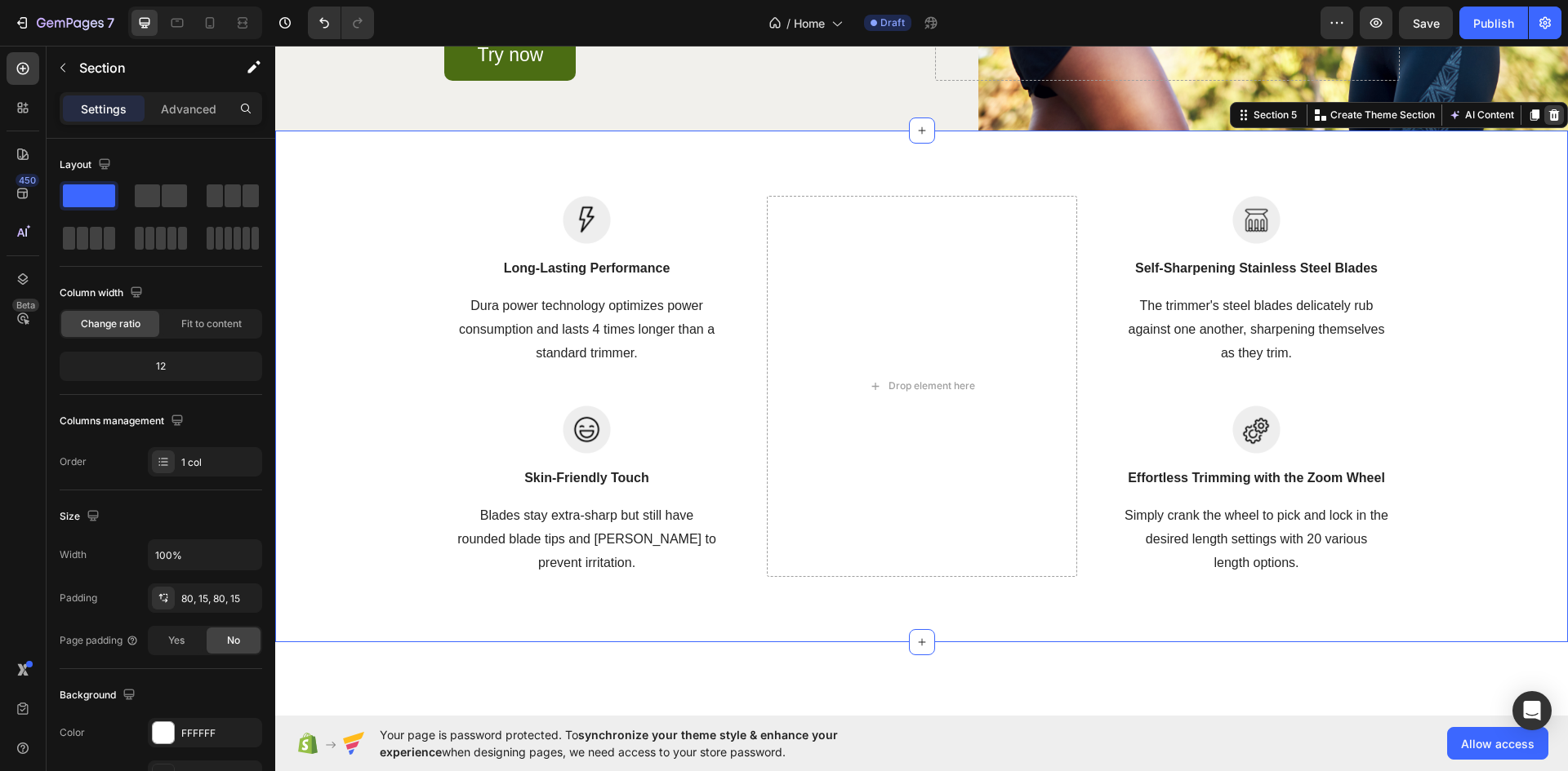
click at [1547, 122] on icon at bounding box center [1553, 114] width 13 height 13
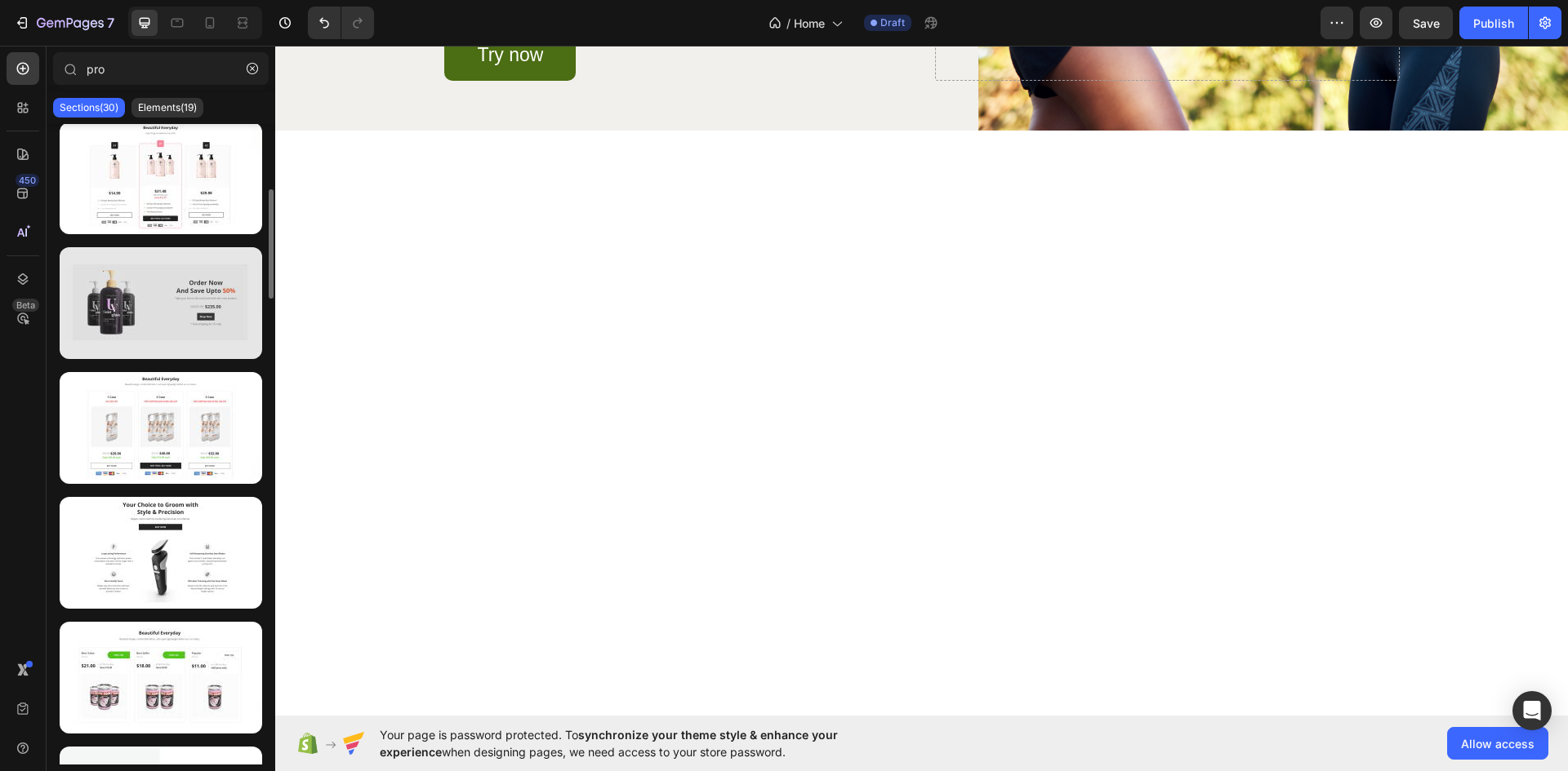
scroll to position [273, 0]
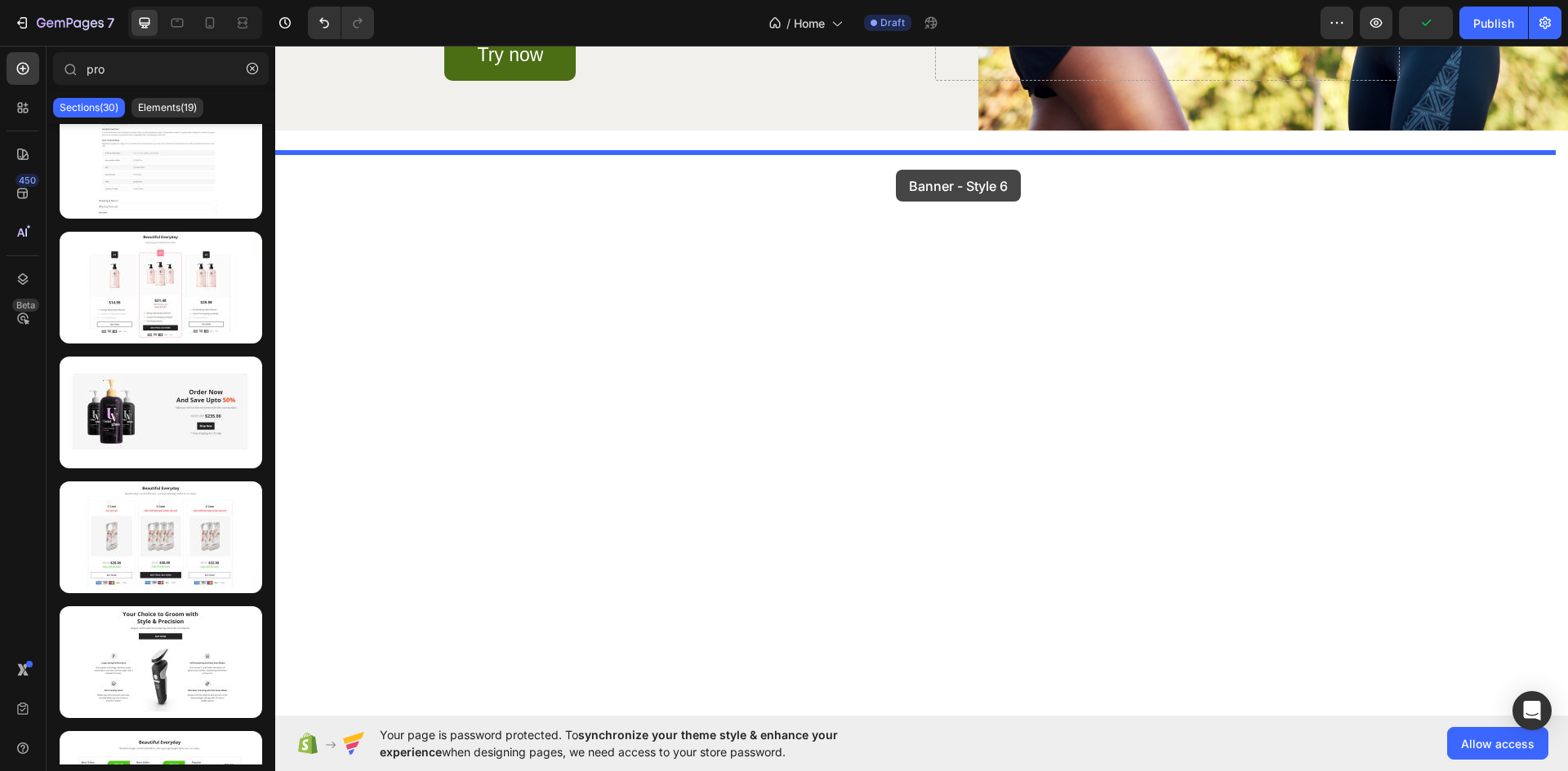
drag, startPoint x: 440, startPoint y: 457, endPoint x: 896, endPoint y: 170, distance: 538.8
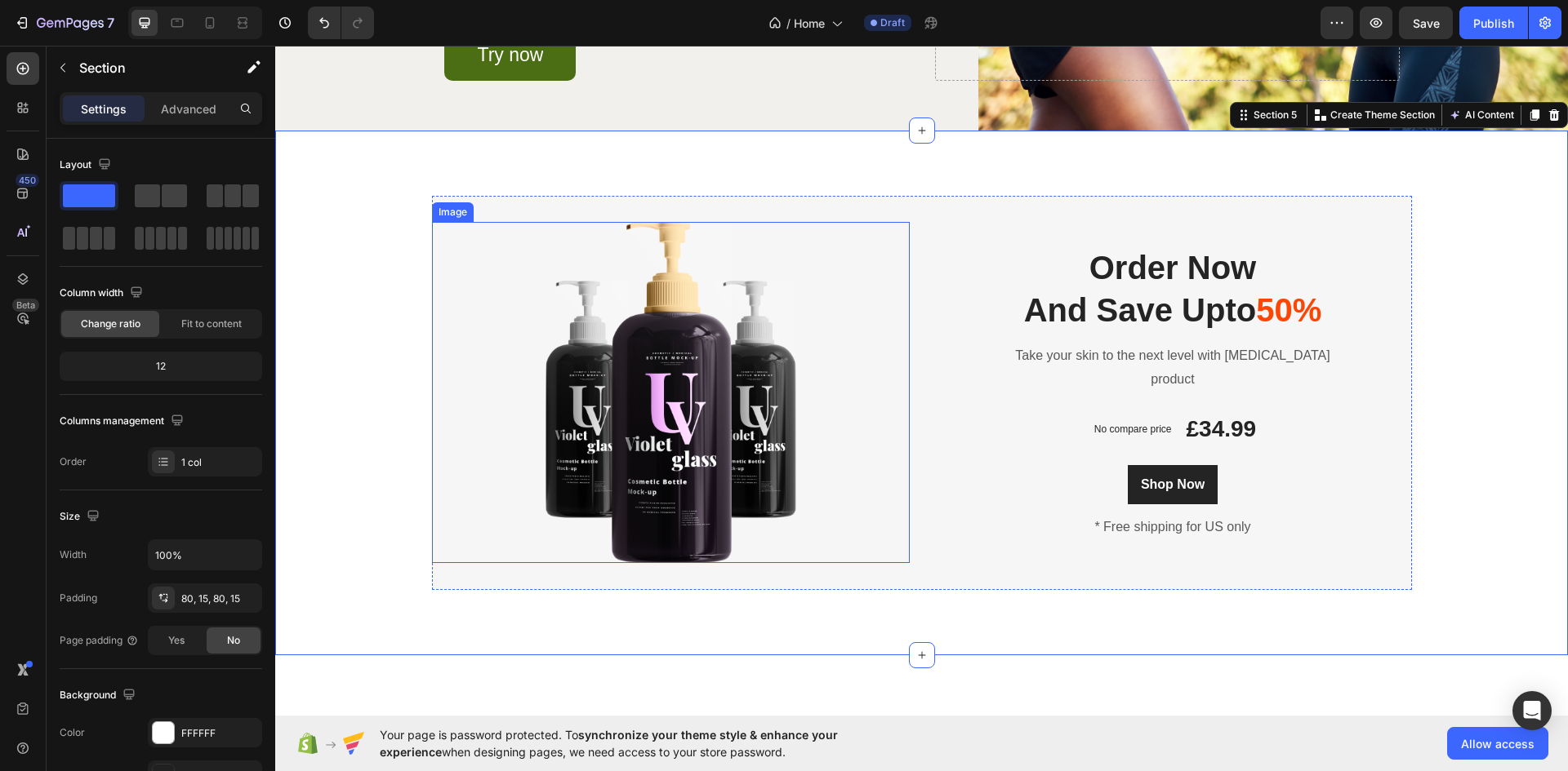
click at [683, 426] on img at bounding box center [671, 393] width 361 height 342
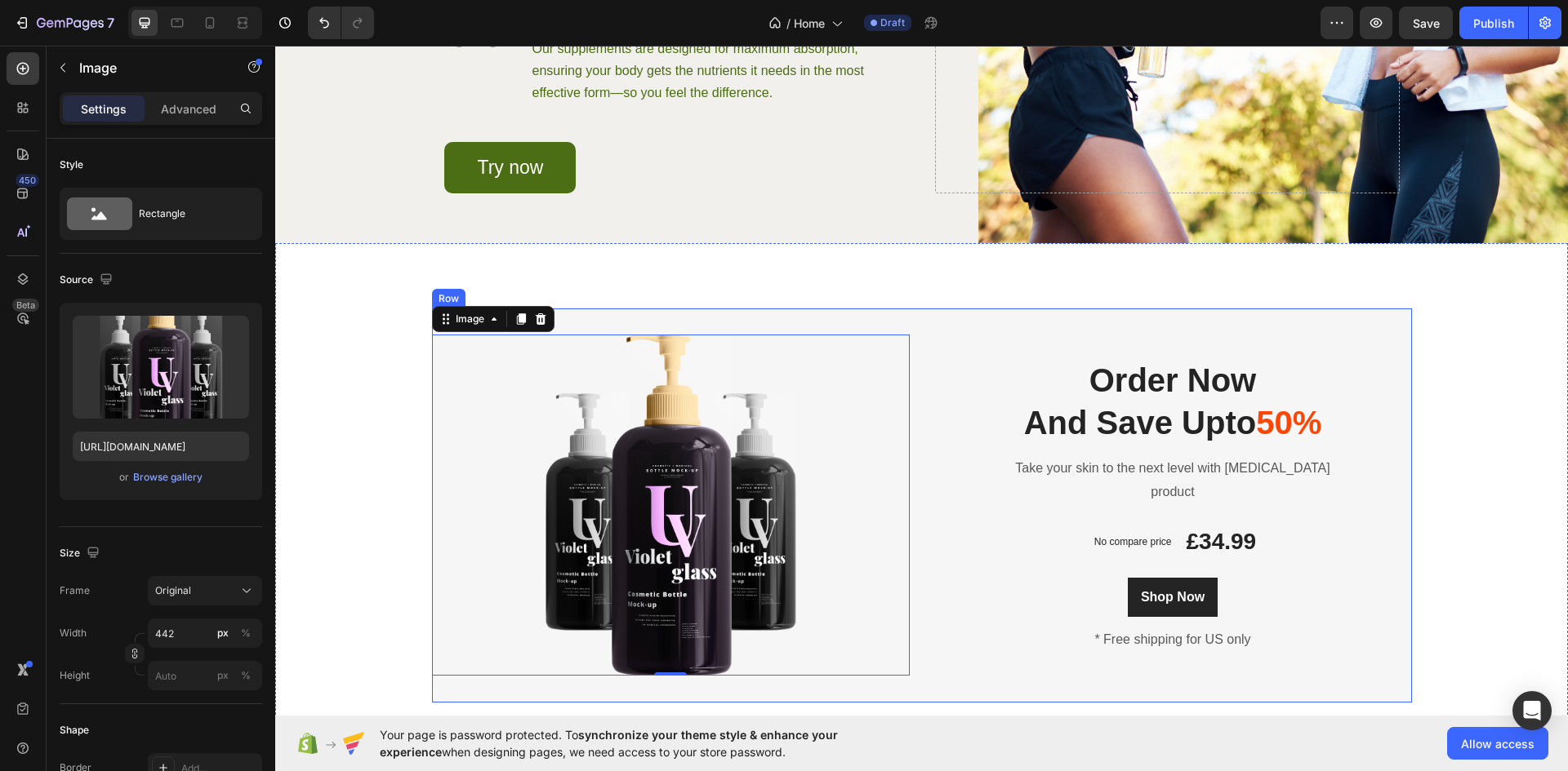
scroll to position [1686, 0]
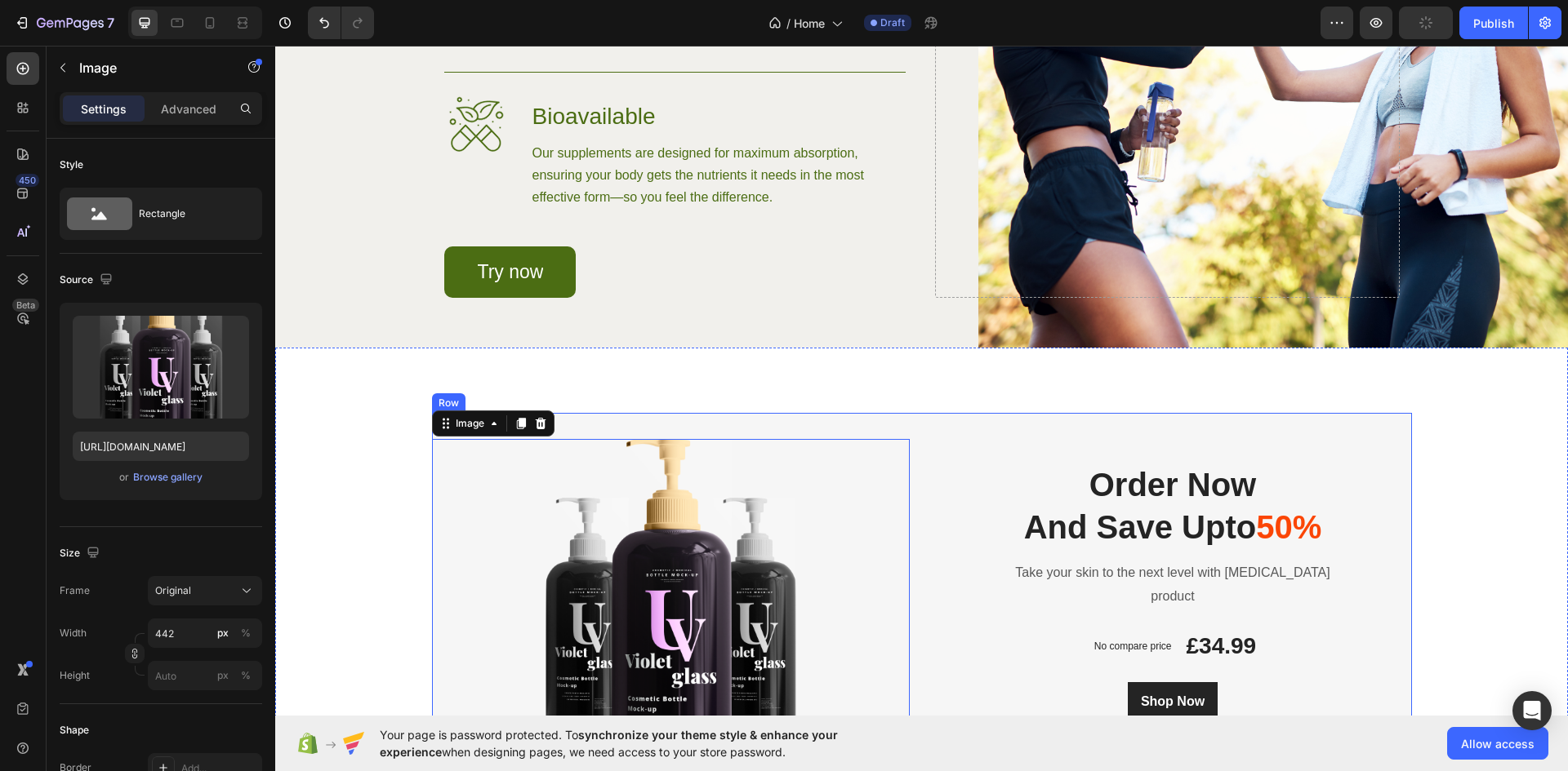
click at [910, 447] on div "Image 0 Order Now And Save Upto 50% Heading Take your skin to the next level wi…" at bounding box center [922, 610] width 980 height 394
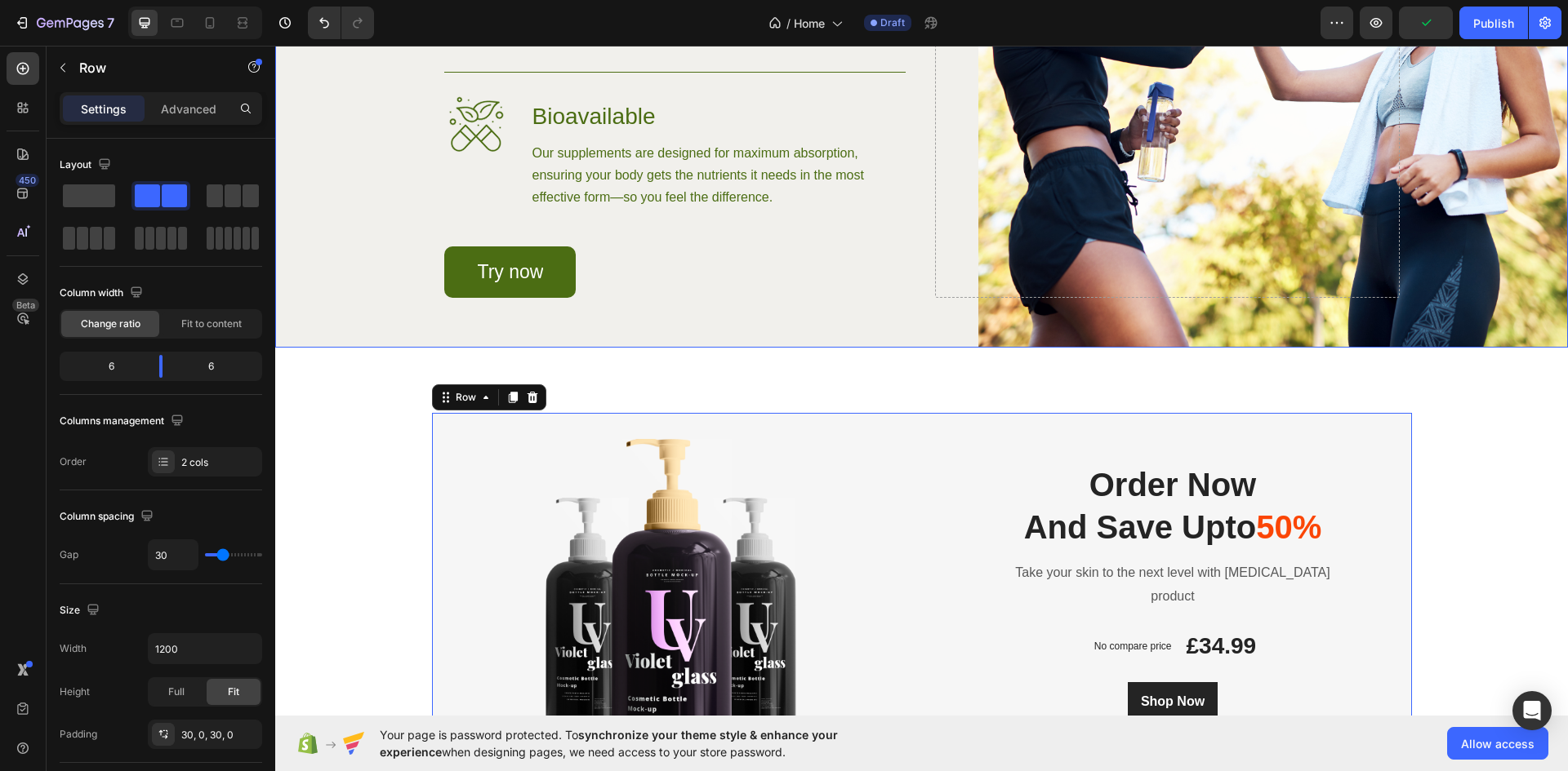
click at [1506, 407] on div "Image Order Now And Save Upto 50% Heading Take your skin to the next level with…" at bounding box center [922, 610] width 1293 height 525
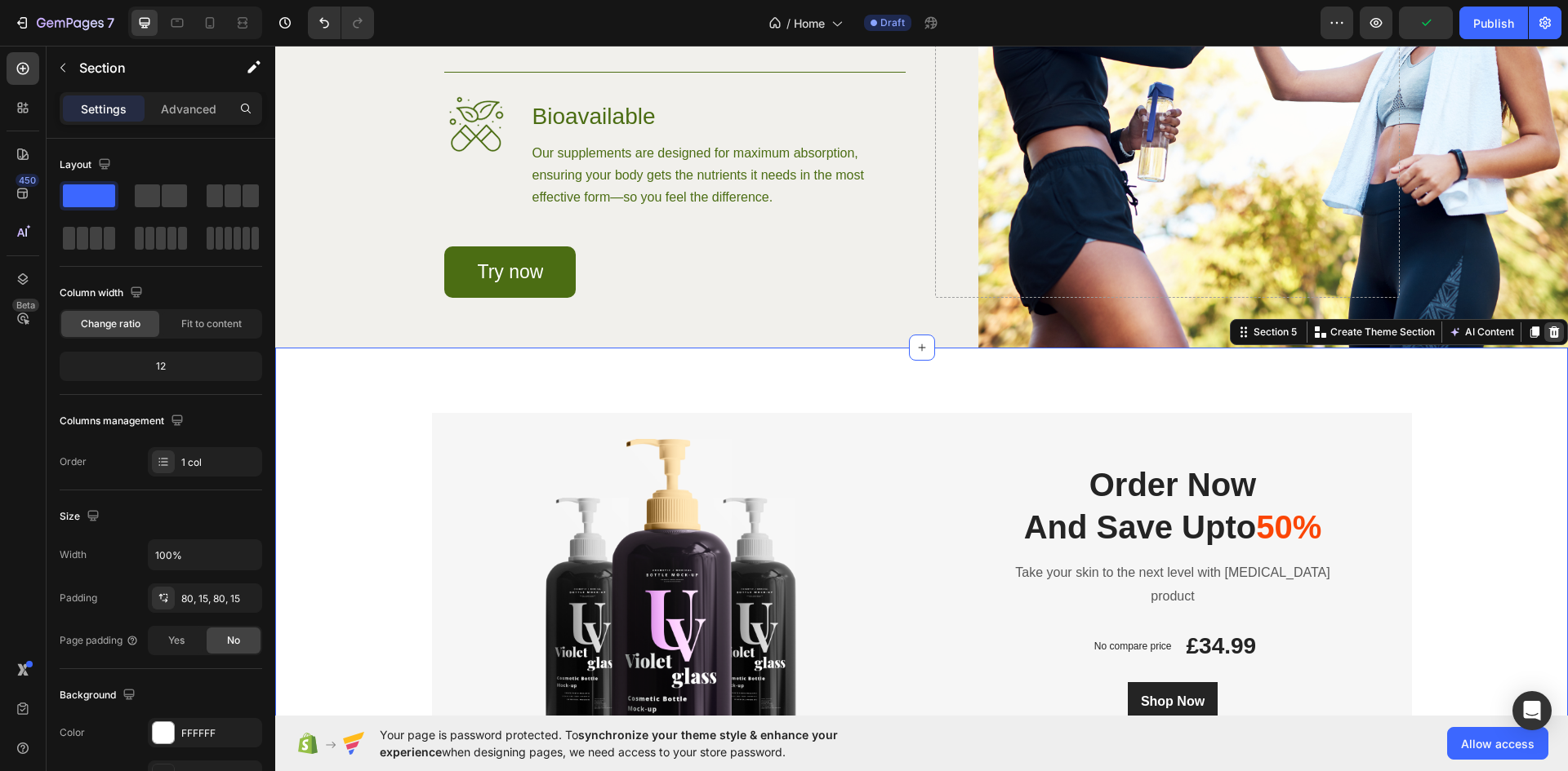
click at [1547, 339] on icon at bounding box center [1553, 332] width 13 height 13
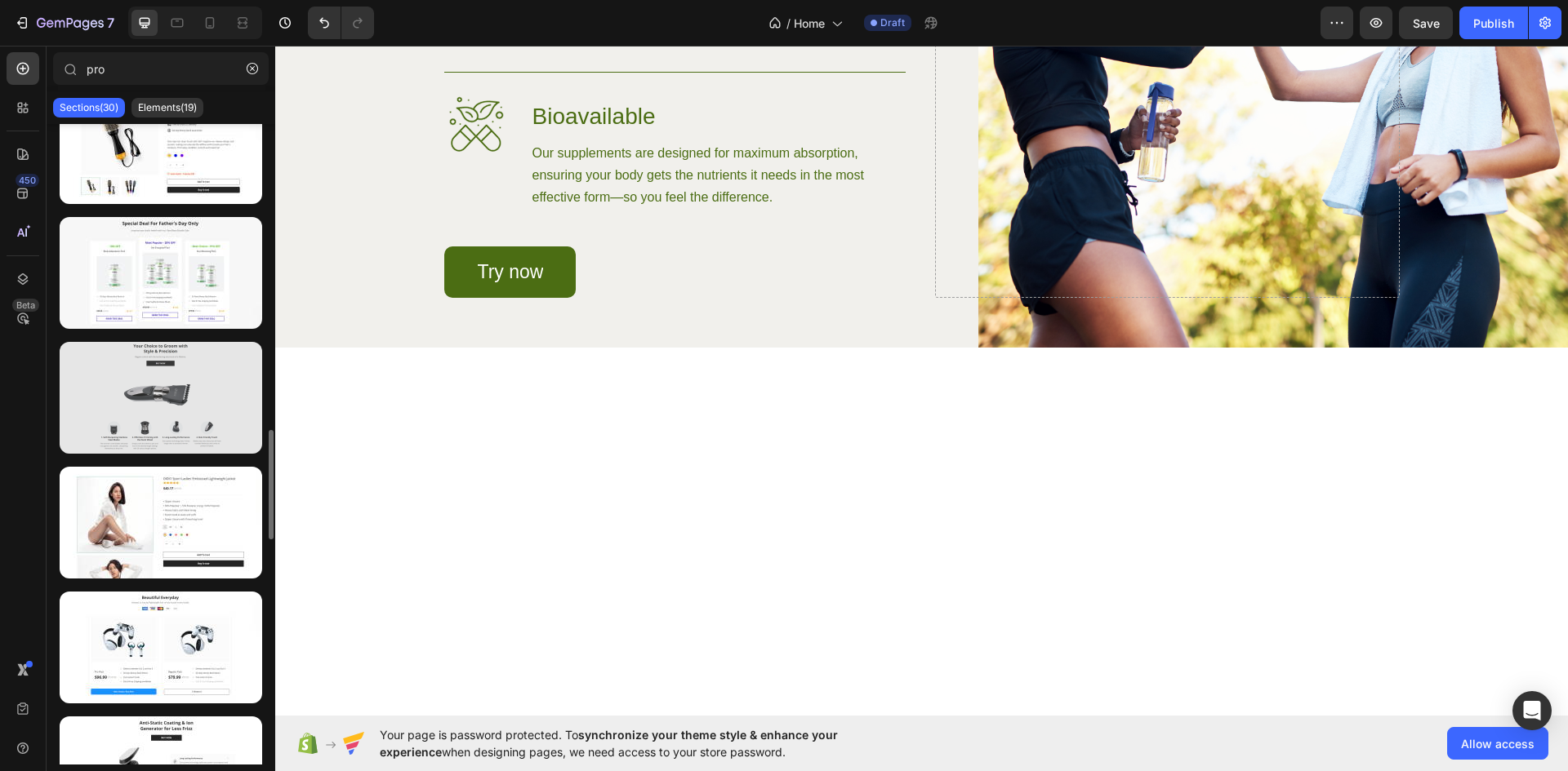
scroll to position [1623, 0]
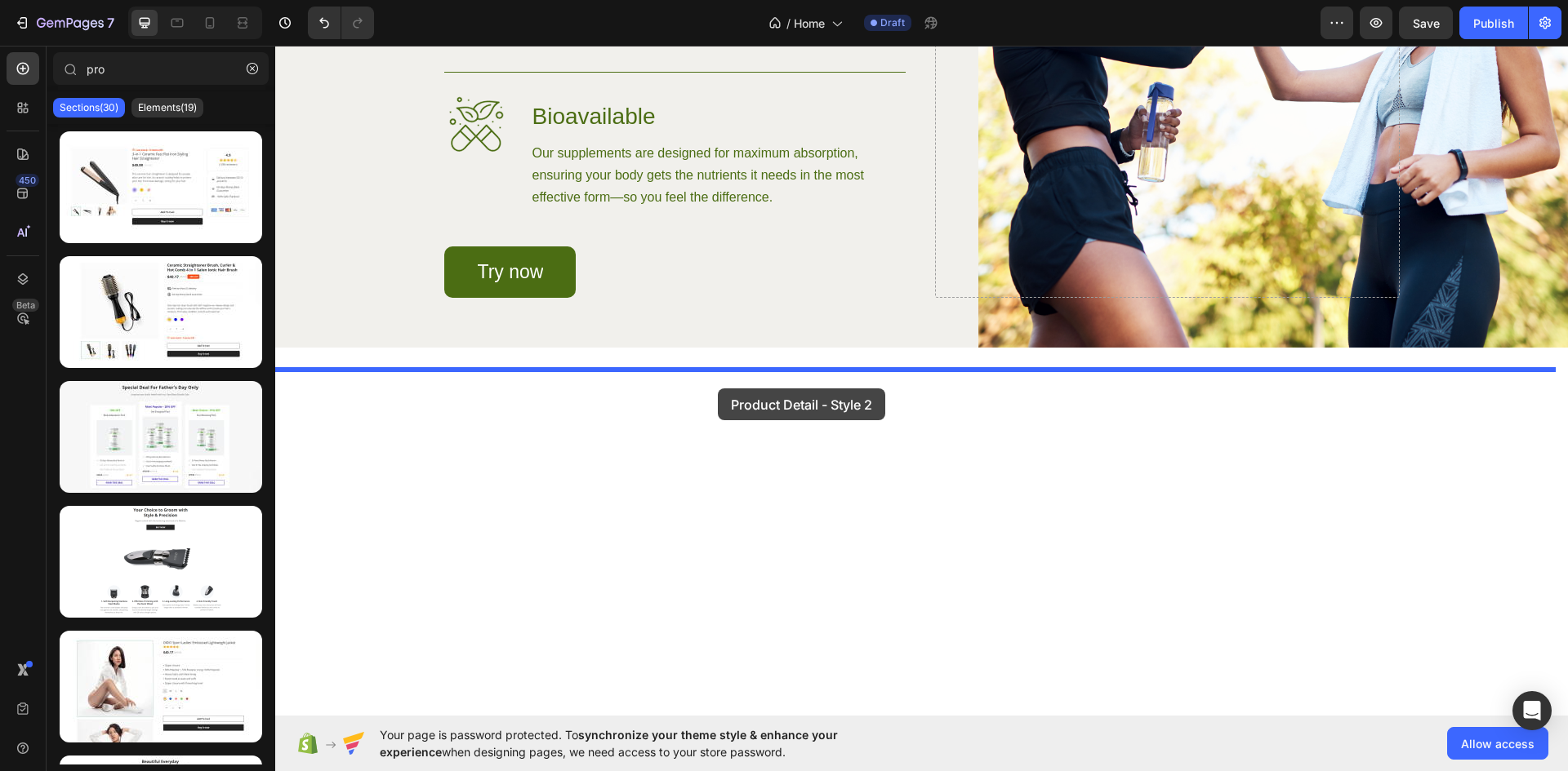
drag, startPoint x: 457, startPoint y: 365, endPoint x: 718, endPoint y: 388, distance: 262.0
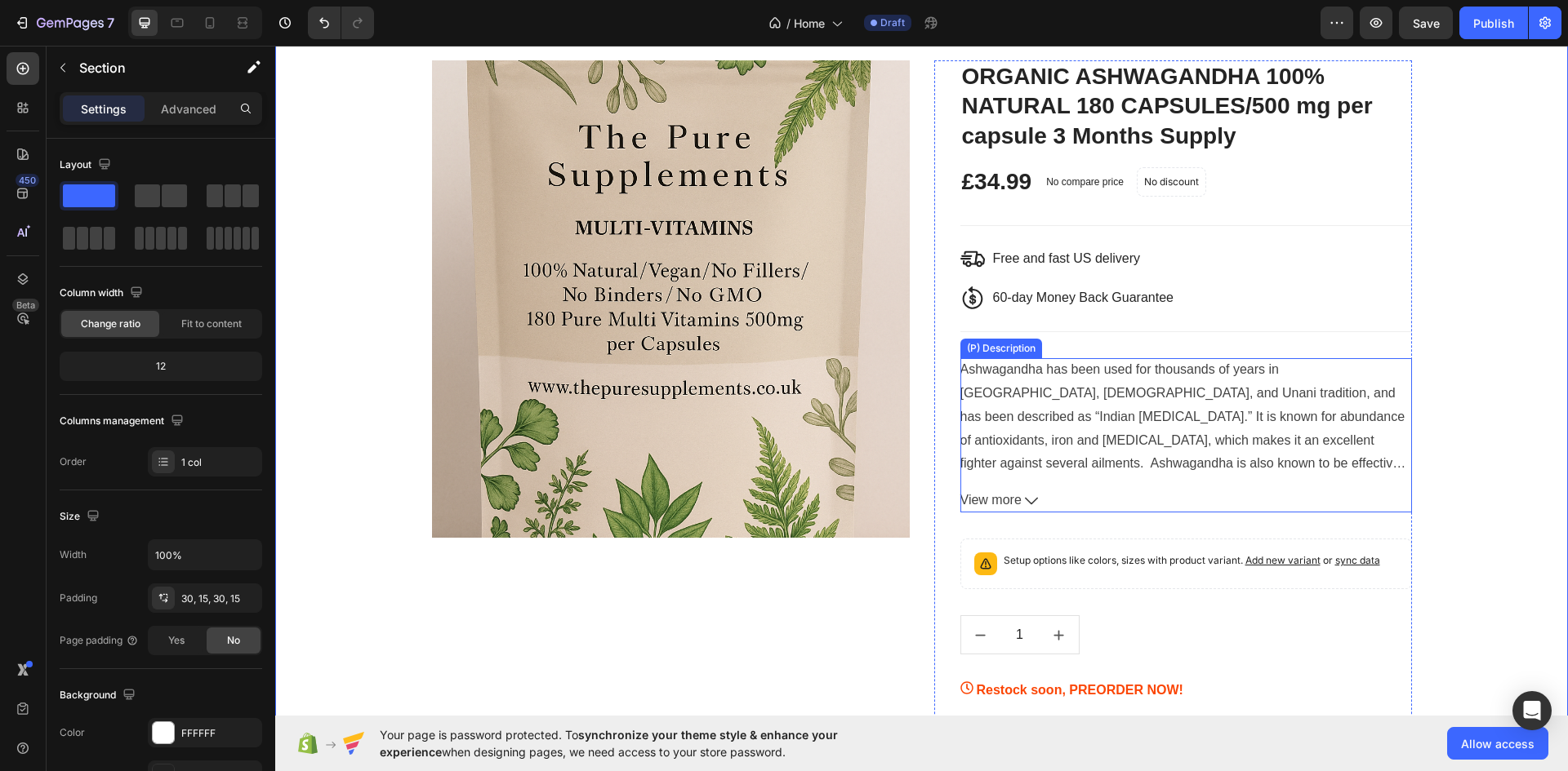
scroll to position [2062, 0]
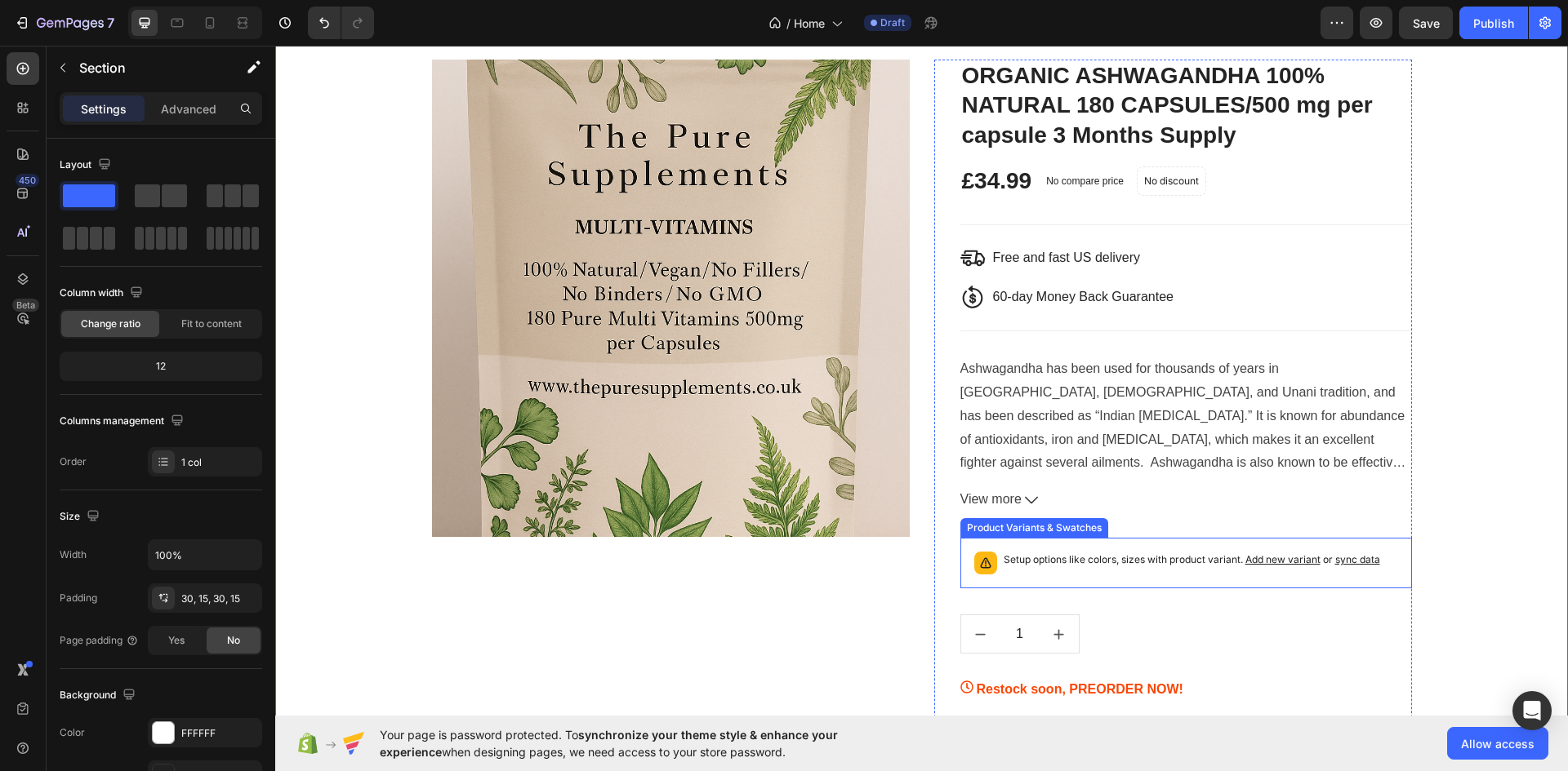
click at [1141, 569] on div "Setup options like colors, sizes with product variant. Add new variant or sync …" at bounding box center [1192, 562] width 377 height 22
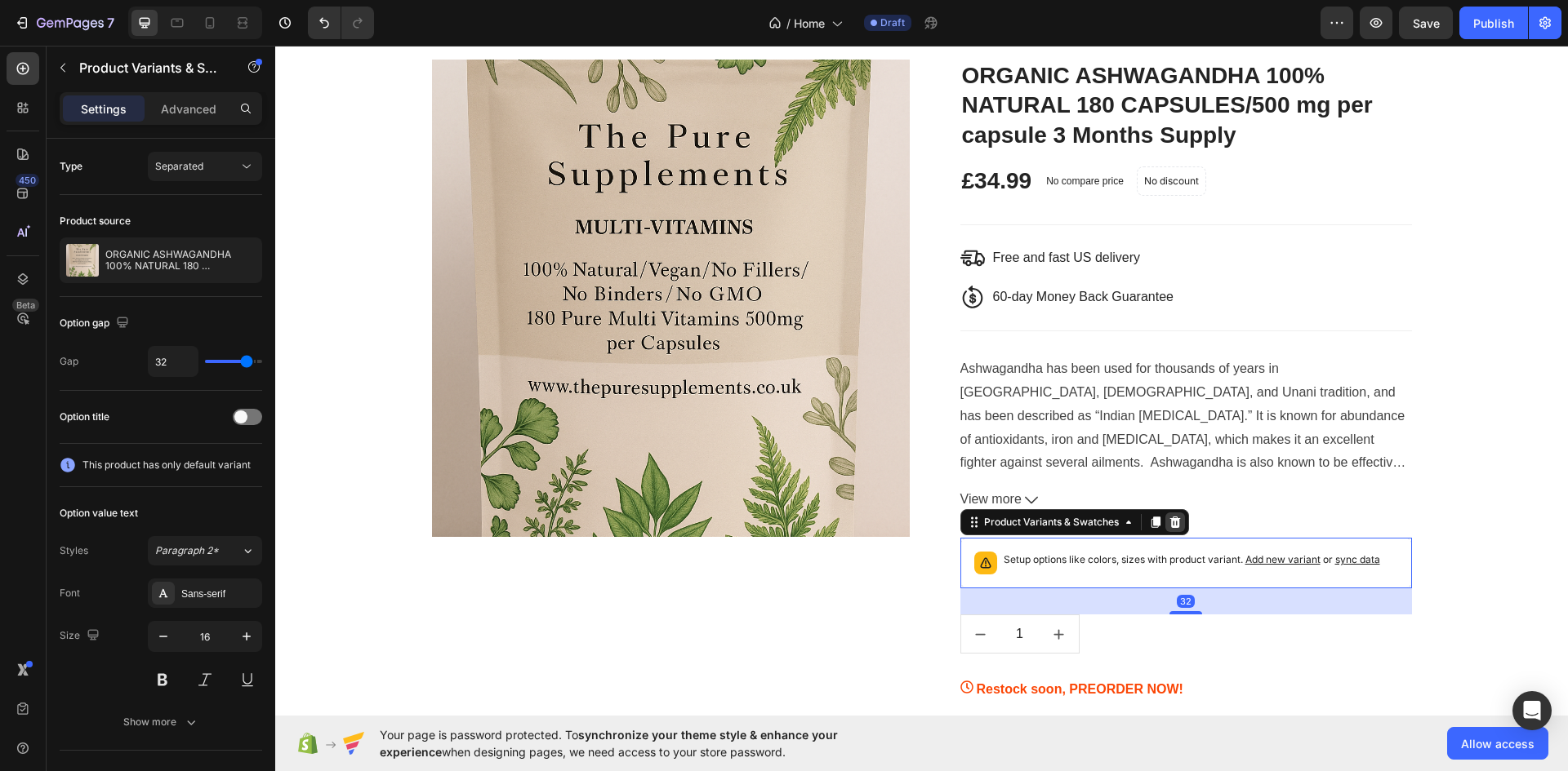
click at [1173, 523] on icon at bounding box center [1175, 522] width 11 height 12
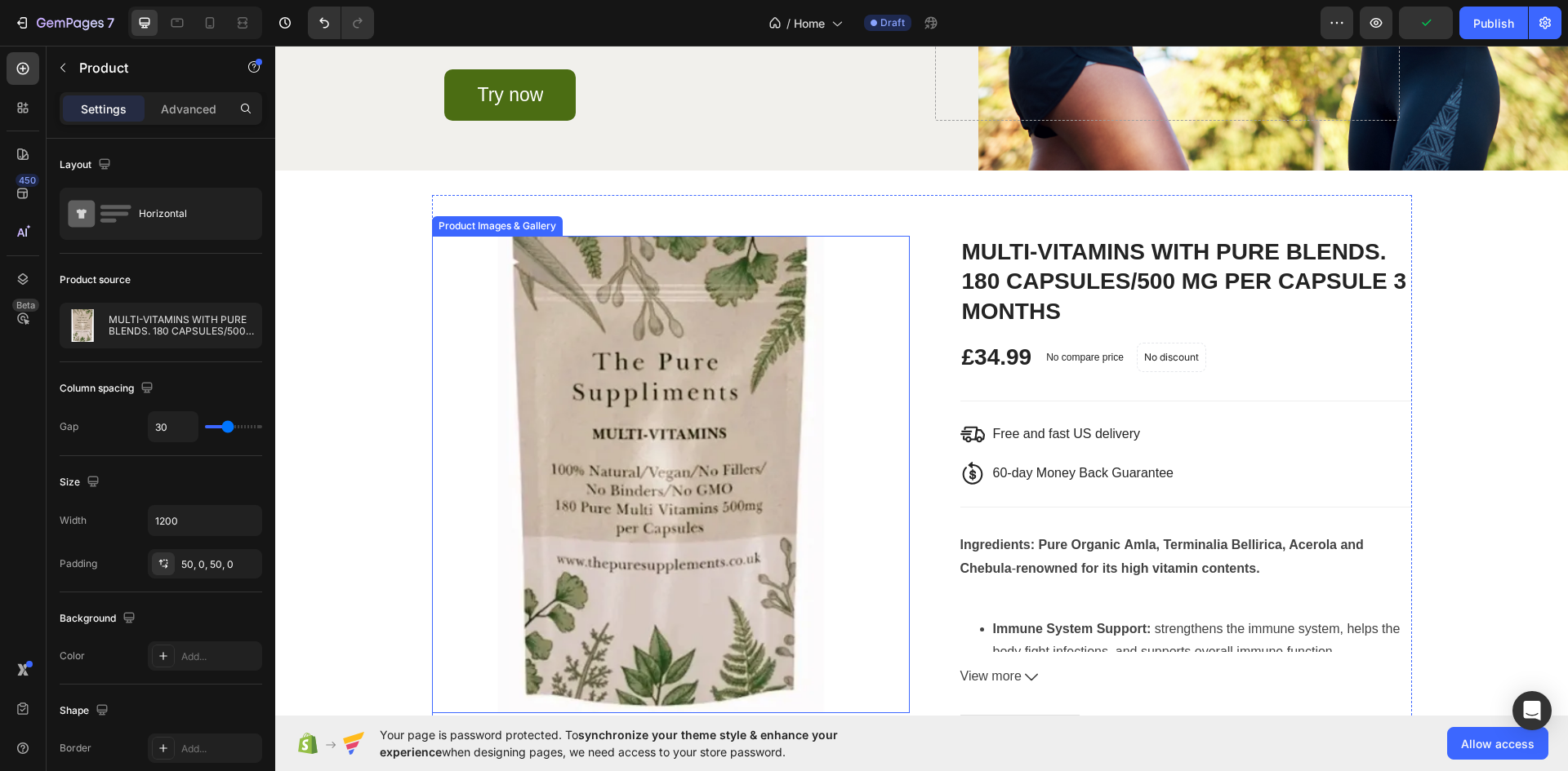
scroll to position [1954, 0]
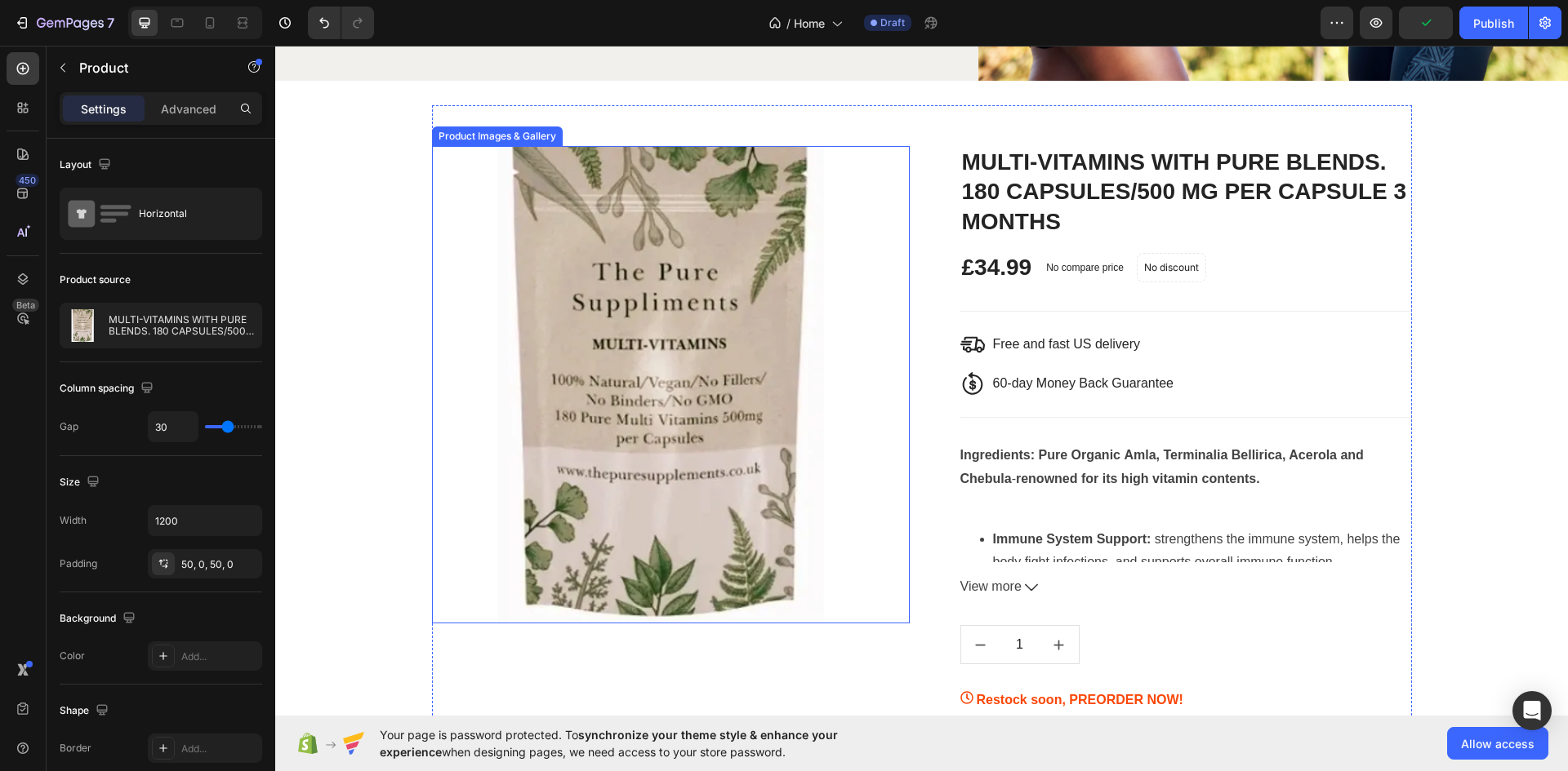
click at [708, 466] on img at bounding box center [670, 385] width 477 height 477
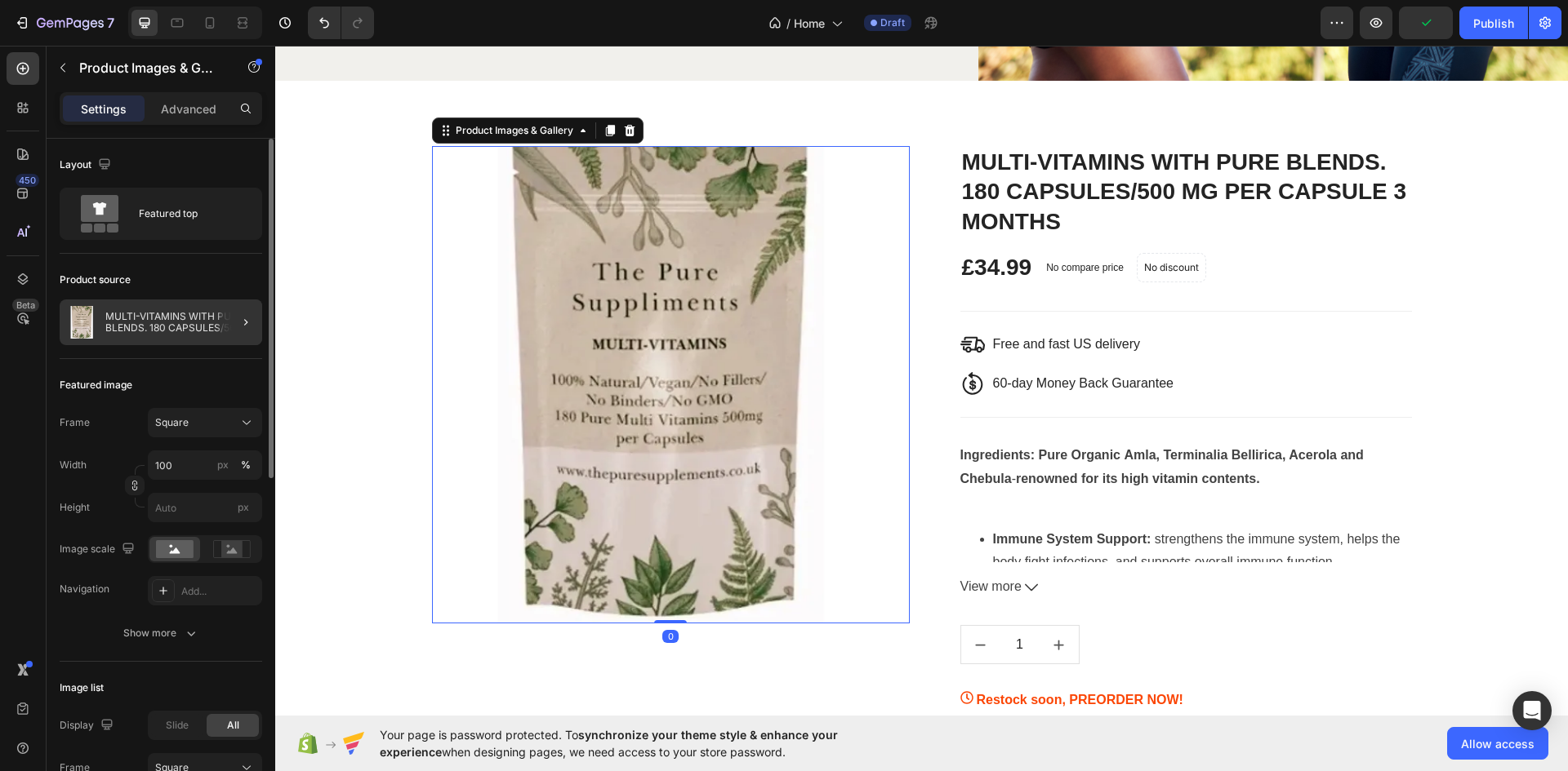
click at [182, 313] on p "MULTI-VITAMINS WITH PURE BLENDS. 180 CAPSULES/500 MG PER CAPSULE 3 MONTHS" at bounding box center [181, 322] width 150 height 22
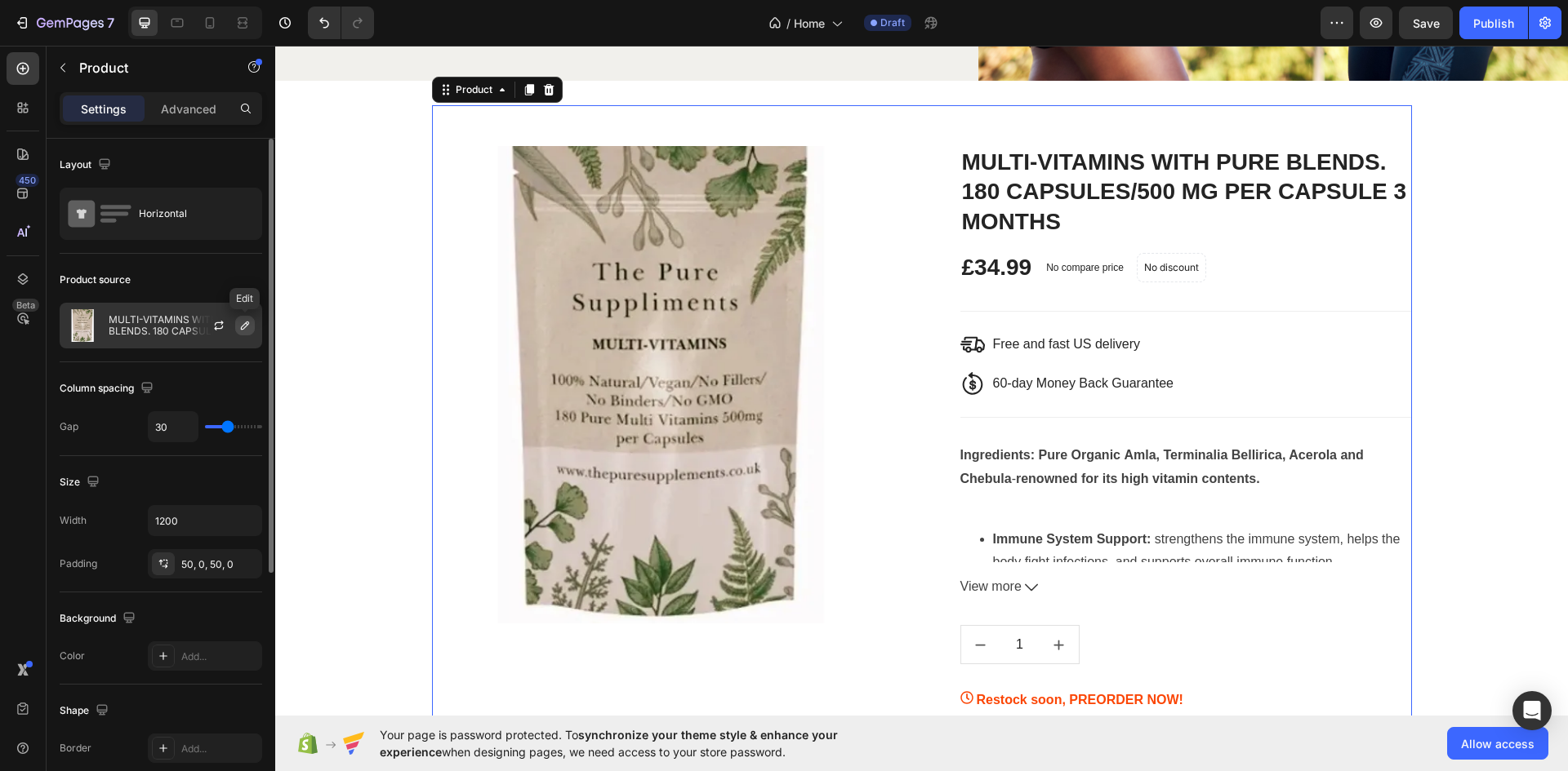
click at [243, 328] on icon "button" at bounding box center [244, 325] width 13 height 13
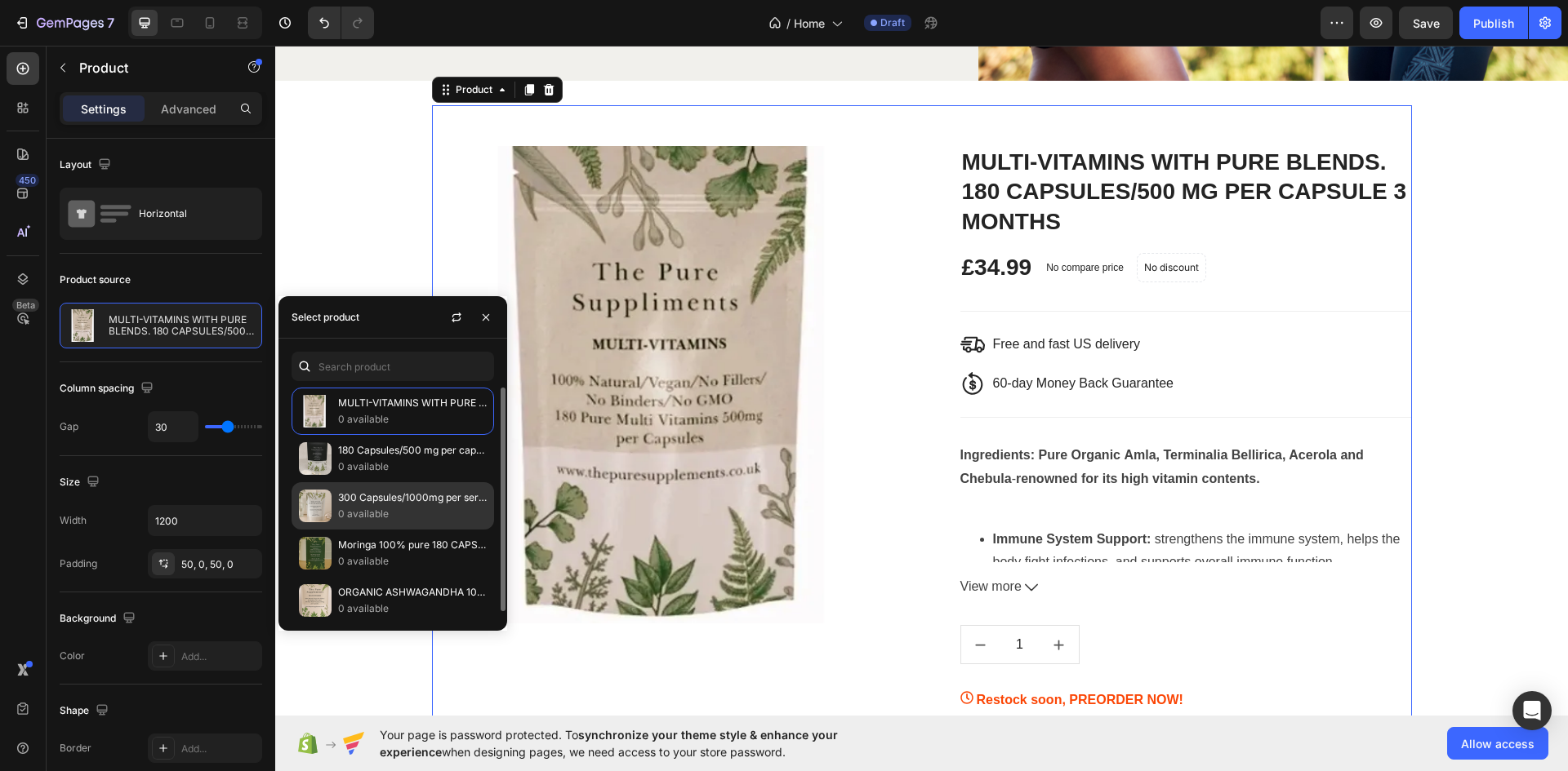
click at [372, 509] on p "0 available" at bounding box center [412, 514] width 148 height 17
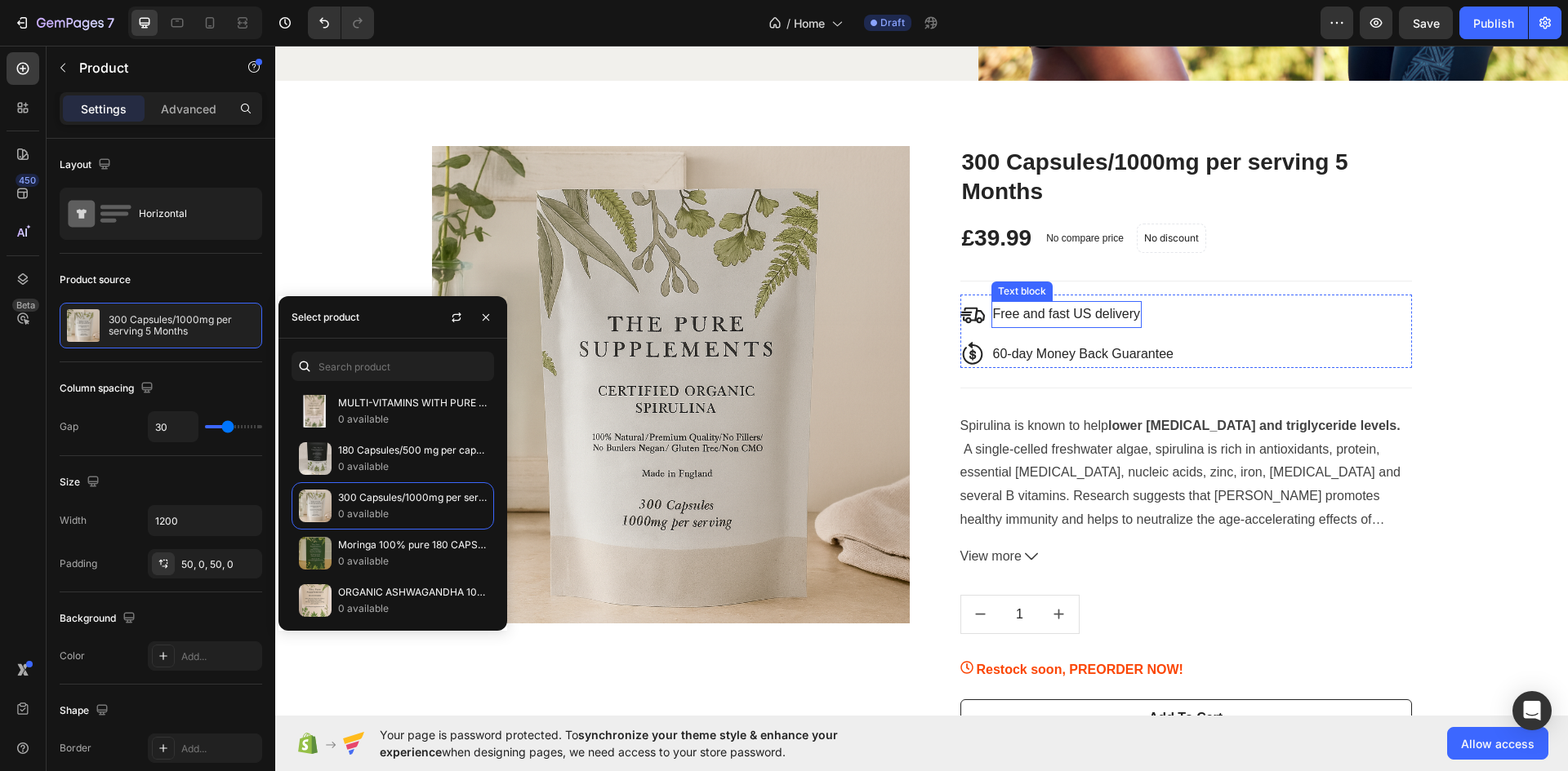
click at [1086, 327] on p "Free and fast US delivery" at bounding box center [1066, 314] width 147 height 23
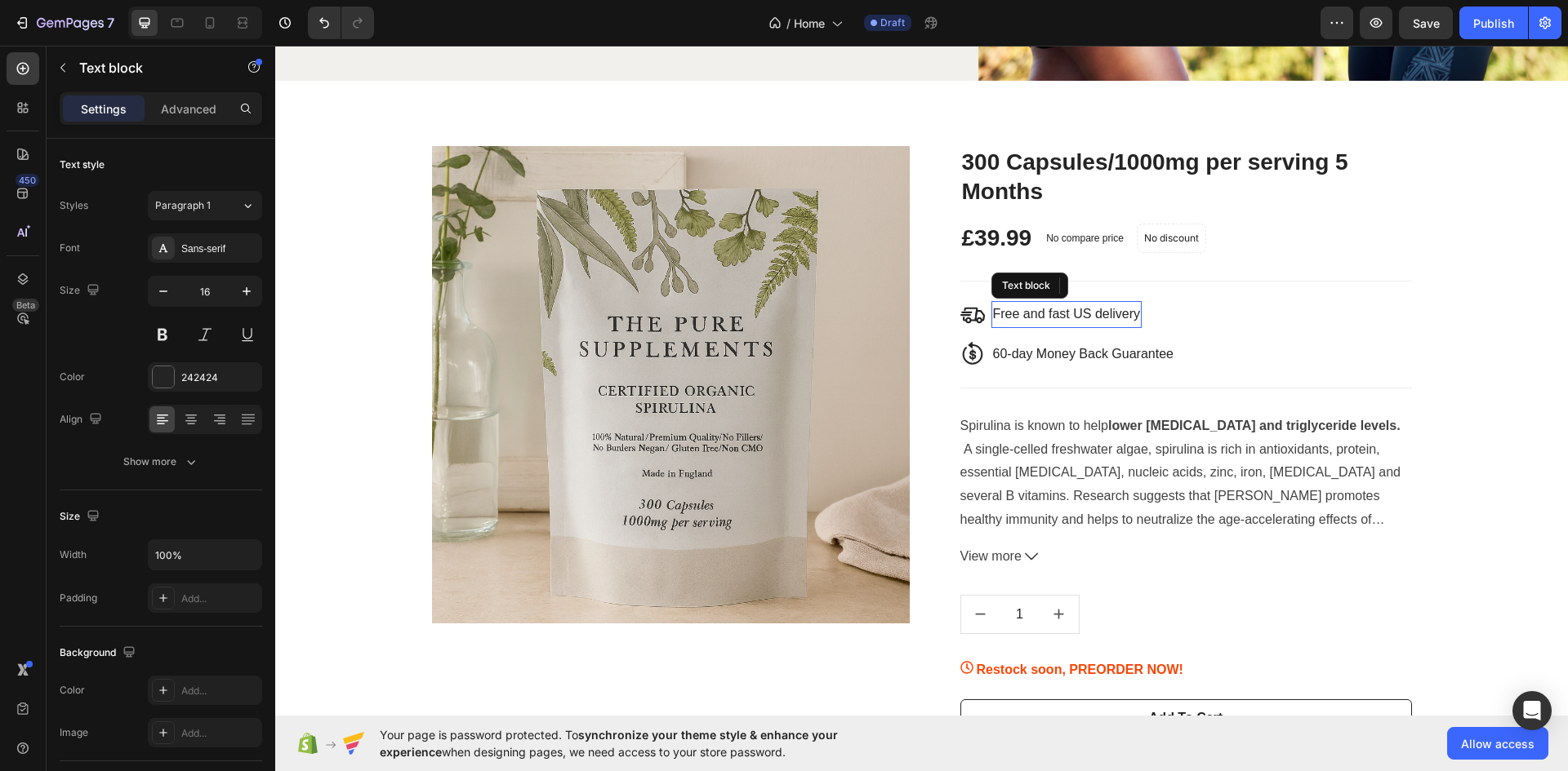
click at [1086, 327] on p "Free and fast US delivery" at bounding box center [1066, 314] width 147 height 23
click at [1079, 327] on p "Free and fast US delivery" at bounding box center [1066, 314] width 147 height 23
drag, startPoint x: 1086, startPoint y: 337, endPoint x: 1070, endPoint y: 337, distance: 16.0
click at [1070, 327] on p "Free and fast US delivery" at bounding box center [1066, 314] width 147 height 23
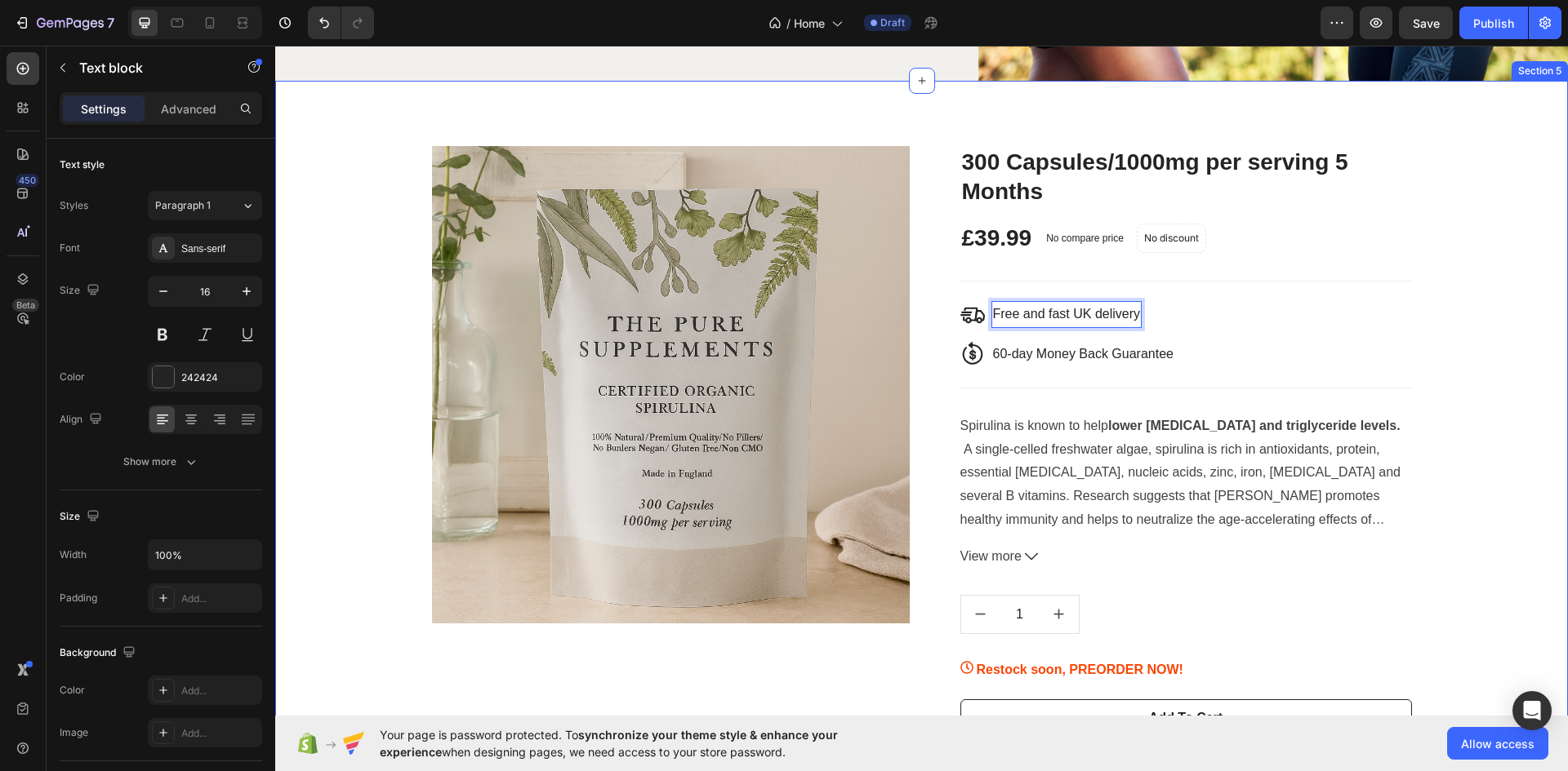
click at [1473, 382] on div "Product Images & Gallery 300 Capsules/1000mg per serving 5 Months (P) Title £39…" at bounding box center [921, 467] width 1268 height 723
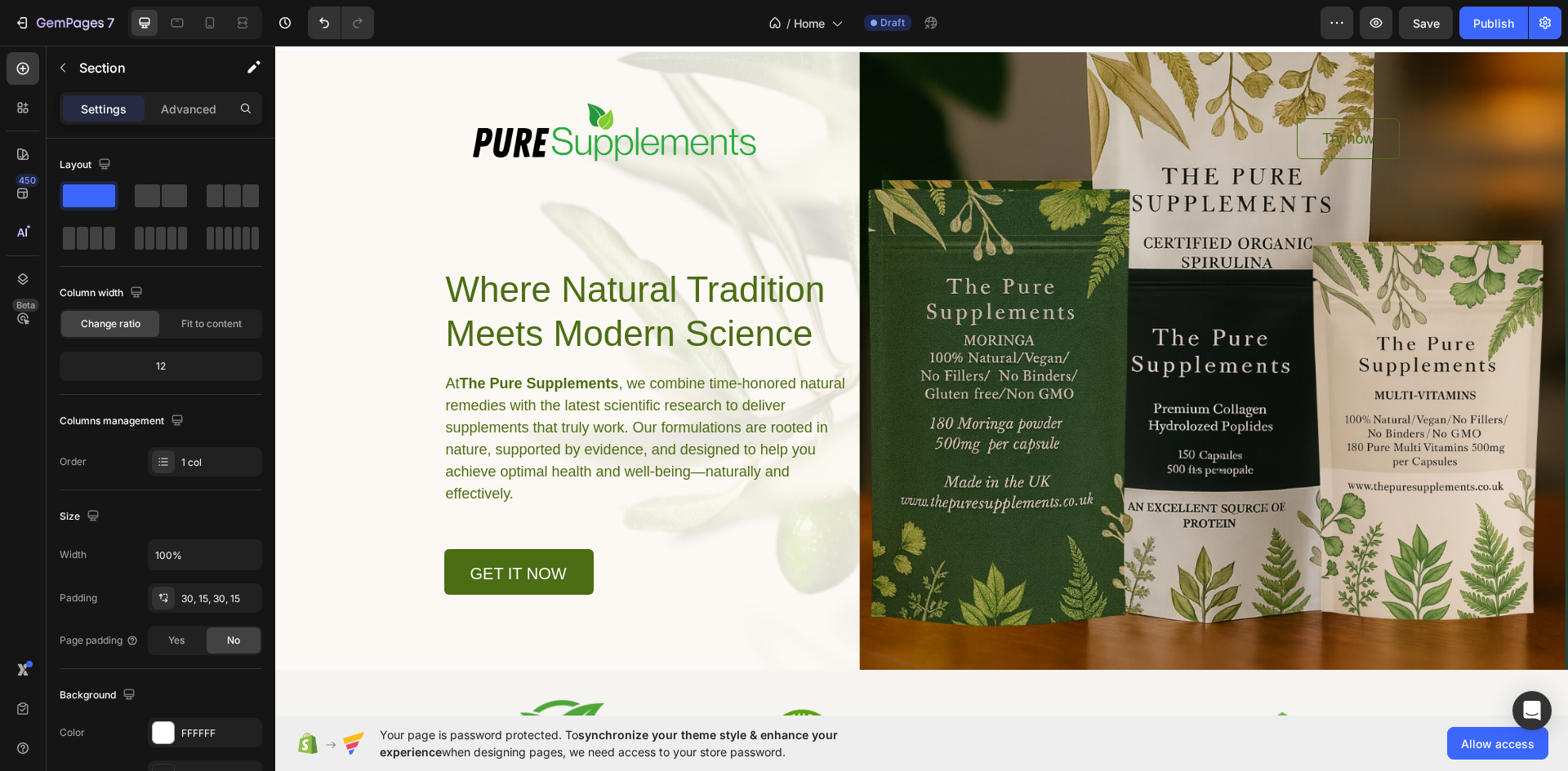
scroll to position [0, 0]
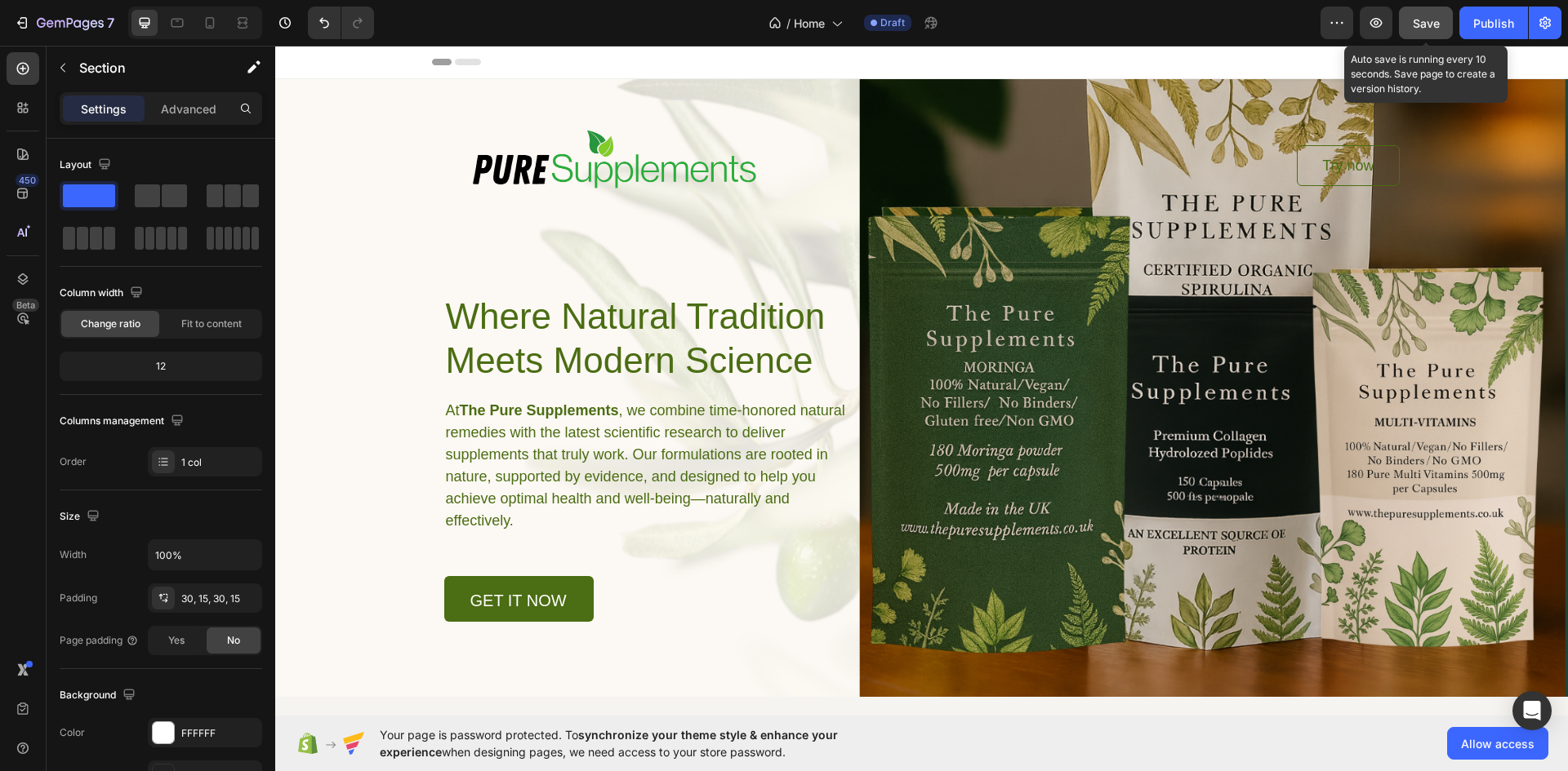
drag, startPoint x: 1424, startPoint y: 16, endPoint x: 1074, endPoint y: 48, distance: 351.5
click at [1424, 17] on span "Save" at bounding box center [1426, 23] width 27 height 14
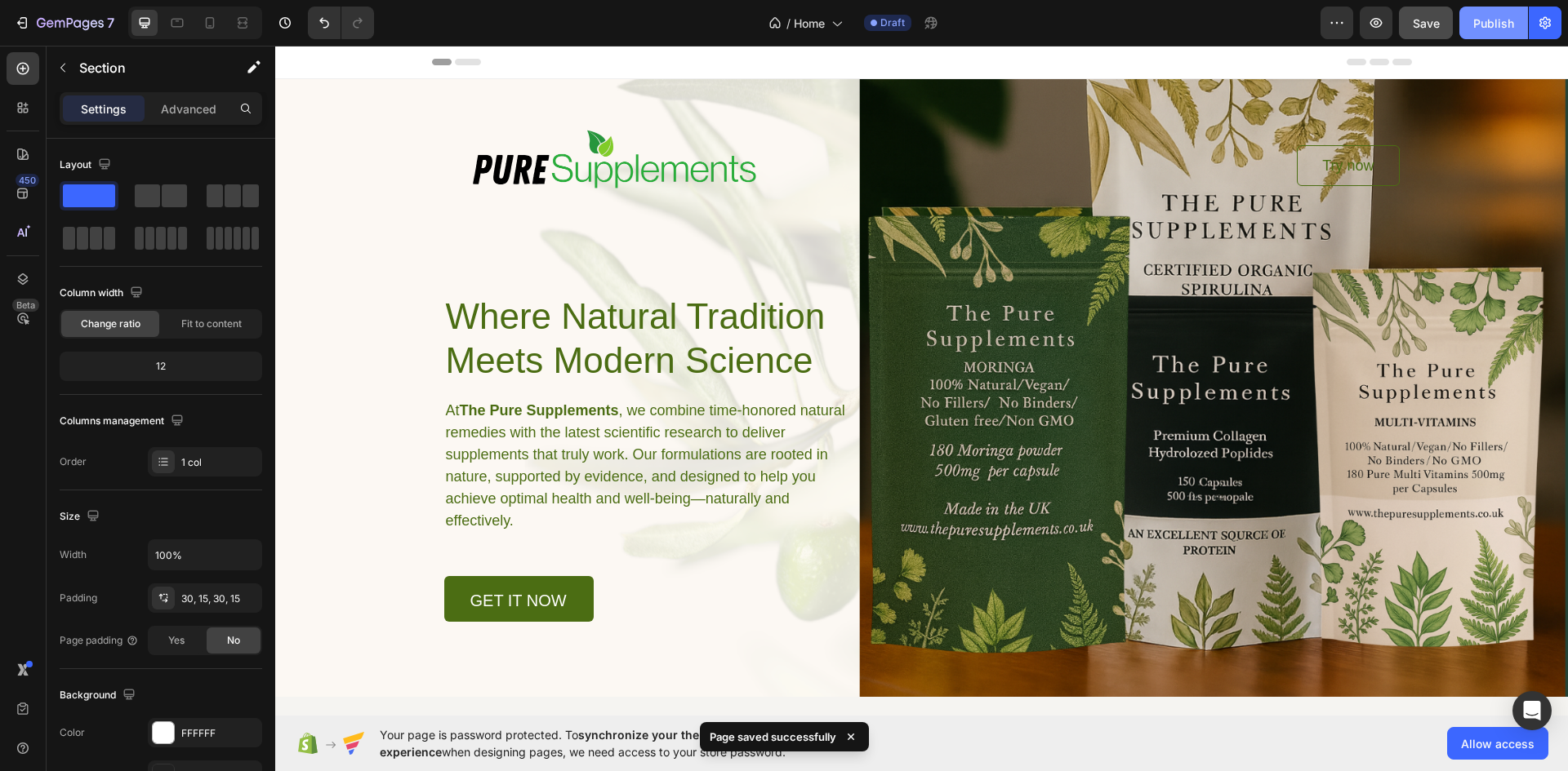
click at [1480, 22] on div "Publish" at bounding box center [1494, 23] width 41 height 18
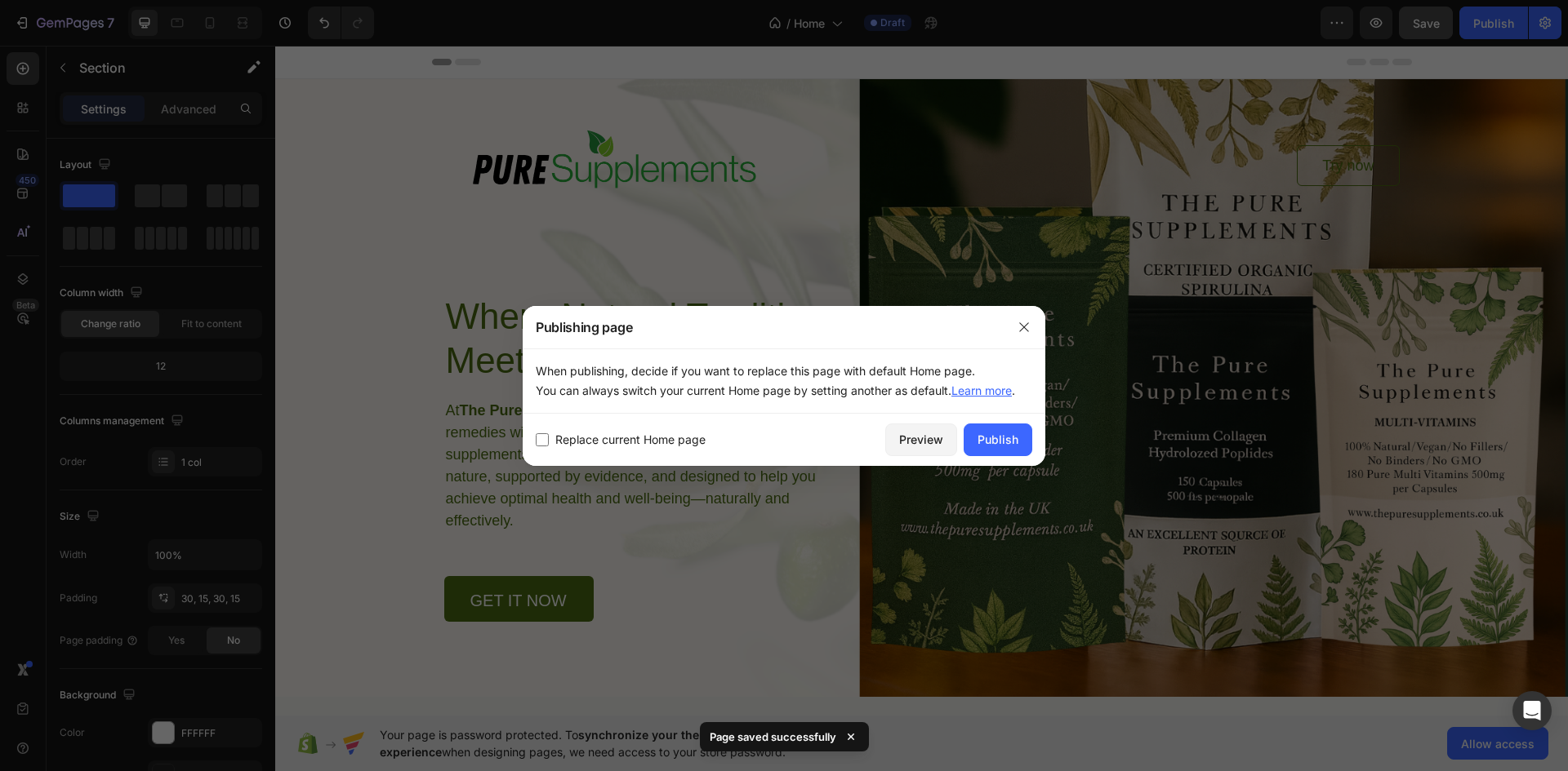
click at [585, 437] on span "Replace current Home page" at bounding box center [631, 440] width 150 height 20
checkbox input "true"
click at [1026, 439] on button "Publish" at bounding box center [998, 439] width 68 height 32
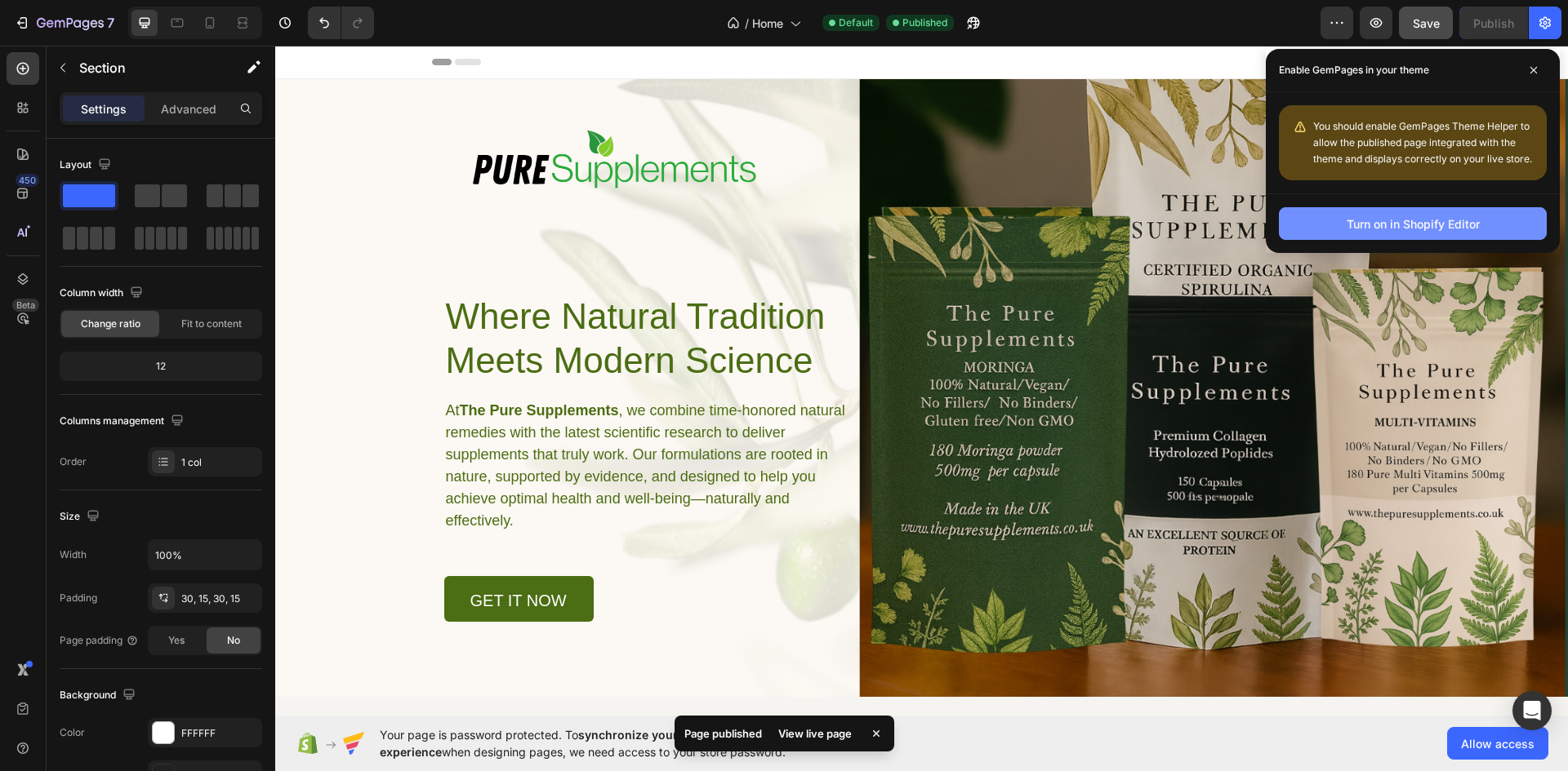
click at [1405, 217] on div "Turn on in Shopify Editor" at bounding box center [1413, 224] width 133 height 18
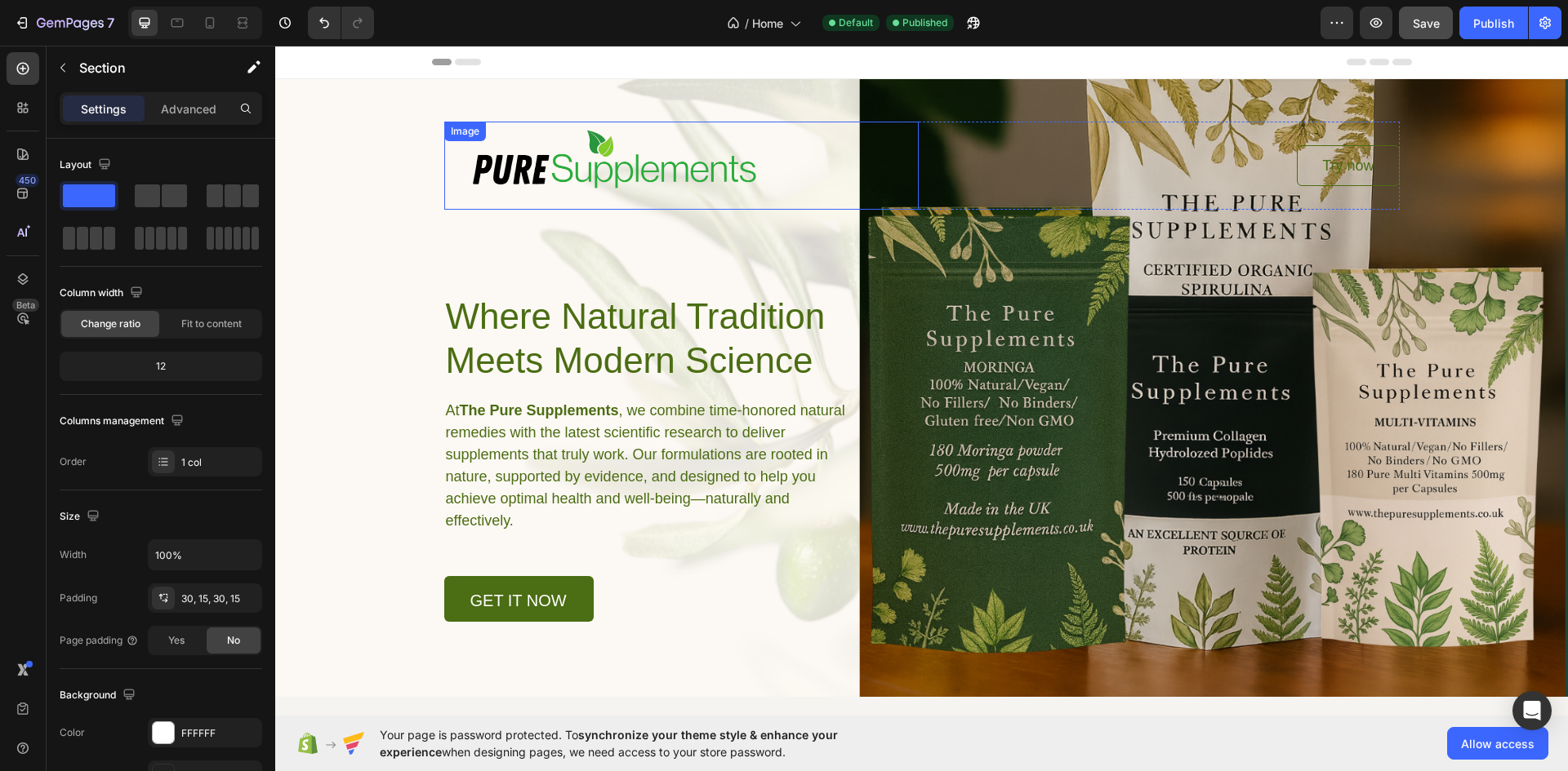
click at [650, 166] on img at bounding box center [607, 166] width 327 height 88
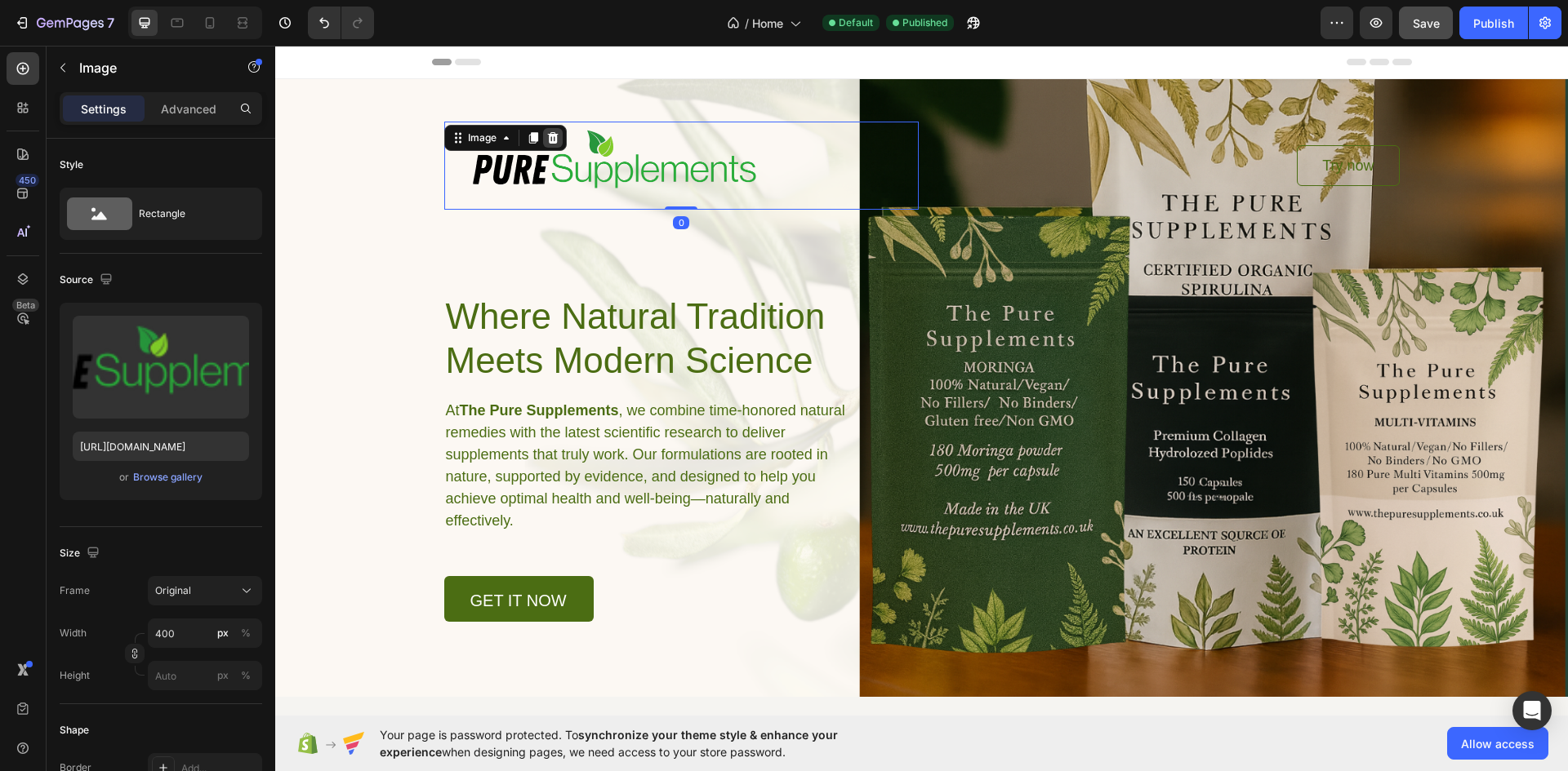
click at [547, 141] on icon at bounding box center [552, 139] width 11 height 12
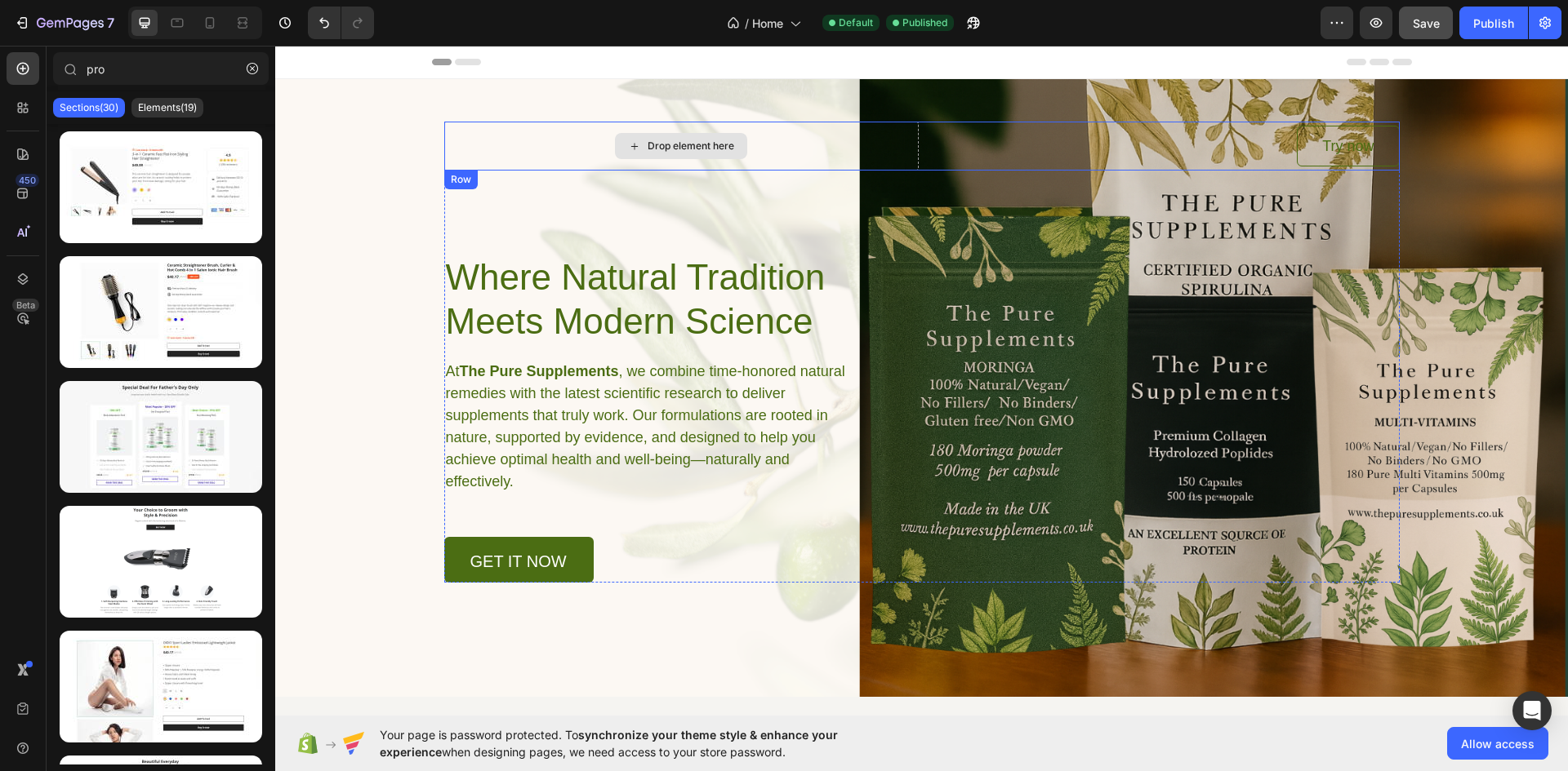
click at [566, 144] on div "Drop element here" at bounding box center [681, 146] width 475 height 49
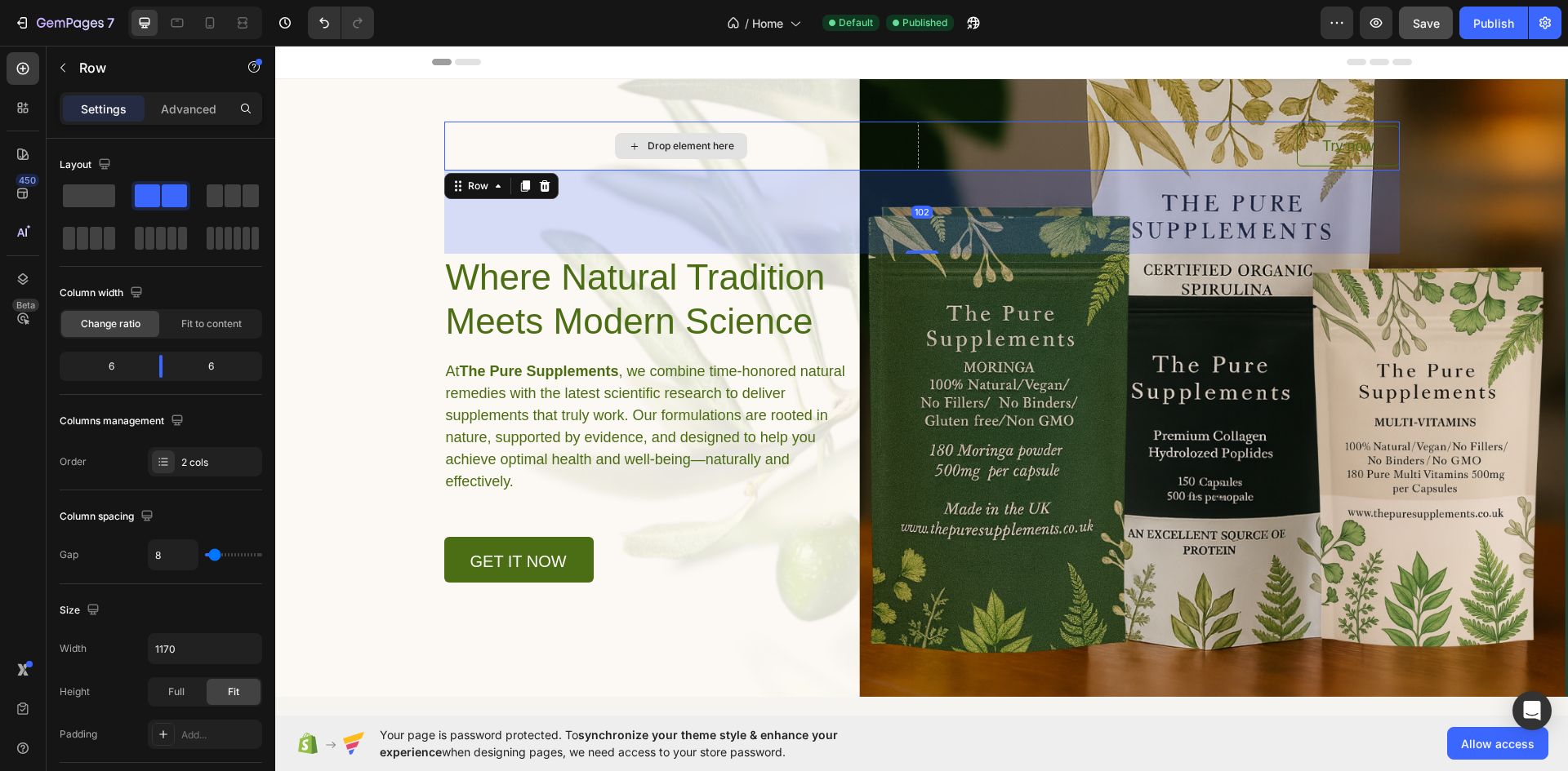
click at [597, 153] on div "Drop element here" at bounding box center [681, 146] width 475 height 49
click at [571, 137] on div "Drop element here" at bounding box center [681, 146] width 475 height 49
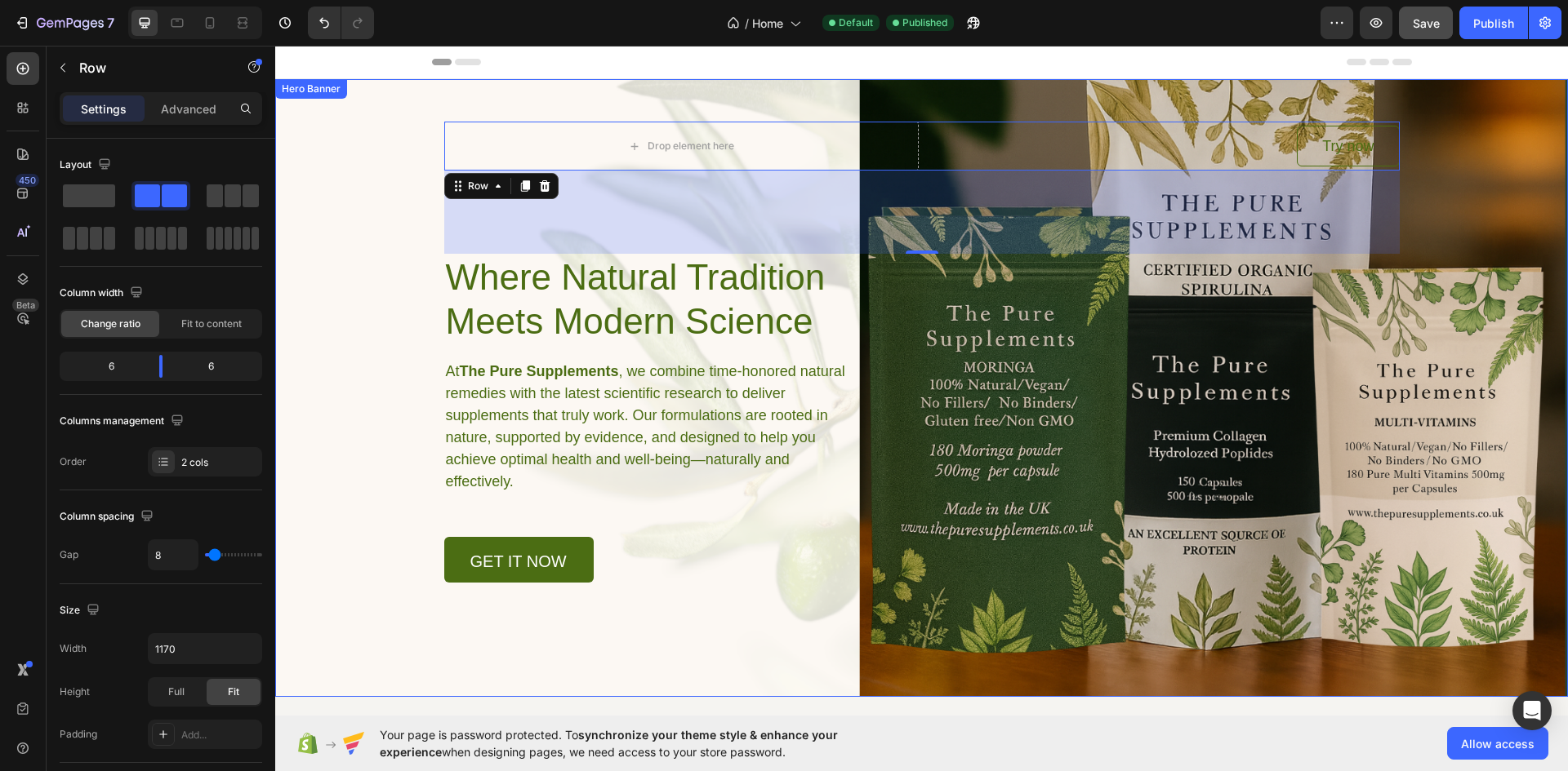
click at [357, 209] on div "Background Image" at bounding box center [922, 387] width 1293 height 618
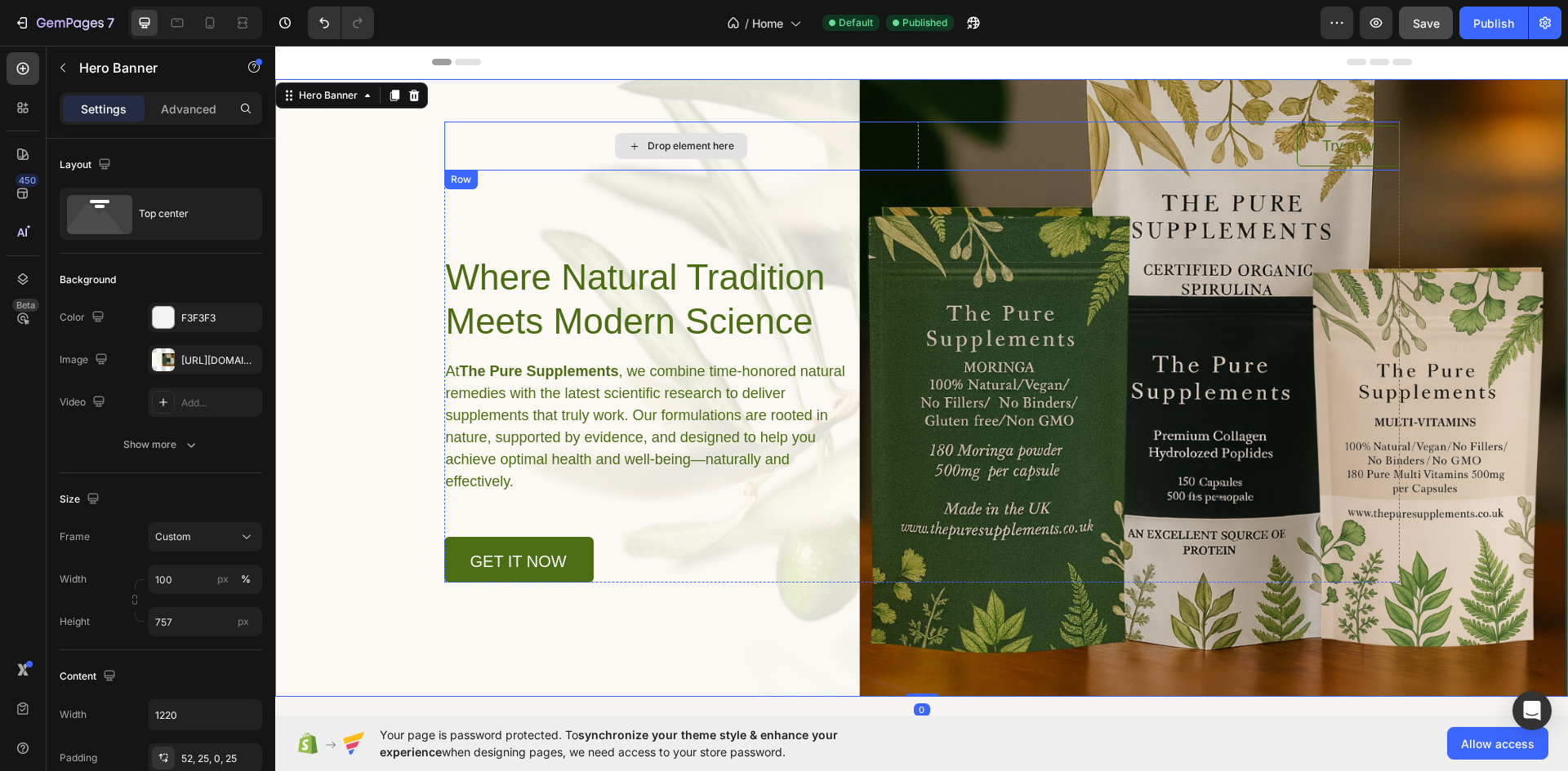
click at [530, 154] on div "Drop element here" at bounding box center [681, 146] width 475 height 49
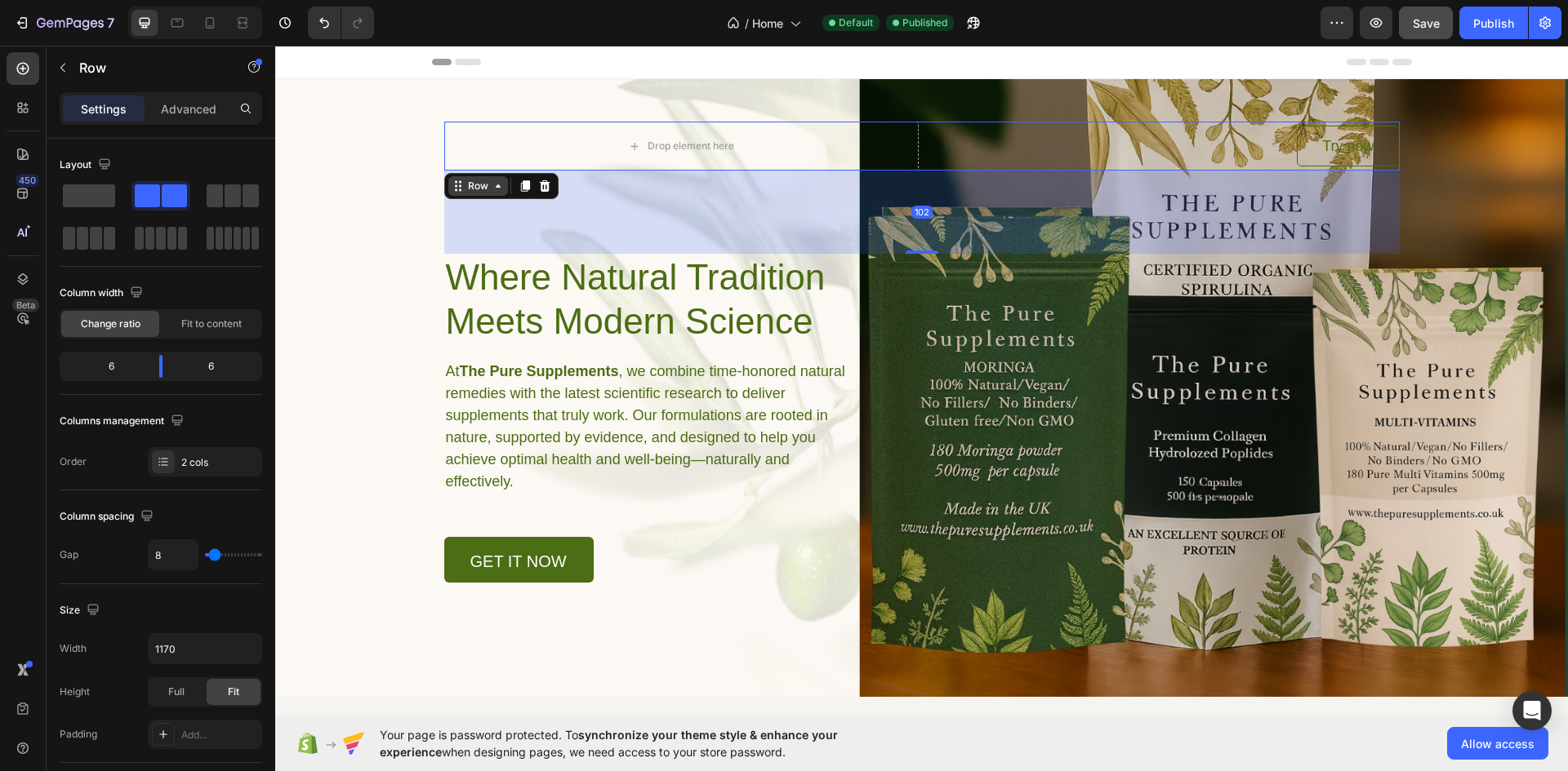
click at [491, 193] on div "Row" at bounding box center [477, 186] width 60 height 20
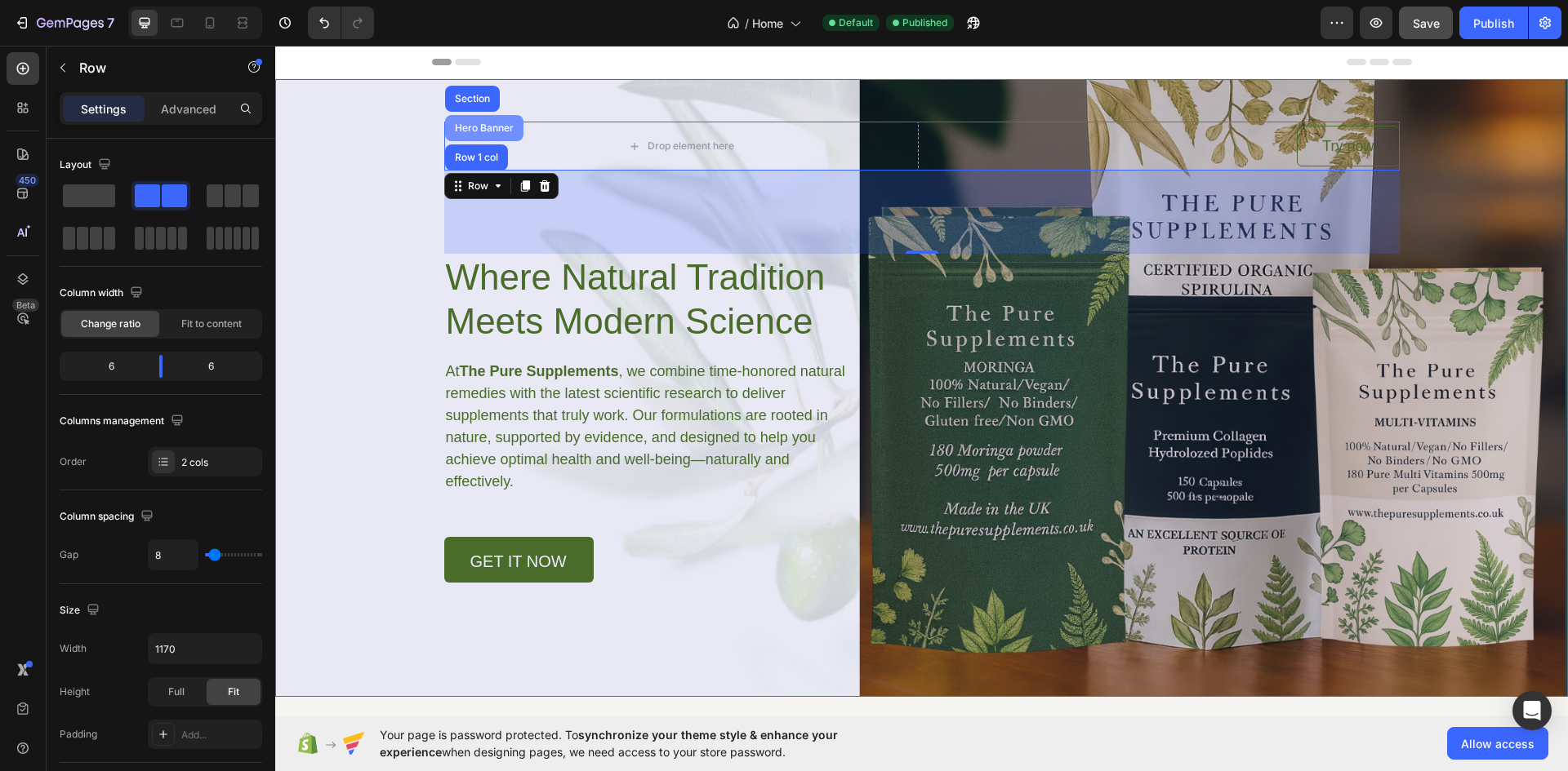
click at [478, 134] on div "Hero Banner" at bounding box center [484, 128] width 78 height 26
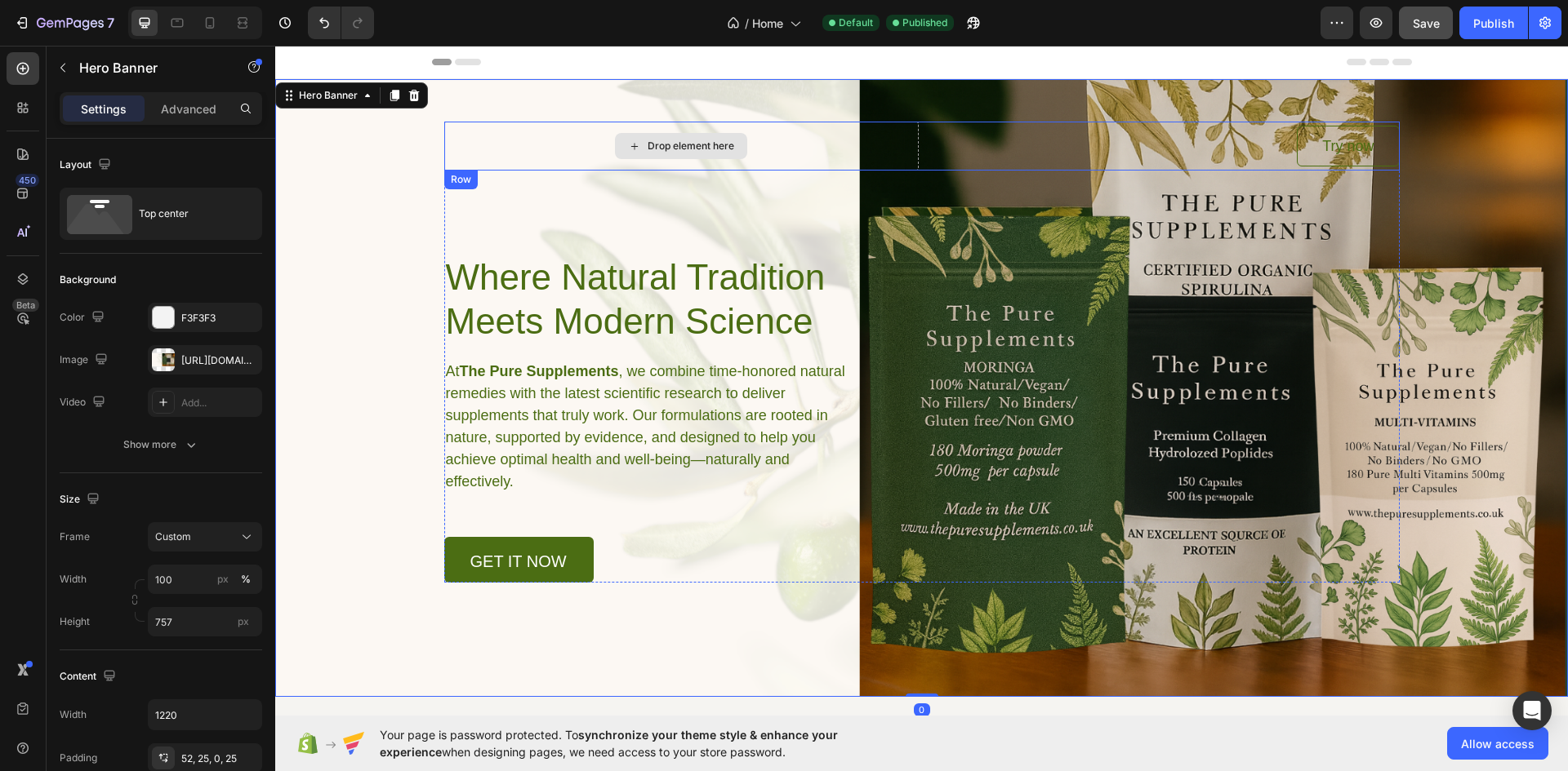
click at [510, 146] on div "Drop element here" at bounding box center [681, 146] width 475 height 49
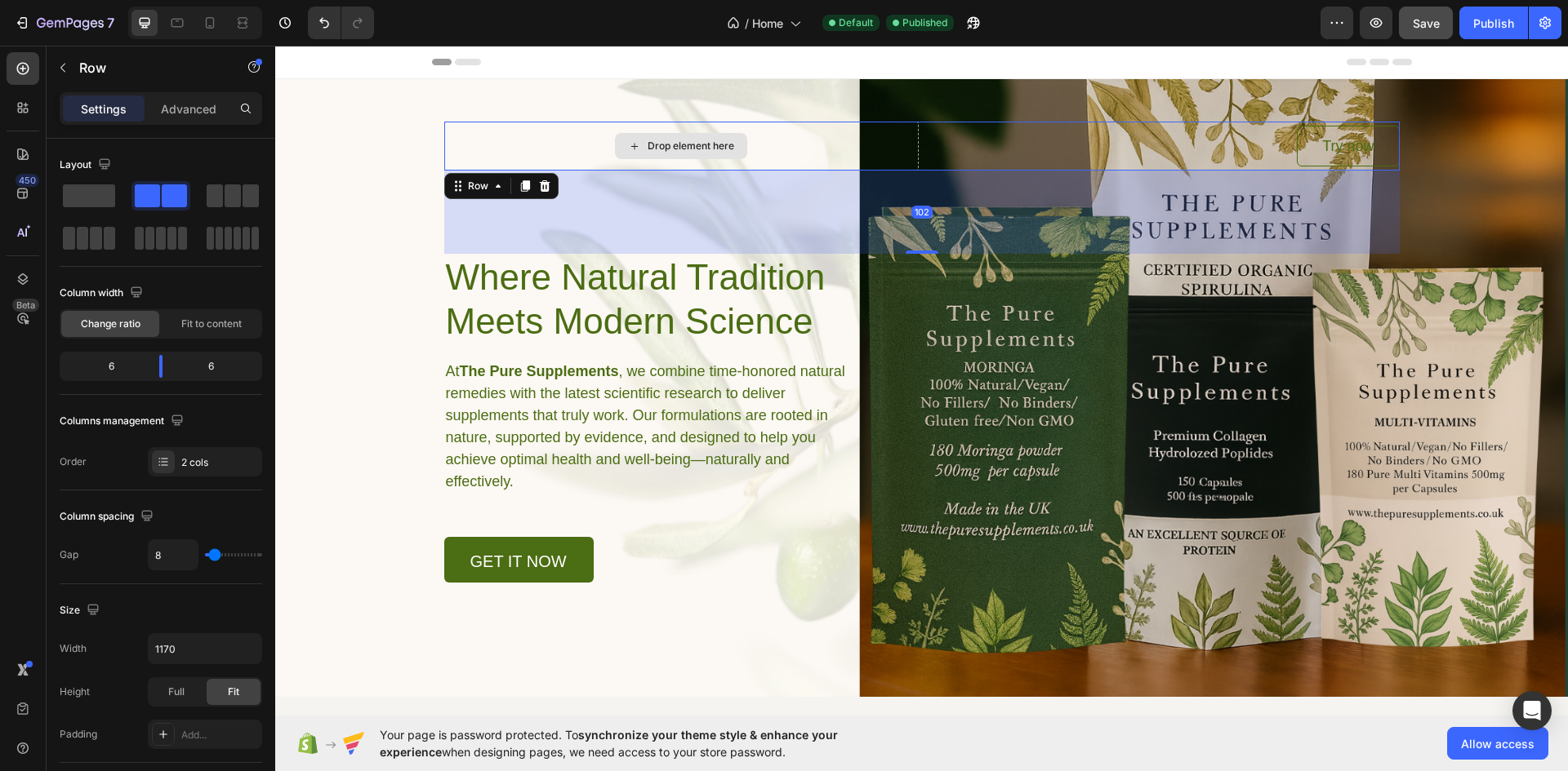
click at [514, 150] on div "Drop element here" at bounding box center [681, 146] width 475 height 49
click at [876, 142] on div "Drop element here" at bounding box center [681, 146] width 475 height 49
drag, startPoint x: 793, startPoint y: 735, endPoint x: 769, endPoint y: 724, distance: 26.4
click at [778, 728] on span "synchronize your theme style & enhance your experience" at bounding box center [608, 744] width 458 height 31
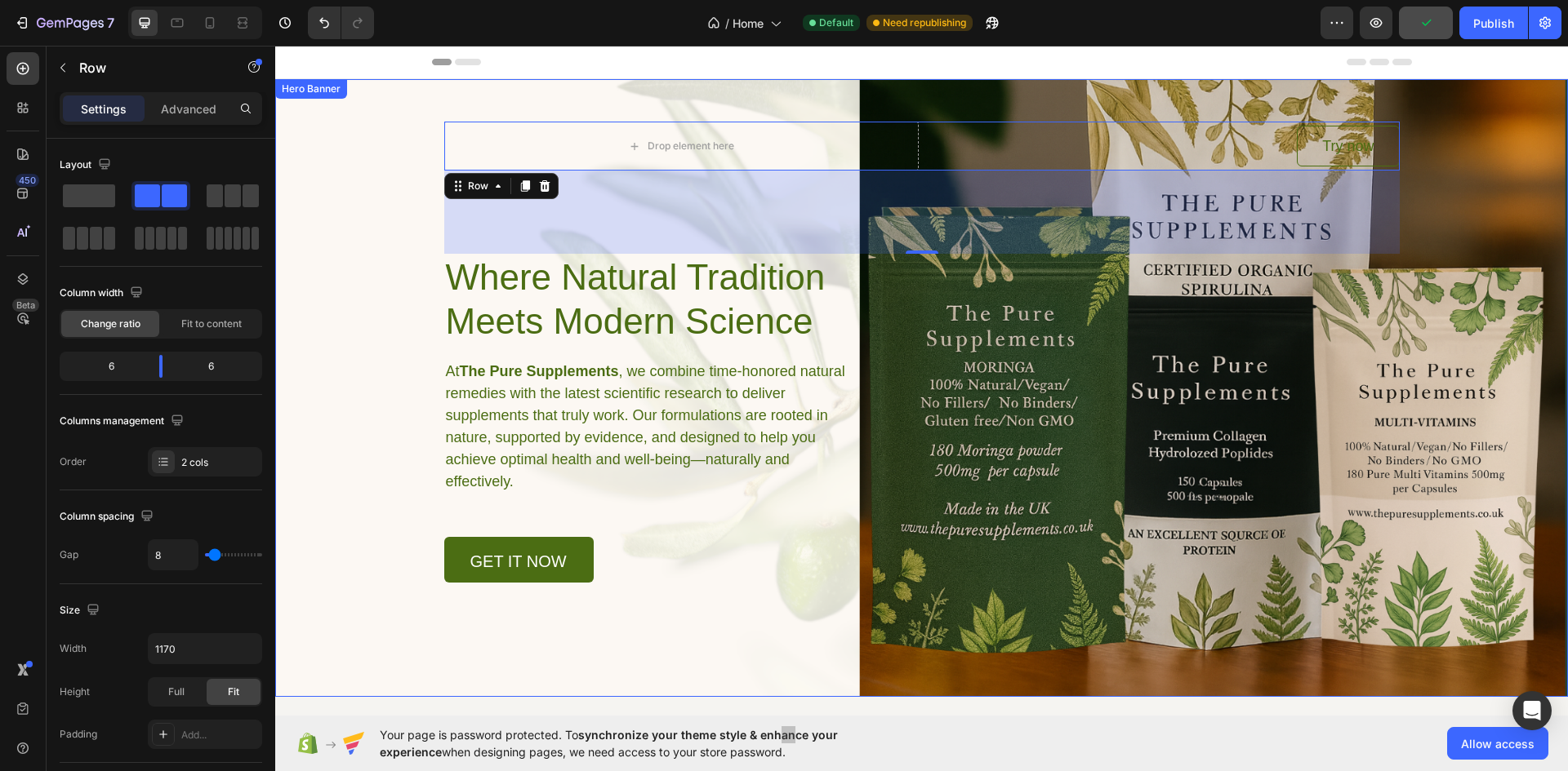
click at [358, 441] on div "Background Image" at bounding box center [922, 387] width 1293 height 618
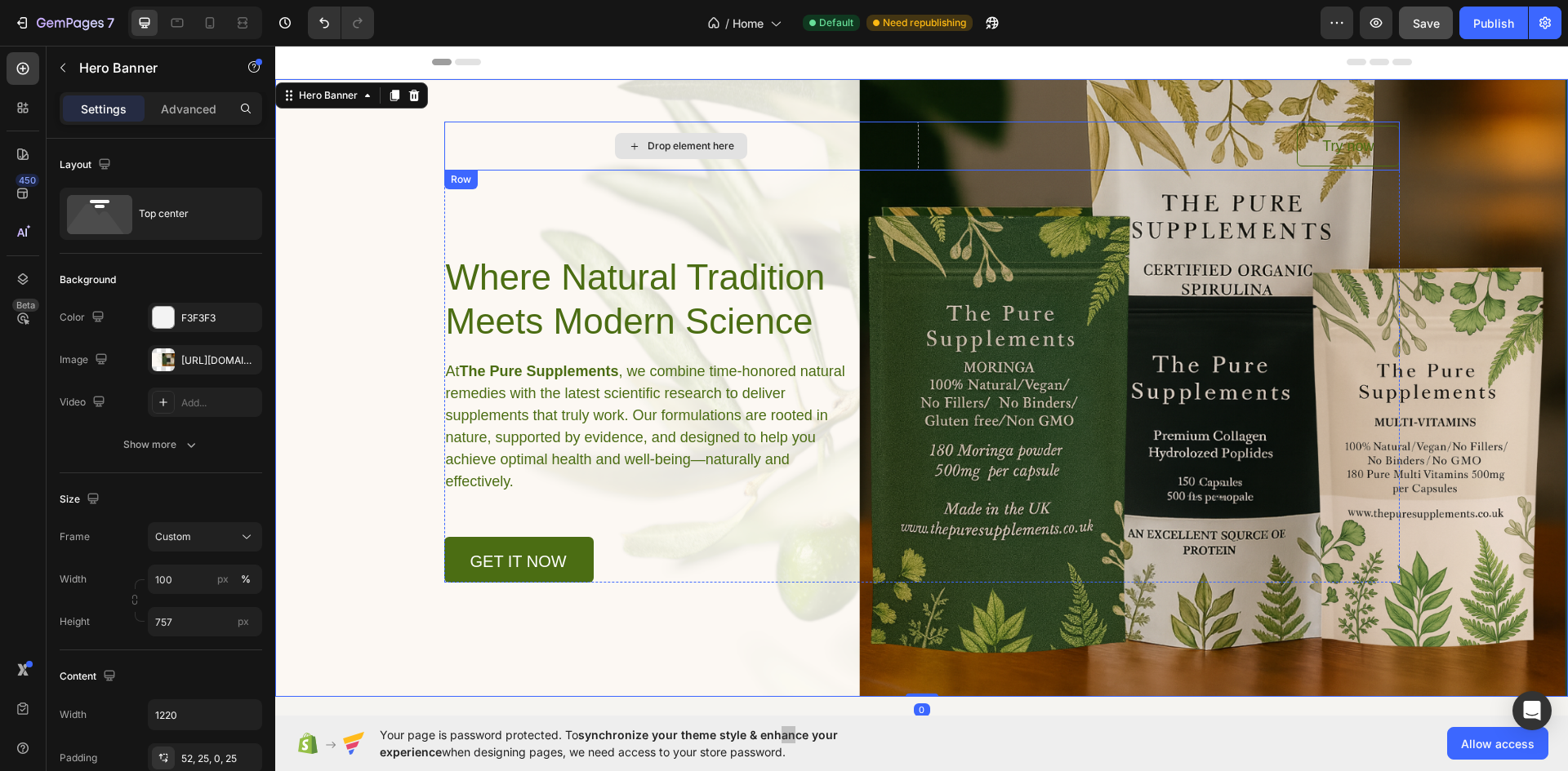
click at [523, 189] on div "Drop element here Try now Button Row Where Natural Tradition Meets Modern Scien…" at bounding box center [922, 352] width 956 height 462
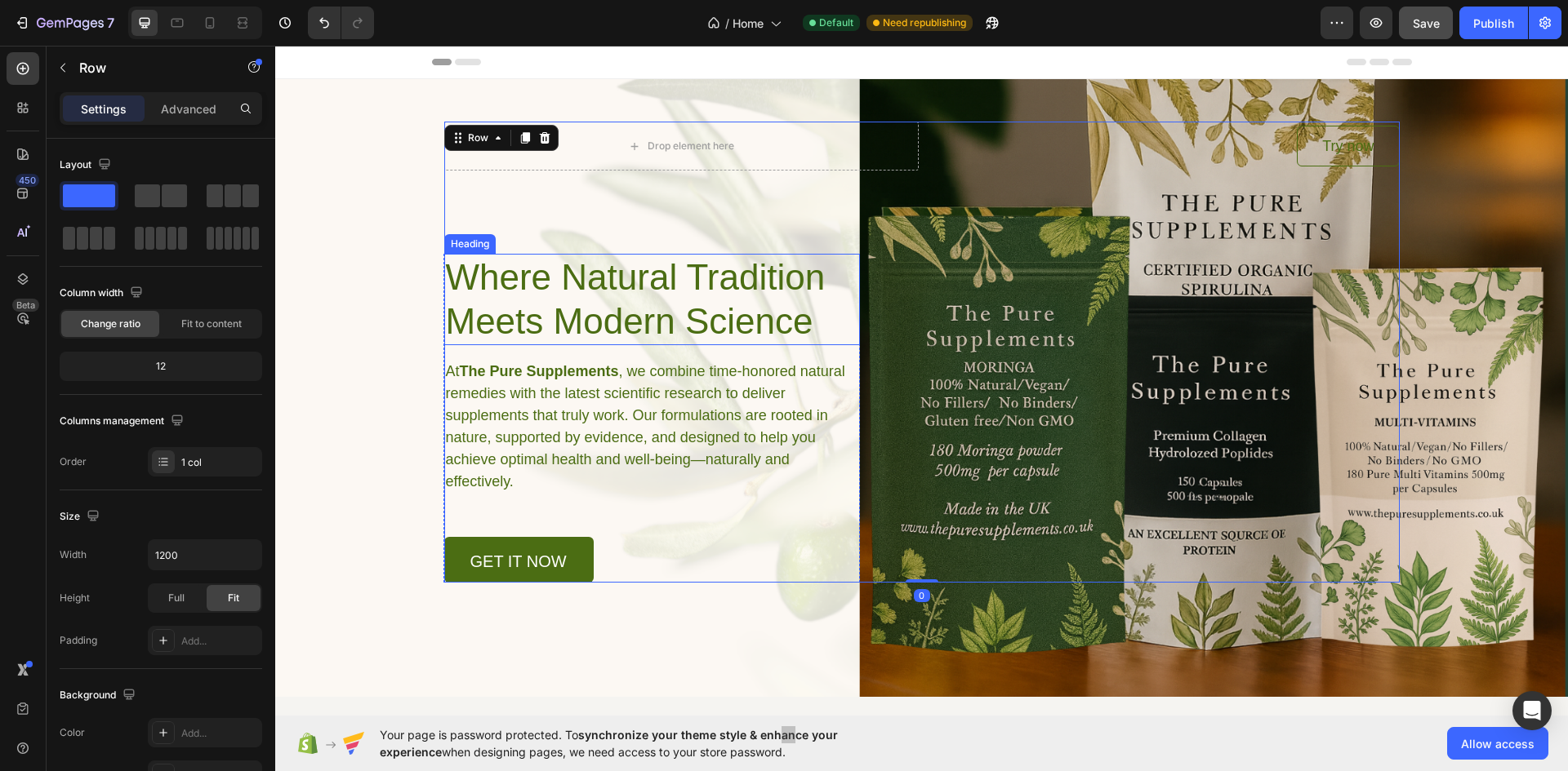
click at [446, 281] on h1 "Where Natural Tradition Meets Modern Science" at bounding box center [652, 300] width 416 height 92
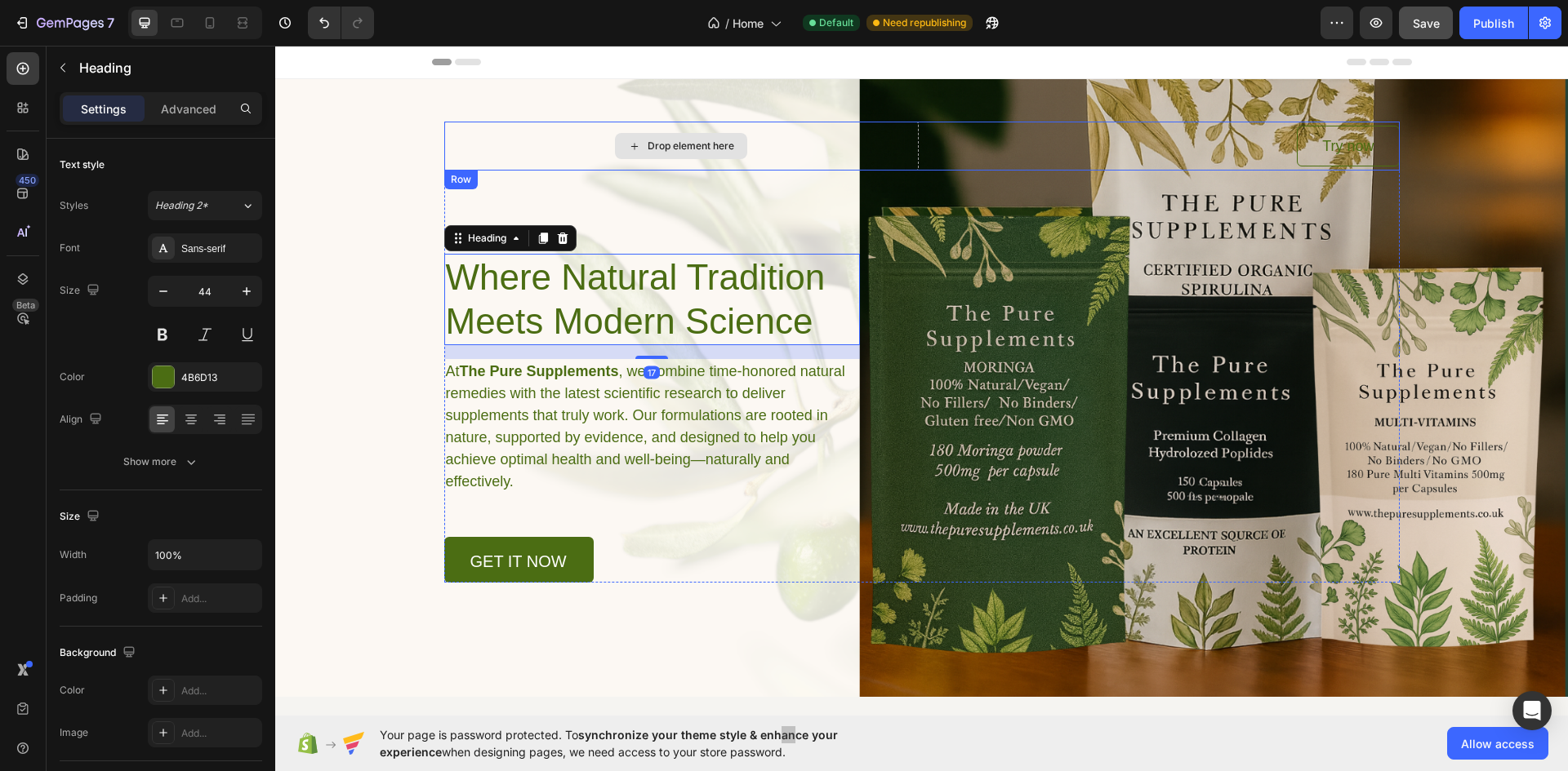
click at [508, 162] on div "Drop element here" at bounding box center [681, 146] width 475 height 49
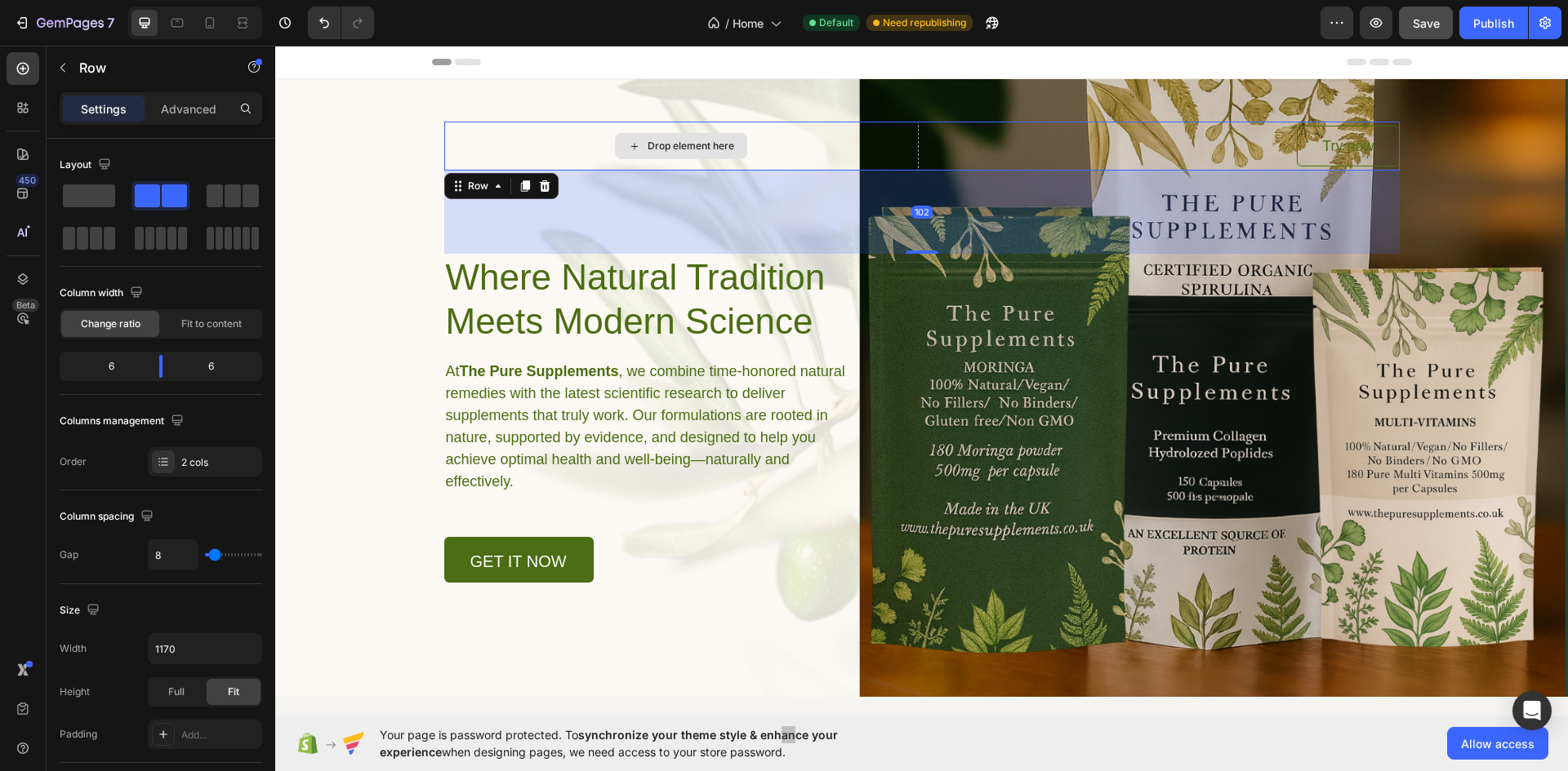
click at [891, 141] on div "Drop element here" at bounding box center [681, 146] width 475 height 49
click at [850, 148] on div "Drop element here" at bounding box center [681, 146] width 475 height 49
click at [77, 194] on span at bounding box center [89, 195] width 53 height 22
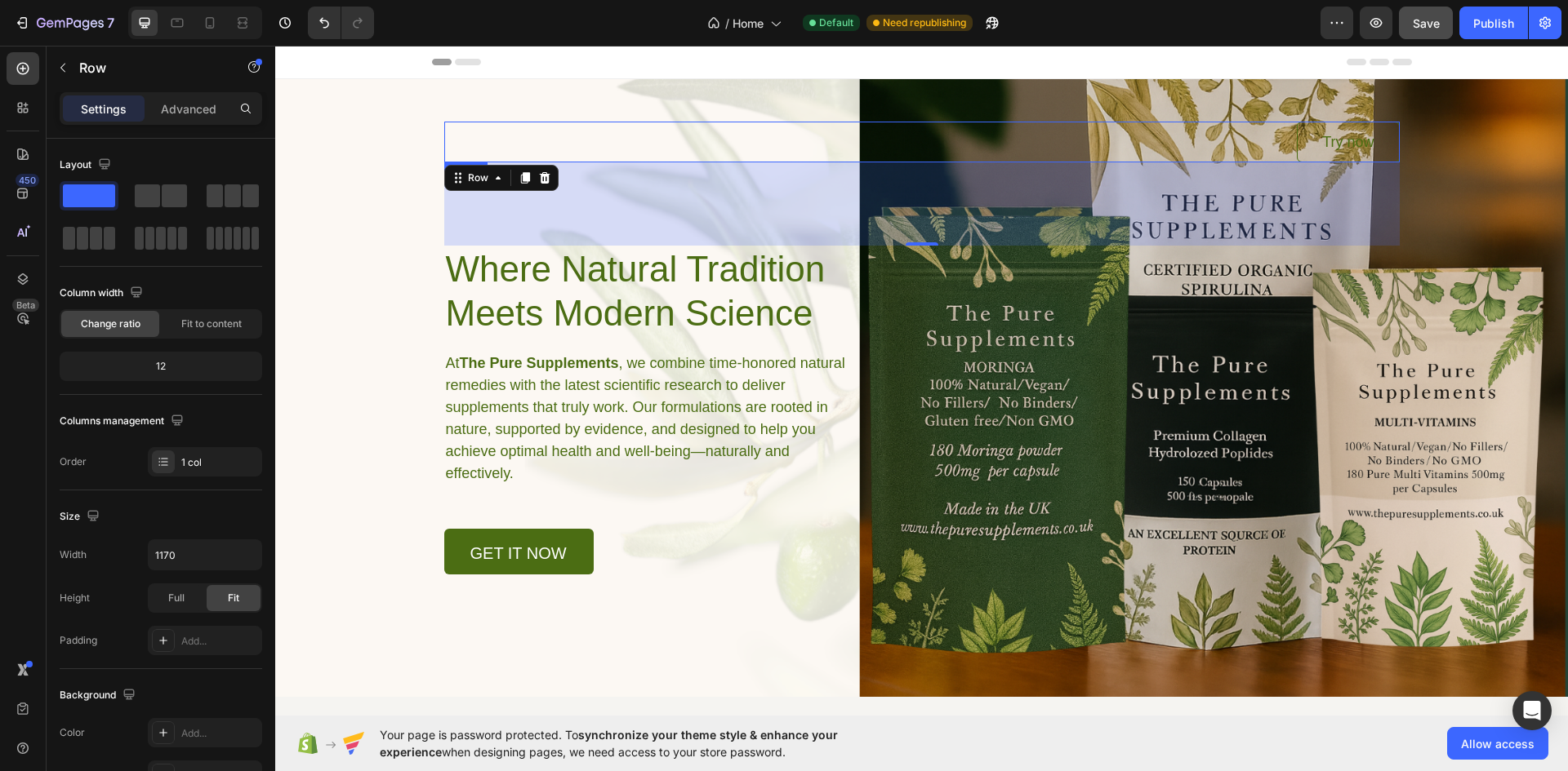
click at [641, 149] on div "Try now Button" at bounding box center [922, 142] width 956 height 41
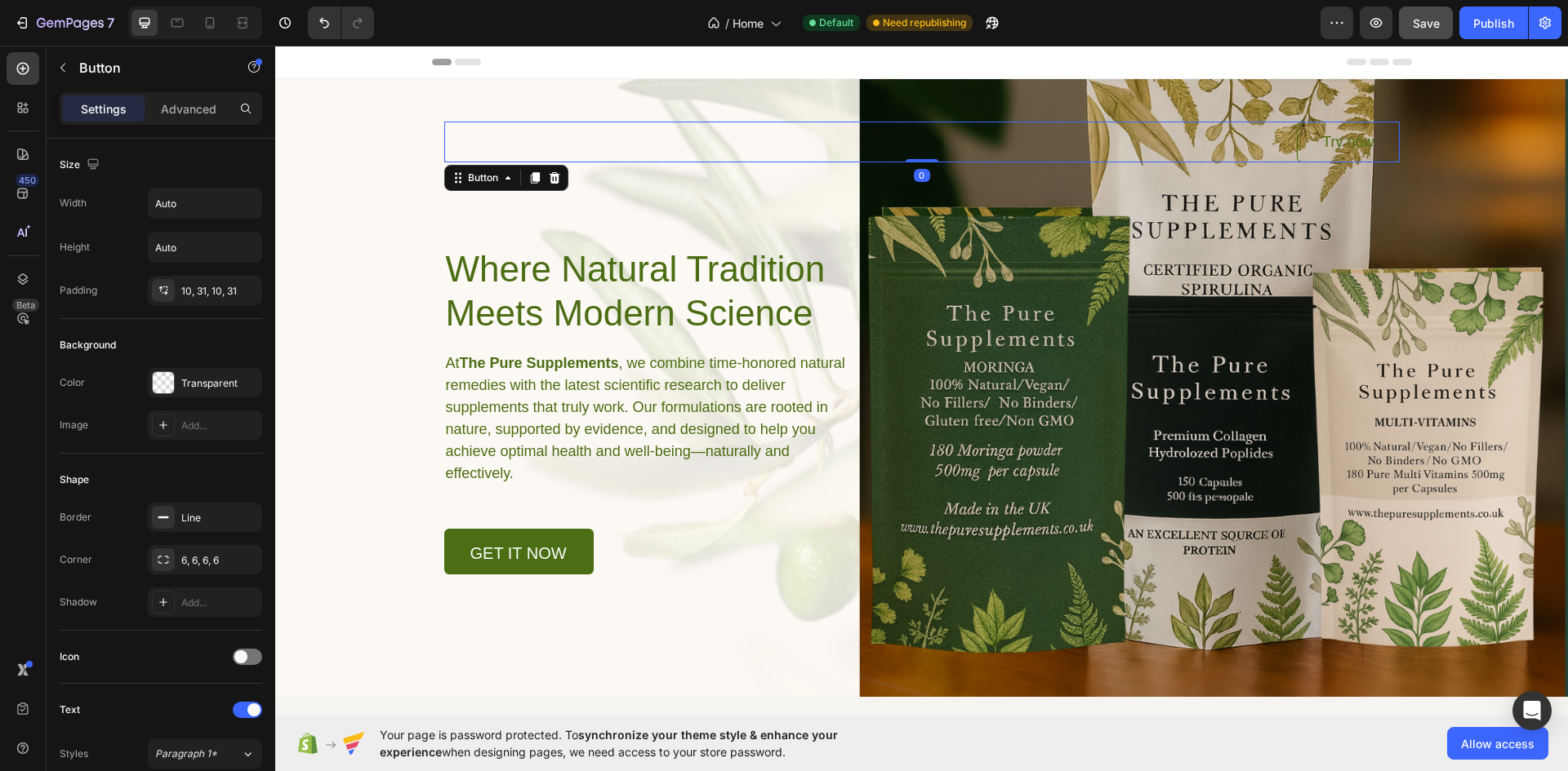
click at [314, 202] on div "Background Image" at bounding box center [922, 387] width 1293 height 618
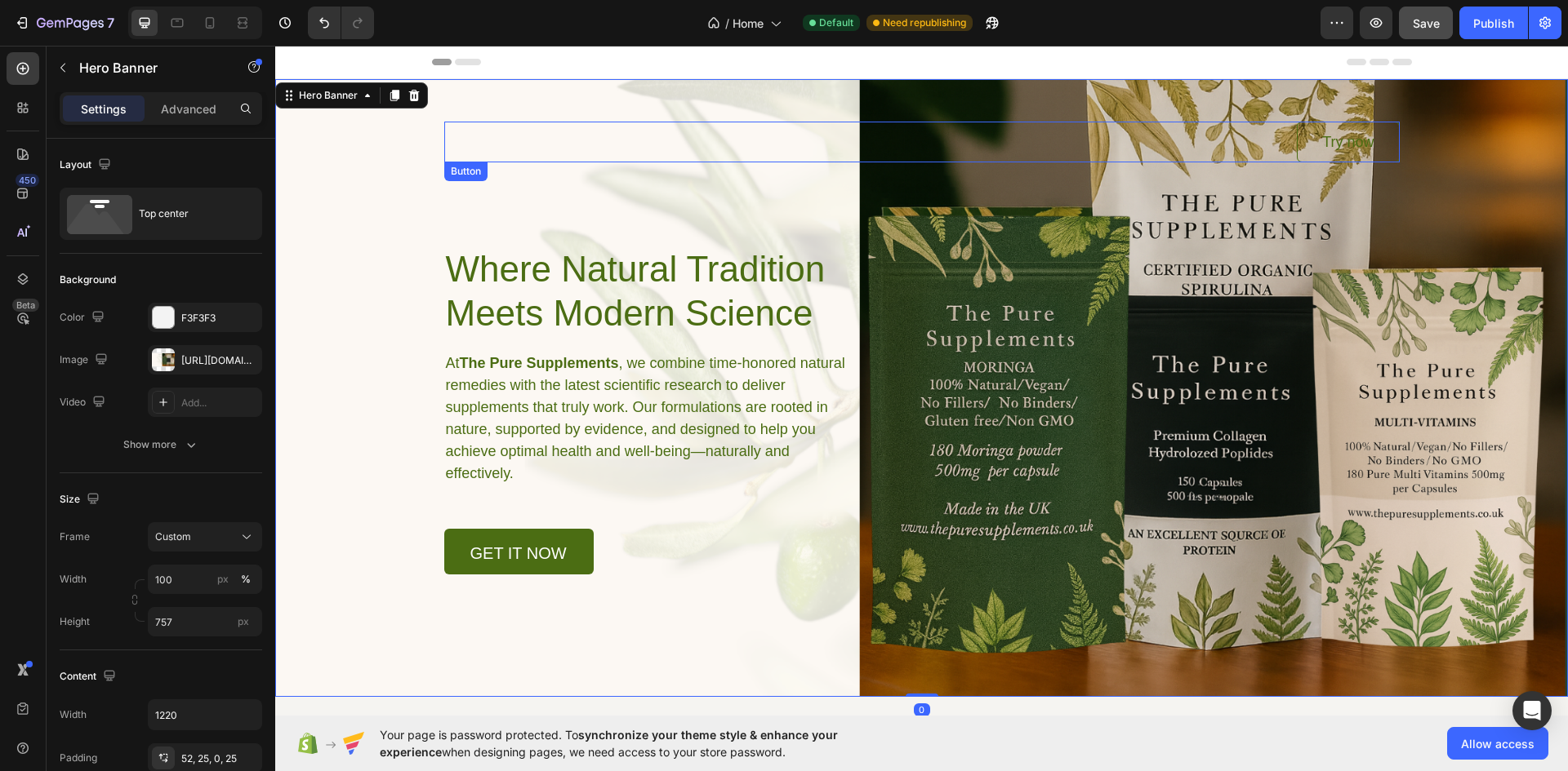
click at [619, 144] on div "Try now Button" at bounding box center [922, 142] width 956 height 41
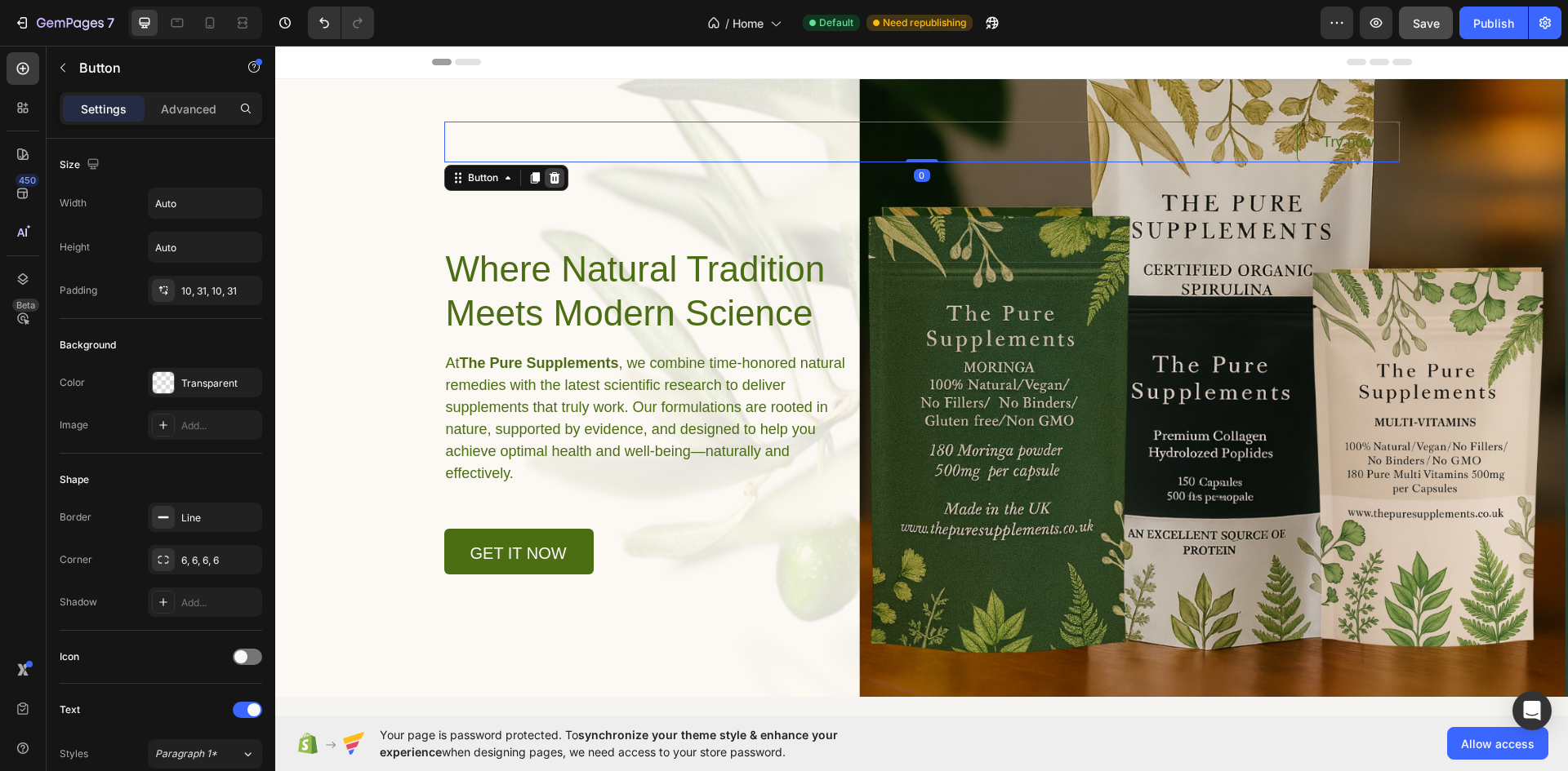
click at [549, 179] on icon at bounding box center [554, 178] width 11 height 12
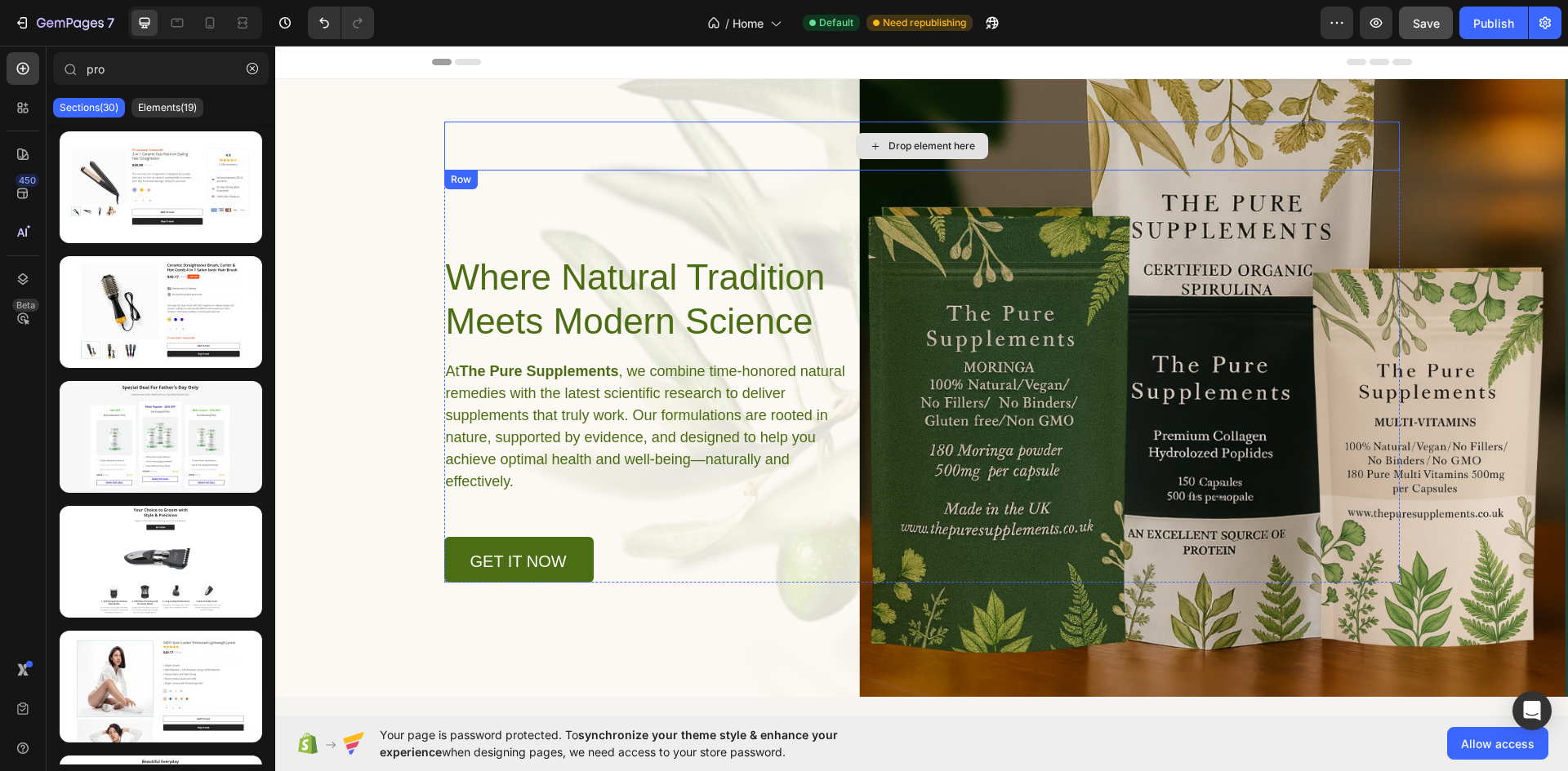
click at [601, 150] on div "Drop element here" at bounding box center [922, 146] width 956 height 49
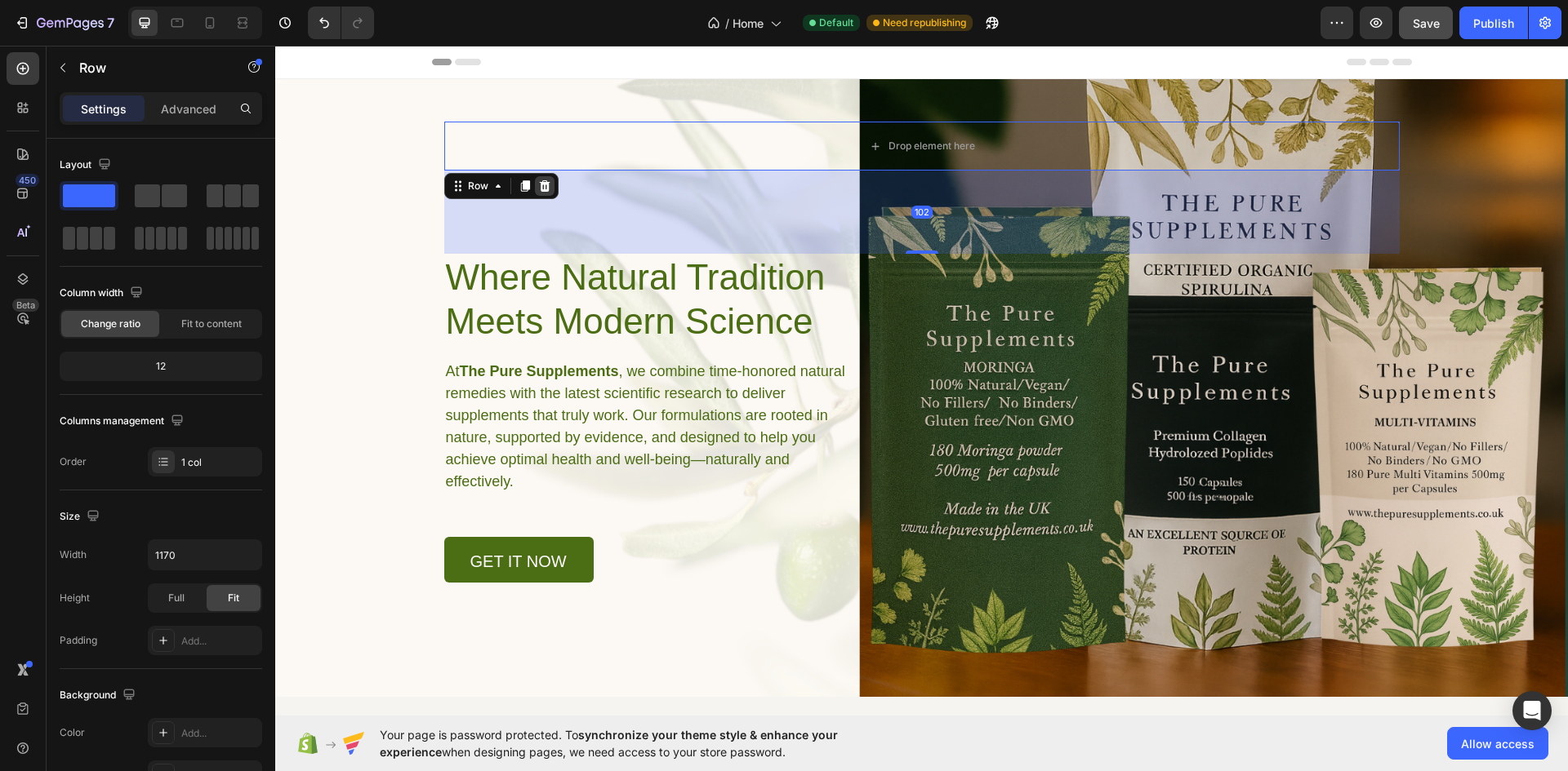
click at [539, 186] on icon at bounding box center [544, 185] width 13 height 13
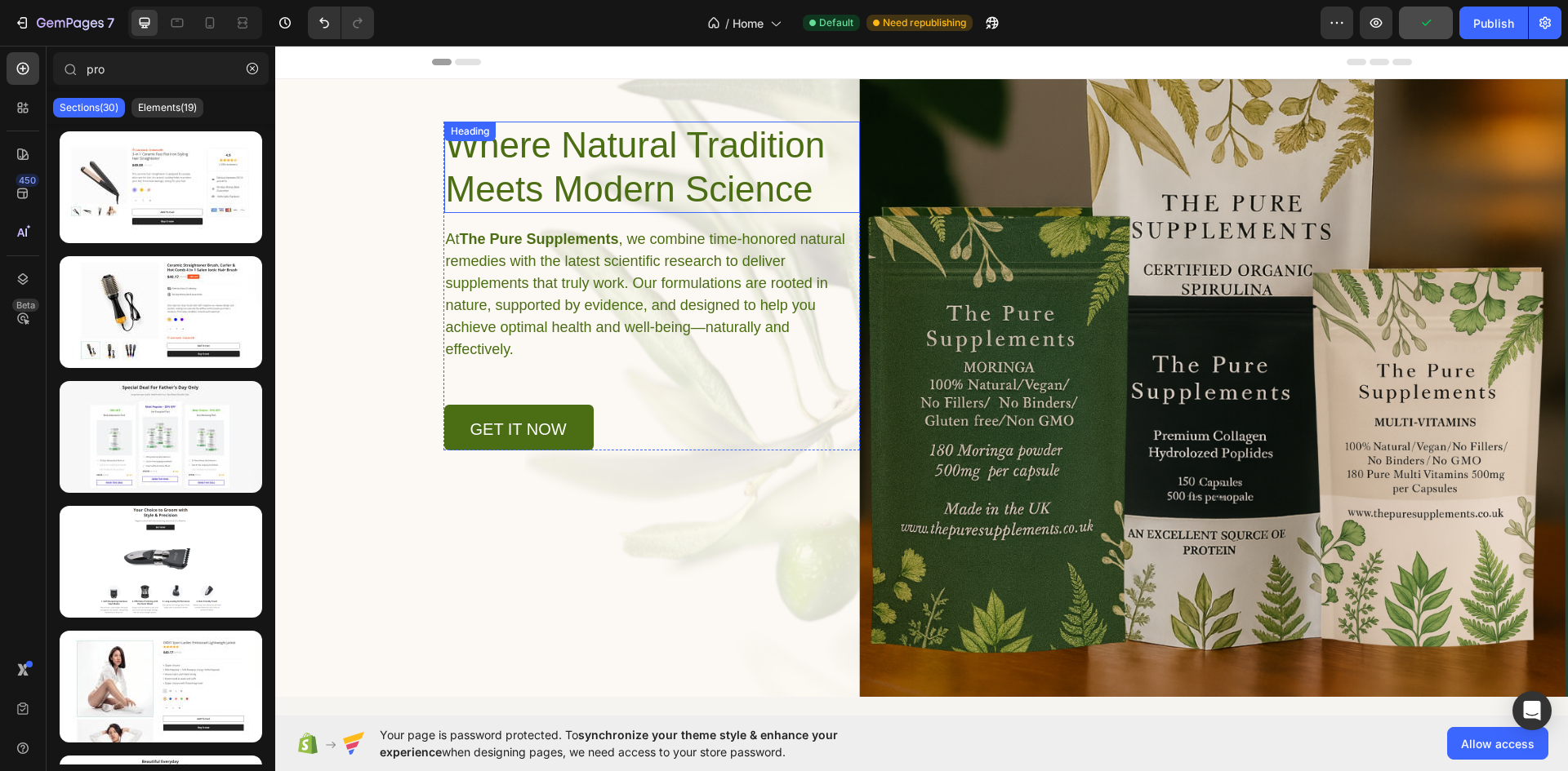
click at [527, 158] on h1 "Where Natural Tradition Meets Modern Science" at bounding box center [652, 168] width 416 height 92
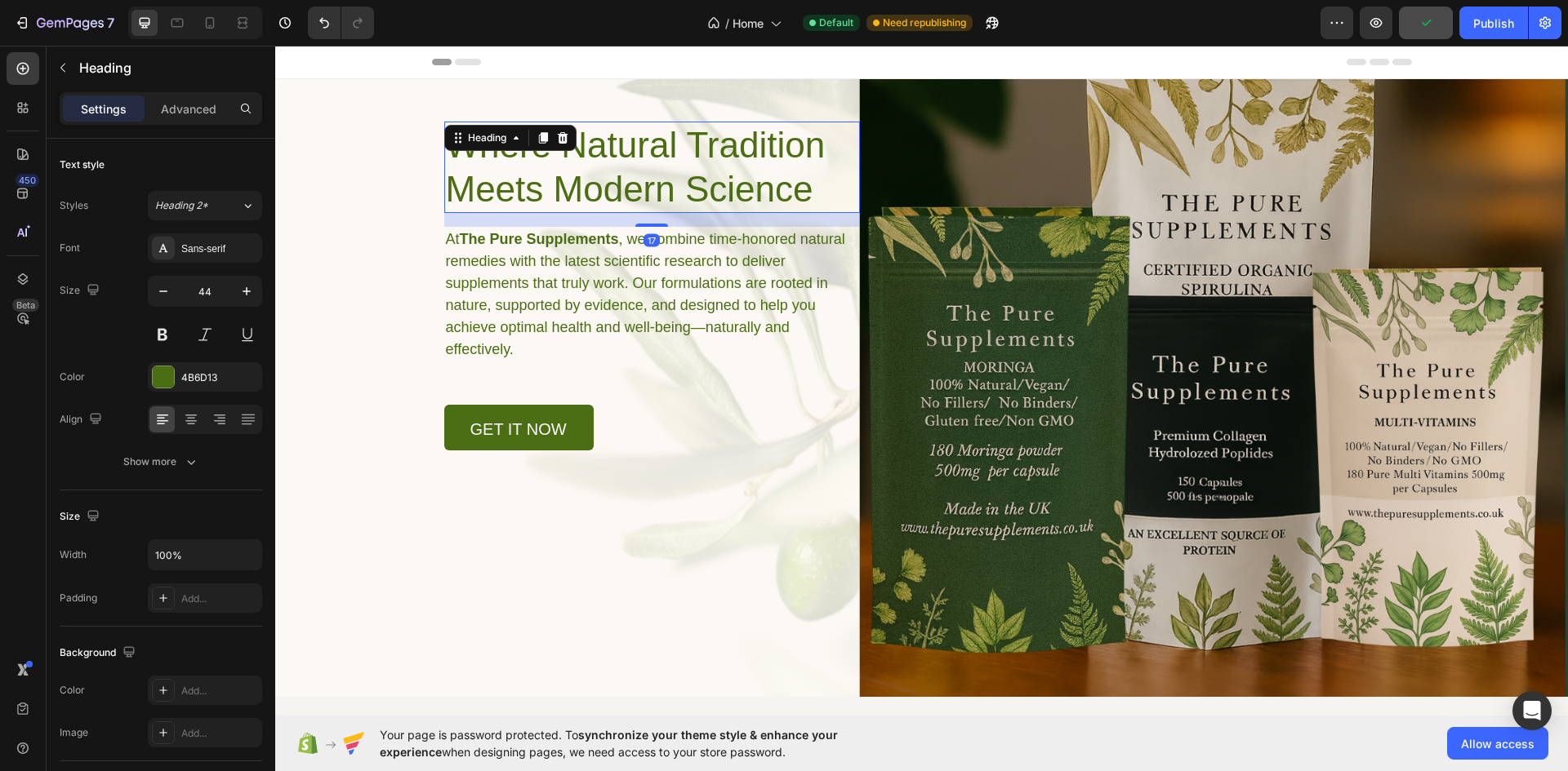
click at [562, 112] on div "Where Natural Tradition Meets Modern Science Heading 17 At The Pure Supplements…" at bounding box center [922, 264] width 996 height 372
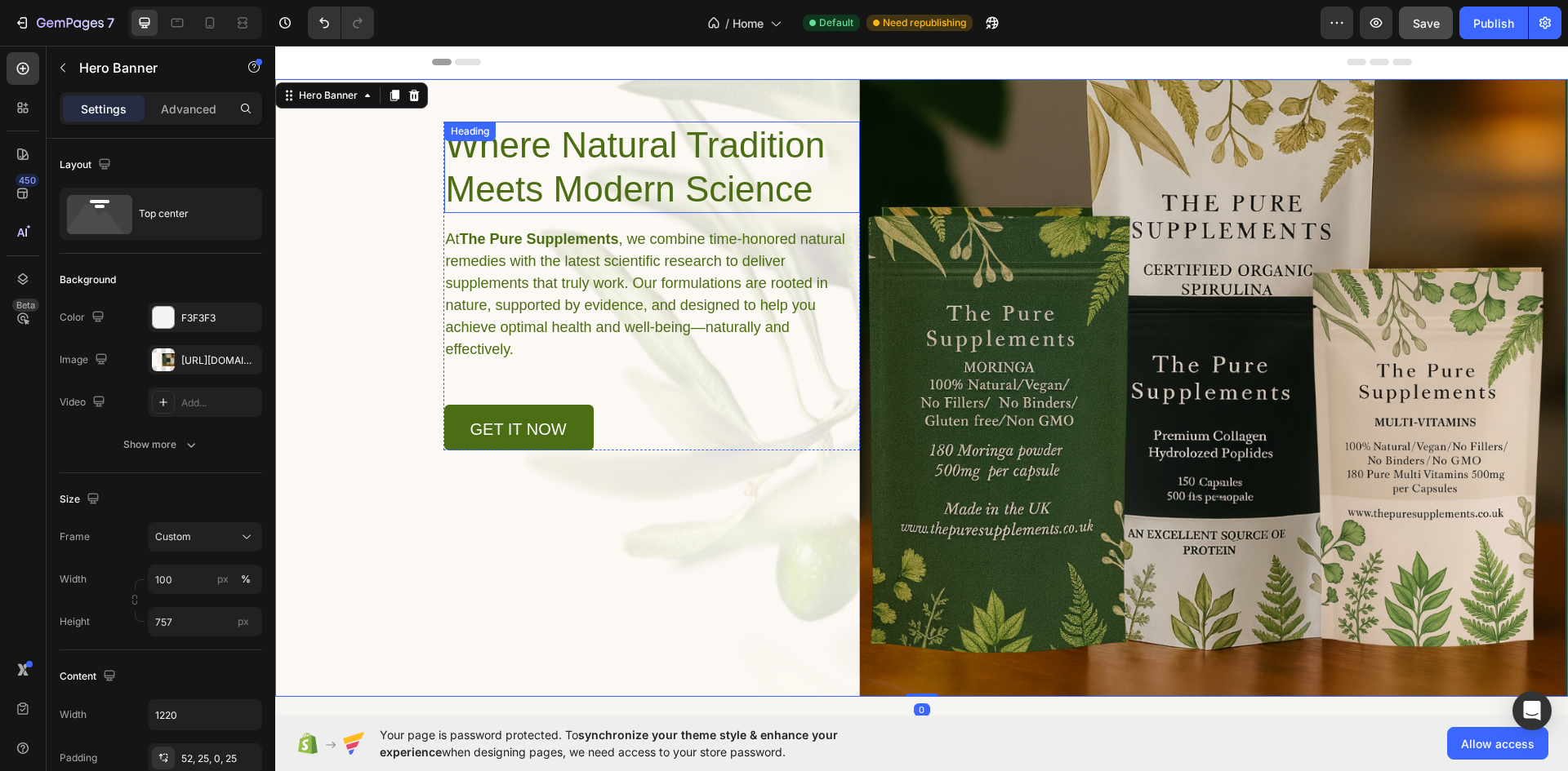
click at [561, 129] on h1 "Where Natural Tradition Meets Modern Science" at bounding box center [652, 168] width 416 height 92
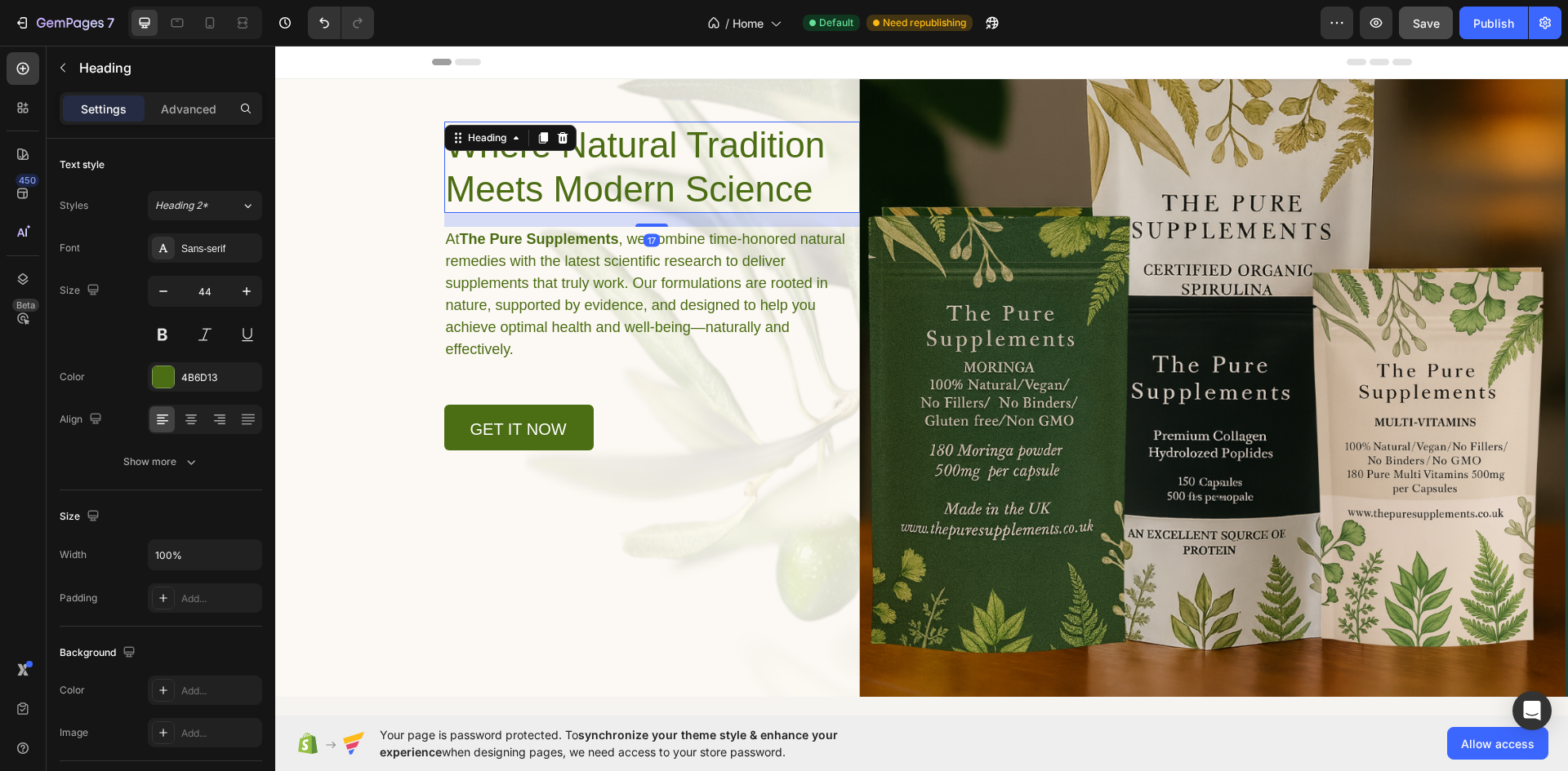
click at [686, 135] on h1 "Where Natural Tradition Meets Modern Science" at bounding box center [652, 168] width 416 height 92
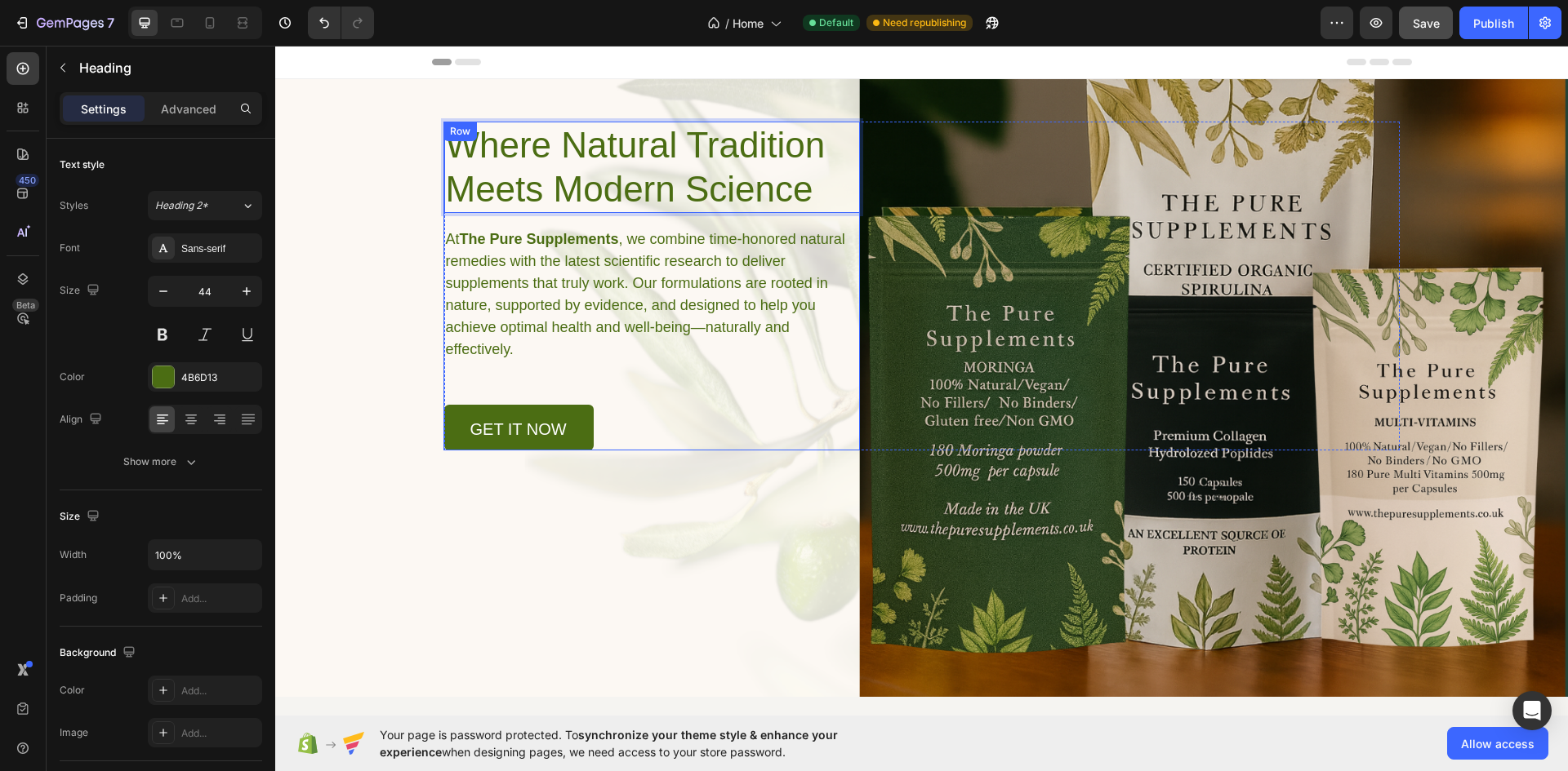
click at [505, 369] on div "Where Natural Tradition Meets Modern Science Heading 17 At The Pure Supplements…" at bounding box center [652, 286] width 416 height 329
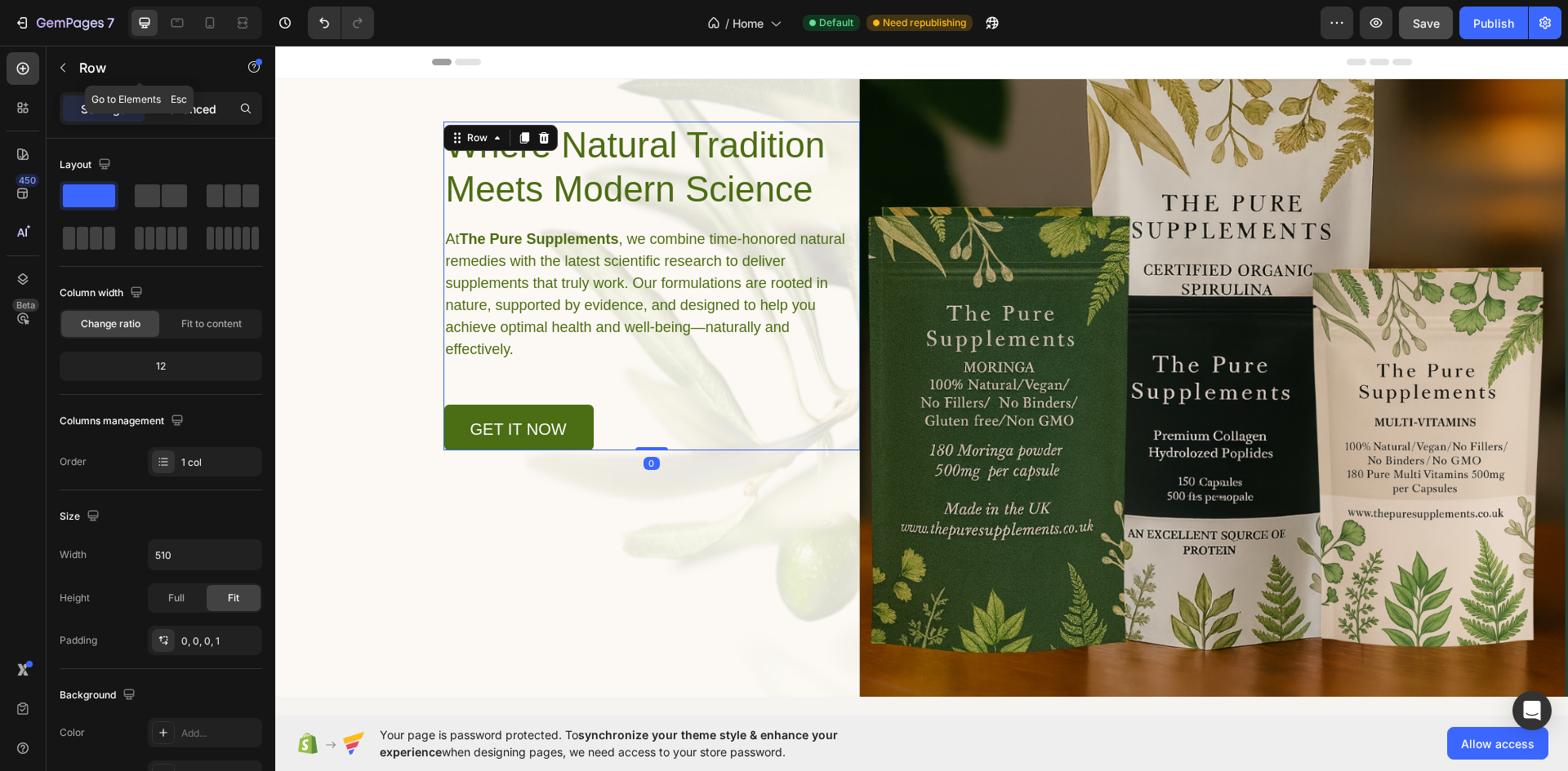
click at [193, 102] on p "Advanced" at bounding box center [188, 109] width 56 height 18
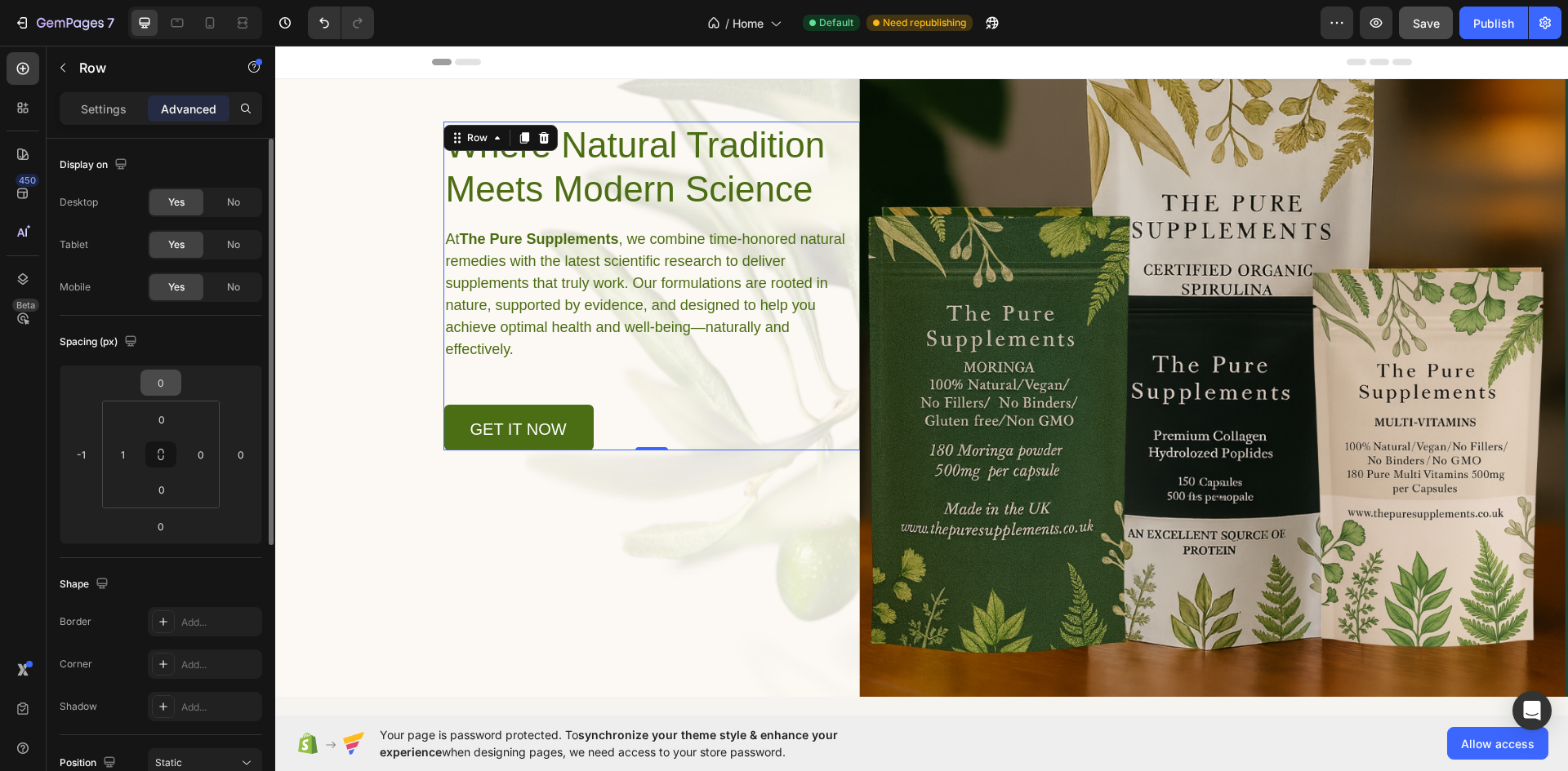
click at [162, 385] on input "0" at bounding box center [160, 383] width 32 height 24
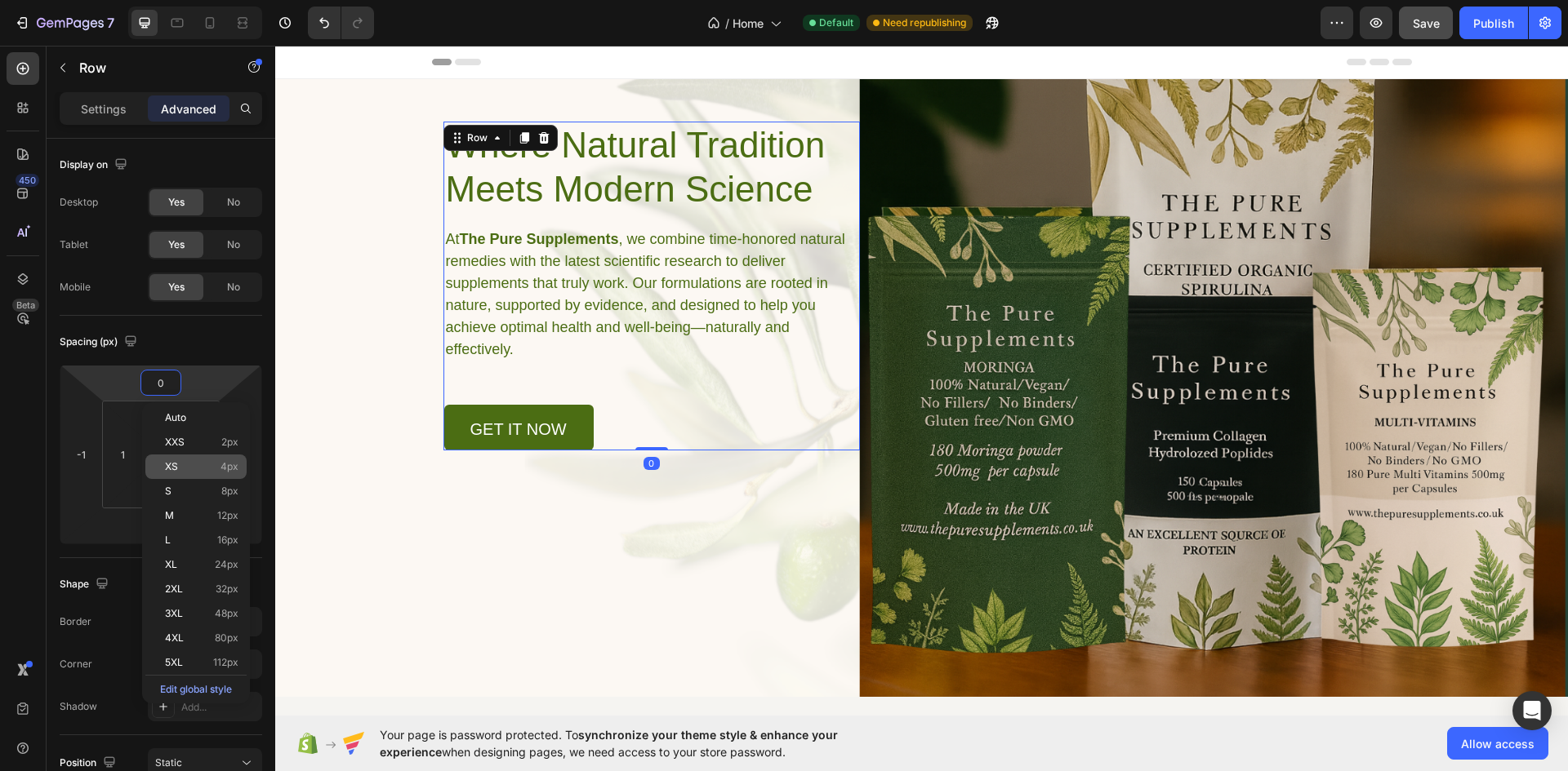
click at [193, 467] on p "XS 4px" at bounding box center [201, 467] width 73 height 12
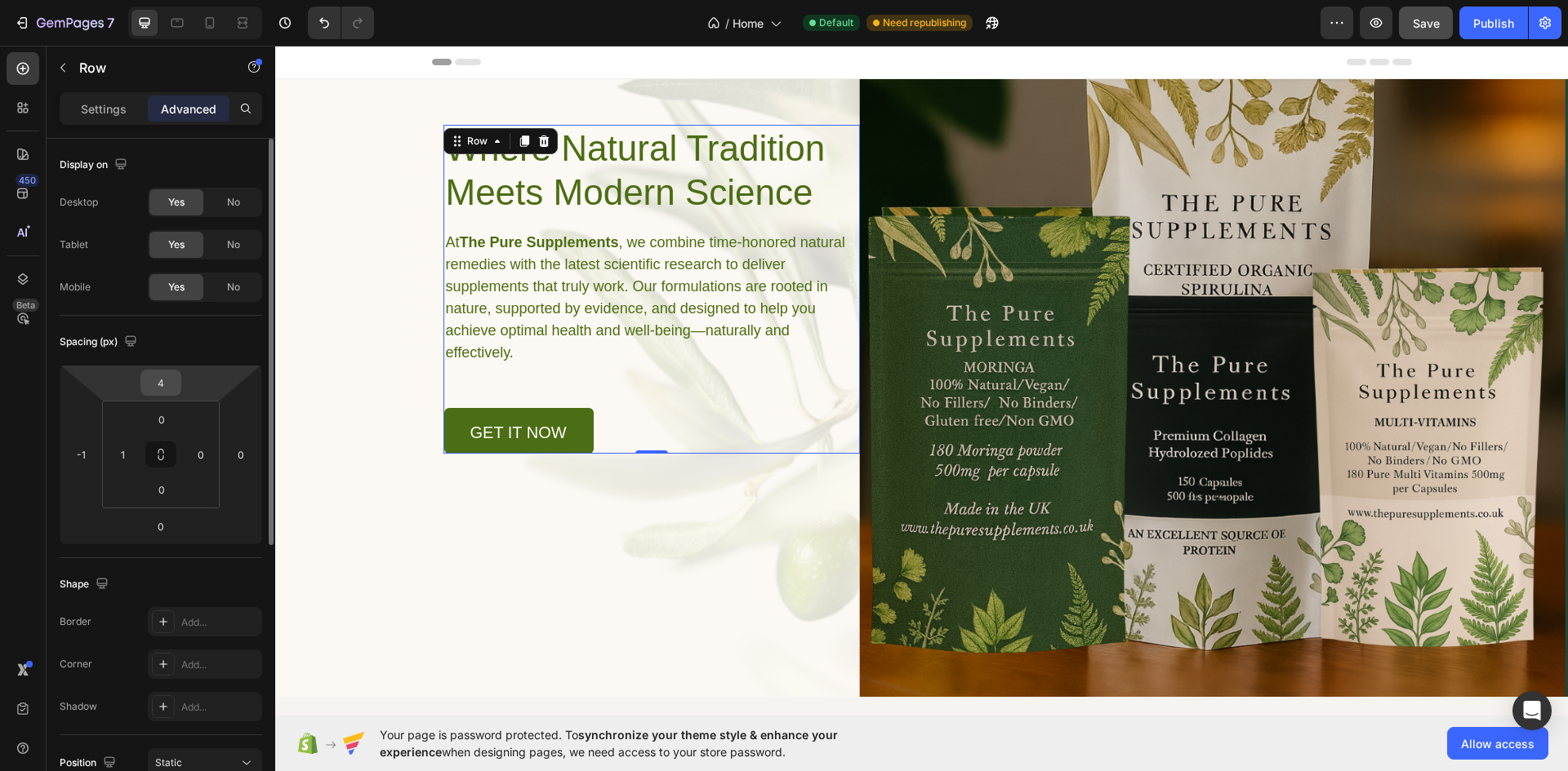
click at [169, 389] on input "4" at bounding box center [160, 383] width 32 height 24
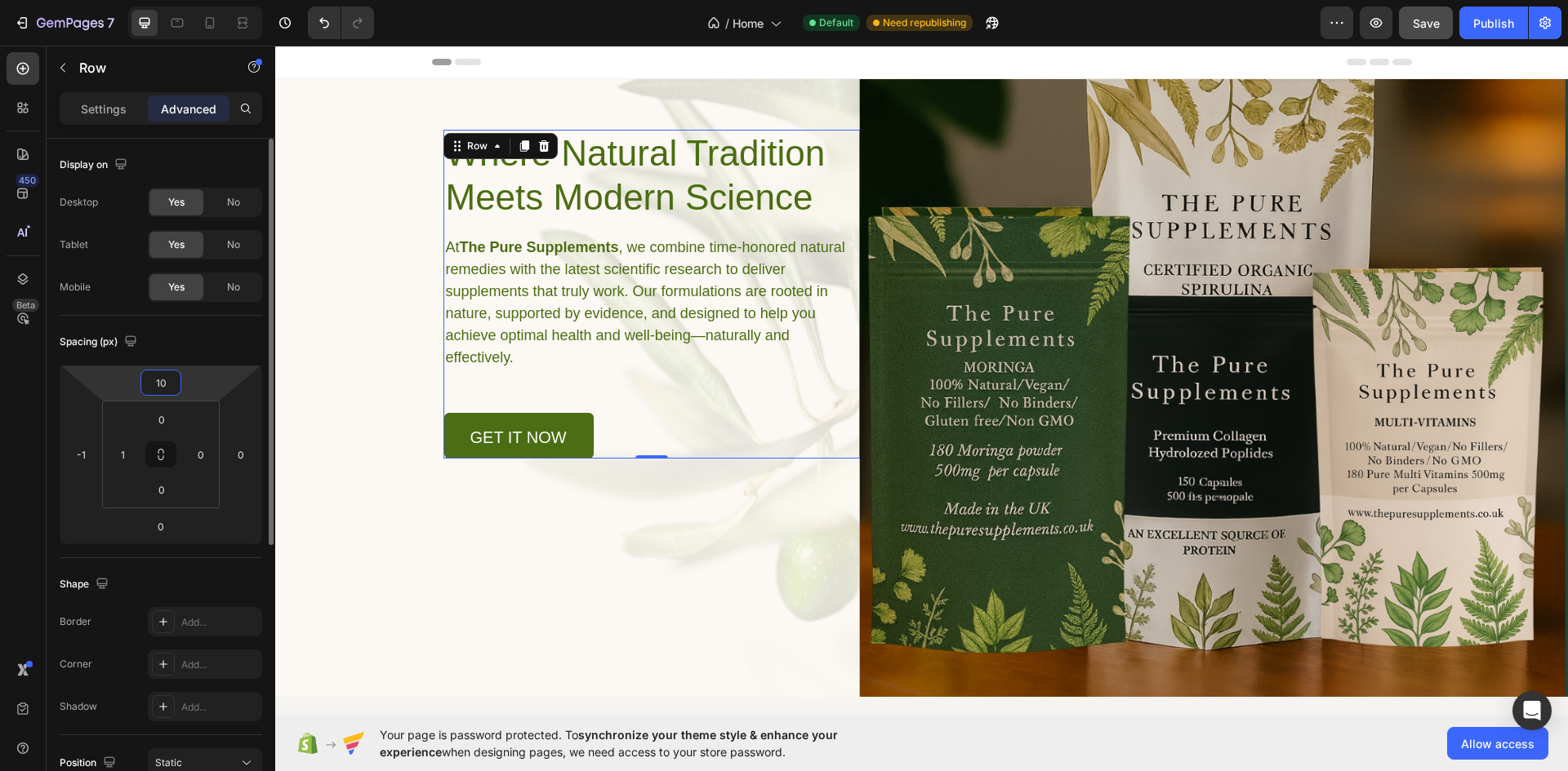
click at [169, 389] on input "10" at bounding box center [160, 383] width 32 height 24
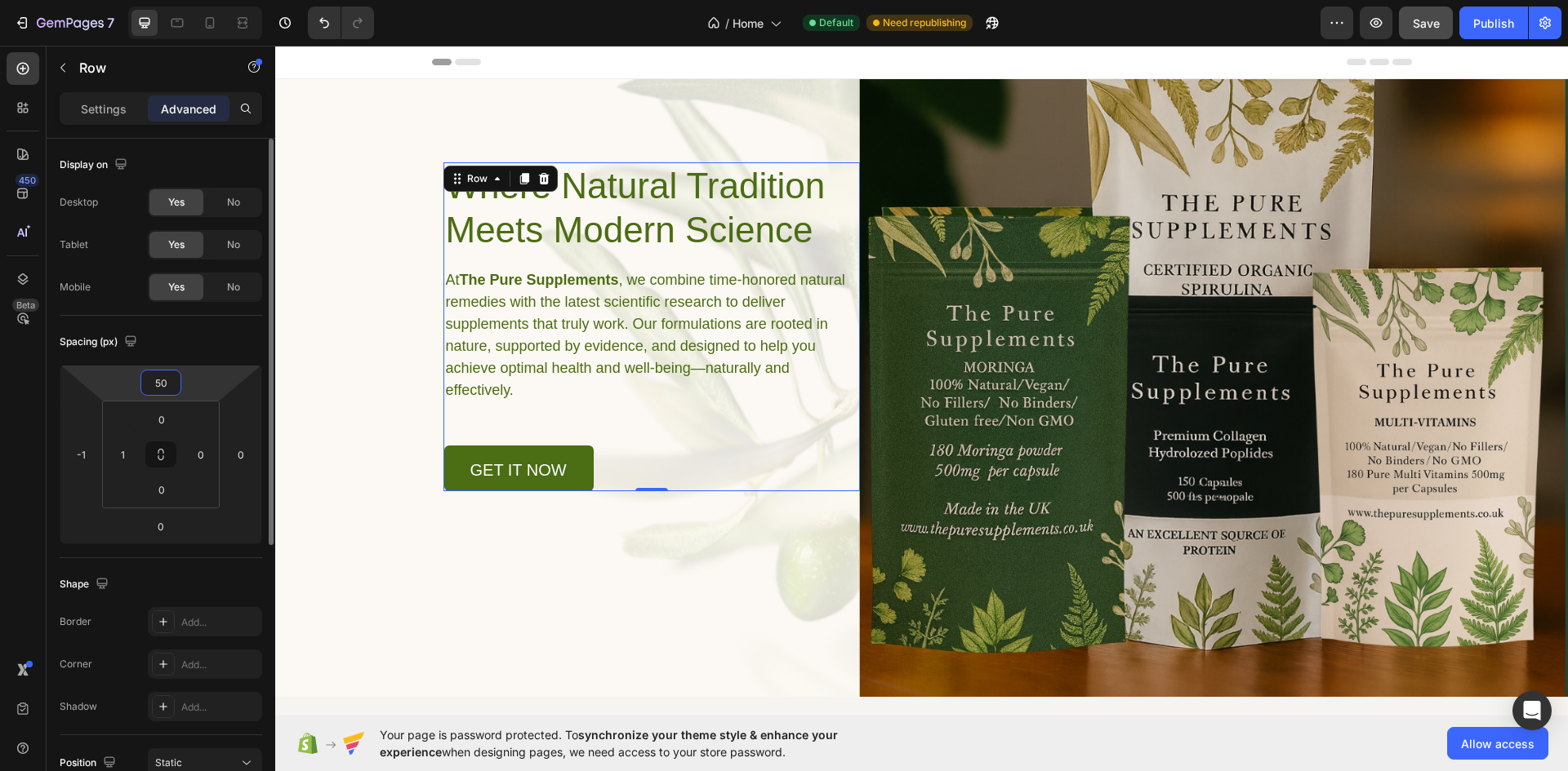
click at [169, 389] on input "50" at bounding box center [160, 383] width 32 height 24
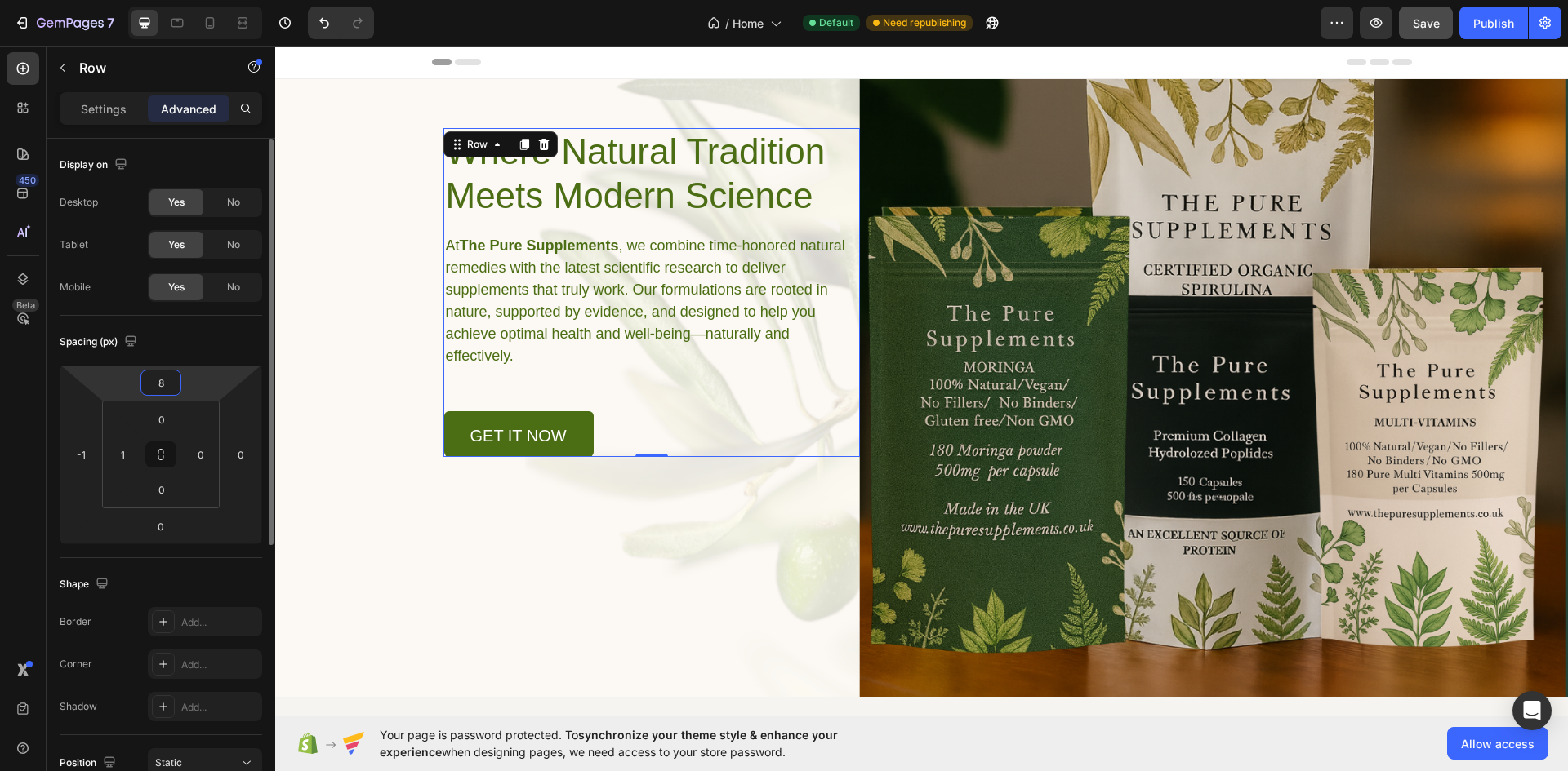
type input "80"
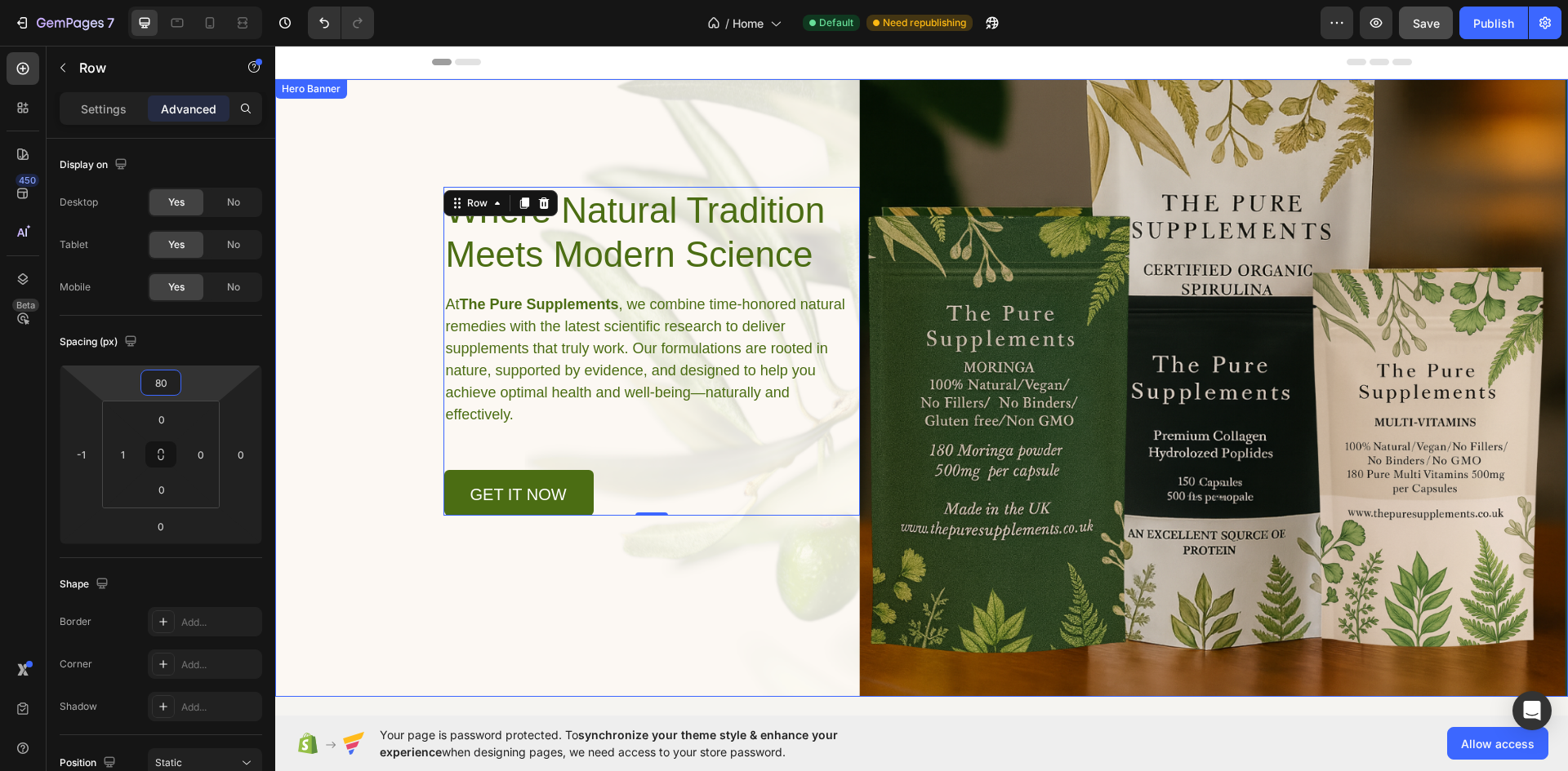
click at [367, 322] on div "Background Image" at bounding box center [922, 387] width 1293 height 618
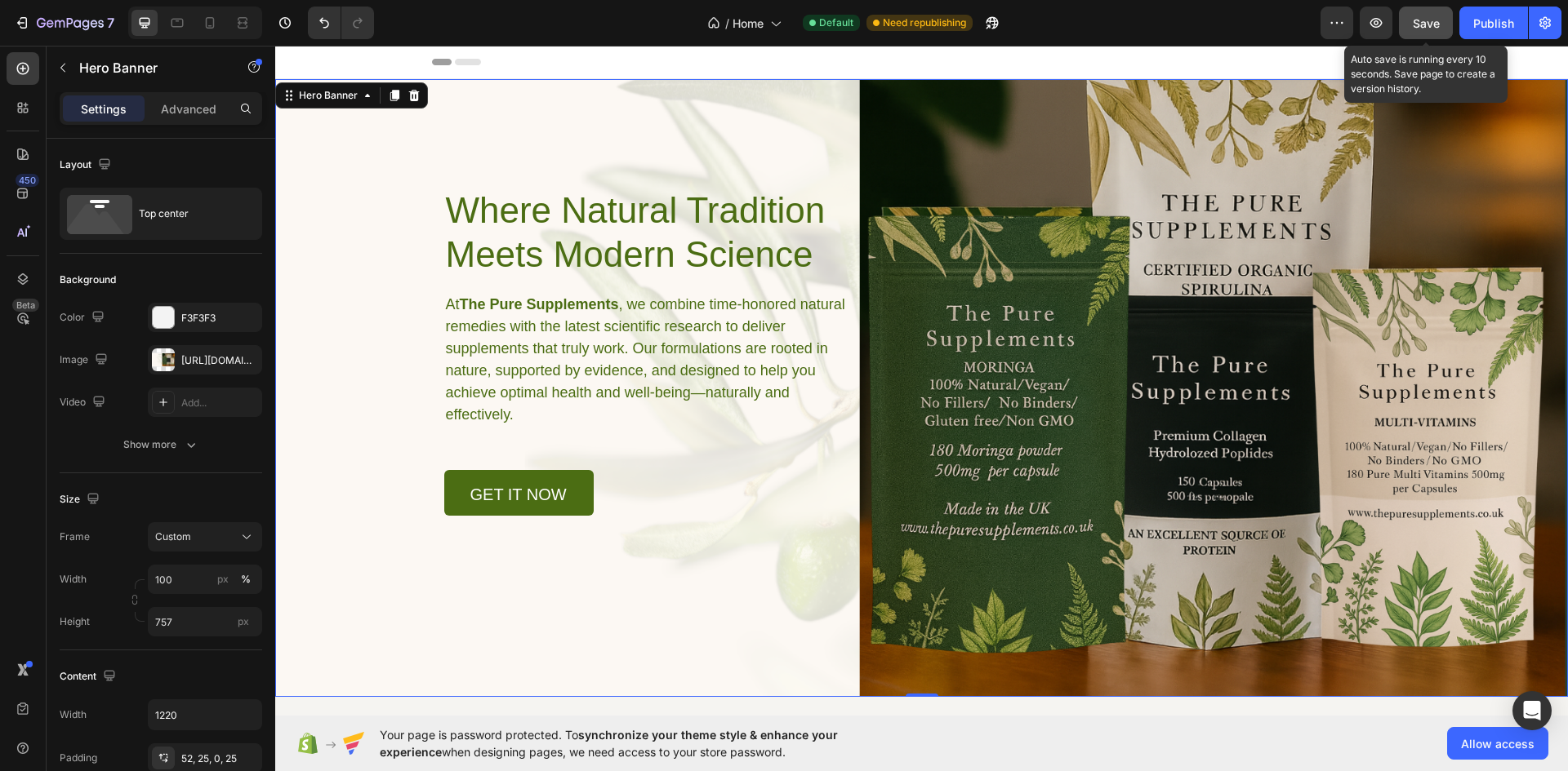
click at [1433, 24] on span "Save" at bounding box center [1426, 23] width 27 height 14
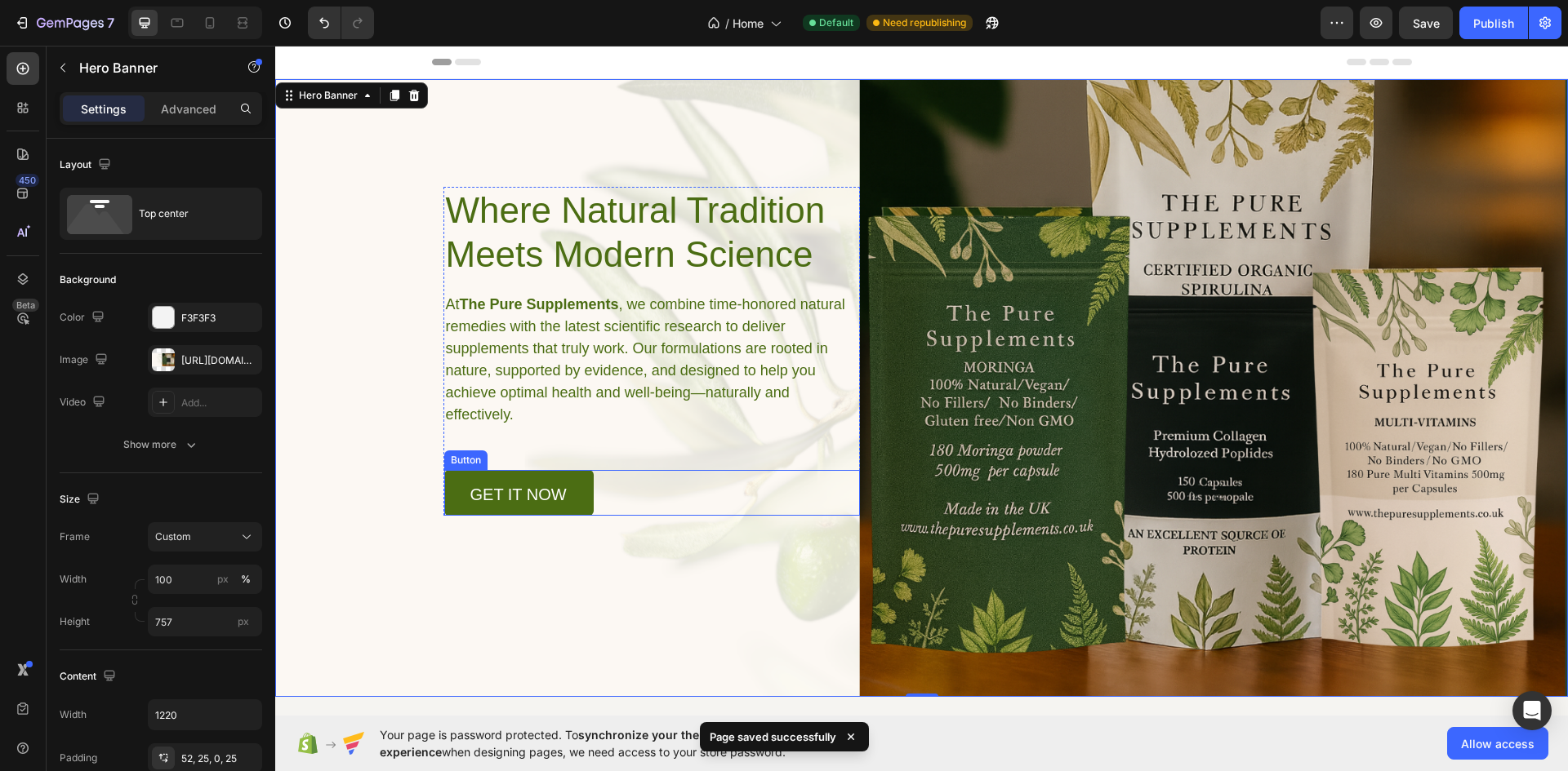
click at [580, 493] on link "get it now" at bounding box center [518, 493] width 149 height 46
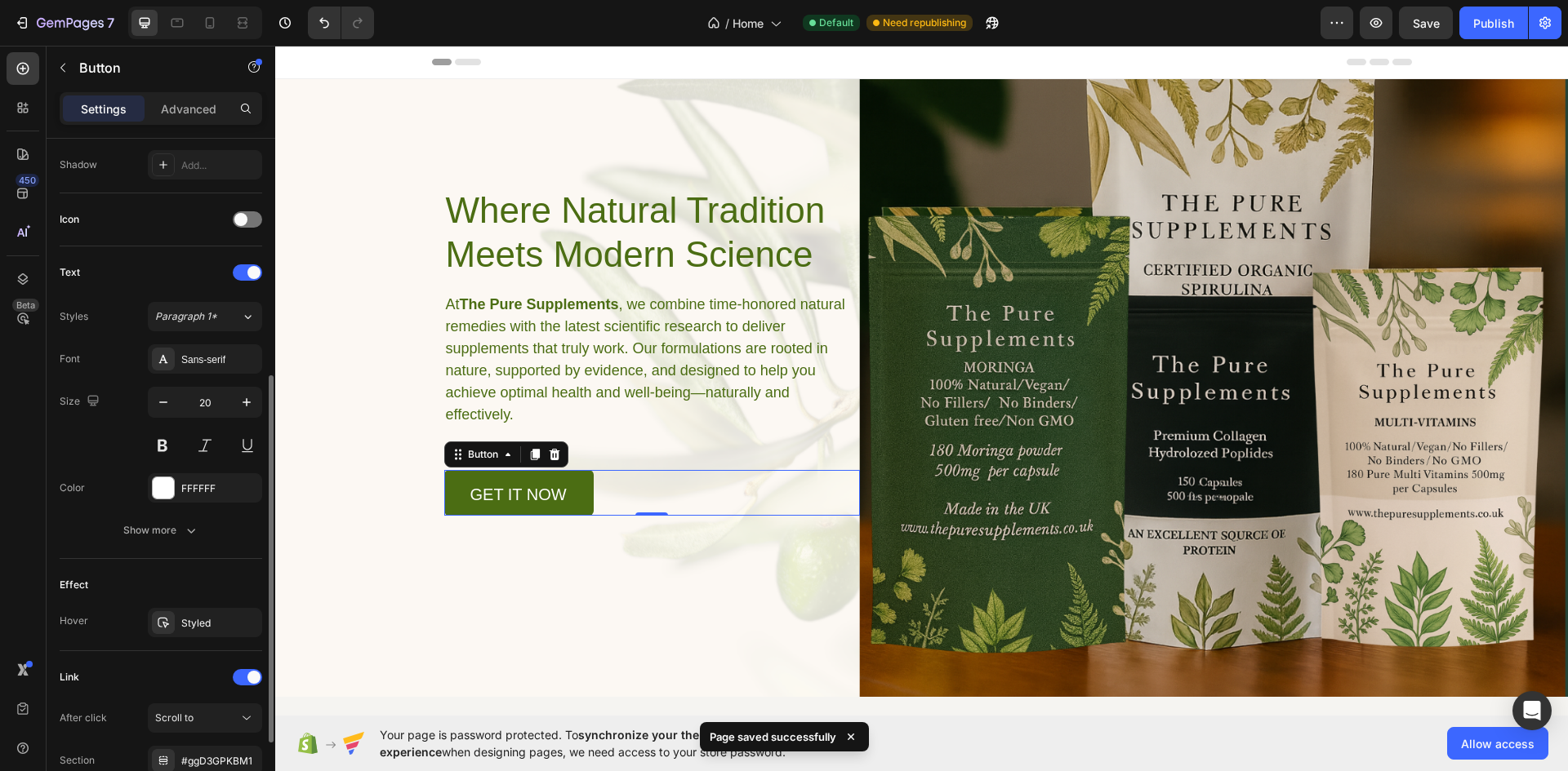
scroll to position [577, 0]
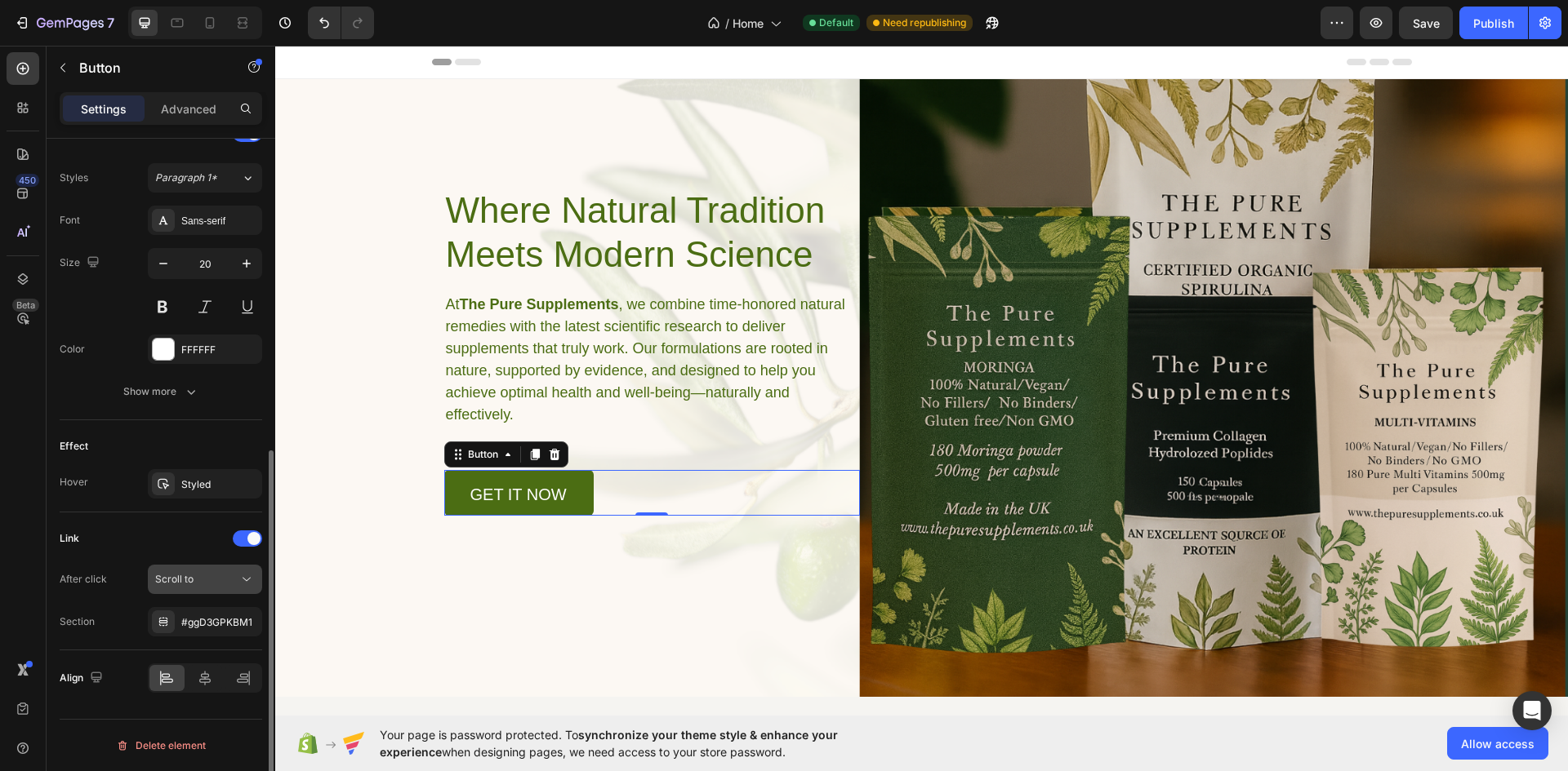
click at [222, 579] on div "Scroll to" at bounding box center [196, 579] width 83 height 15
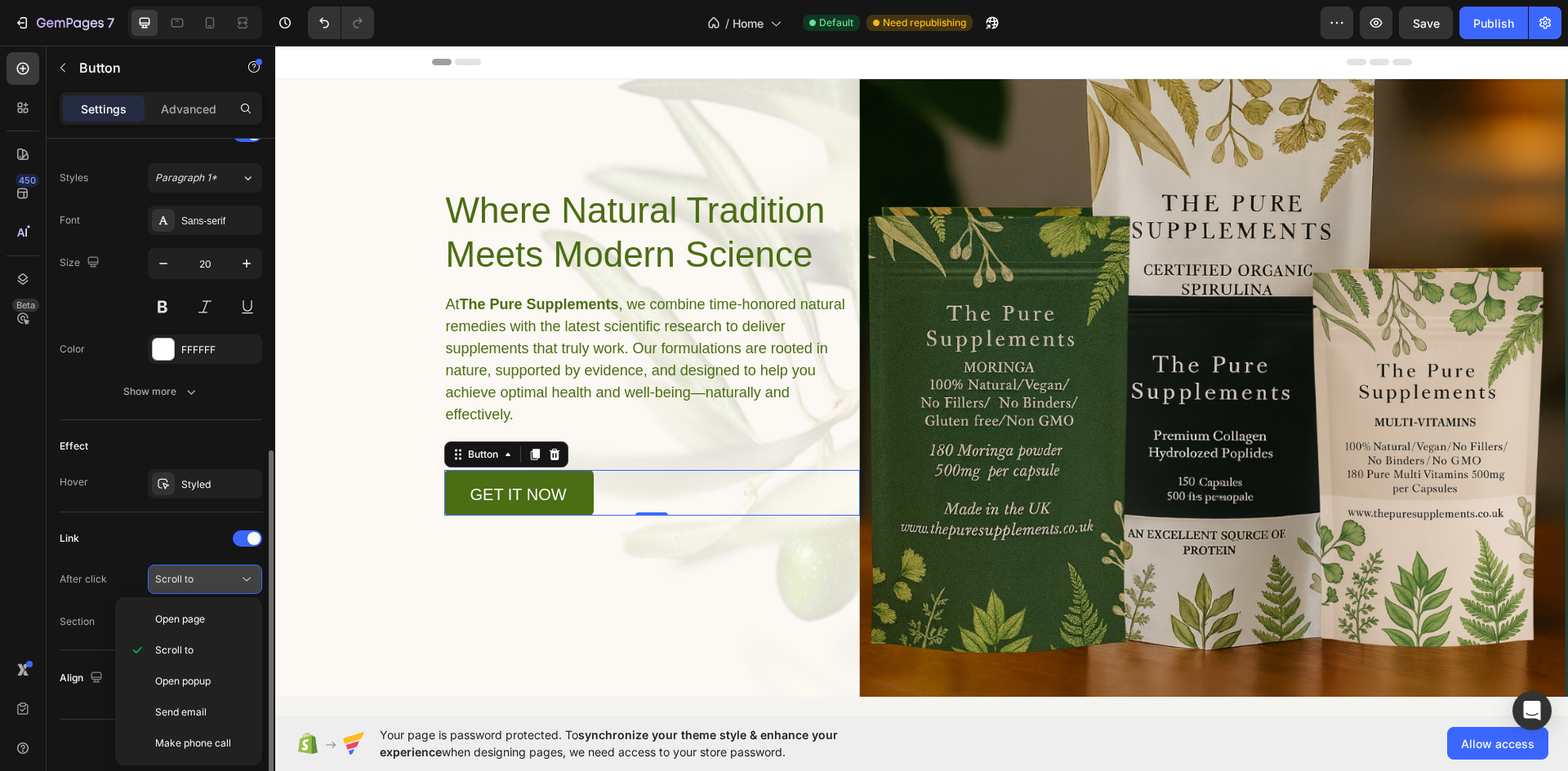
click at [222, 579] on div "Scroll to" at bounding box center [196, 579] width 83 height 15
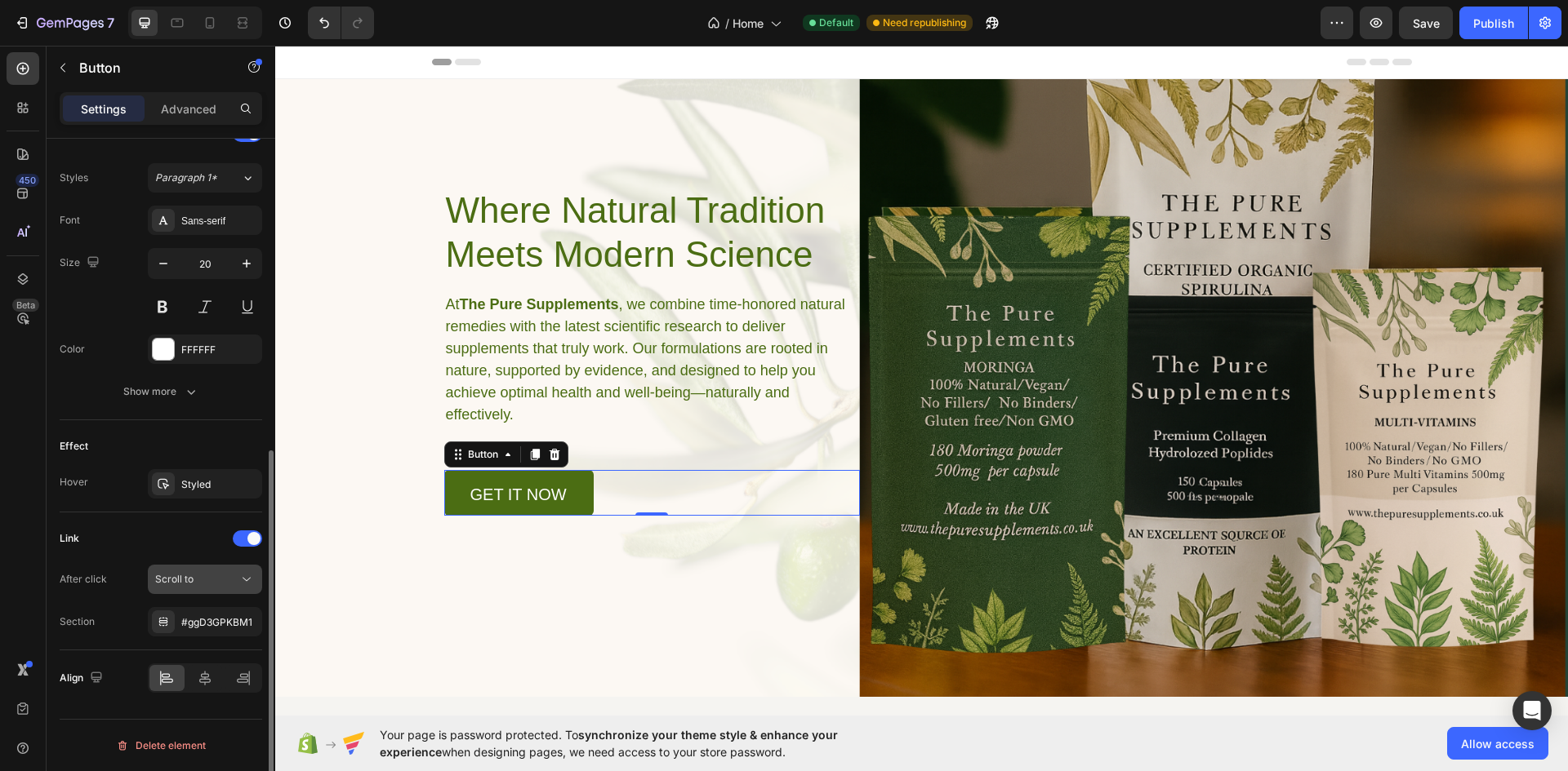
click at [223, 572] on div "Scroll to" at bounding box center [196, 579] width 83 height 15
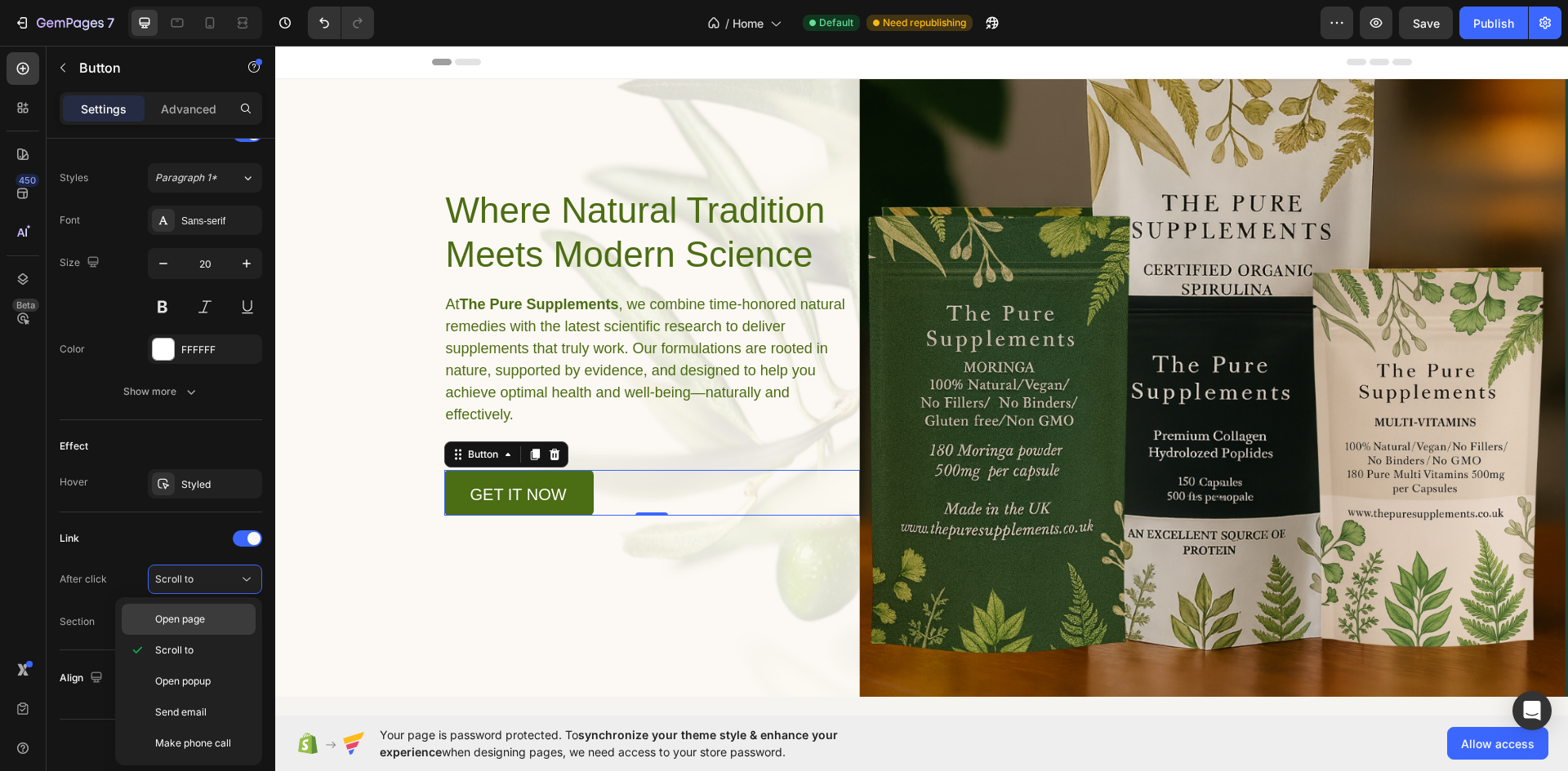
click at [202, 626] on span "Open page" at bounding box center [180, 619] width 50 height 15
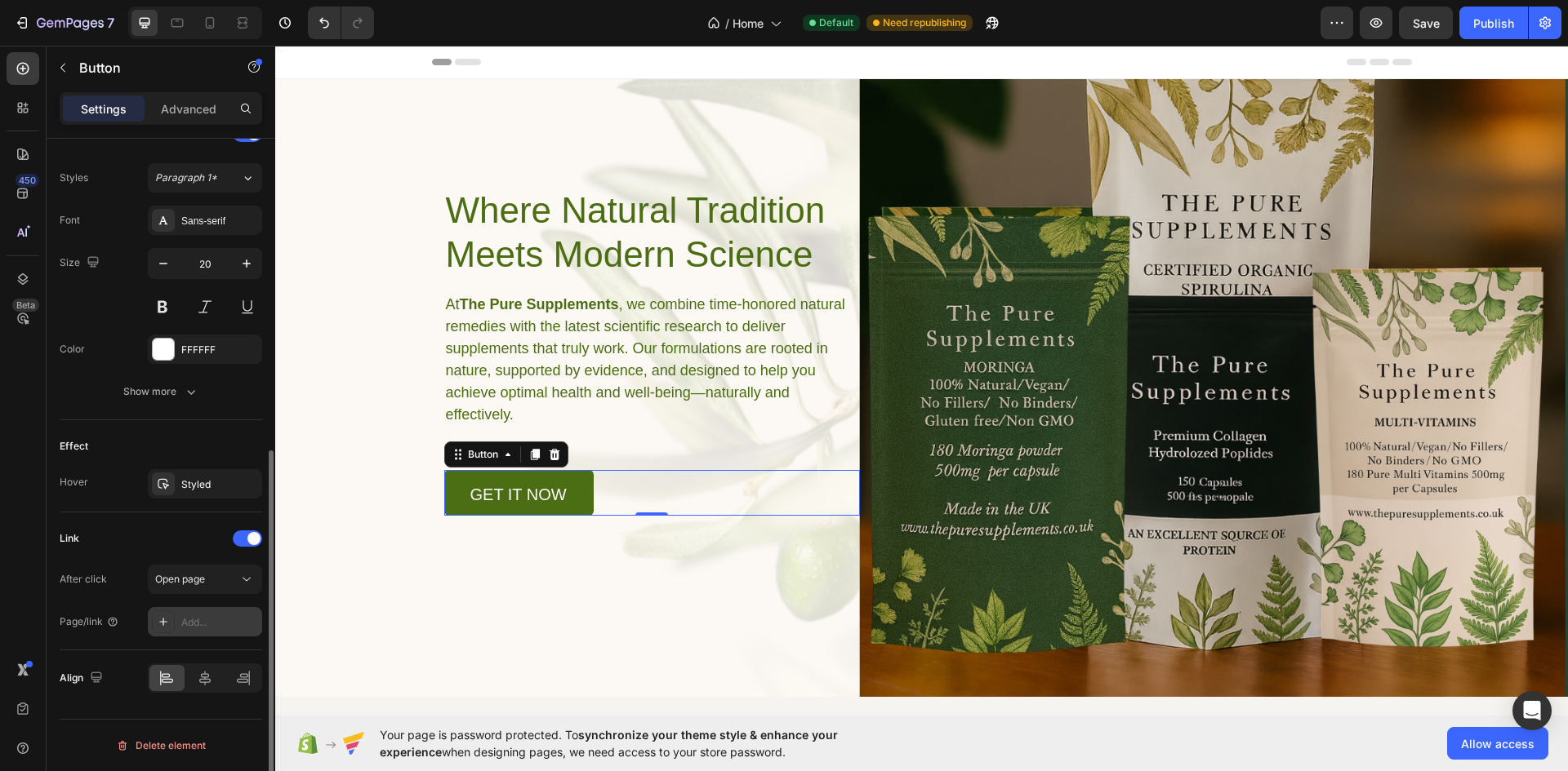
click at [207, 625] on div "Add..." at bounding box center [220, 623] width 77 height 15
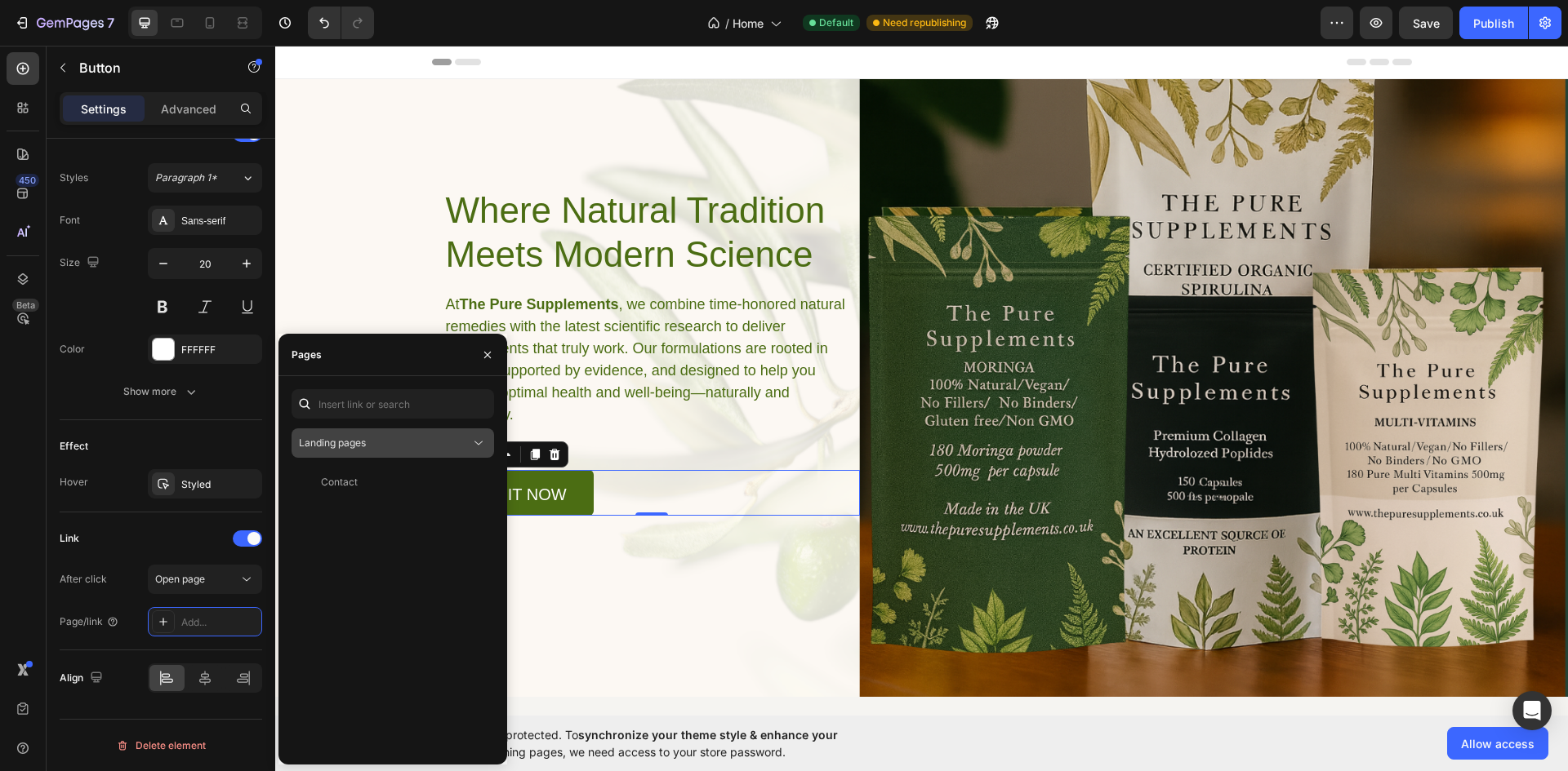
click at [422, 441] on div "Landing pages" at bounding box center [385, 443] width 172 height 15
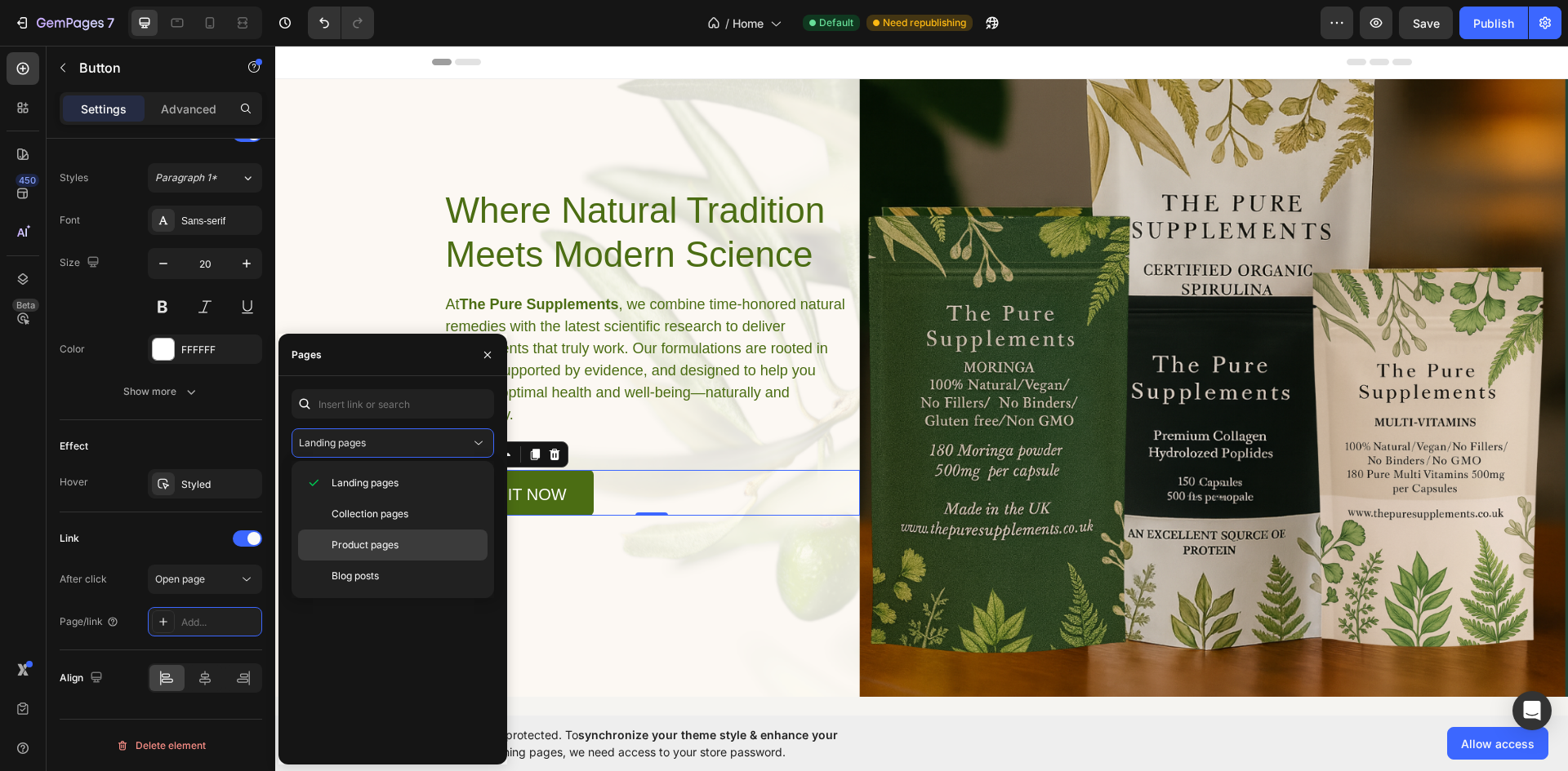
click at [392, 547] on span "Product pages" at bounding box center [365, 545] width 67 height 15
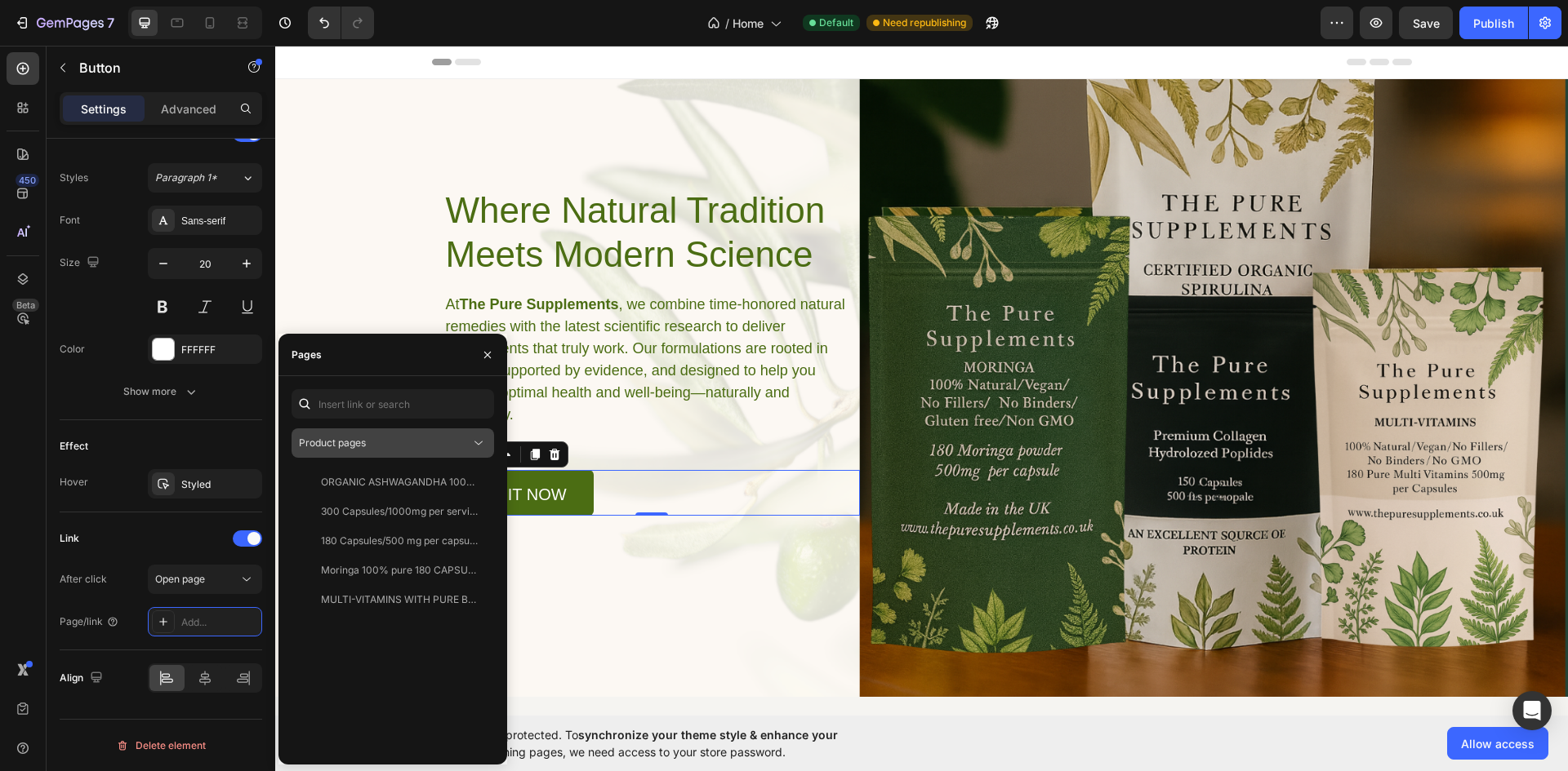
click at [404, 447] on div "Product pages" at bounding box center [385, 443] width 172 height 15
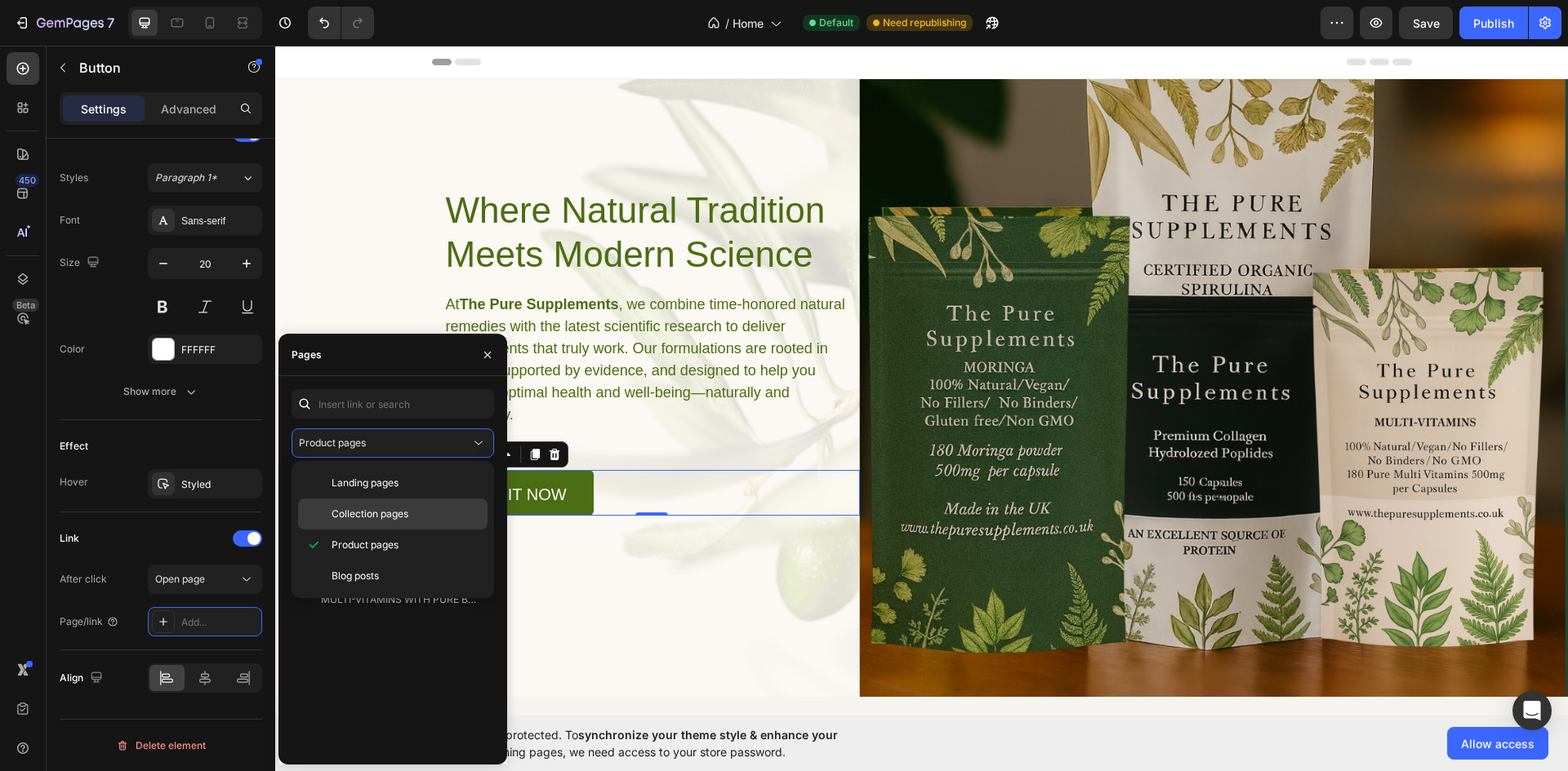
click at [380, 511] on span "Collection pages" at bounding box center [370, 513] width 77 height 15
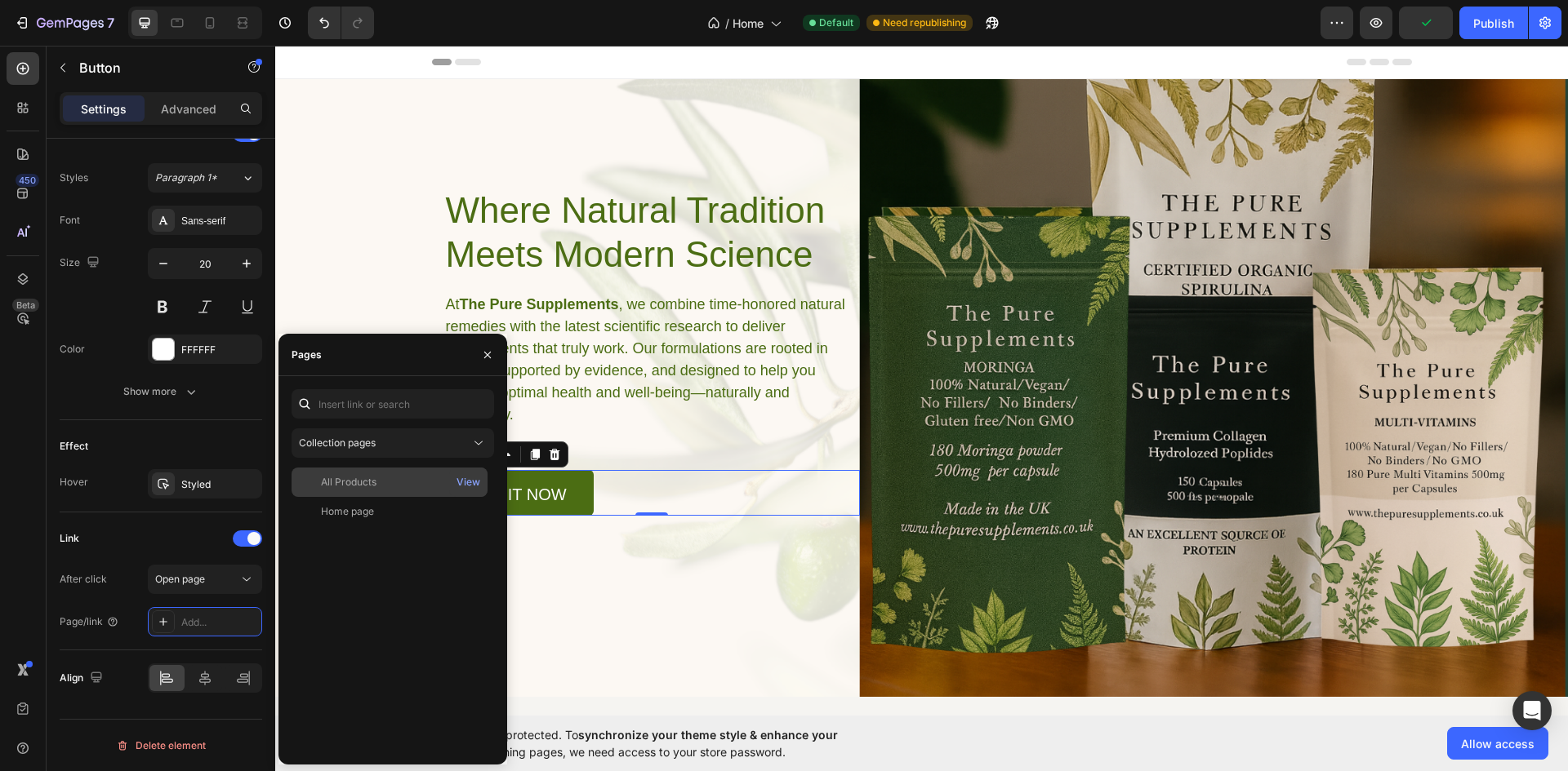
click at [363, 487] on div "All Products" at bounding box center [349, 482] width 56 height 15
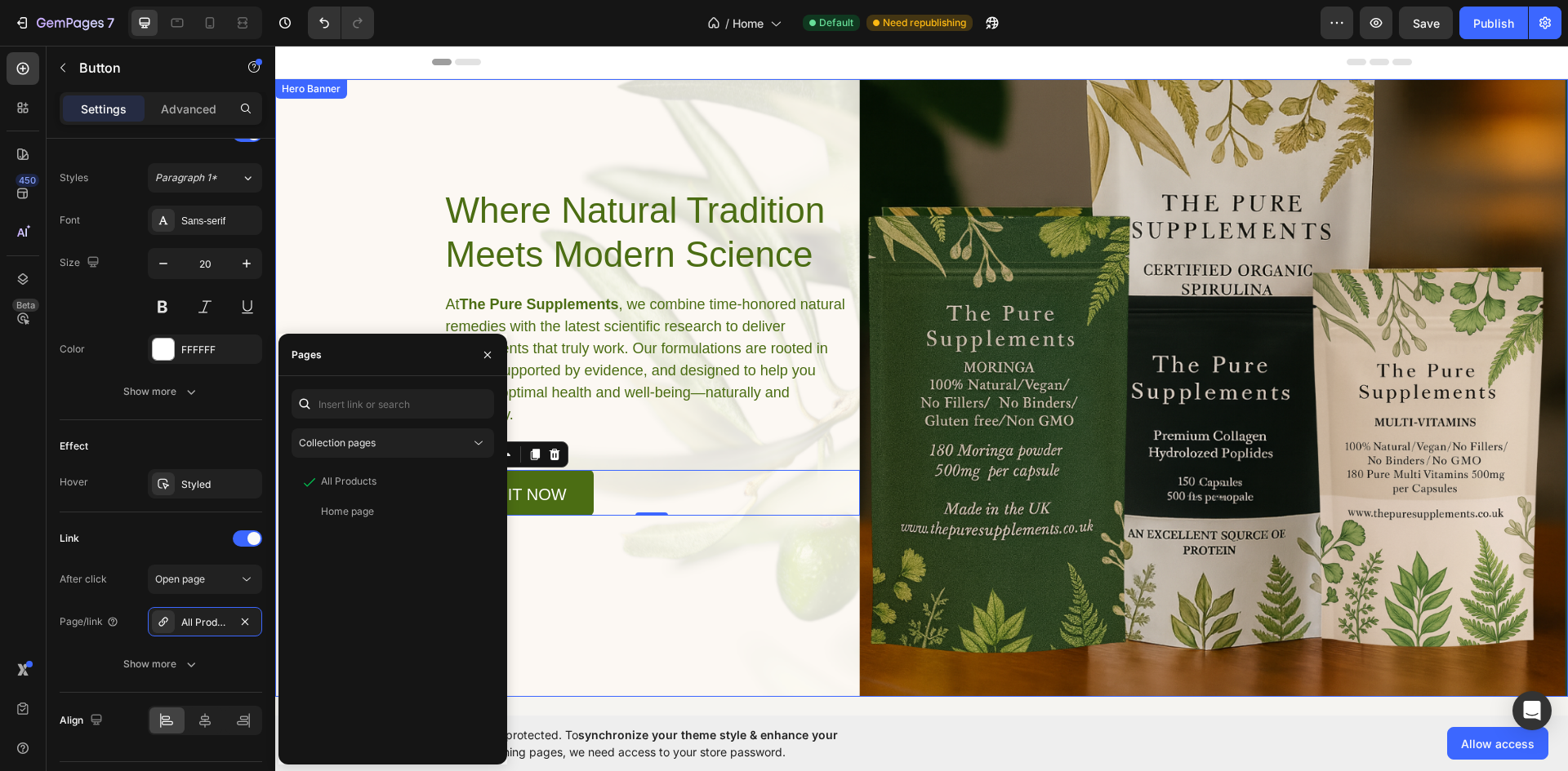
click at [332, 290] on div "Background Image" at bounding box center [922, 387] width 1293 height 618
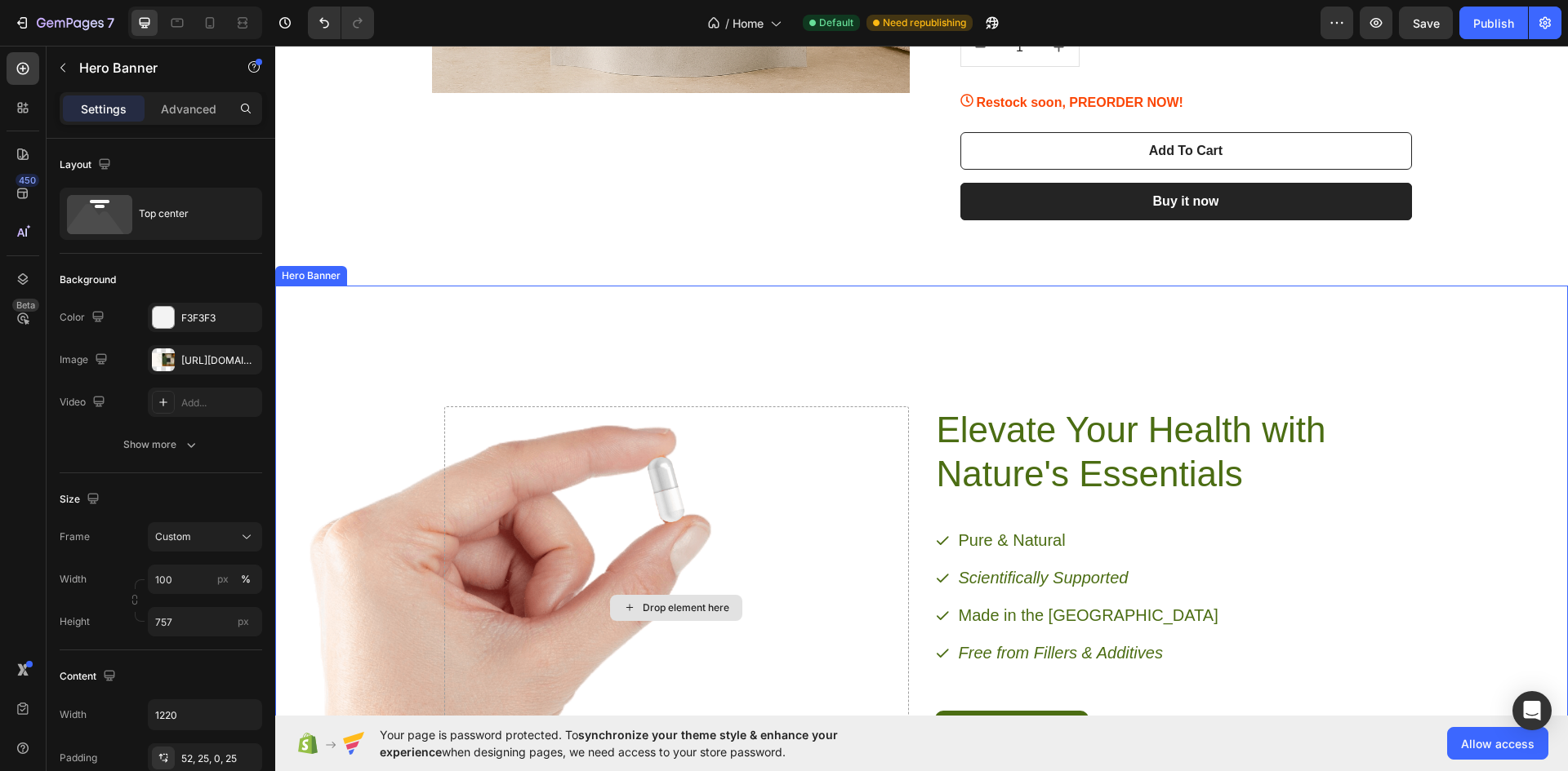
scroll to position [2394, 0]
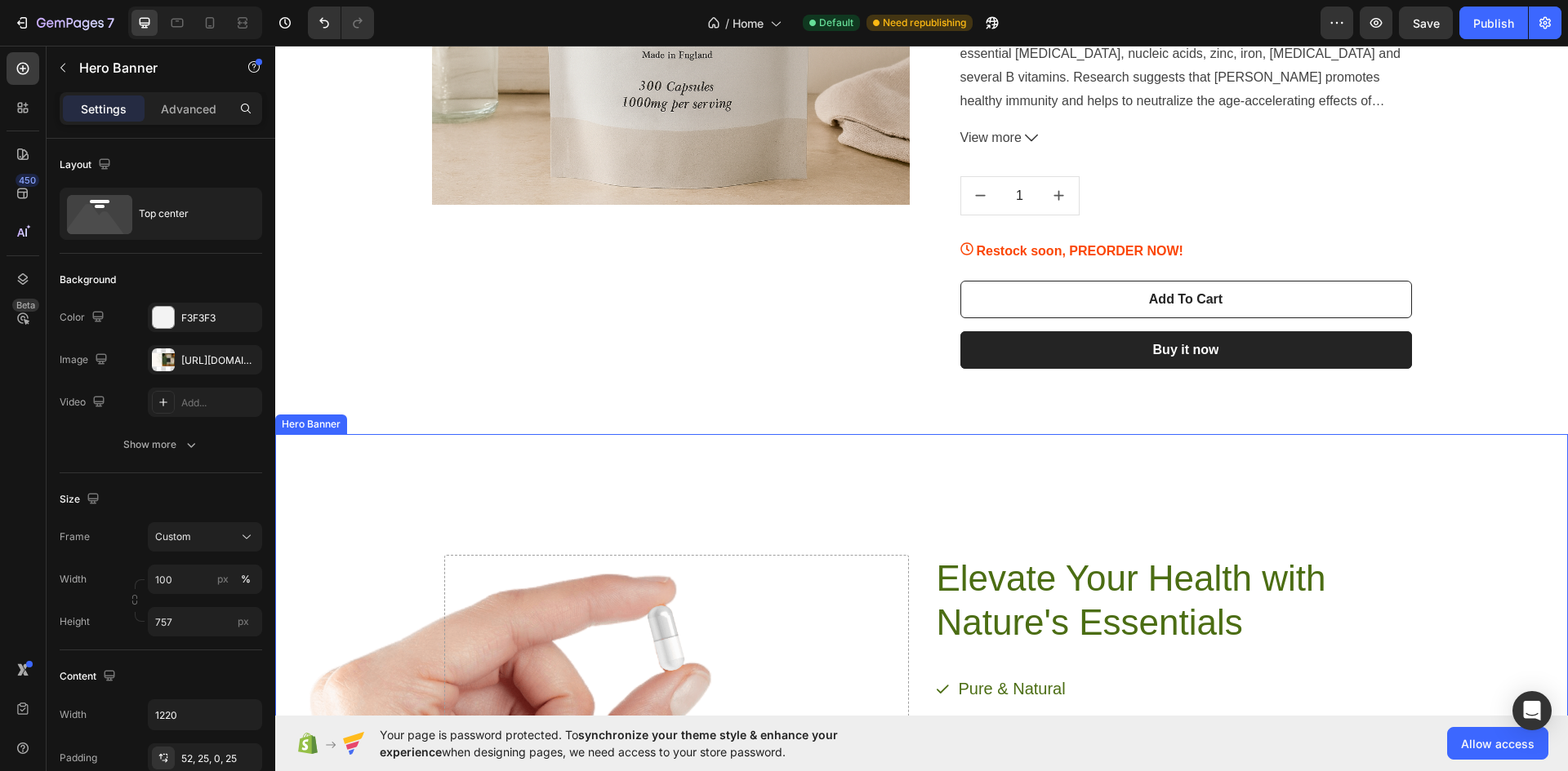
click at [376, 481] on div "Background Image" at bounding box center [922, 745] width 1293 height 621
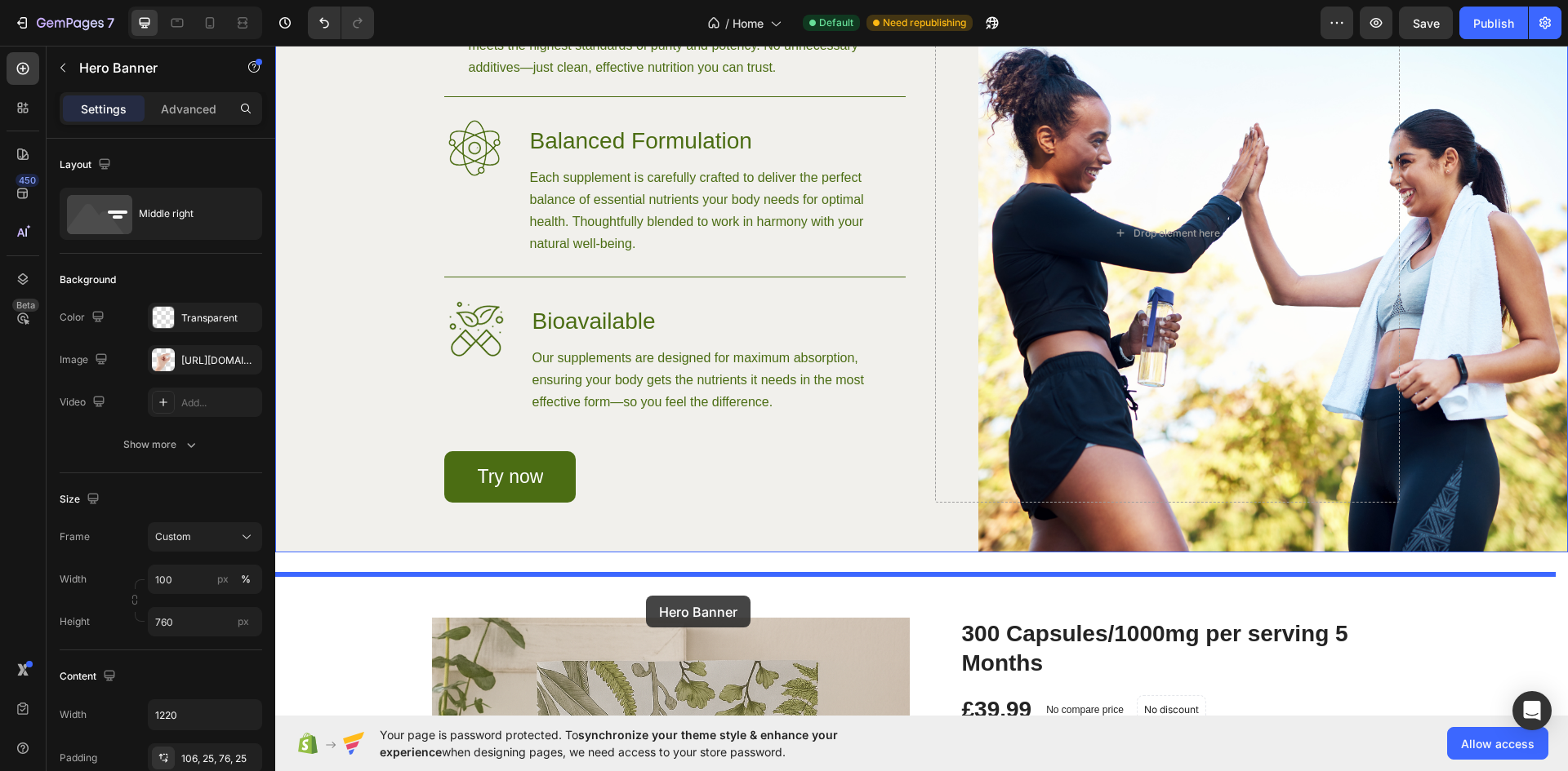
scroll to position [1480, 0]
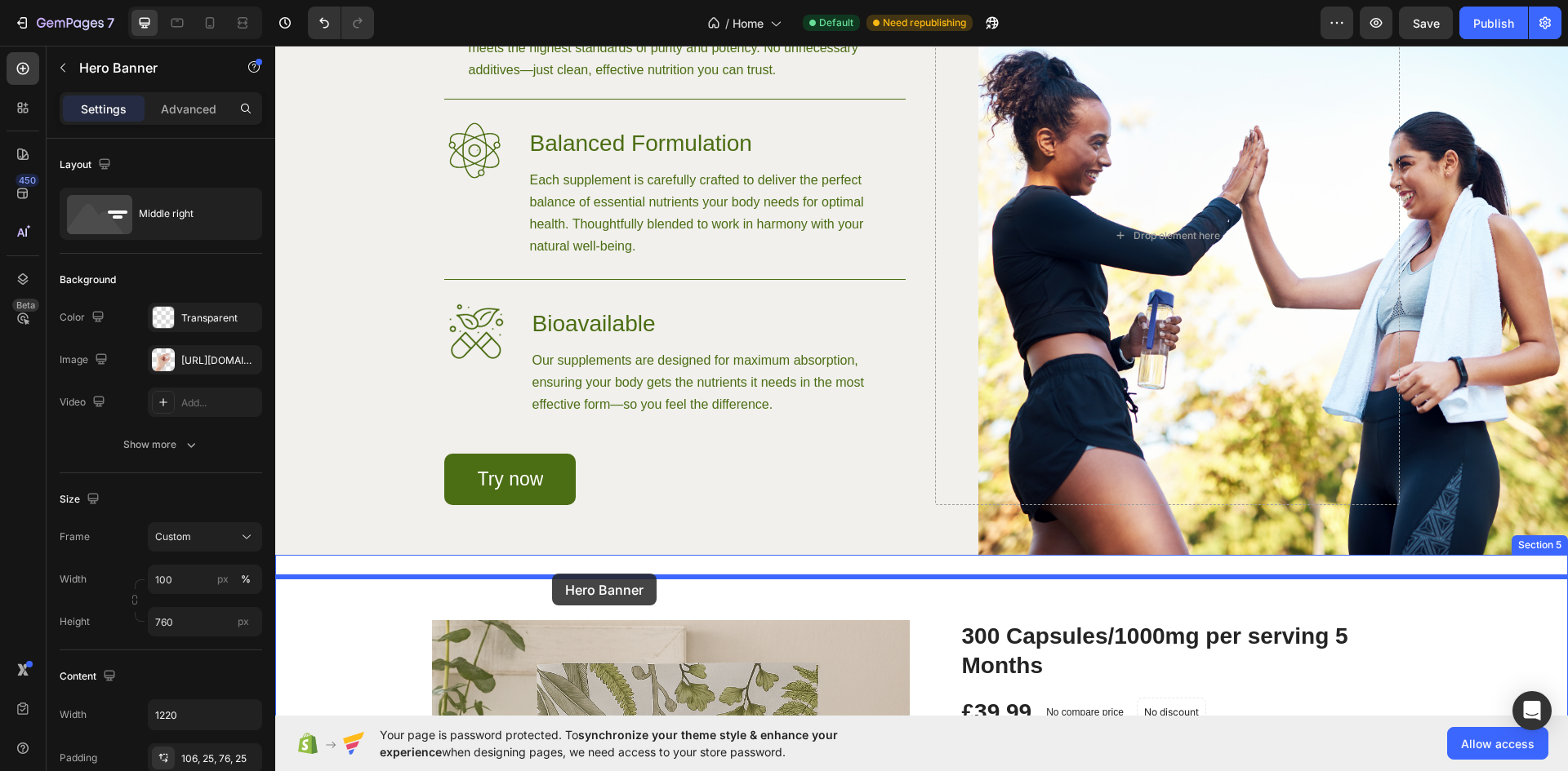
drag, startPoint x: 286, startPoint y: 422, endPoint x: 552, endPoint y: 574, distance: 306.4
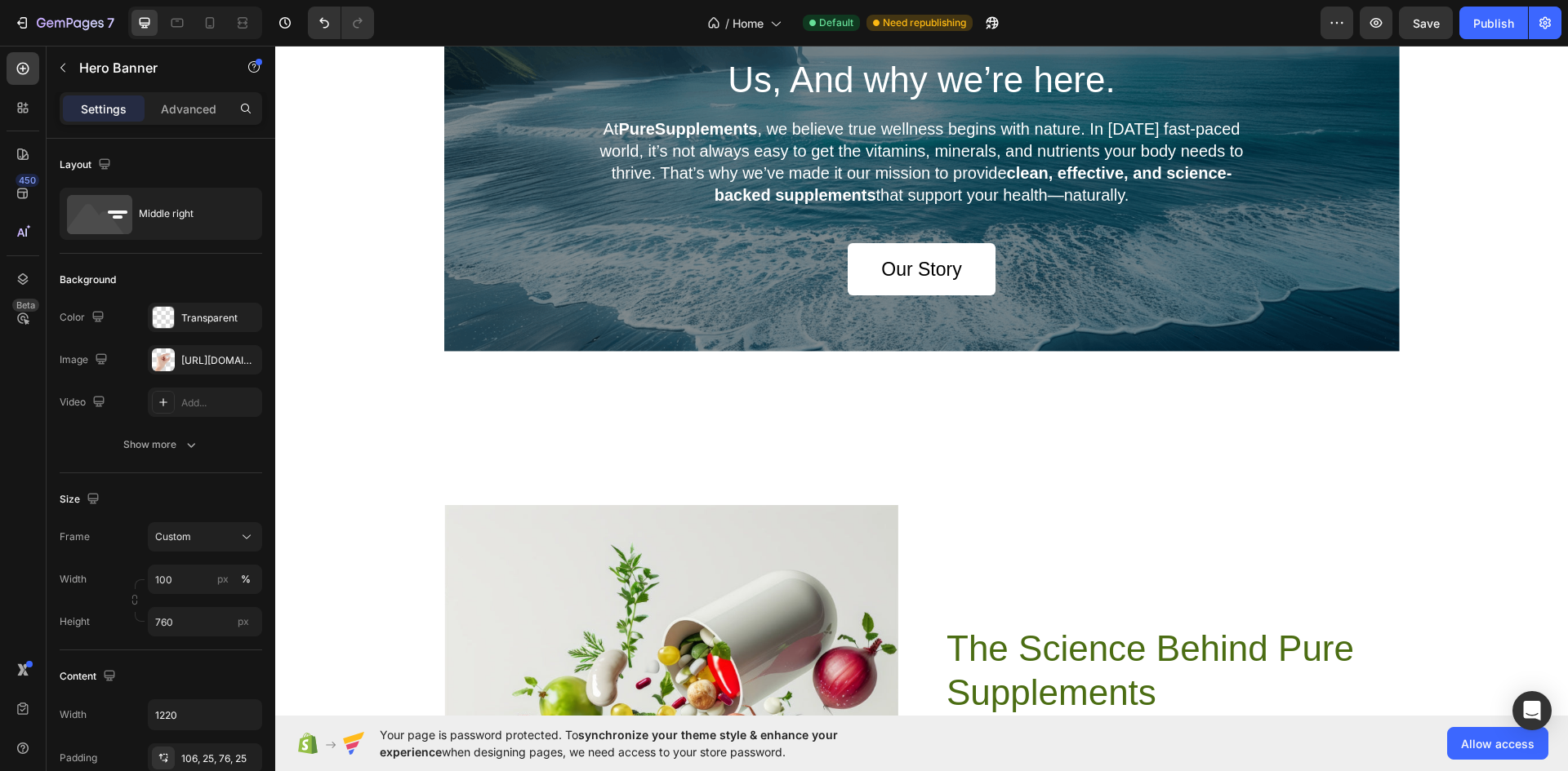
scroll to position [4038, 0]
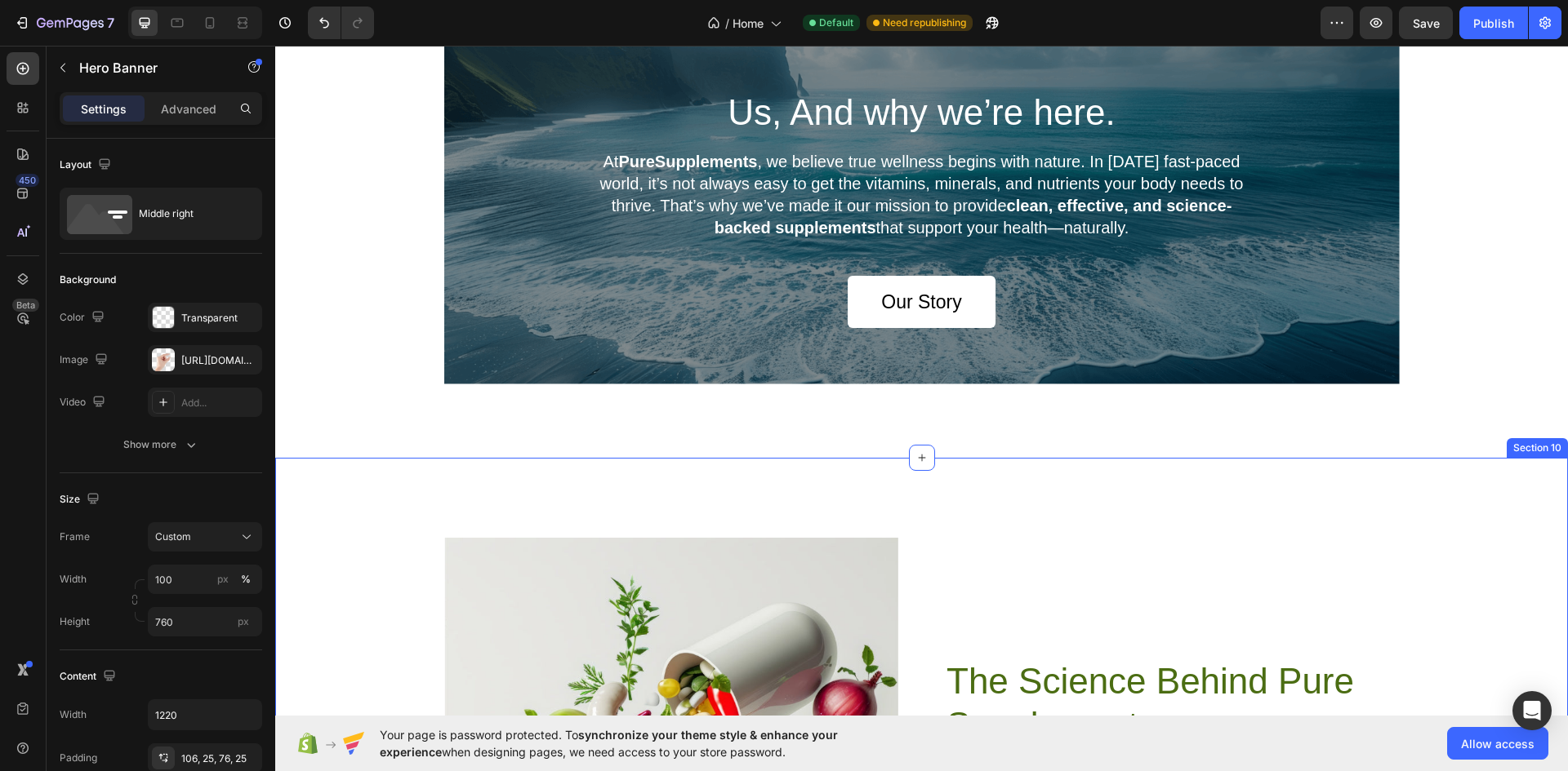
click at [407, 511] on div "Image The Science Behind Pure Supplements Heading Our products are crafted by b…" at bounding box center [922, 760] width 1293 height 606
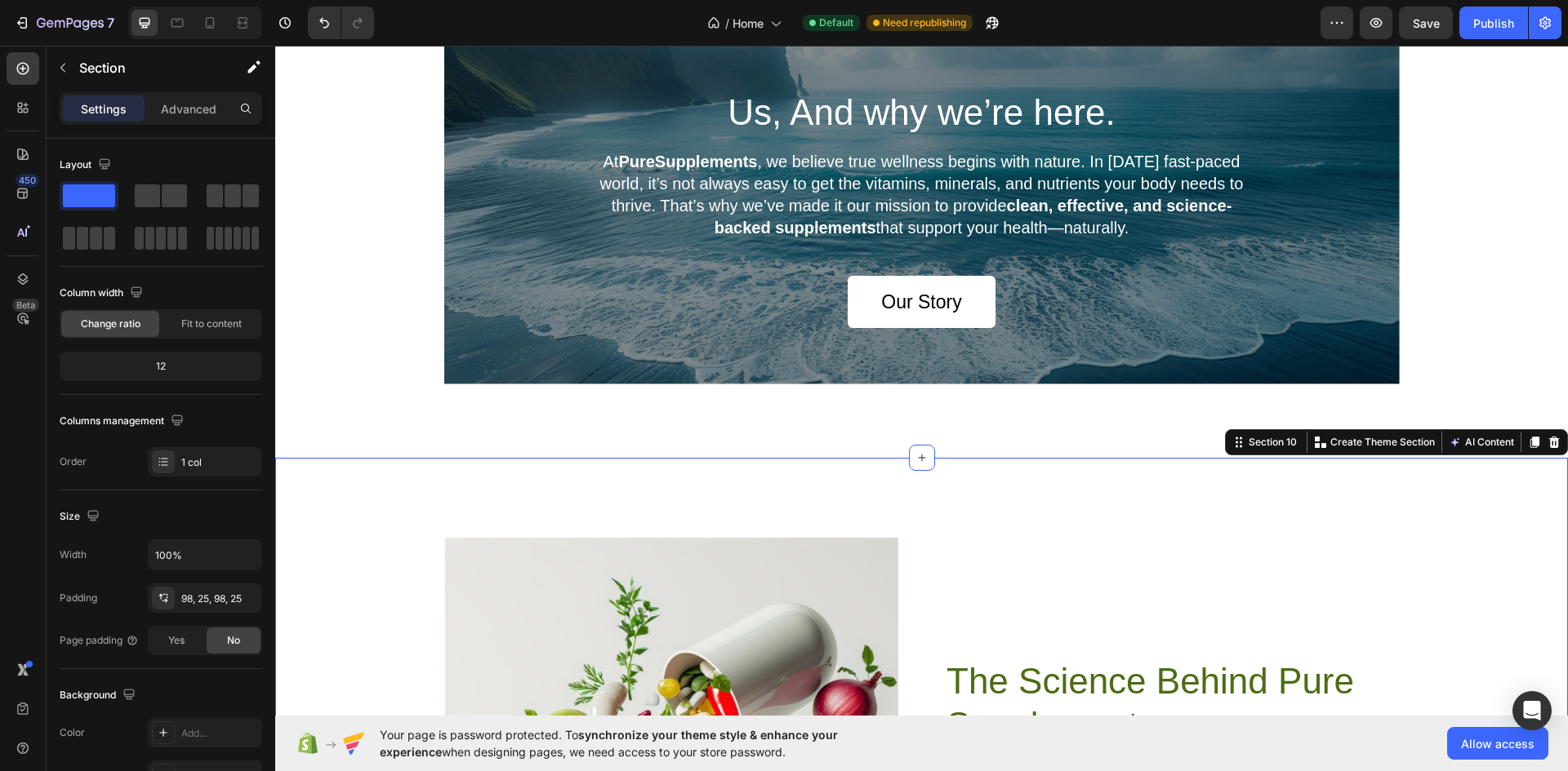
drag, startPoint x: 386, startPoint y: 503, endPoint x: 582, endPoint y: 452, distance: 202.5
click at [387, 503] on div "Image The Science Behind Pure Supplements Heading Our products are crafted by b…" at bounding box center [922, 760] width 1293 height 606
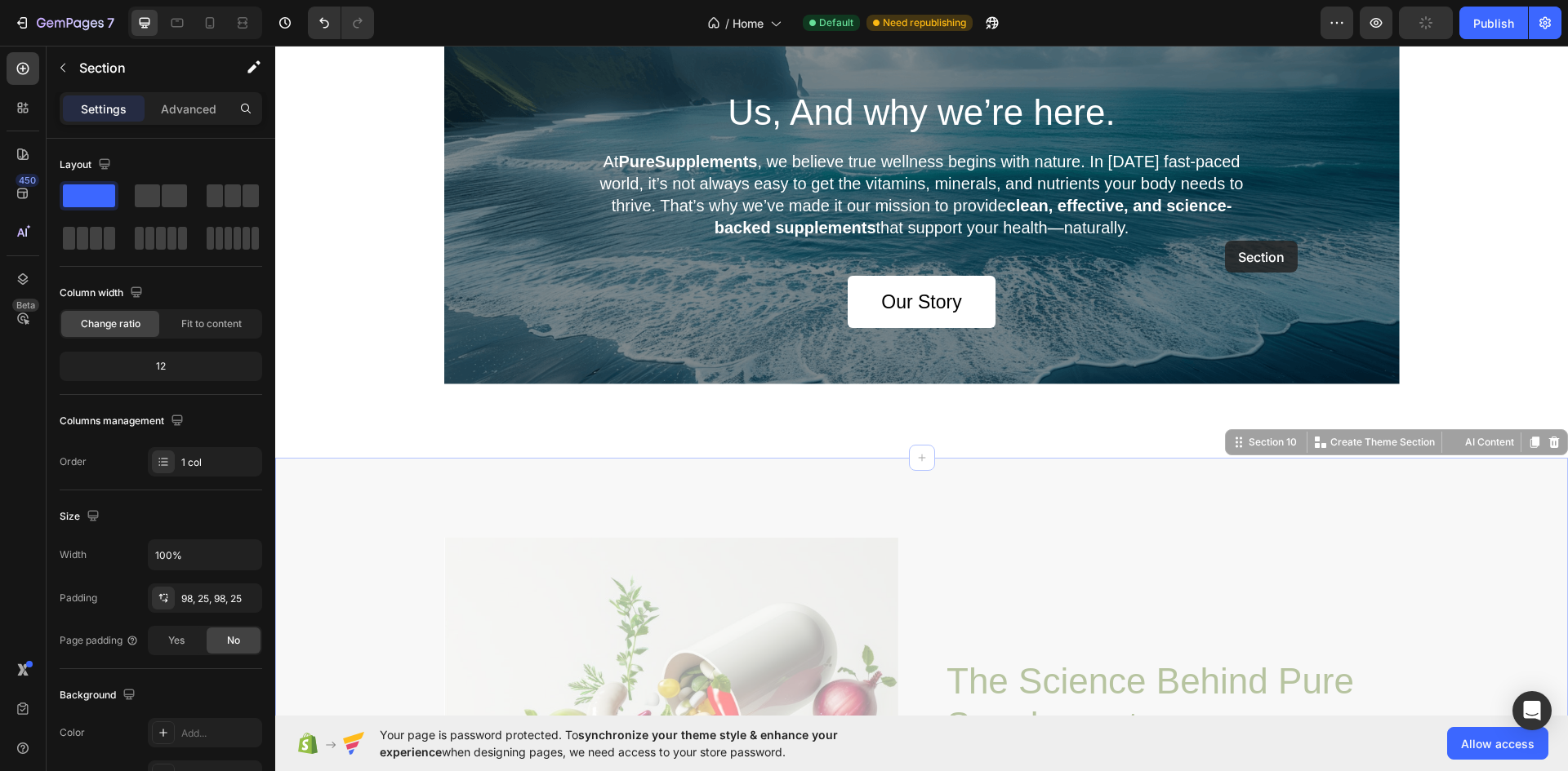
scroll to position [3875, 0]
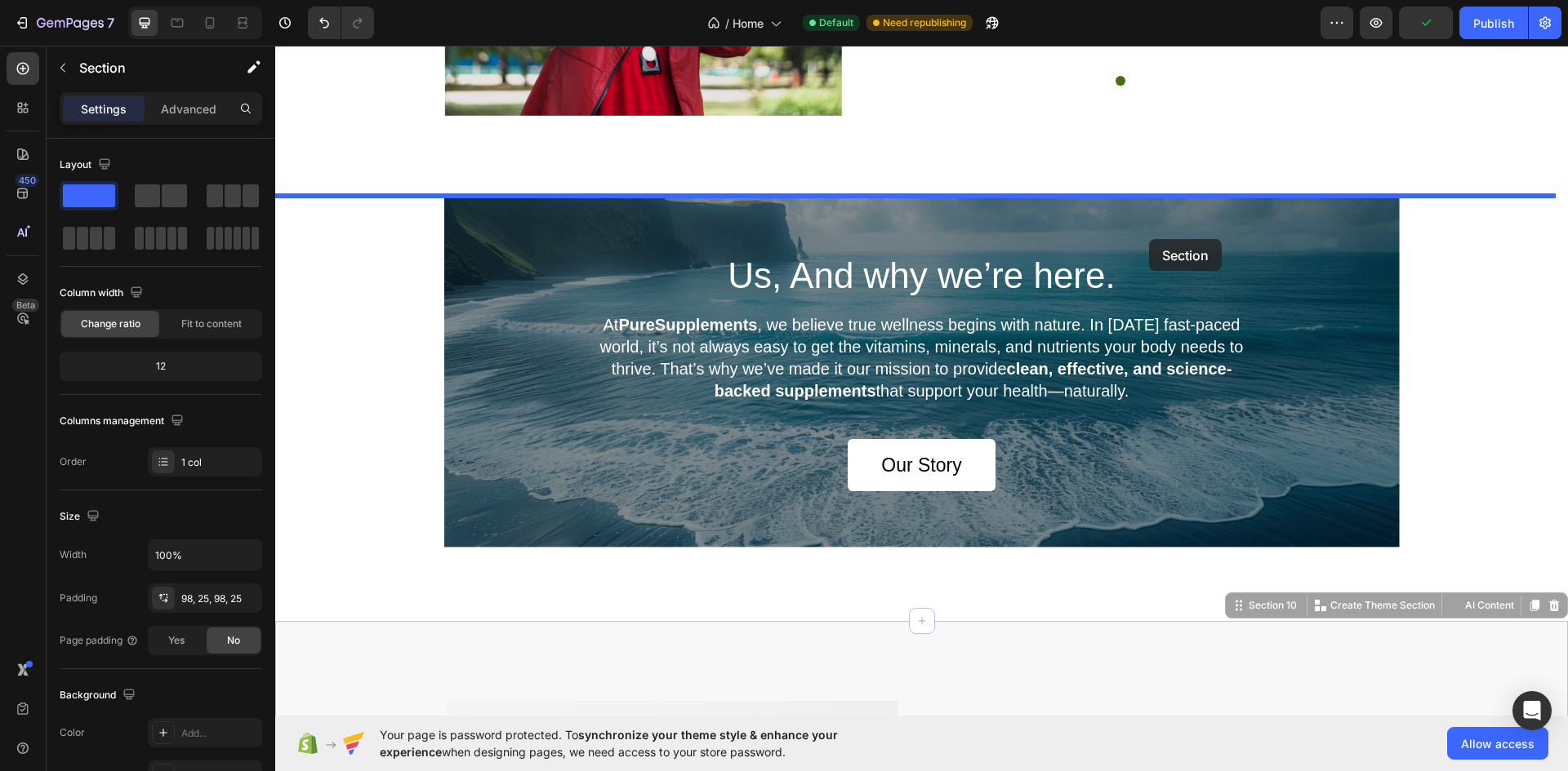
drag, startPoint x: 1220, startPoint y: 436, endPoint x: 1149, endPoint y: 239, distance: 209.4
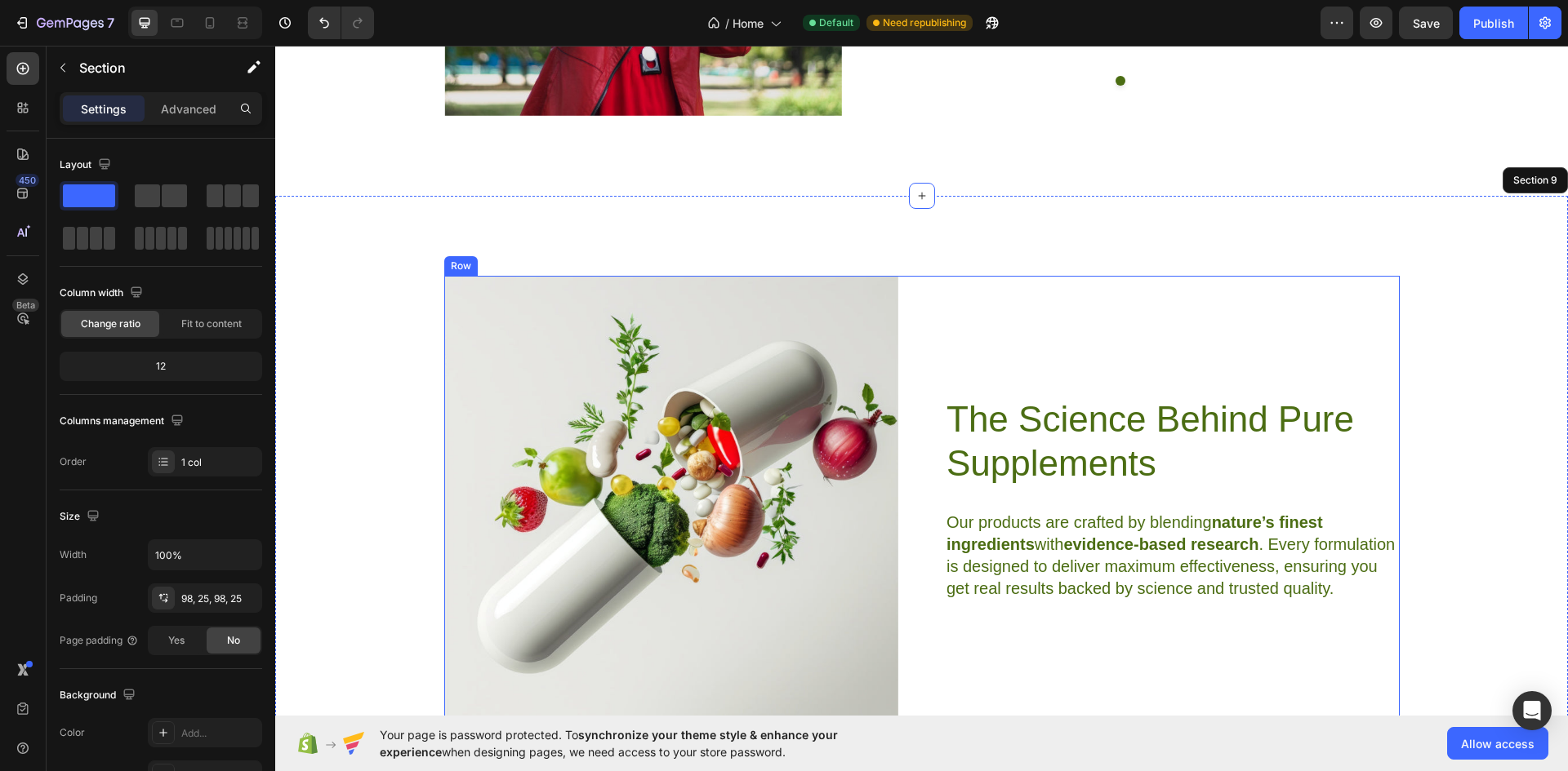
click at [965, 307] on div "The Science Behind Pure Supplements Heading Our products are crafted by blendin…" at bounding box center [1173, 500] width 455 height 447
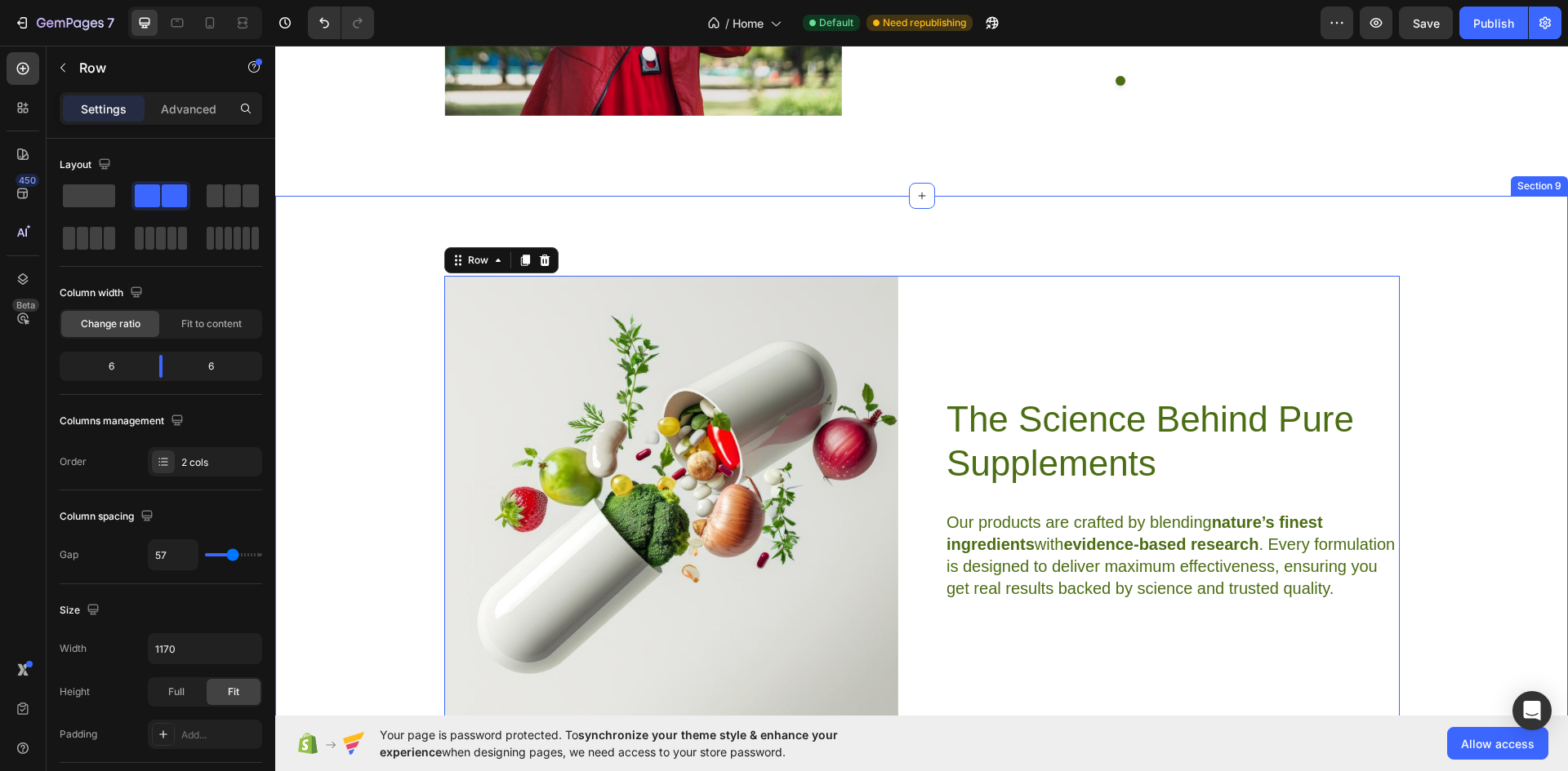
click at [1485, 378] on div "Image The Science Behind Pure Supplements Heading Our products are crafted by b…" at bounding box center [922, 500] width 1252 height 447
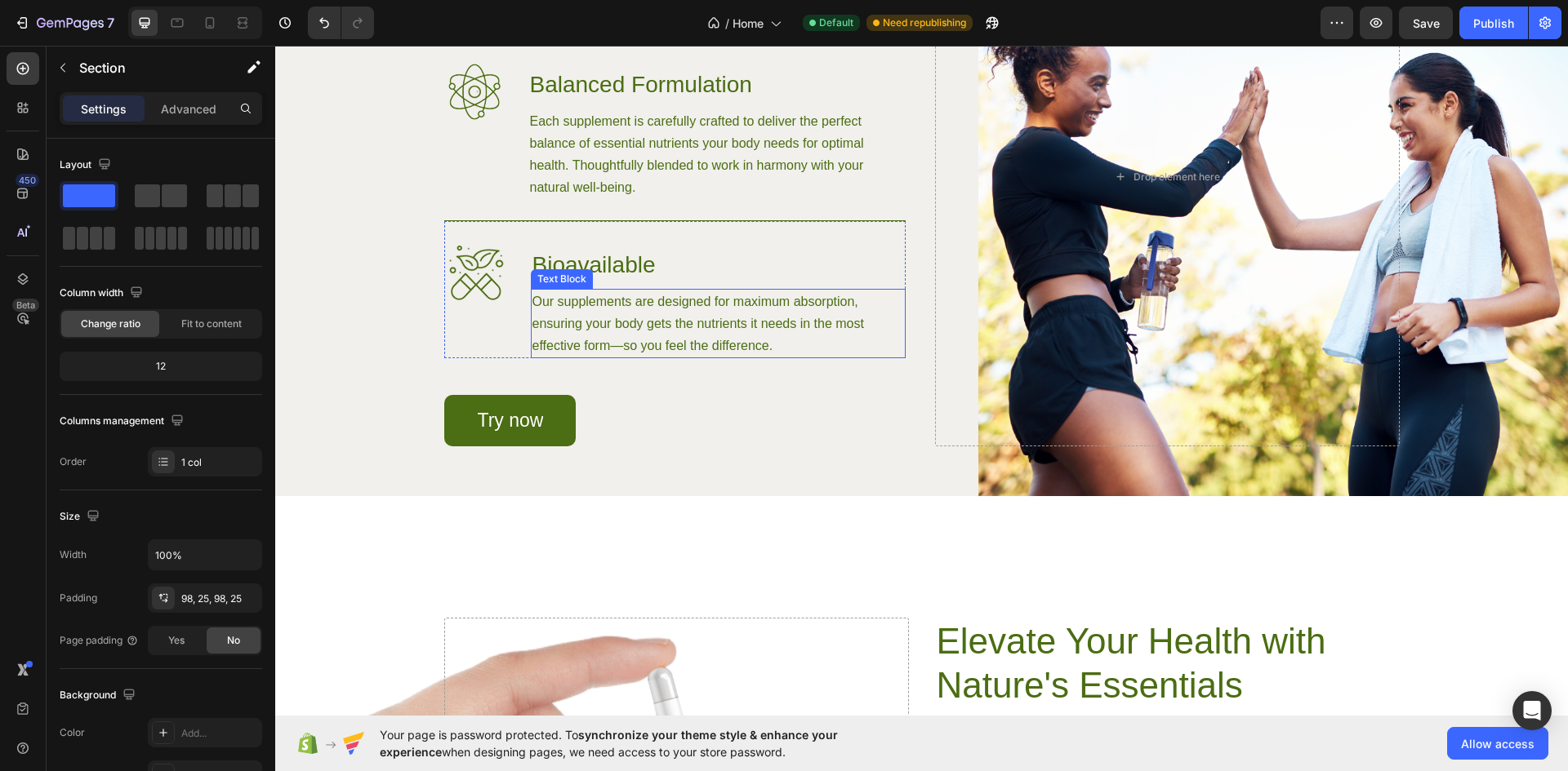
scroll to position [1524, 0]
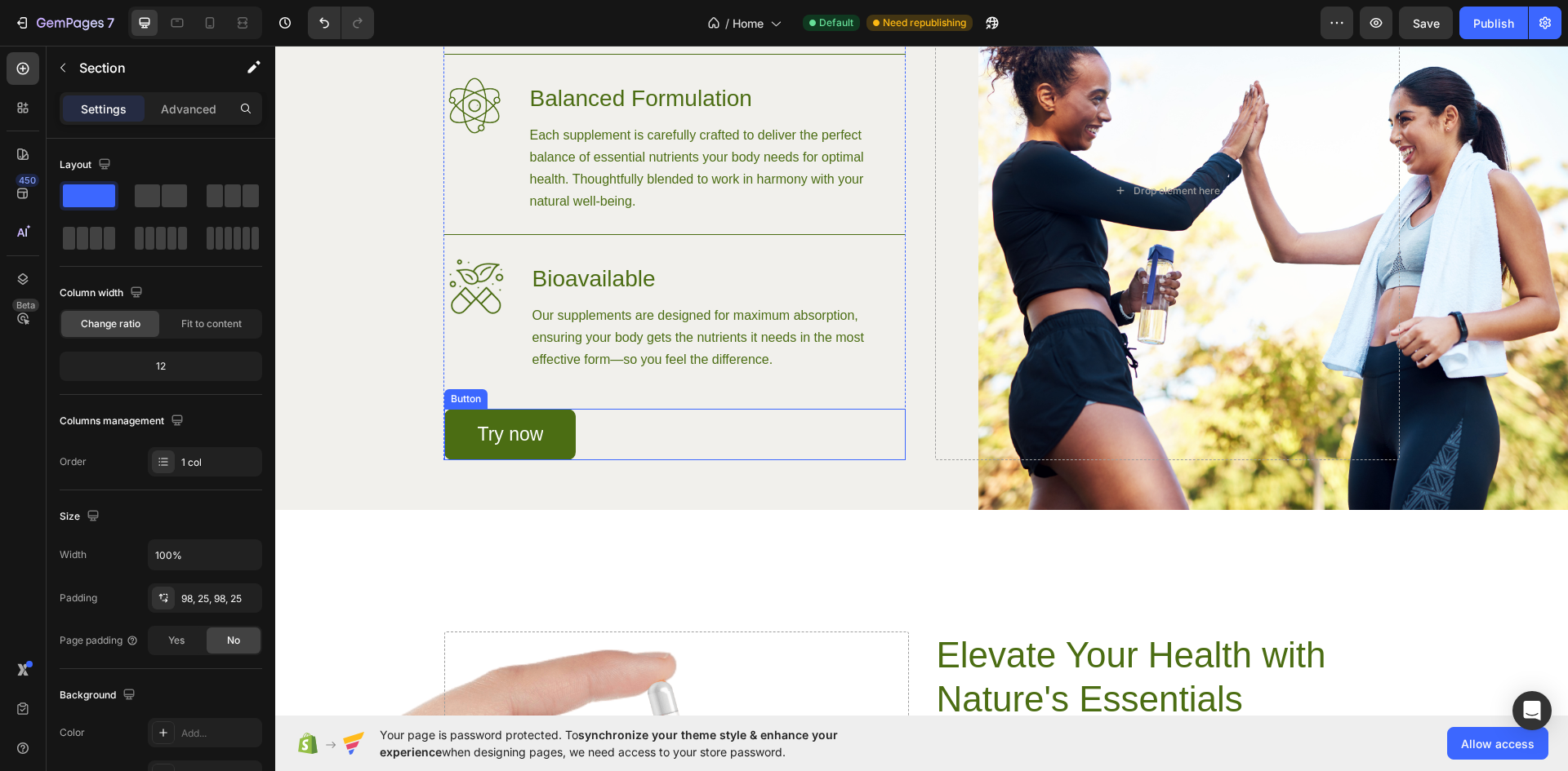
click at [561, 454] on link "Try now" at bounding box center [511, 434] width 133 height 52
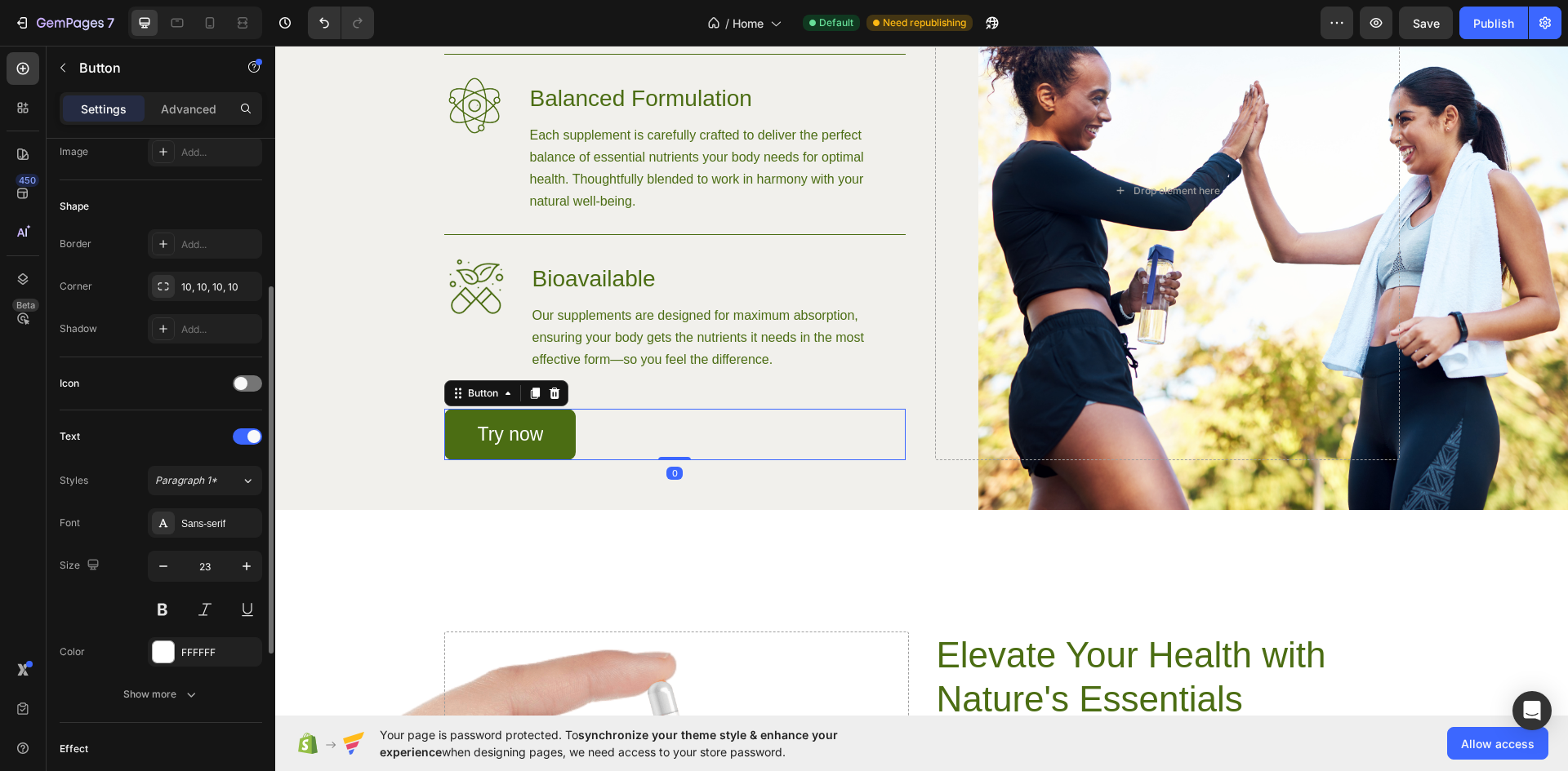
scroll to position [577, 0]
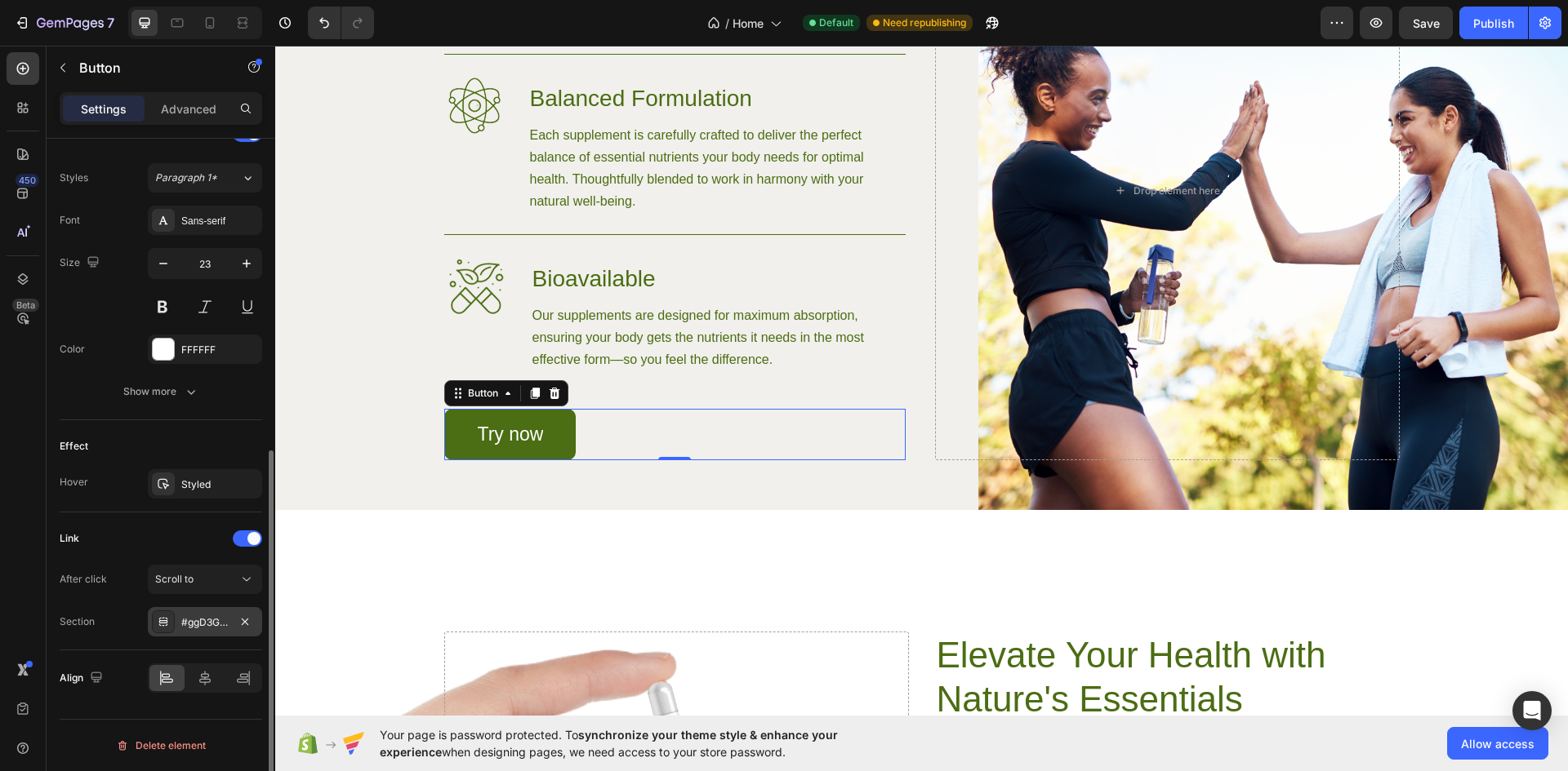
click at [209, 617] on div "#ggD3GPKBM1" at bounding box center [205, 623] width 48 height 15
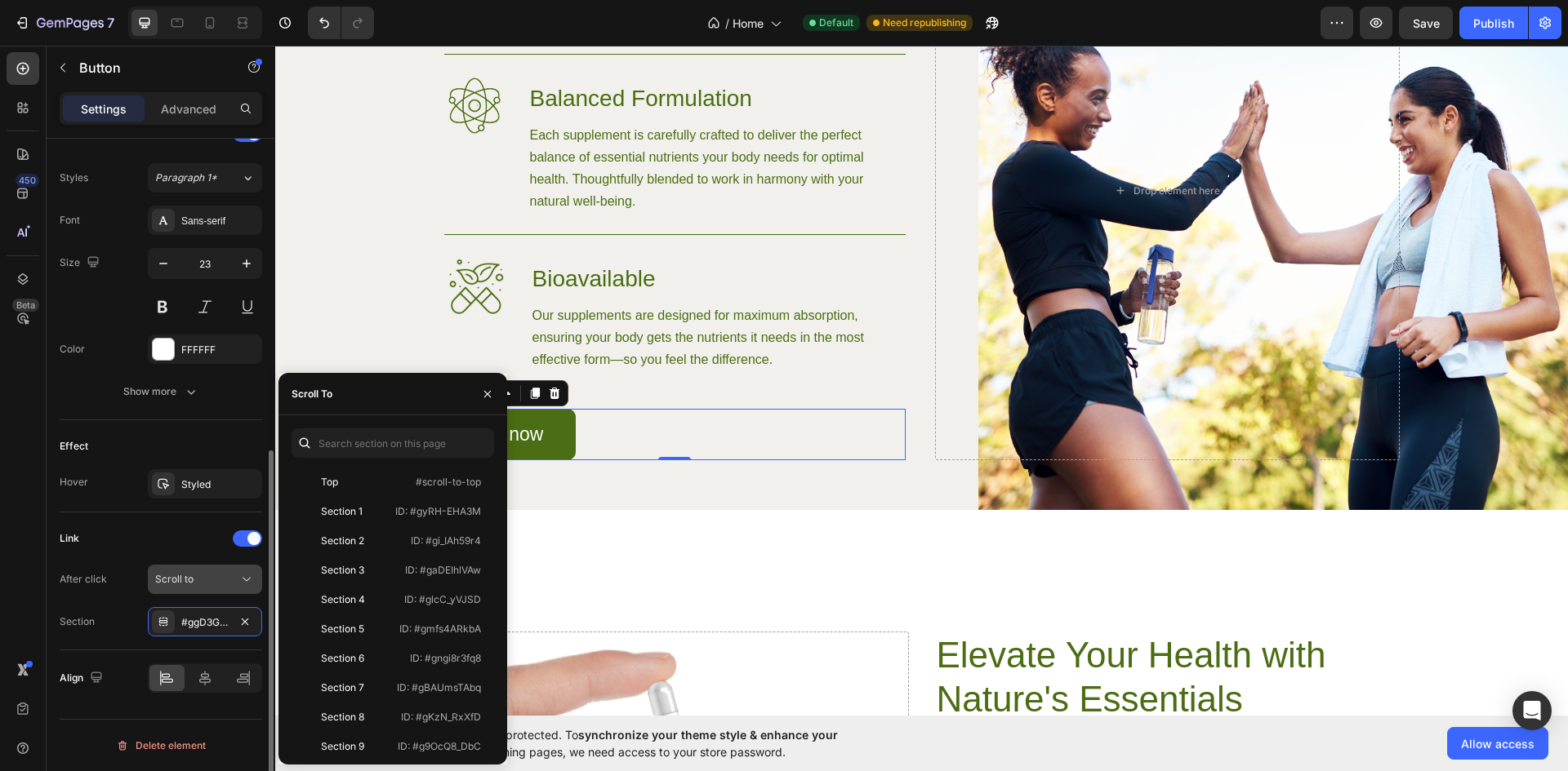
click at [195, 580] on div "Scroll to" at bounding box center [196, 579] width 83 height 15
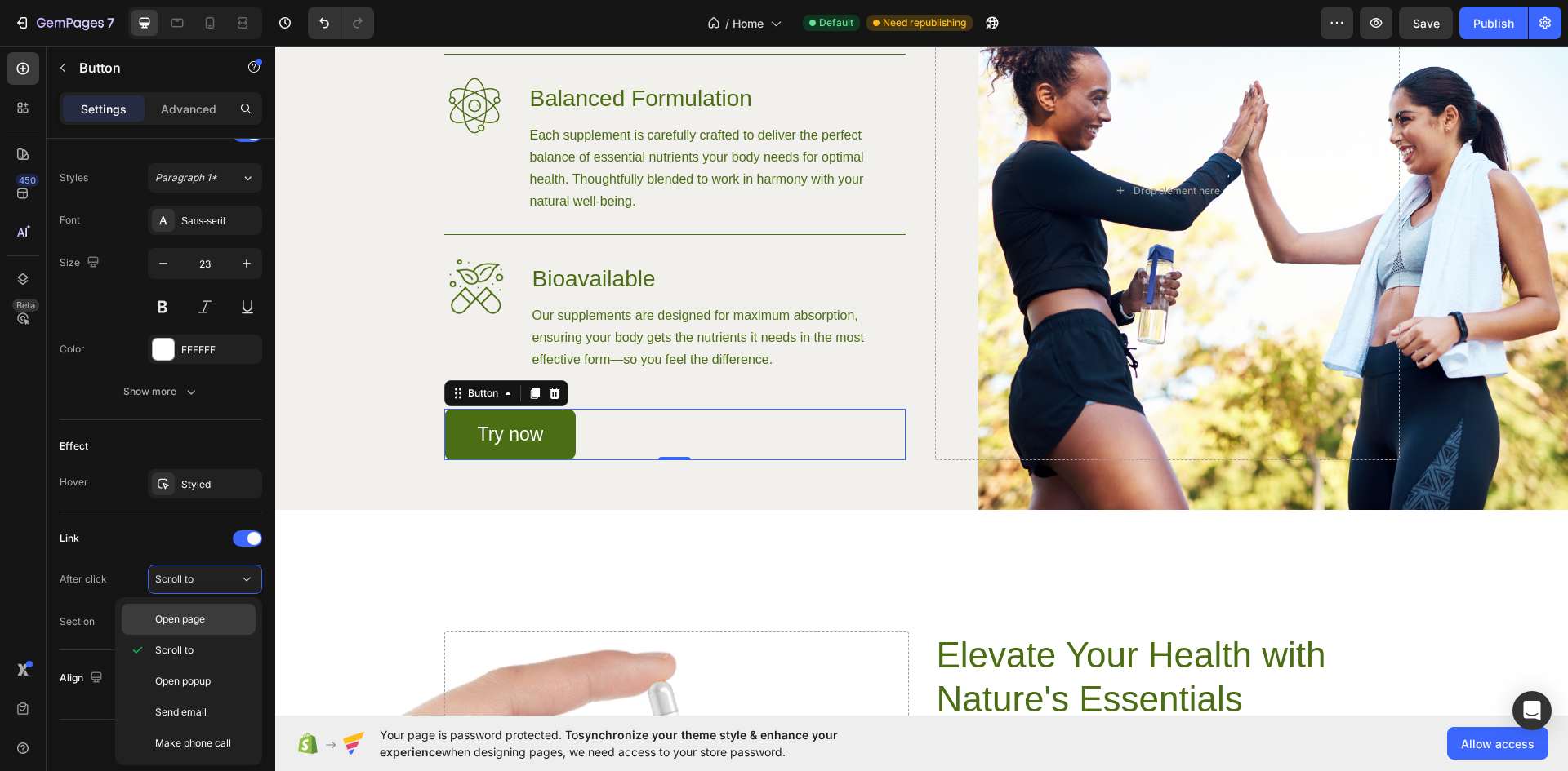
click at [206, 629] on div "Open page" at bounding box center [188, 620] width 134 height 31
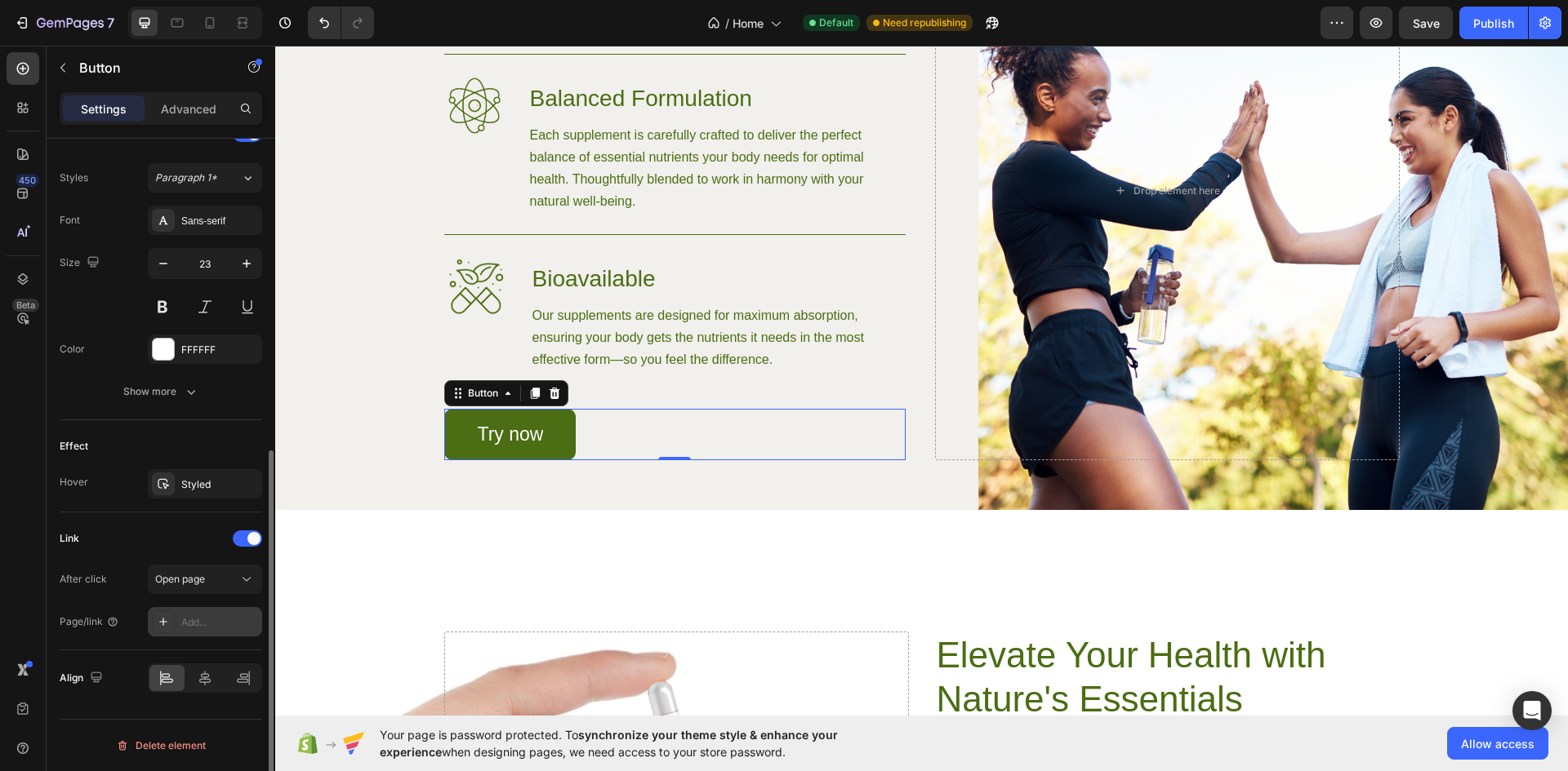
click at [227, 624] on div "Add..." at bounding box center [220, 623] width 77 height 15
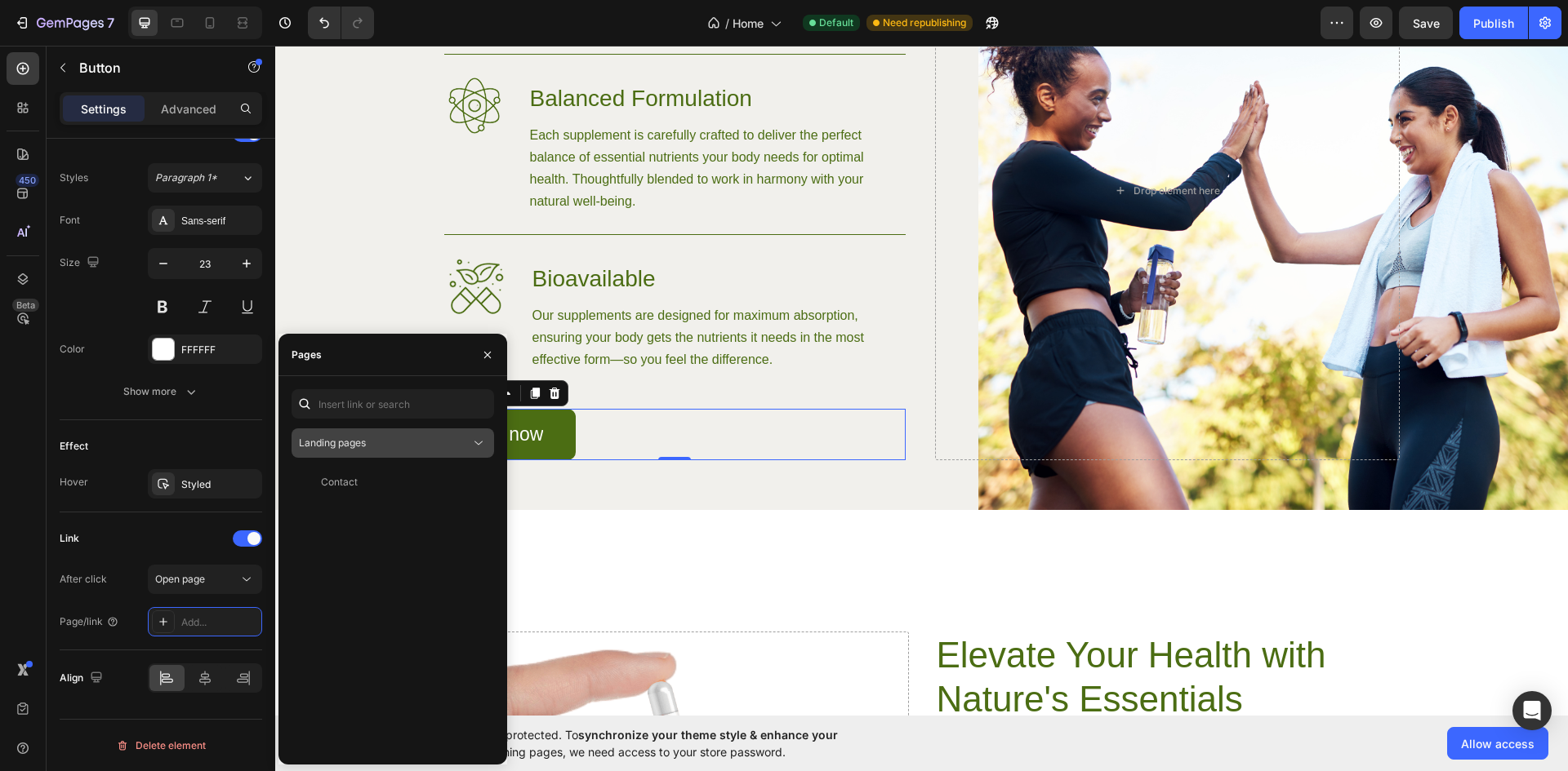
click at [425, 442] on div "Landing pages" at bounding box center [385, 443] width 172 height 15
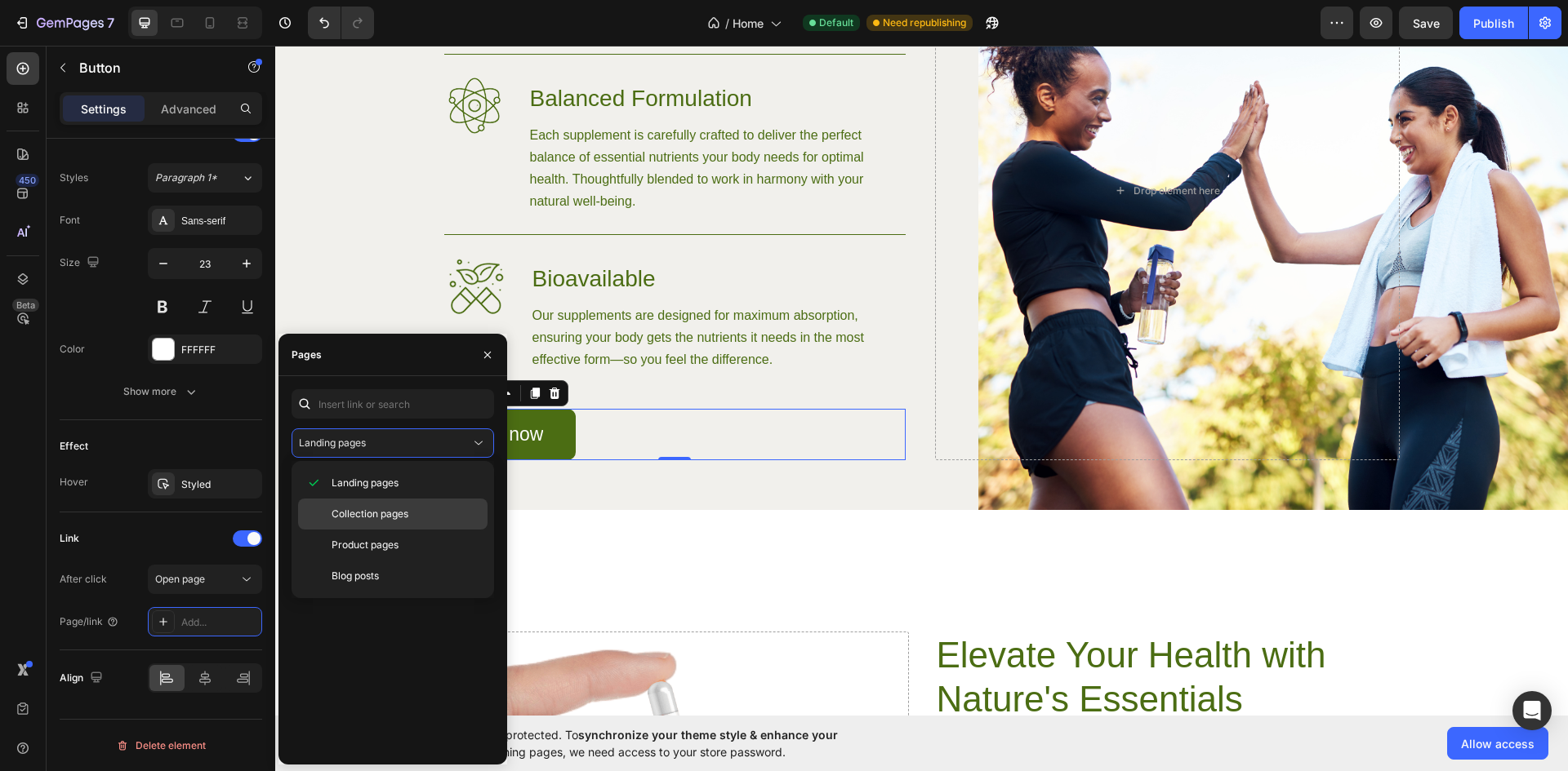
click at [388, 514] on span "Collection pages" at bounding box center [370, 513] width 77 height 15
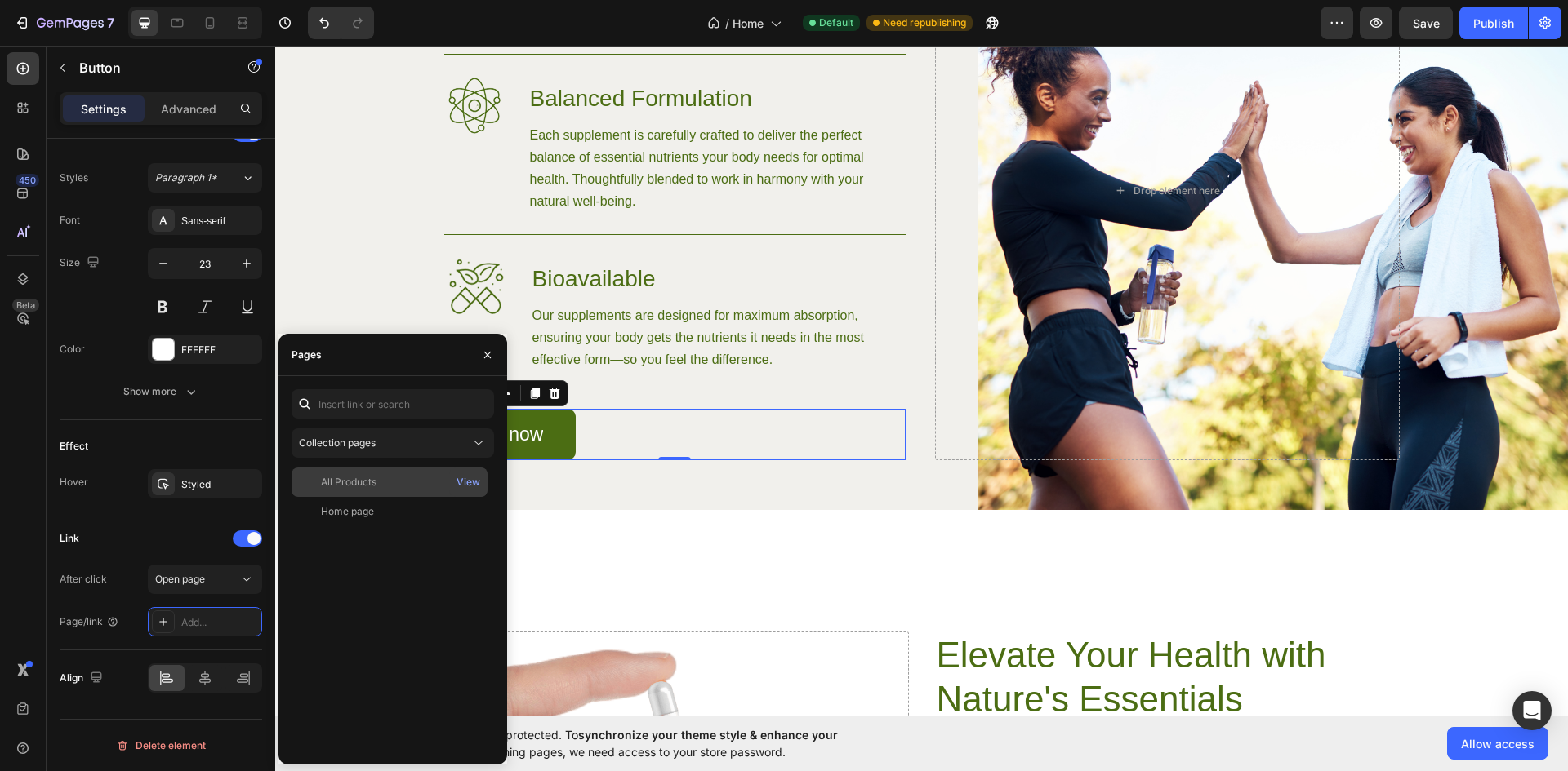
click at [379, 488] on div "All Products" at bounding box center [389, 482] width 183 height 15
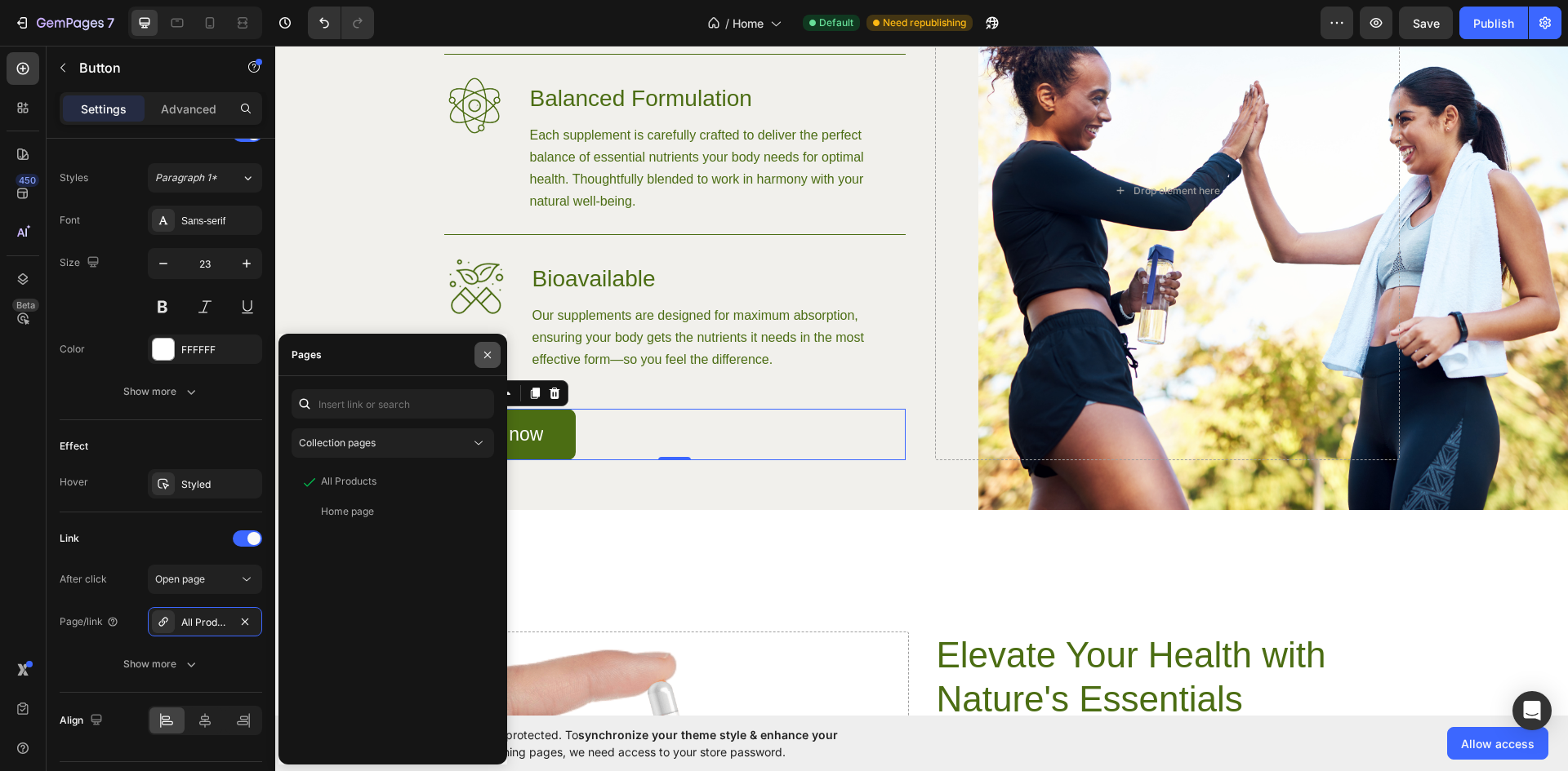
click at [486, 357] on icon "button" at bounding box center [487, 354] width 7 height 7
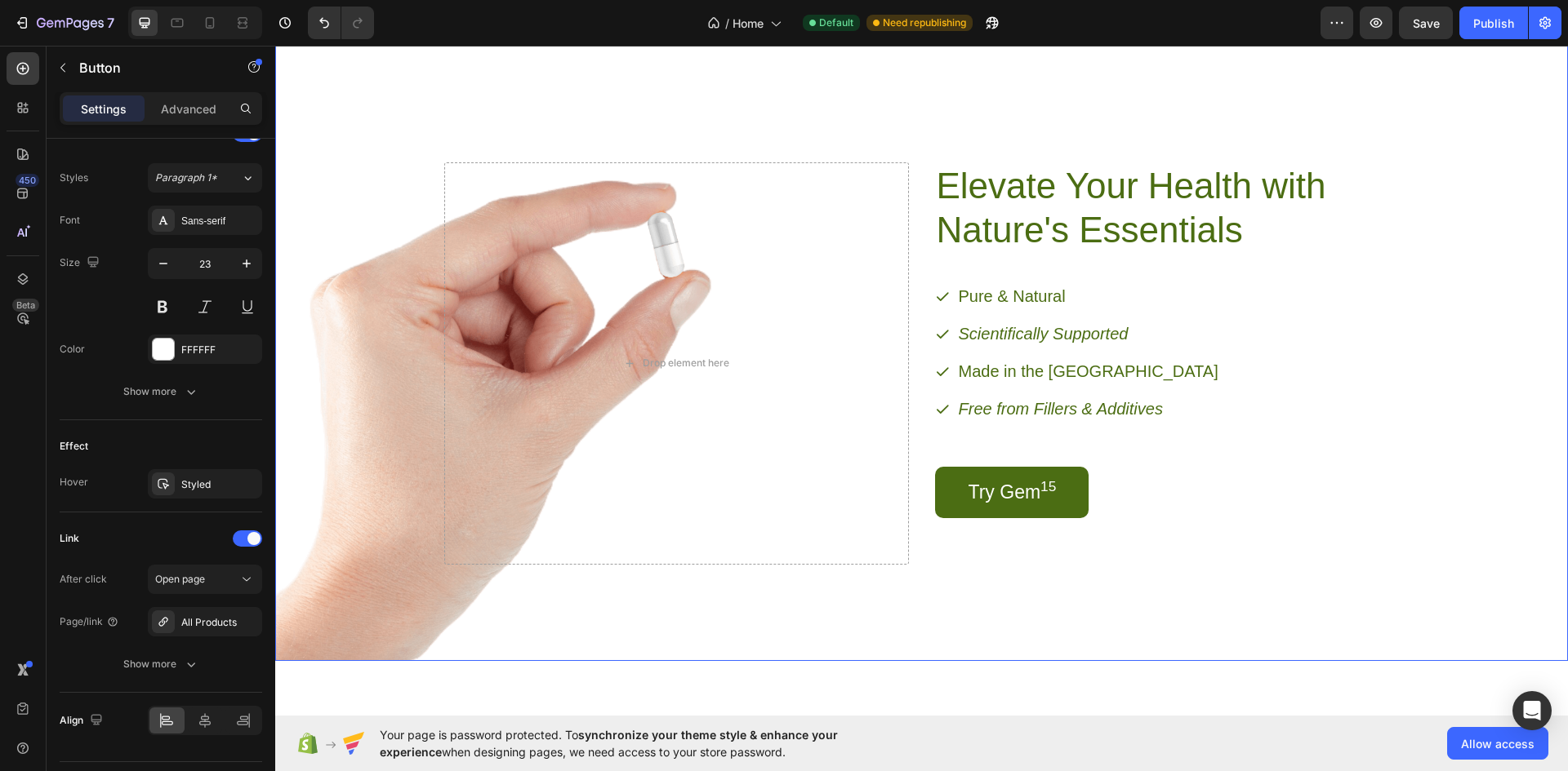
scroll to position [2068, 0]
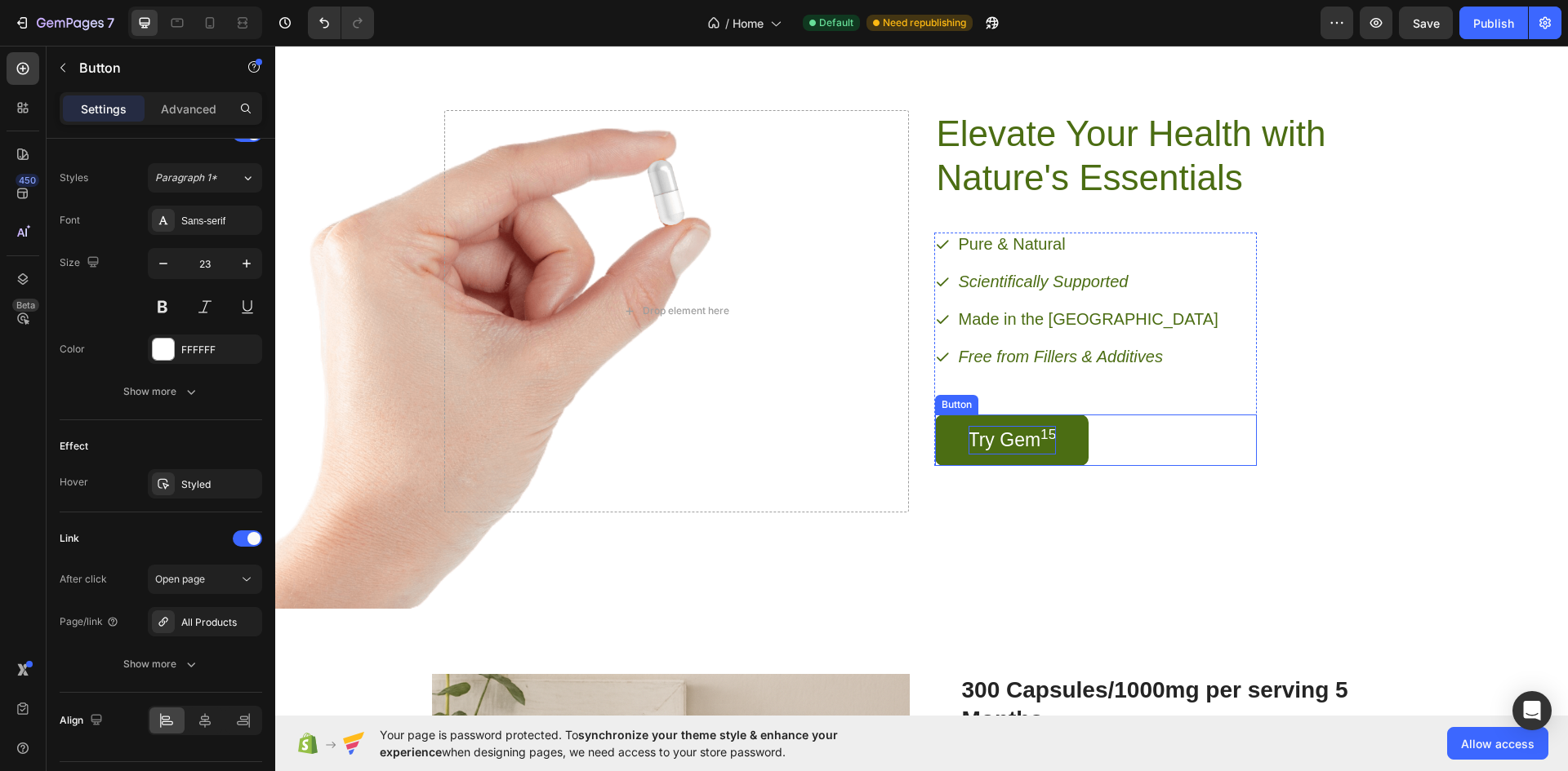
click at [1046, 439] on sup "15" at bounding box center [1049, 434] width 16 height 17
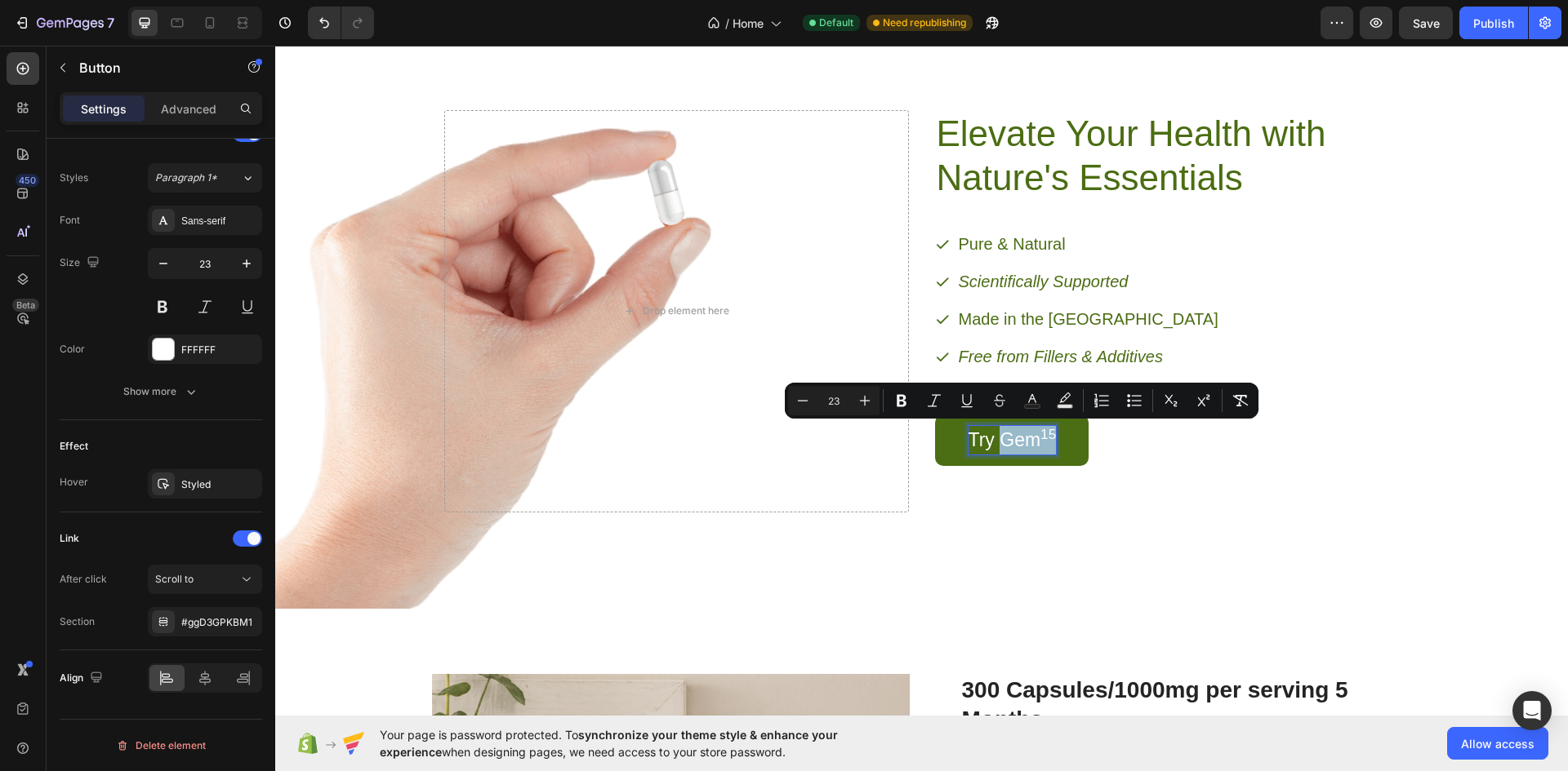
click at [1012, 441] on p "Try Gem 15" at bounding box center [1012, 440] width 88 height 28
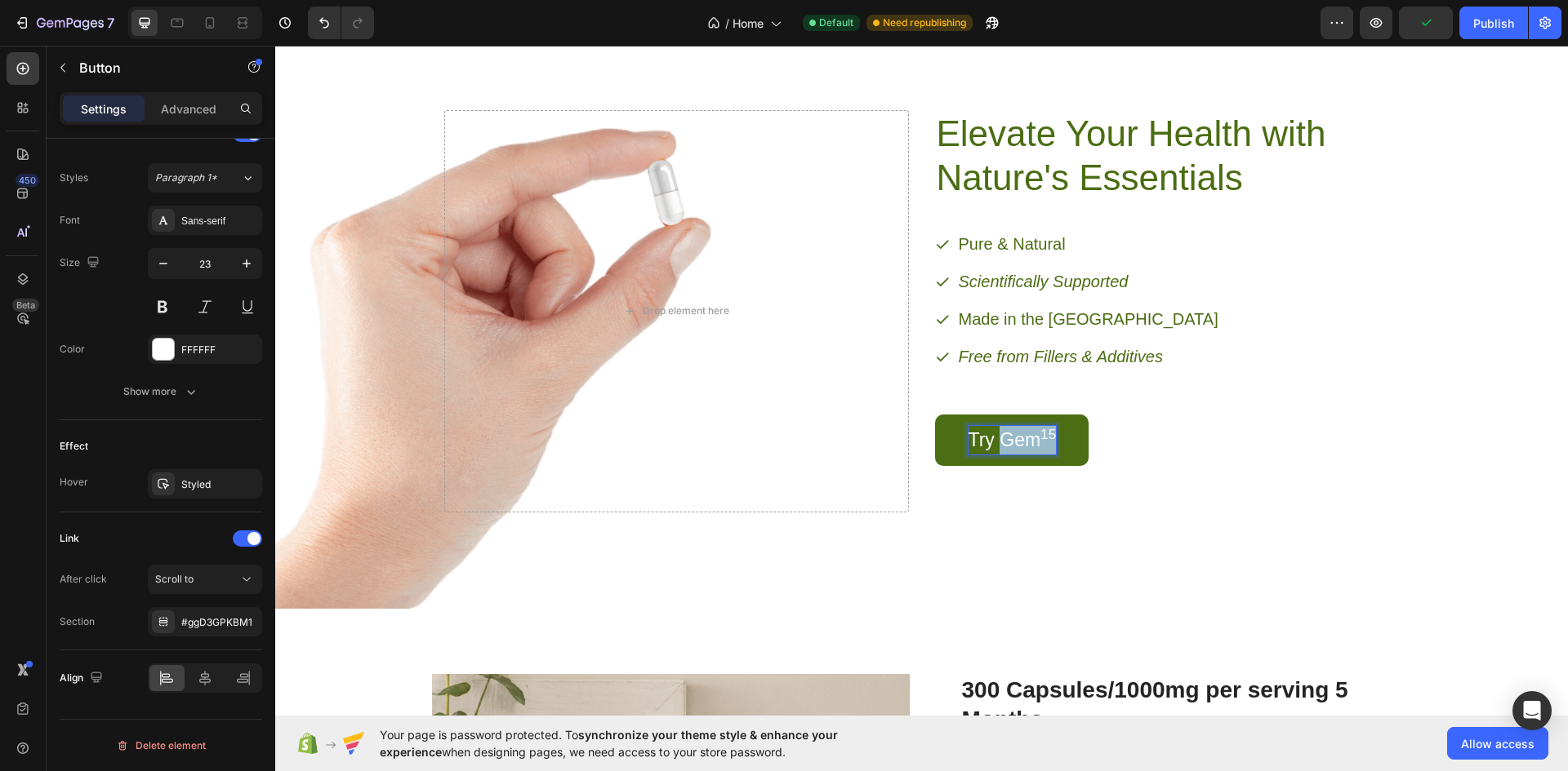
click at [1012, 441] on p "Try Gem 15" at bounding box center [1012, 440] width 88 height 28
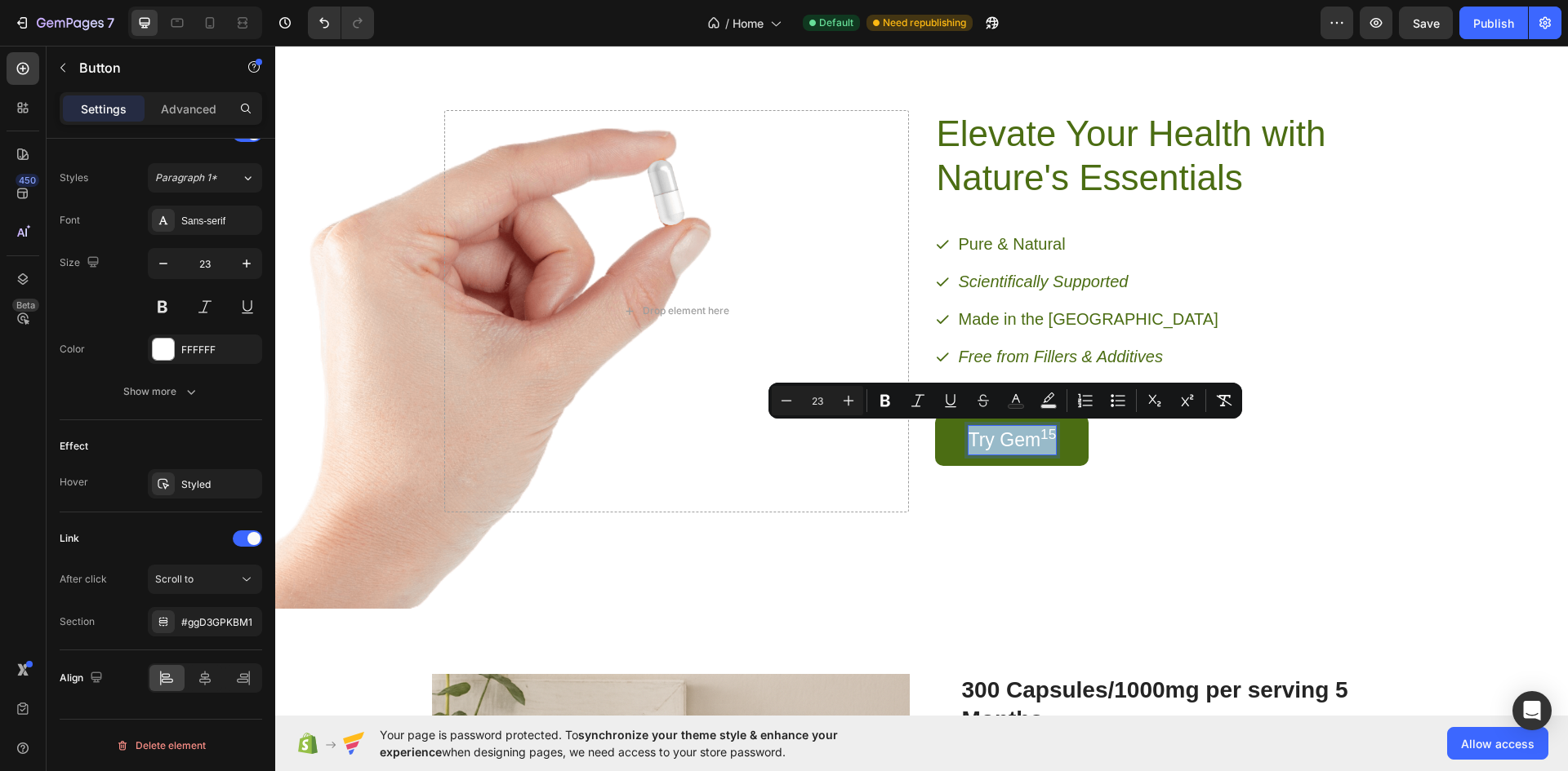
click at [1012, 441] on p "Try Gem 15" at bounding box center [1012, 440] width 88 height 28
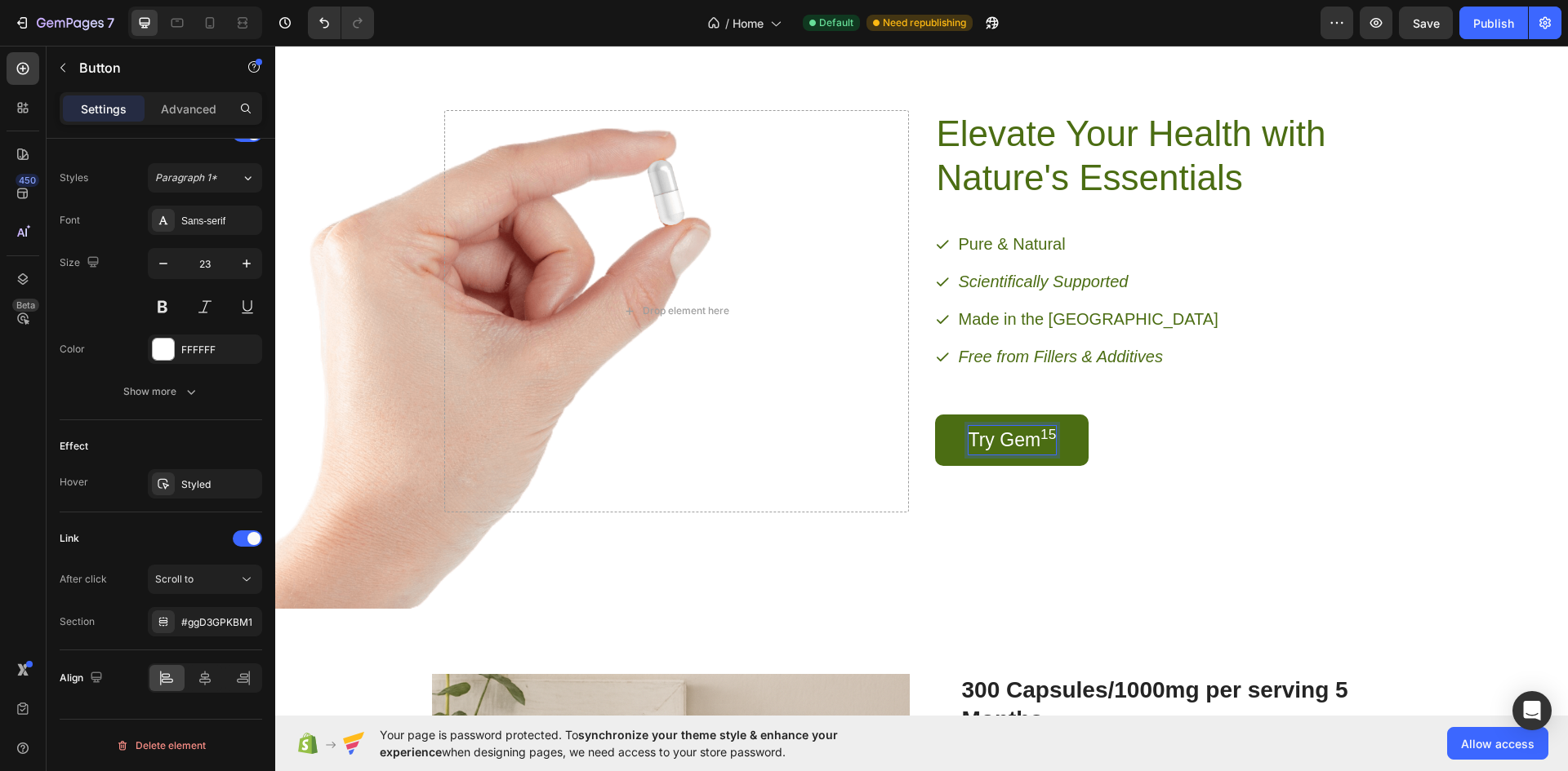
click at [1006, 446] on p "Try Gem 15" at bounding box center [1012, 440] width 88 height 28
click at [1161, 559] on div "Elevate Your Health with Nature's Essentials Heading Pure & Natural Scientifica…" at bounding box center [922, 299] width 996 height 551
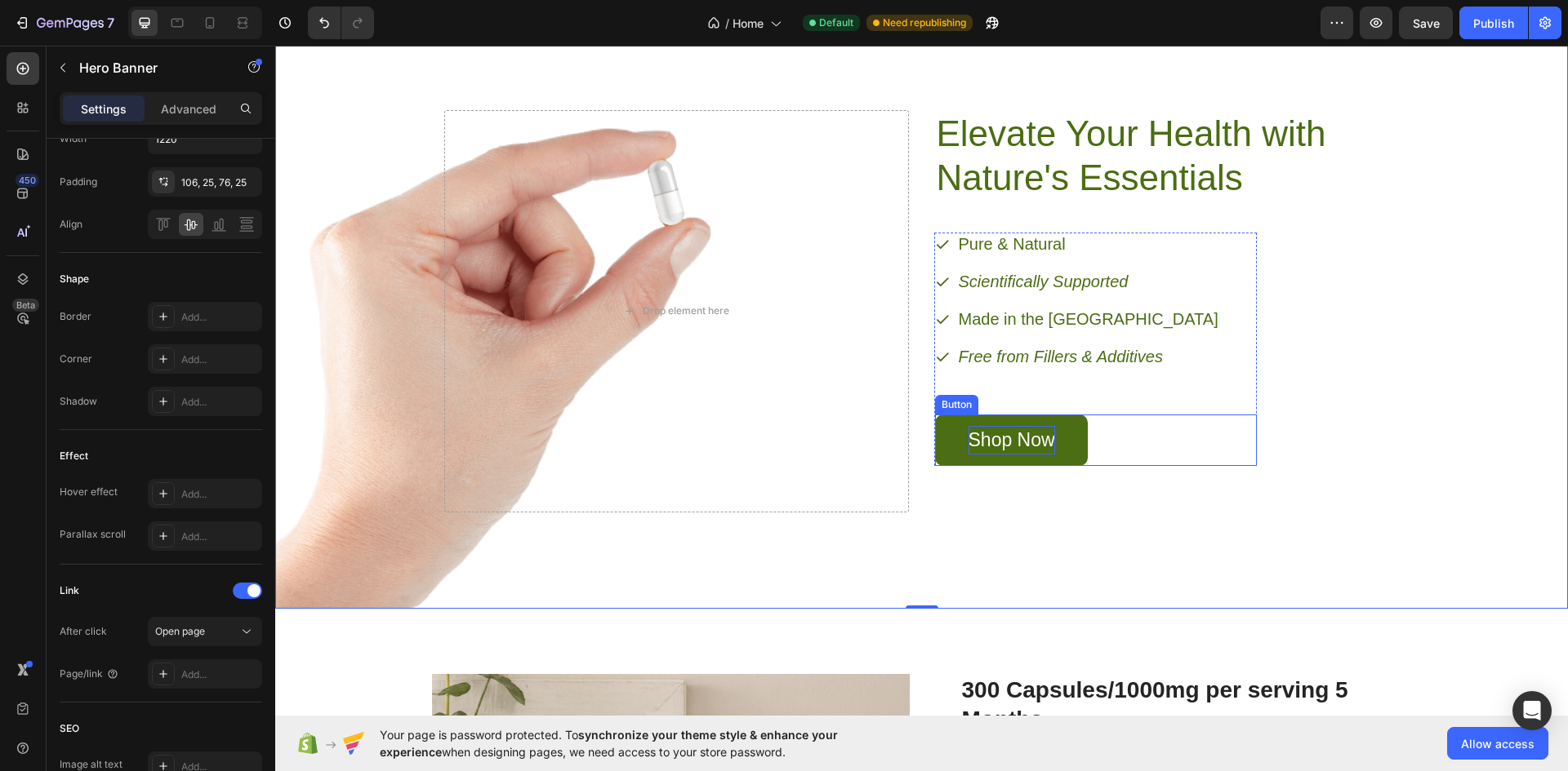
scroll to position [0, 0]
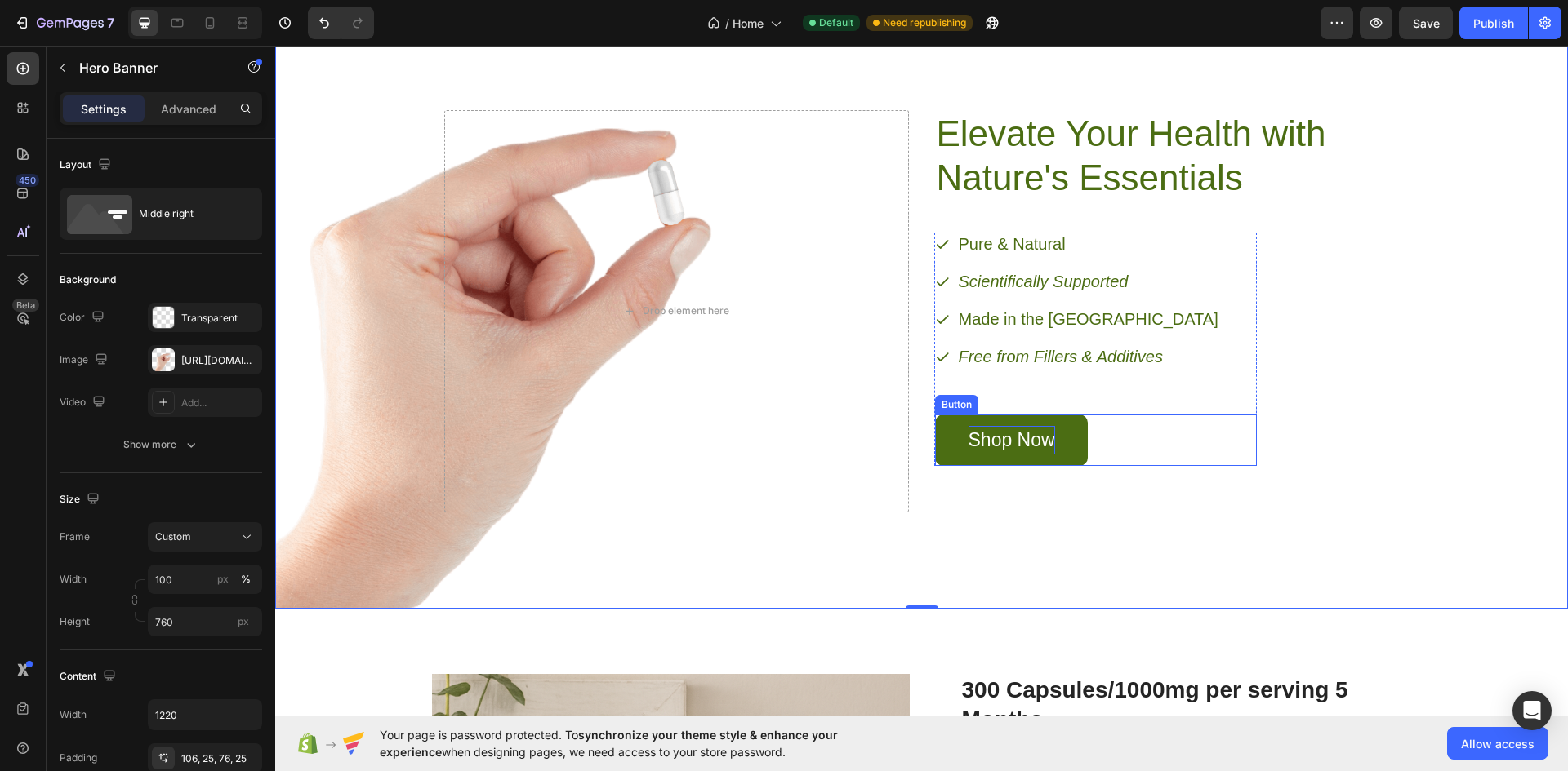
click at [1071, 455] on link "Shop Now" at bounding box center [1011, 440] width 152 height 52
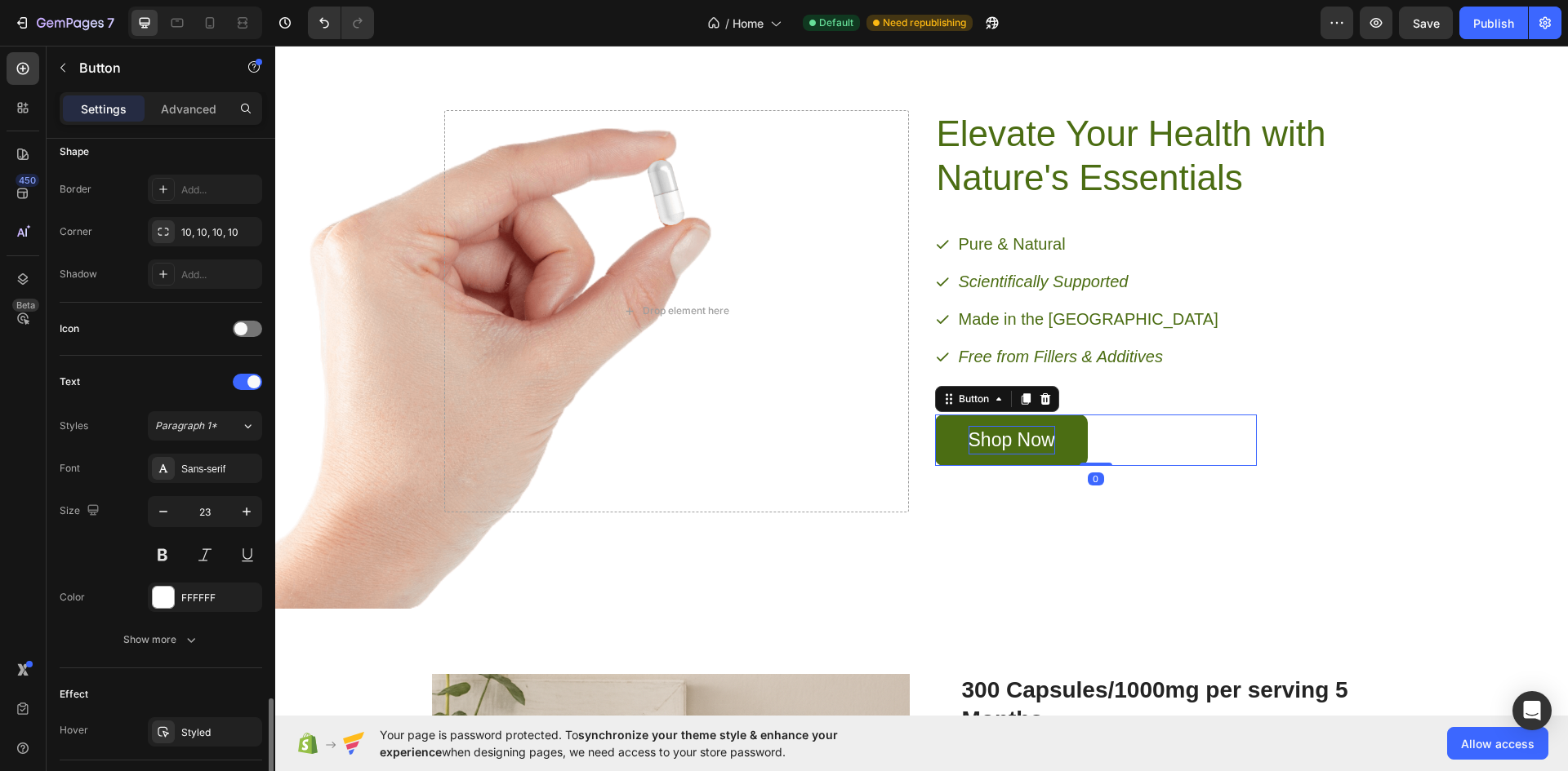
scroll to position [577, 0]
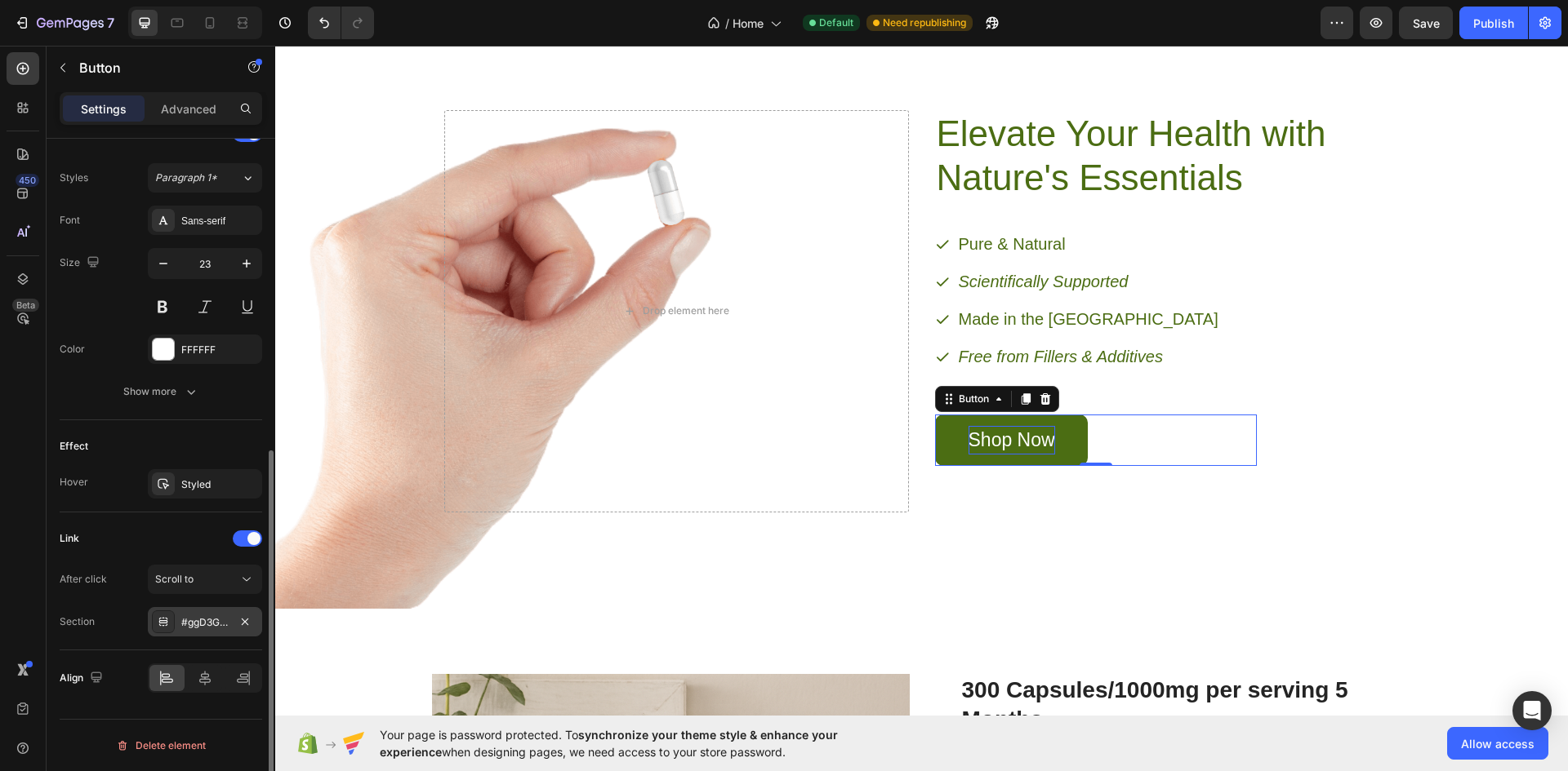
click at [216, 616] on div "#ggD3GPKBM1" at bounding box center [205, 623] width 48 height 15
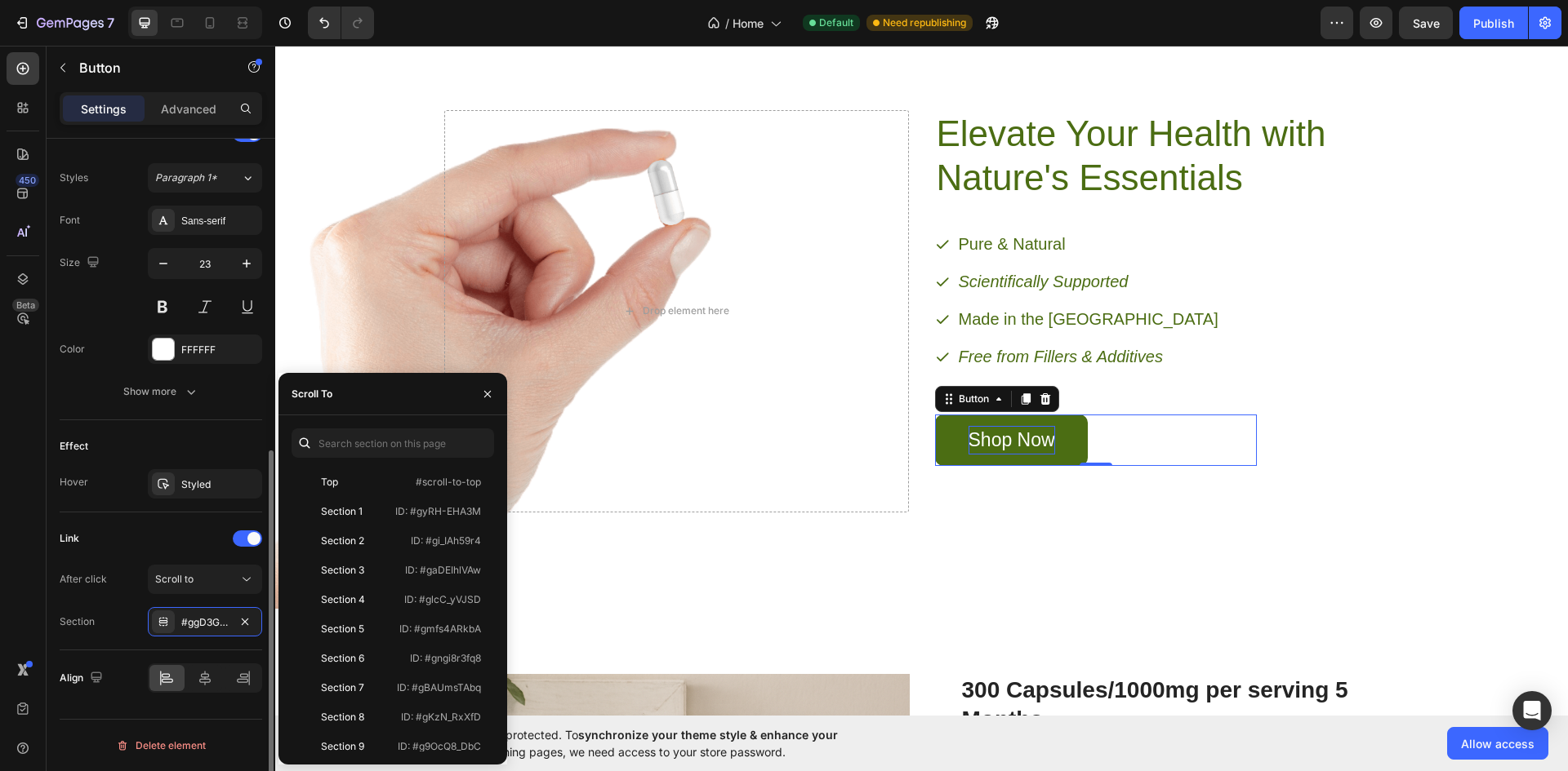
click at [211, 596] on div "After click Scroll to Section #ggD3GPKBM1" at bounding box center [160, 601] width 202 height 72
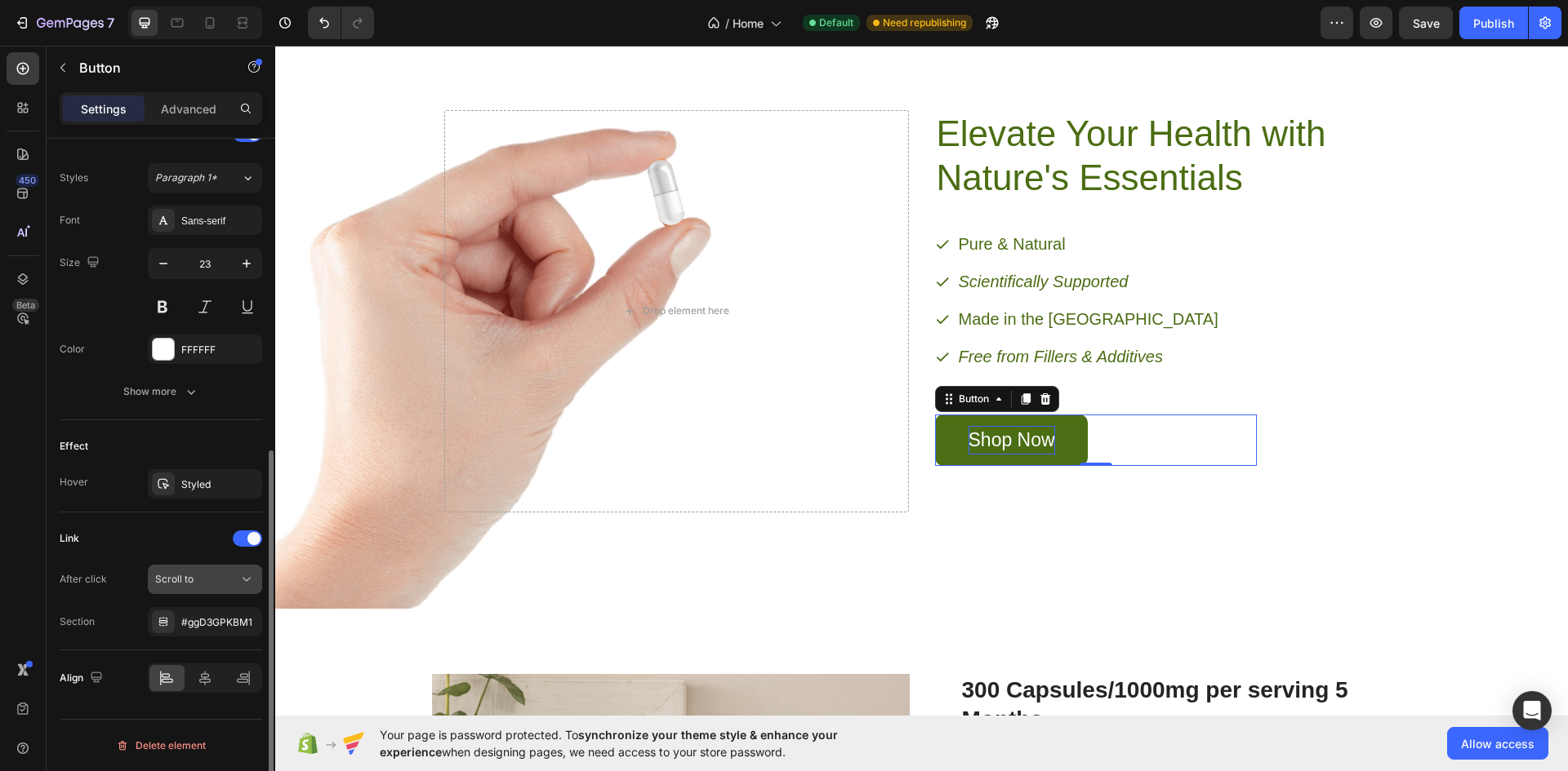
click at [211, 586] on div "Scroll to" at bounding box center [196, 579] width 83 height 15
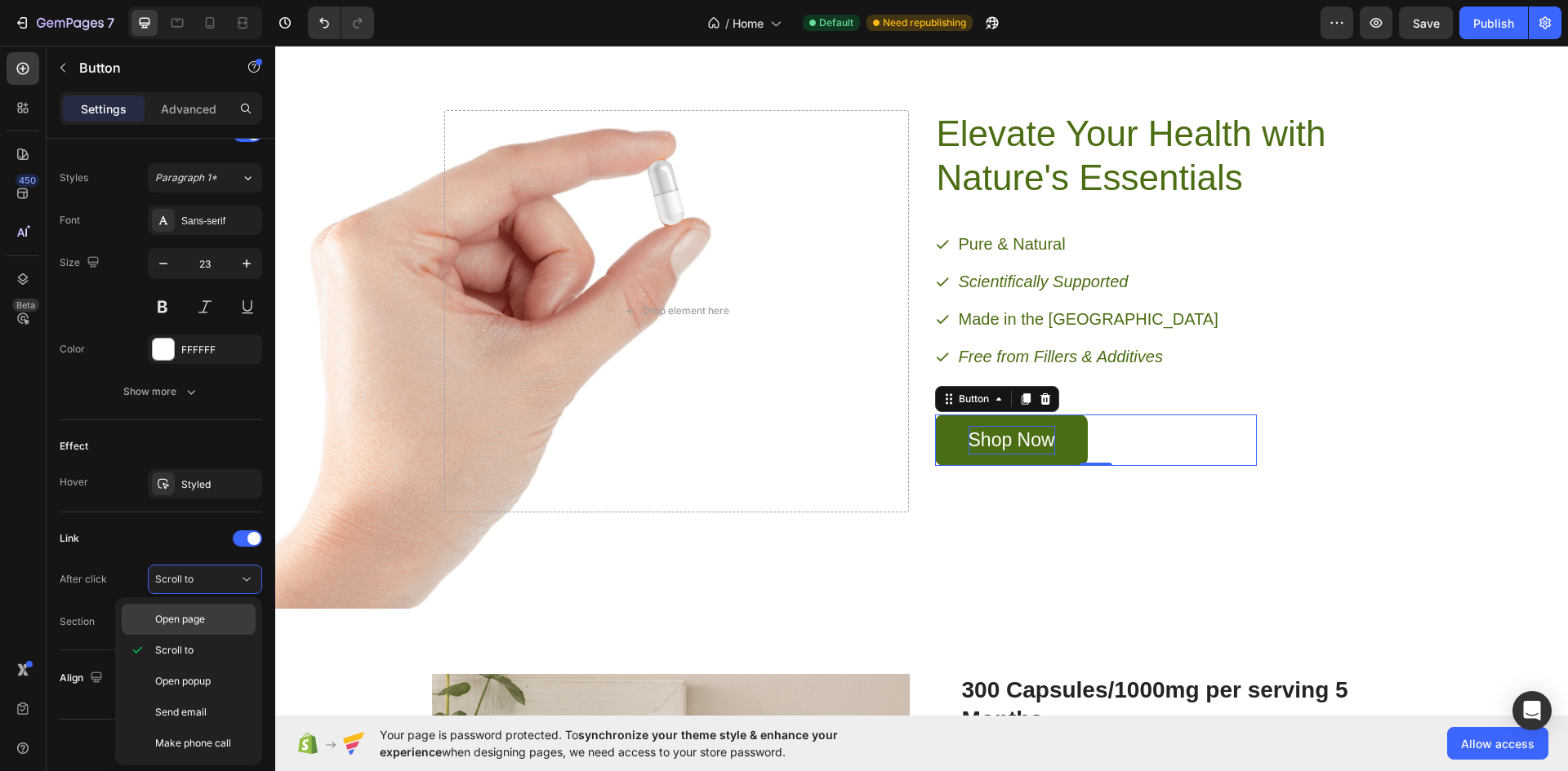
click at [179, 619] on span "Open page" at bounding box center [180, 619] width 50 height 15
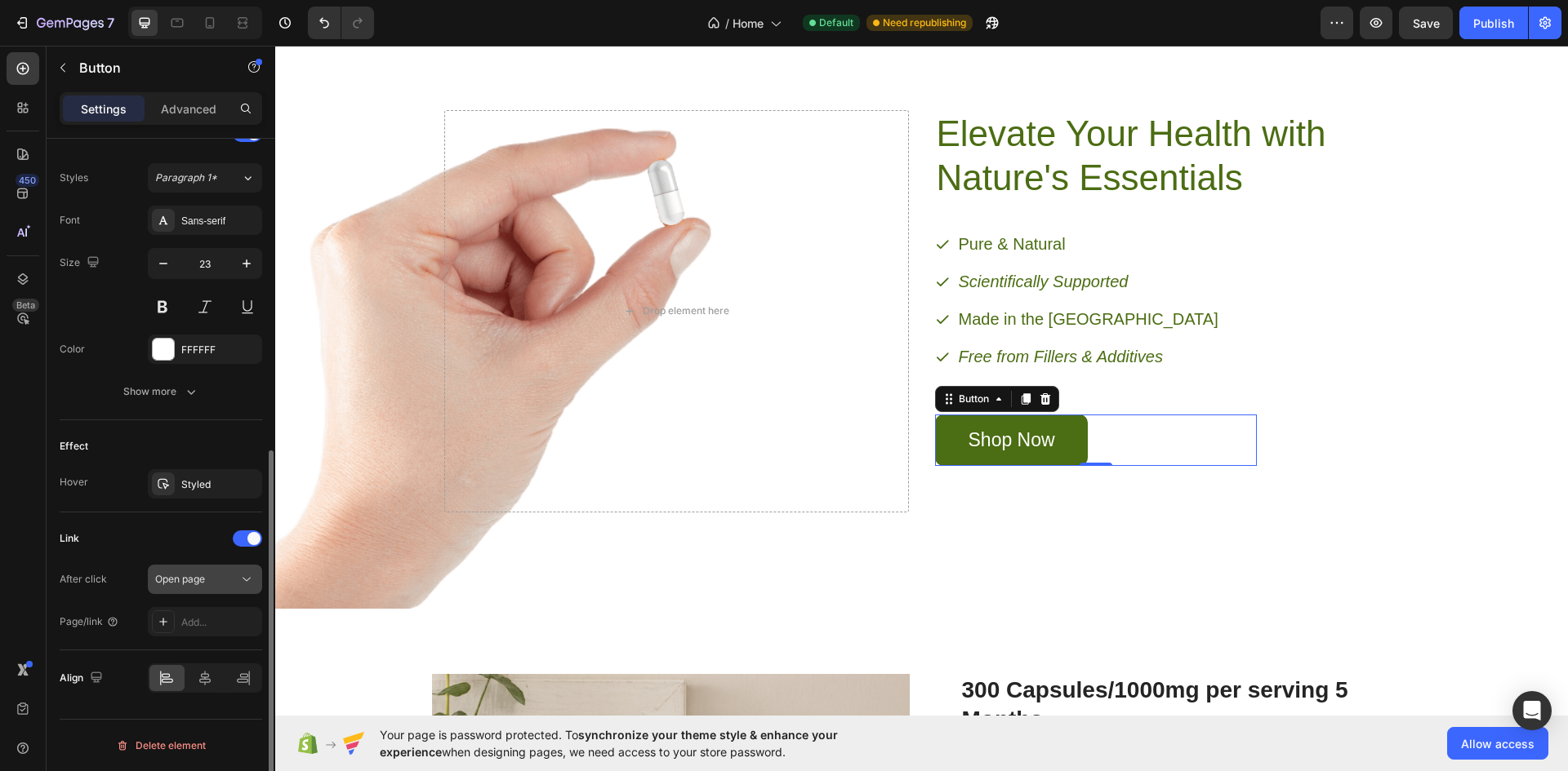
click at [213, 585] on div "Open page" at bounding box center [196, 579] width 83 height 15
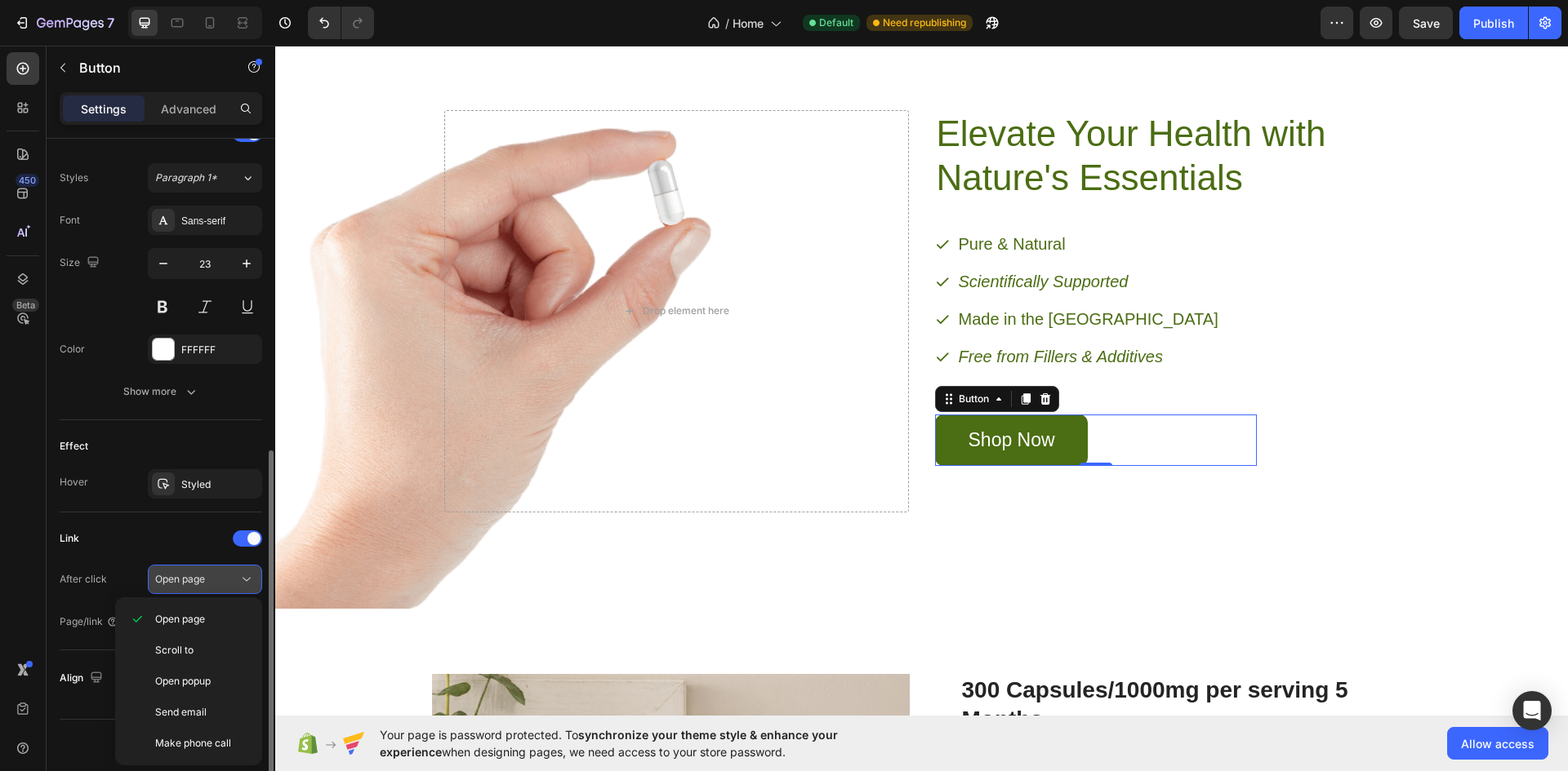
click at [213, 585] on div "Open page" at bounding box center [196, 579] width 83 height 15
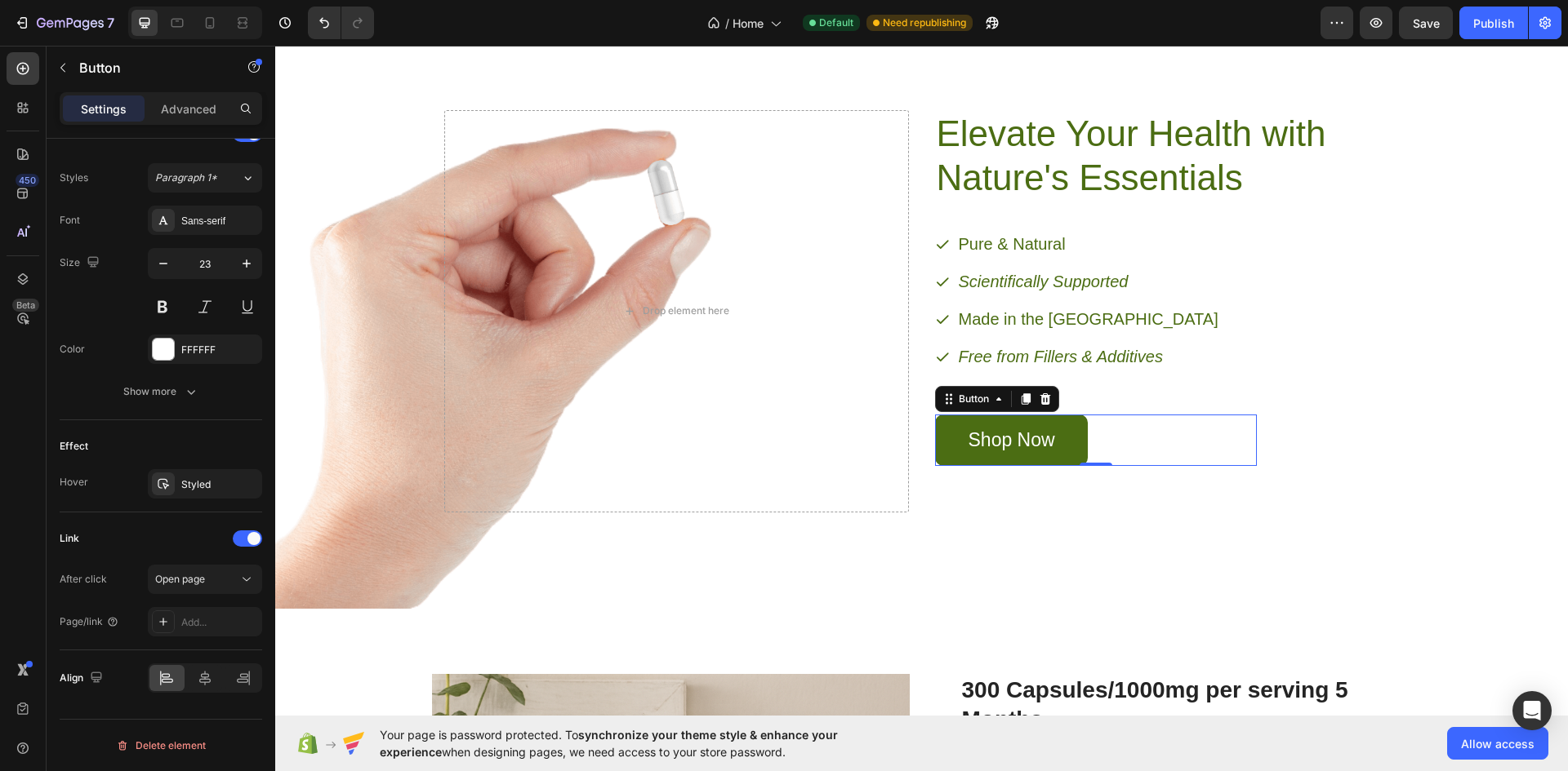
click at [211, 624] on div "Add..." at bounding box center [220, 623] width 77 height 15
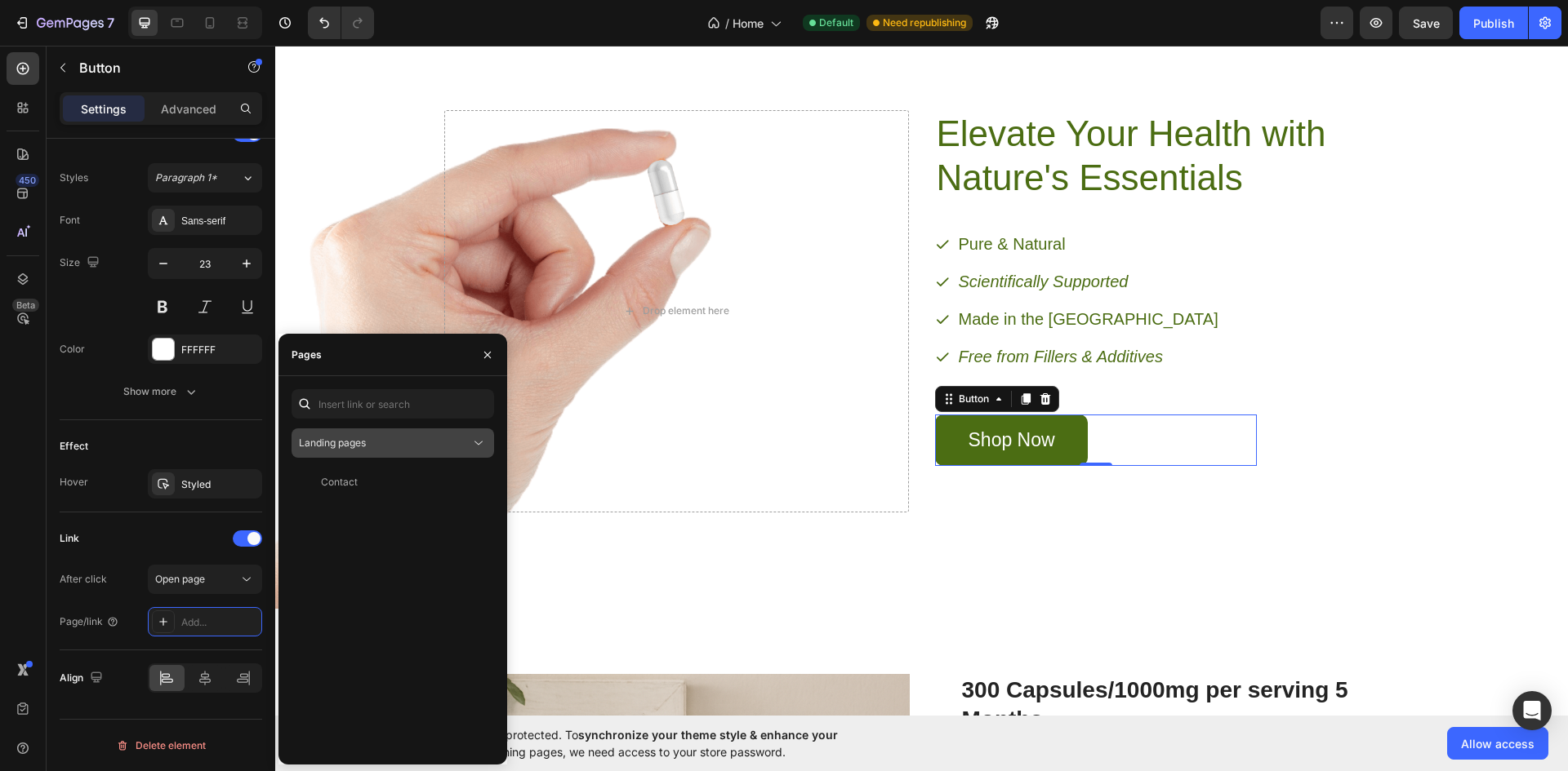
click at [362, 448] on span "Landing pages" at bounding box center [332, 442] width 67 height 13
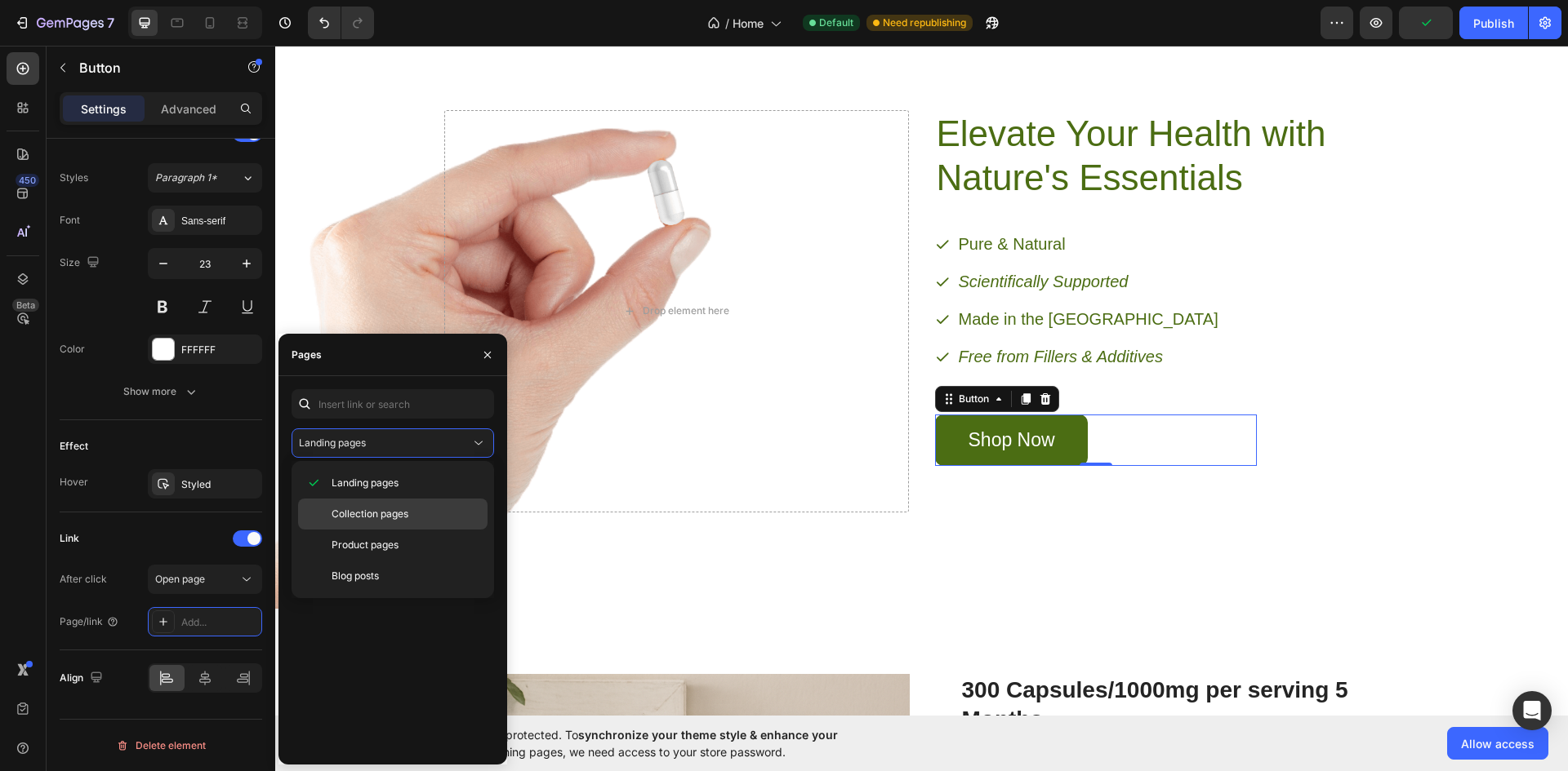
click at [376, 514] on span "Collection pages" at bounding box center [370, 513] width 77 height 15
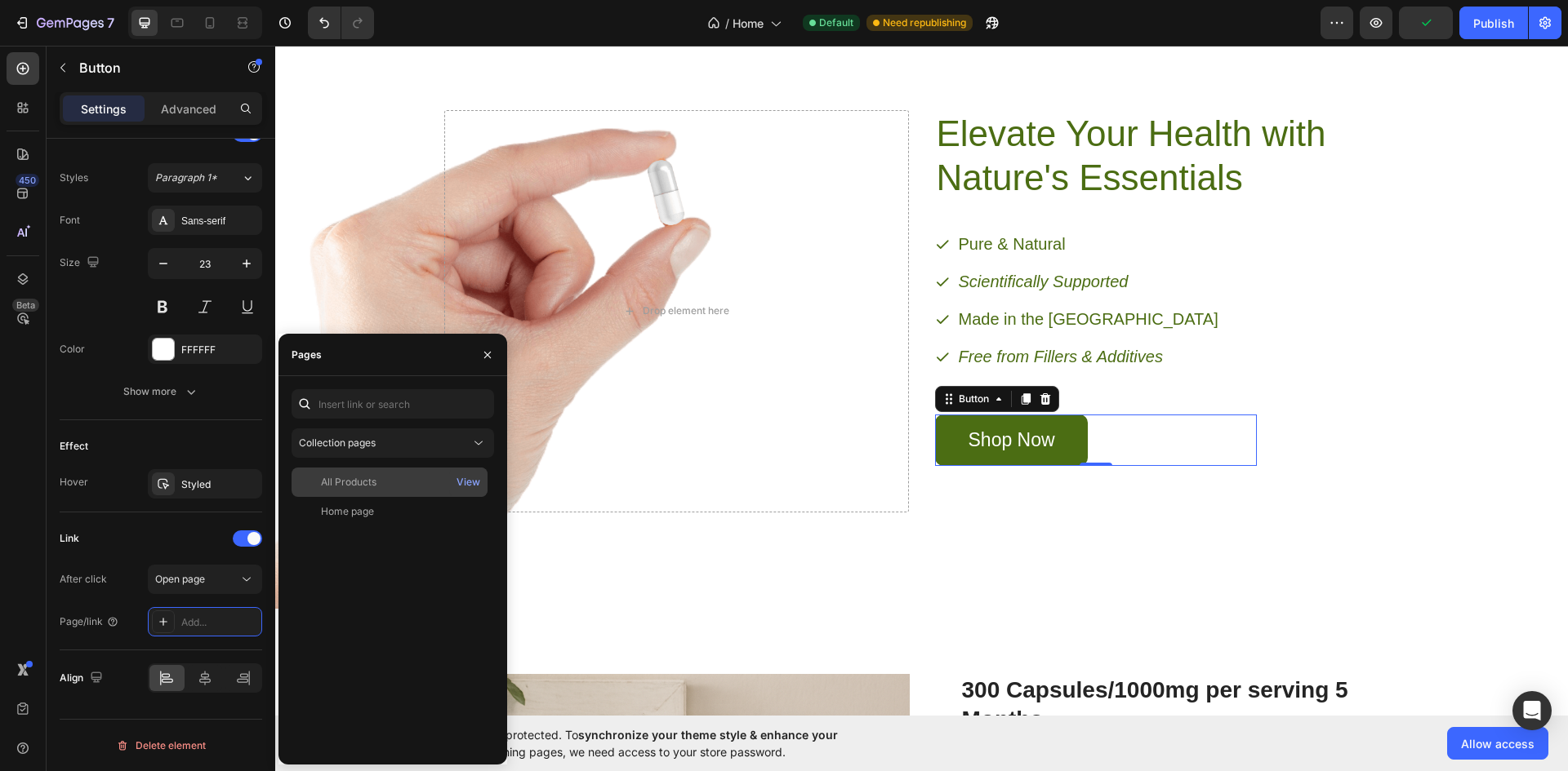
click at [372, 497] on div "All Products View" at bounding box center [390, 511] width 196 height 29
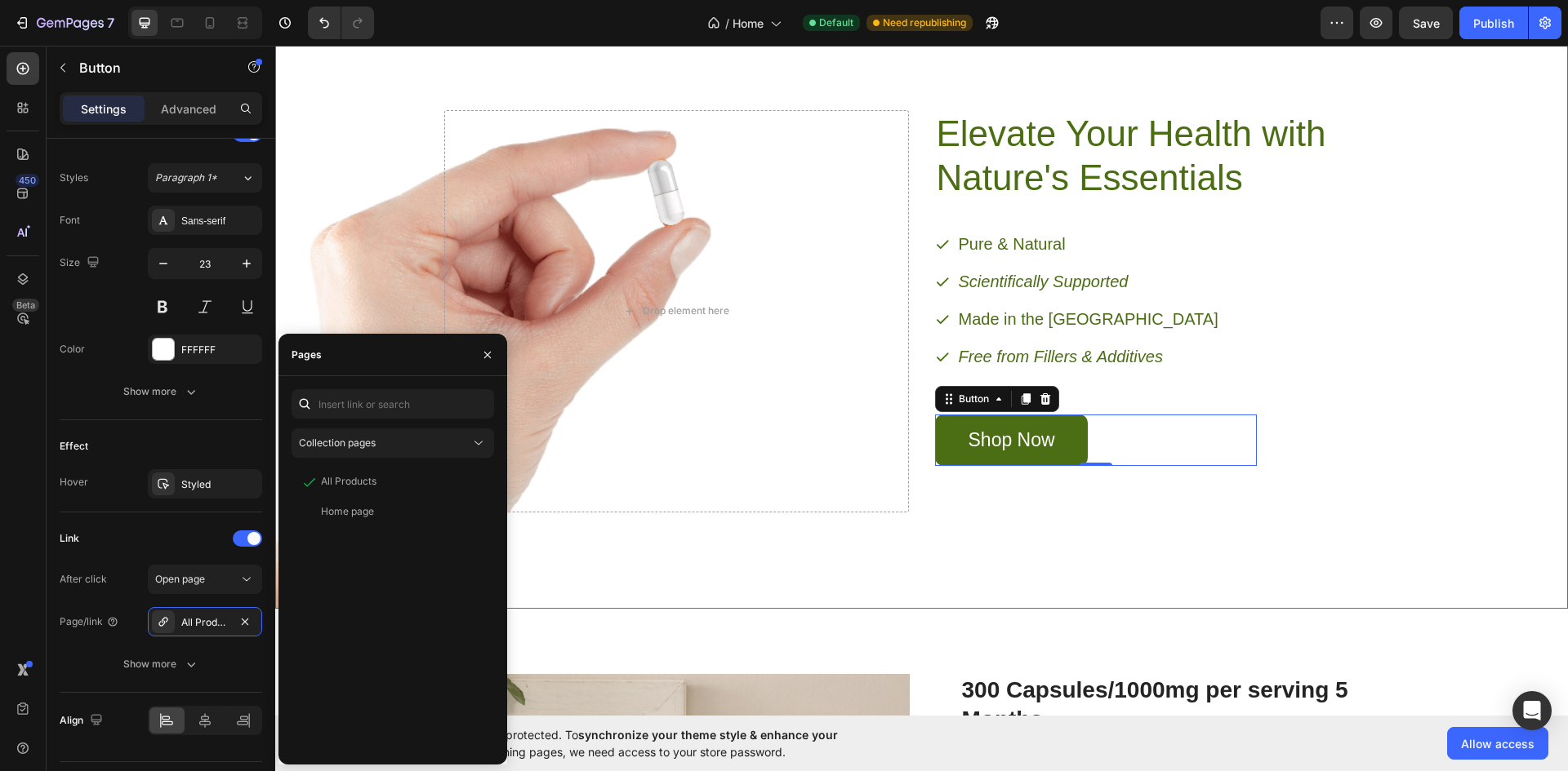
click at [1259, 493] on div "Elevate Your Health with Nature's Essentials Heading Pure & Natural Scientifica…" at bounding box center [1168, 311] width 465 height 402
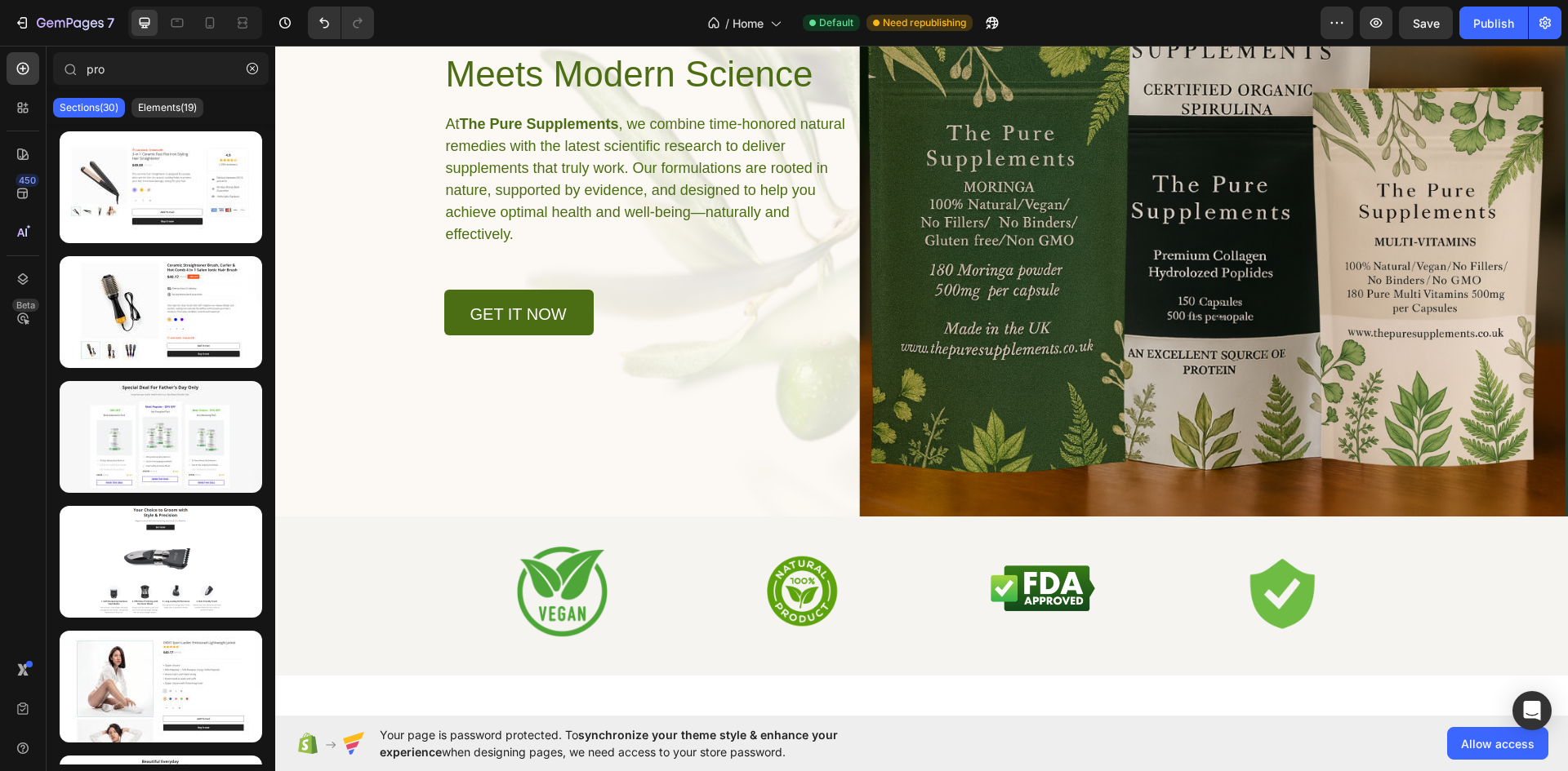
scroll to position [0, 0]
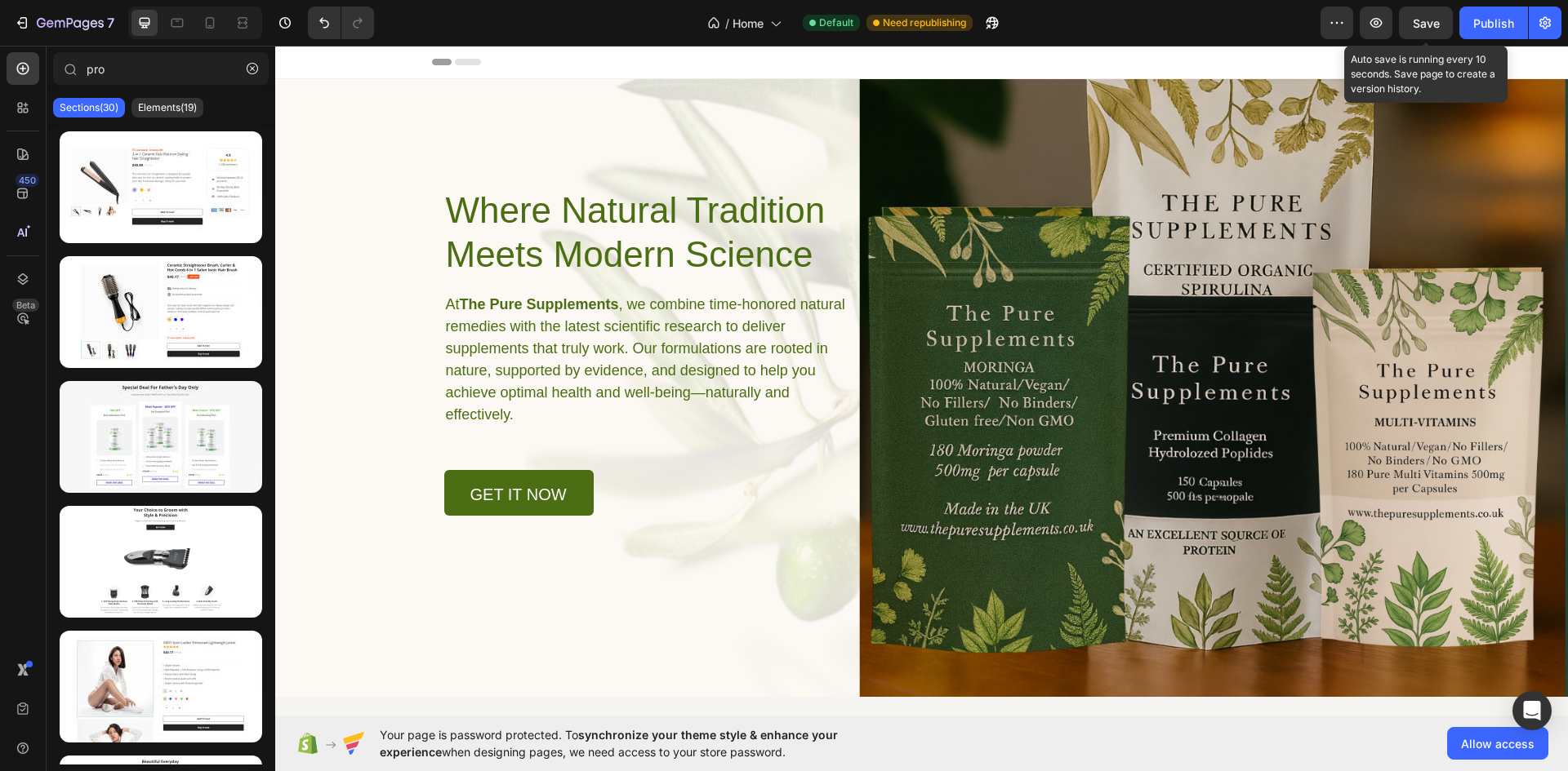
click at [1435, 17] on span "Save" at bounding box center [1426, 23] width 27 height 14
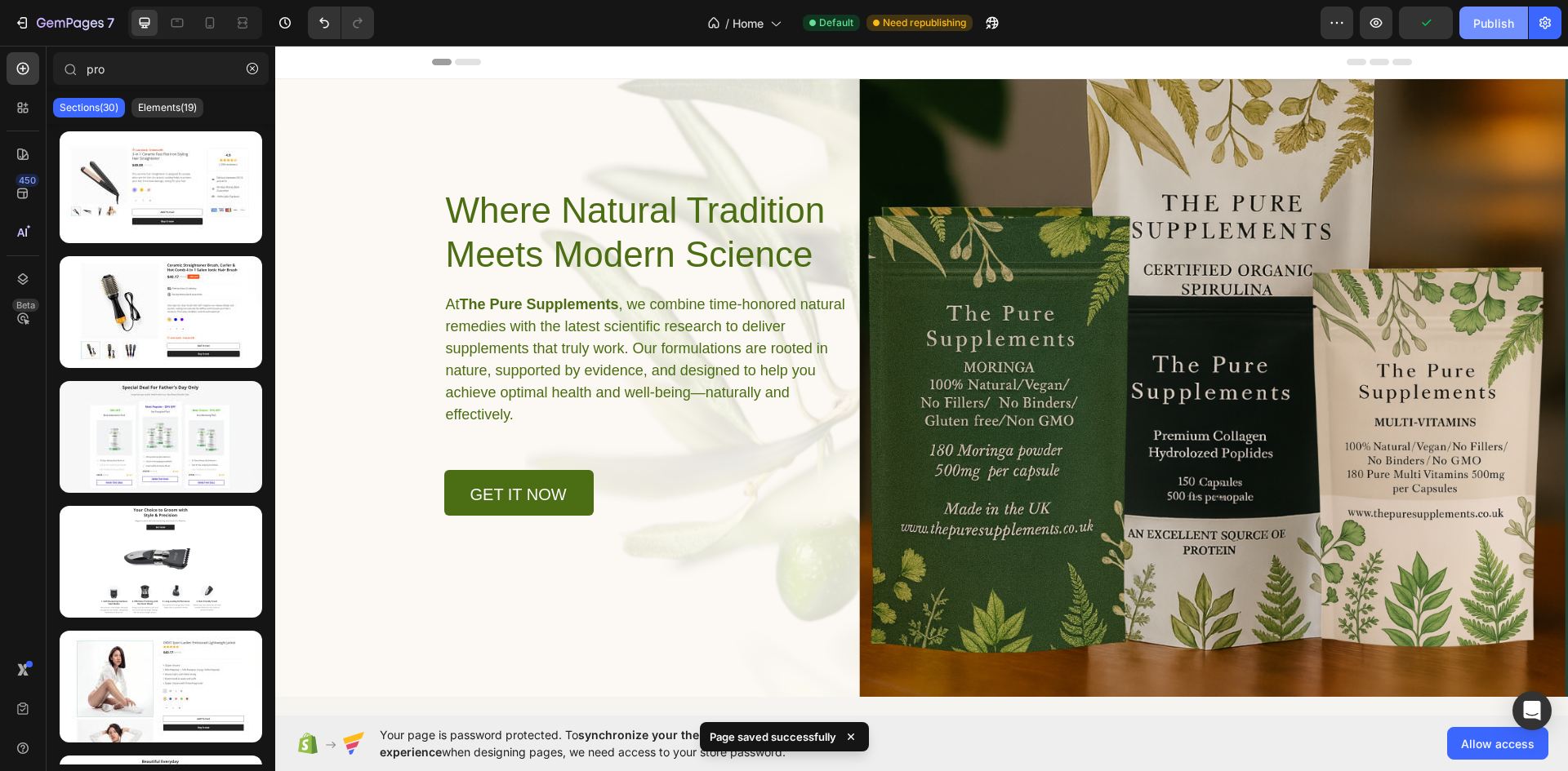
click at [1478, 26] on div "Publish" at bounding box center [1494, 23] width 41 height 18
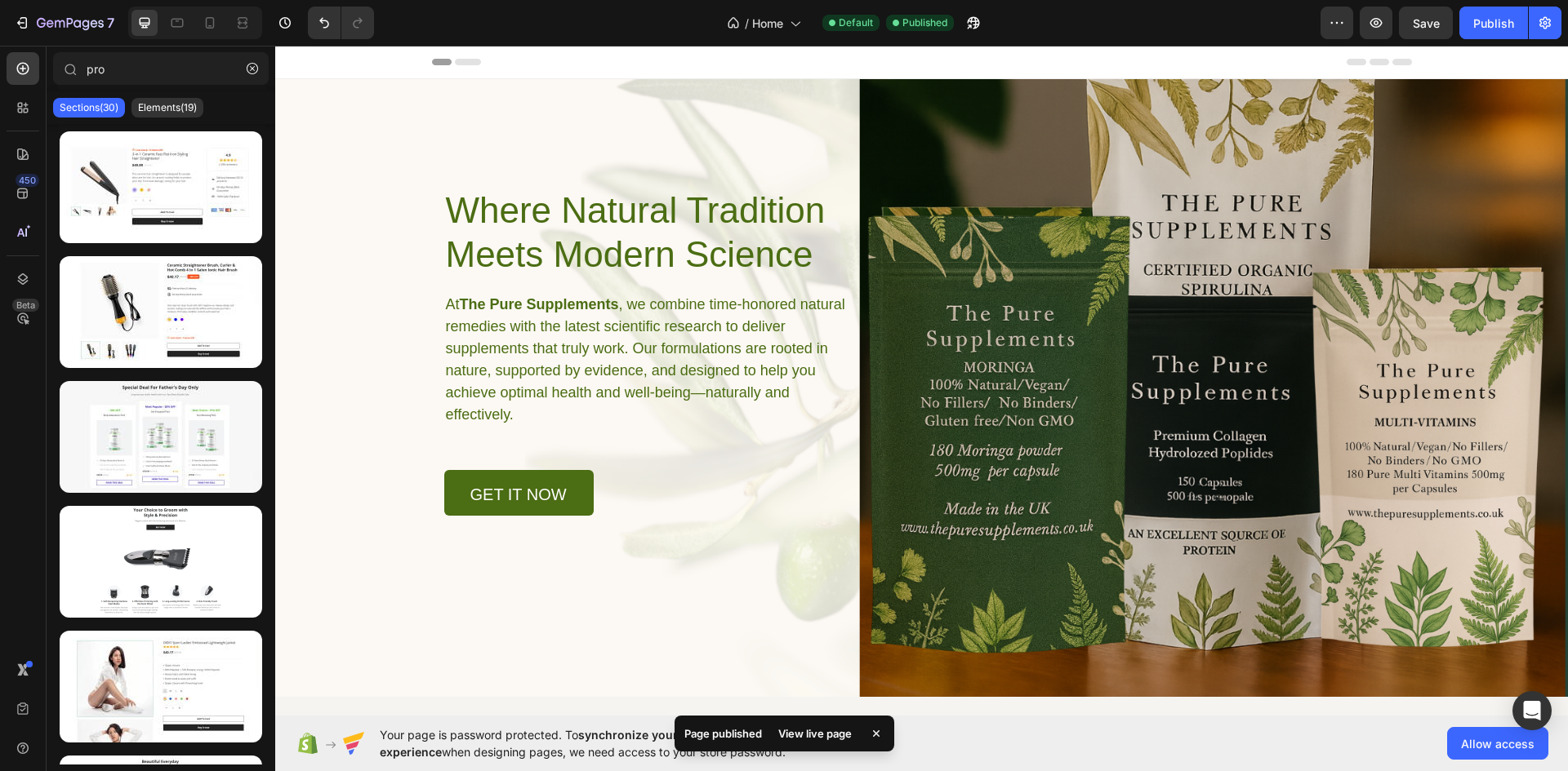
click at [832, 730] on div "View live page" at bounding box center [814, 733] width 93 height 22
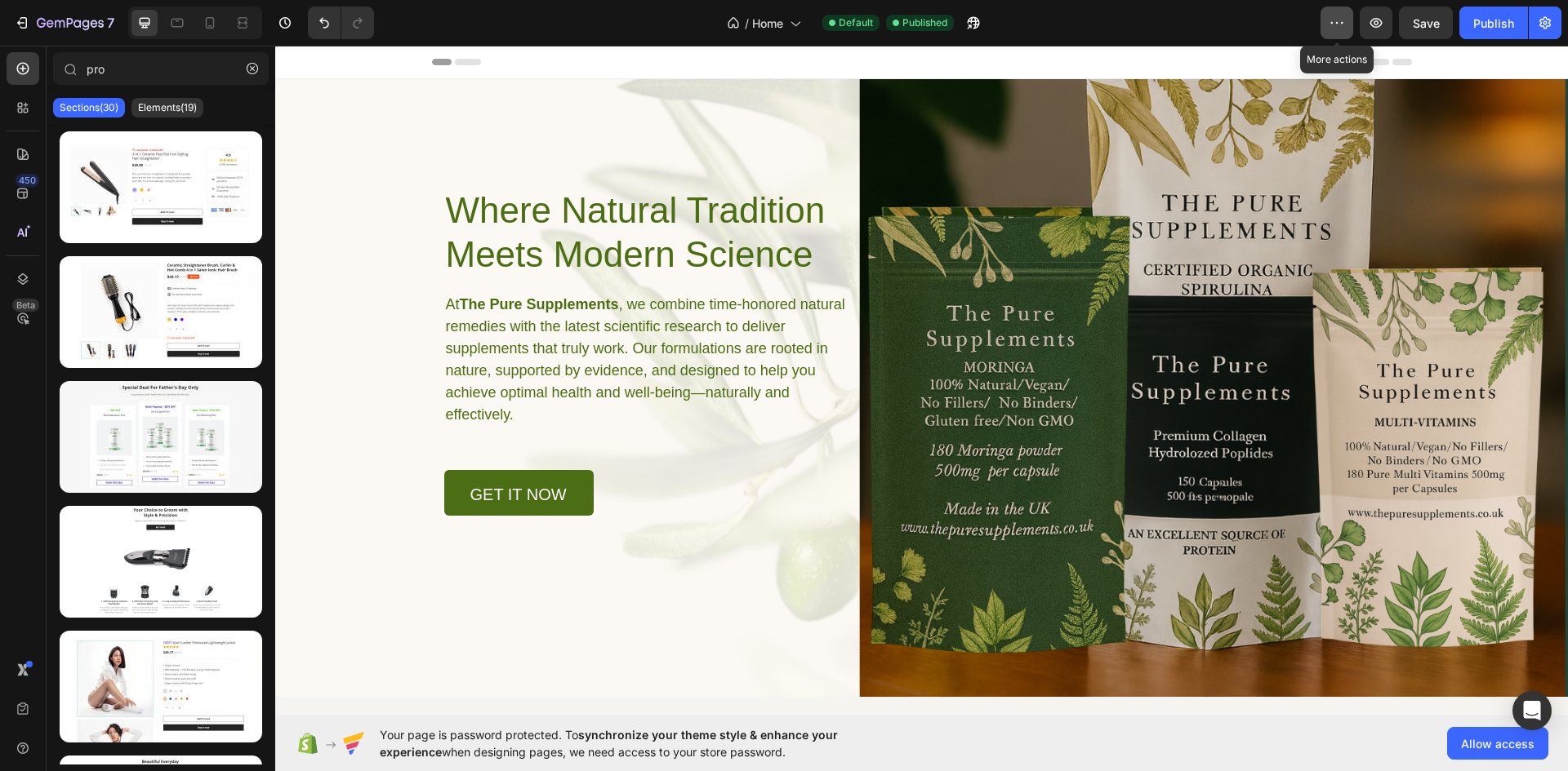
click at [1339, 19] on icon "button" at bounding box center [1337, 22] width 17 height 17
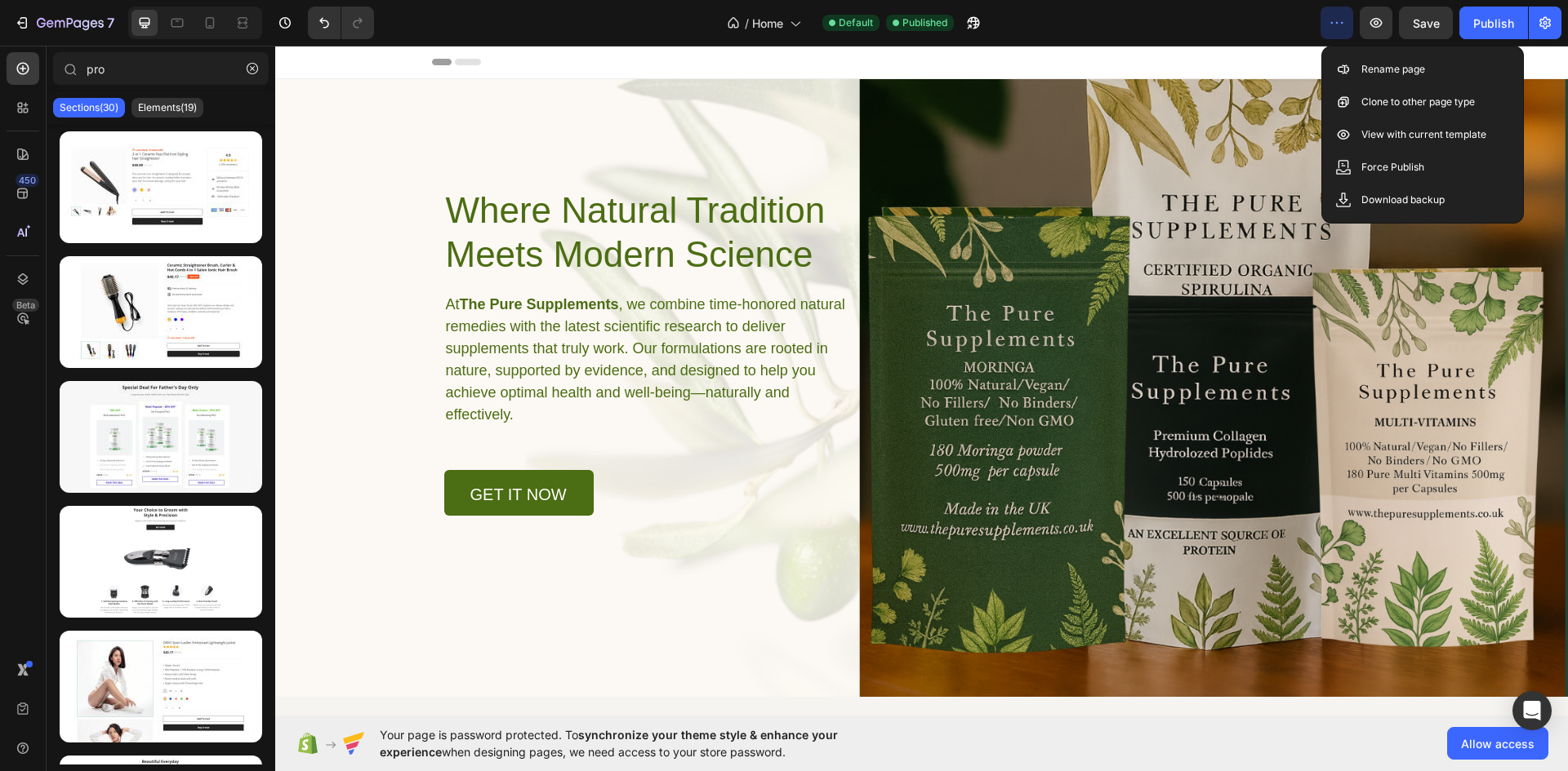
click at [1339, 19] on icon "button" at bounding box center [1337, 22] width 17 height 17
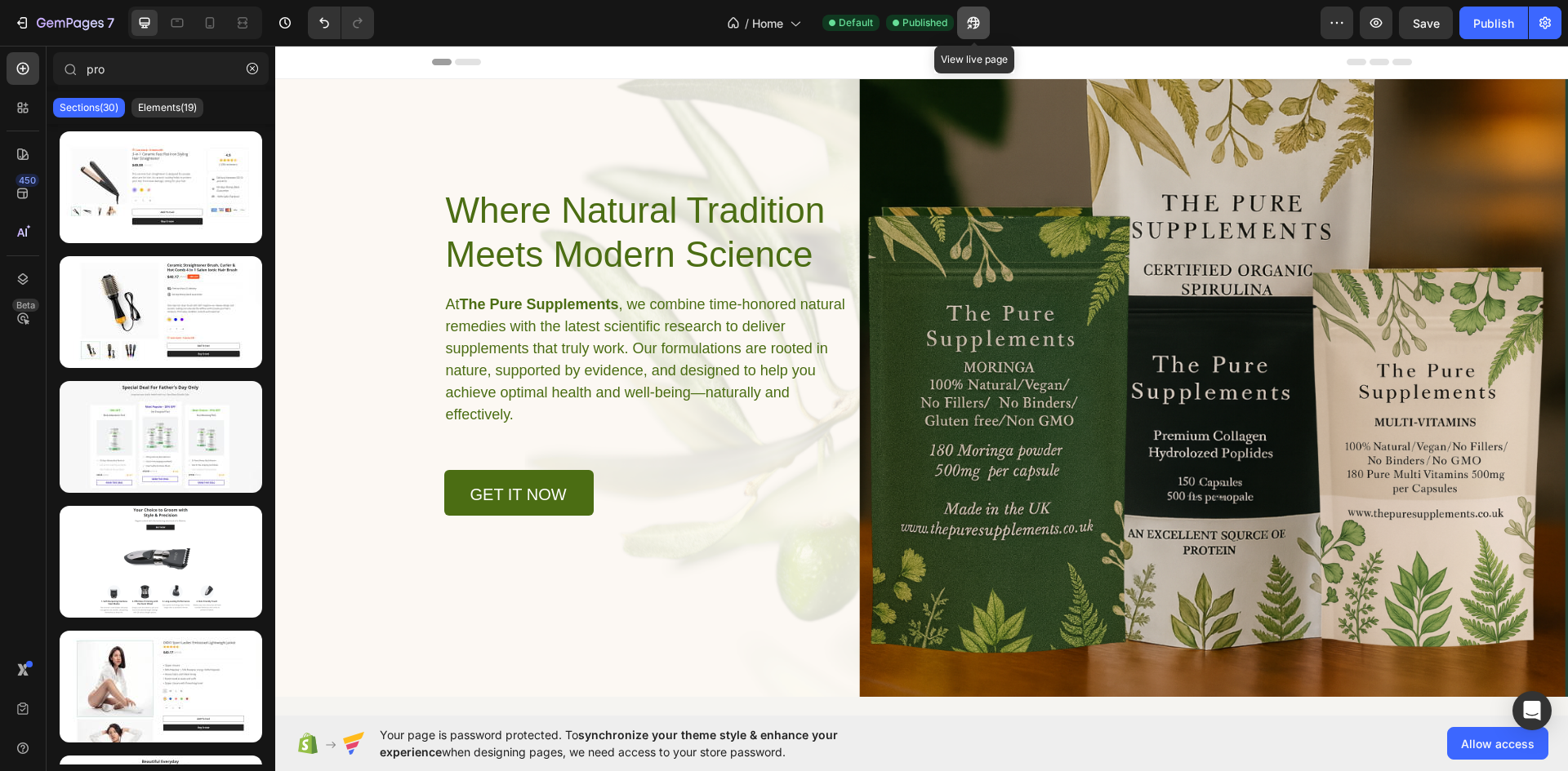
click at [971, 27] on icon "button" at bounding box center [969, 26] width 4 height 4
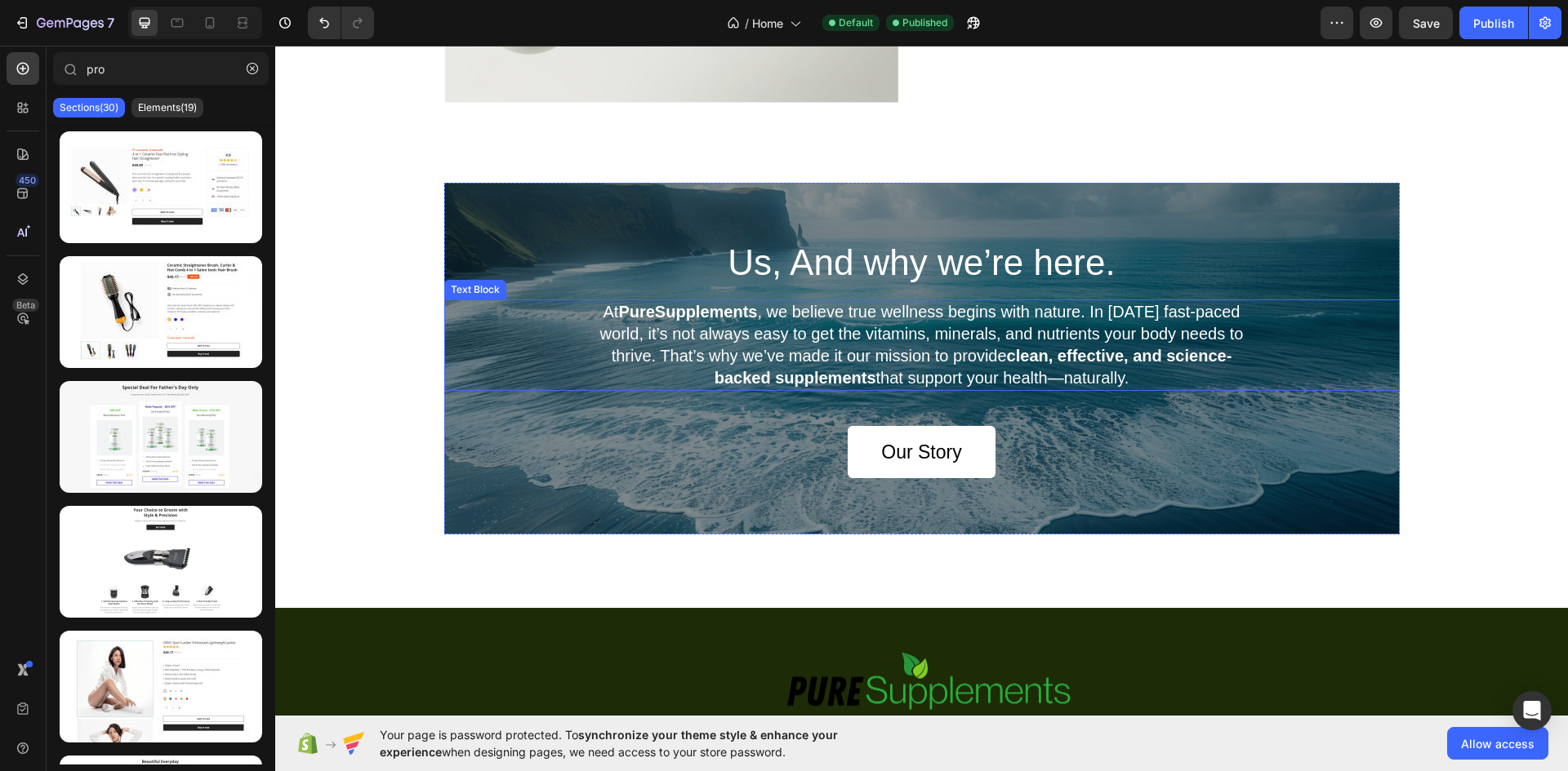
scroll to position [4185, 0]
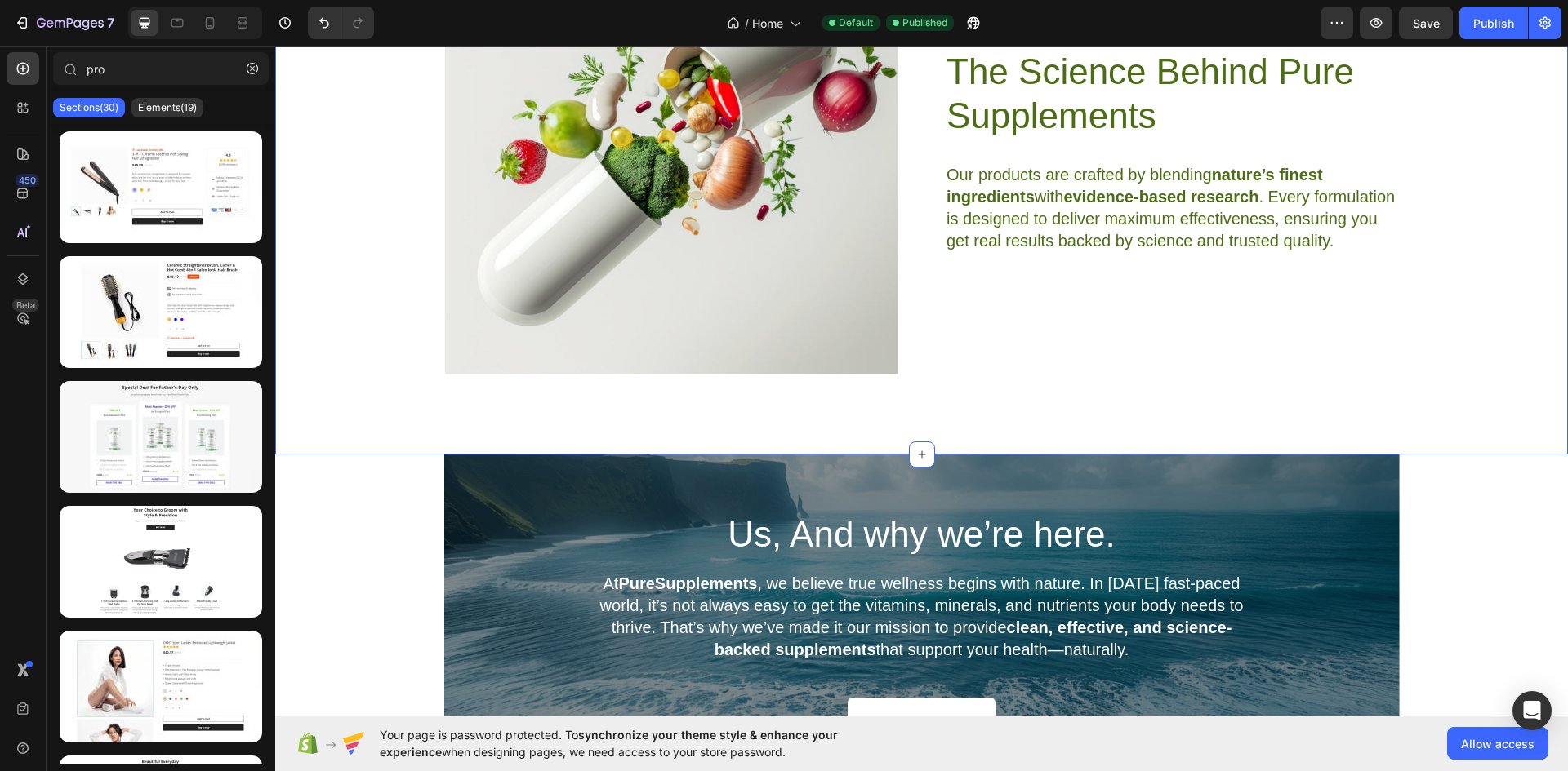
click at [322, 513] on div "Us, And why we’re here. Heading At PureSupplements , we believe true wellness b…" at bounding box center [922, 630] width 1293 height 352
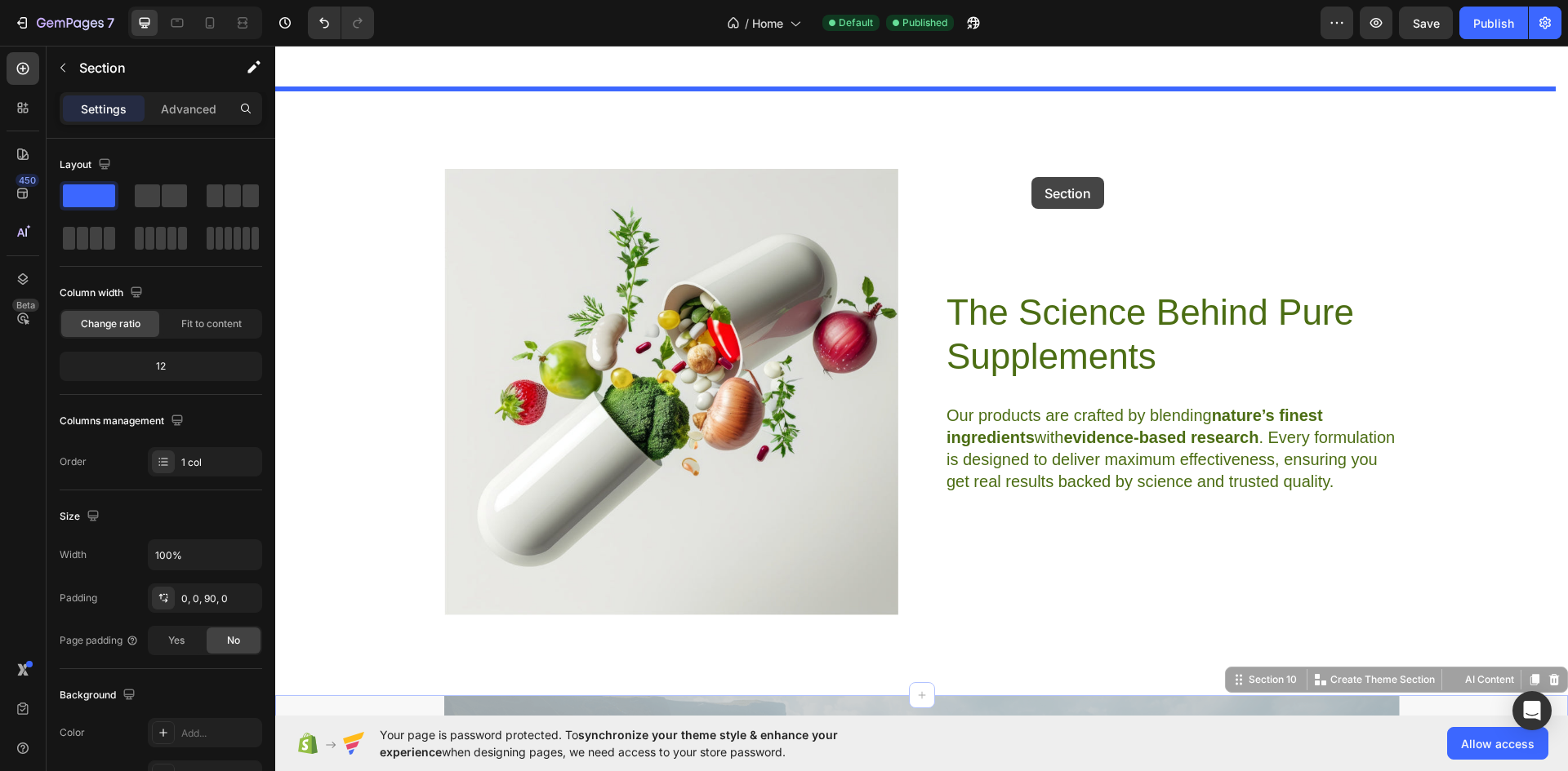
scroll to position [3914, 0]
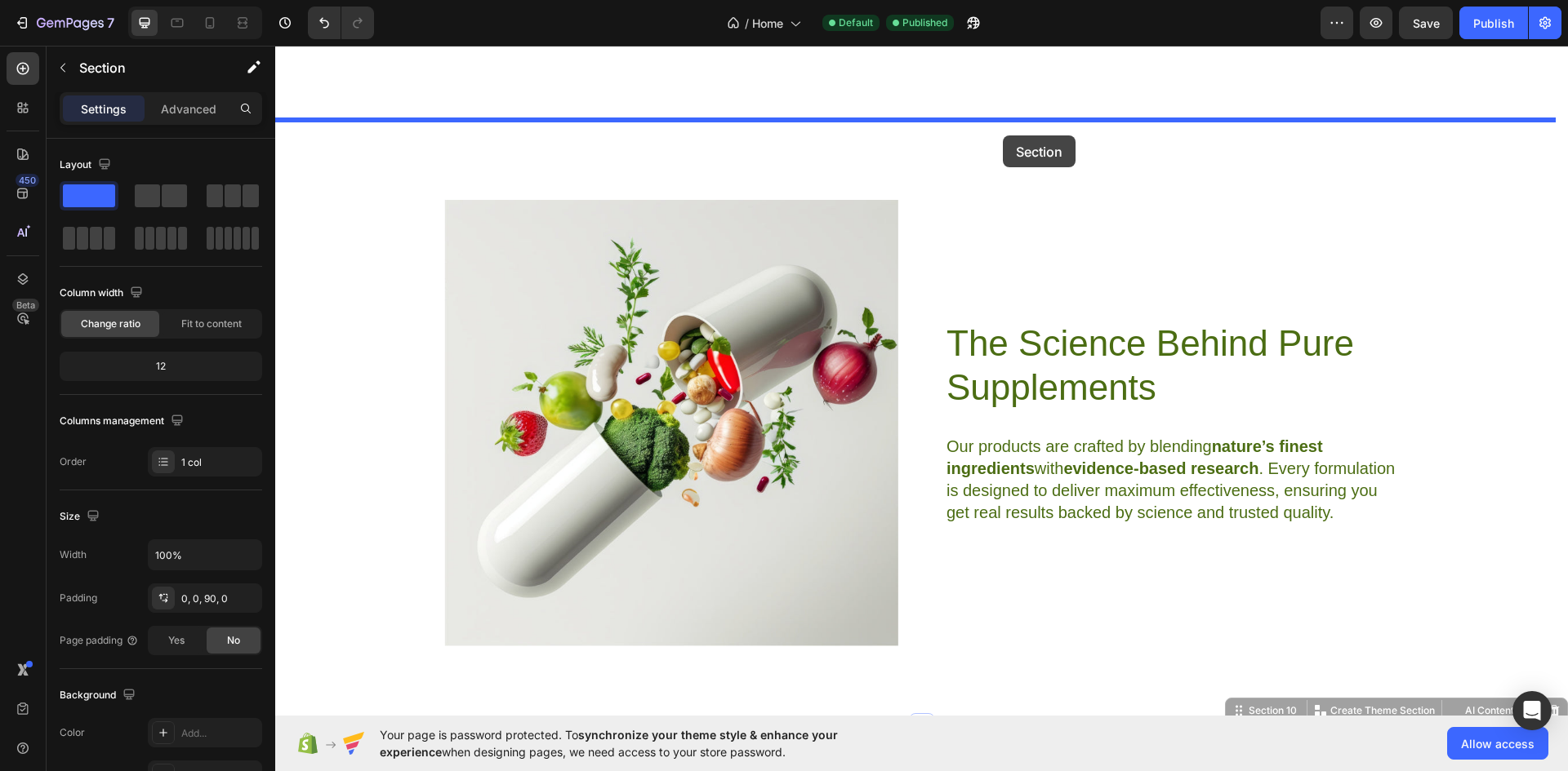
drag, startPoint x: 1225, startPoint y: 492, endPoint x: 1002, endPoint y: 130, distance: 425.2
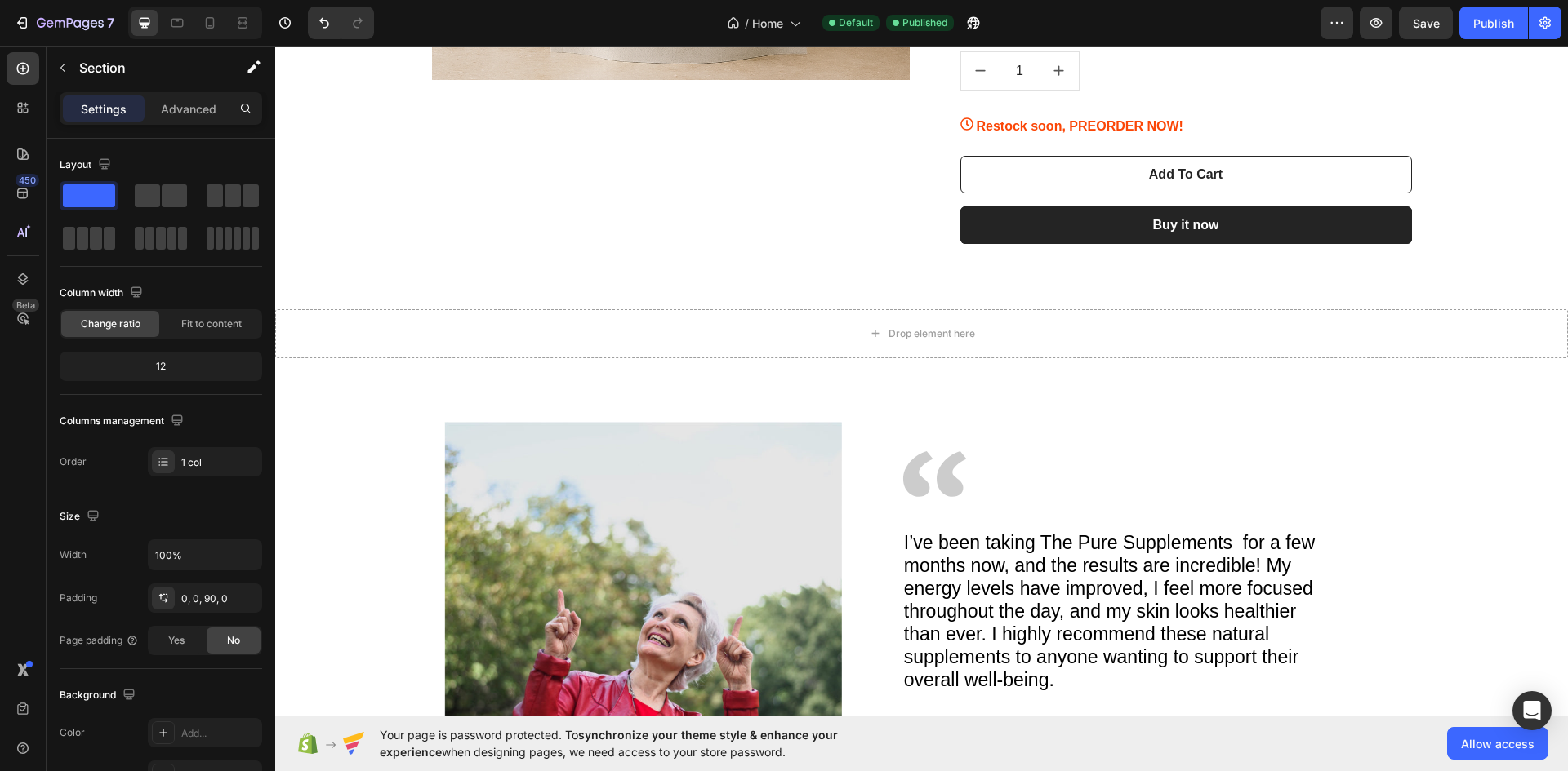
scroll to position [3042, 0]
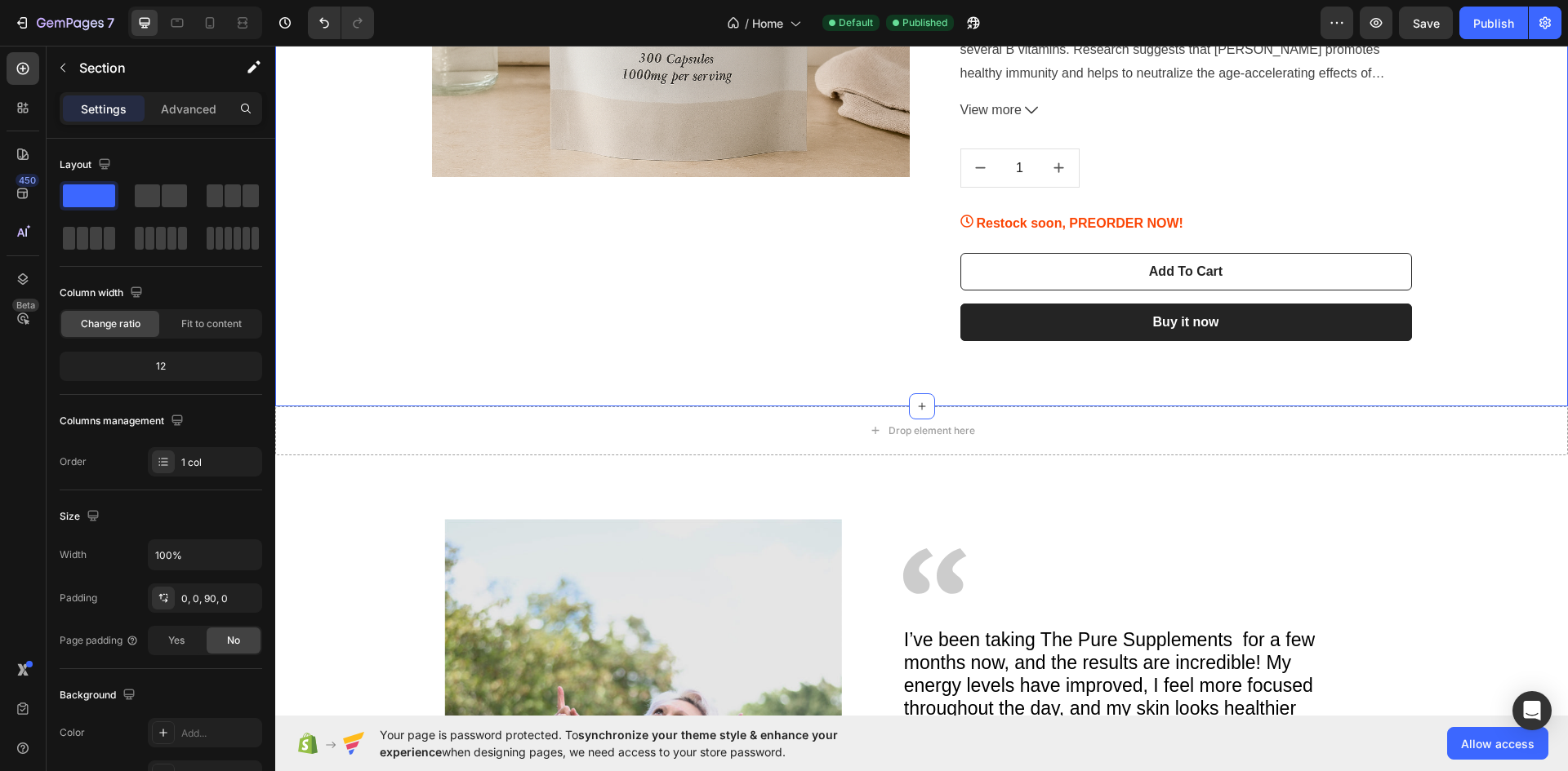
click at [1475, 99] on div "Product Images & Gallery 300 Capsules/1000mg per serving 5 Months (P) Title £39…" at bounding box center [921, 20] width 1268 height 723
click at [1425, 24] on span "Save" at bounding box center [1426, 23] width 27 height 14
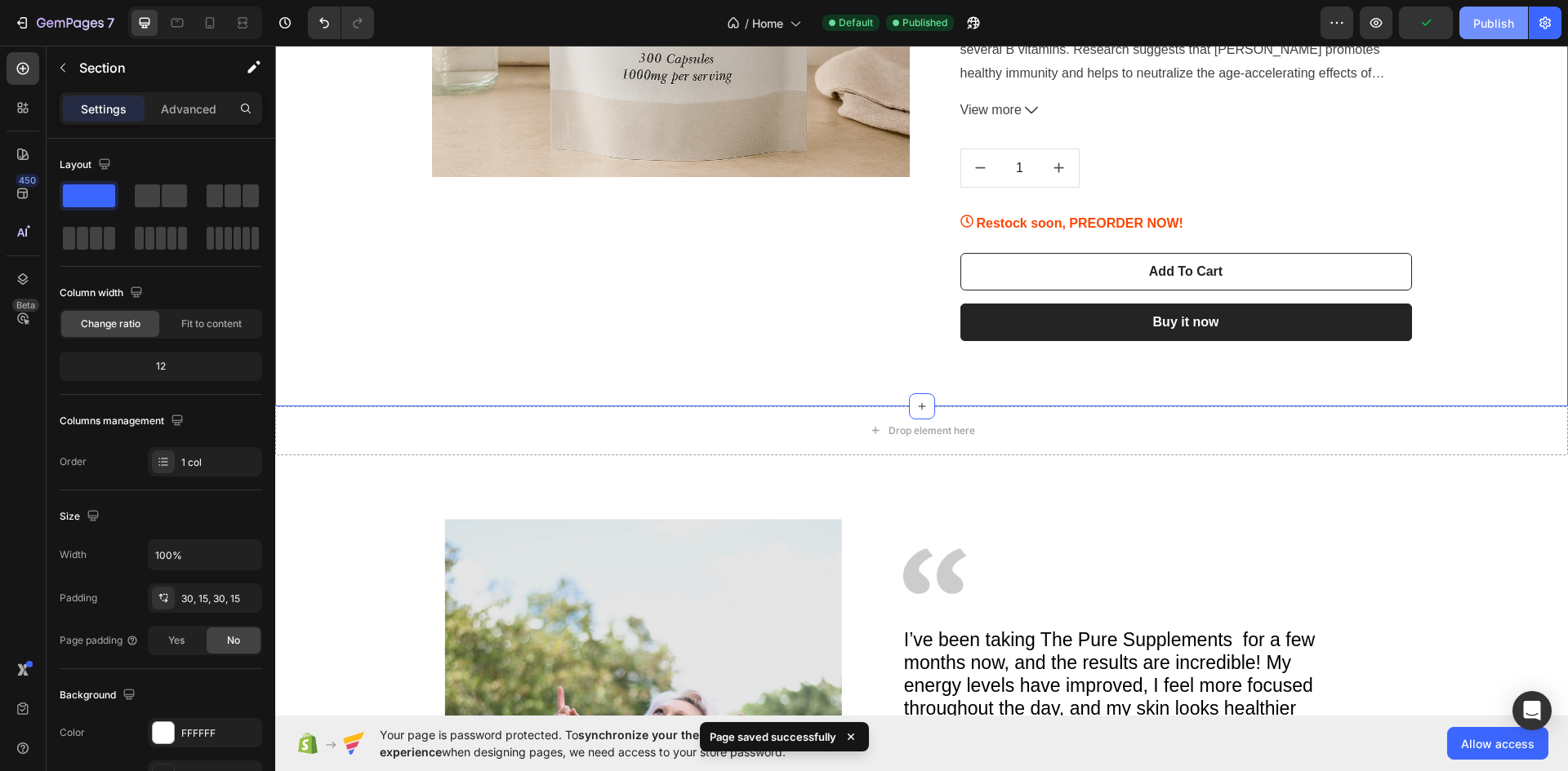
click at [1485, 27] on div "Publish" at bounding box center [1494, 23] width 41 height 18
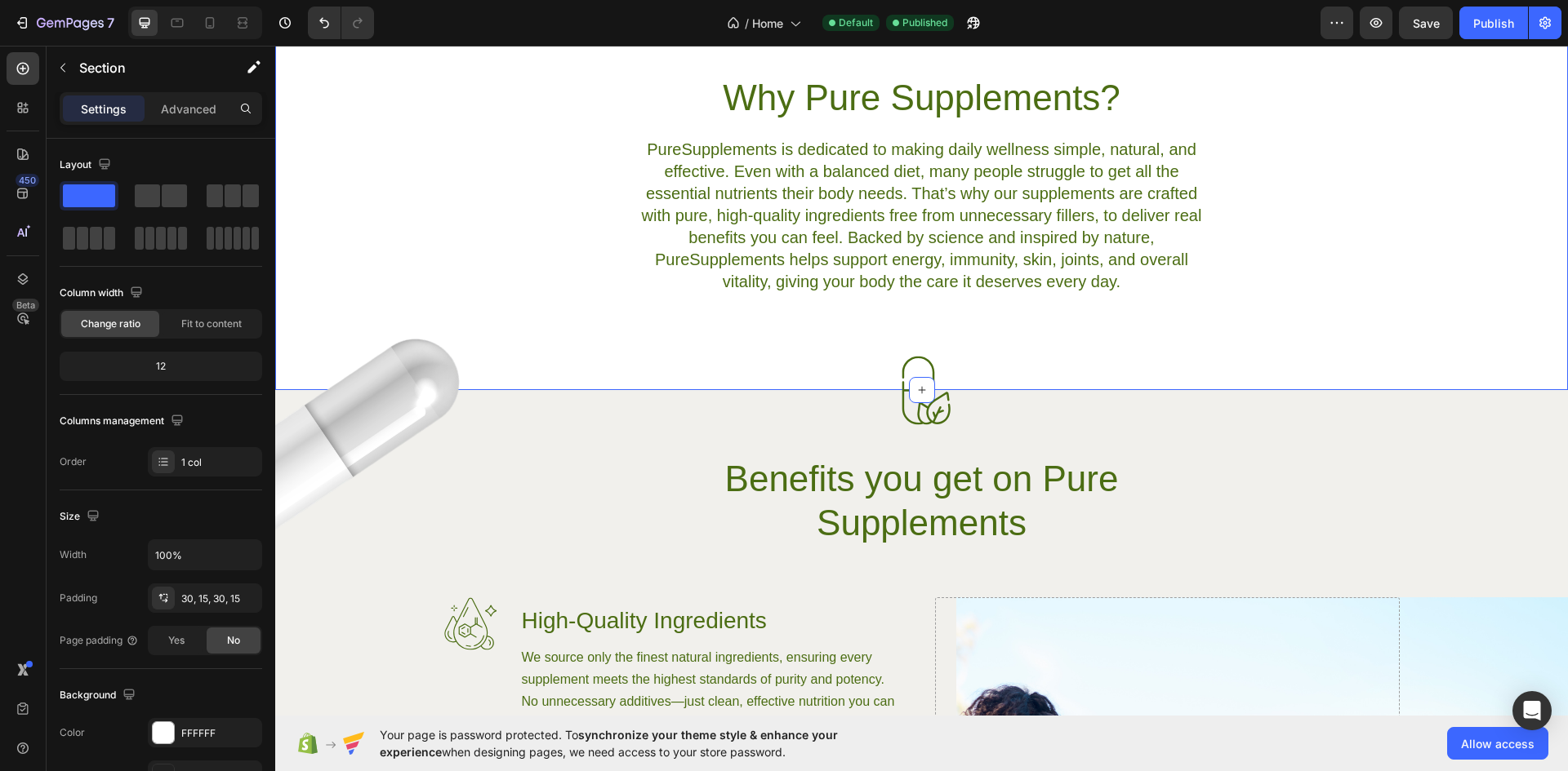
scroll to position [648, 0]
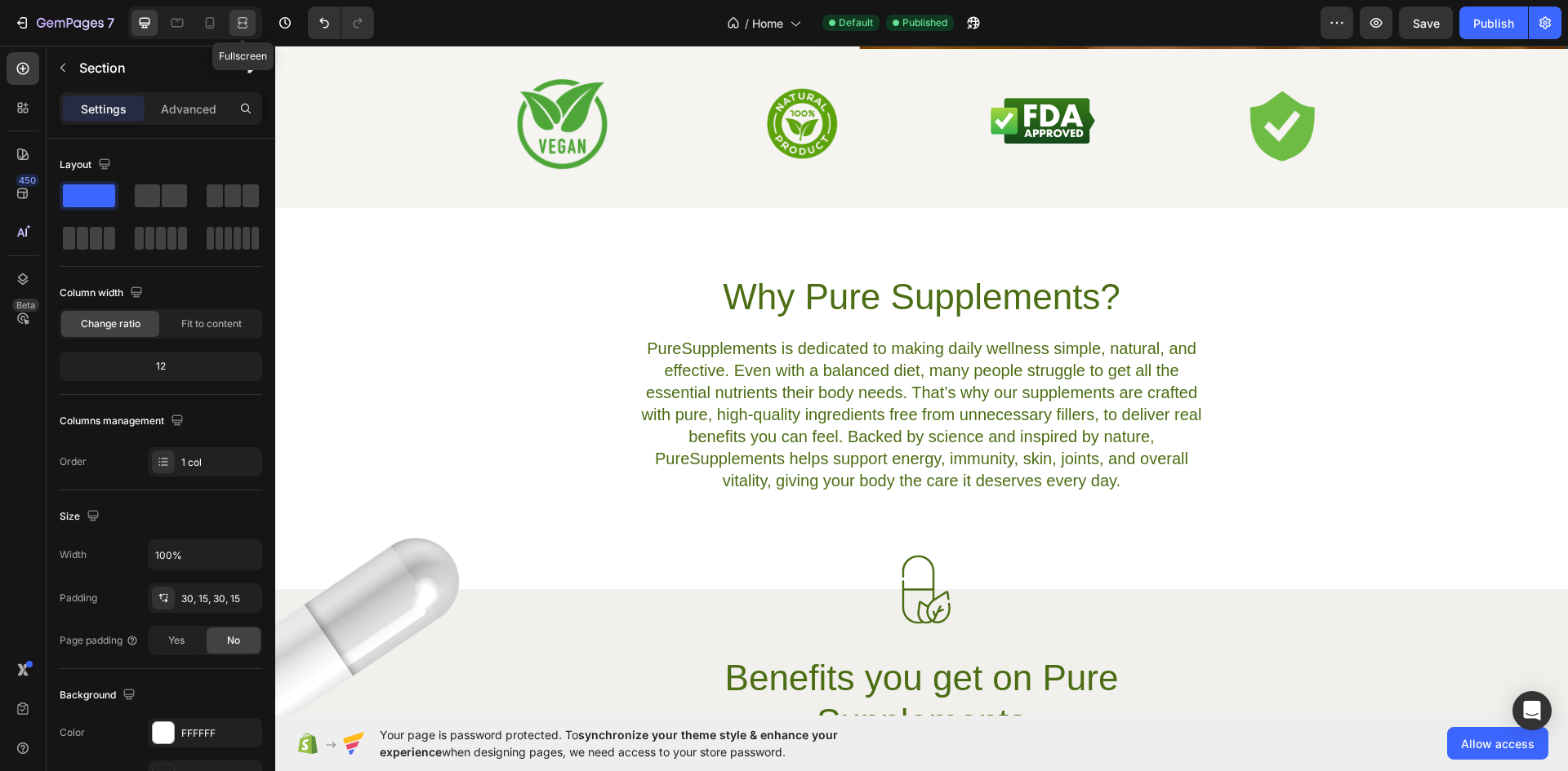
click at [238, 24] on icon at bounding box center [242, 22] width 17 height 17
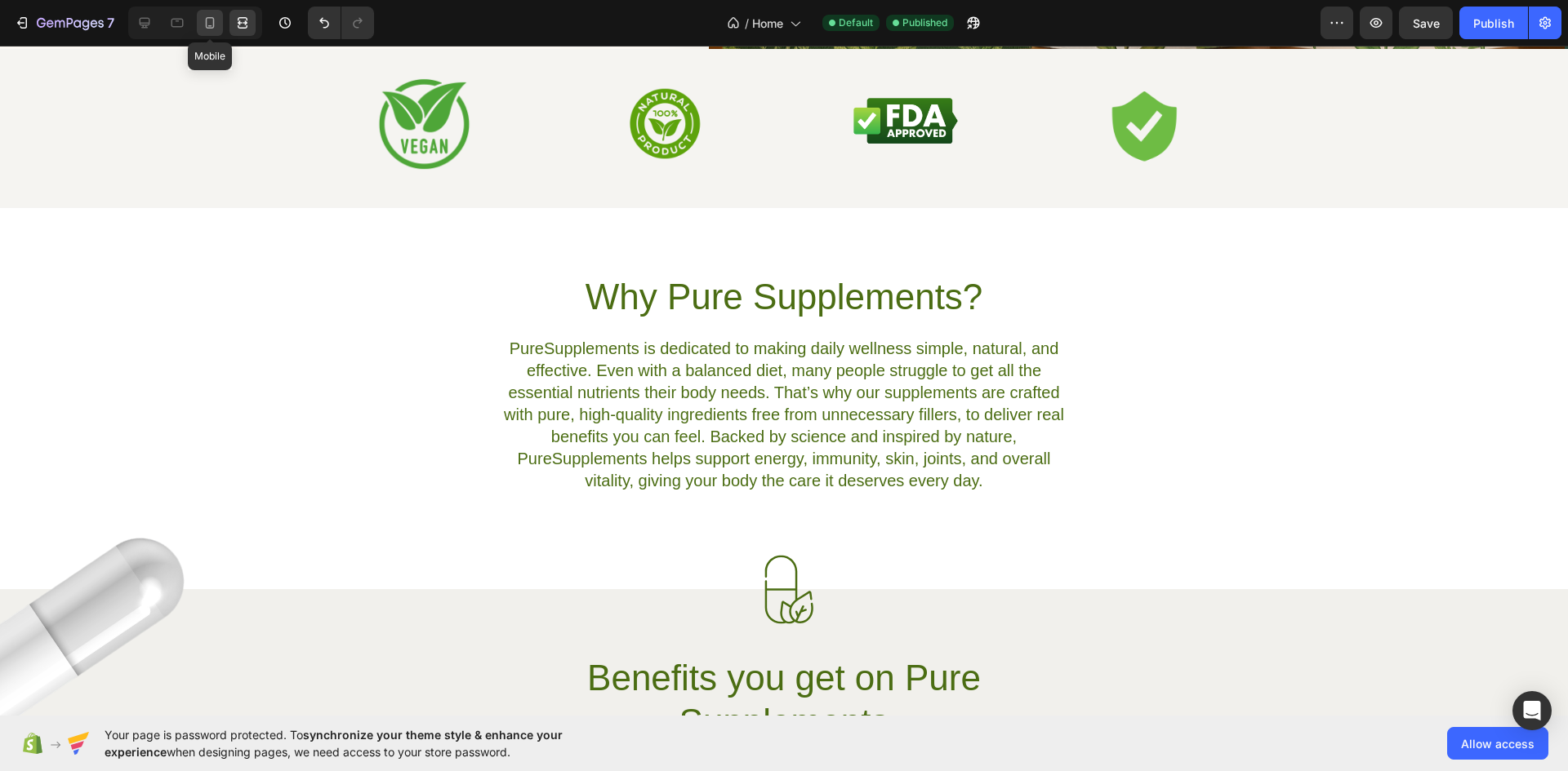
click at [212, 21] on icon at bounding box center [210, 22] width 17 height 17
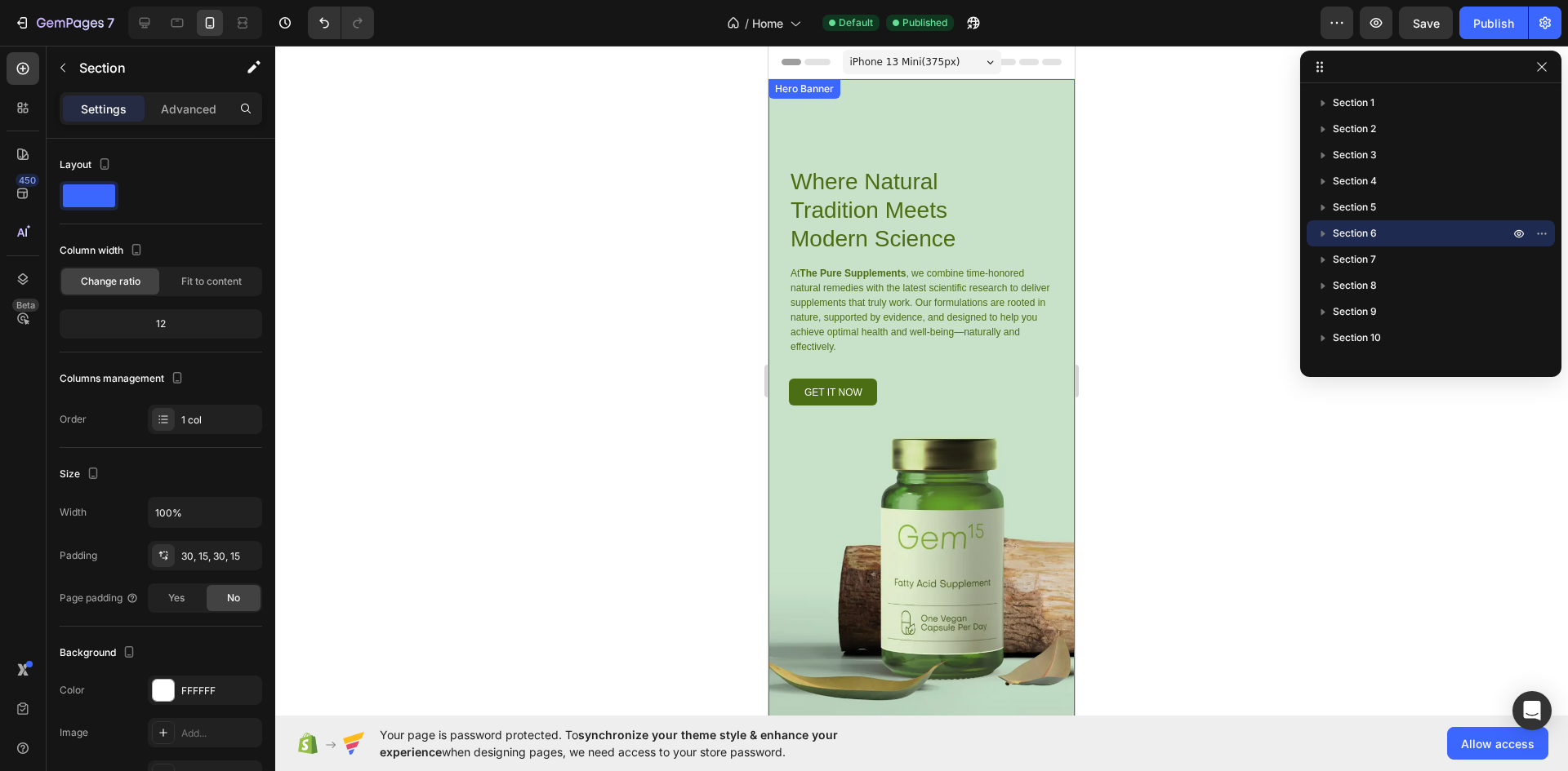
click at [1007, 471] on div "Where Natural Tradition Meets Modern Science Heading At The Pure Supplements , …" at bounding box center [922, 405] width 307 height 653
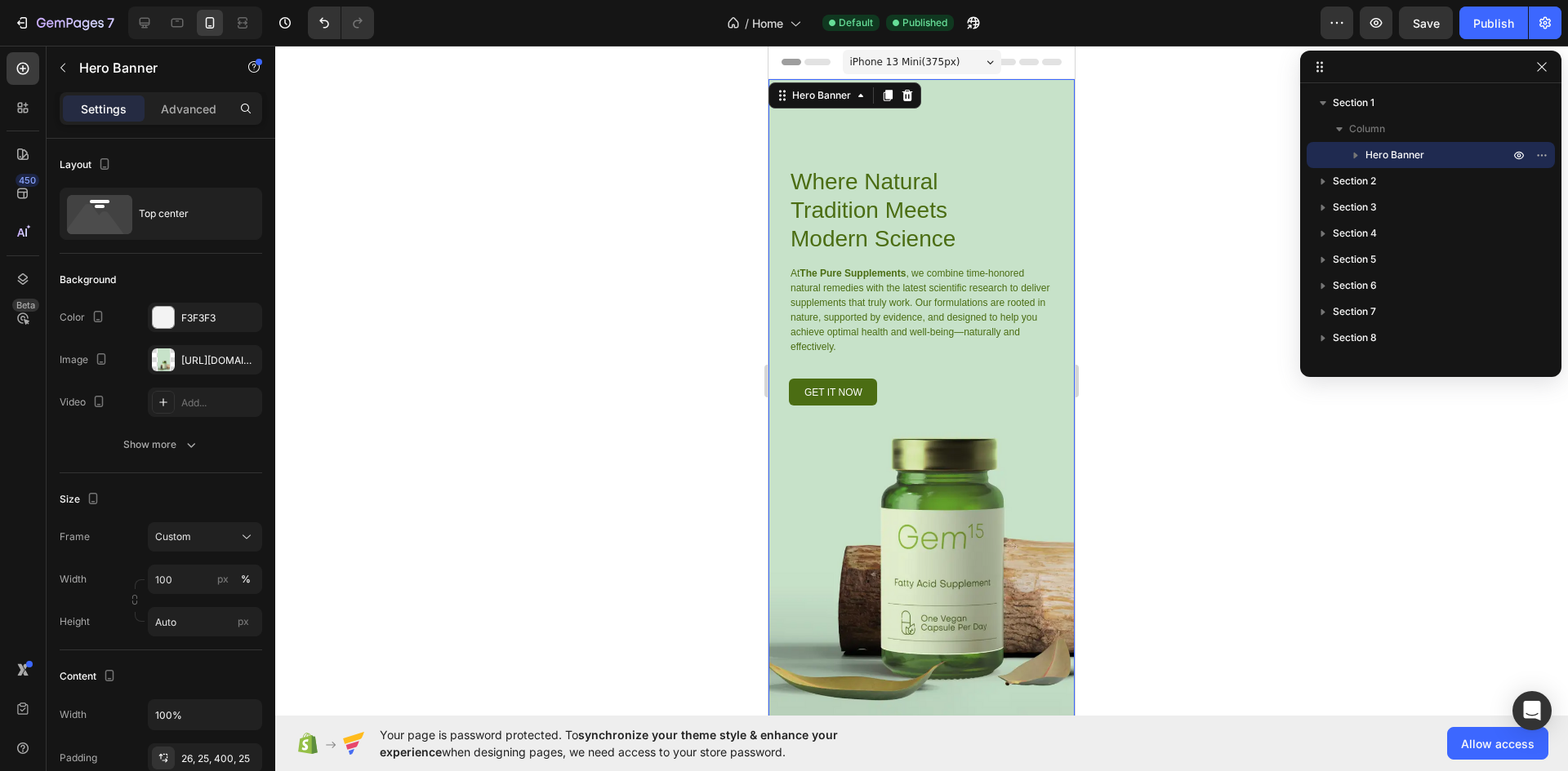
click at [939, 59] on span "iPhone 13 Mini ( 375 px)" at bounding box center [905, 61] width 110 height 17
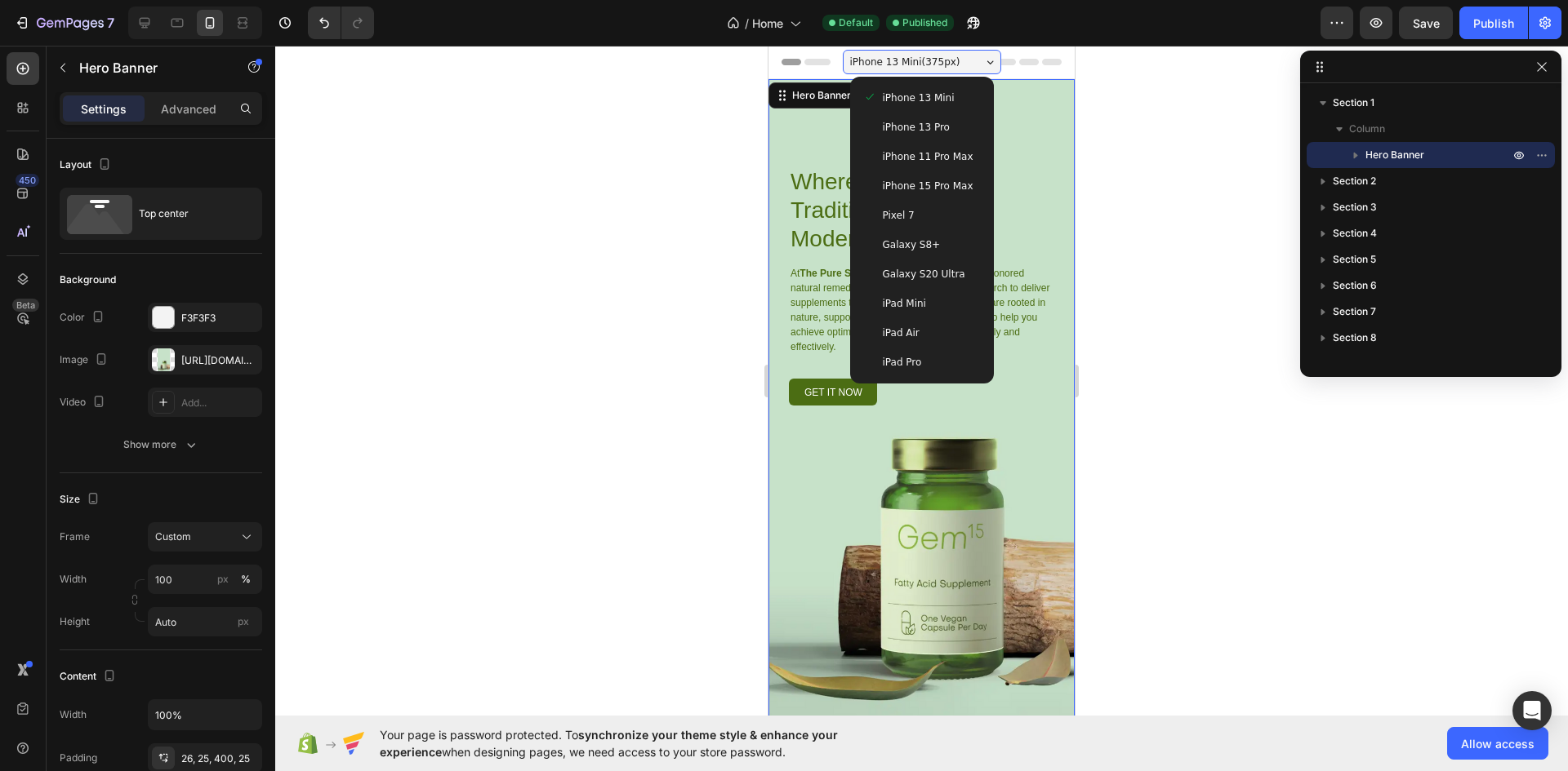
click at [921, 183] on span "iPhone 15 Pro Max" at bounding box center [928, 185] width 91 height 17
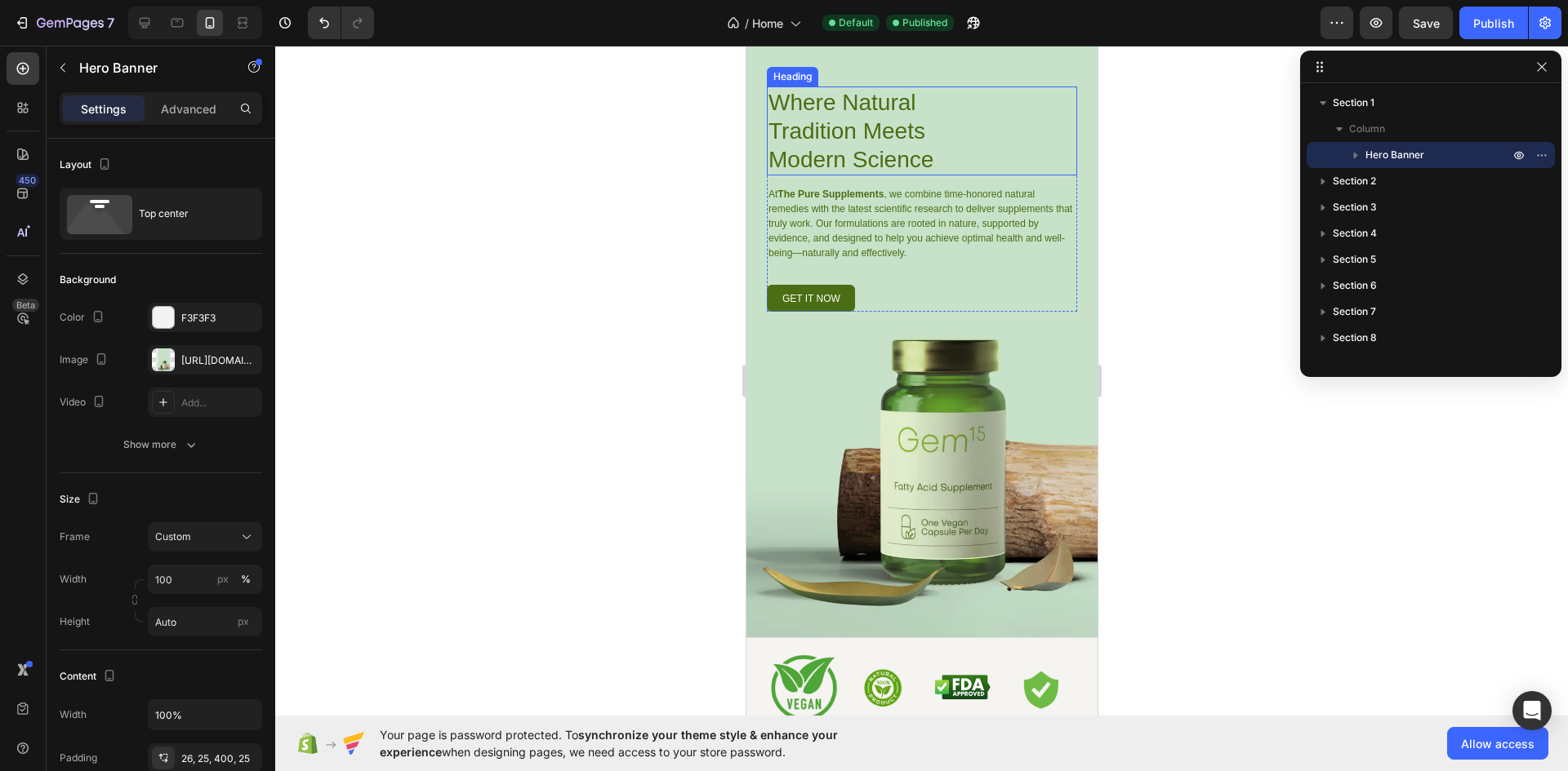
scroll to position [108, 0]
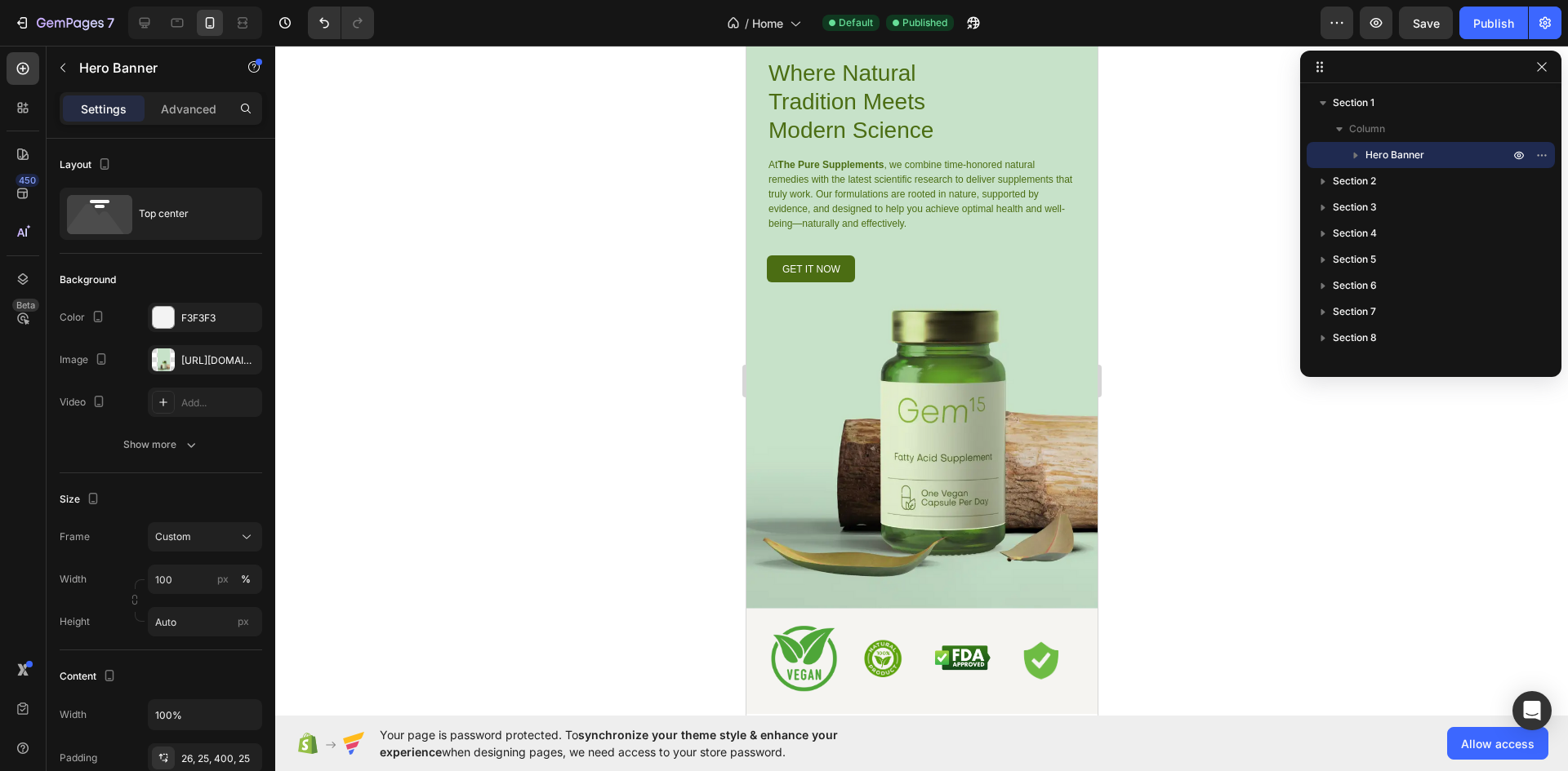
click at [926, 395] on div "Where Natural Tradition Meets Modern Science Heading At The Pure Supplements , …" at bounding box center [922, 290] width 351 height 638
click at [187, 363] on div "[URL][DOMAIN_NAME]" at bounding box center [205, 360] width 48 height 15
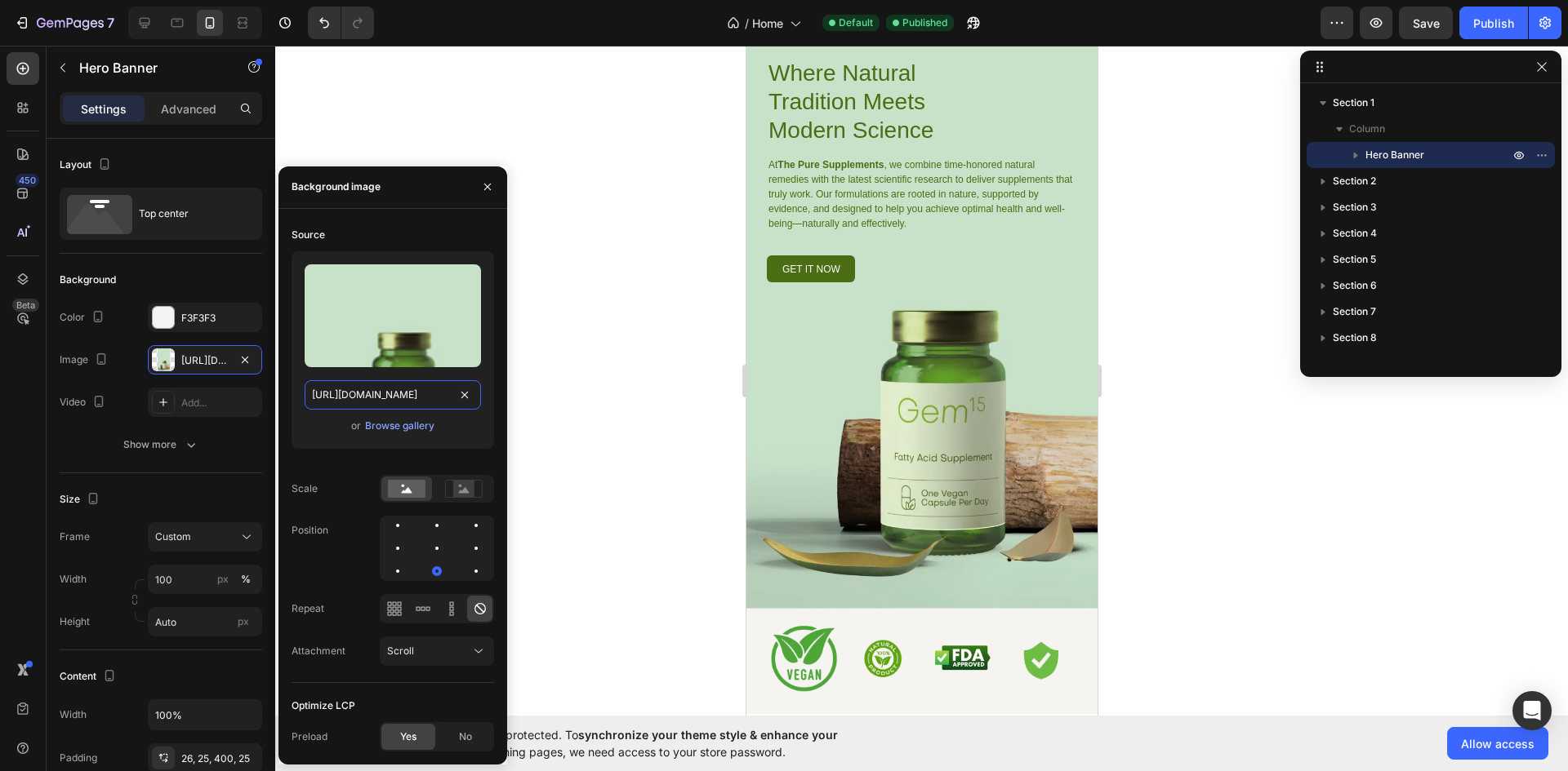
click at [407, 407] on input "[URL][DOMAIN_NAME]" at bounding box center [392, 395] width 177 height 29
click at [408, 407] on input "[URL][DOMAIN_NAME]" at bounding box center [392, 395] width 177 height 29
click at [793, 344] on div "Where Natural Tradition Meets Modern Science Heading At The Pure Supplements , …" at bounding box center [922, 290] width 351 height 638
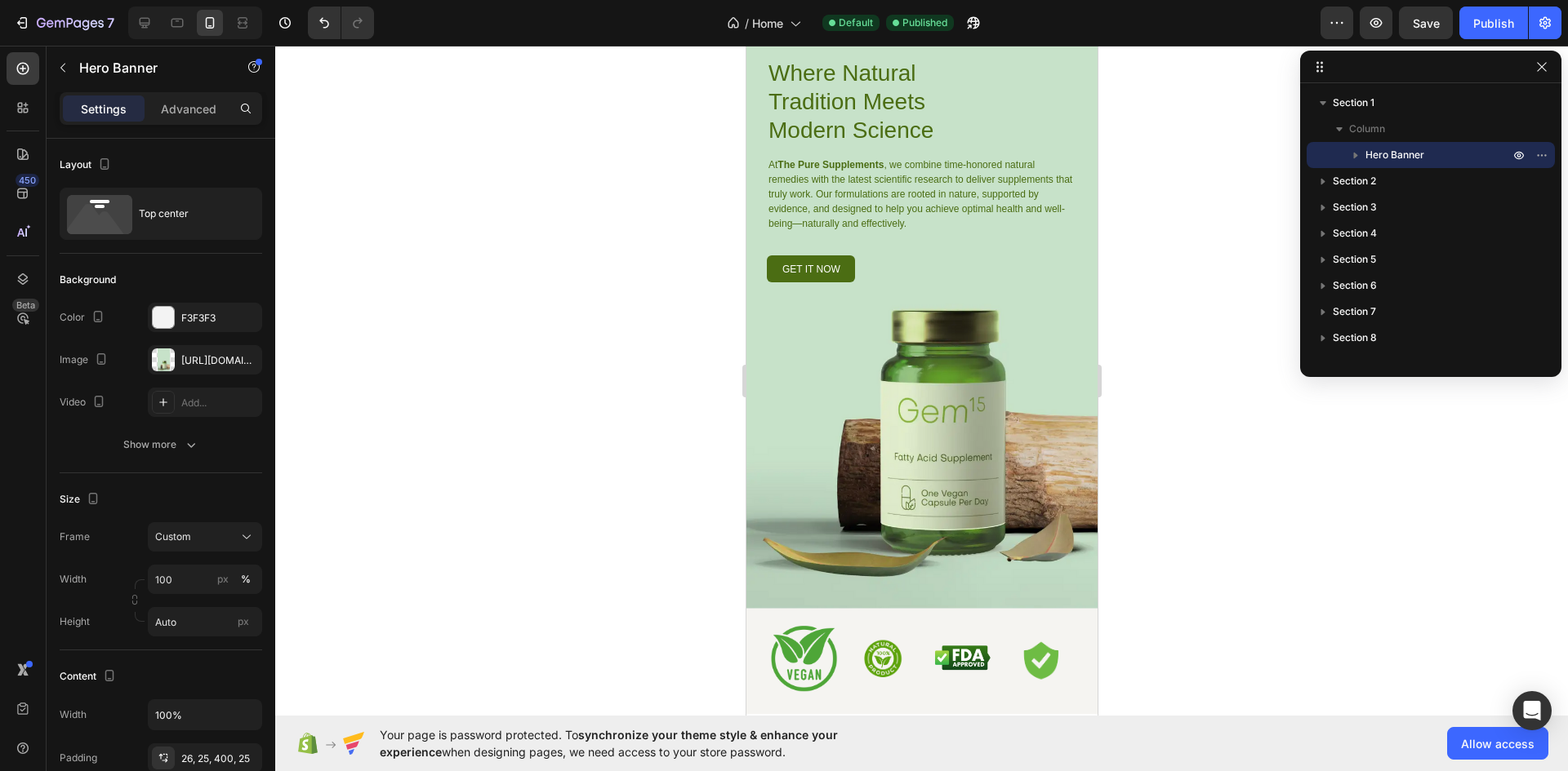
click at [806, 321] on div "Where Natural Tradition Meets Modern Science Heading At The Pure Supplements , …" at bounding box center [922, 290] width 351 height 638
click at [206, 353] on div "[URL][DOMAIN_NAME]" at bounding box center [205, 360] width 48 height 15
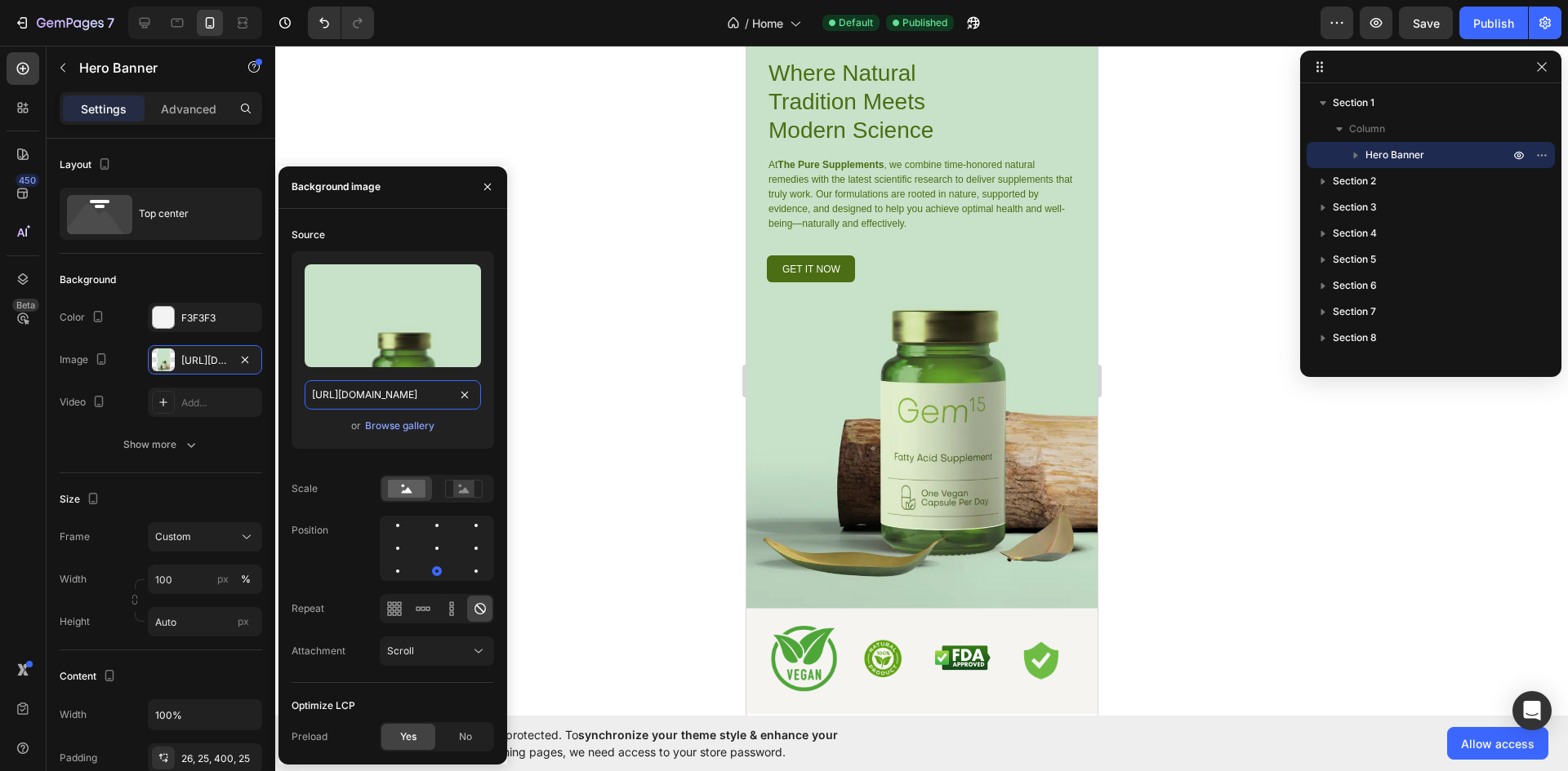
drag, startPoint x: 366, startPoint y: 388, endPoint x: 378, endPoint y: 409, distance: 24.2
click at [366, 389] on input "[URL][DOMAIN_NAME]" at bounding box center [392, 395] width 177 height 29
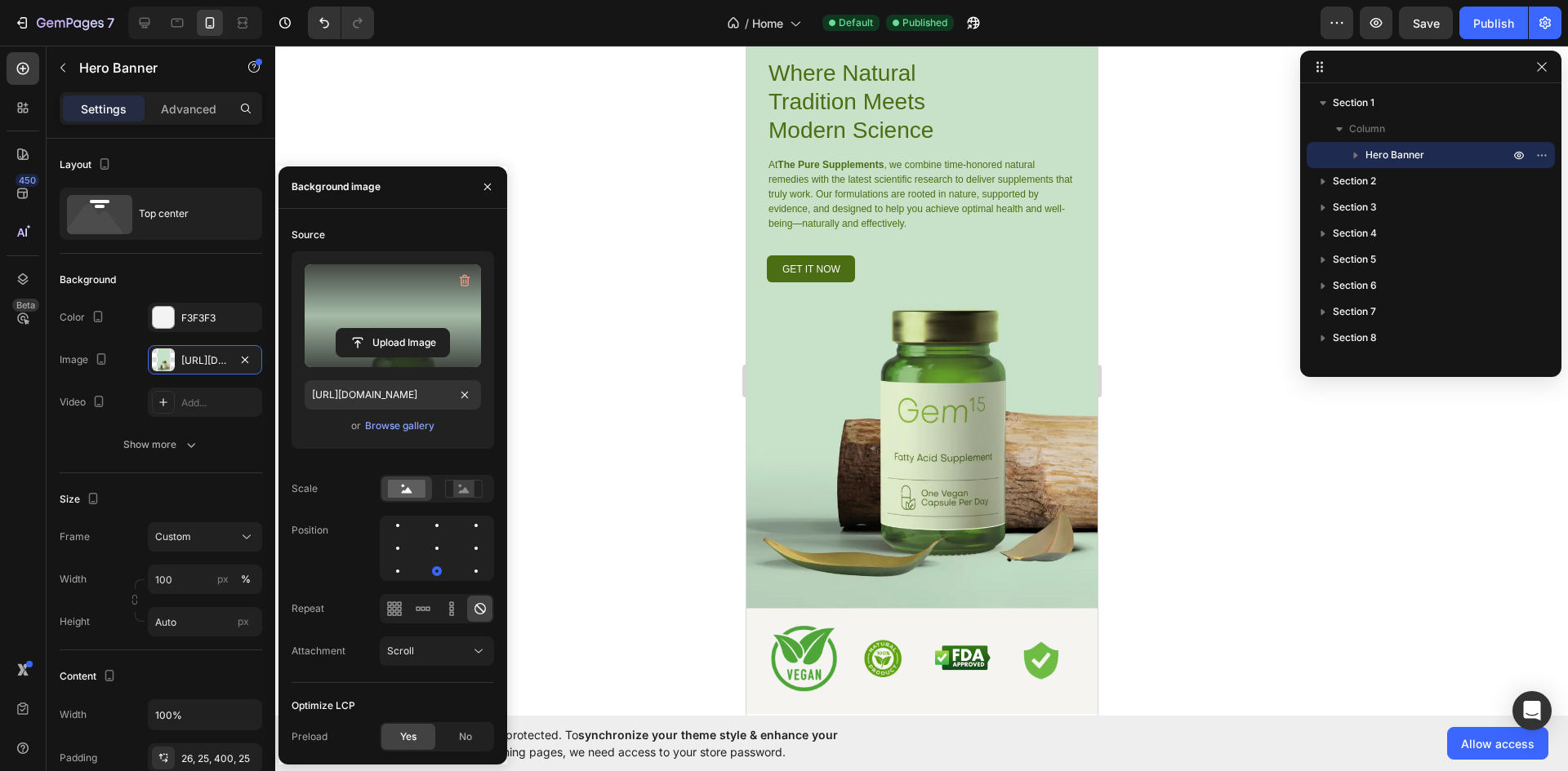
click at [382, 312] on label at bounding box center [392, 315] width 177 height 102
click at [382, 329] on input "file" at bounding box center [392, 343] width 112 height 27
click at [383, 339] on input "file" at bounding box center [392, 343] width 112 height 27
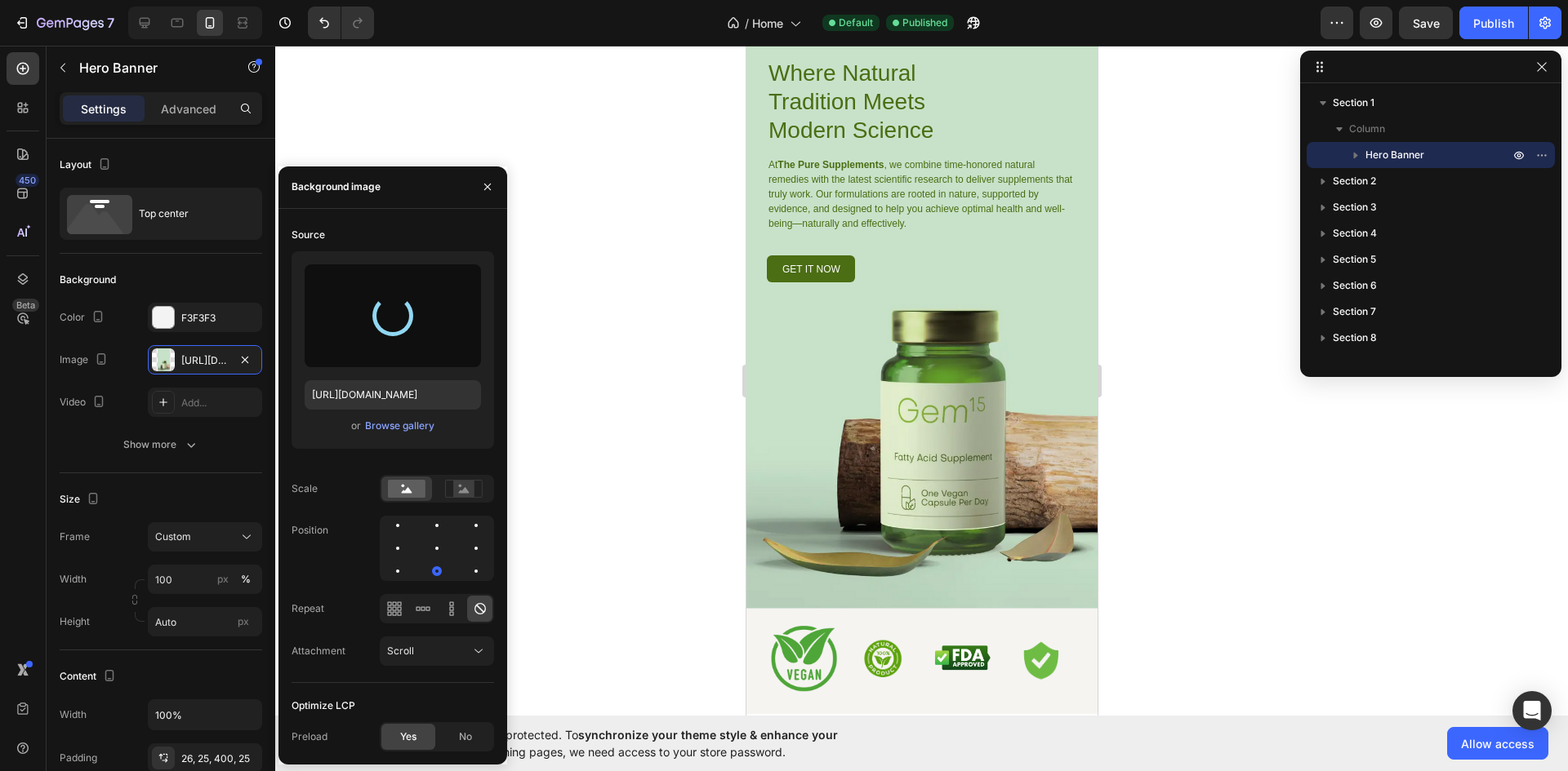
type input "[URL][DOMAIN_NAME]"
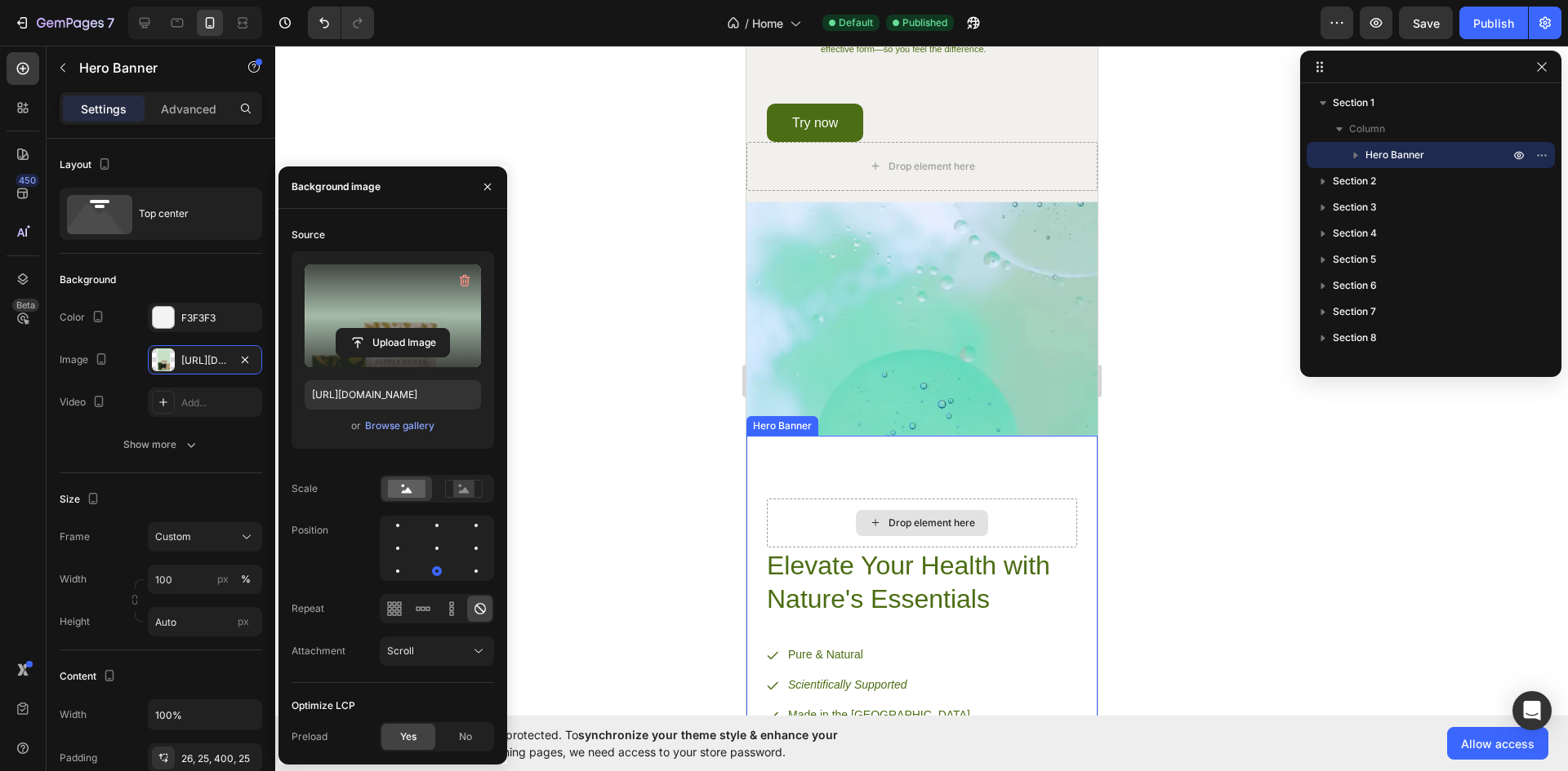
scroll to position [1470, 0]
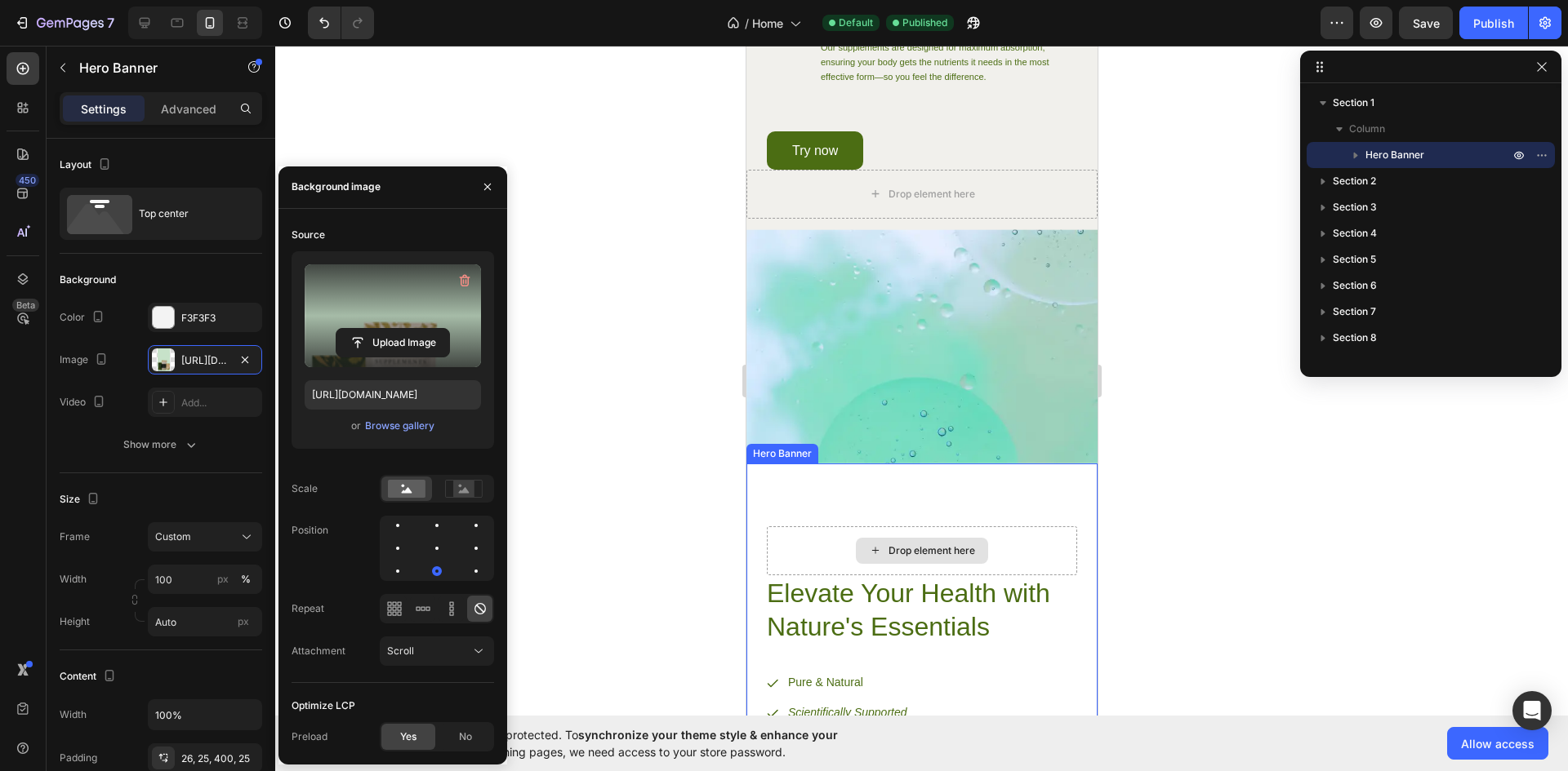
click at [947, 337] on div "Image High-Quality Ingredients Heading We source only the finest natural ingred…" at bounding box center [922, 99] width 351 height 729
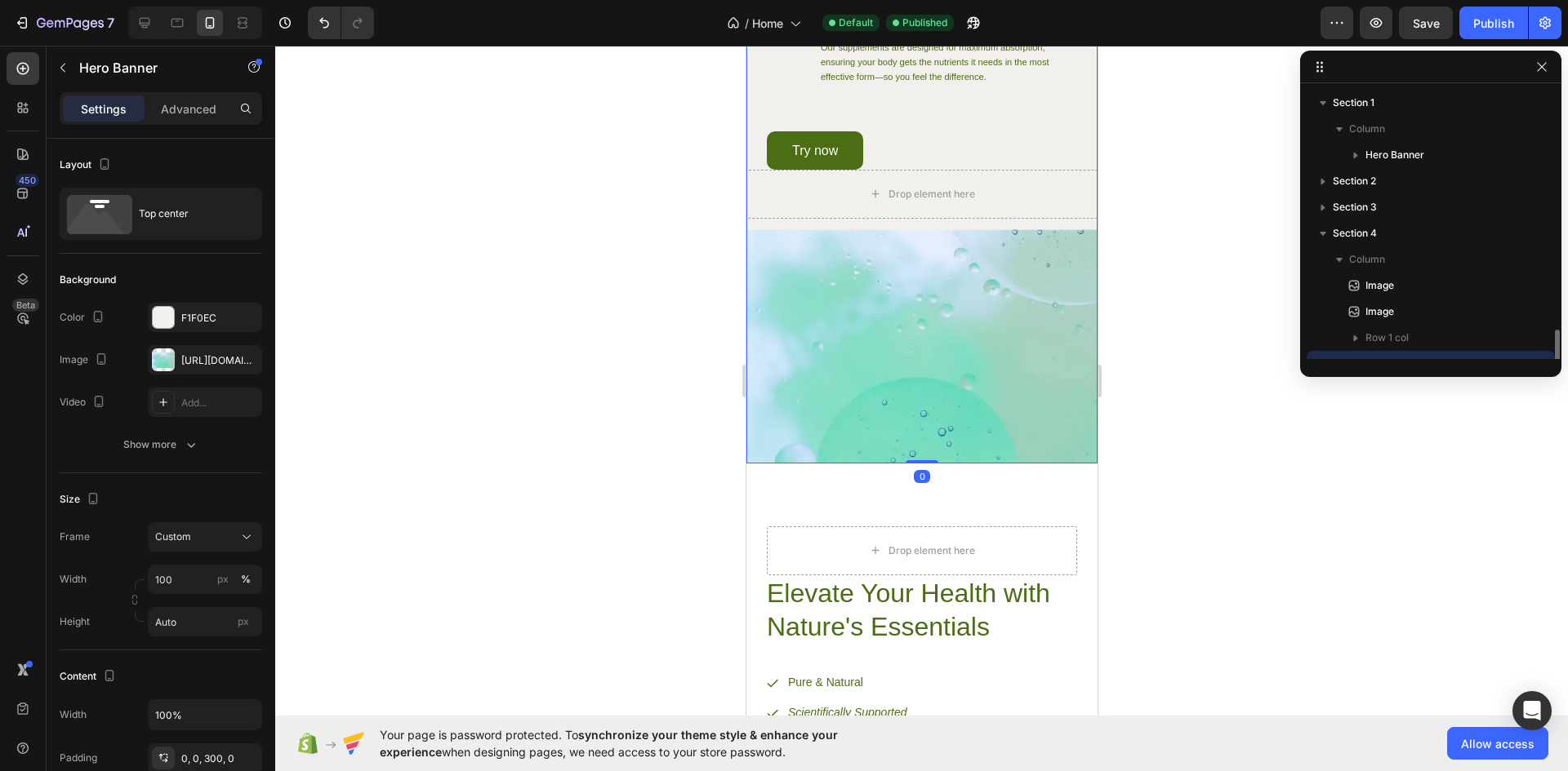
scroll to position [152, 0]
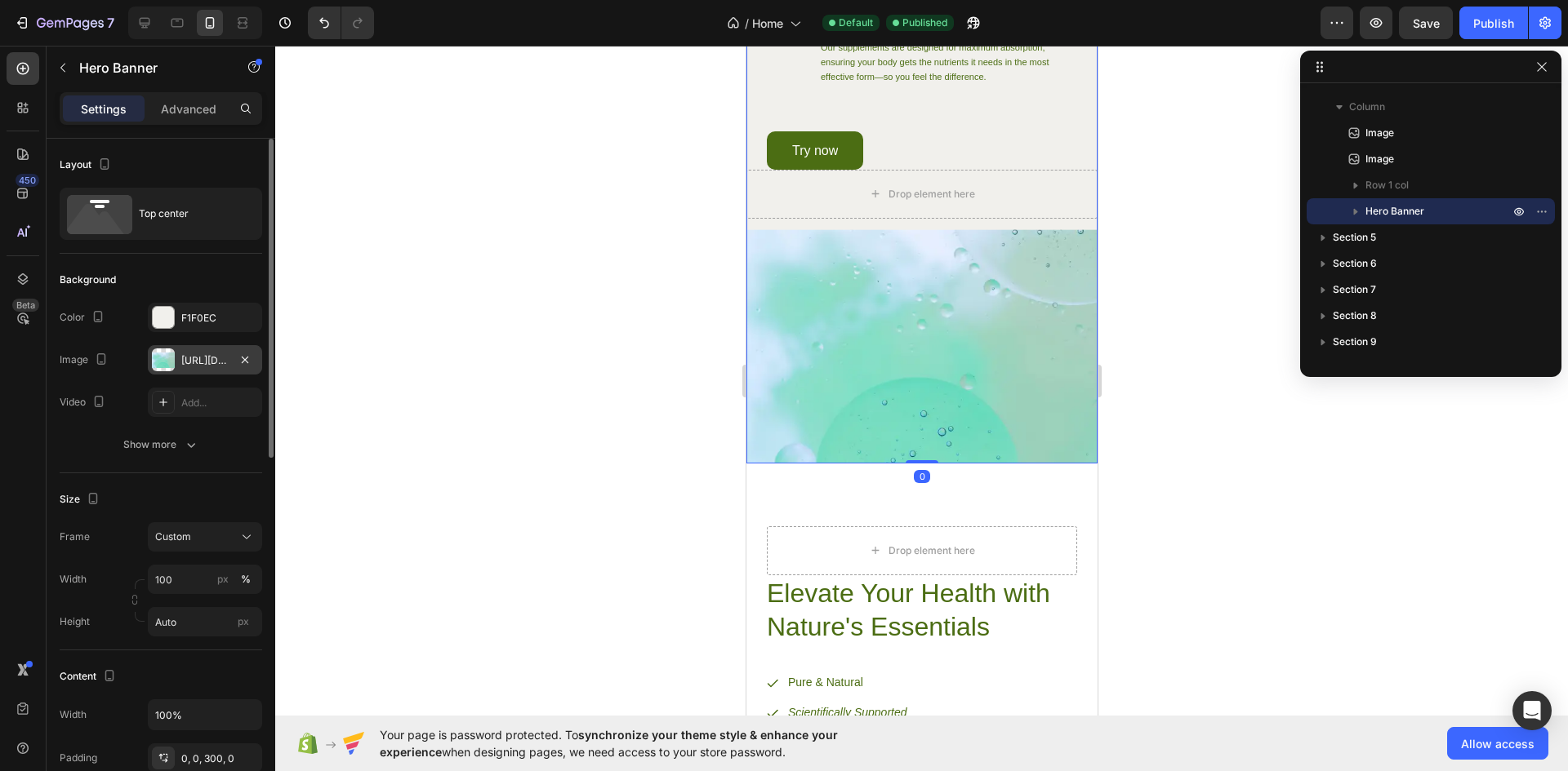
click at [200, 357] on div "[URL][DOMAIN_NAME]" at bounding box center [205, 360] width 48 height 15
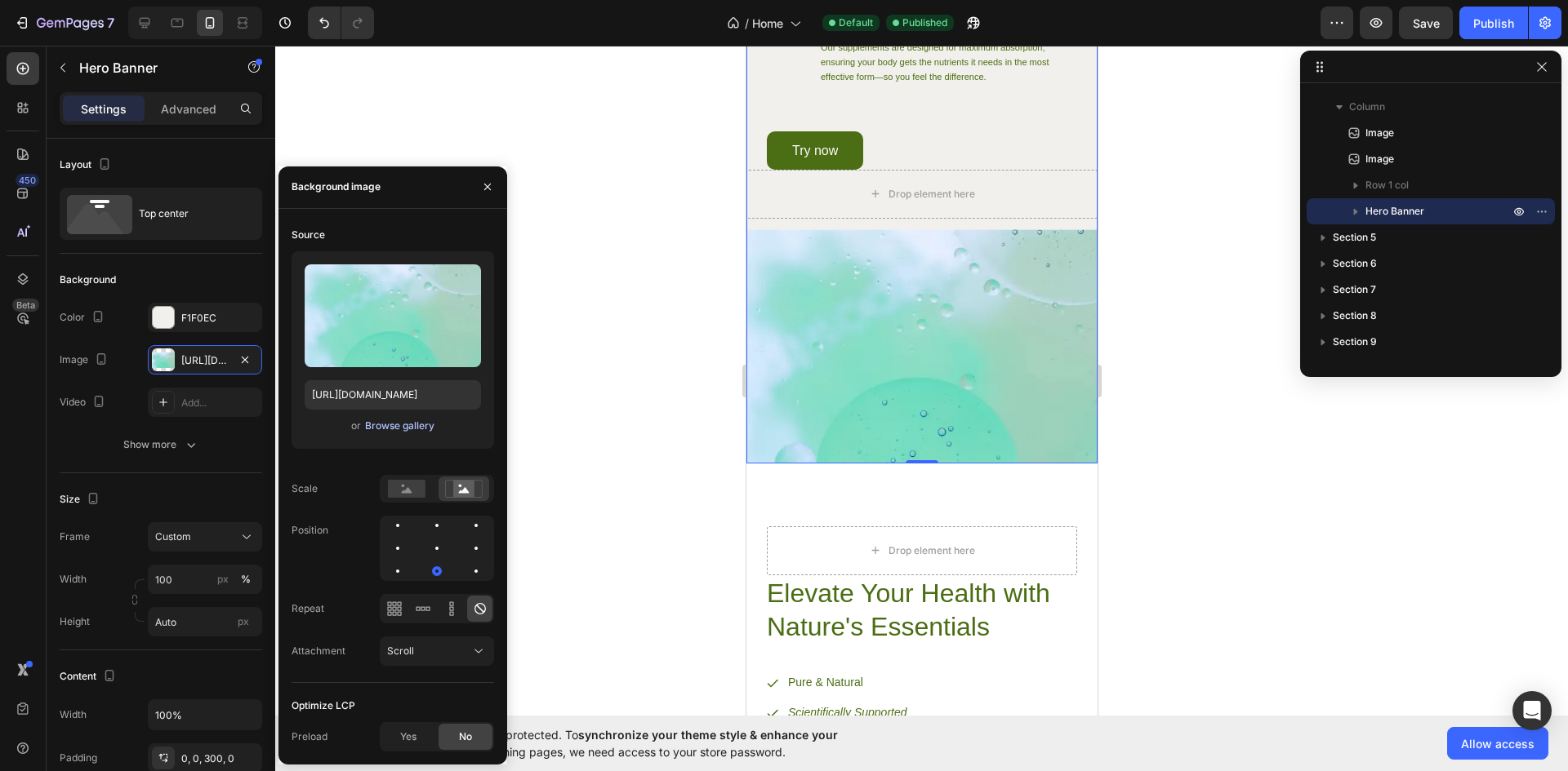
click at [400, 431] on div "Browse gallery" at bounding box center [399, 426] width 69 height 15
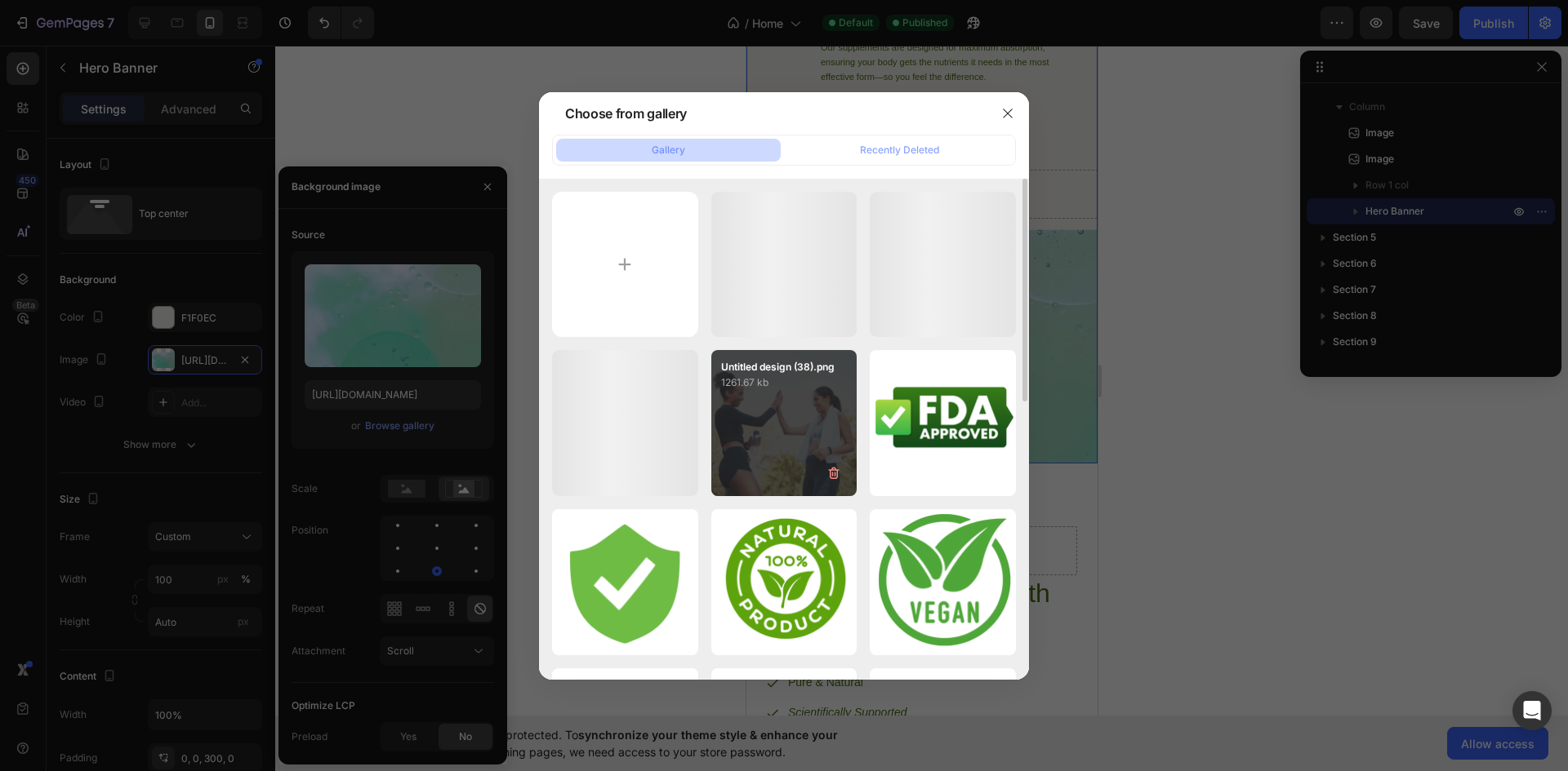
click at [811, 414] on div "Untitled design (38).png 1261.67 kb" at bounding box center [785, 424] width 146 height 146
type input "[URL][DOMAIN_NAME]"
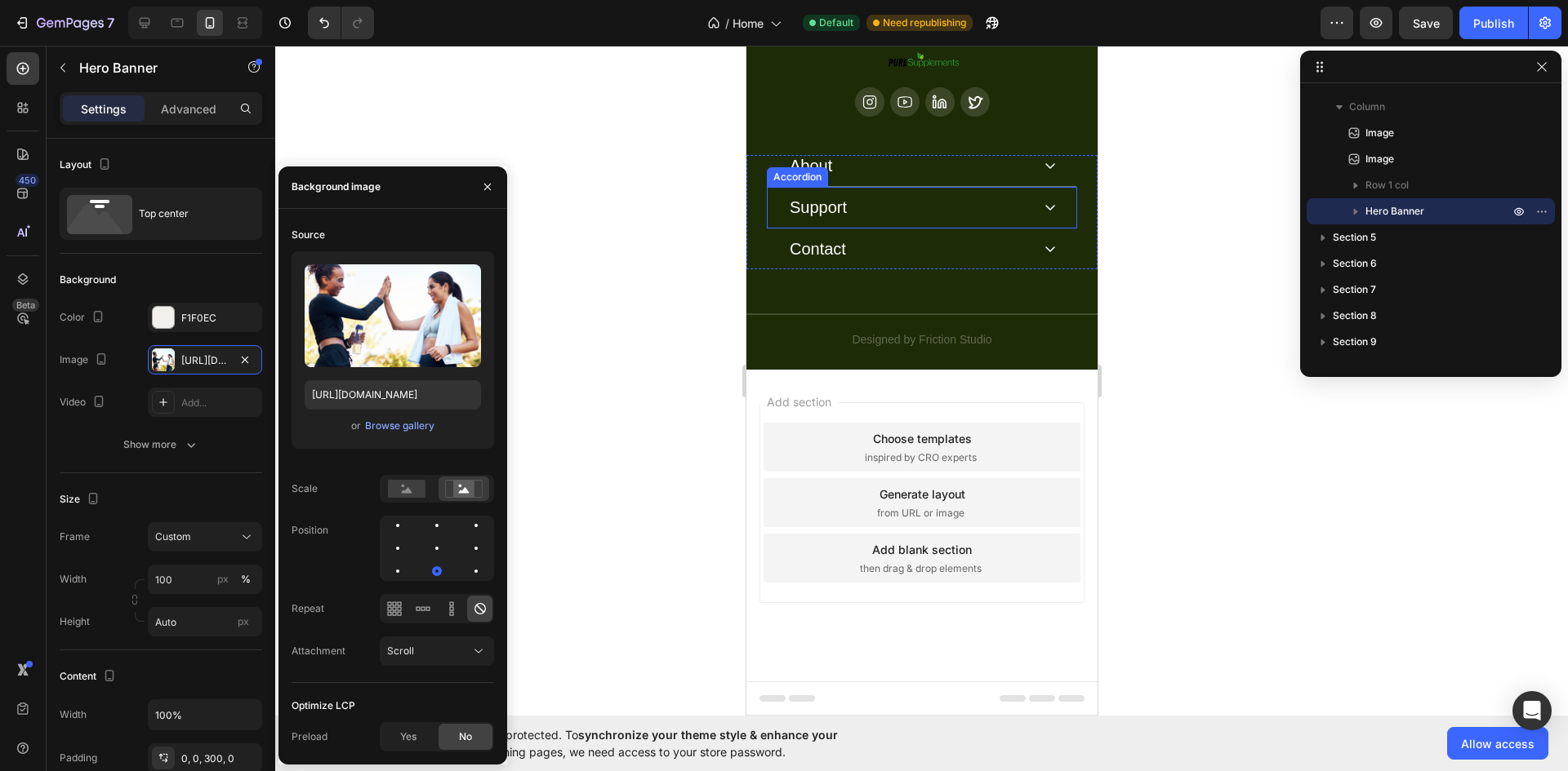
scroll to position [5116, 0]
click at [1487, 15] on div "Publish" at bounding box center [1494, 23] width 41 height 18
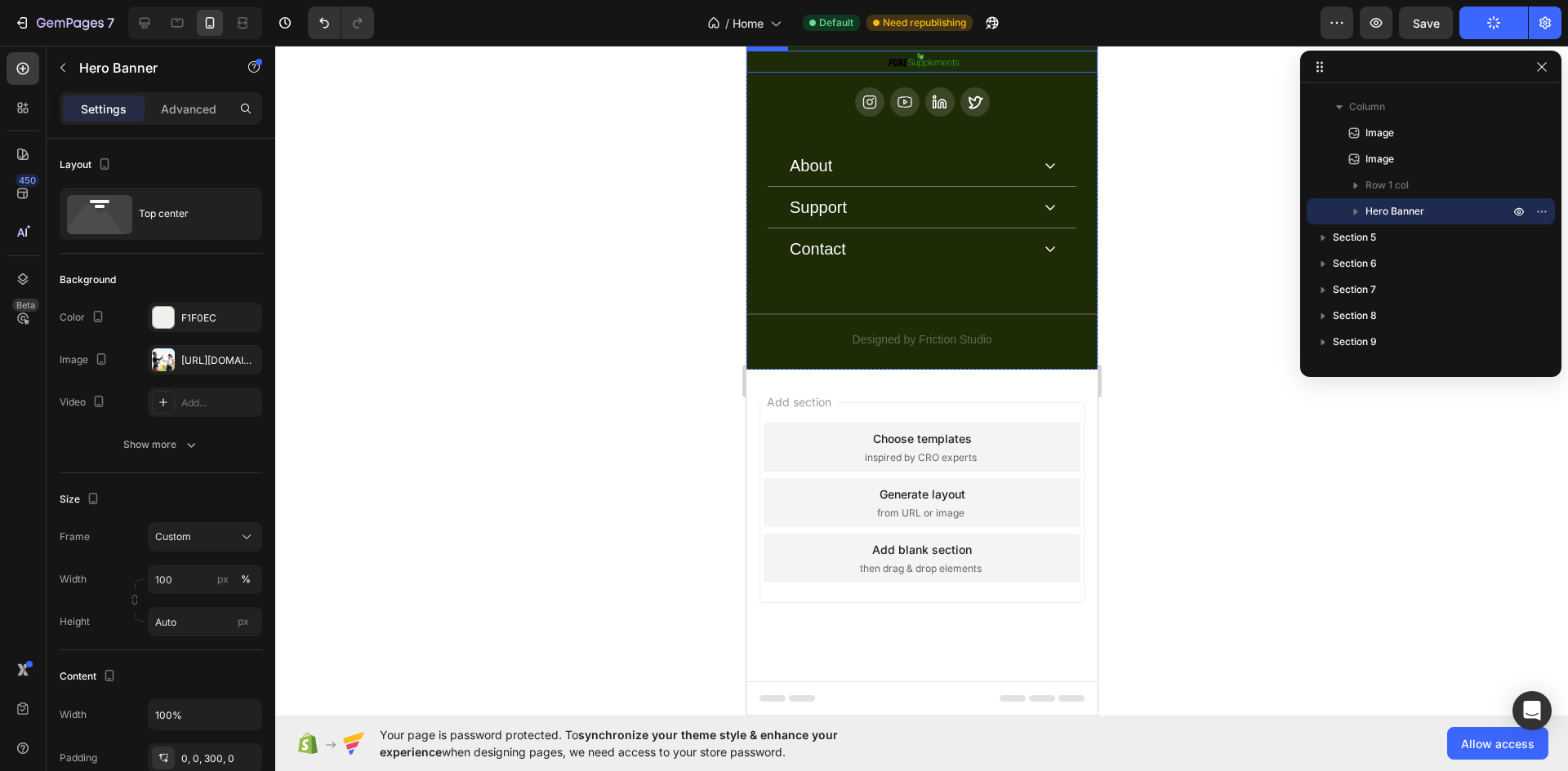
click at [931, 72] on img at bounding box center [922, 61] width 82 height 22
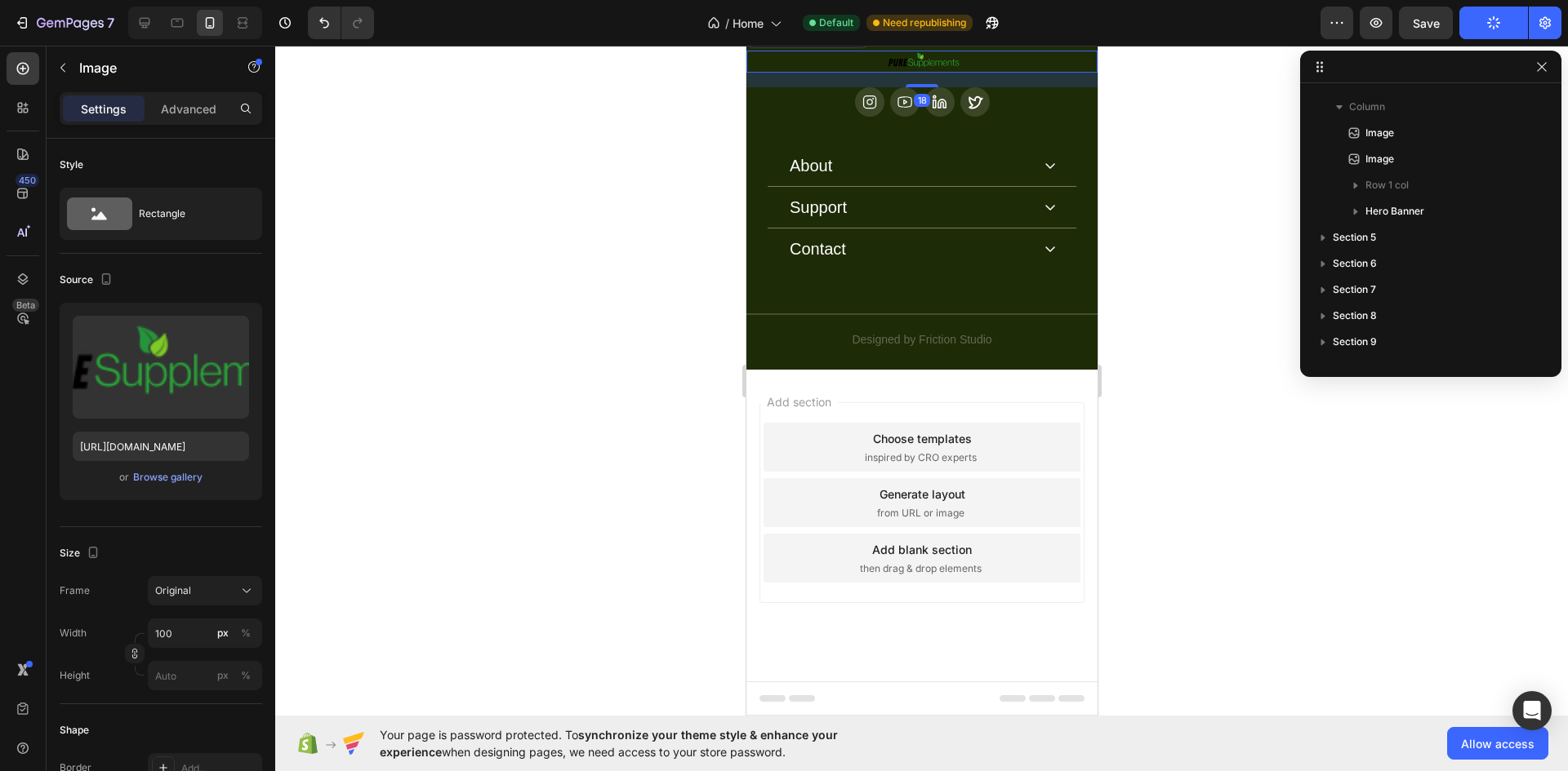
scroll to position [384, 0]
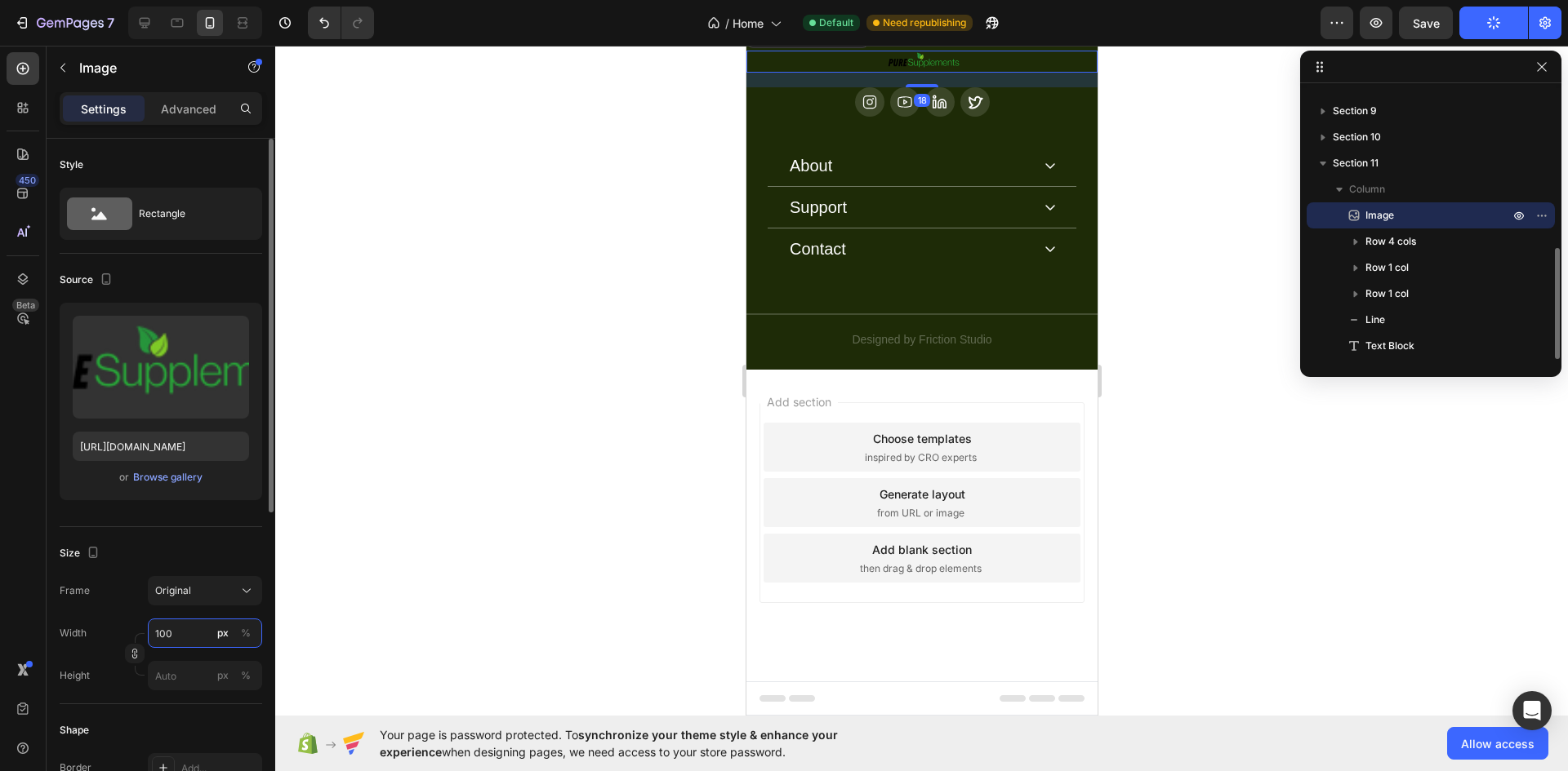
click at [183, 636] on input "100" at bounding box center [204, 633] width 114 height 29
type input "400"
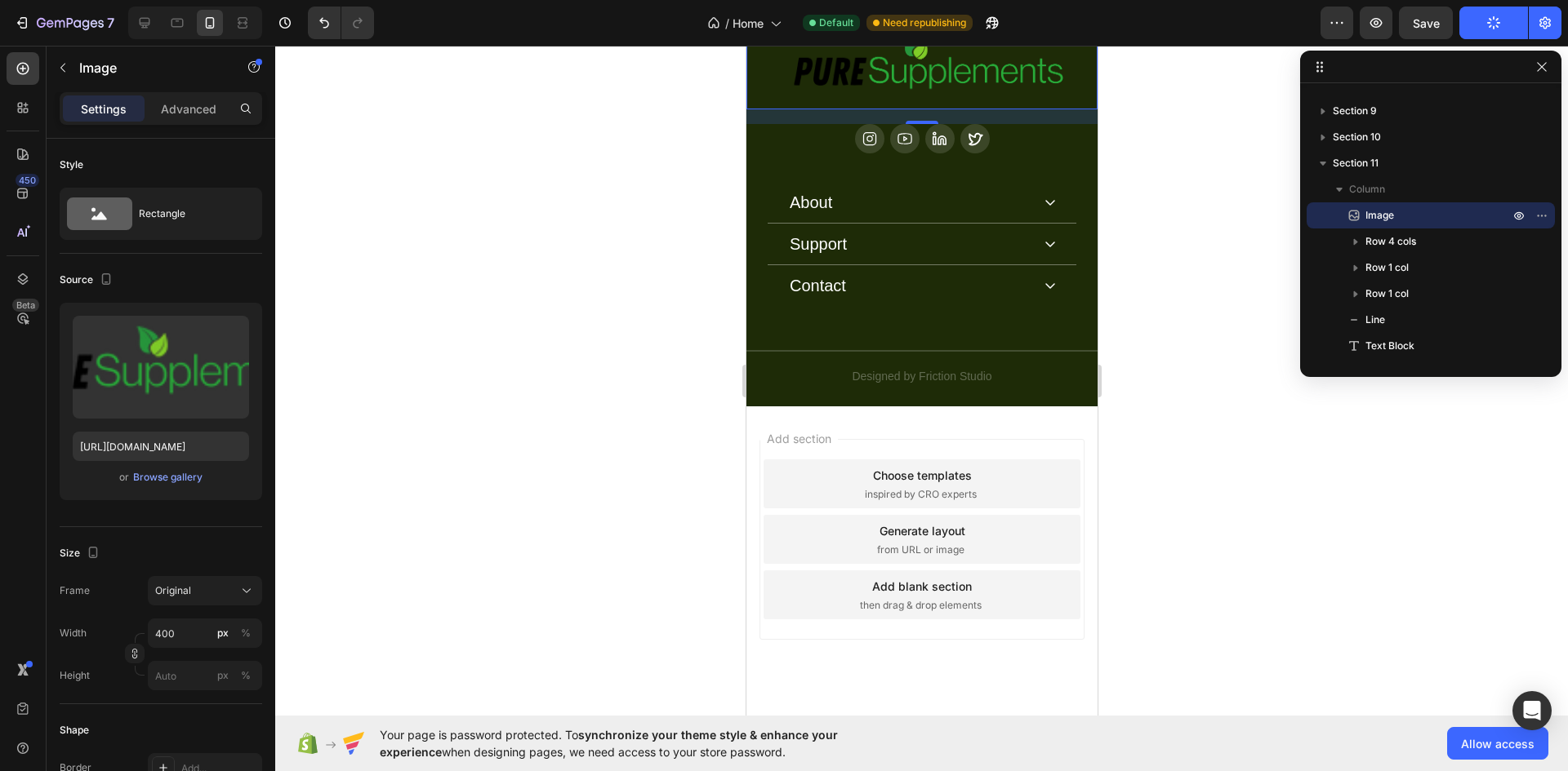
click at [1281, 417] on div at bounding box center [922, 409] width 1293 height 726
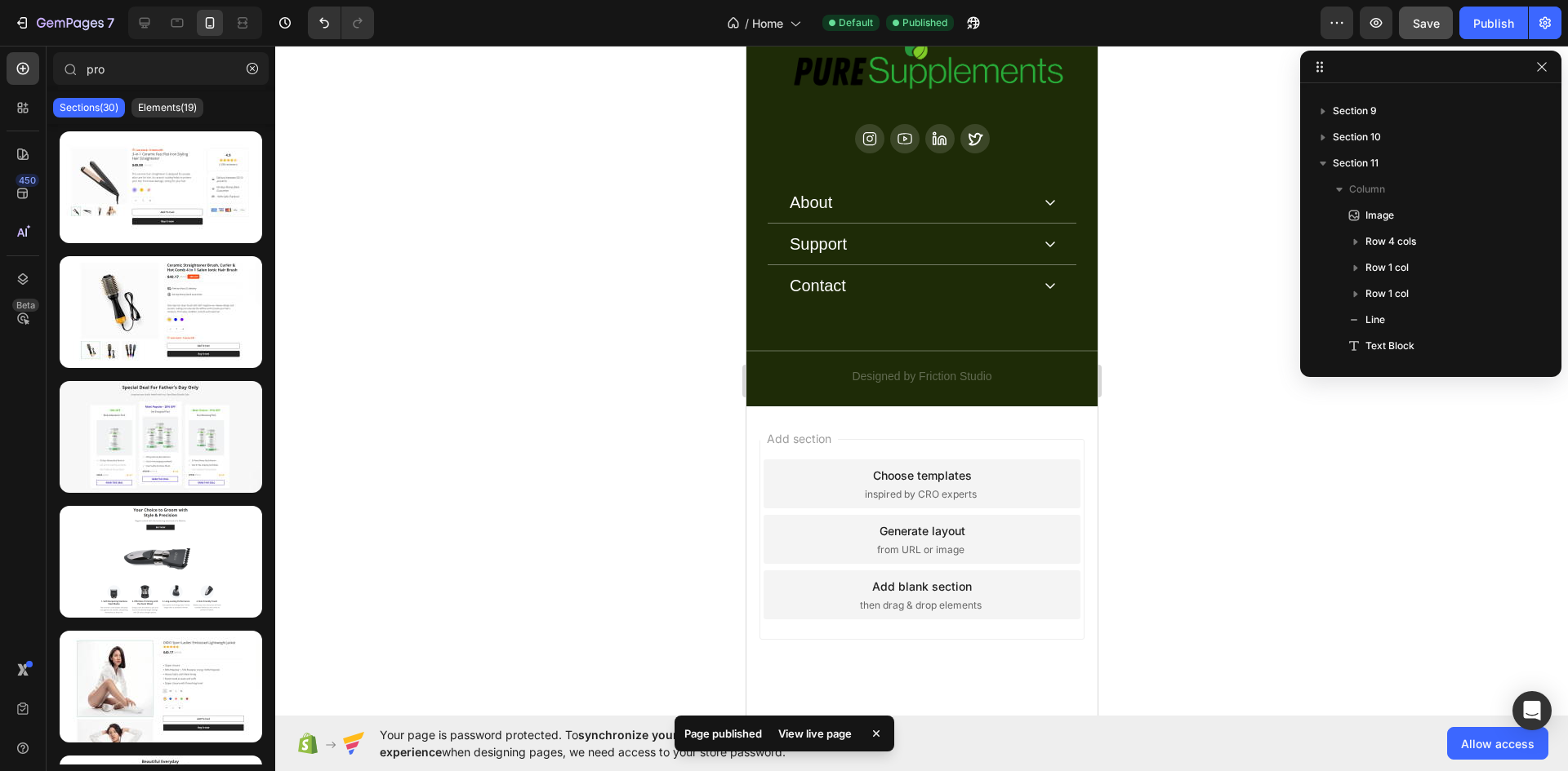
click at [1447, 24] on button "Save" at bounding box center [1425, 22] width 54 height 32
click at [1489, 32] on button "Publish" at bounding box center [1494, 22] width 68 height 32
click at [1544, 67] on icon "button" at bounding box center [1542, 66] width 13 height 13
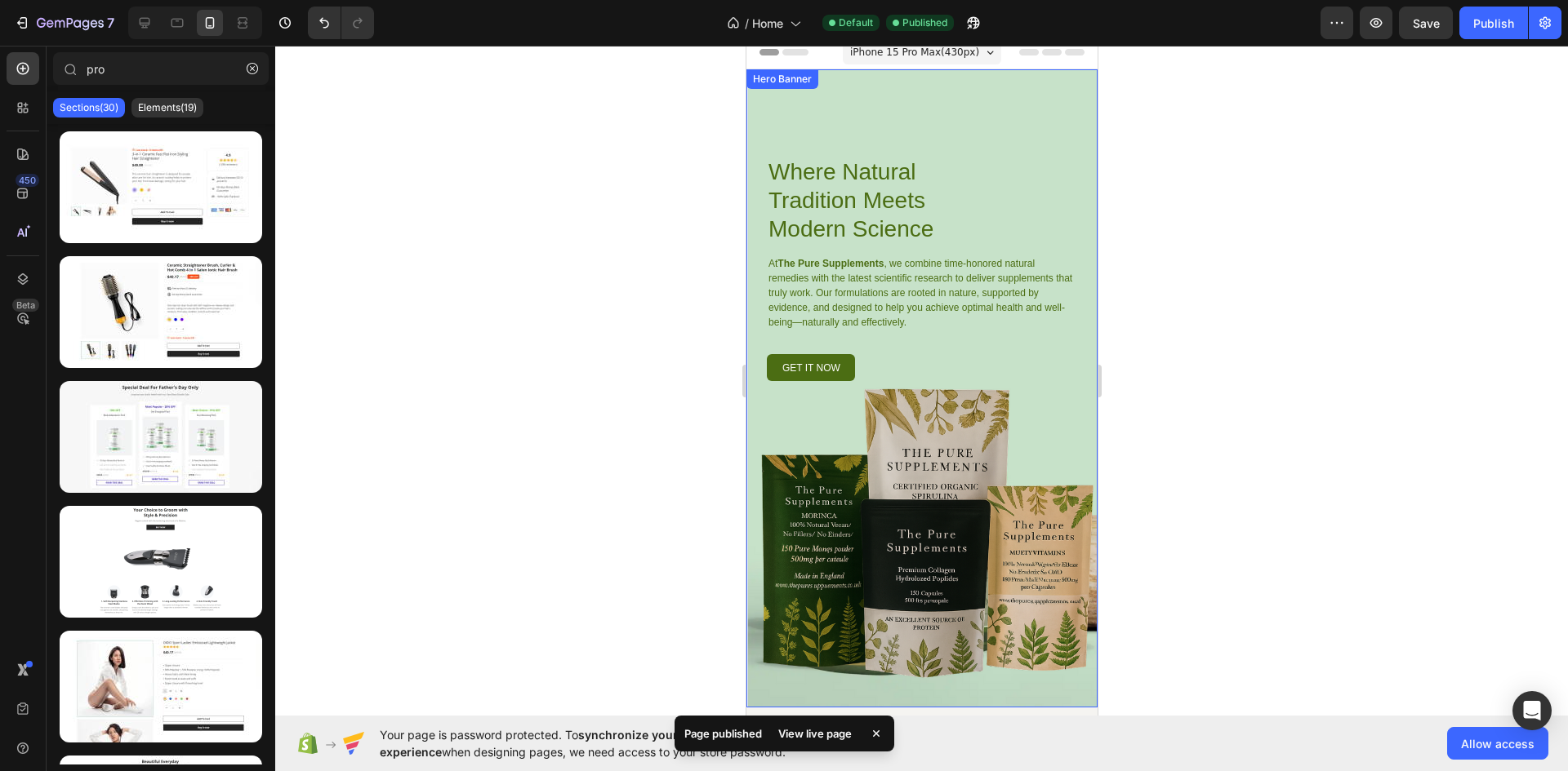
scroll to position [0, 0]
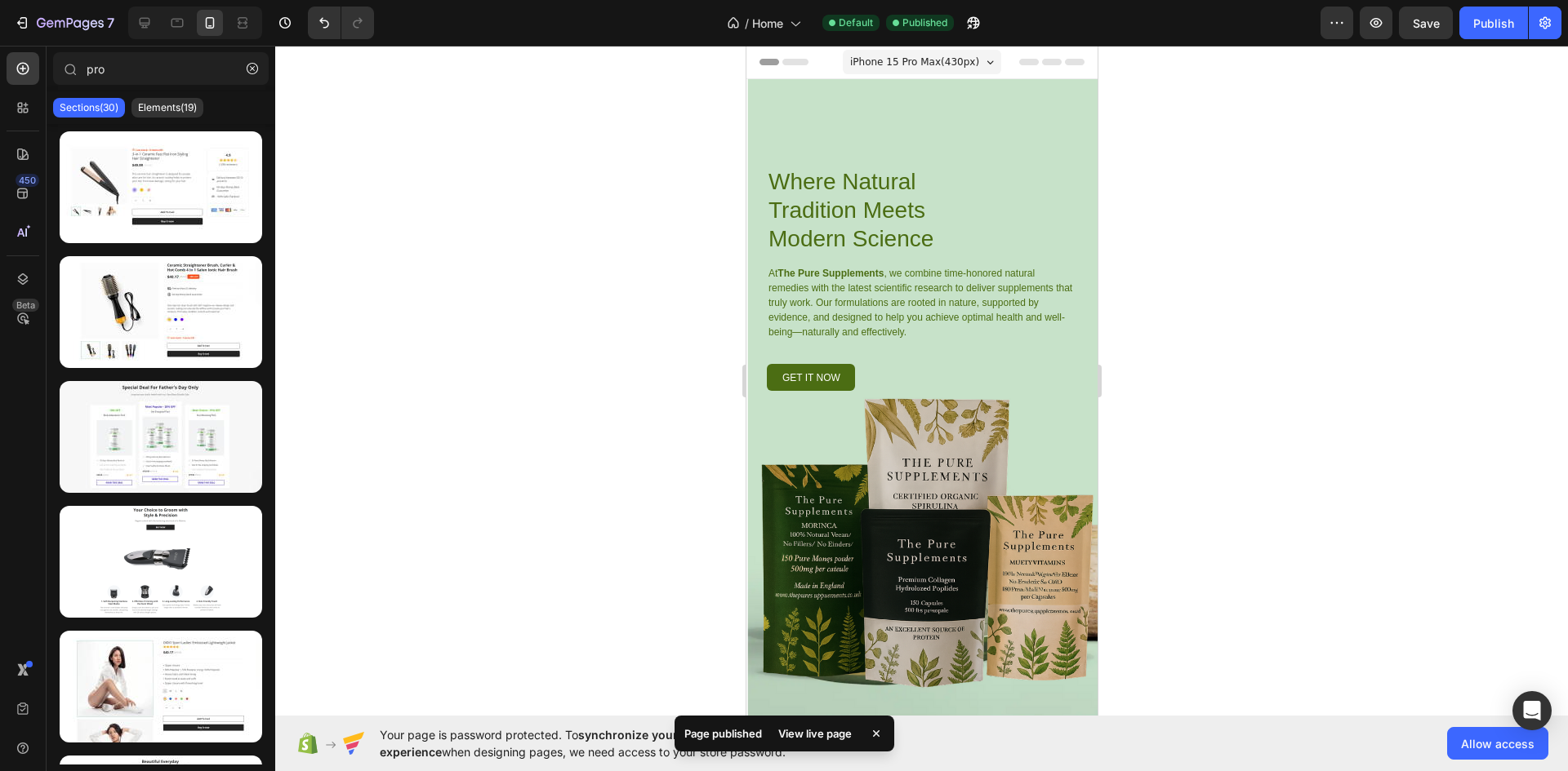
click at [825, 733] on div "View live page" at bounding box center [814, 733] width 93 height 22
